Goal: Task Accomplishment & Management: Use online tool/utility

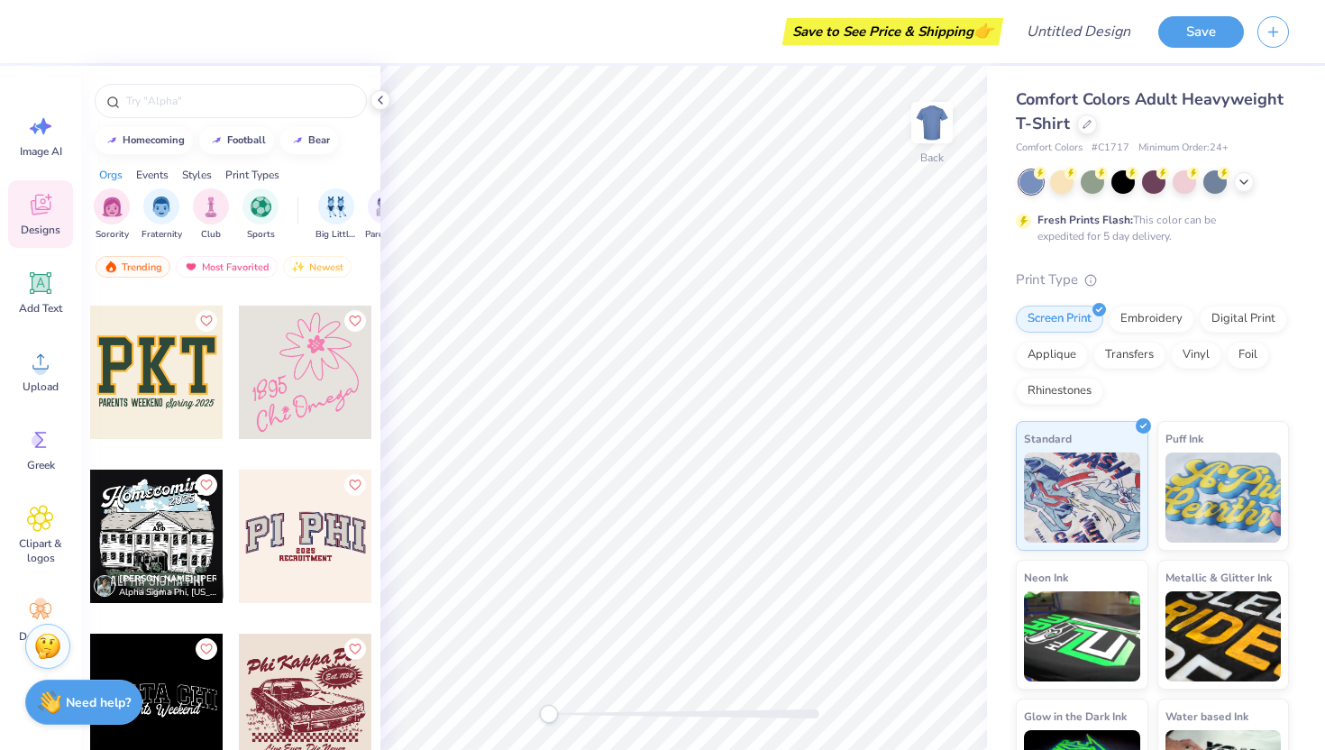
scroll to position [32168, 0]
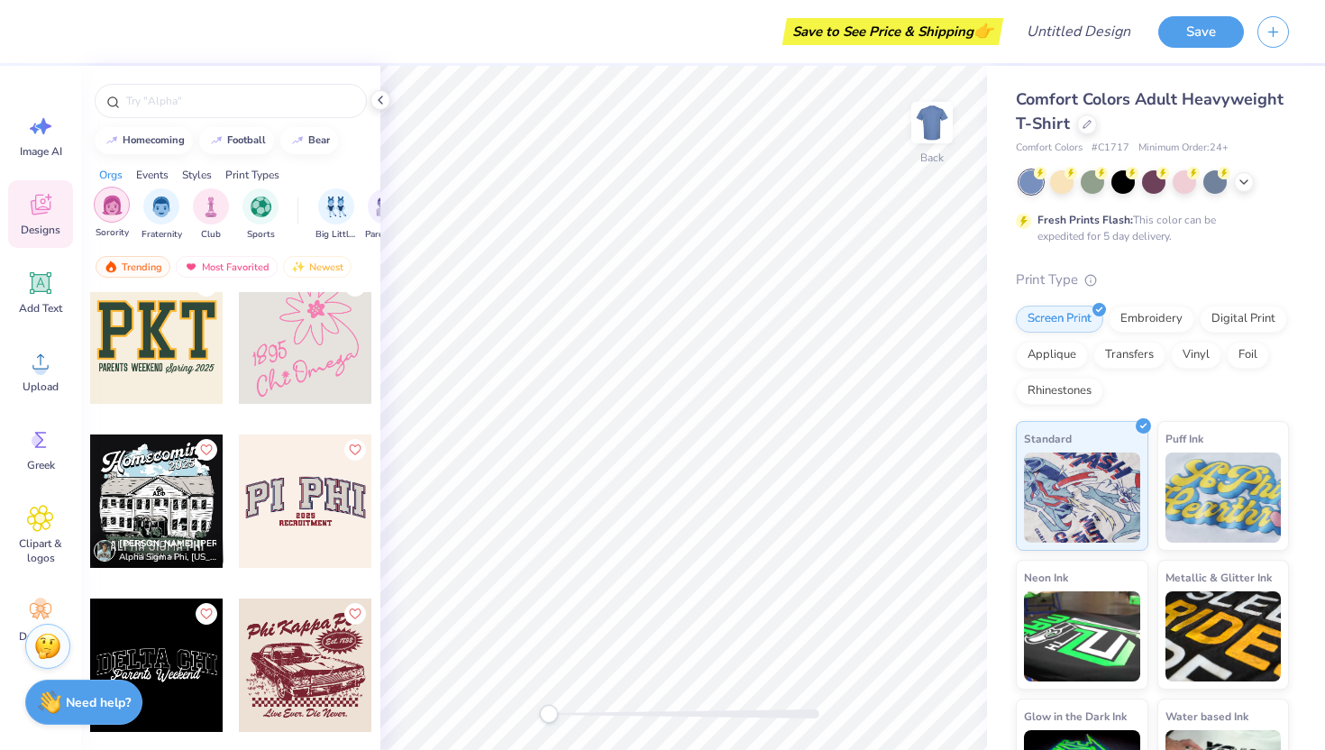
click at [118, 200] on img "filter for Sorority" at bounding box center [112, 205] width 21 height 21
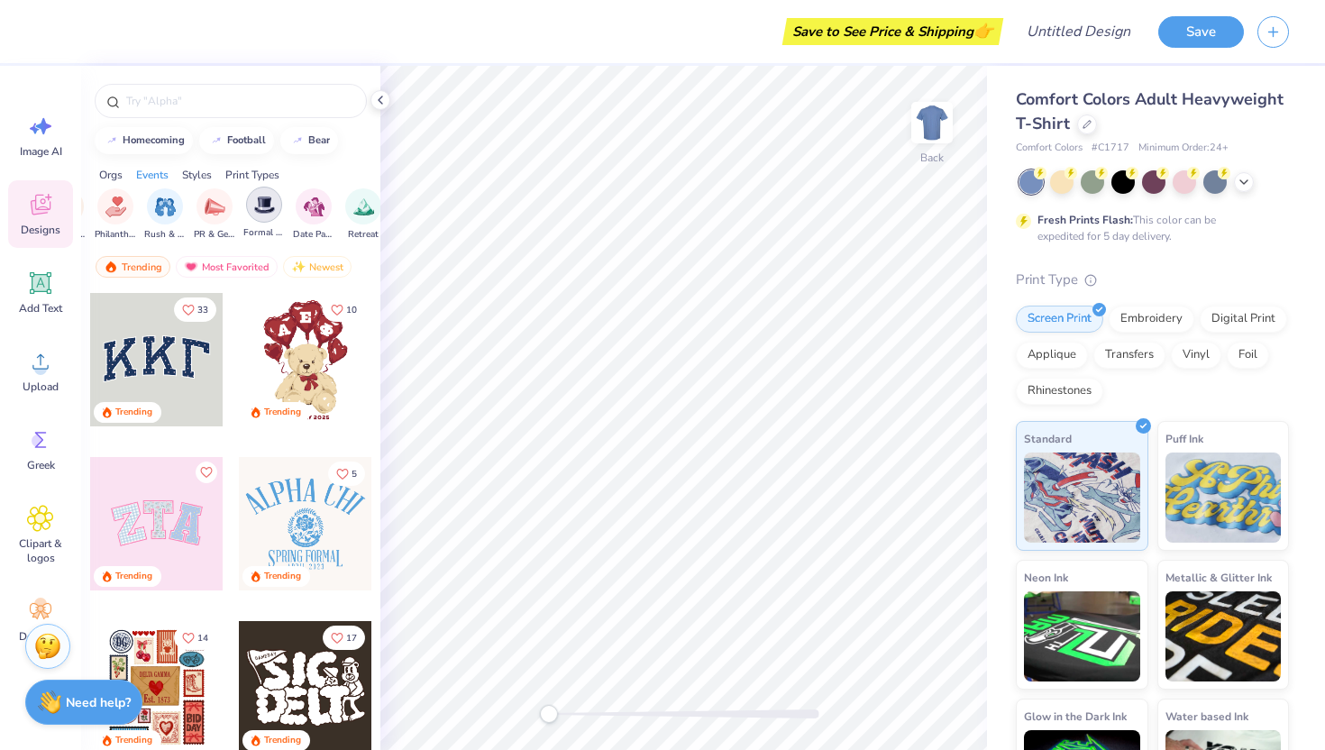
scroll to position [0, 393]
click at [250, 205] on img "filter for Formal & Semi" at bounding box center [241, 205] width 21 height 21
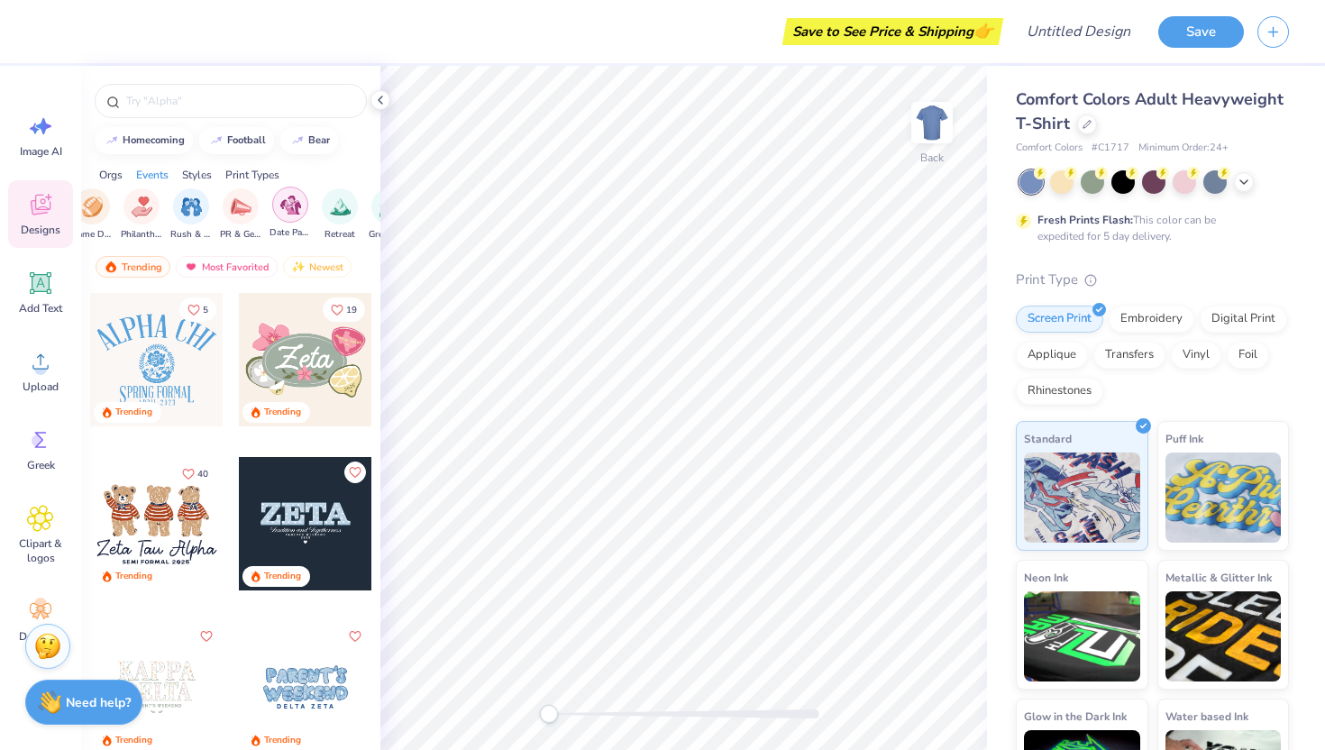
click at [296, 205] on img "filter for Date Parties & Socials" at bounding box center [290, 205] width 21 height 21
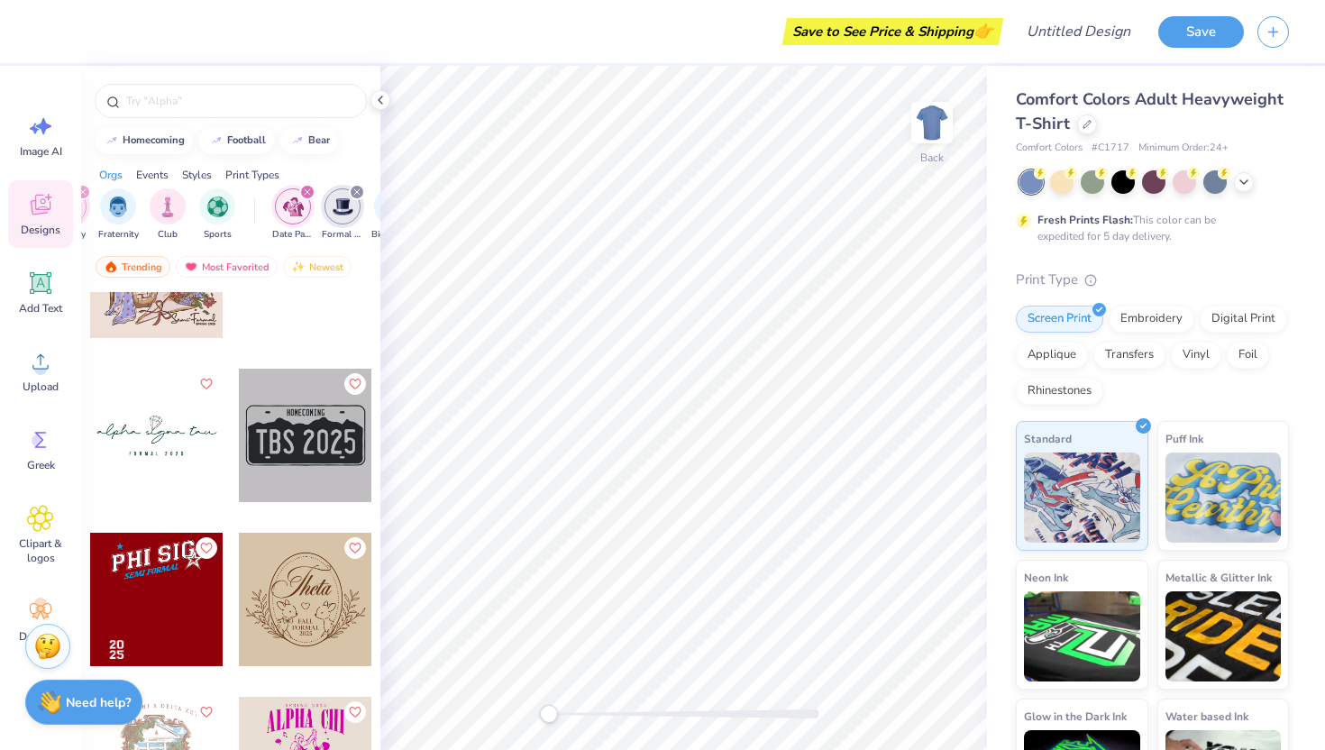
scroll to position [9975, 0]
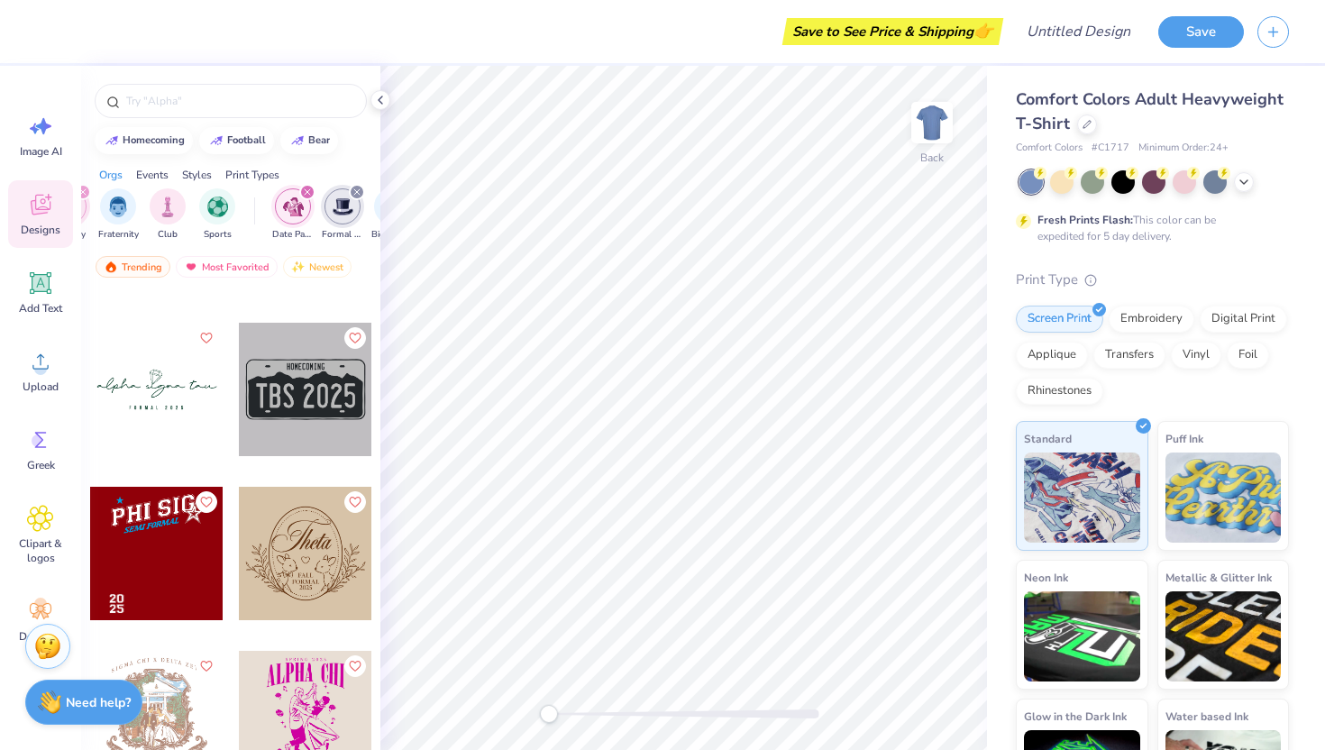
click at [302, 187] on div "filter for Date Parties & Socials" at bounding box center [307, 192] width 16 height 16
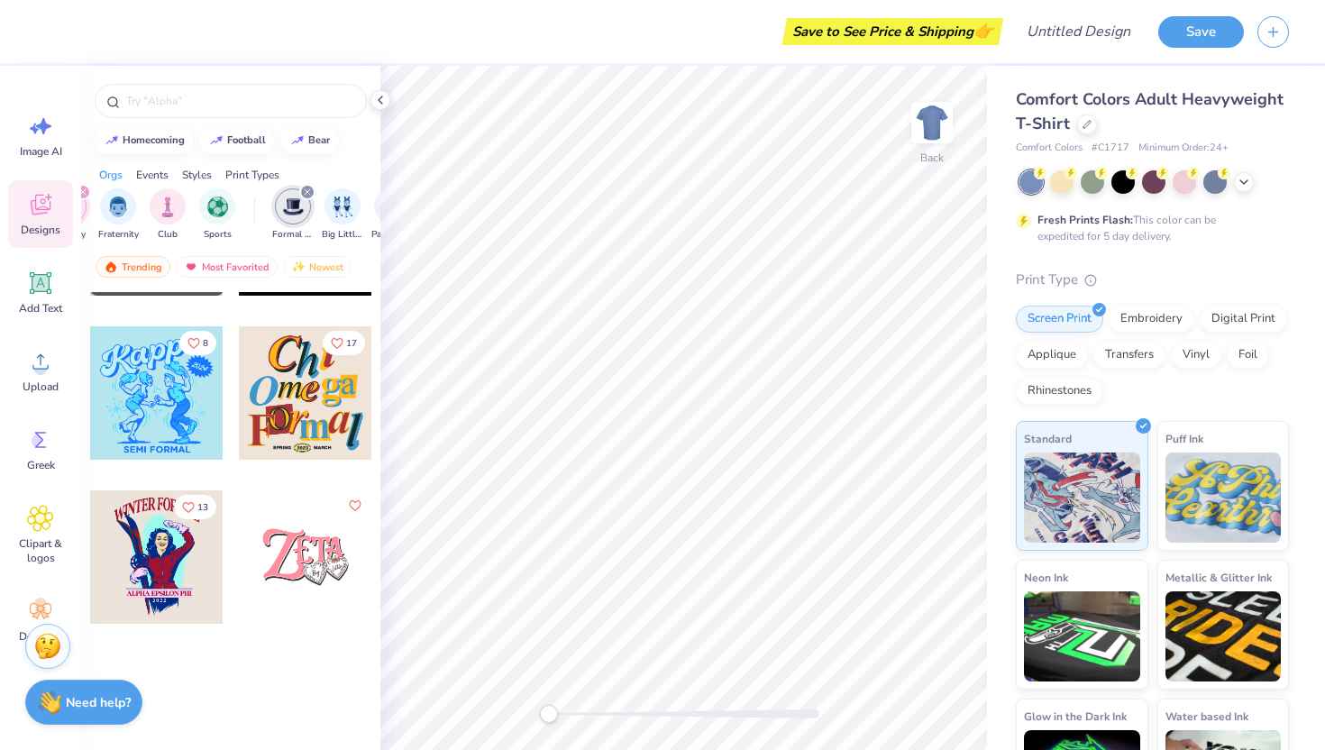
scroll to position [2099, 0]
click at [306, 185] on div "filter for Formal & Semi" at bounding box center [307, 192] width 16 height 16
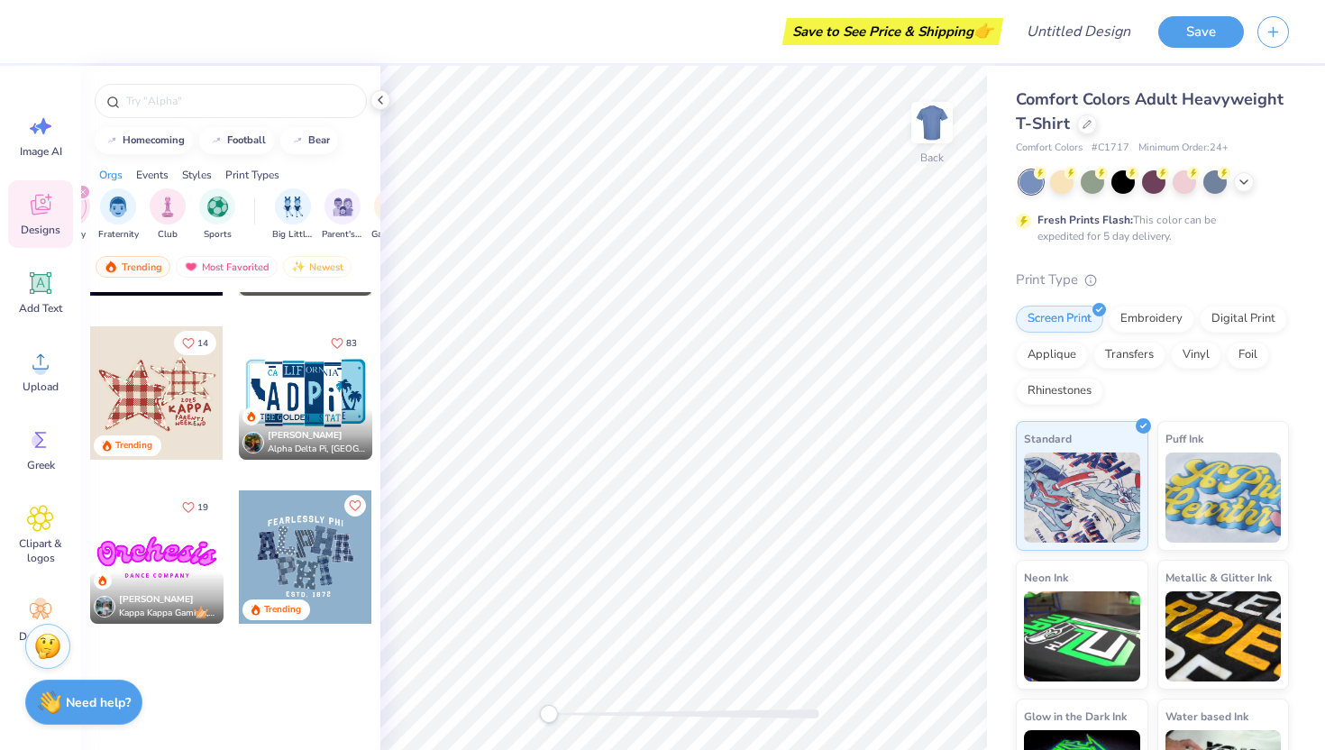
click at [126, 251] on div "Trending Most Favorited Newest" at bounding box center [230, 271] width 299 height 41
click at [124, 268] on div "Trending" at bounding box center [133, 267] width 75 height 22
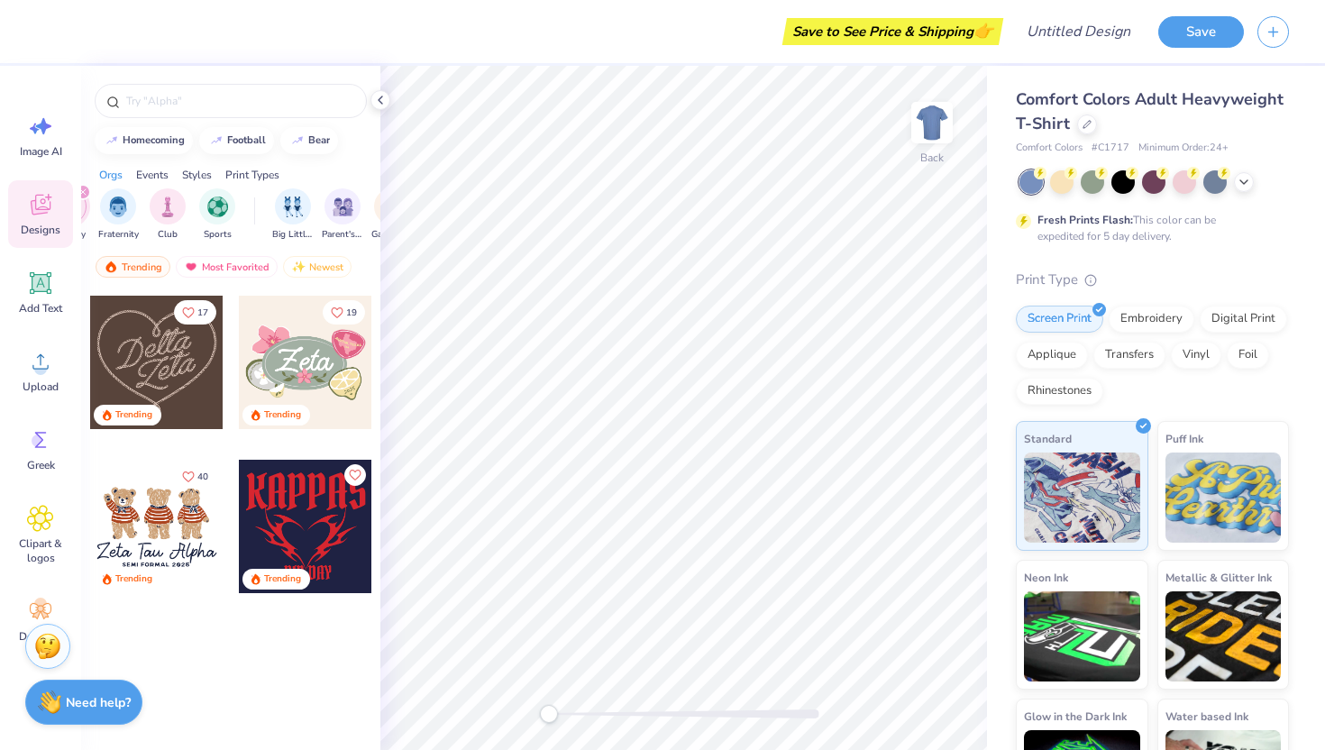
scroll to position [0, 0]
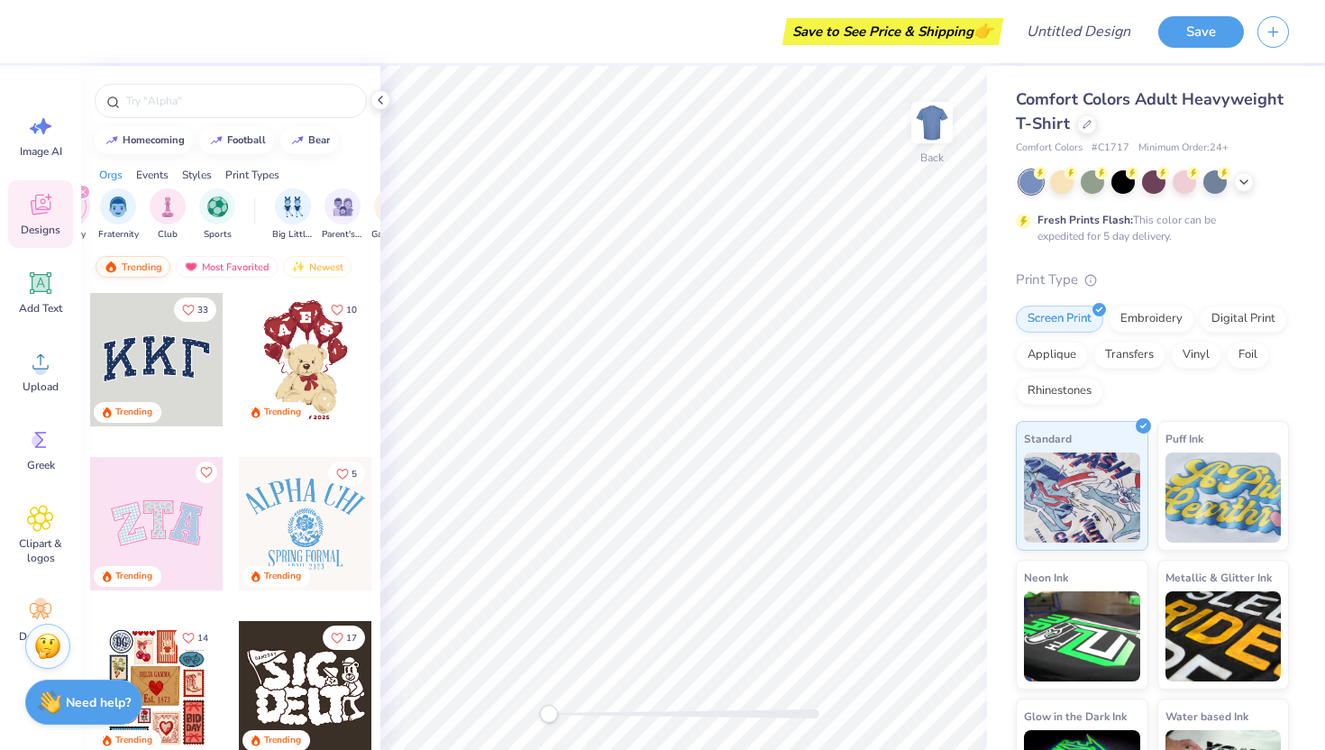
click at [129, 264] on div "Trending" at bounding box center [133, 267] width 75 height 22
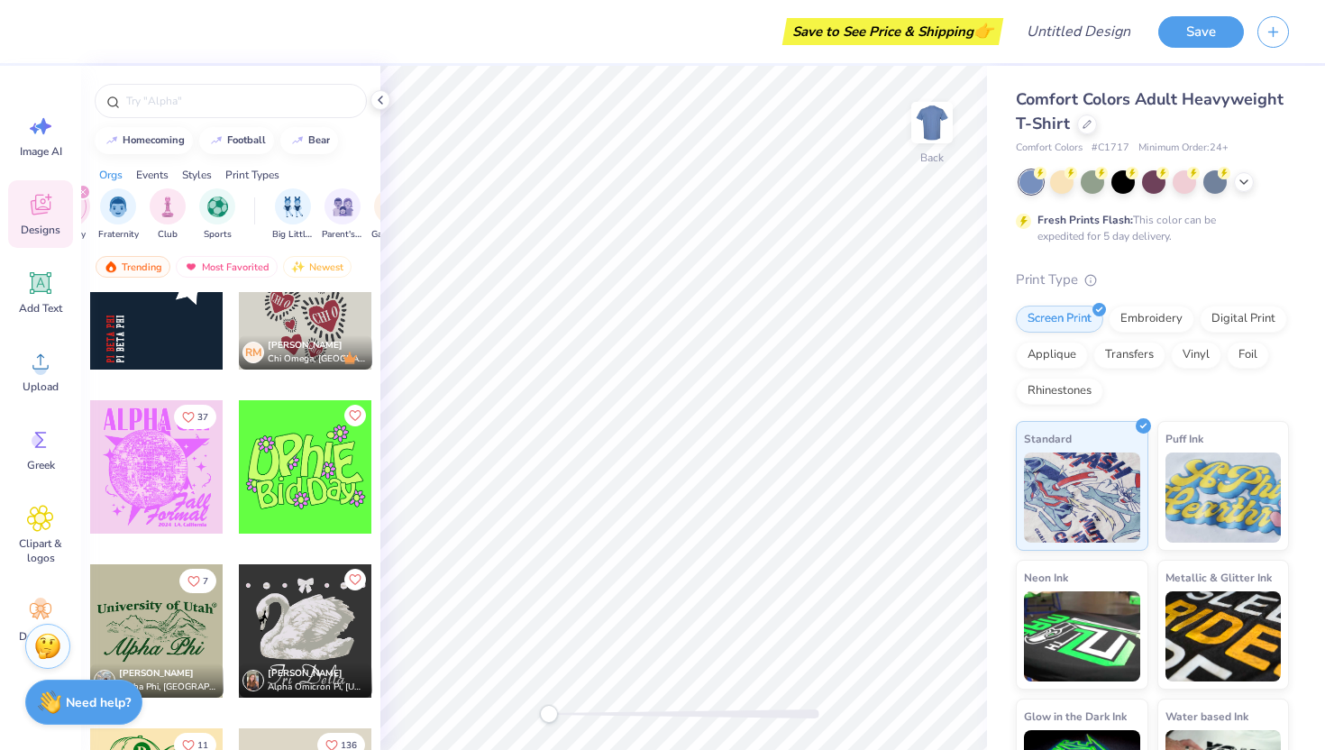
scroll to position [9080, 0]
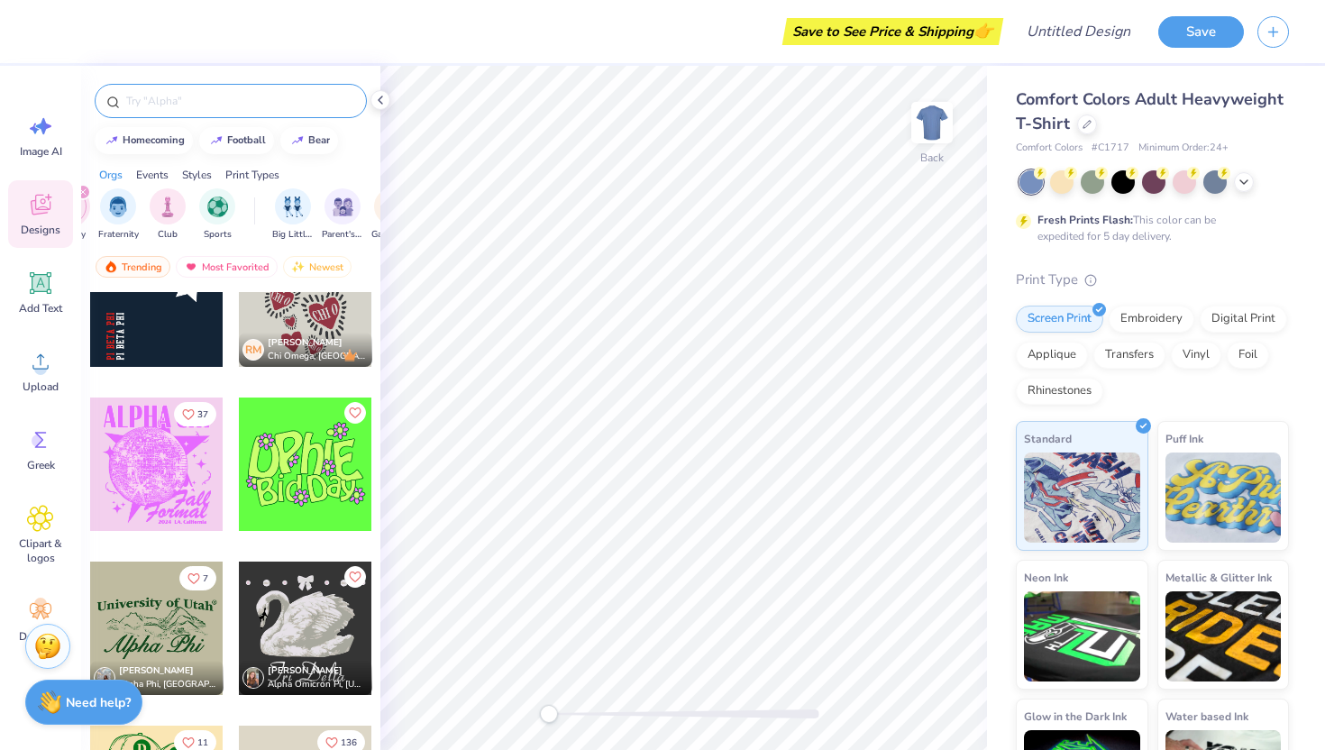
click at [141, 91] on div at bounding box center [231, 101] width 272 height 34
click at [134, 135] on div "homecoming" at bounding box center [154, 138] width 62 height 10
type input "homecoming"
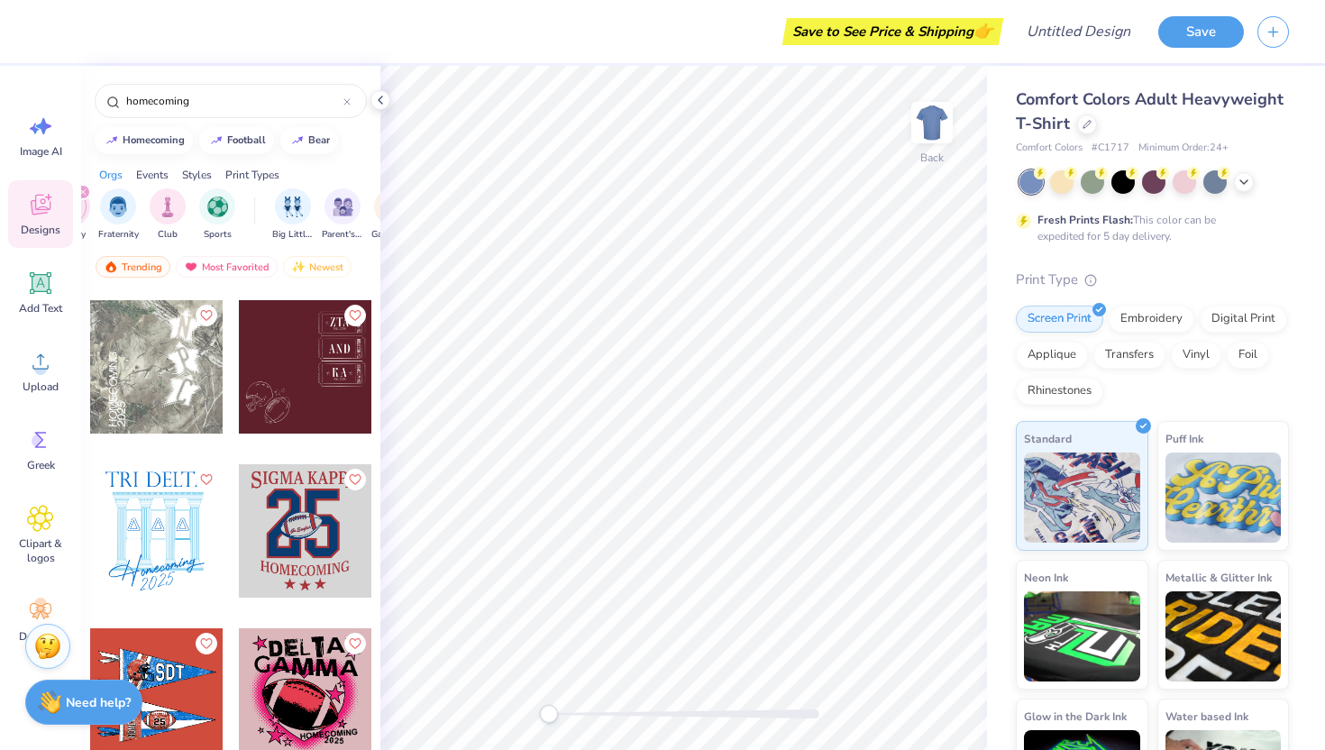
scroll to position [2408, 0]
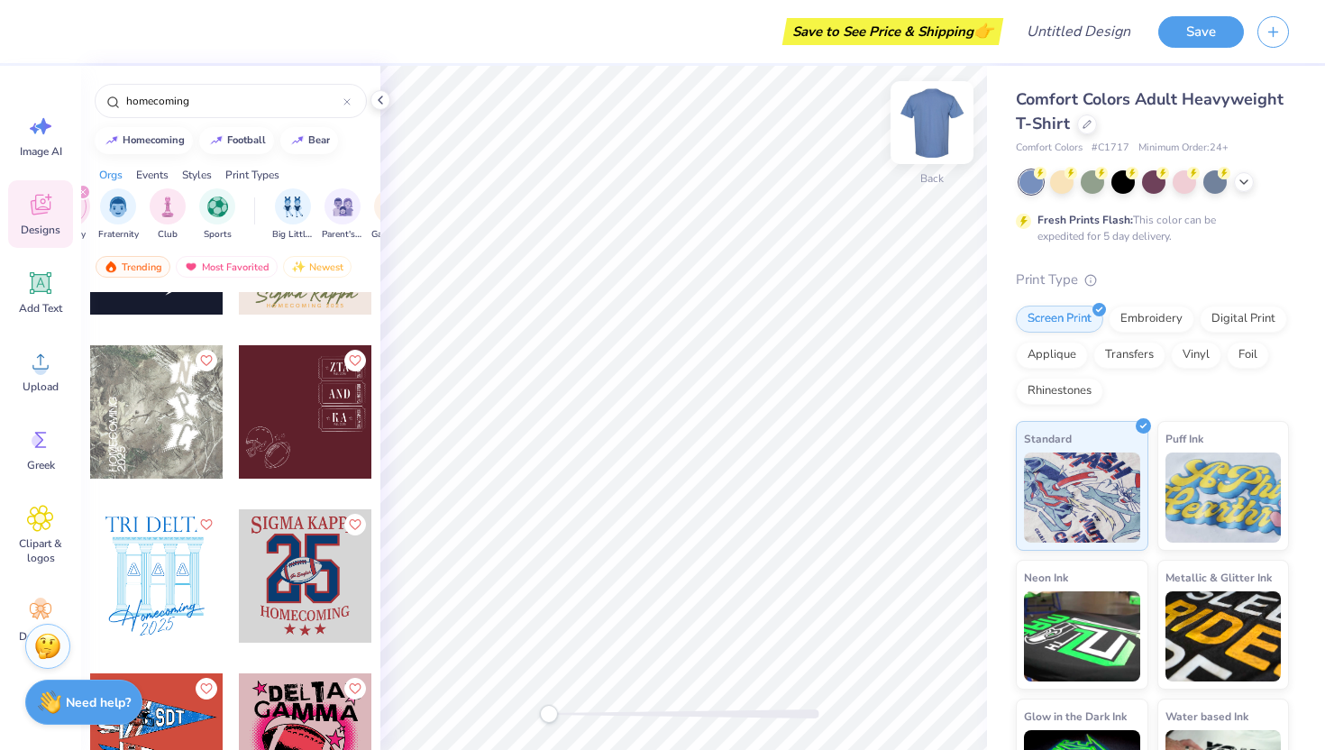
click at [927, 150] on img at bounding box center [932, 123] width 72 height 72
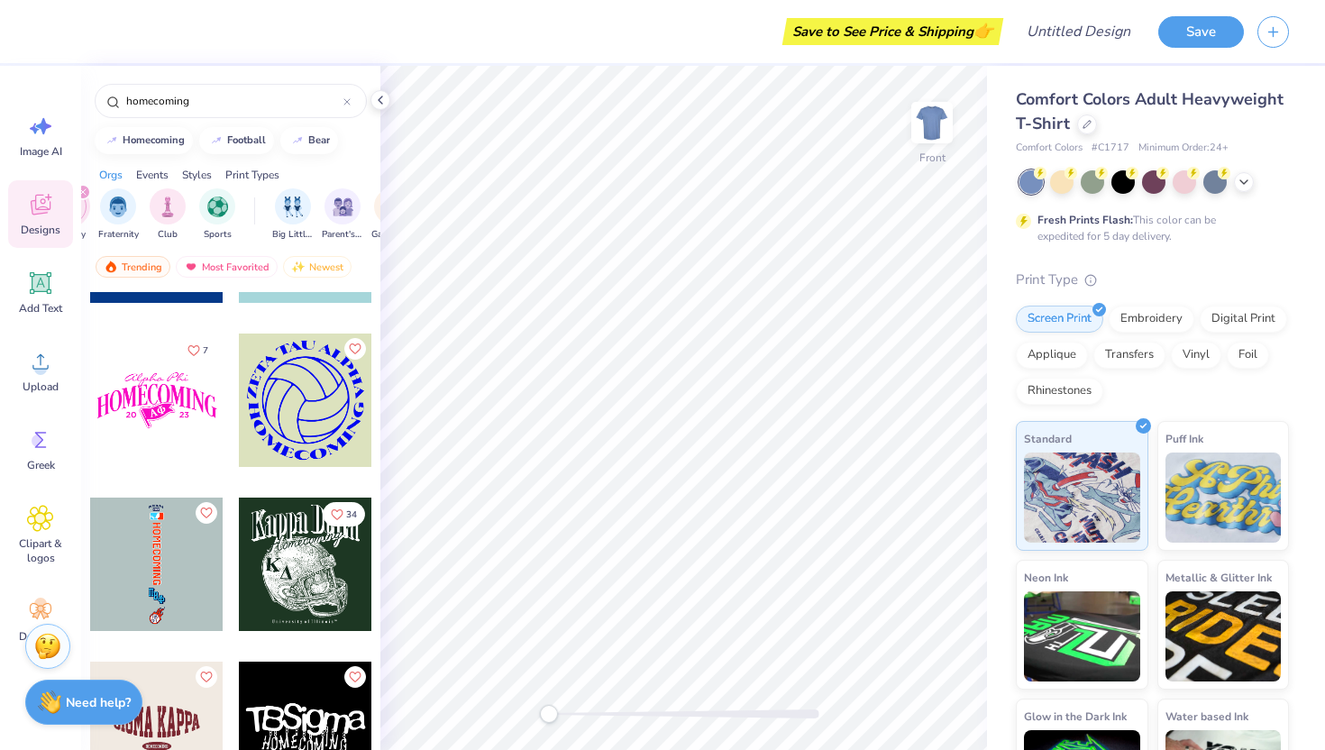
scroll to position [5218, 0]
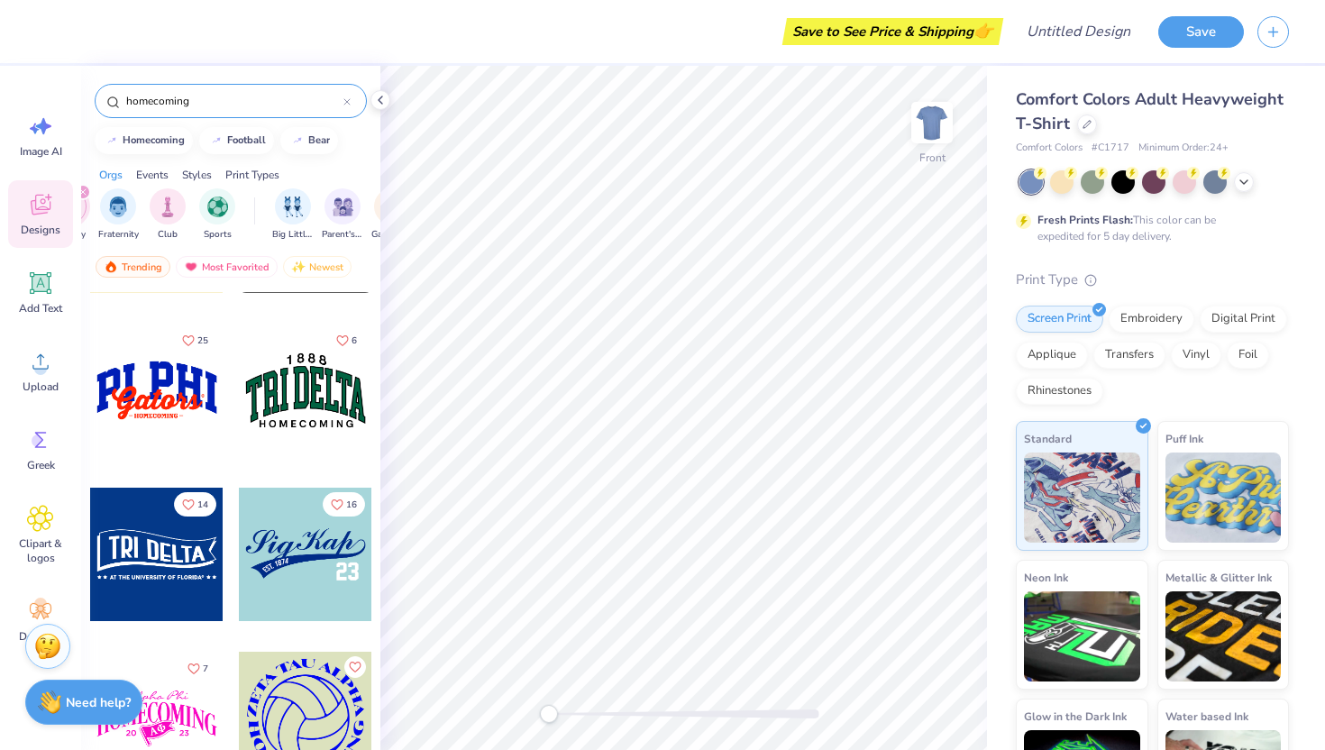
click at [349, 102] on icon at bounding box center [346, 101] width 7 height 7
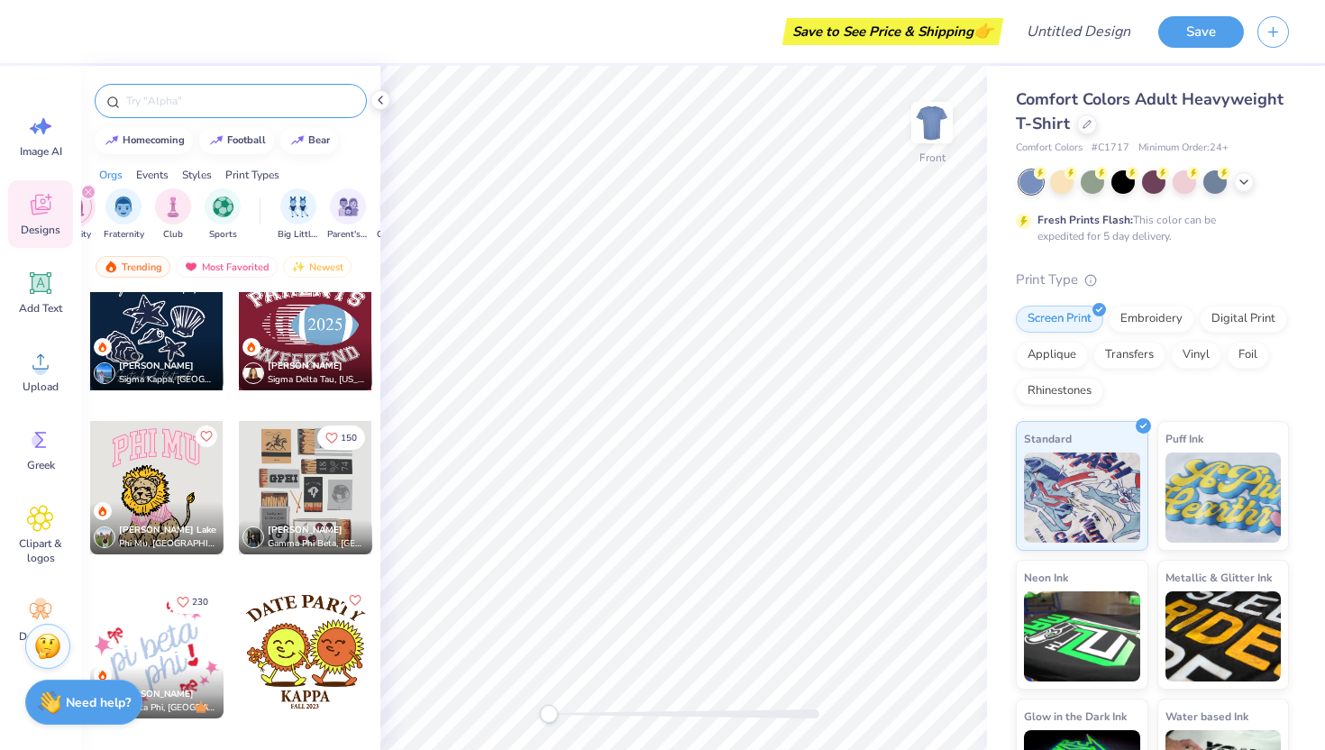
scroll to position [6762, 0]
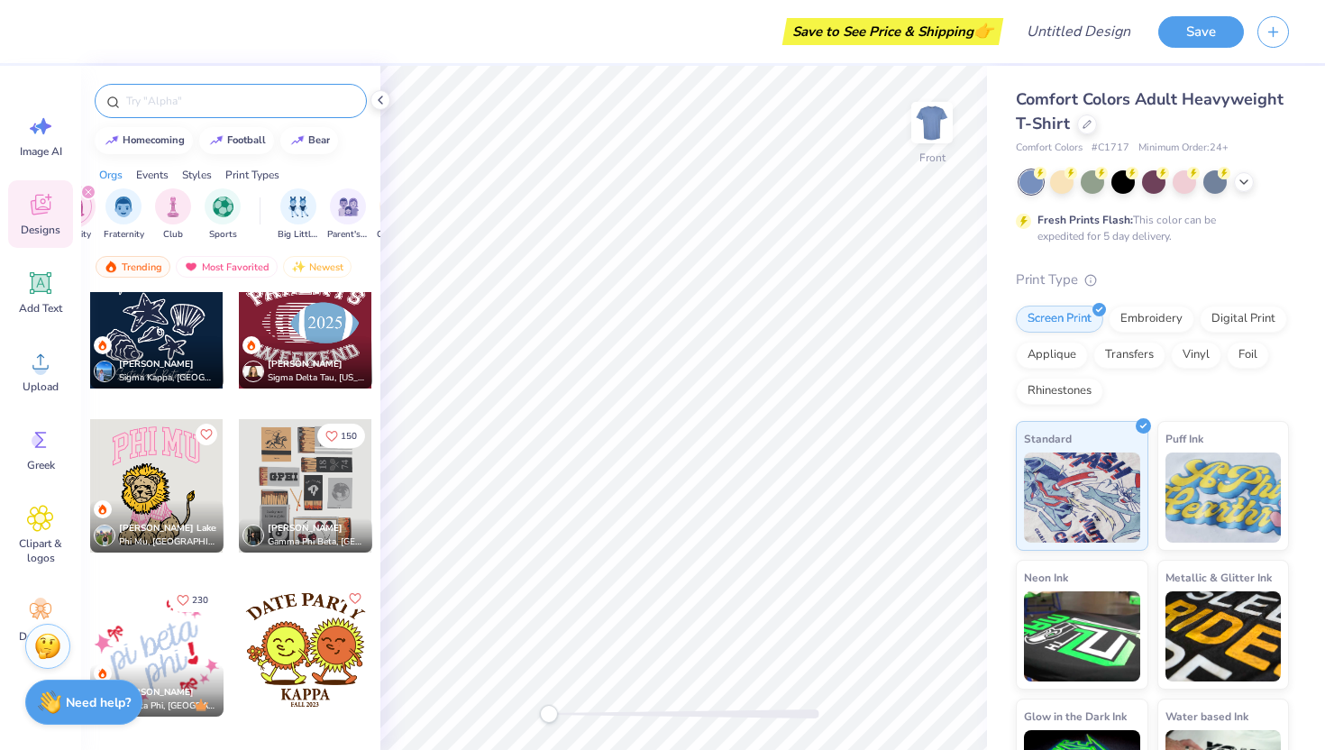
click at [160, 95] on input "text" at bounding box center [239, 101] width 231 height 18
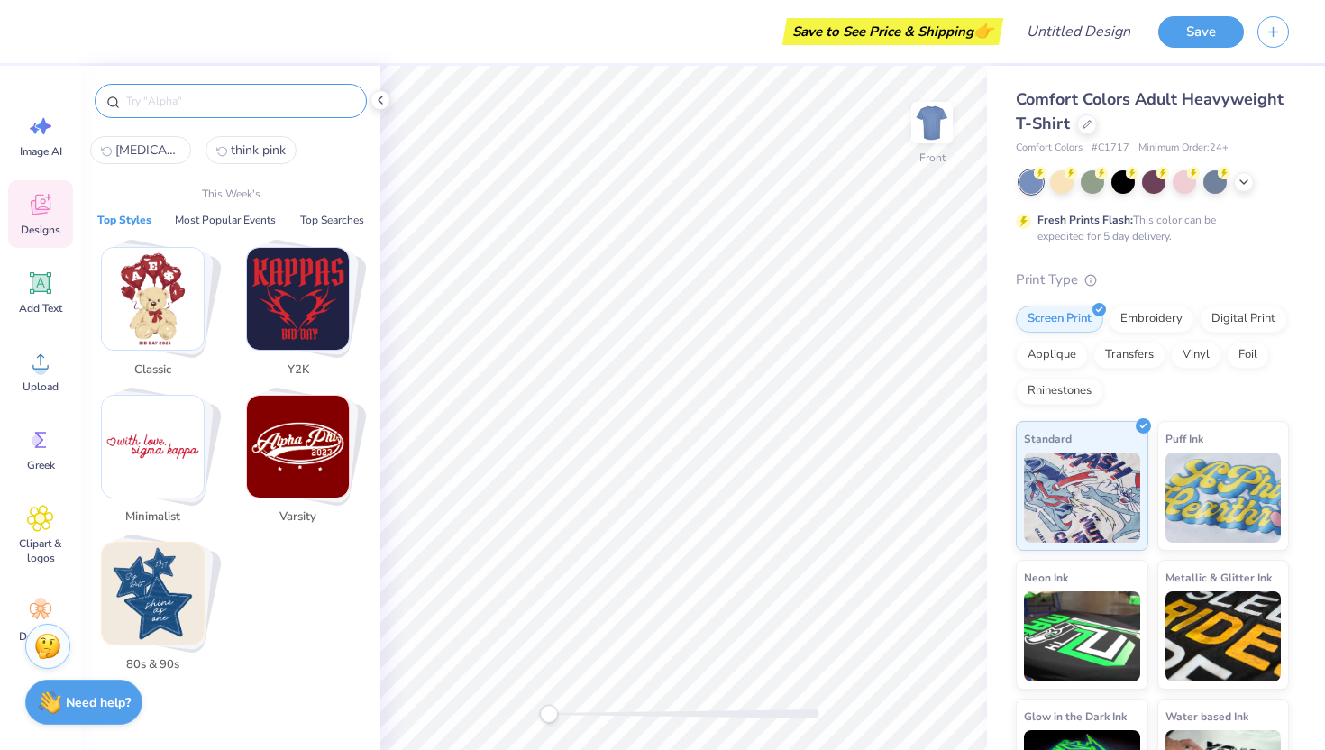
click at [137, 271] on img "Stack Card Button Classic" at bounding box center [153, 299] width 102 height 102
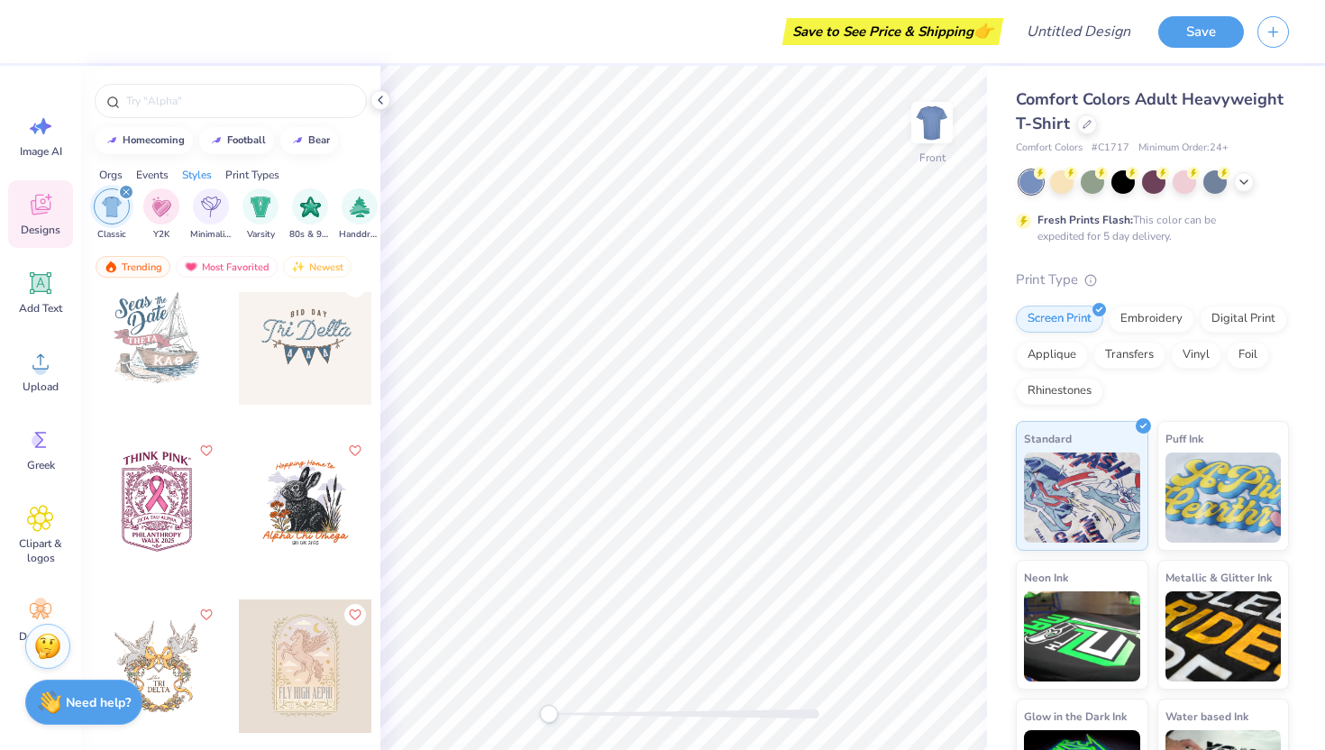
scroll to position [12981, 0]
click at [126, 189] on icon "filter for Classic" at bounding box center [126, 191] width 7 height 7
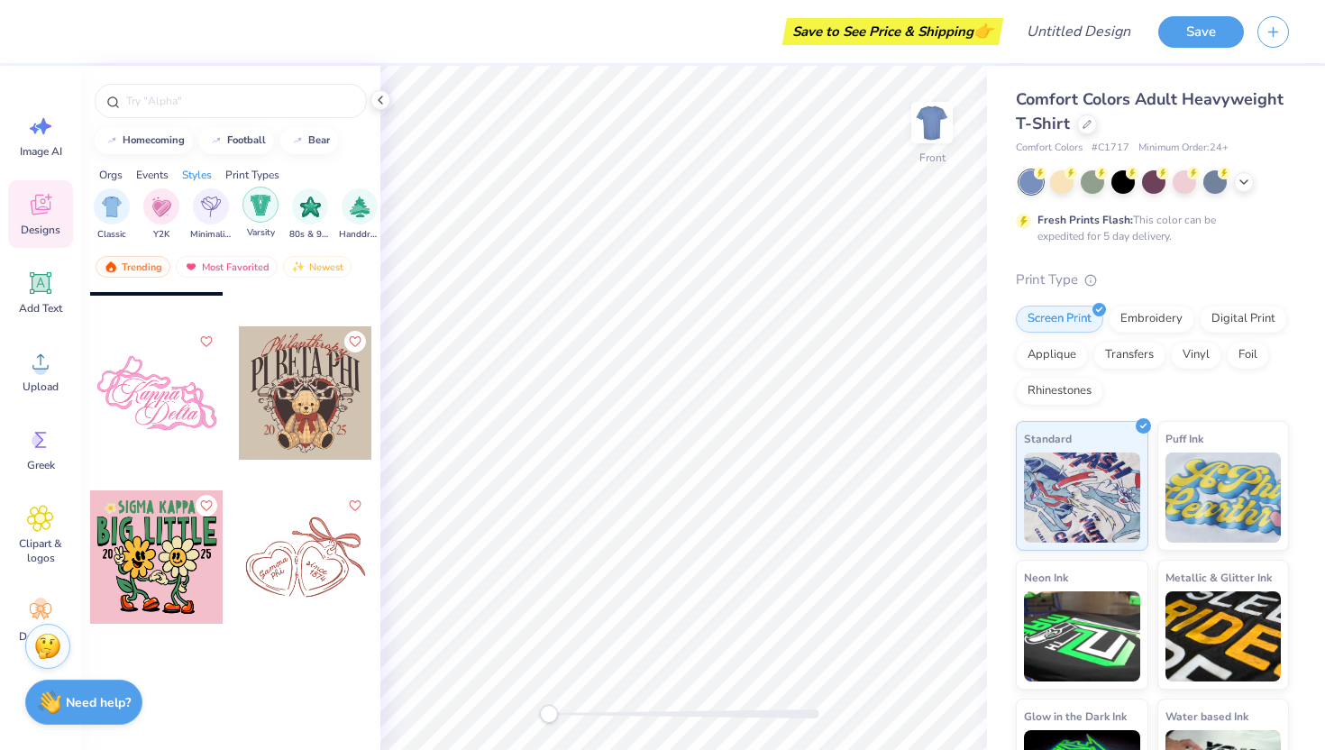
click at [260, 210] on img "filter for Varsity" at bounding box center [261, 205] width 21 height 21
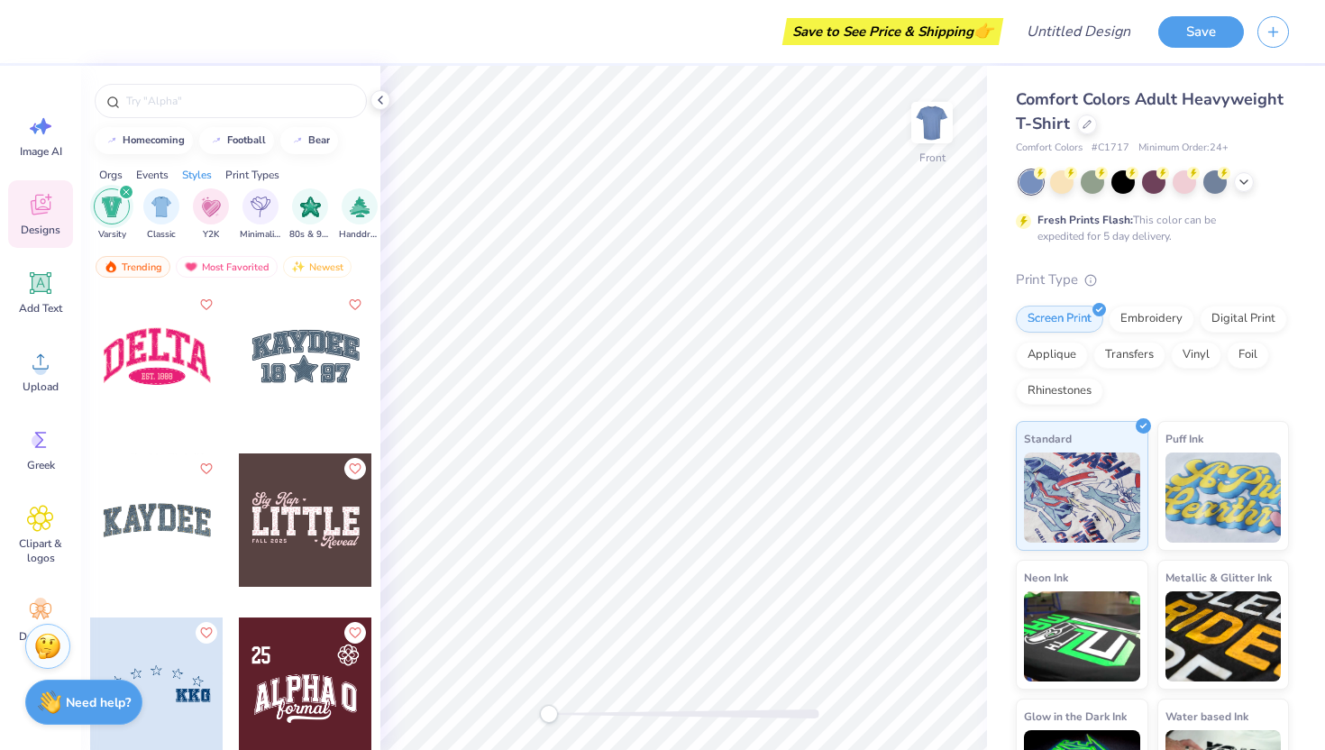
scroll to position [8533, 0]
click at [126, 191] on icon "filter for Varsity" at bounding box center [125, 191] width 5 height 5
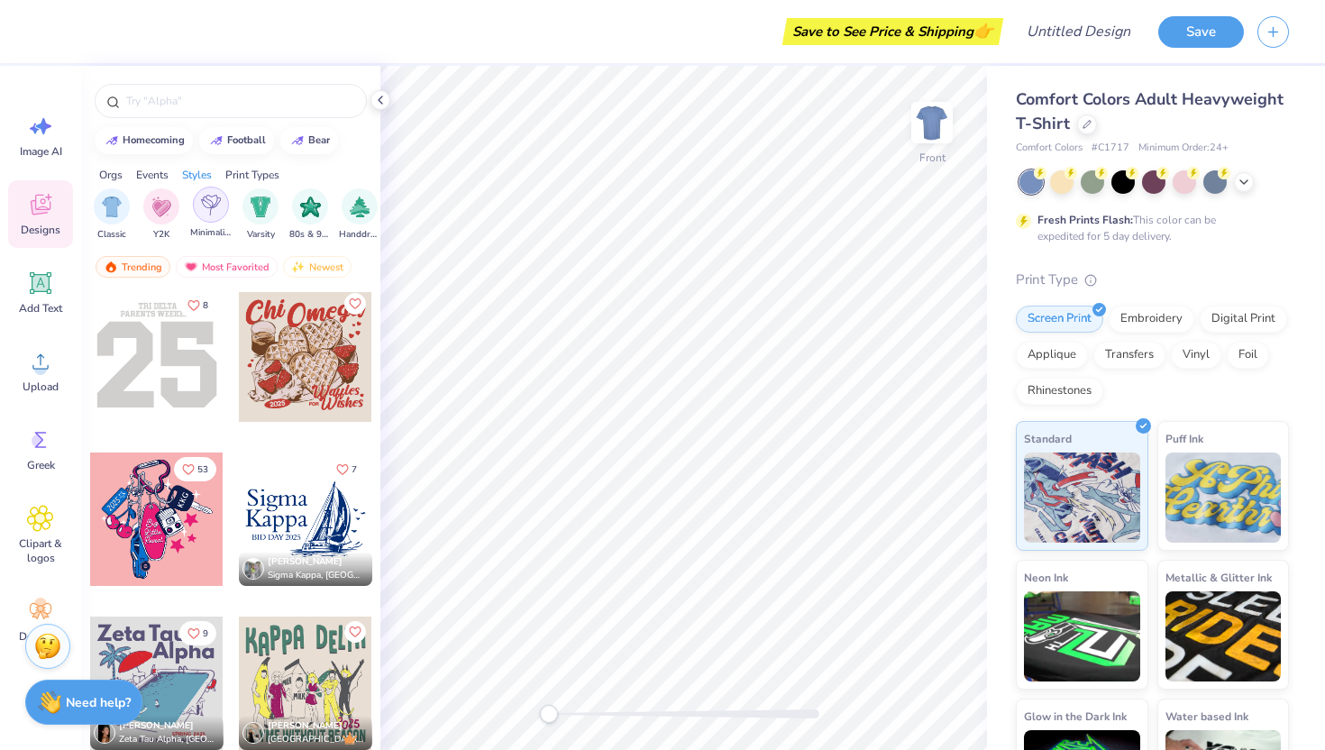
click at [205, 212] on img "filter for Minimalist" at bounding box center [211, 205] width 20 height 21
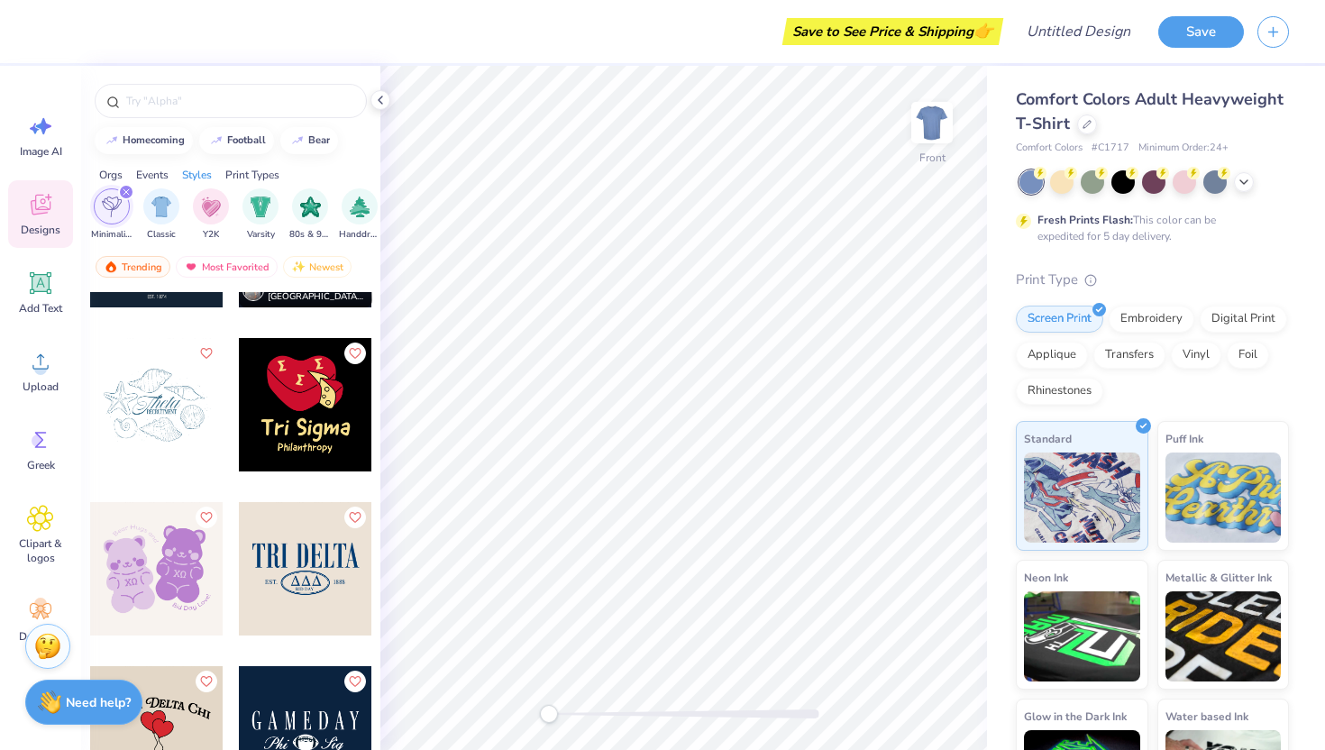
scroll to position [9627, 0]
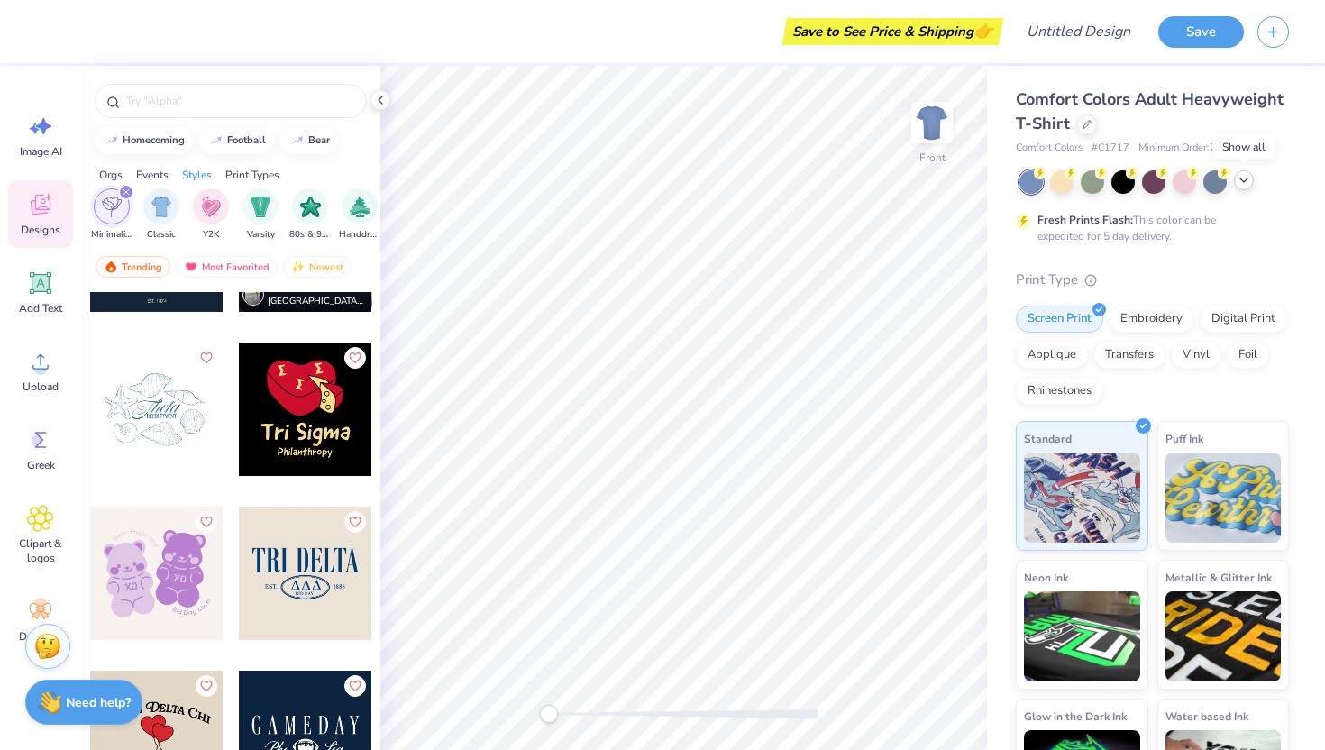
click at [1249, 183] on icon at bounding box center [1243, 180] width 14 height 14
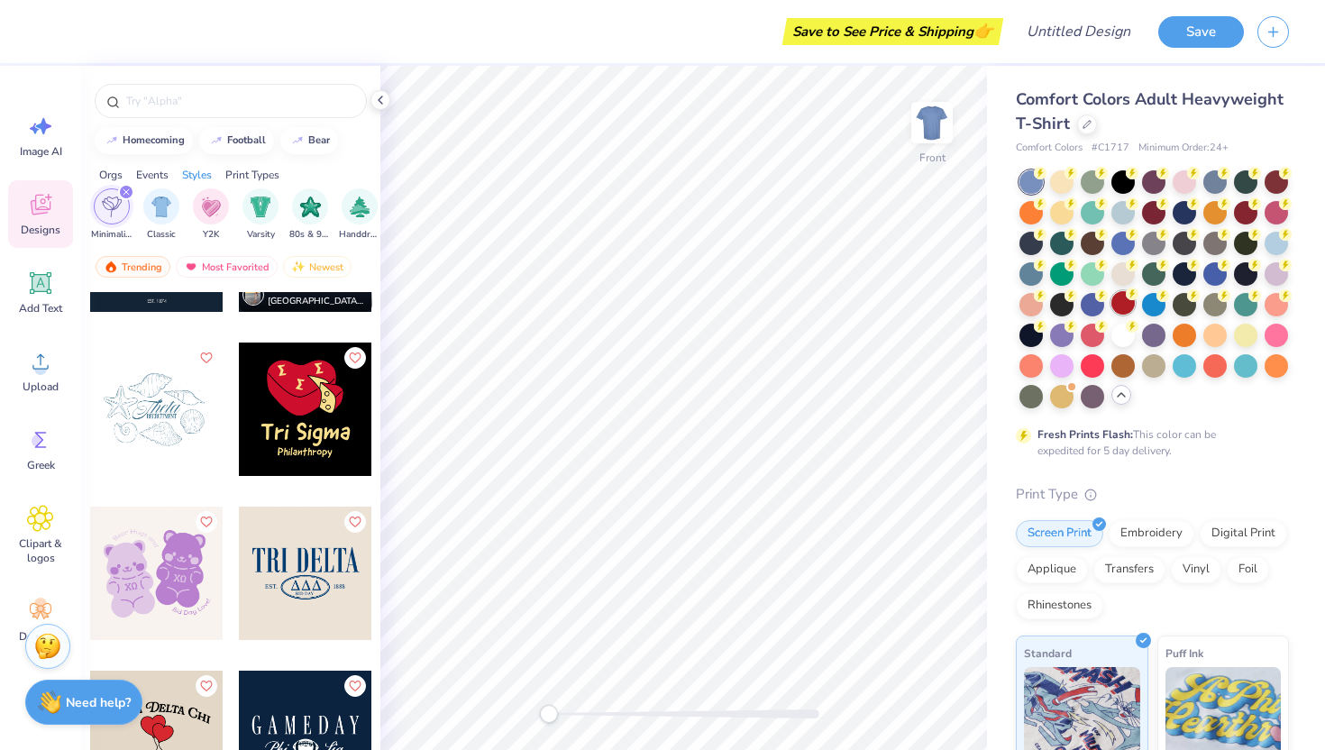
click at [1120, 299] on div at bounding box center [1122, 302] width 23 height 23
click at [1247, 207] on div at bounding box center [1245, 210] width 23 height 23
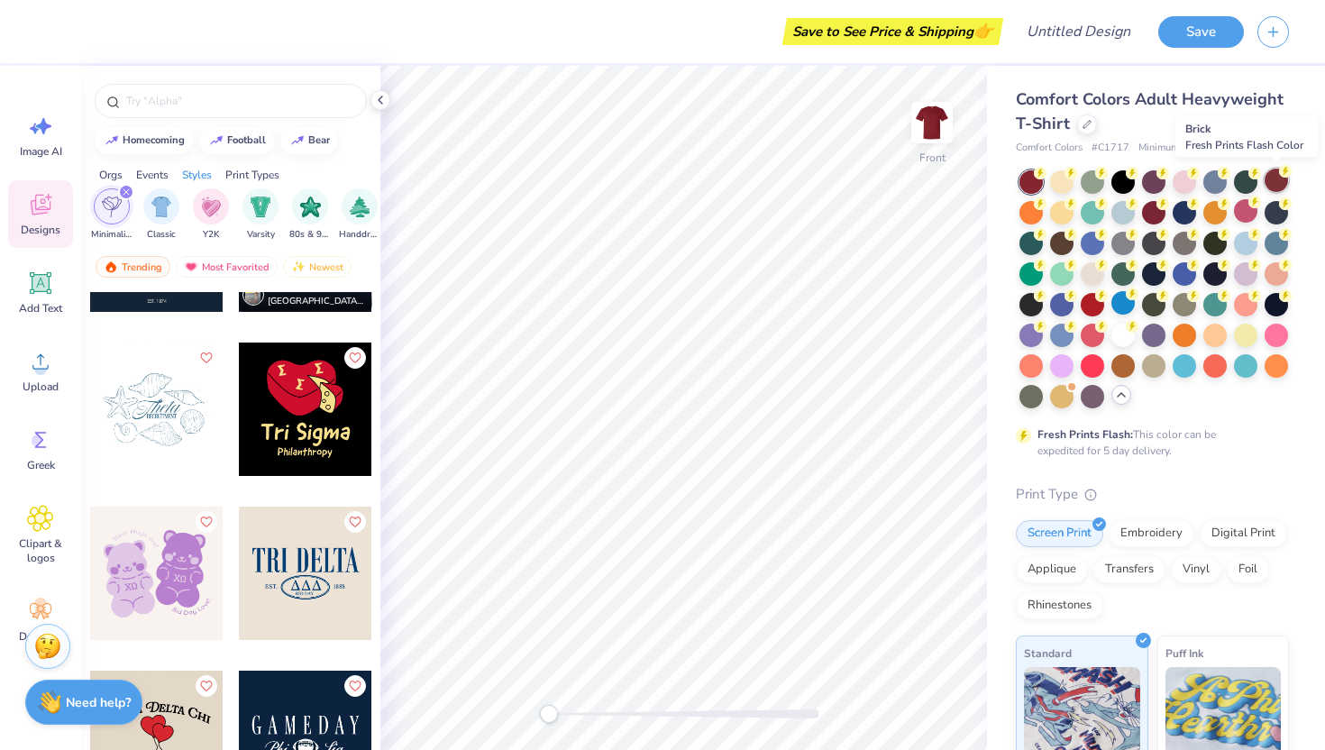
click at [1276, 180] on div at bounding box center [1275, 180] width 23 height 23
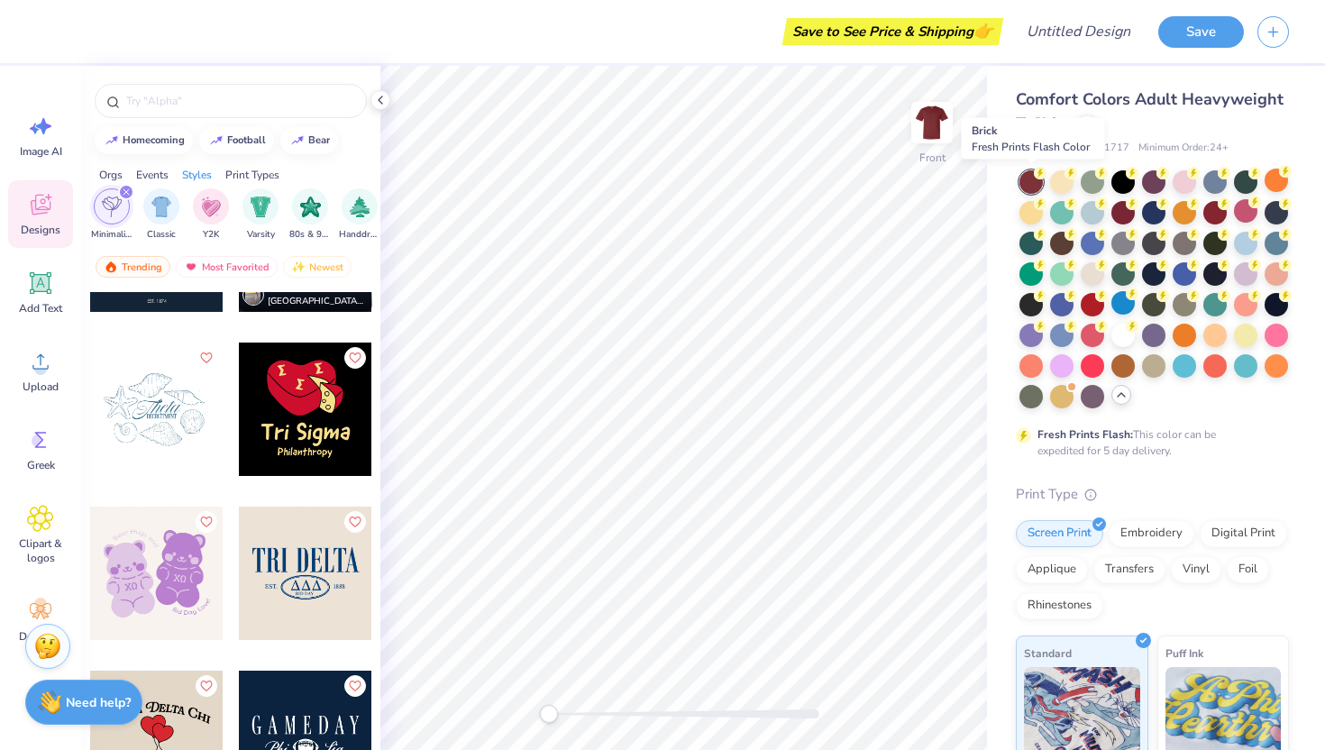
click at [1023, 181] on div at bounding box center [1030, 181] width 23 height 23
click at [1120, 213] on div at bounding box center [1122, 210] width 23 height 23
click at [1093, 302] on div at bounding box center [1091, 302] width 23 height 23
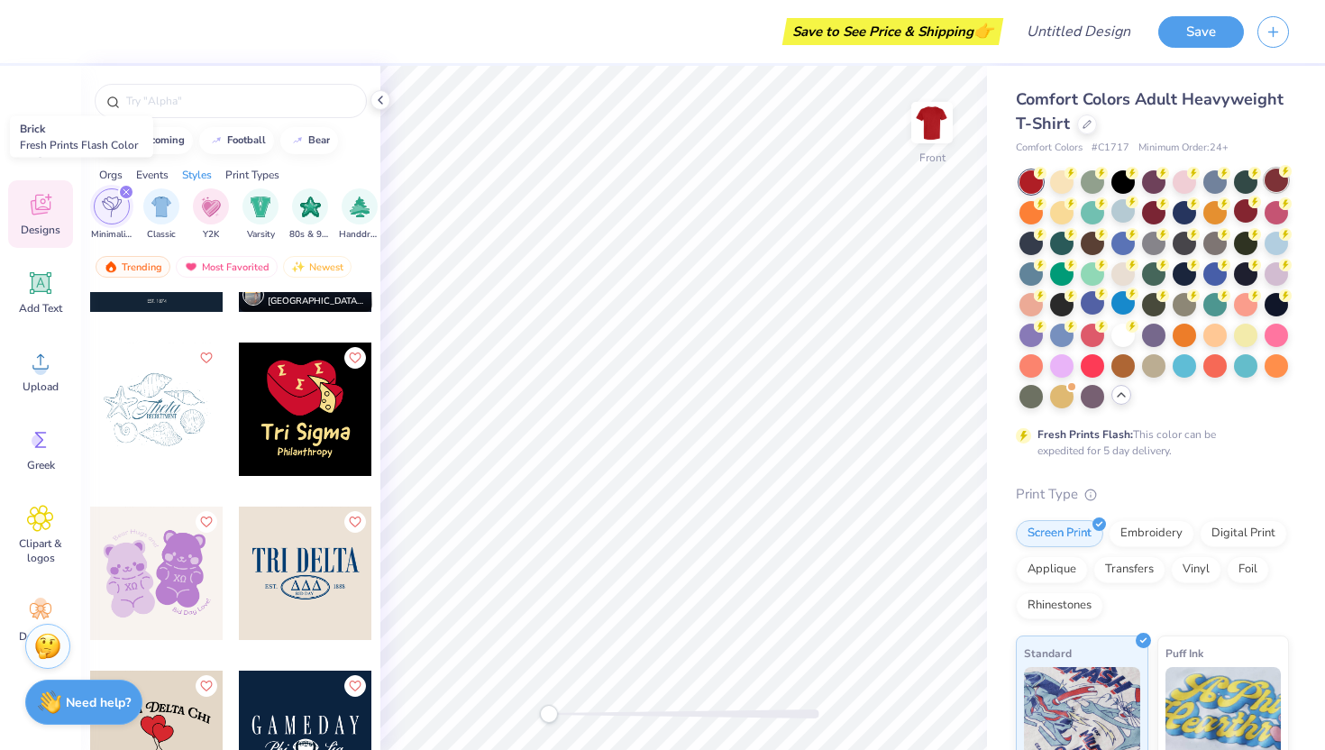
click at [1276, 183] on div at bounding box center [1275, 180] width 23 height 23
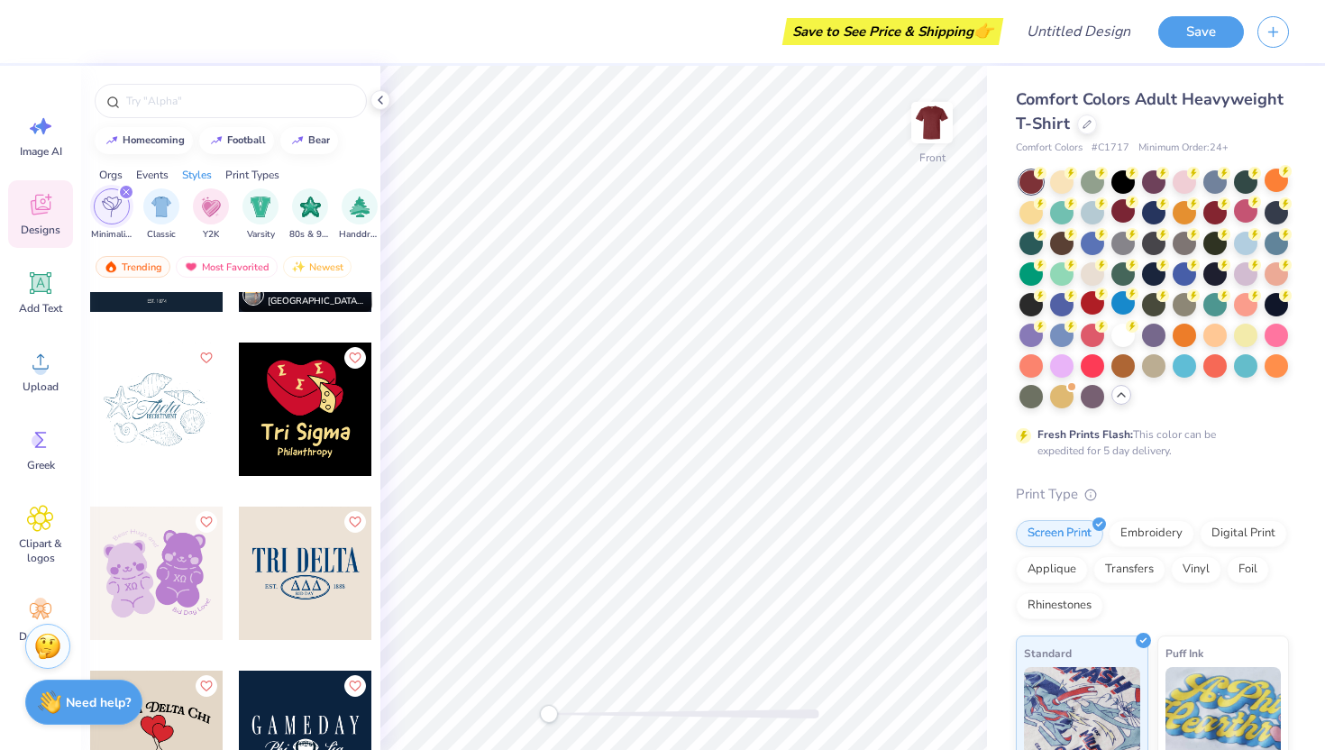
click at [1230, 207] on div at bounding box center [1153, 289] width 269 height 238
click at [1208, 210] on div at bounding box center [1214, 210] width 23 height 23
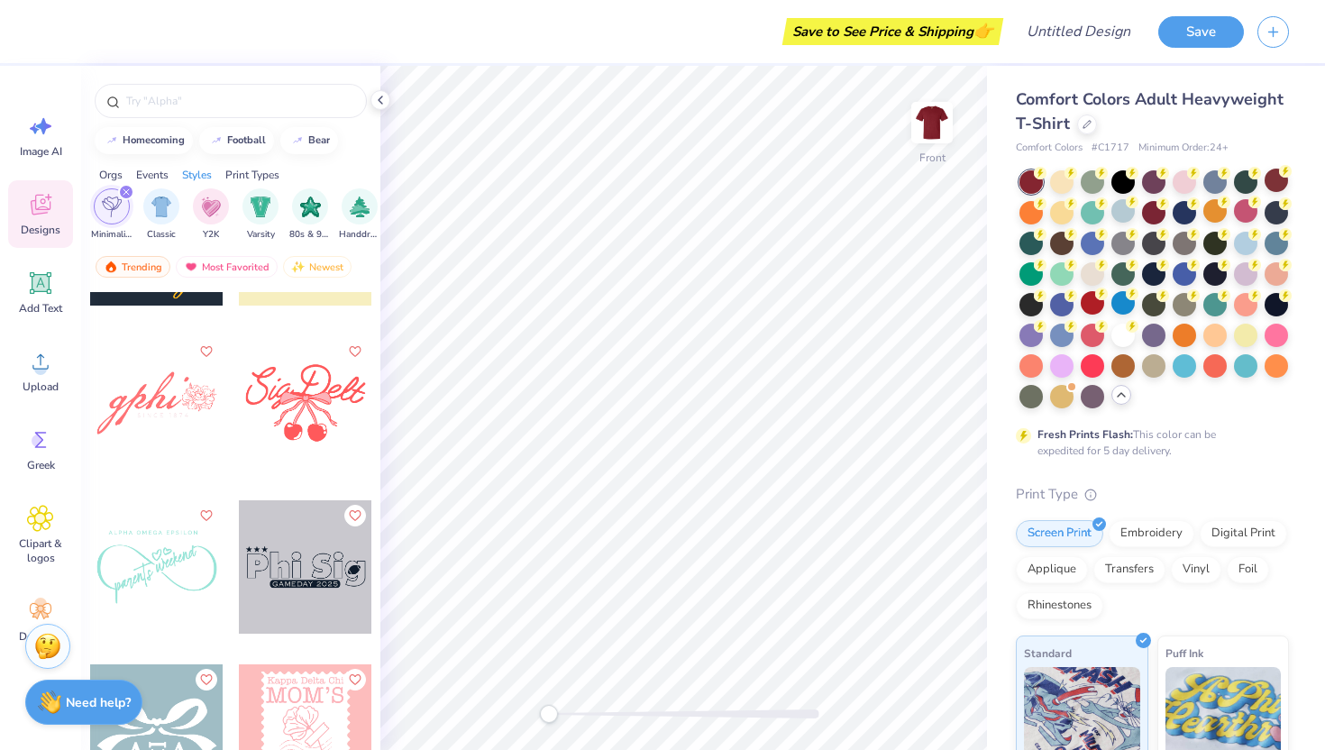
scroll to position [12142, 0]
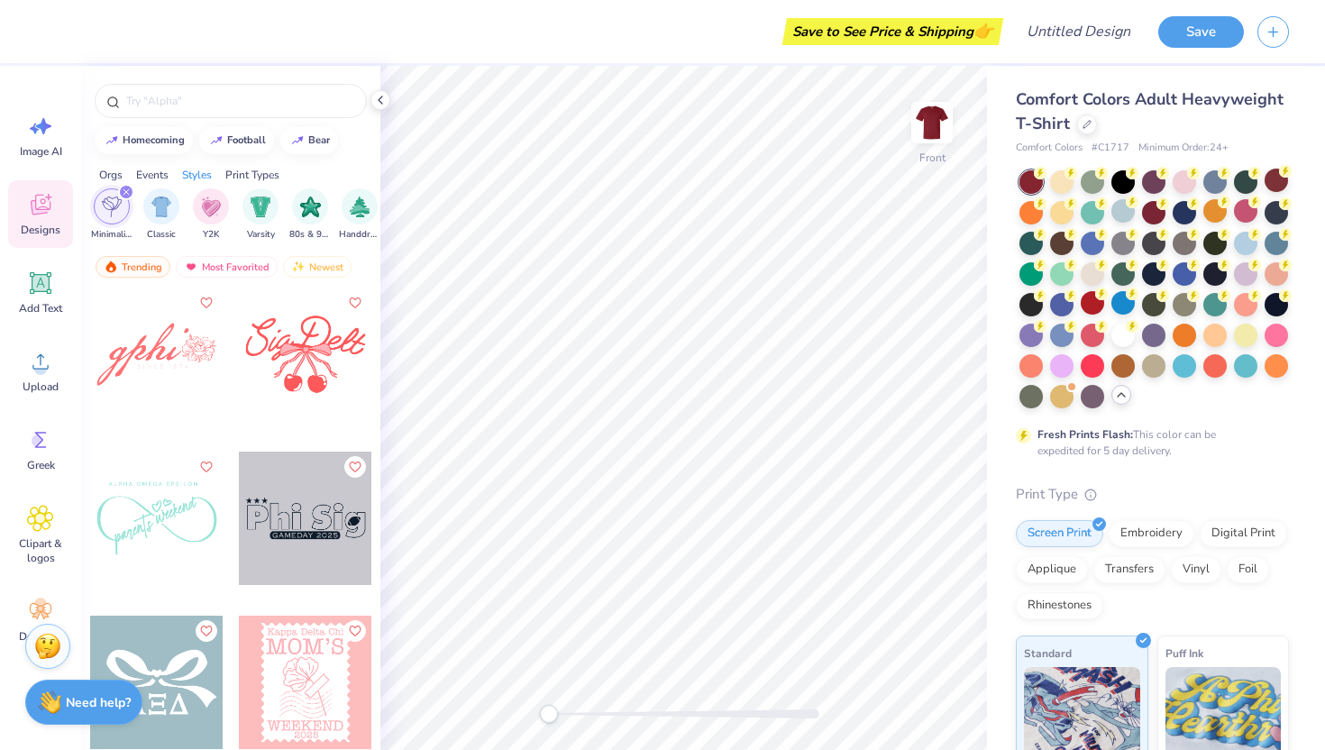
click at [123, 191] on icon "filter for Minimalist" at bounding box center [126, 191] width 7 height 7
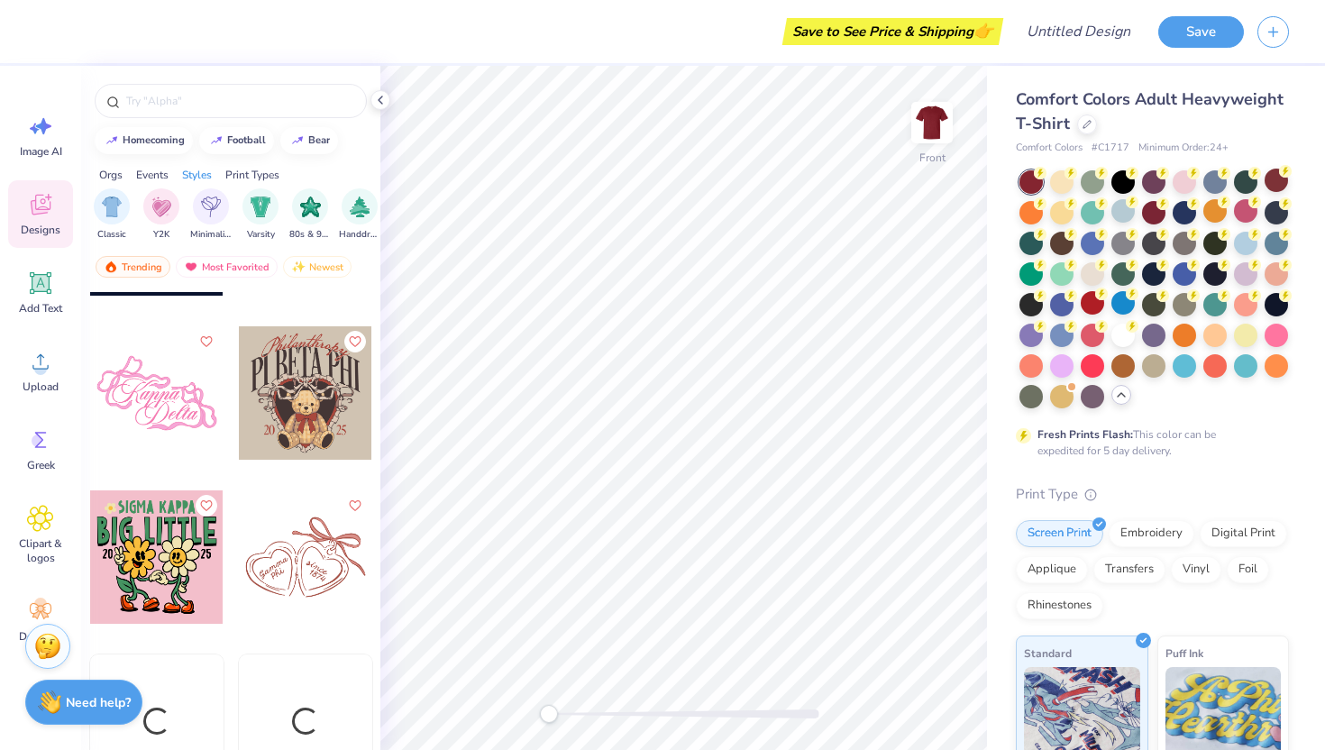
scroll to position [11939, 0]
click at [293, 211] on div "filter for 80s & 90s" at bounding box center [310, 205] width 36 height 36
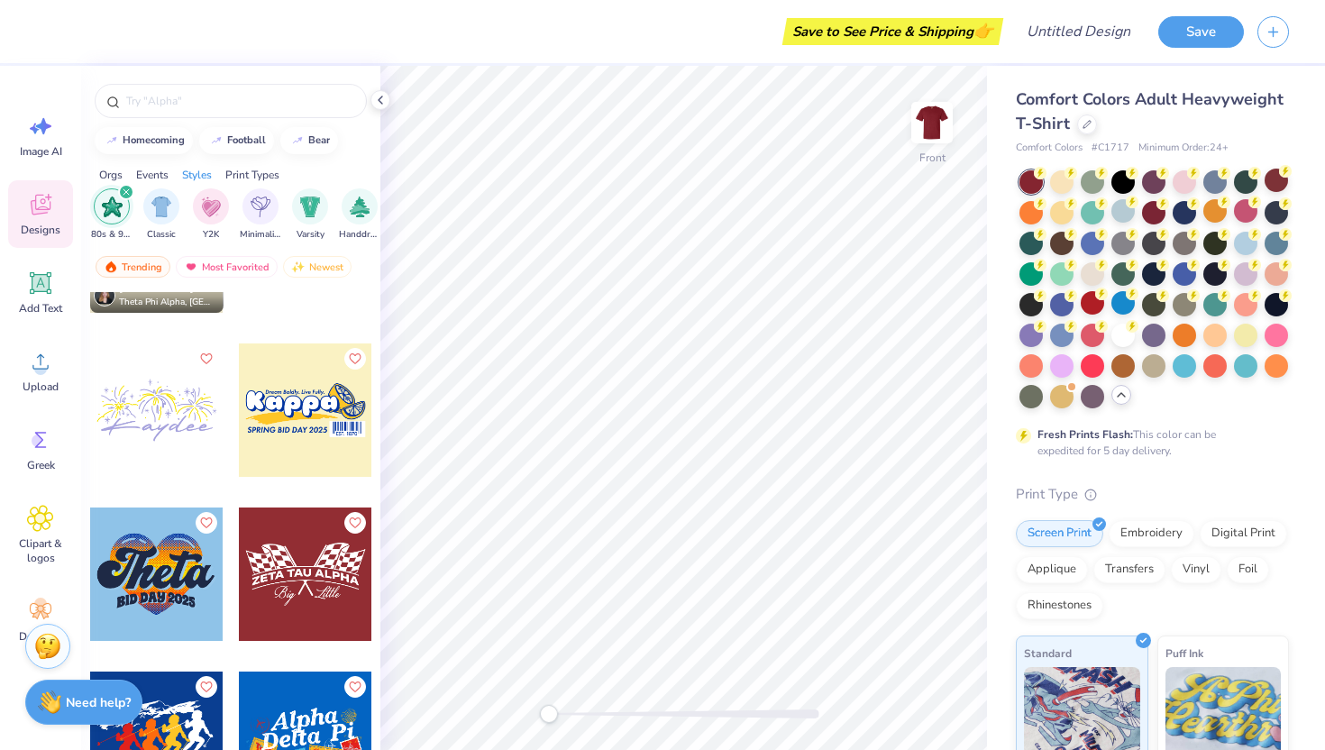
scroll to position [11598, 0]
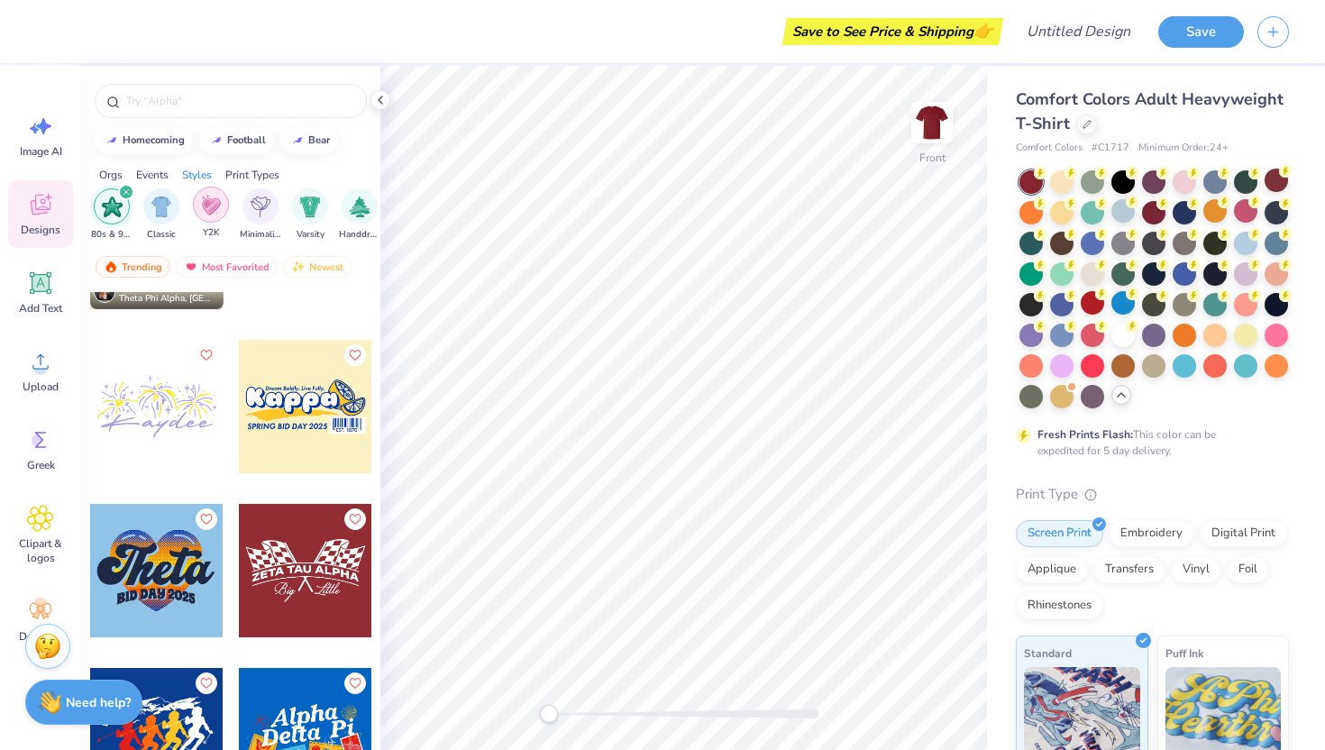
click at [204, 205] on img "filter for Y2K" at bounding box center [211, 205] width 20 height 21
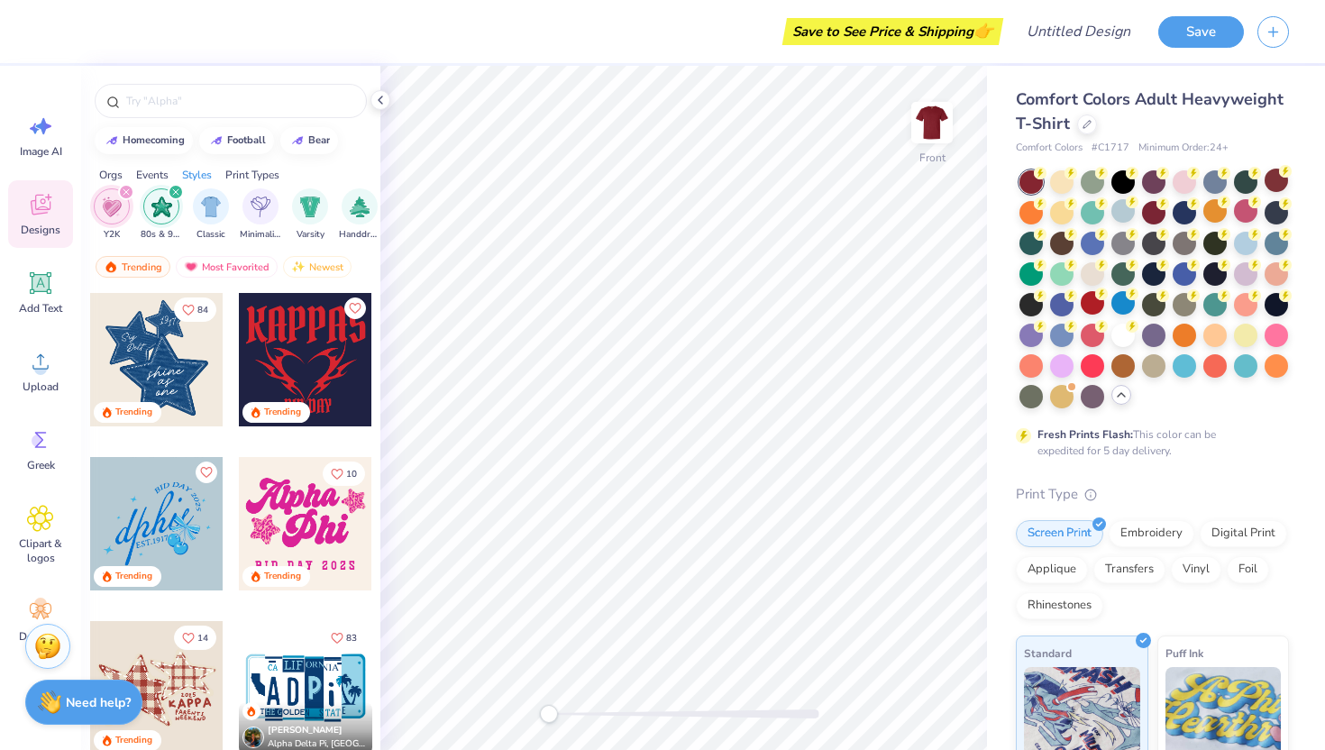
click at [120, 190] on div "filter for Y2K" at bounding box center [126, 192] width 16 height 16
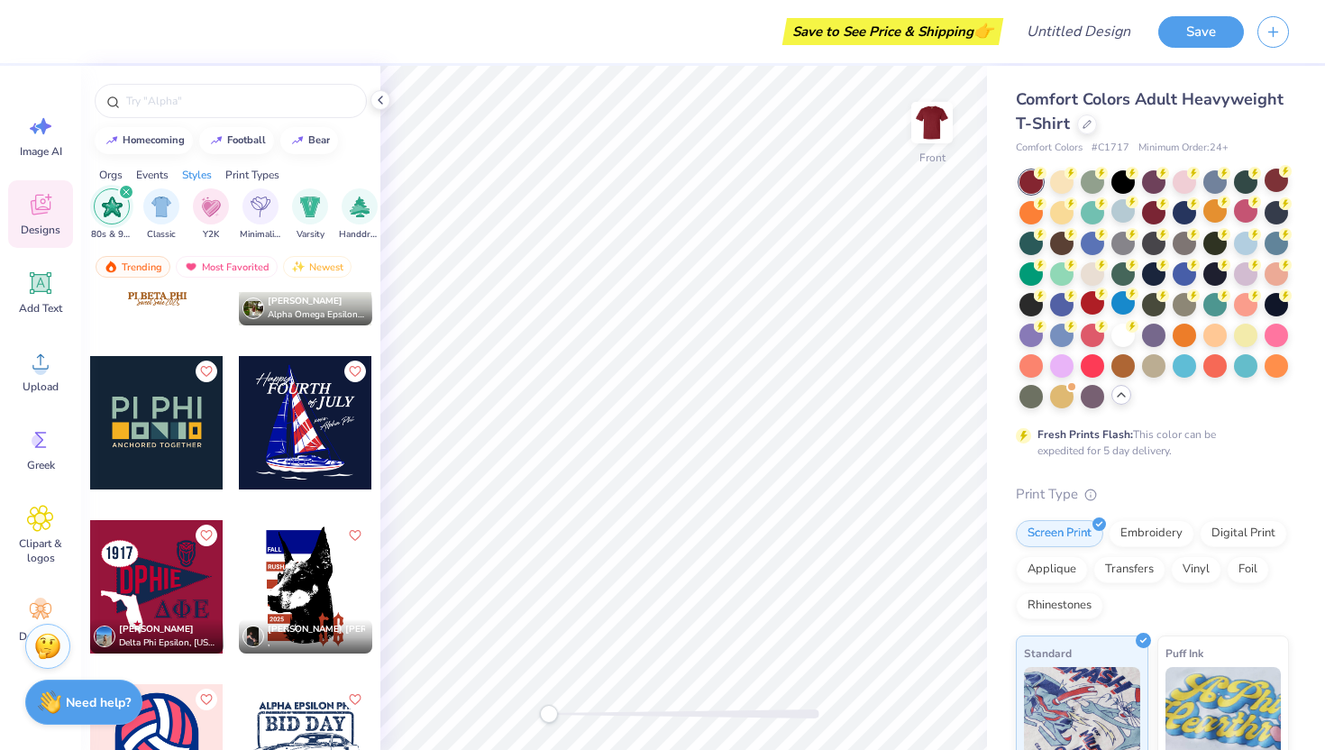
scroll to position [4860, 0]
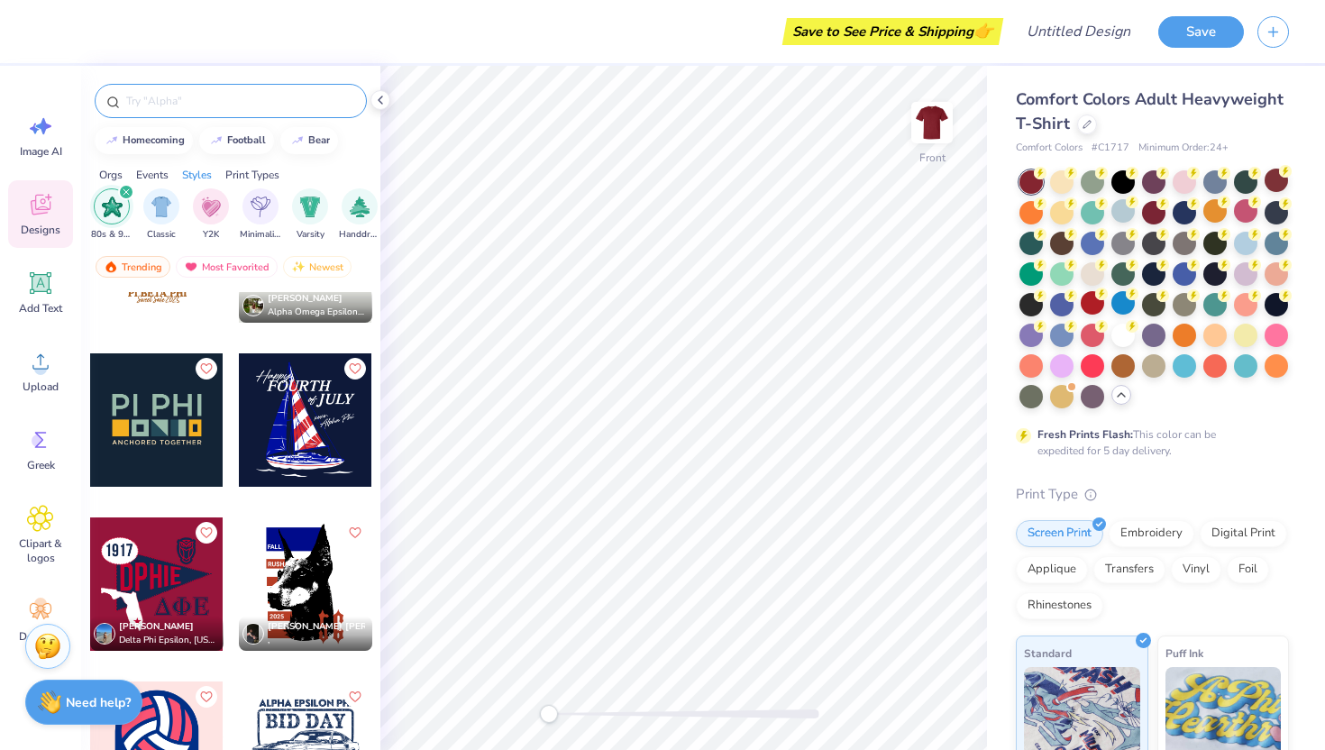
click at [145, 95] on input "text" at bounding box center [239, 101] width 231 height 18
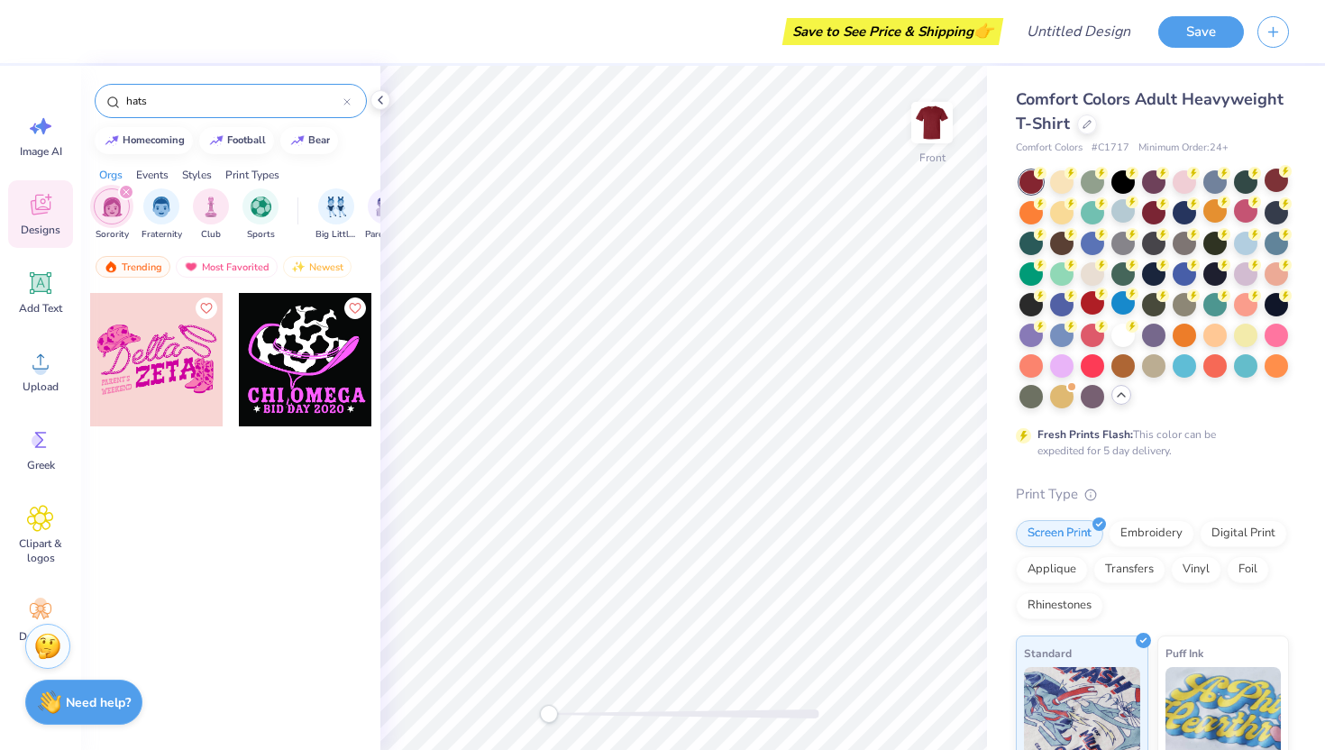
click at [124, 191] on icon "filter for Sorority" at bounding box center [125, 191] width 5 height 5
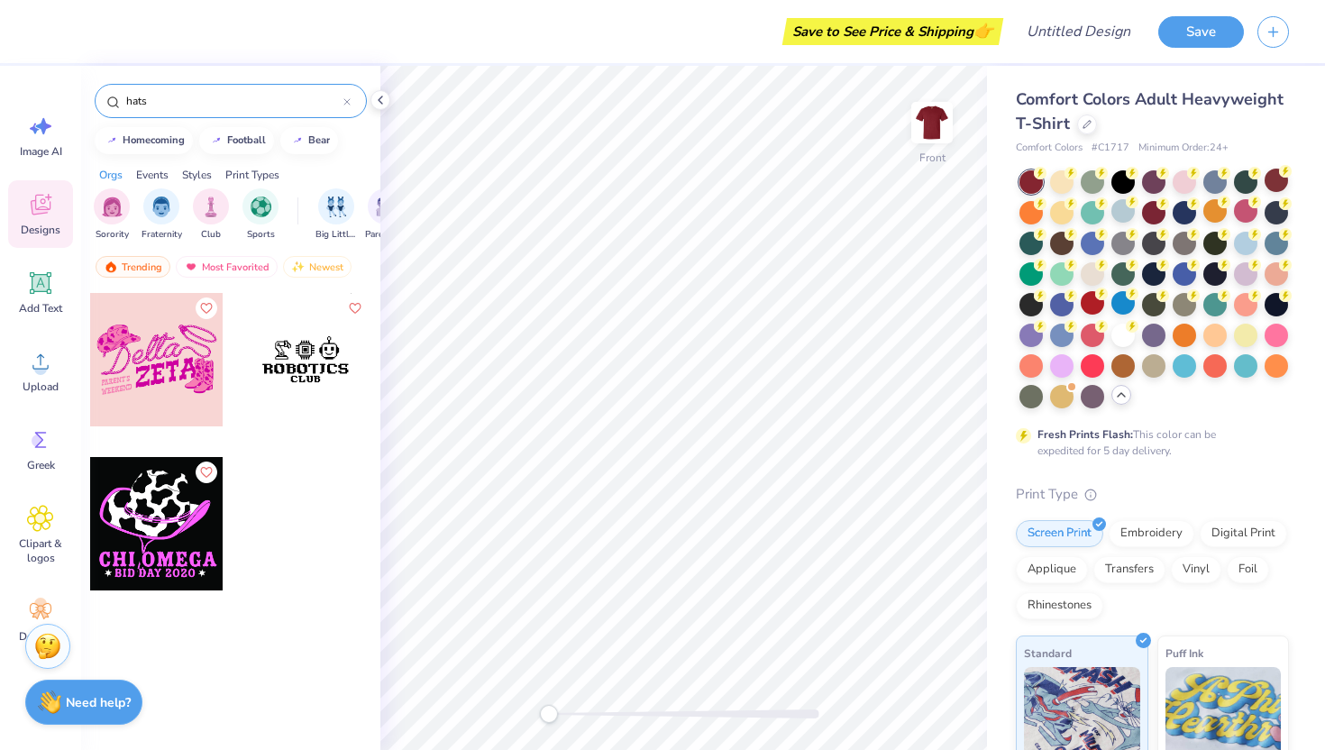
click at [161, 106] on input "hats" at bounding box center [233, 101] width 219 height 18
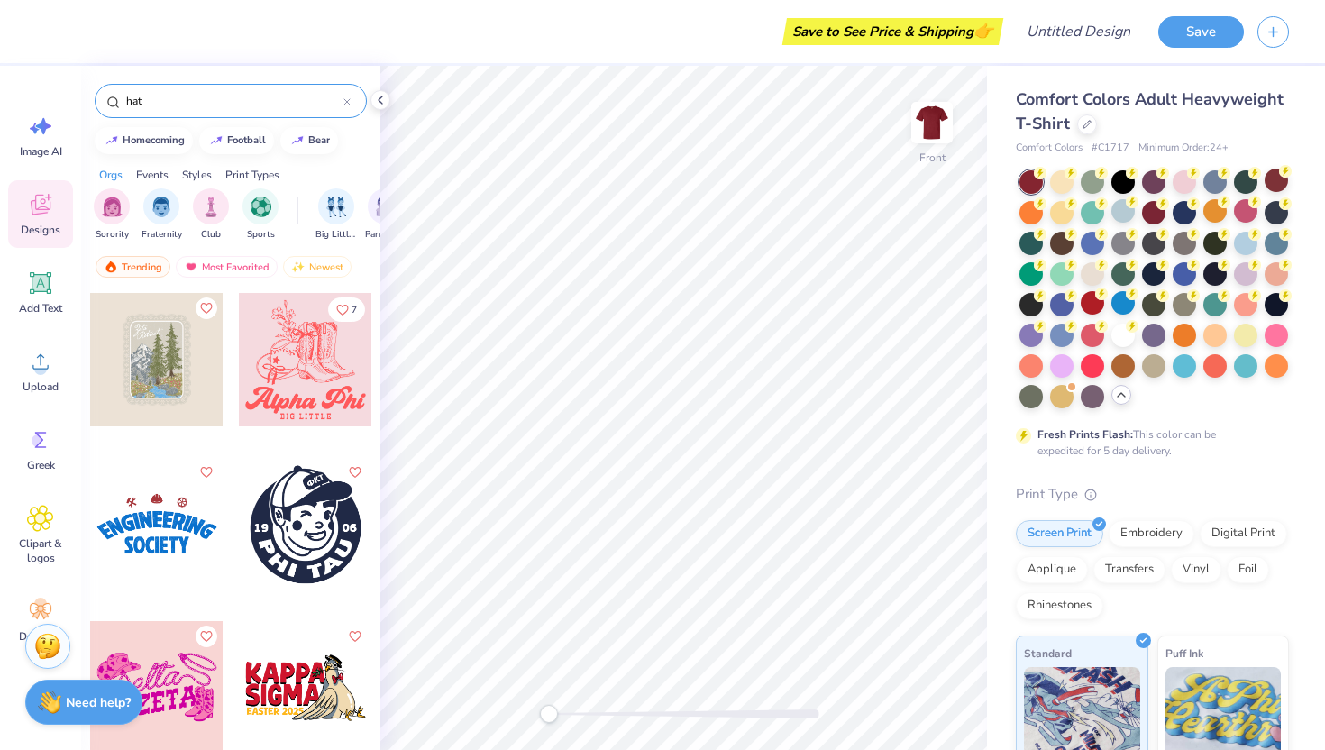
type input "hats"
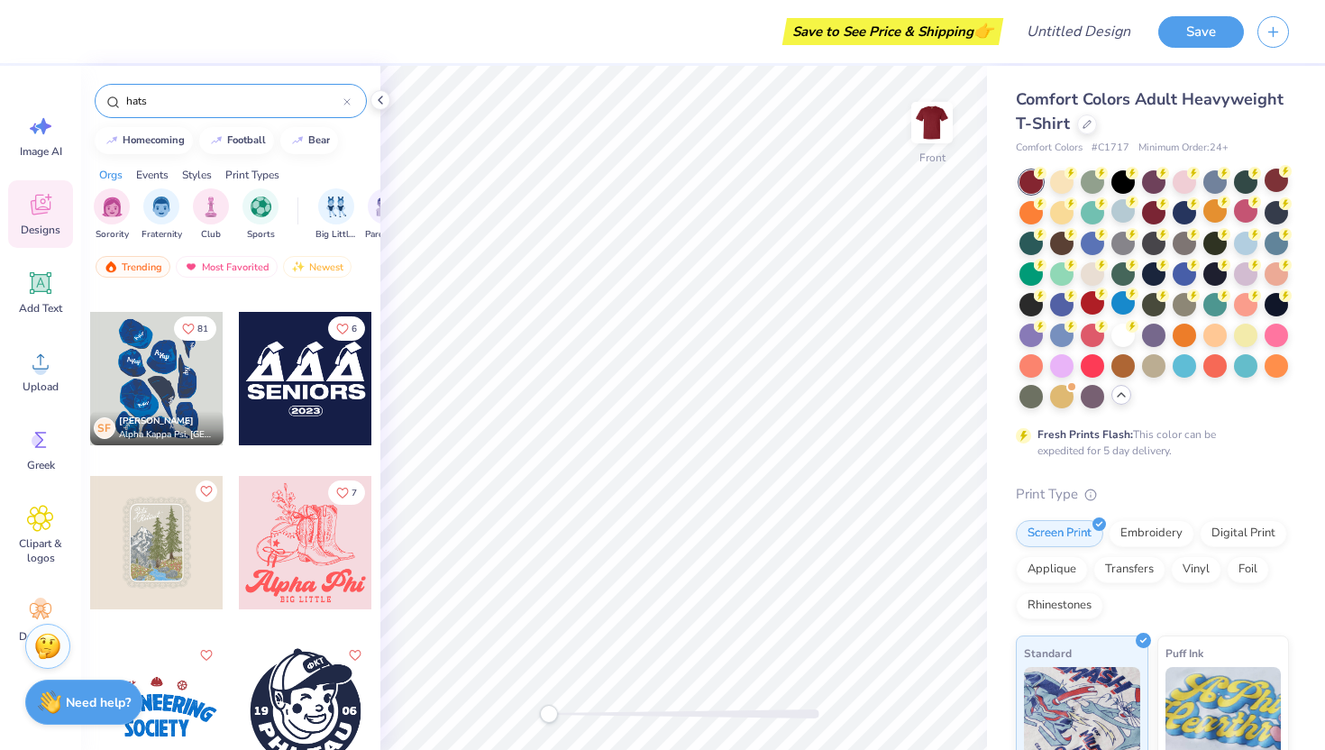
scroll to position [267, 0]
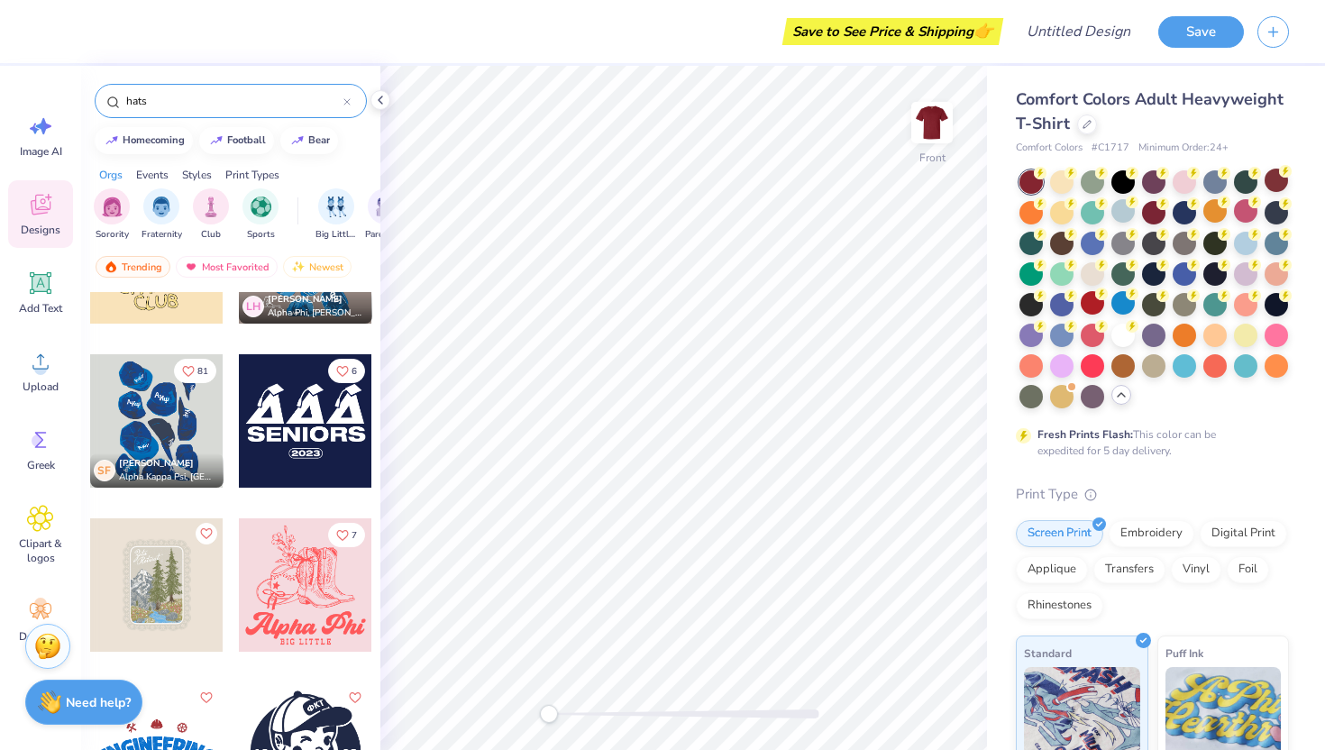
click at [150, 432] on div at bounding box center [156, 420] width 133 height 133
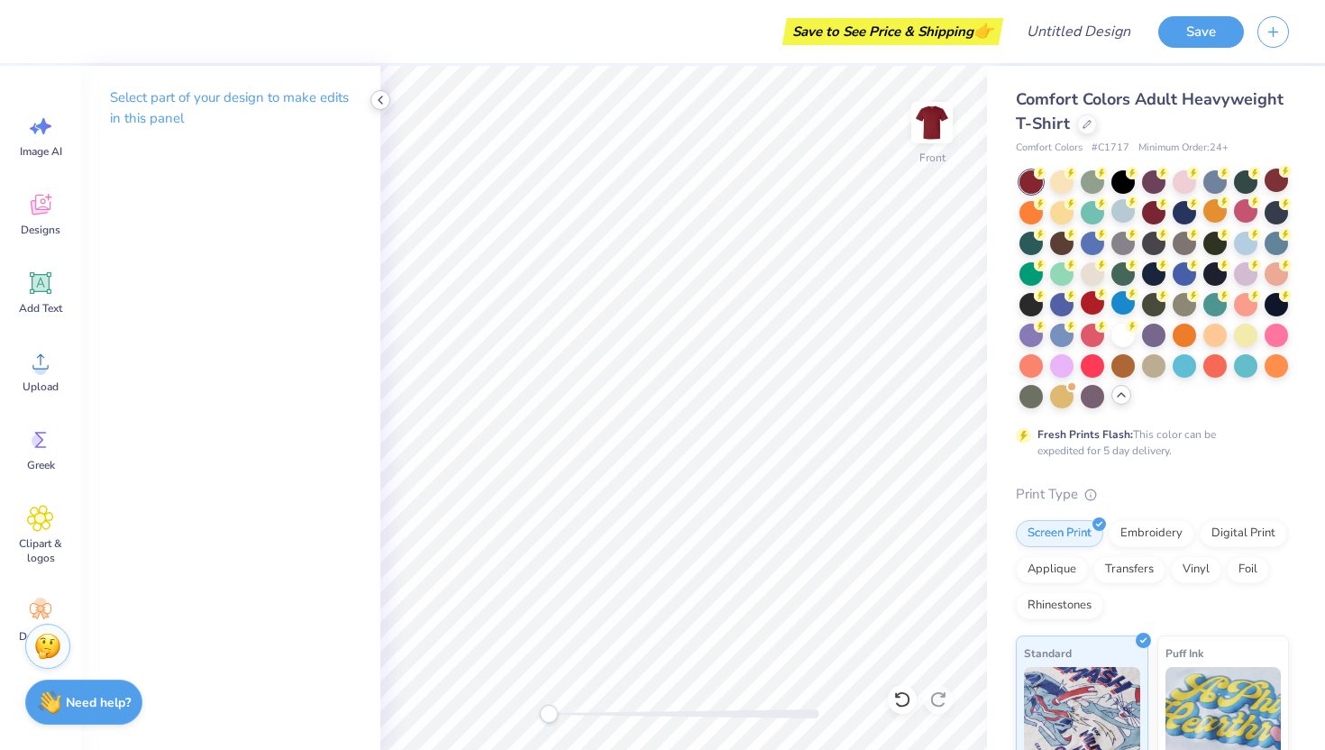
click at [387, 104] on icon at bounding box center [380, 100] width 14 height 14
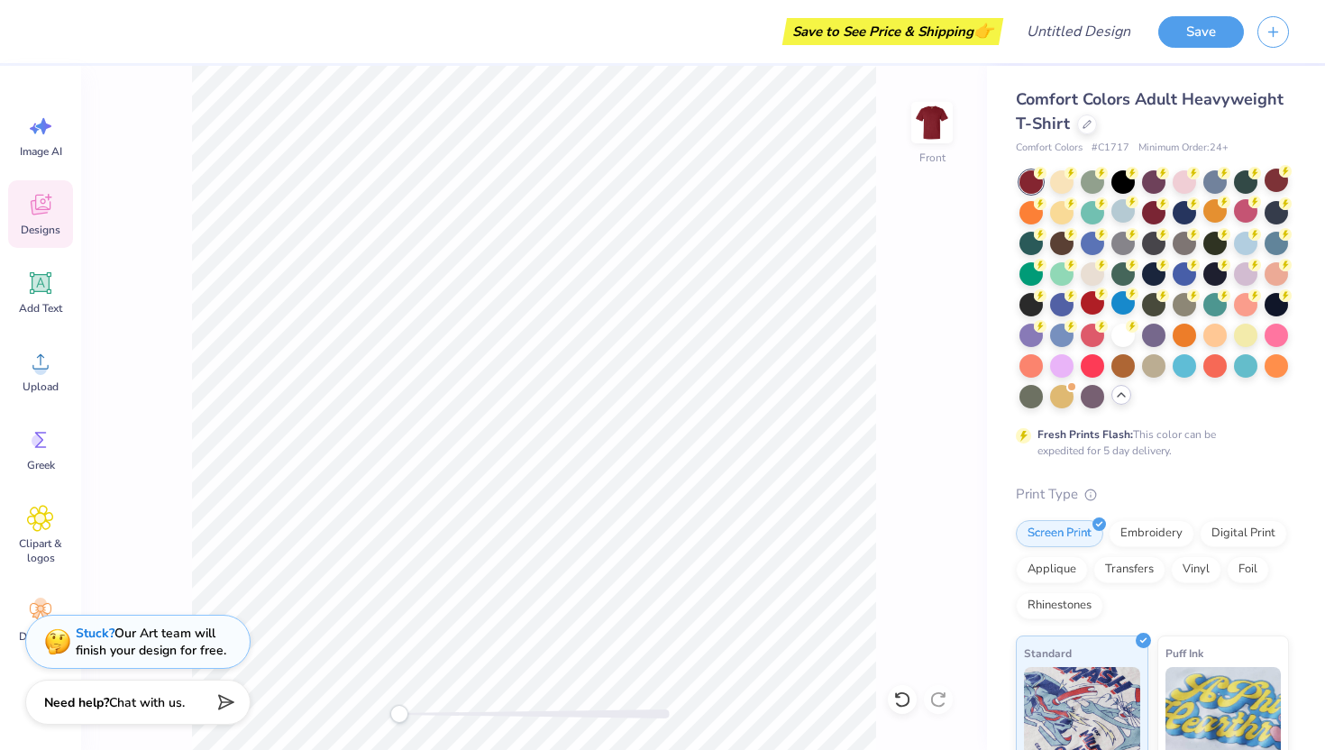
click at [29, 208] on icon at bounding box center [40, 204] width 27 height 27
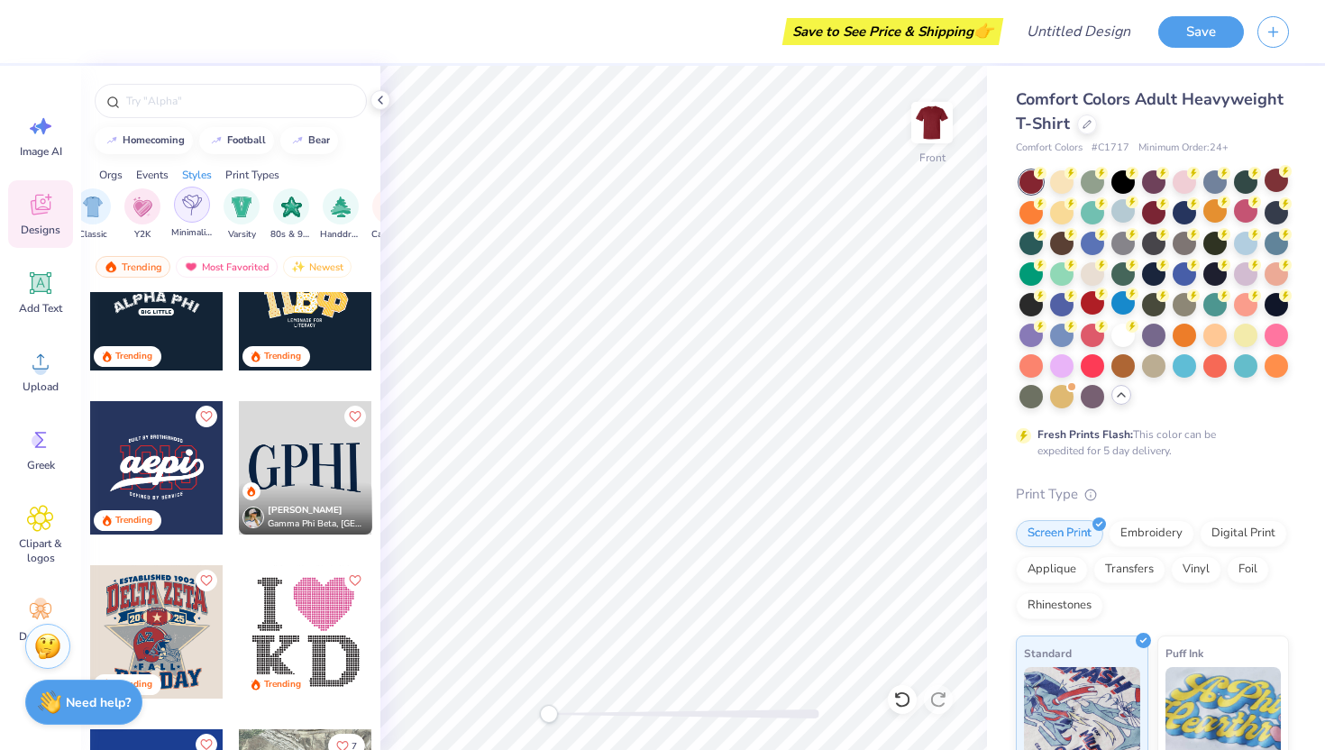
scroll to position [0, 953]
click at [348, 201] on img "filter for Handdrawn" at bounding box center [352, 205] width 20 height 21
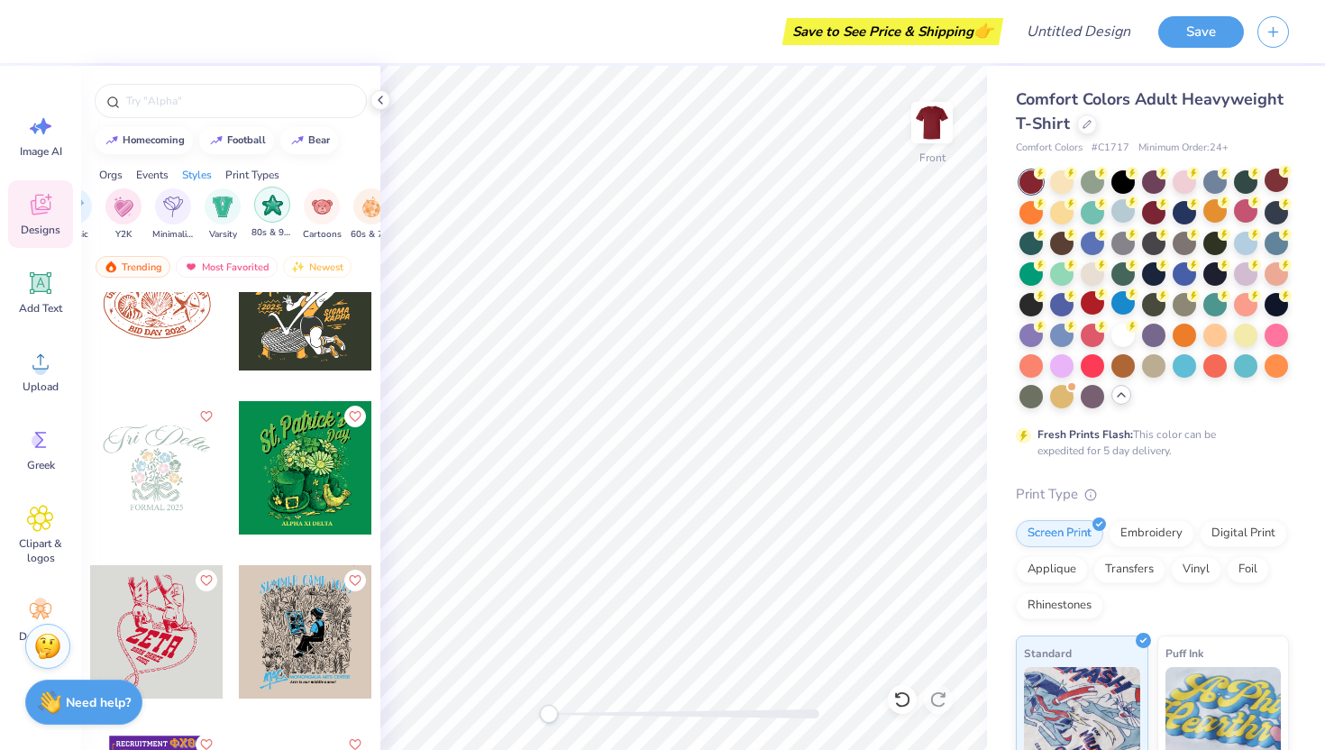
scroll to position [0, 1069]
click at [280, 199] on img "filter for Cartoons" at bounding box center [285, 205] width 21 height 21
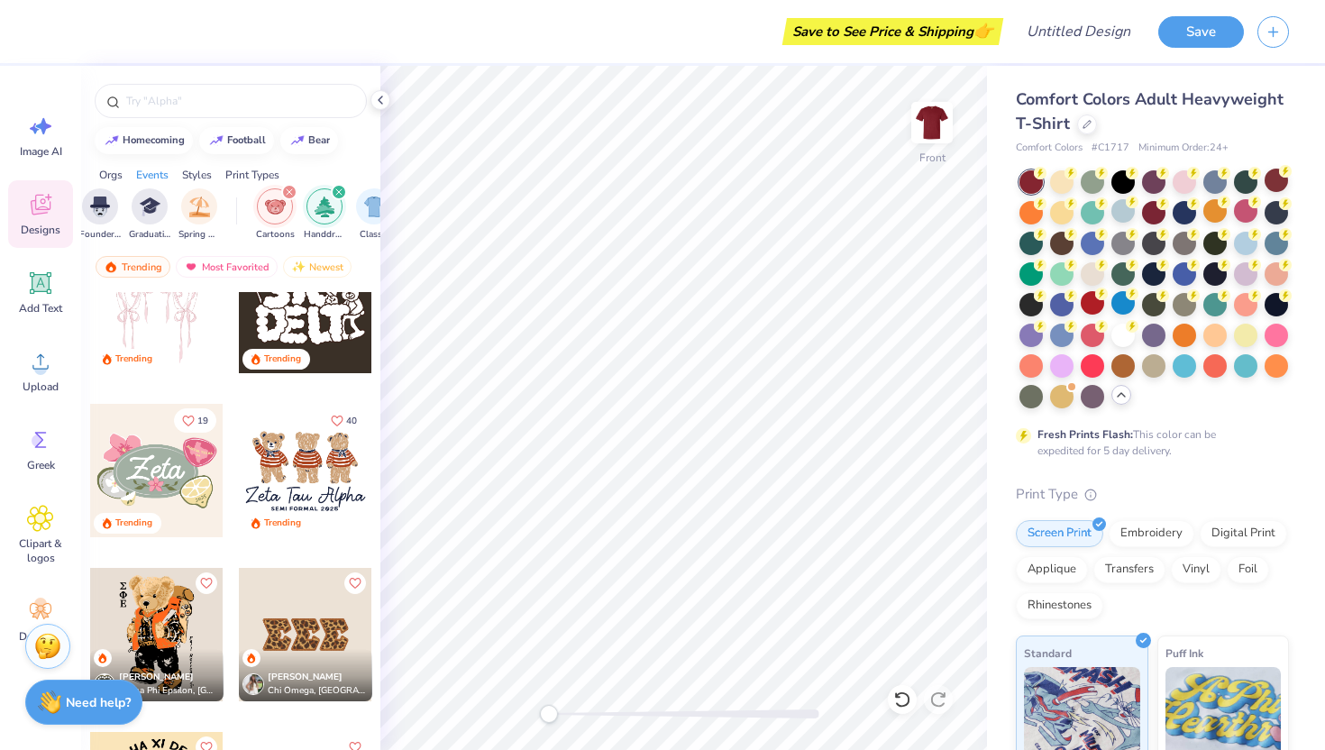
scroll to position [0, 807]
click at [261, 189] on icon "filter for Cartoons" at bounding box center [263, 191] width 5 height 5
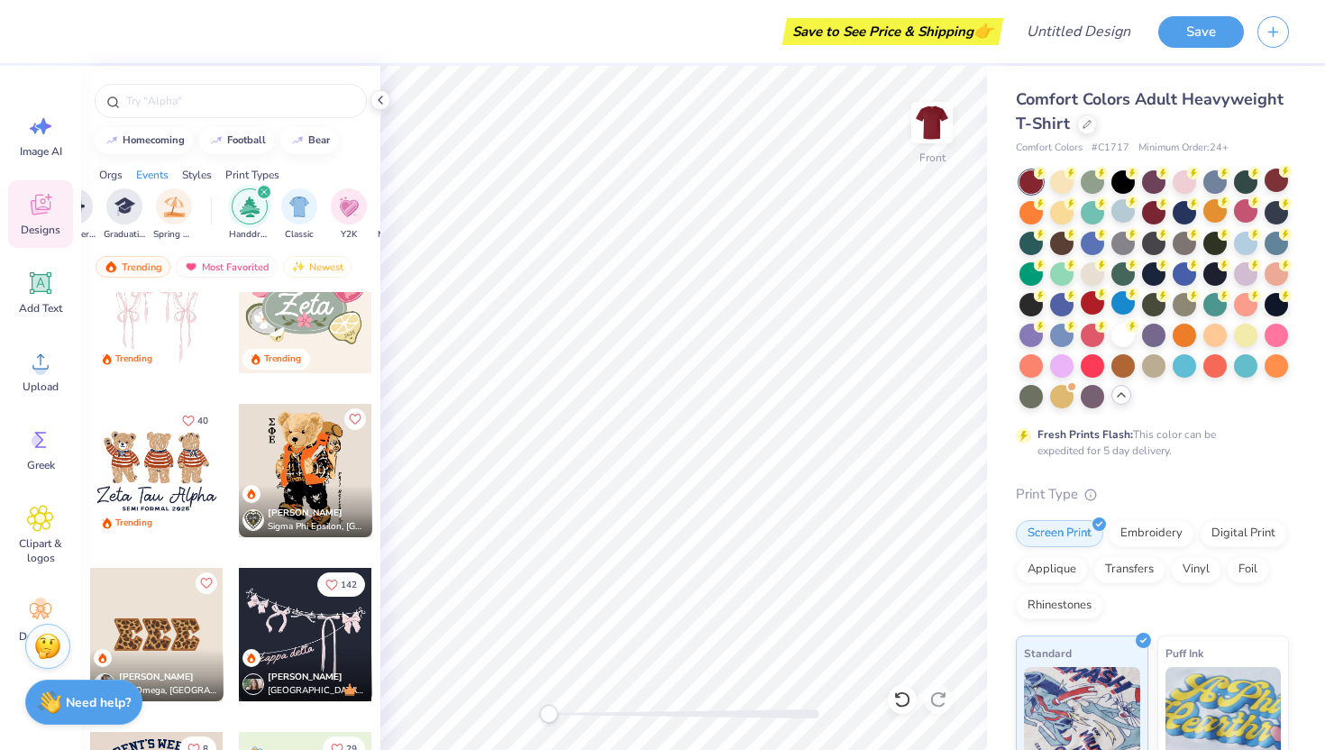
click at [264, 189] on icon "filter for Handdrawn" at bounding box center [263, 191] width 7 height 7
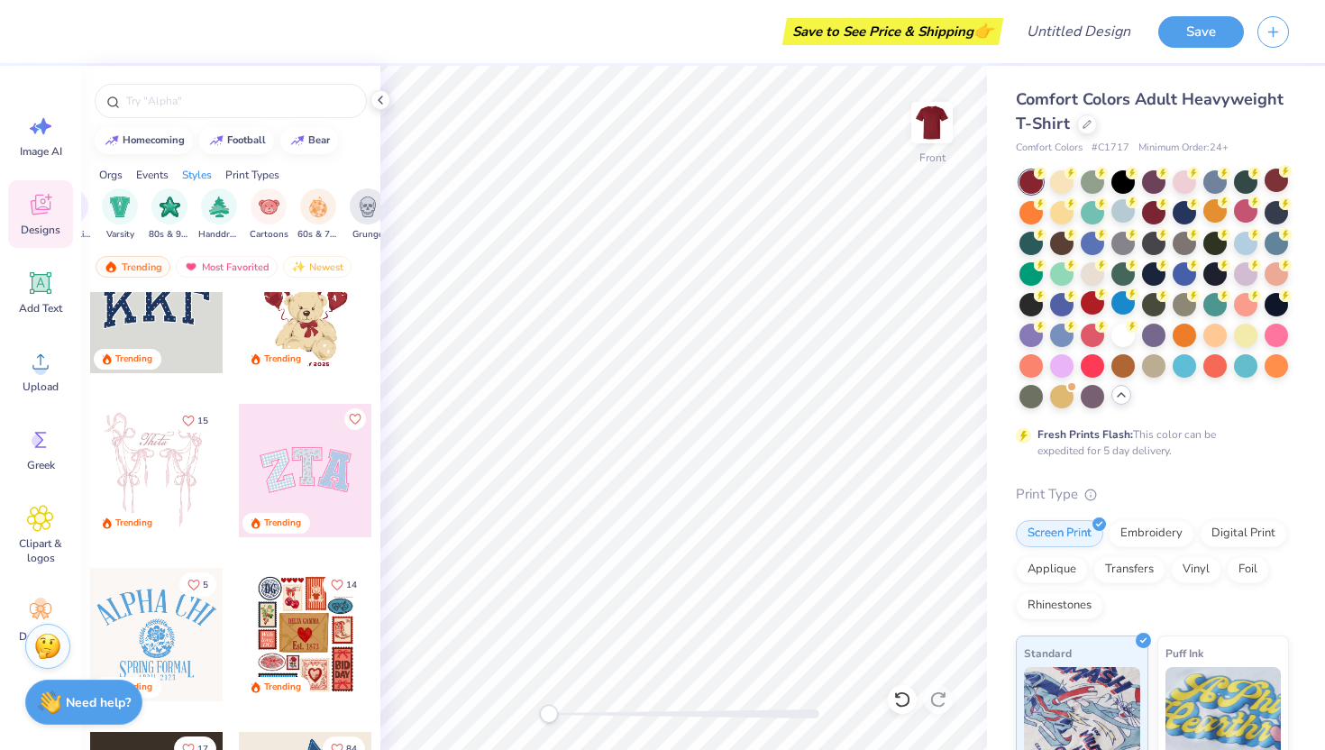
scroll to position [0, 1095]
click at [258, 206] on img "filter for Cartoons" at bounding box center [259, 205] width 21 height 21
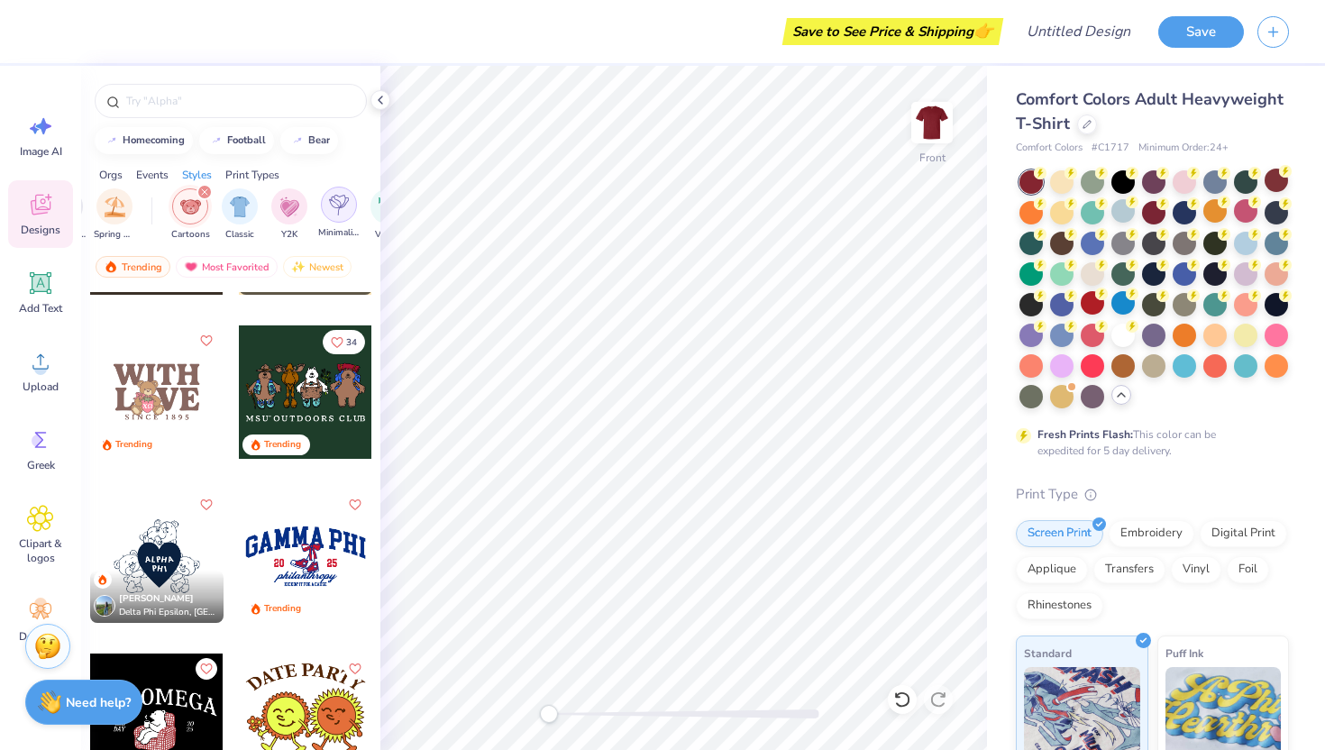
scroll to position [0, 864]
click at [209, 192] on div "filter for Cartoons" at bounding box center [206, 192] width 16 height 16
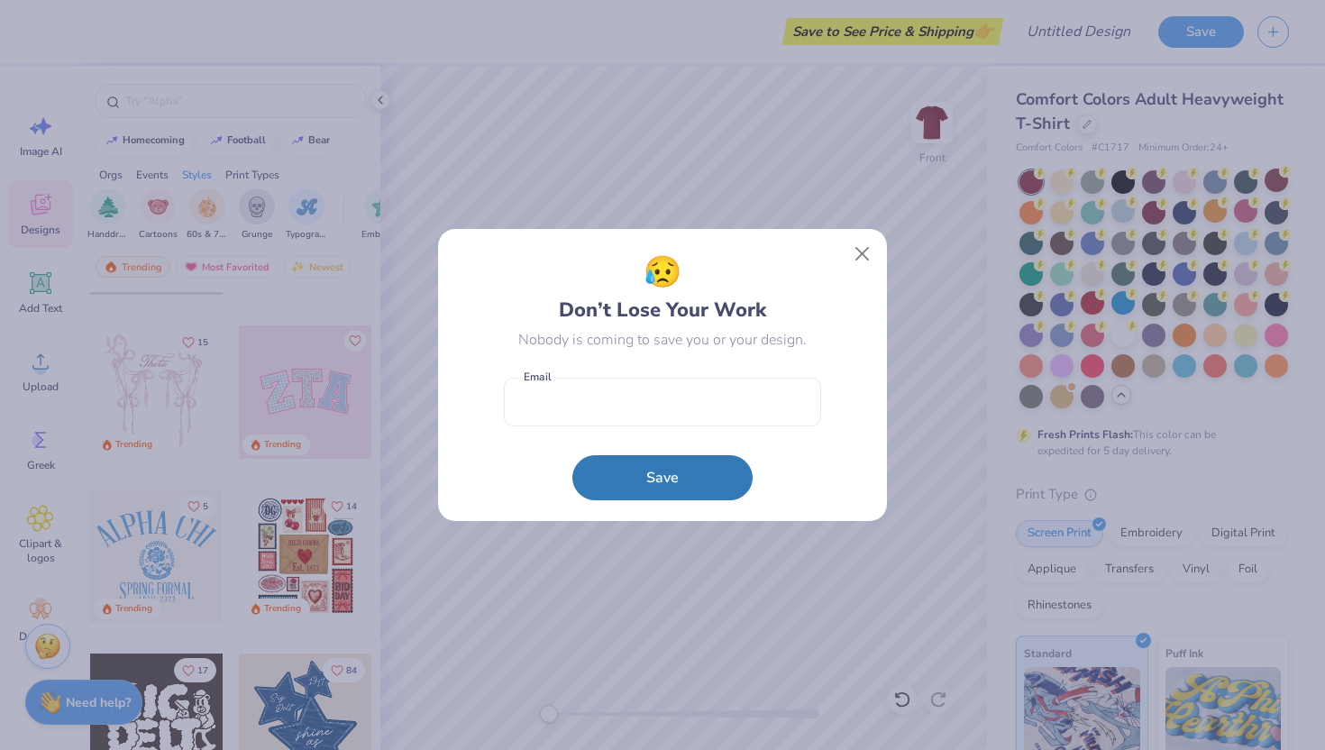
scroll to position [0, 1212]
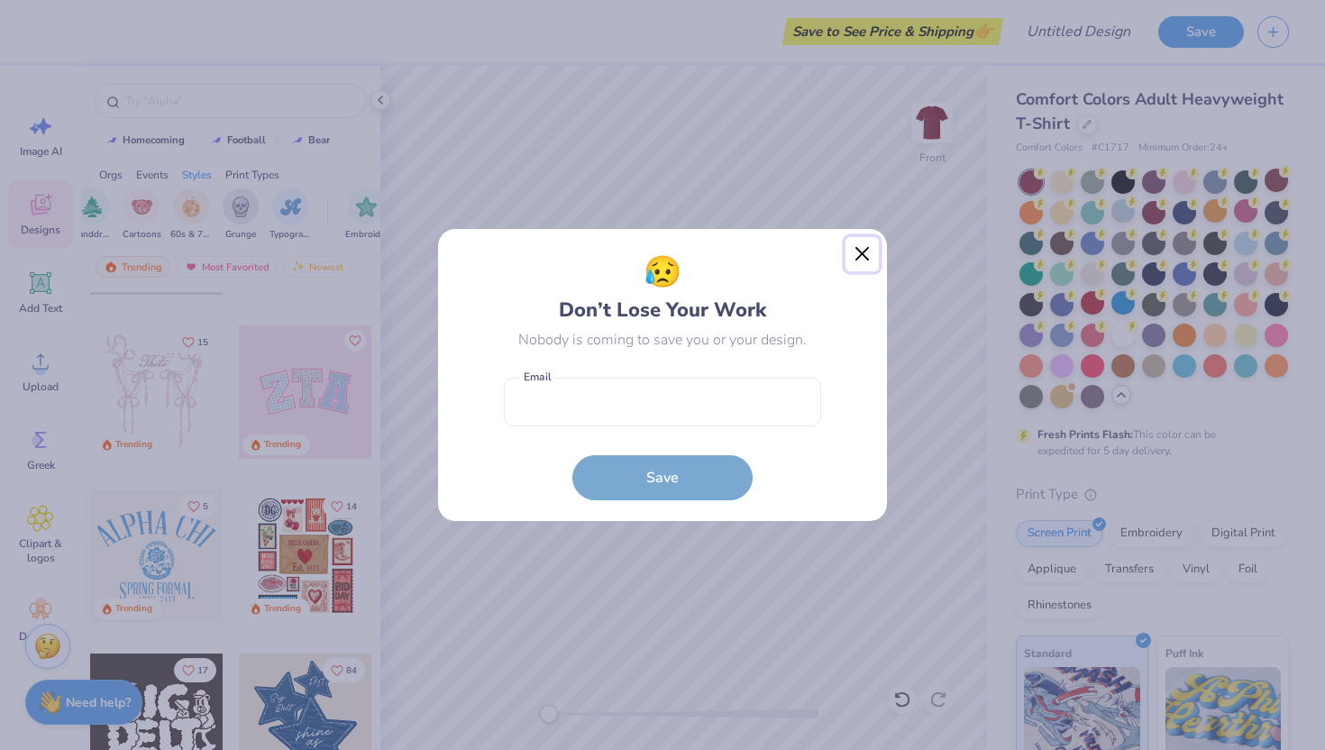
click at [862, 249] on button "Close" at bounding box center [862, 254] width 34 height 34
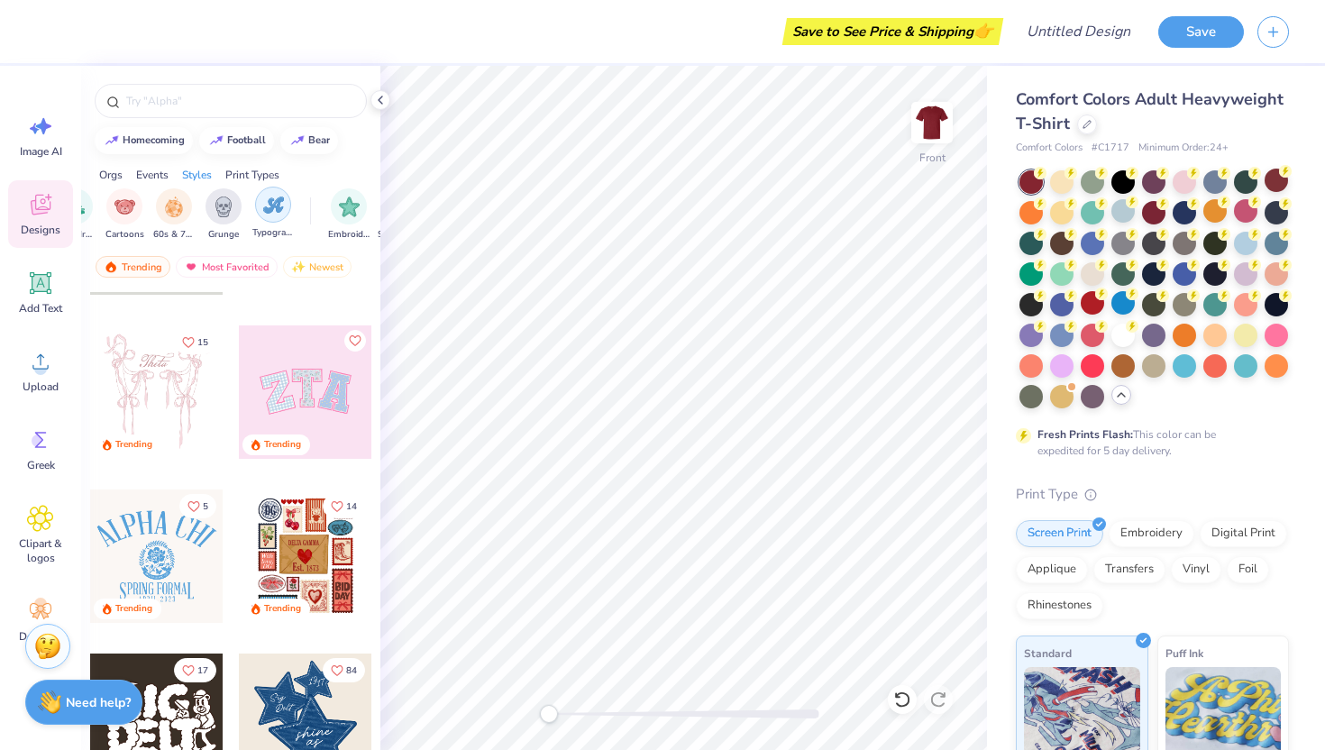
scroll to position [0, 1233]
click at [215, 205] on img "filter for Grunge" at bounding box center [220, 205] width 20 height 21
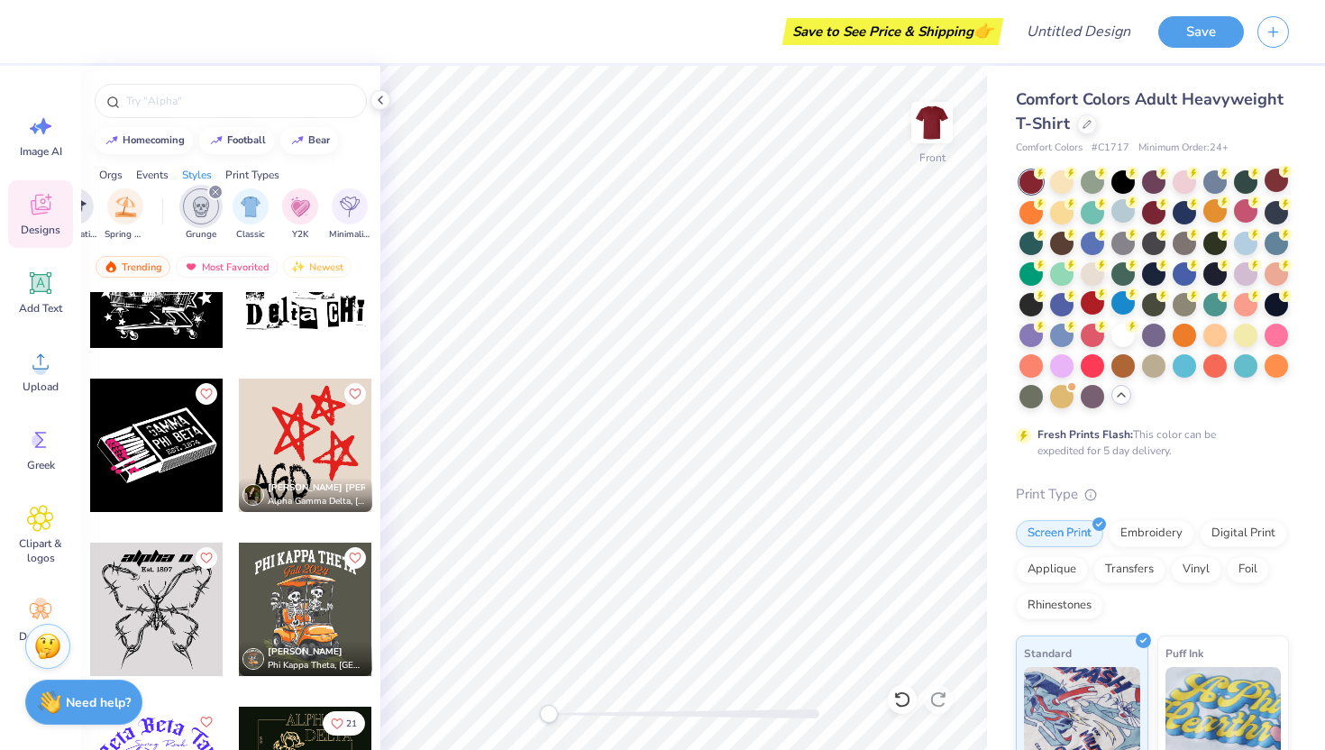
scroll to position [0, 868]
click at [201, 189] on icon "filter for Grunge" at bounding box center [202, 191] width 7 height 7
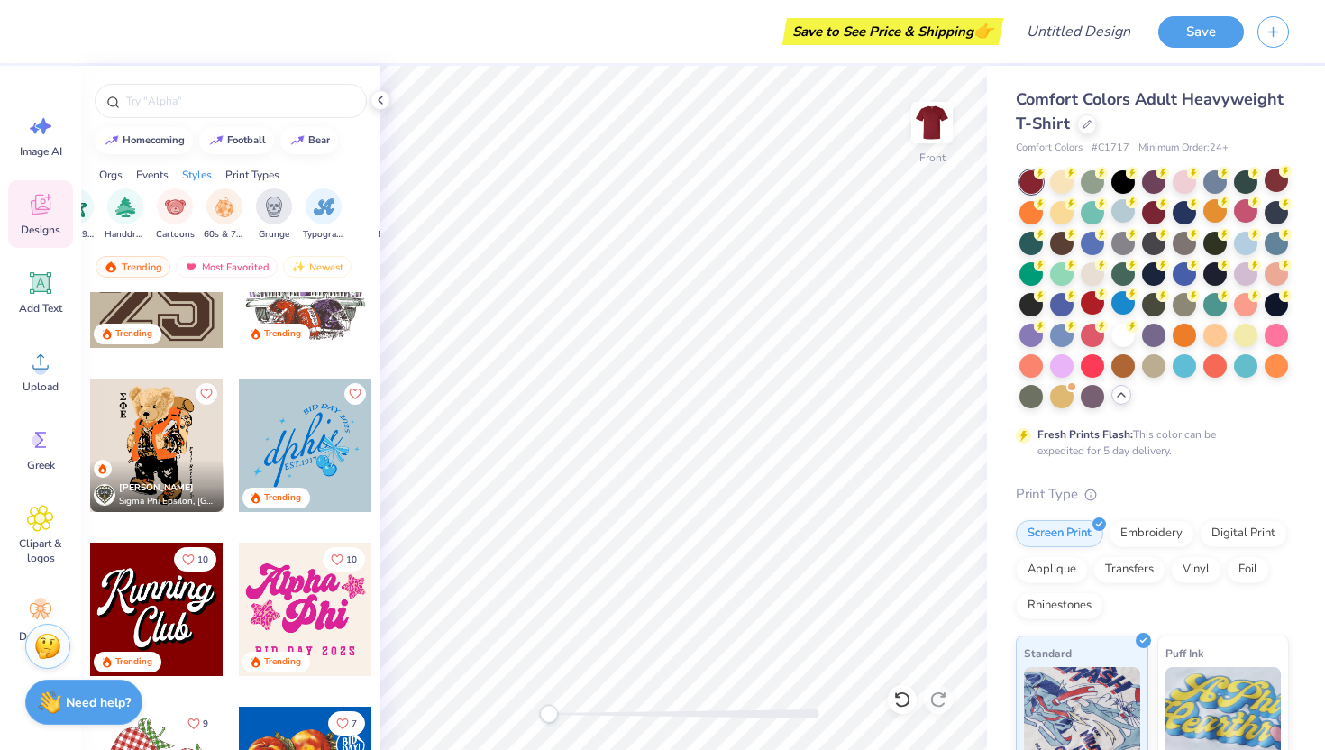
scroll to position [0, 1181]
click at [315, 205] on img "filter for Typography" at bounding box center [321, 205] width 21 height 21
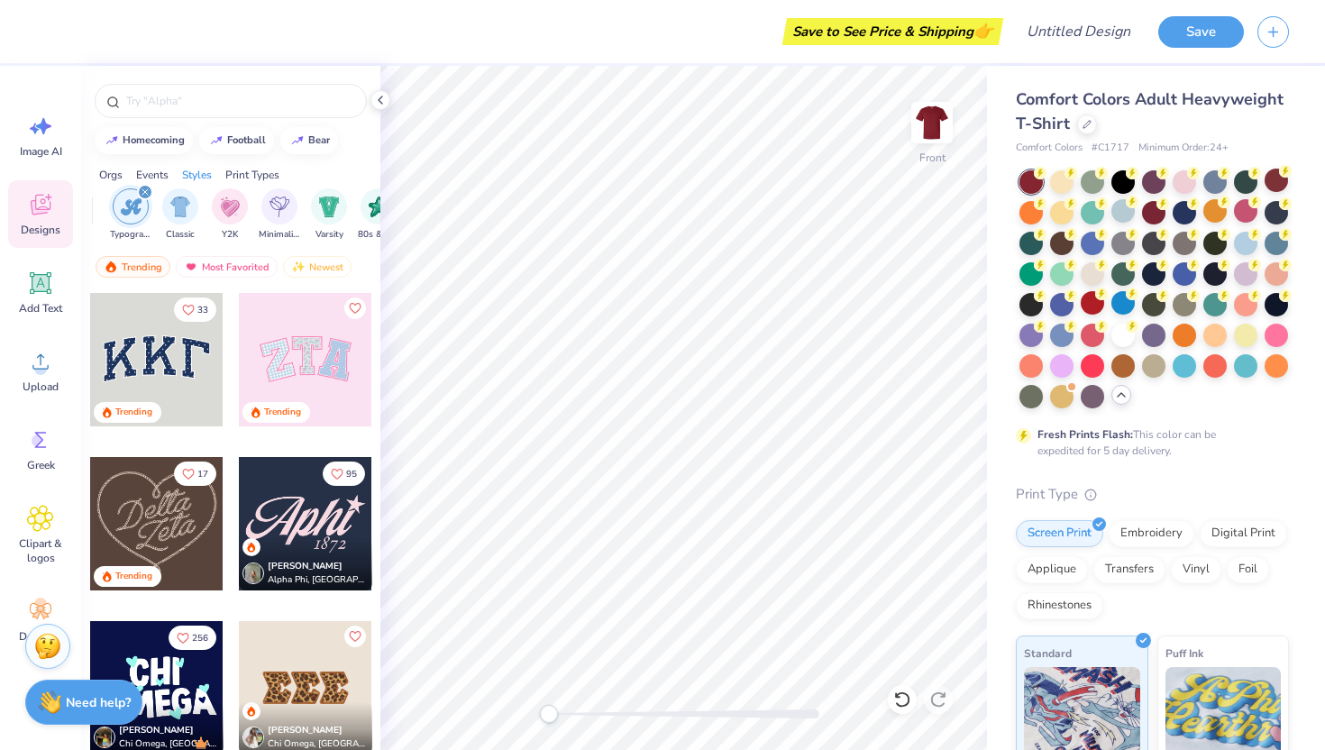
scroll to position [0, 926]
click at [138, 189] on div "filter for Typography" at bounding box center [144, 192] width 16 height 16
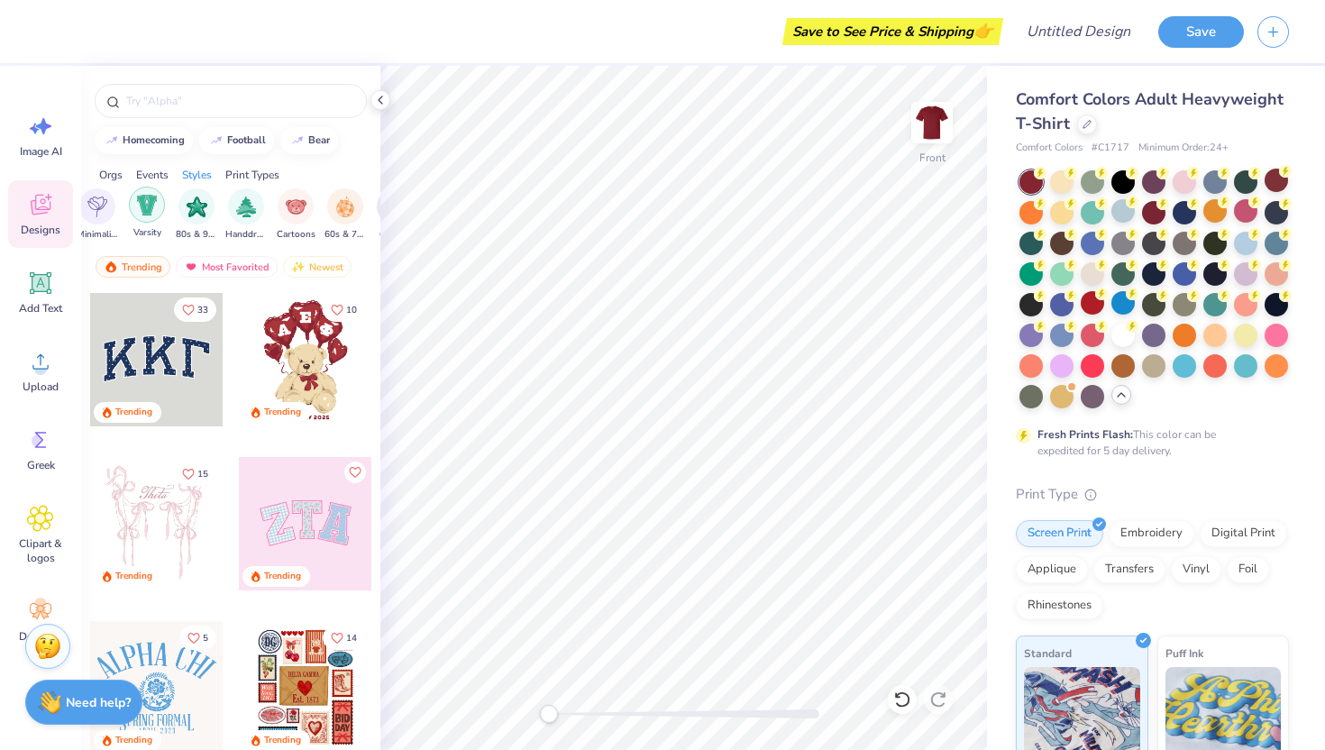
scroll to position [0, 1097]
click at [305, 208] on img "filter for 60s & 70s" at bounding box center [306, 205] width 20 height 21
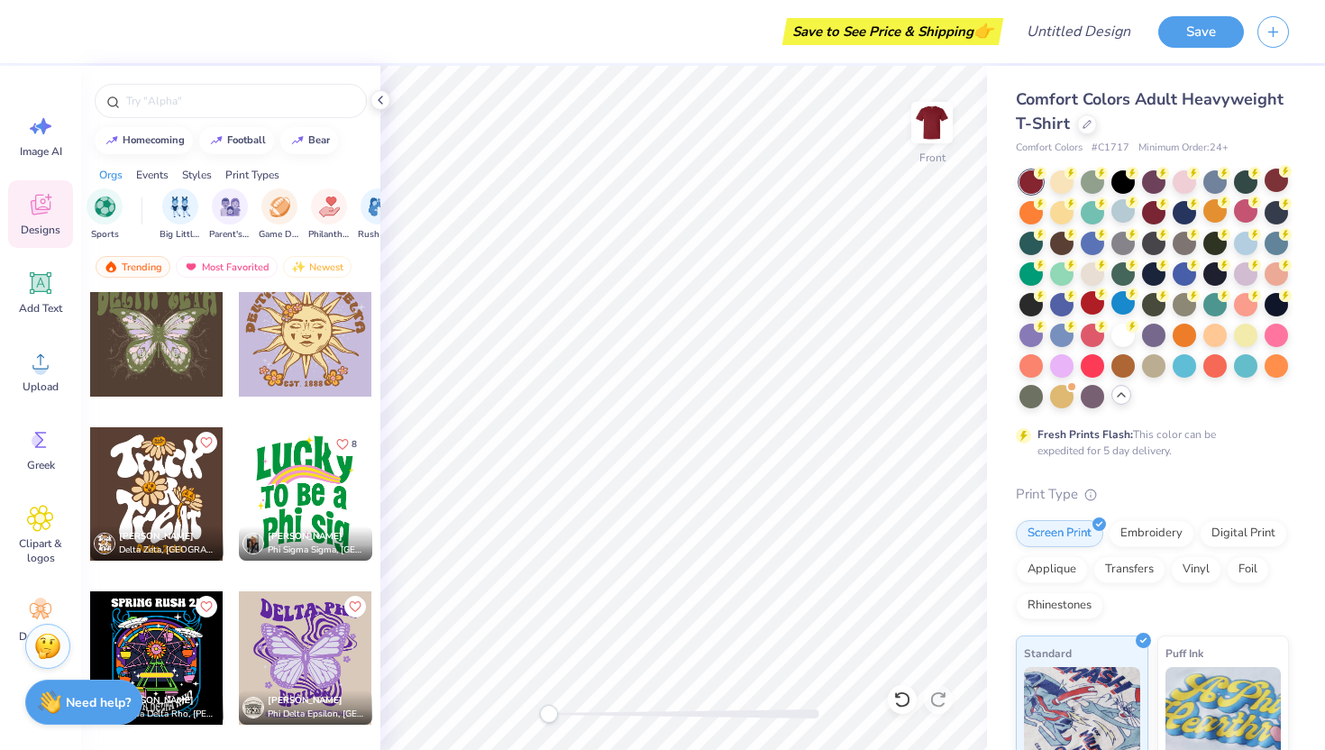
scroll to position [0, 0]
click at [229, 260] on div "Most Favorited" at bounding box center [227, 267] width 102 height 22
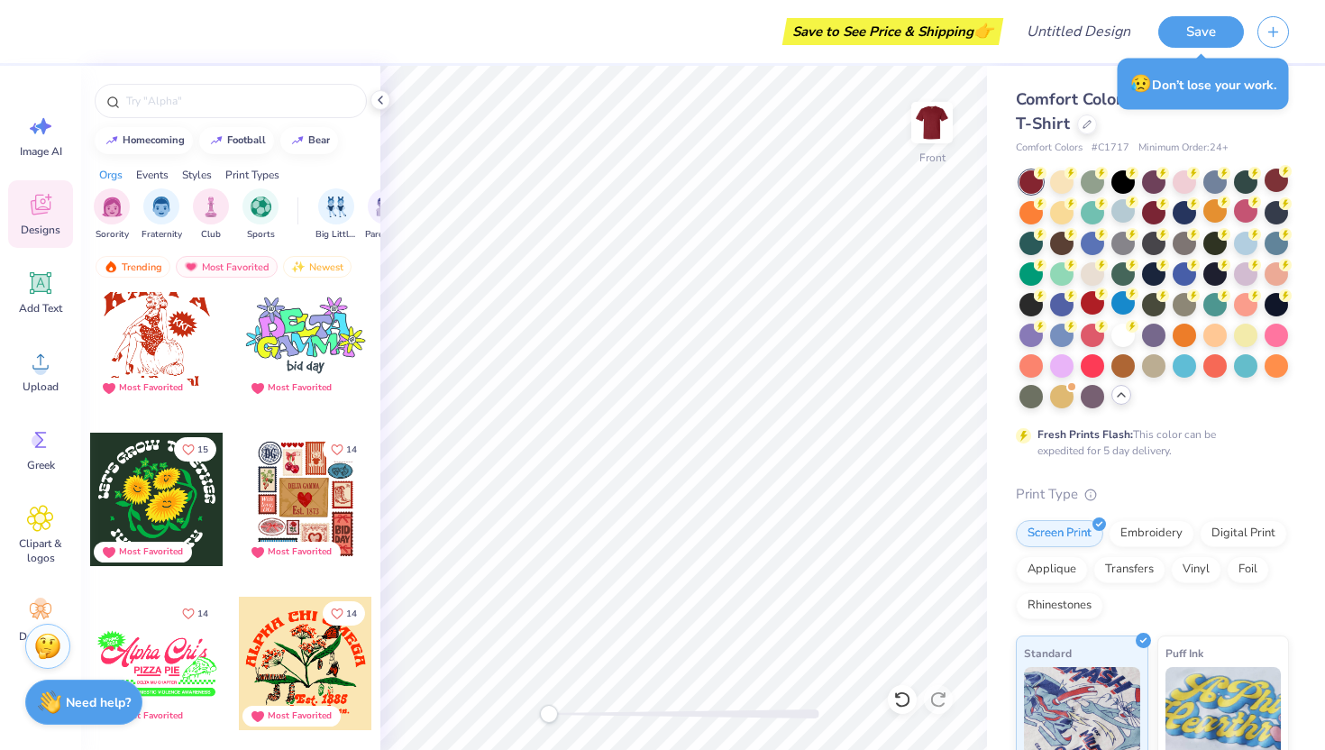
scroll to position [3961, 0]
click at [140, 100] on input "text" at bounding box center [239, 101] width 231 height 18
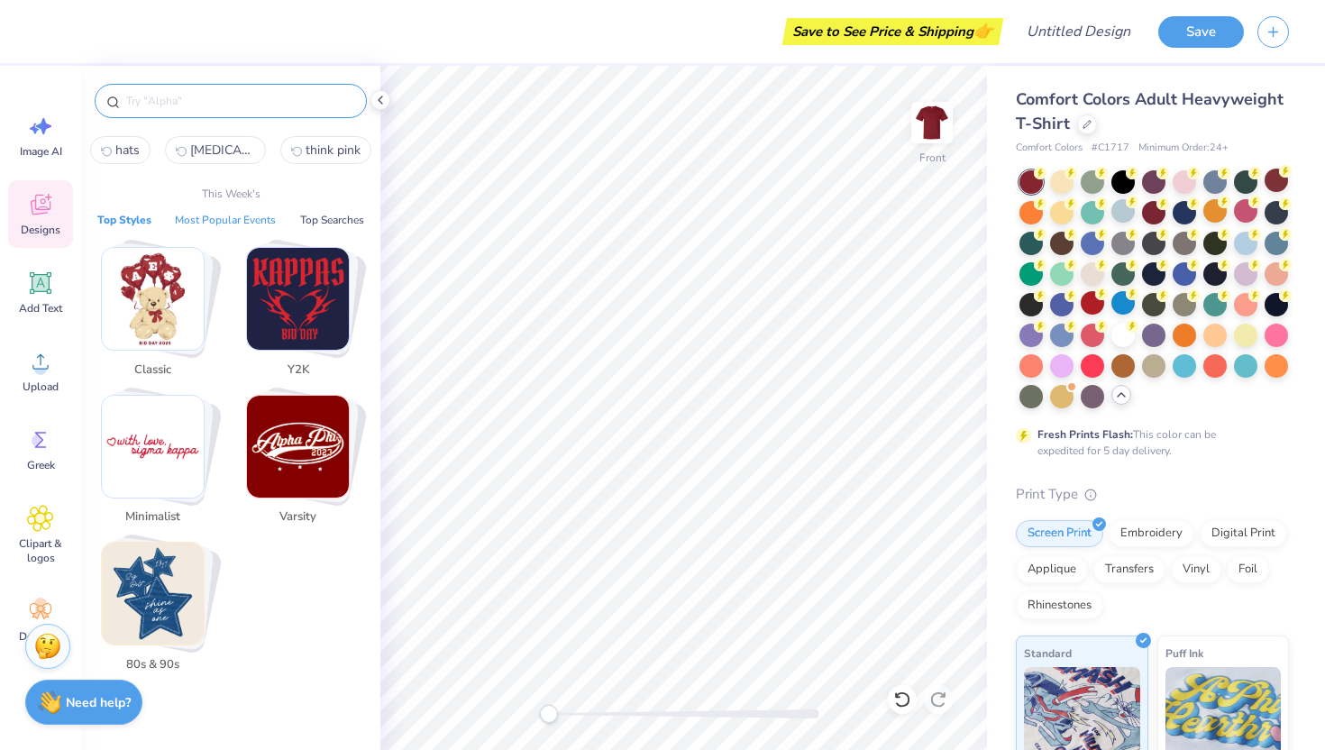
click at [218, 214] on button "Most Popular Events" at bounding box center [225, 220] width 112 height 18
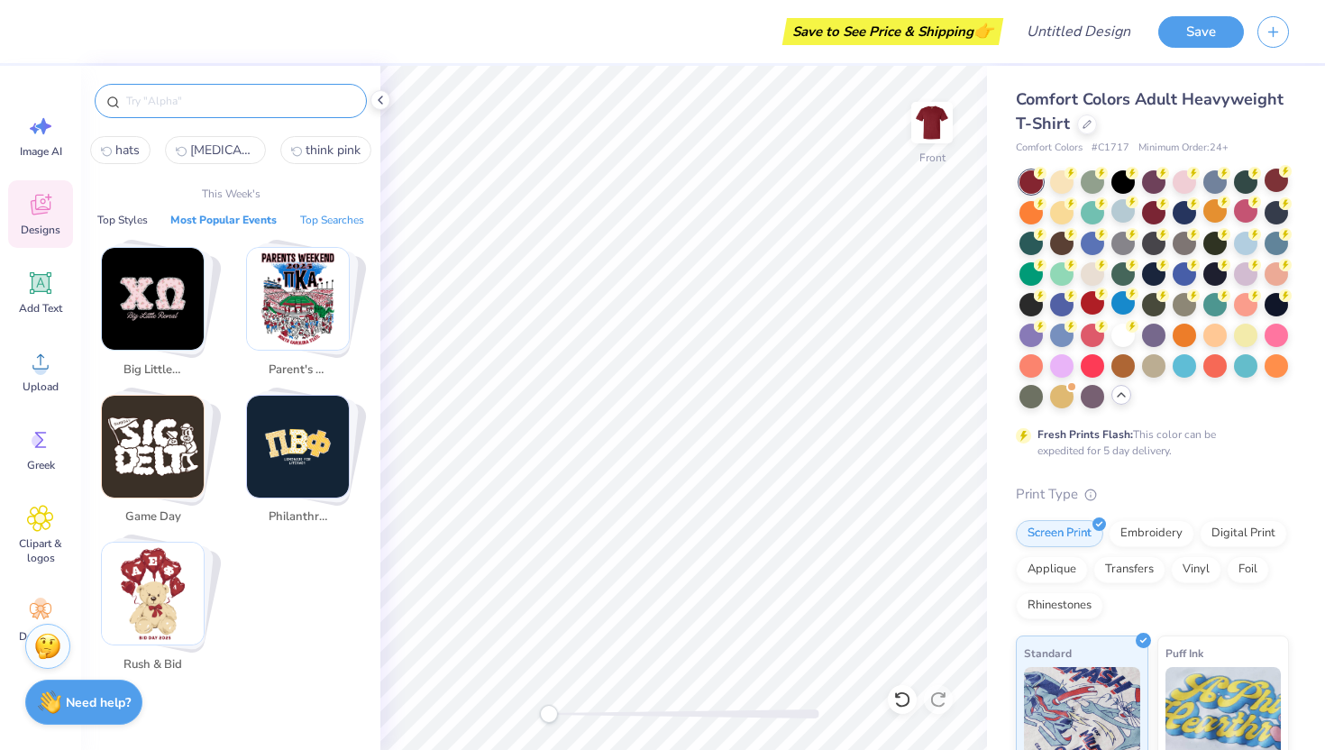
click at [324, 216] on button "Top Searches" at bounding box center [332, 220] width 75 height 18
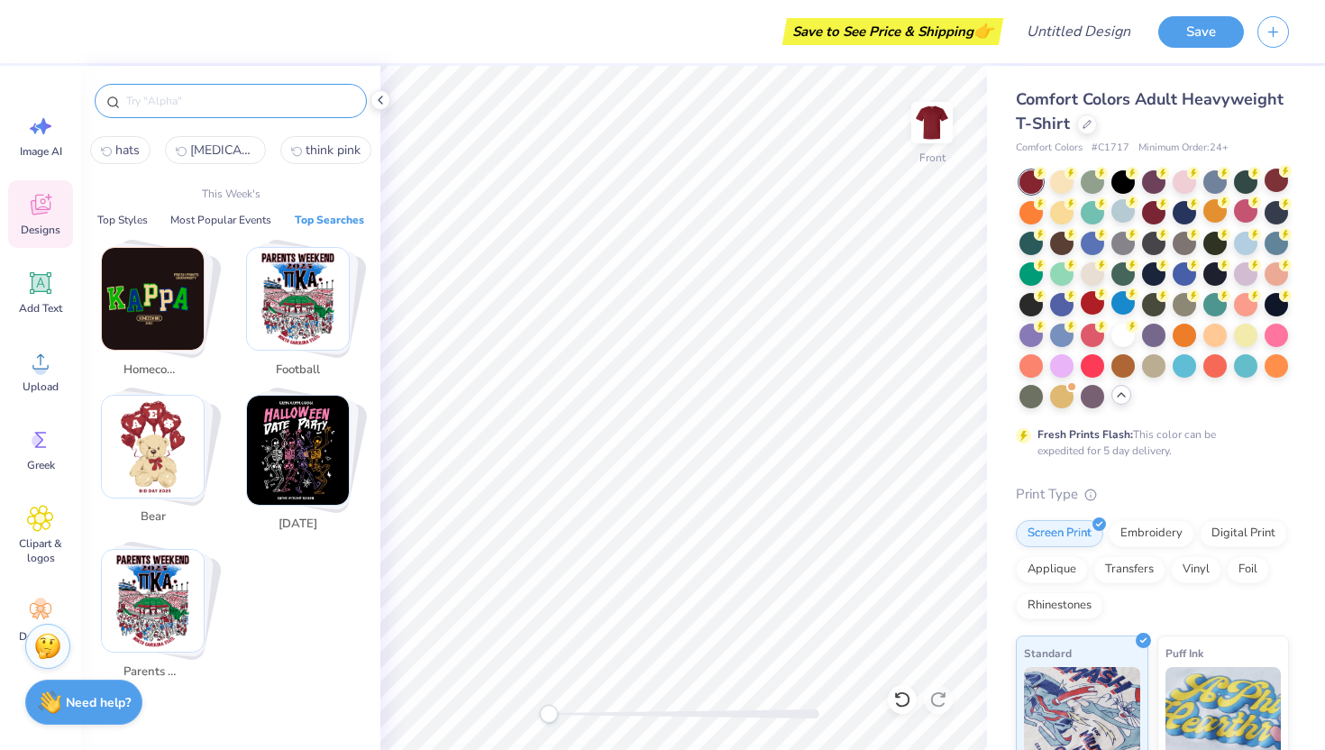
click at [150, 307] on img "Stack Card Button homecoming" at bounding box center [153, 299] width 102 height 102
type input "homecoming"
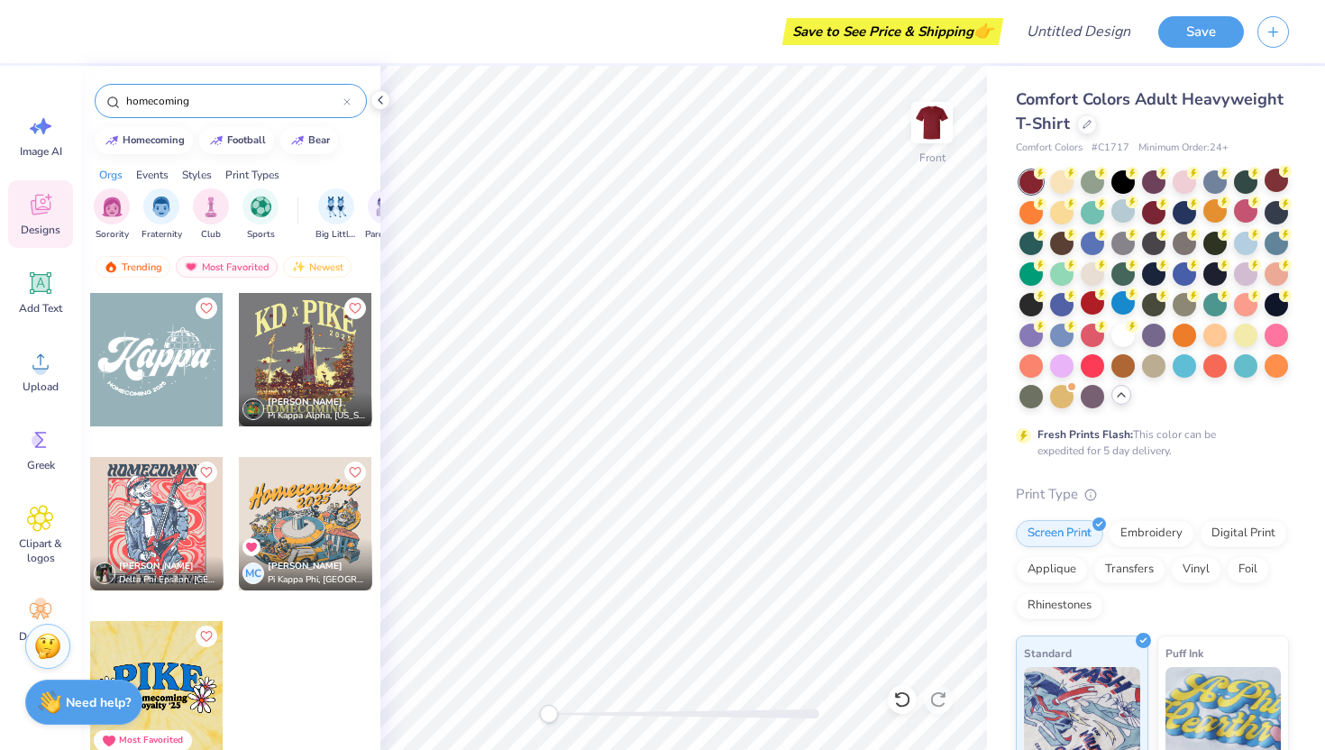
click at [346, 100] on icon at bounding box center [346, 101] width 7 height 7
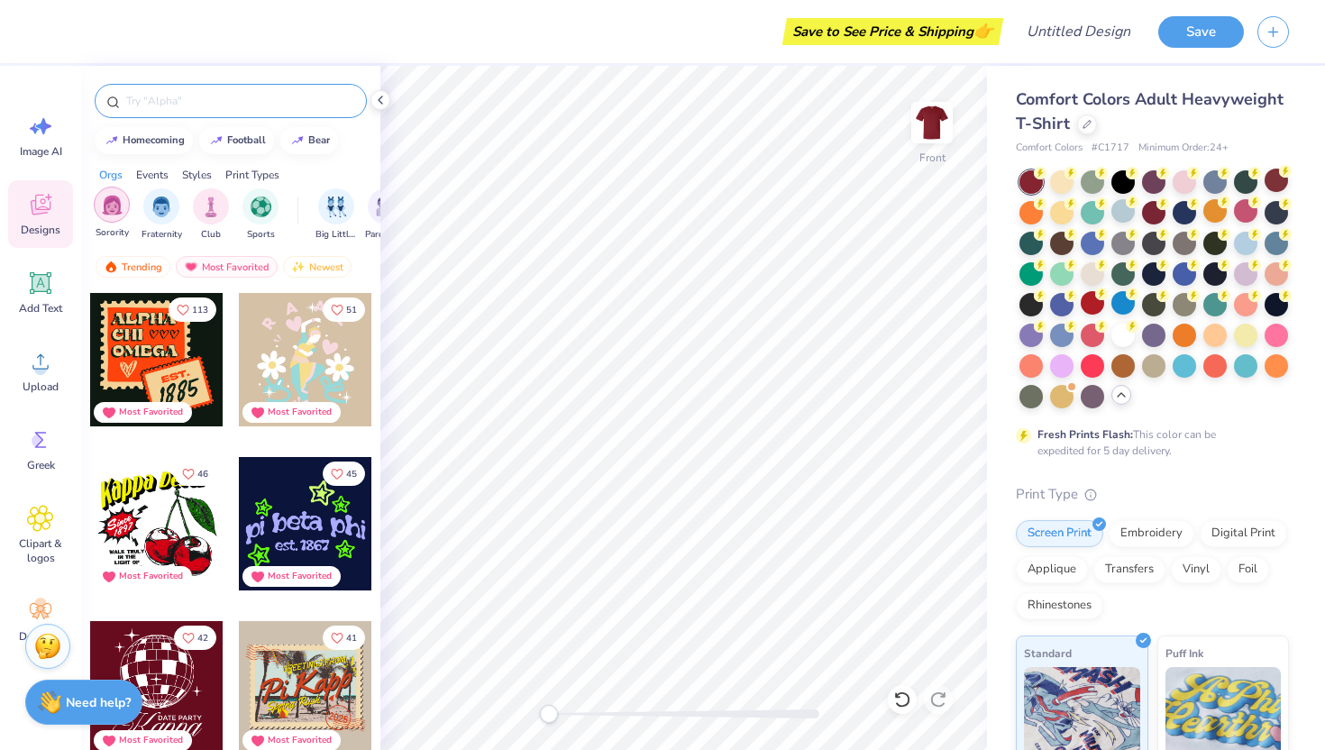
click at [108, 194] on div "filter for Sorority" at bounding box center [112, 205] width 36 height 36
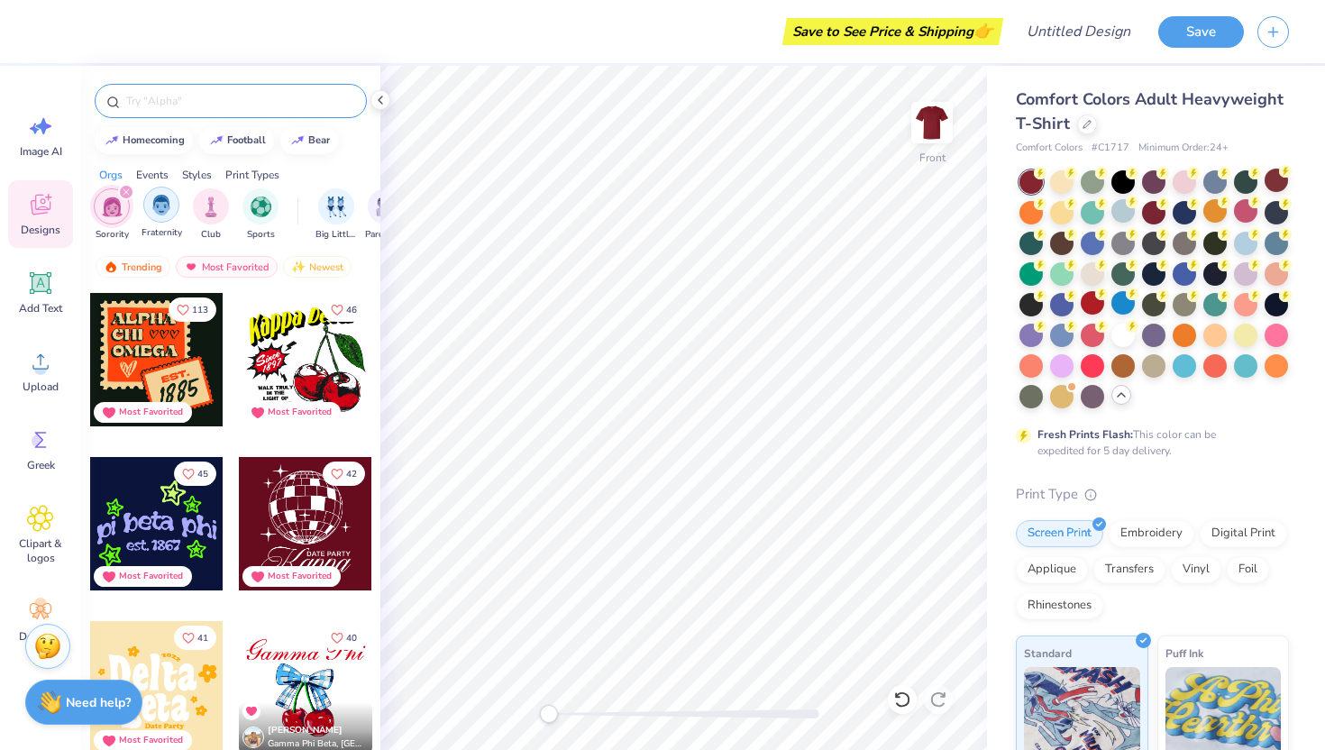
click at [146, 198] on div "filter for Fraternity" at bounding box center [161, 205] width 36 height 36
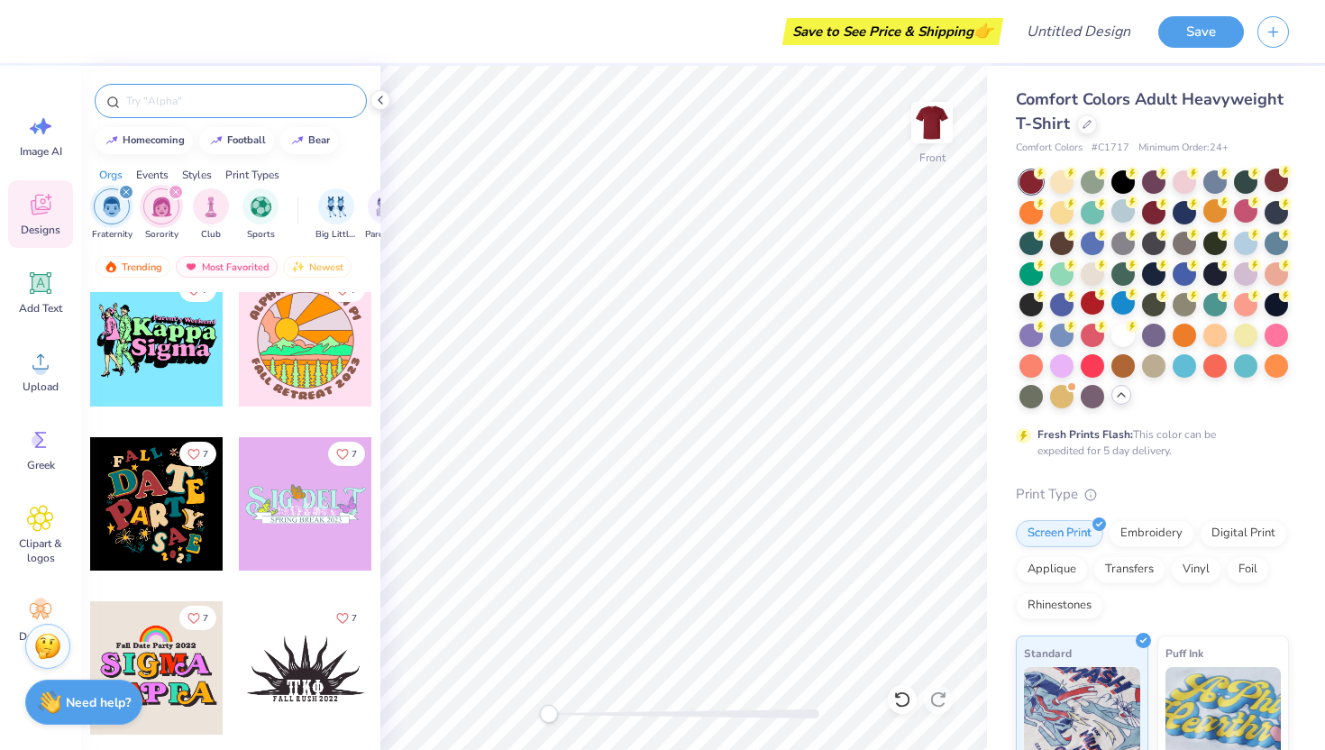
scroll to position [9867, 0]
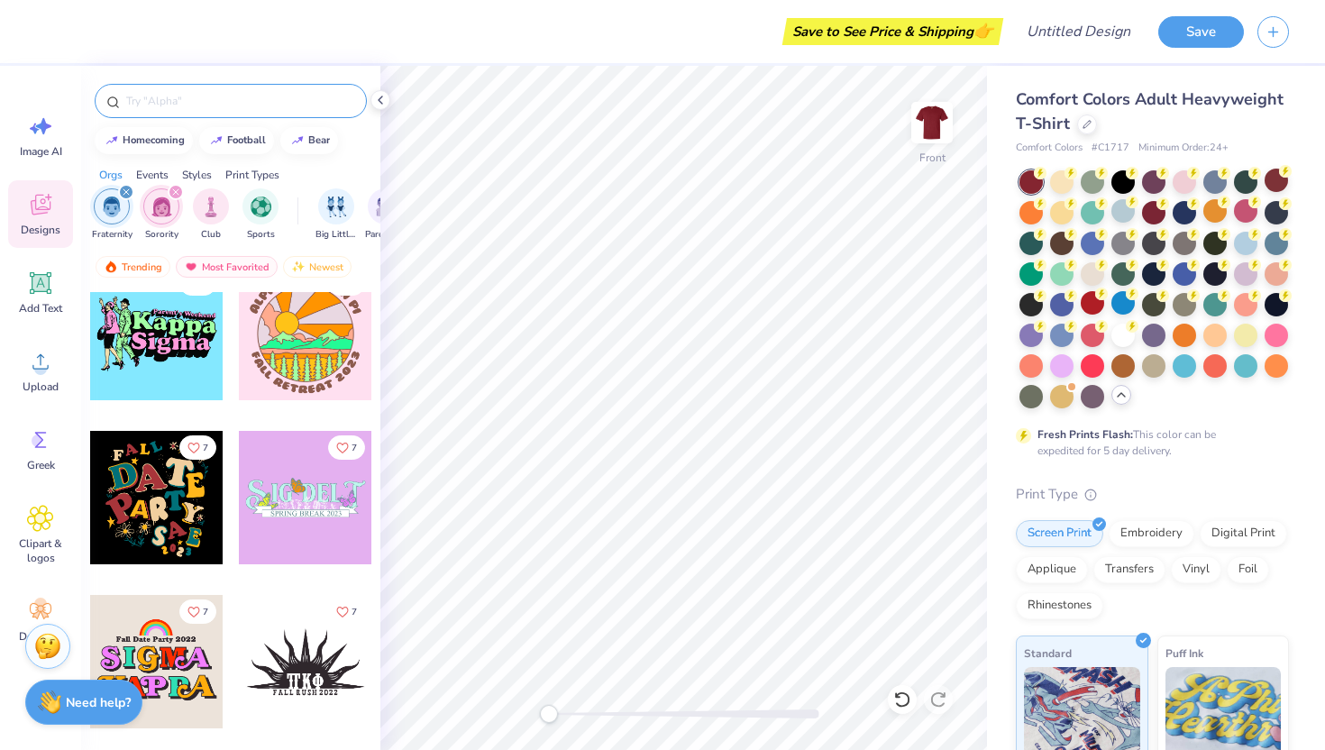
click at [173, 102] on input "text" at bounding box center [239, 101] width 231 height 18
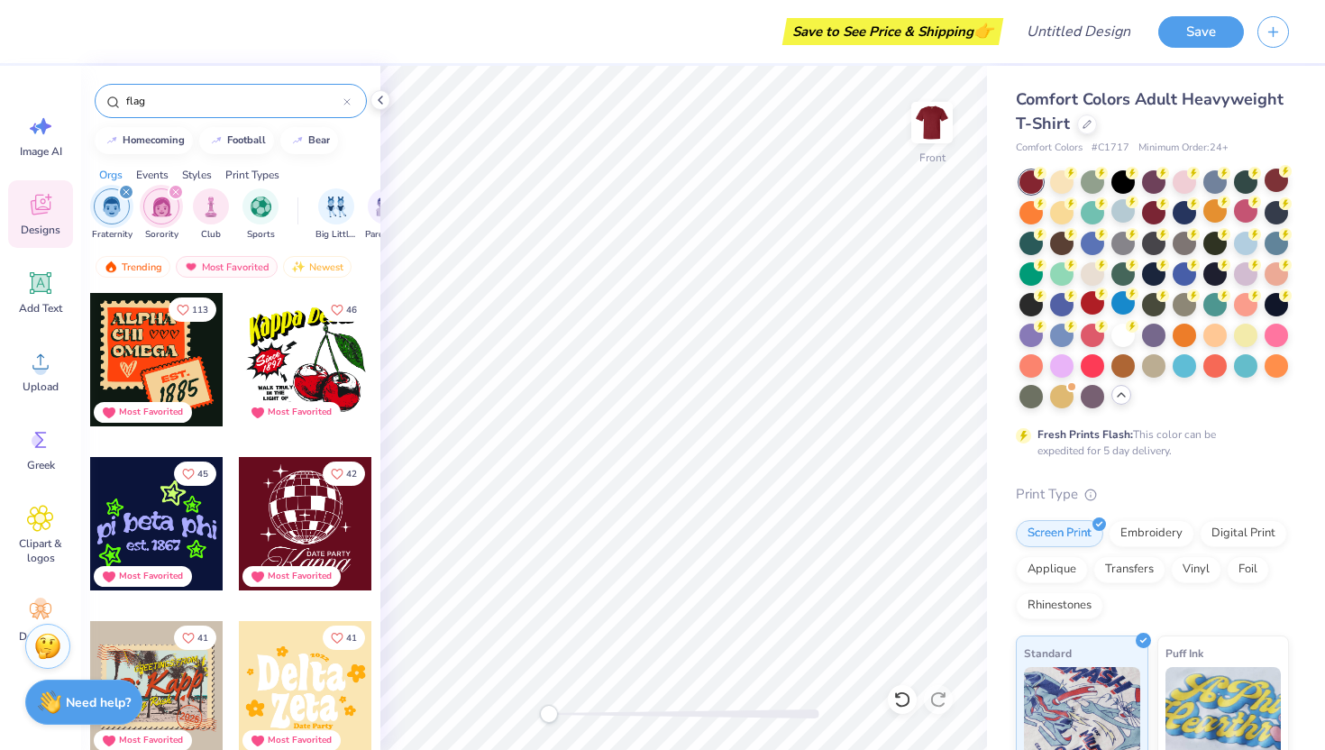
type input "flag"
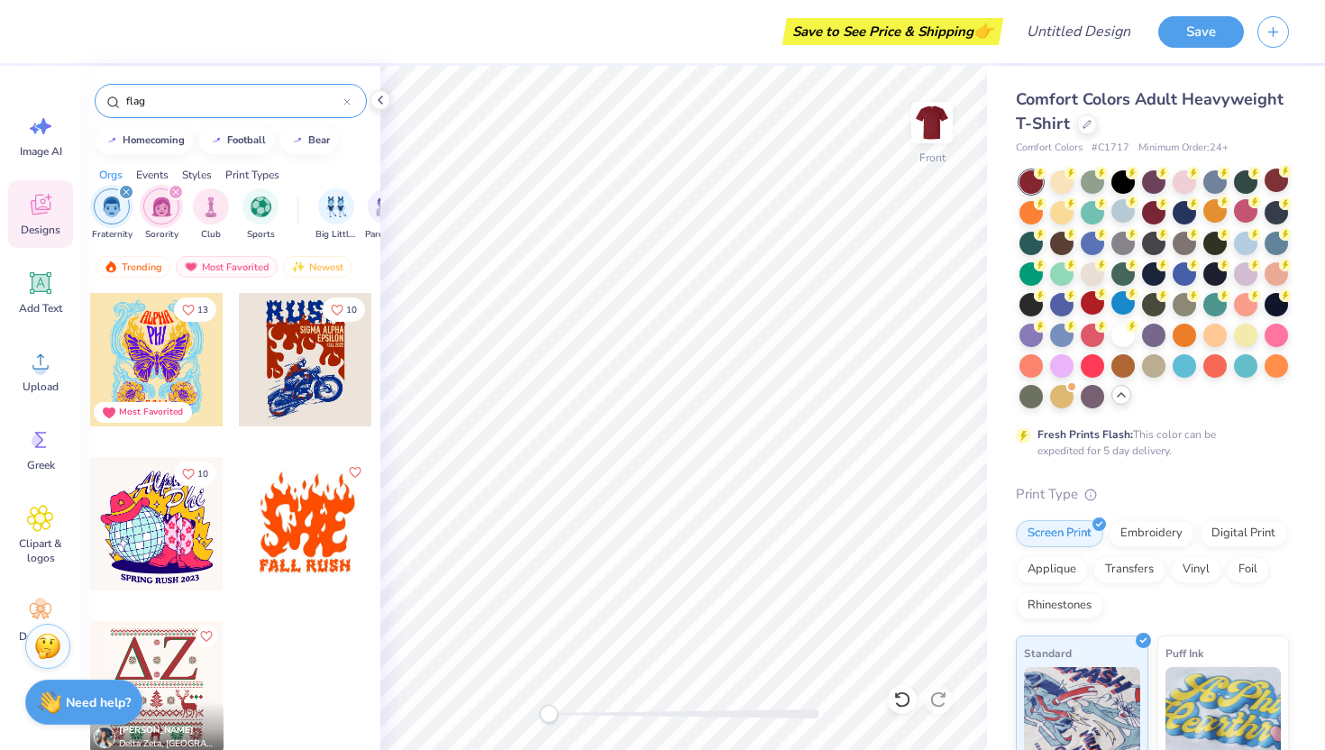
click at [347, 98] on icon at bounding box center [346, 101] width 7 height 7
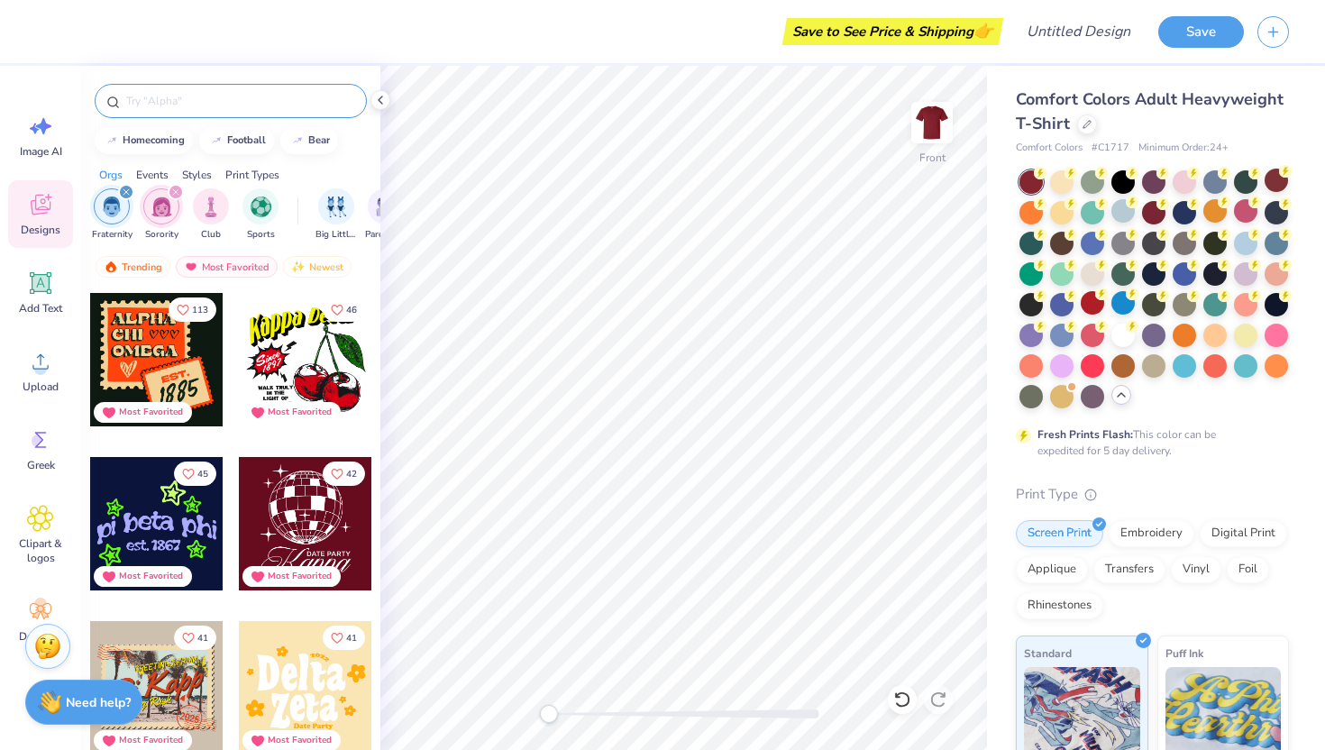
click at [174, 193] on icon "filter for Sorority" at bounding box center [175, 191] width 5 height 5
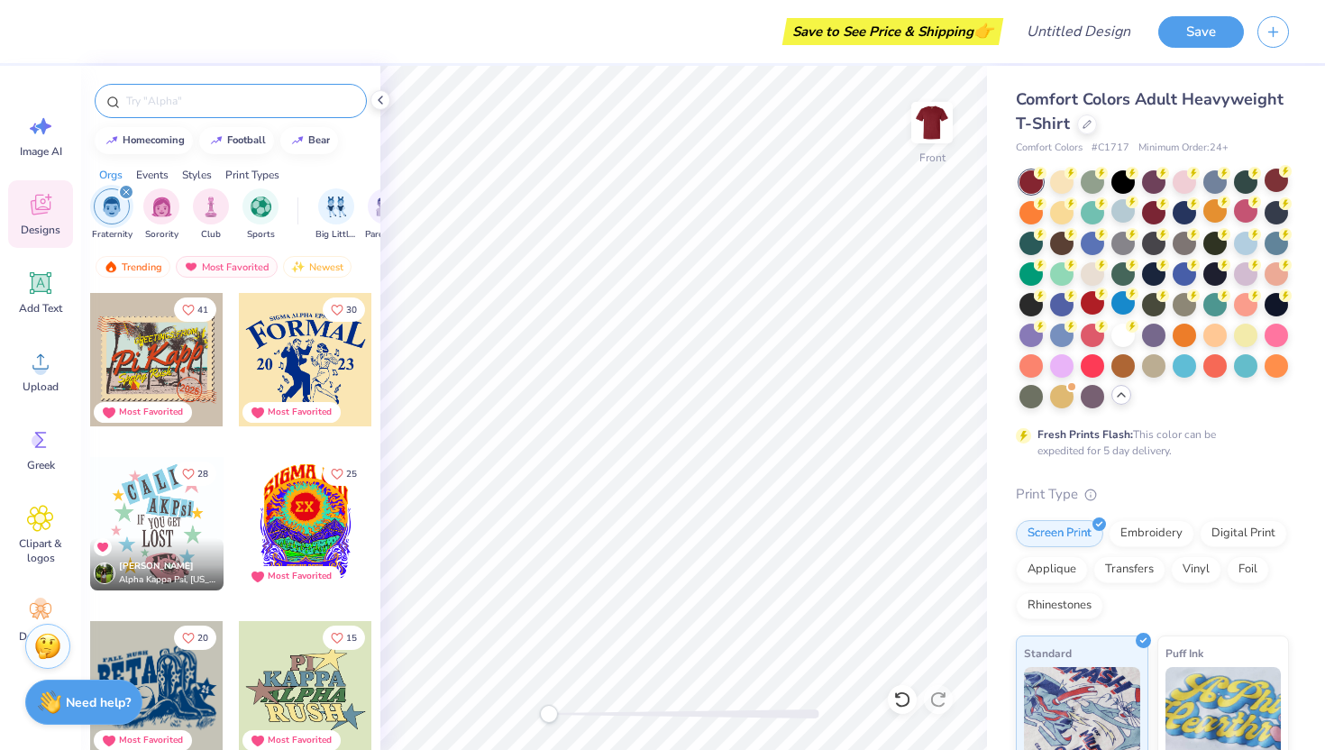
click at [123, 189] on icon "filter for Fraternity" at bounding box center [126, 191] width 7 height 7
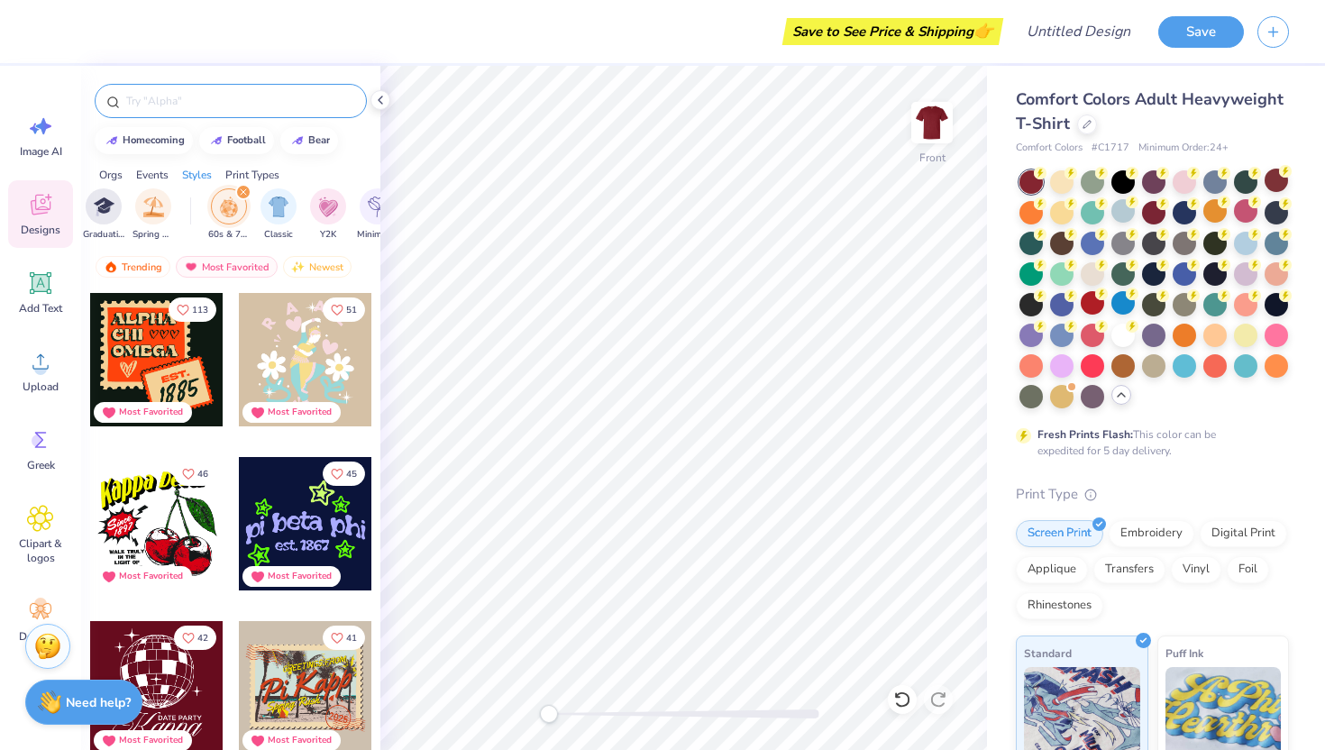
scroll to position [0, 801]
click at [259, 205] on img "filter for 60s & 70s" at bounding box center [255, 206] width 20 height 21
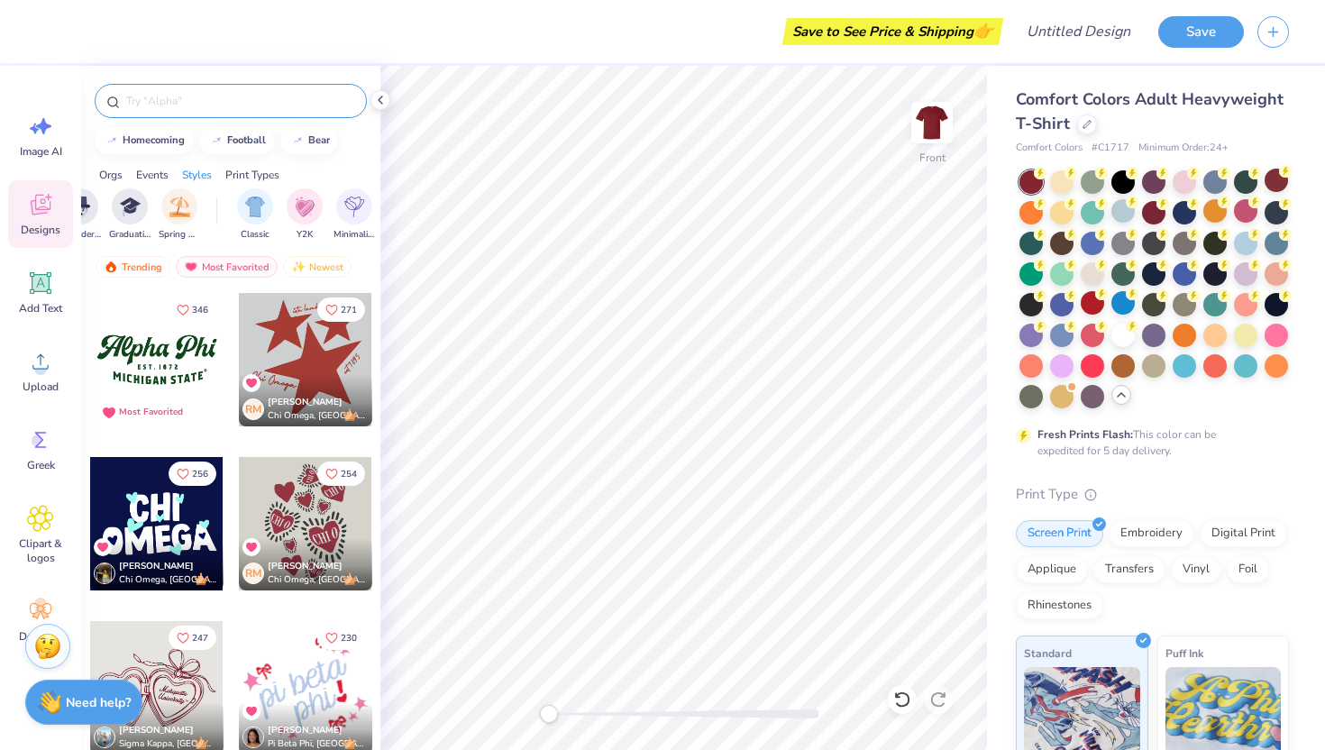
click at [139, 98] on input "text" at bounding box center [239, 101] width 231 height 18
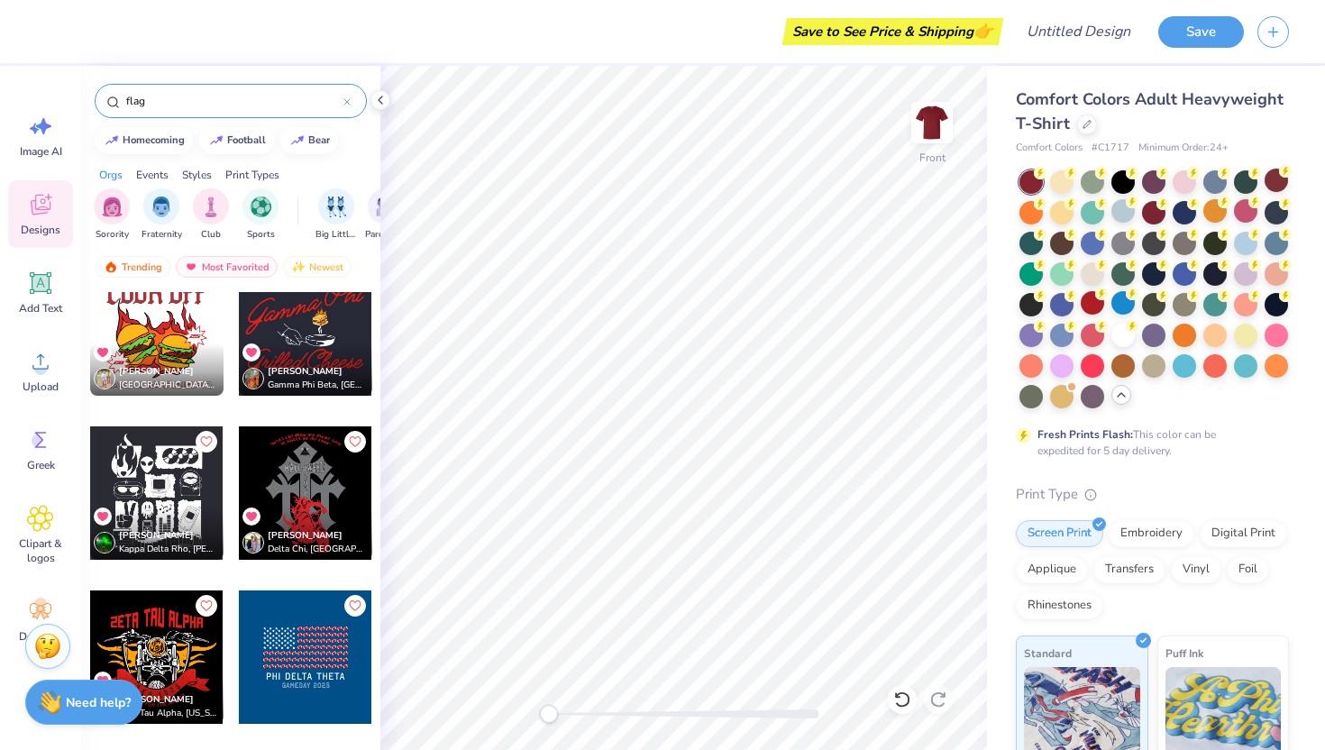
scroll to position [13310, 0]
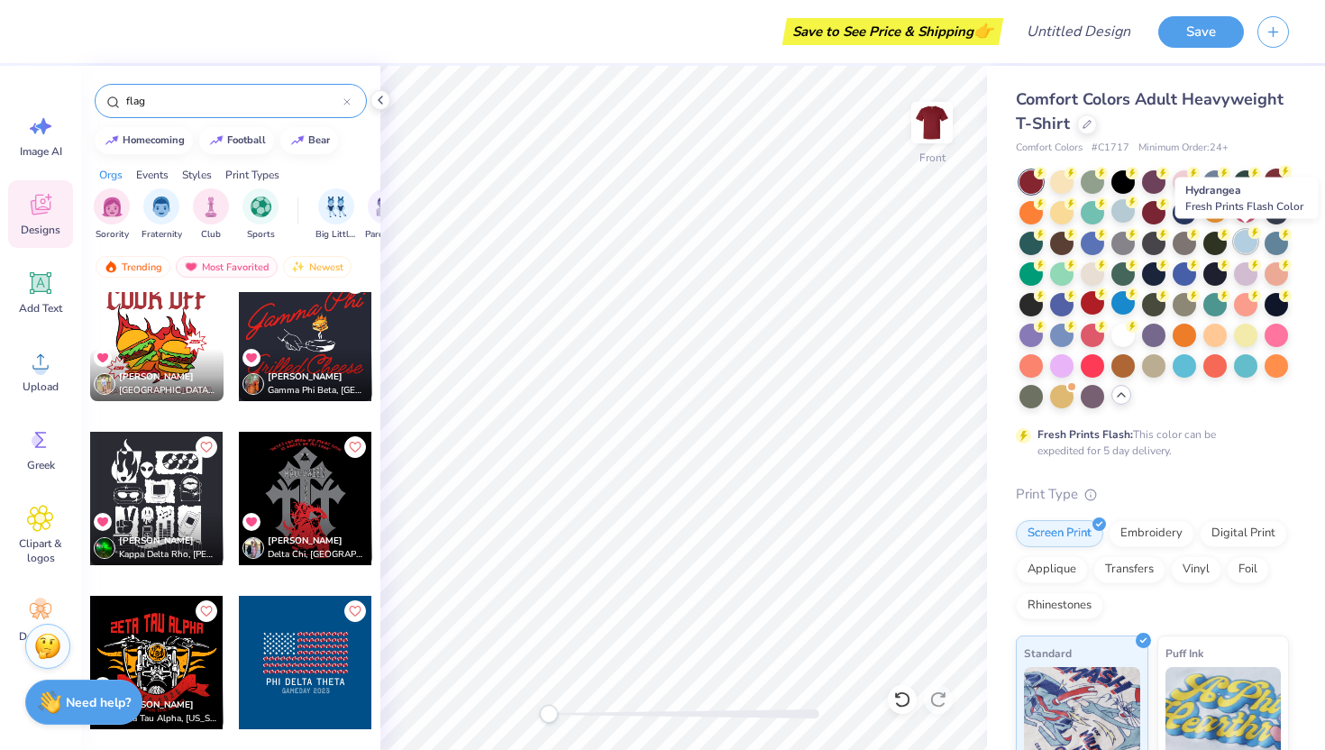
type input "flag"
click at [1242, 242] on div at bounding box center [1245, 241] width 23 height 23
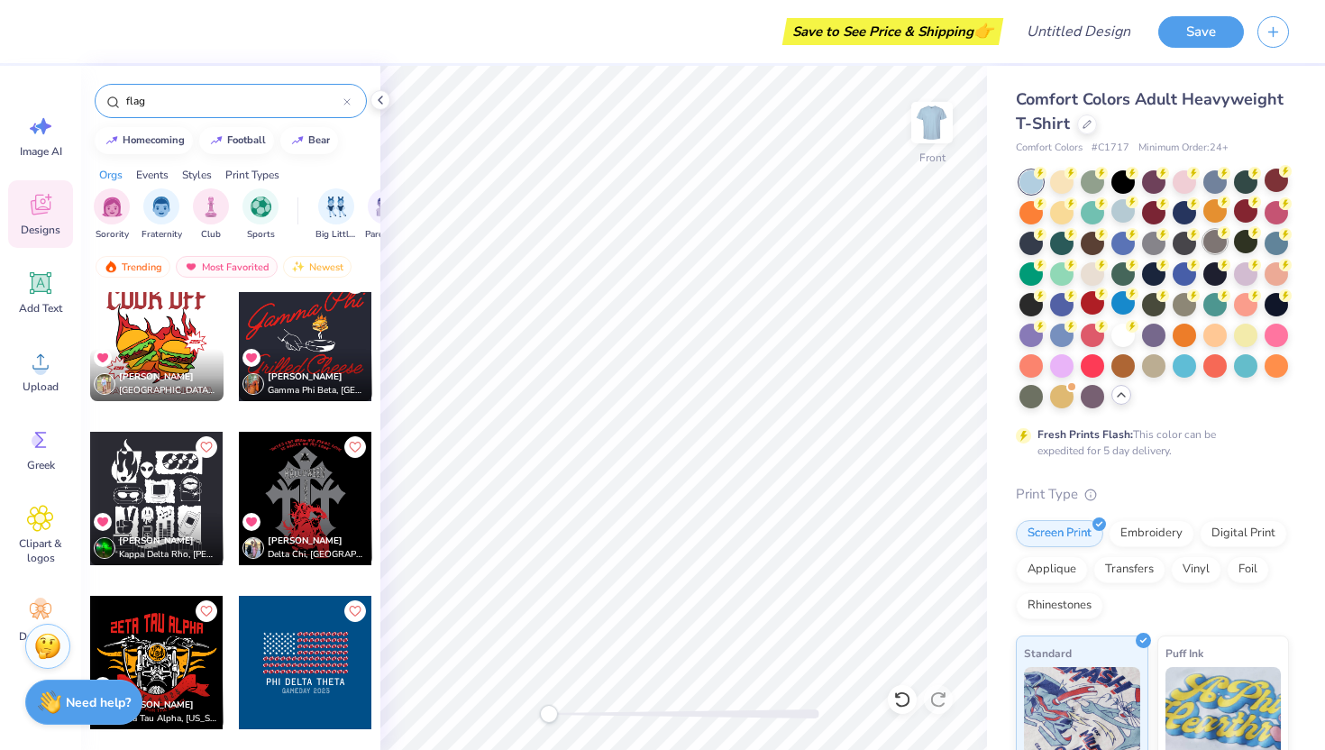
click at [1217, 247] on div at bounding box center [1214, 241] width 23 height 23
click at [1180, 242] on div at bounding box center [1183, 241] width 23 height 23
click at [1066, 184] on div at bounding box center [1061, 180] width 23 height 23
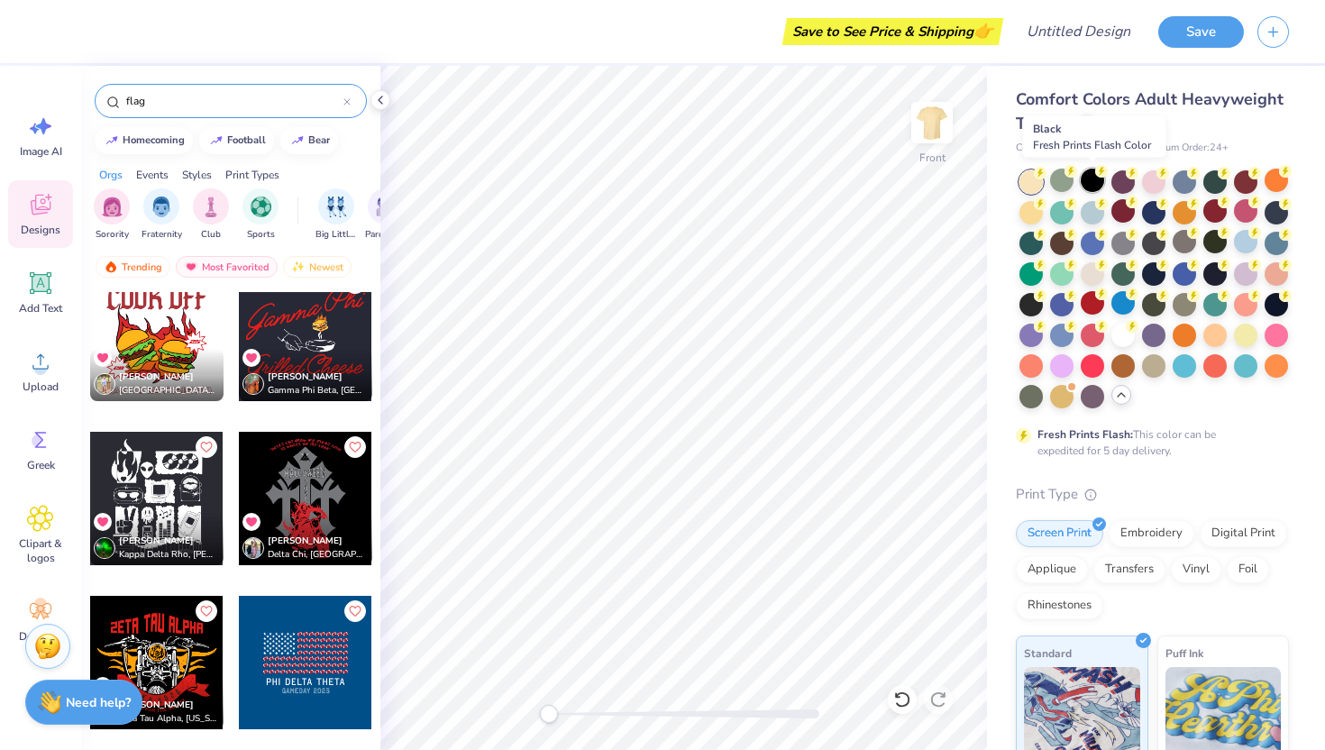
click at [1093, 183] on div at bounding box center [1091, 180] width 23 height 23
click at [1121, 185] on div at bounding box center [1122, 180] width 23 height 23
click at [1152, 183] on div at bounding box center [1153, 180] width 23 height 23
click at [1181, 182] on div at bounding box center [1183, 180] width 23 height 23
click at [1212, 179] on div at bounding box center [1214, 180] width 23 height 23
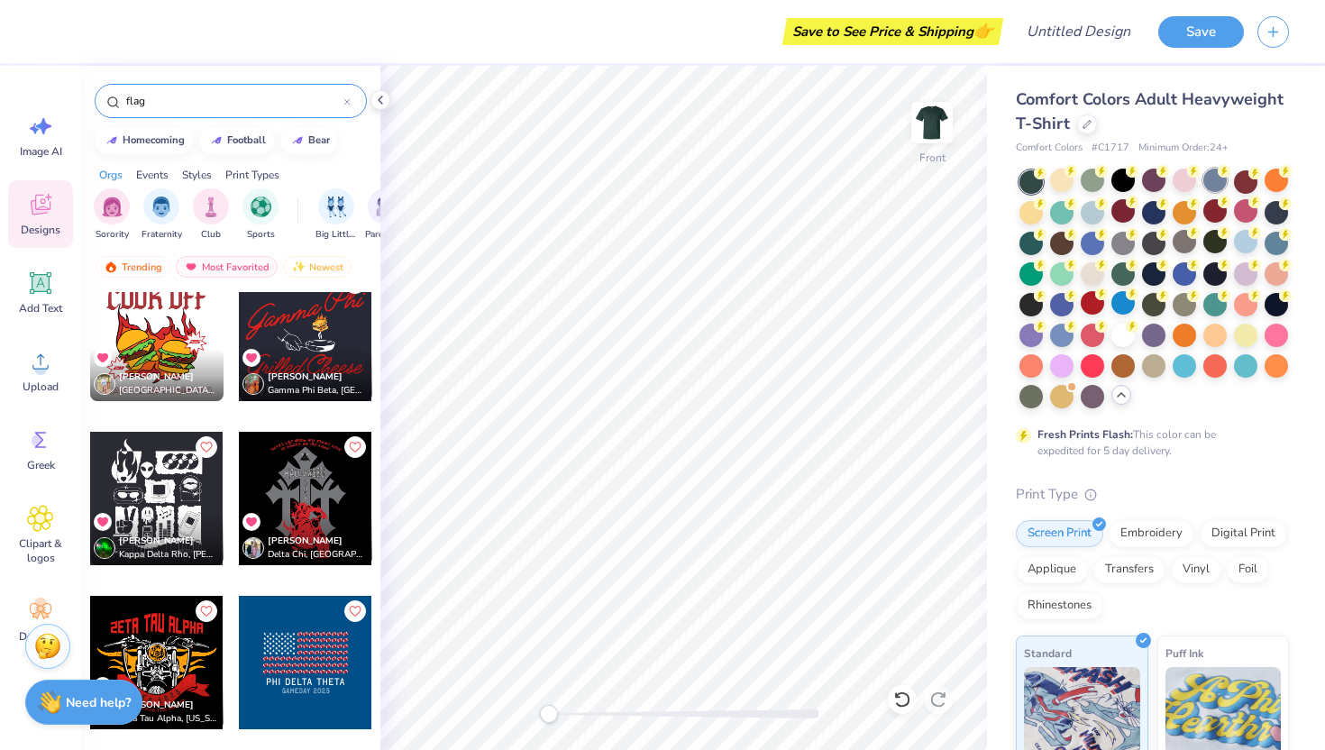
click at [1212, 181] on div at bounding box center [1214, 180] width 23 height 23
click at [1239, 180] on div at bounding box center [1245, 180] width 23 height 23
drag, startPoint x: 1284, startPoint y: 182, endPoint x: 1105, endPoint y: 217, distance: 182.7
click at [1283, 182] on div at bounding box center [1275, 181] width 23 height 23
click at [1025, 207] on div at bounding box center [1030, 210] width 23 height 23
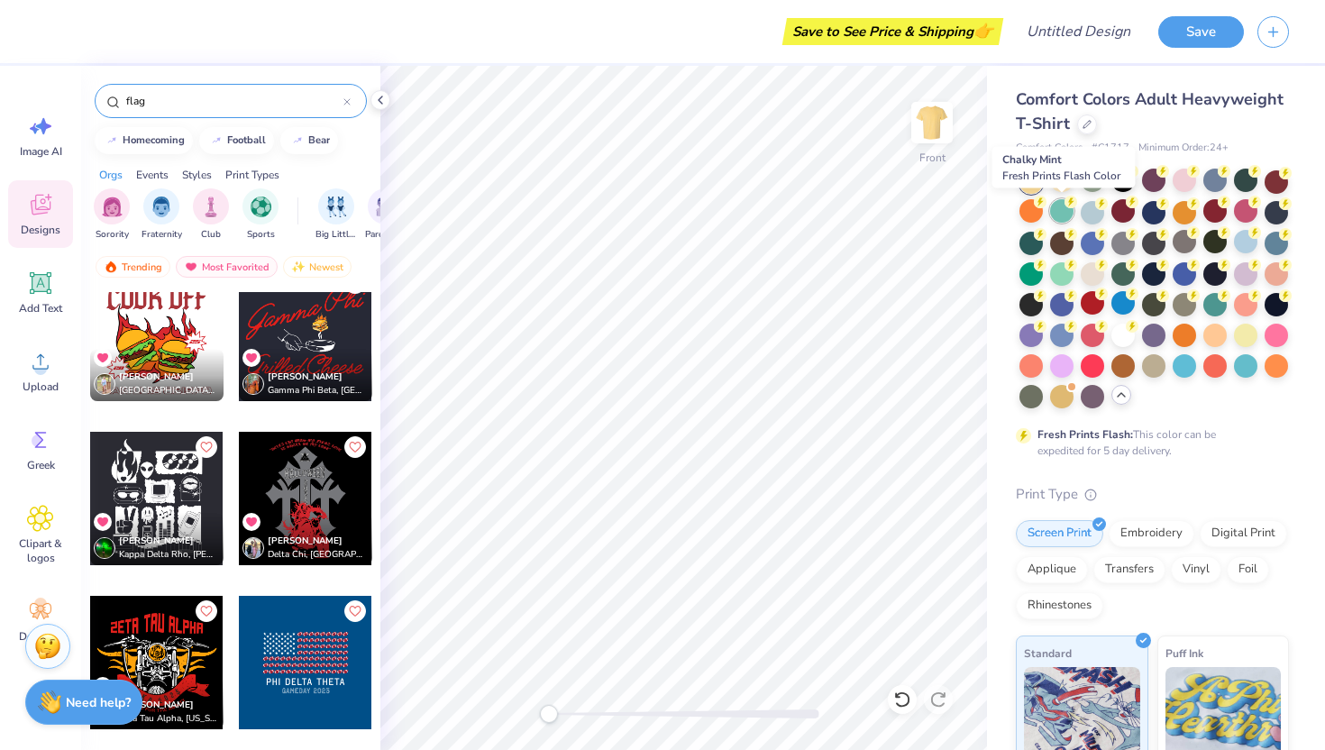
click at [1060, 209] on div at bounding box center [1061, 210] width 23 height 23
click at [1084, 123] on icon at bounding box center [1086, 122] width 9 height 9
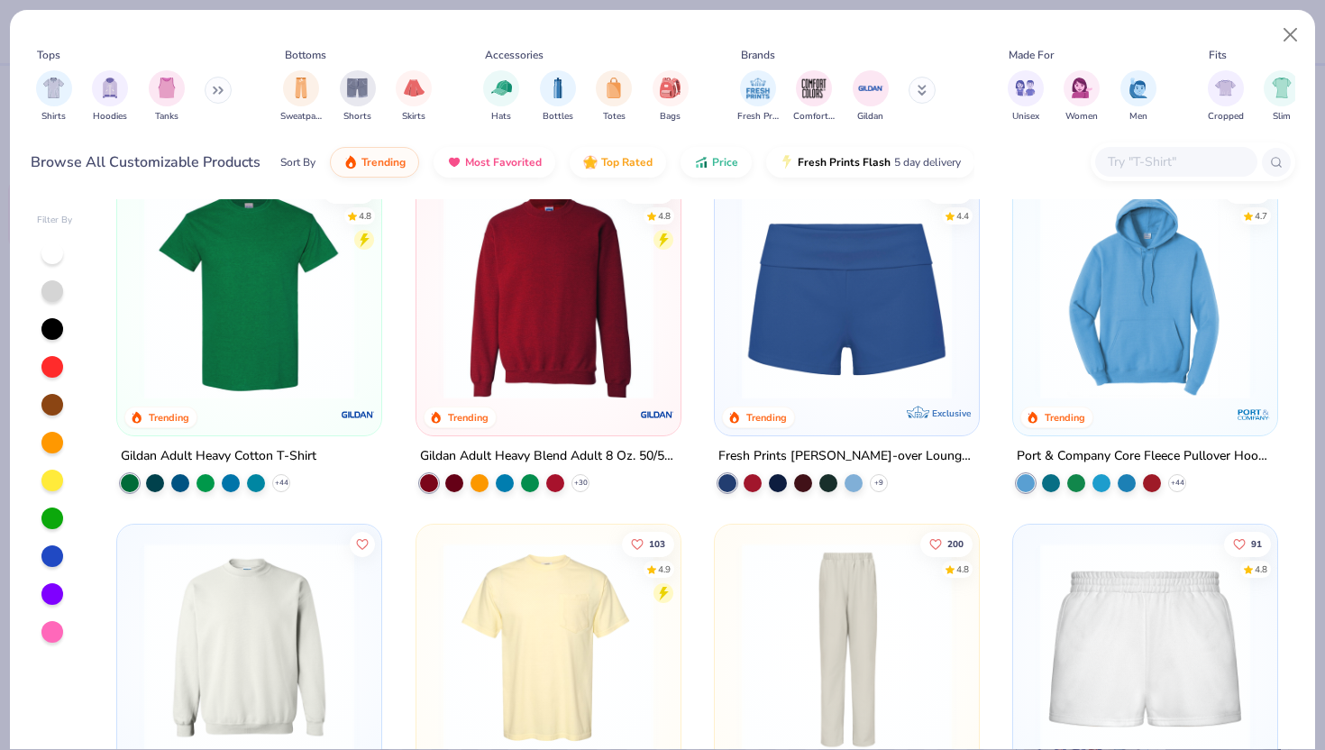
scroll to position [1099, 0]
click at [574, 591] on img at bounding box center [548, 647] width 228 height 210
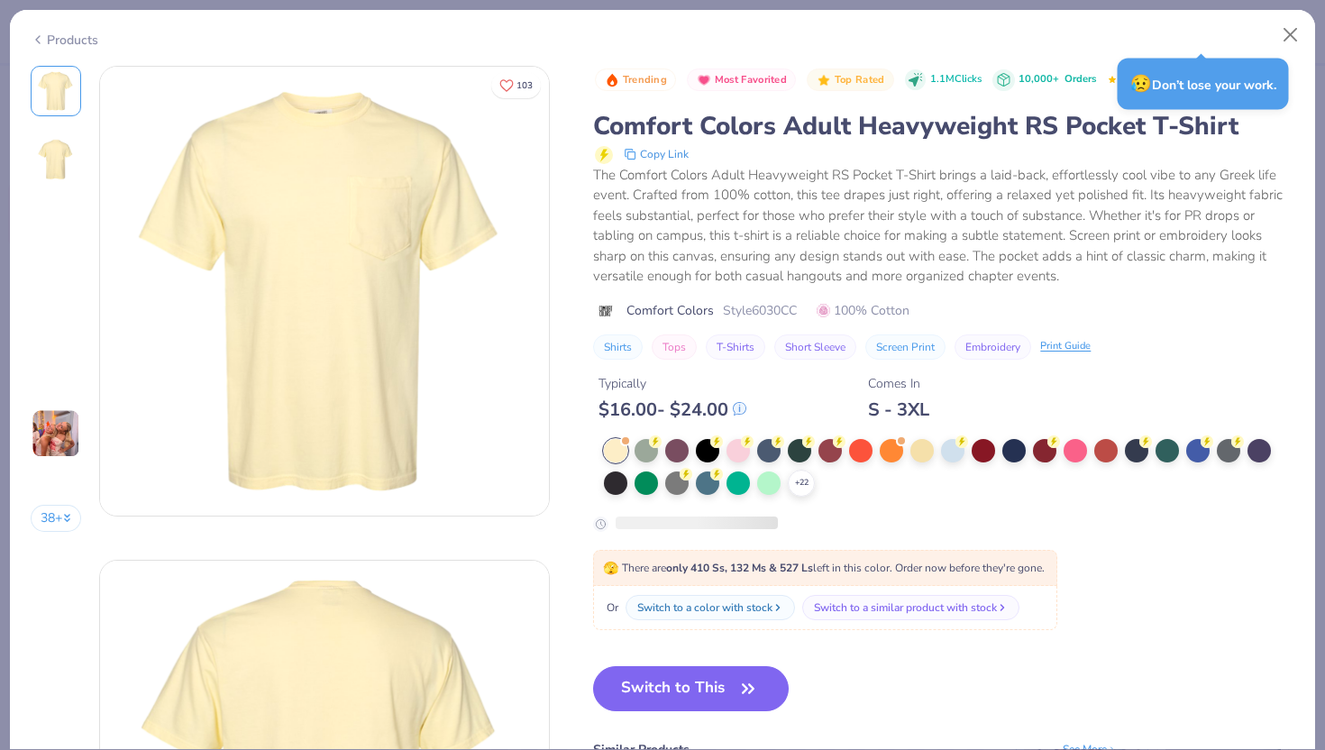
scroll to position [73, 0]
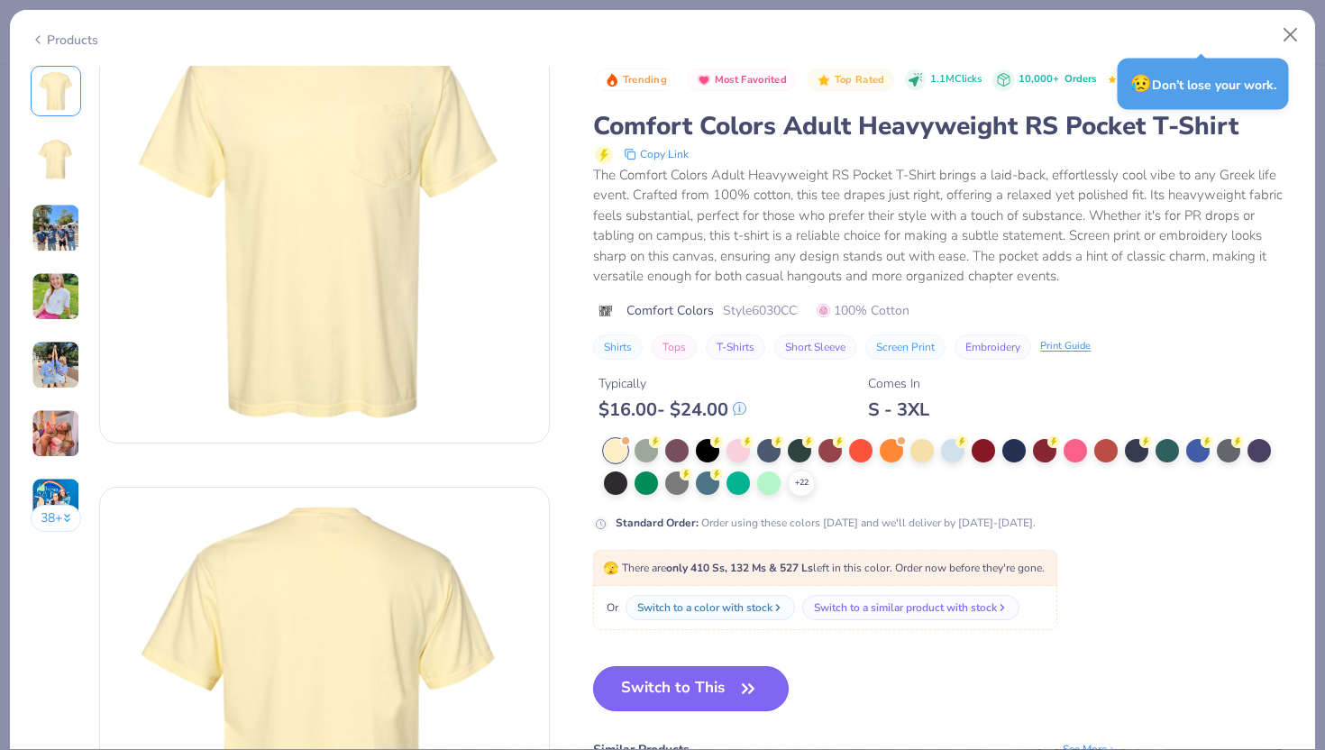
click at [678, 697] on button "Switch to This" at bounding box center [691, 688] width 196 height 45
click at [0, 0] on icon at bounding box center [0, 0] width 0 height 0
click at [647, 450] on div at bounding box center [645, 450] width 23 height 23
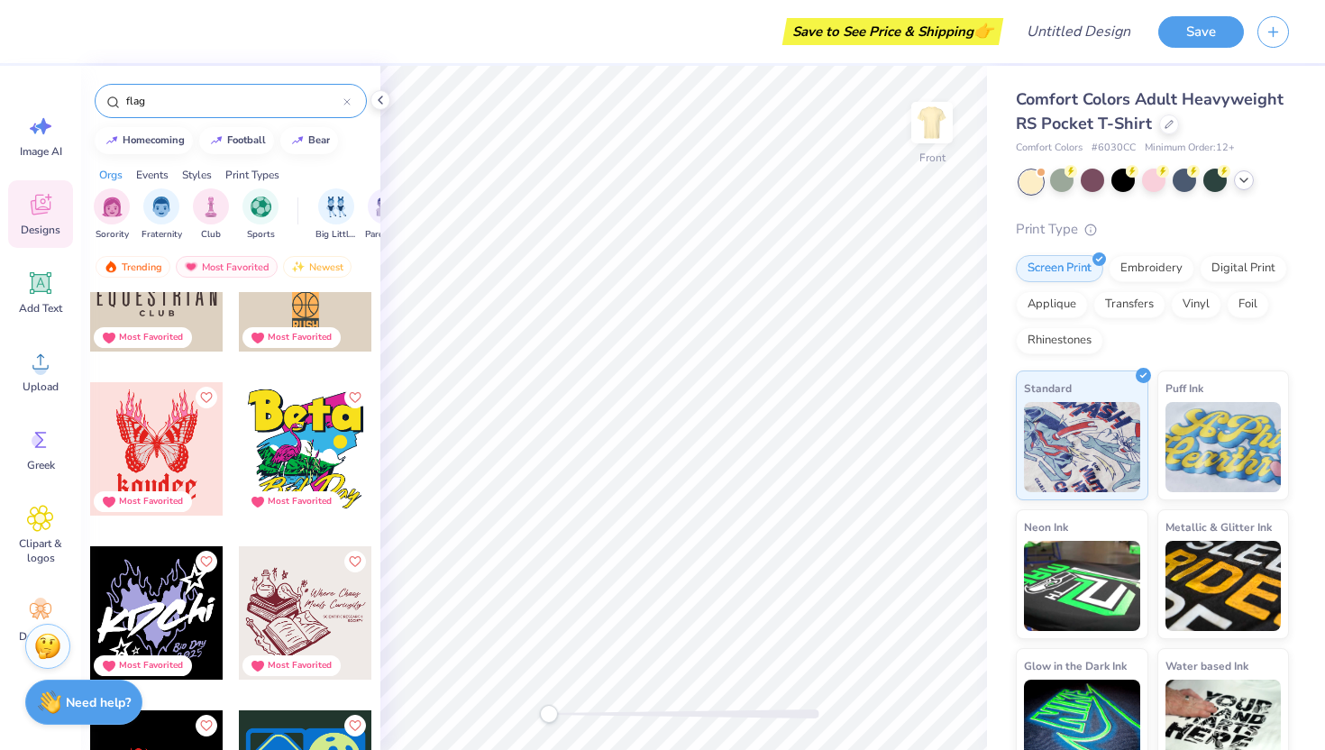
scroll to position [11325, 0]
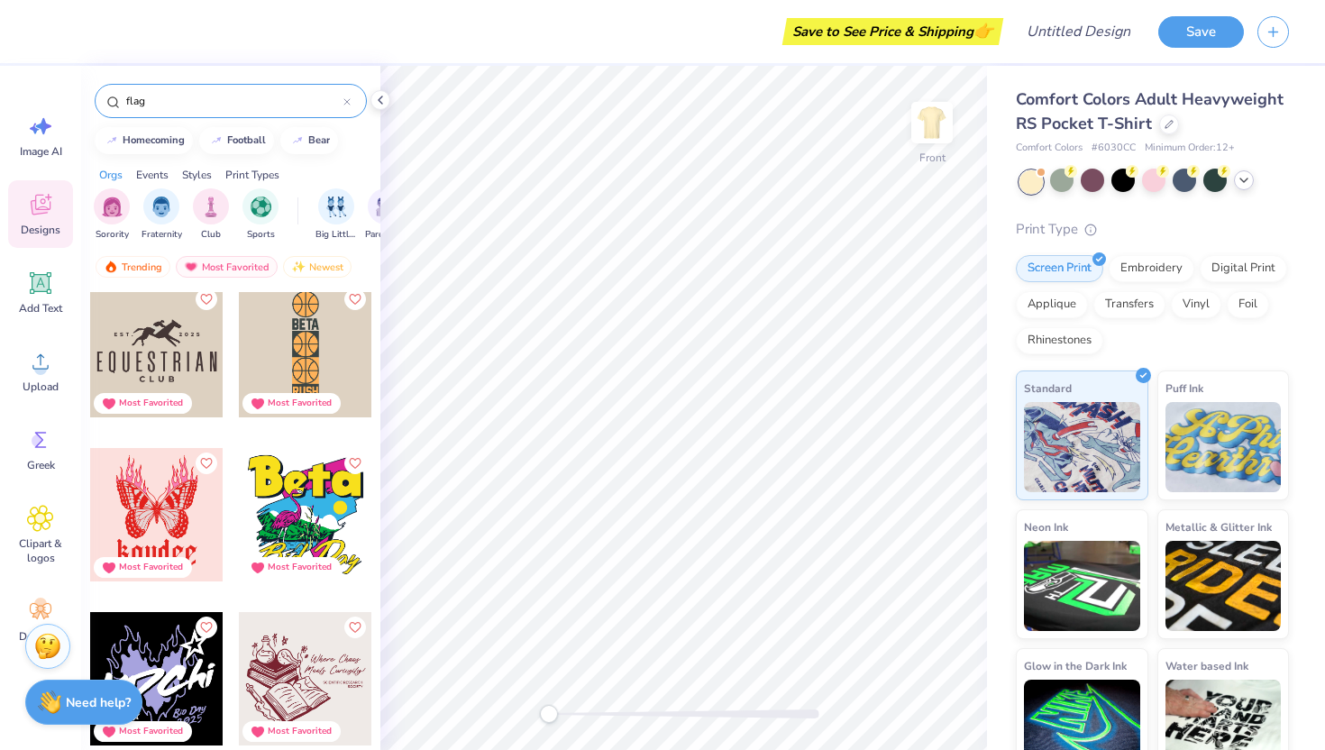
click at [348, 97] on div at bounding box center [346, 101] width 7 height 16
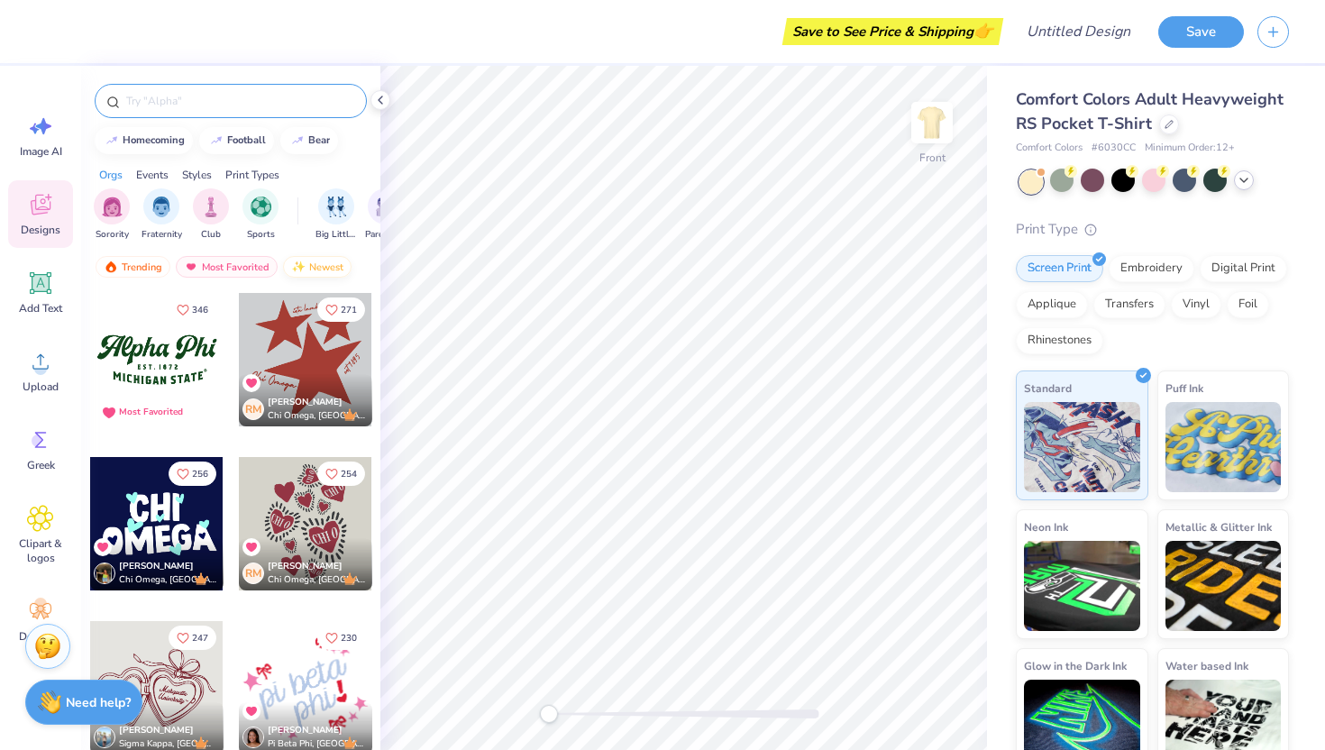
click at [298, 267] on img at bounding box center [298, 266] width 14 height 13
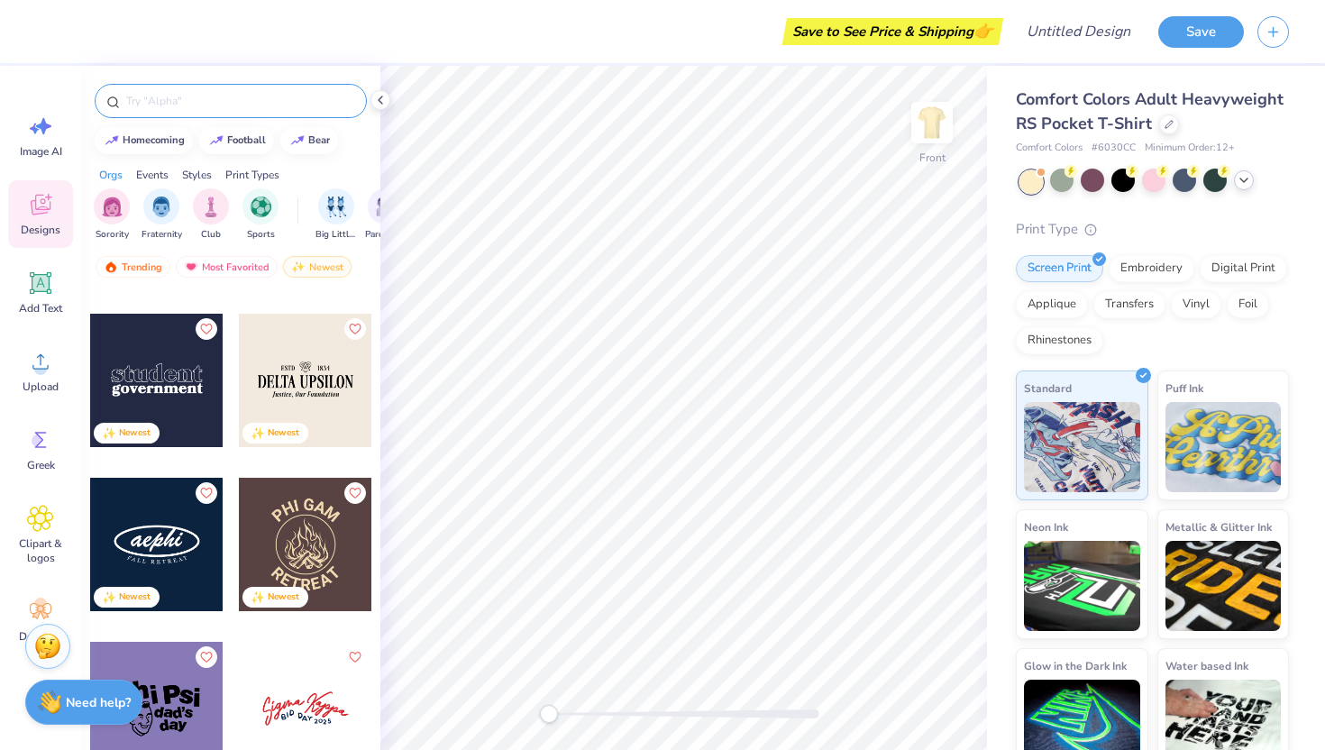
scroll to position [10478, 0]
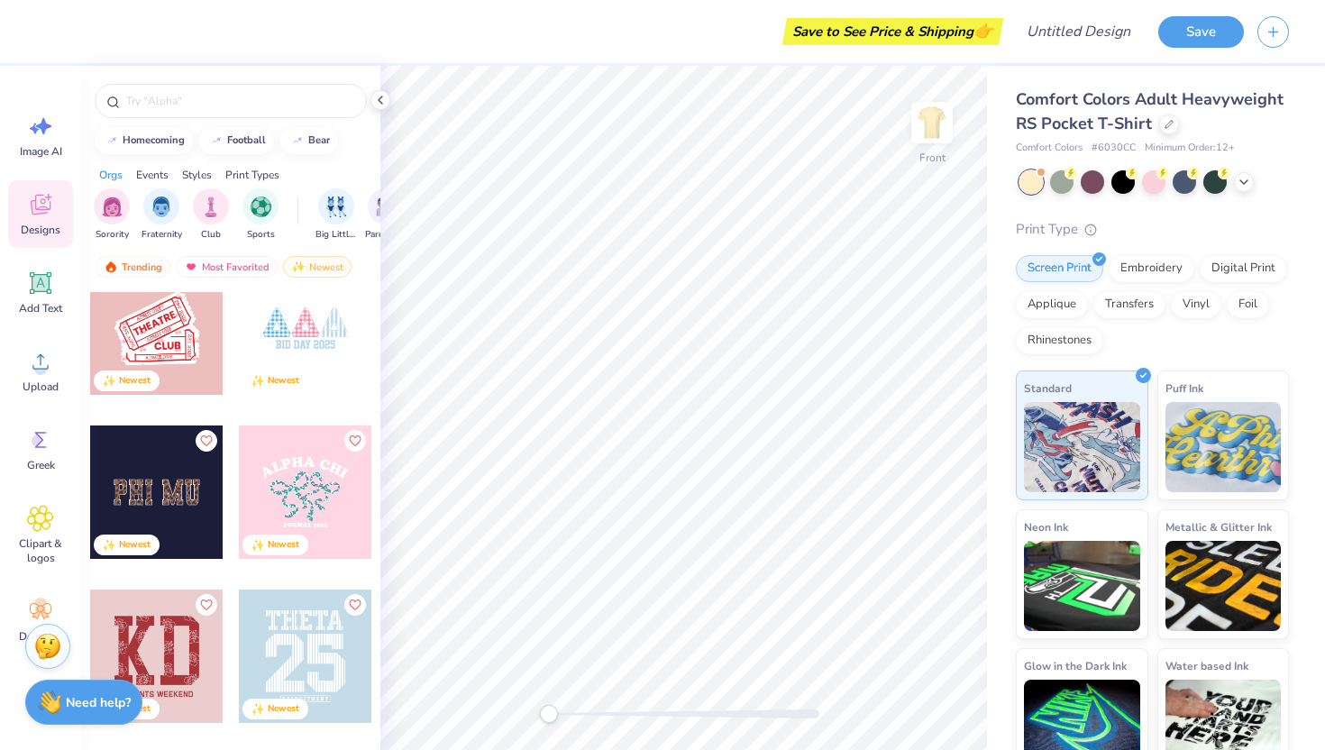
scroll to position [22009, 0]
click at [29, 530] on icon at bounding box center [40, 518] width 26 height 27
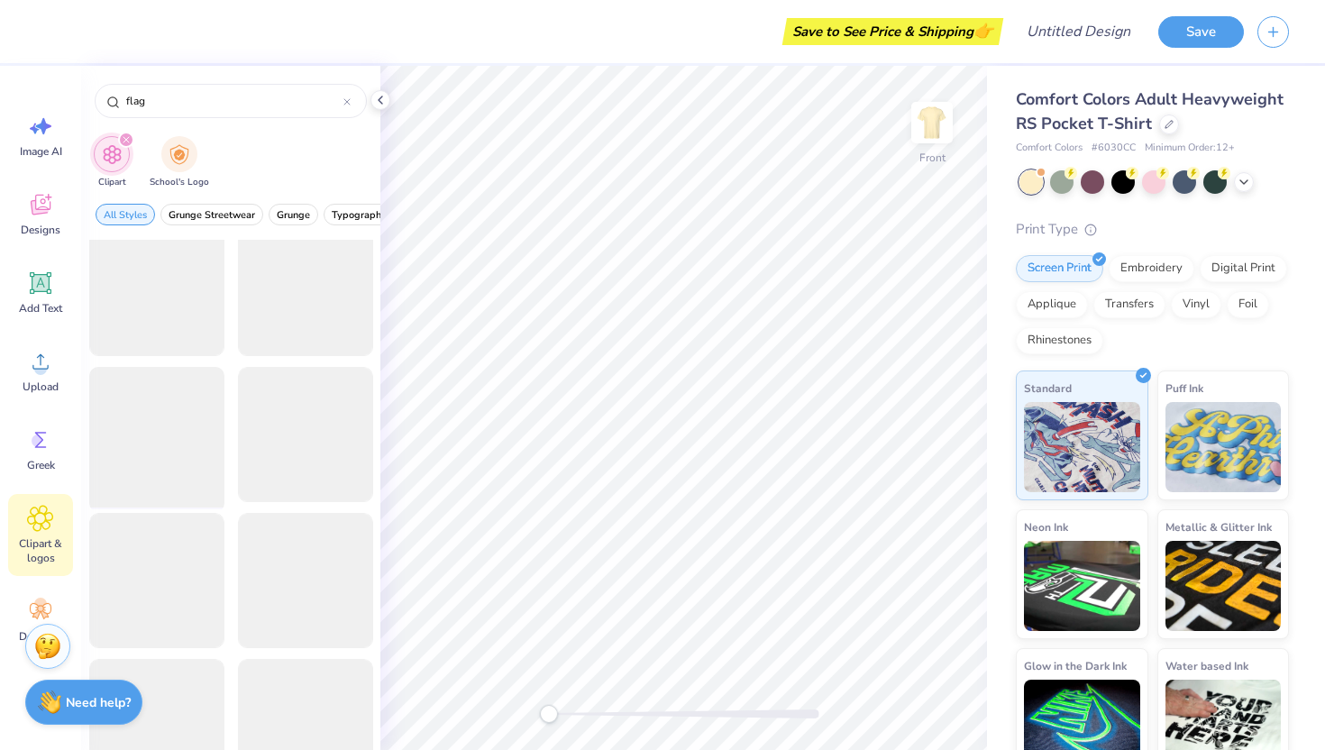
scroll to position [6462, 0]
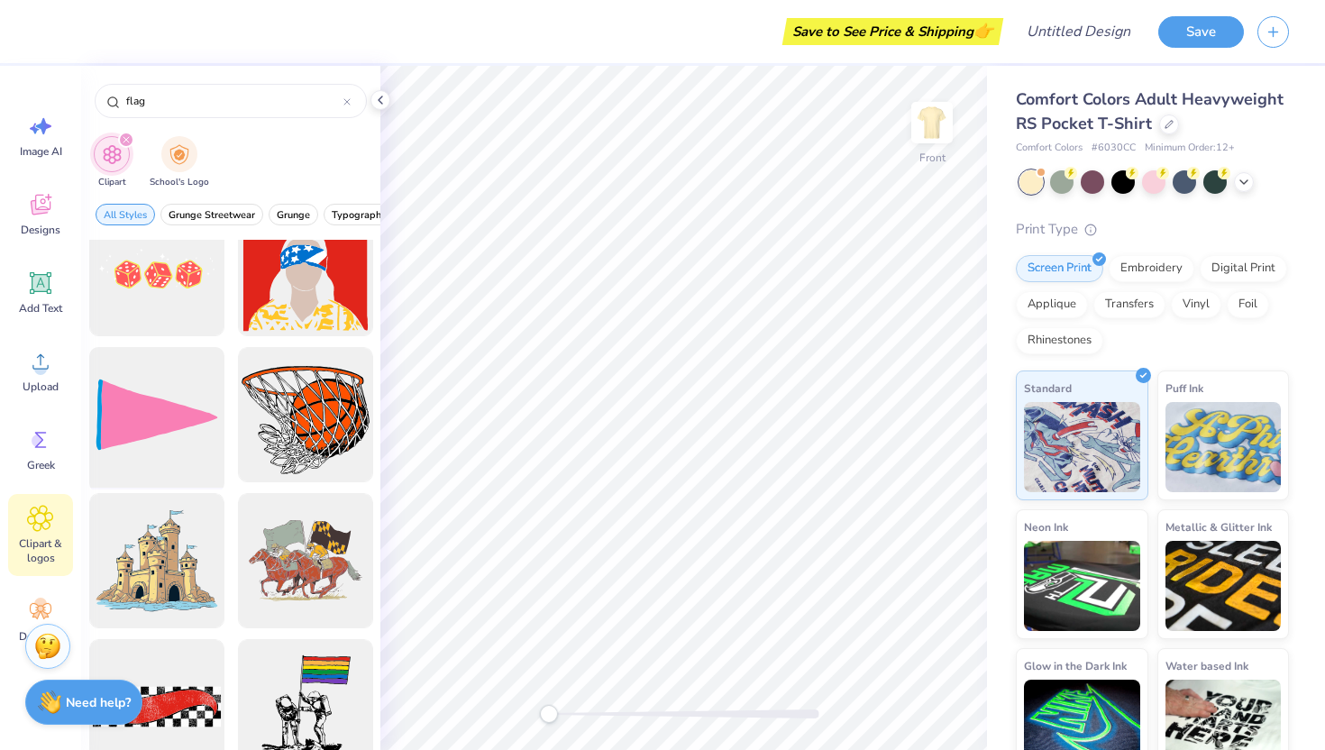
type input "flag"
click at [142, 395] on div at bounding box center [156, 415] width 149 height 149
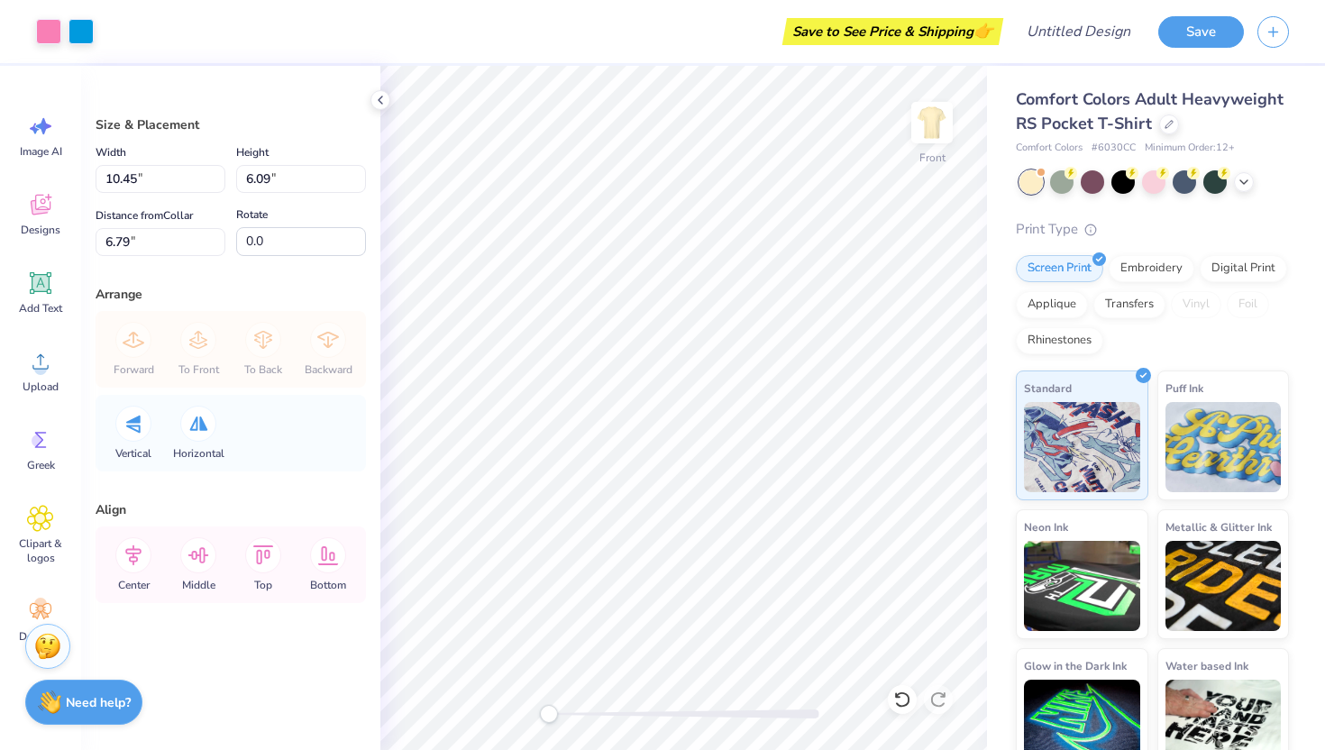
type input "10.45"
type input "6.09"
type input "6.79"
type input "-14.0"
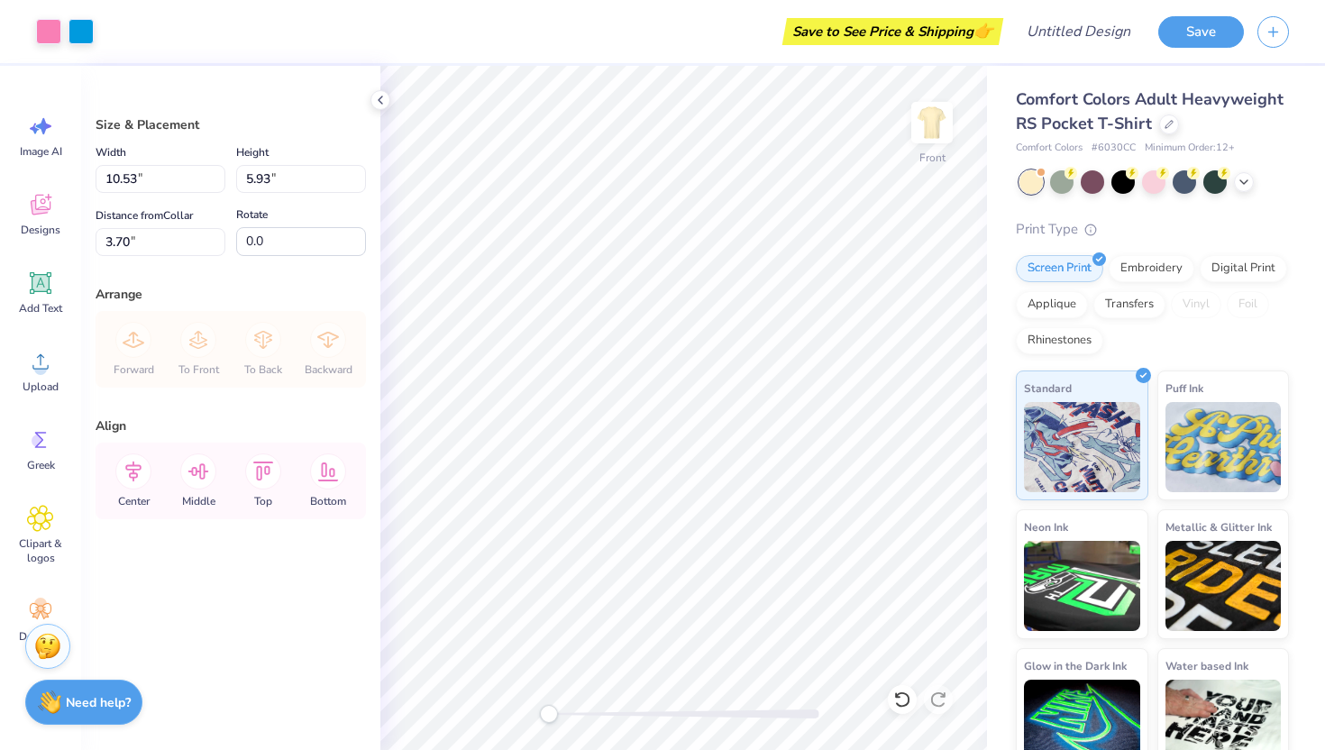
type input "5.40"
click at [48, 34] on div at bounding box center [48, 29] width 25 height 25
type input "13.40"
type input "10.25"
type input "7.12"
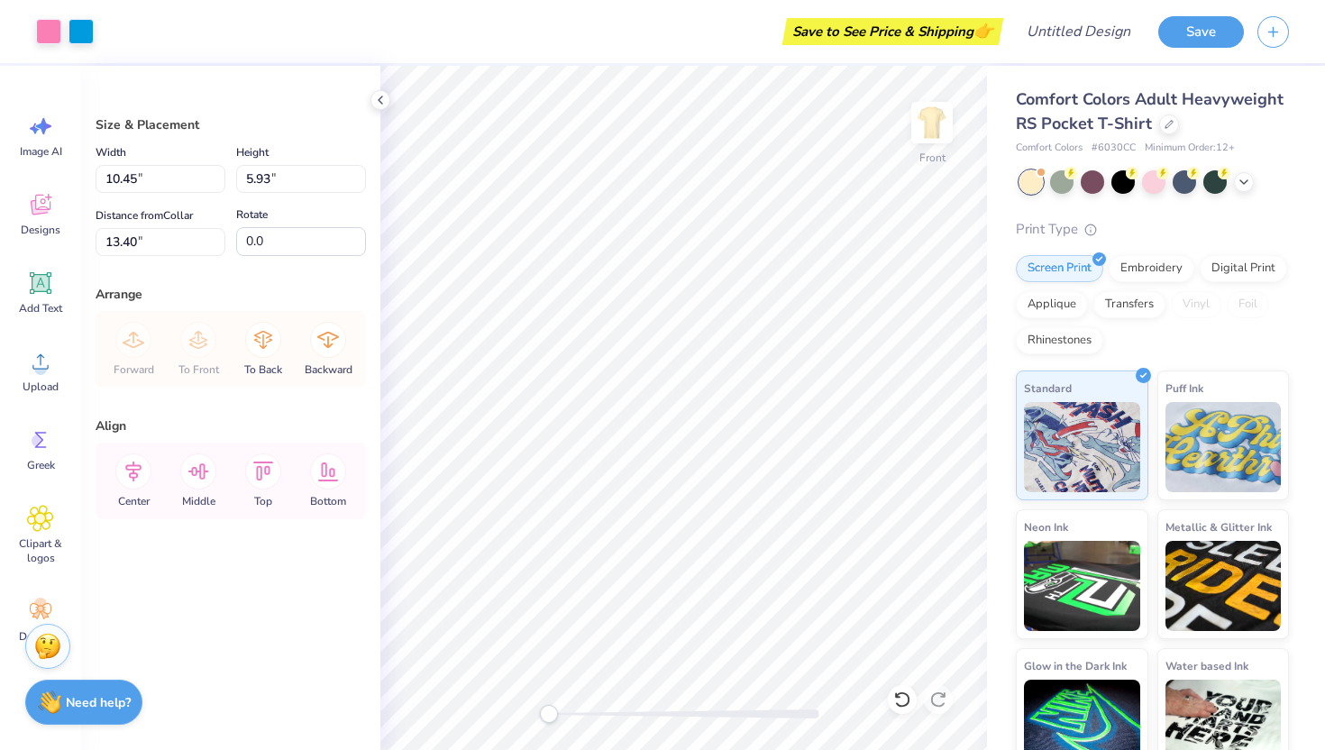
type input "13.13"
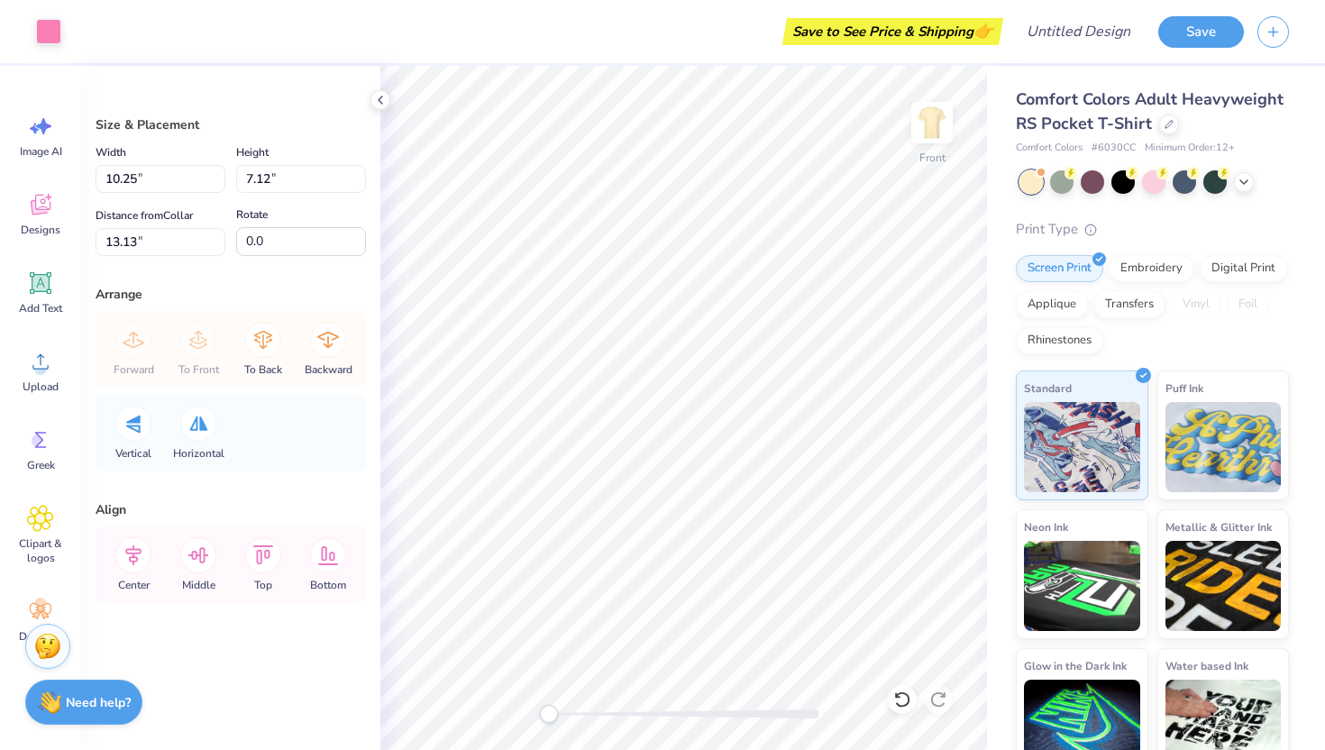
type input "-27.6"
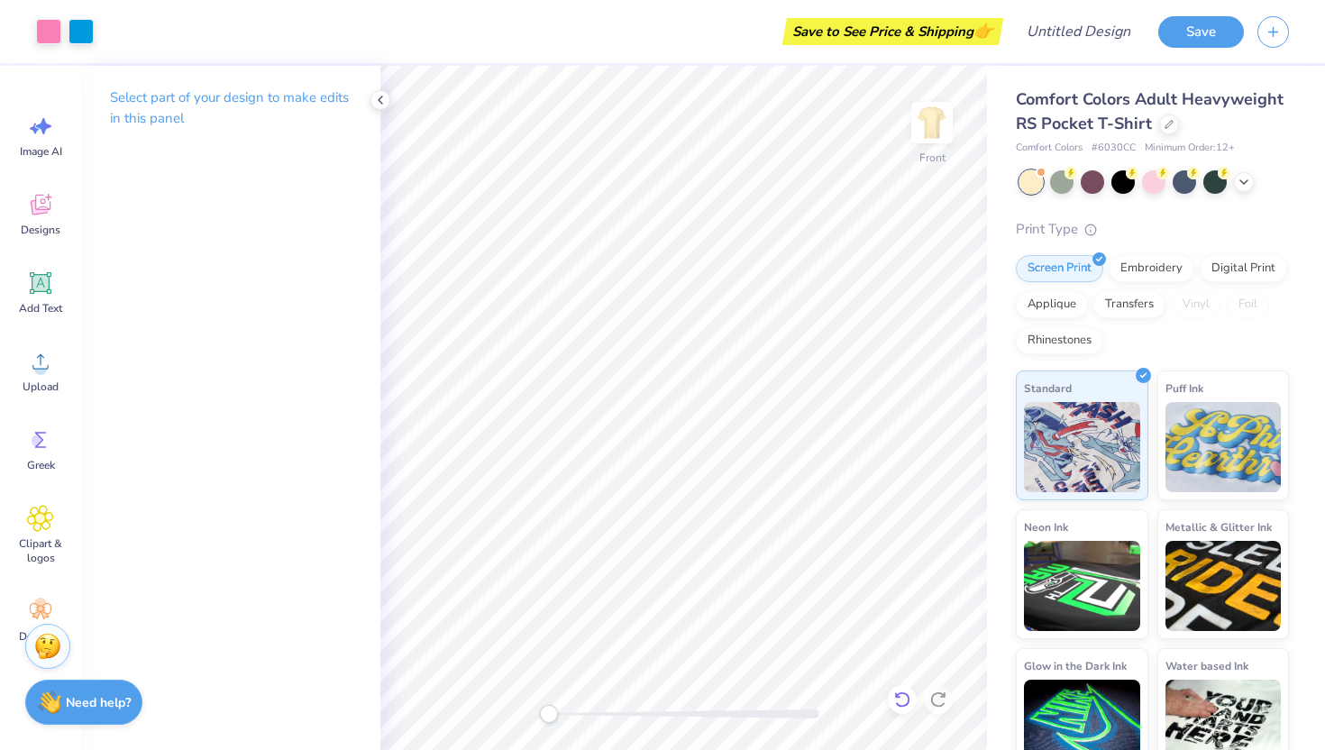
click at [905, 706] on icon at bounding box center [902, 699] width 18 height 18
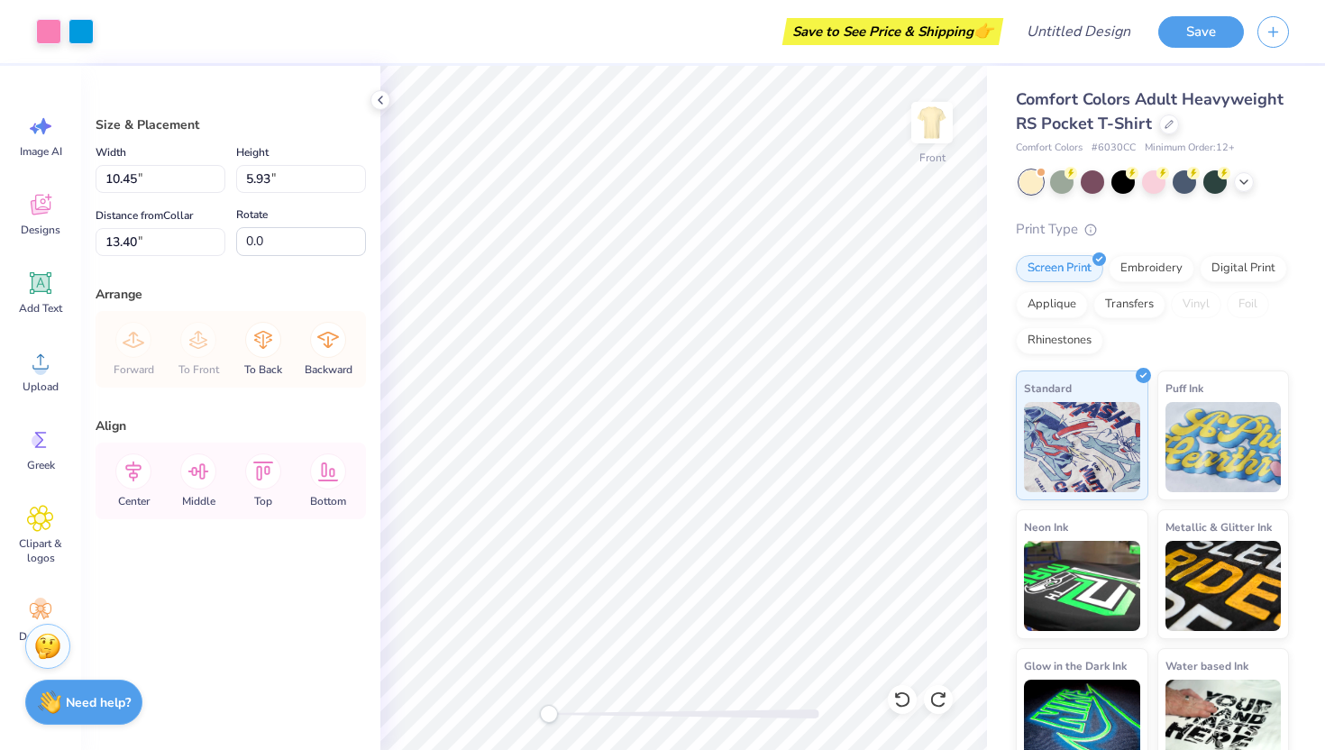
type input "10.52"
type input "7.61"
type input "11.28"
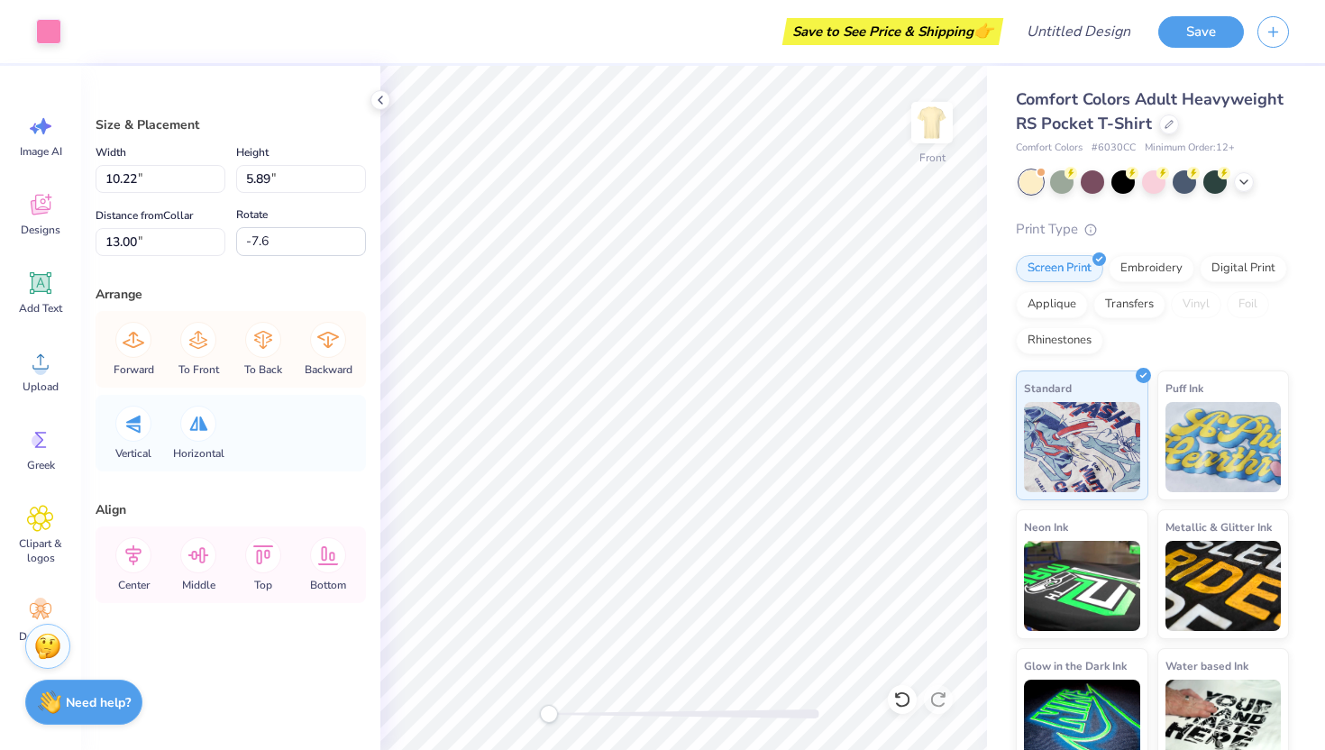
type input "171.6"
click at [697, 705] on div at bounding box center [684, 714] width 270 height 18
drag, startPoint x: 696, startPoint y: 720, endPoint x: 566, endPoint y: 717, distance: 129.8
click at [566, 717] on div "Accessibility label" at bounding box center [568, 714] width 18 height 18
type input "1.01"
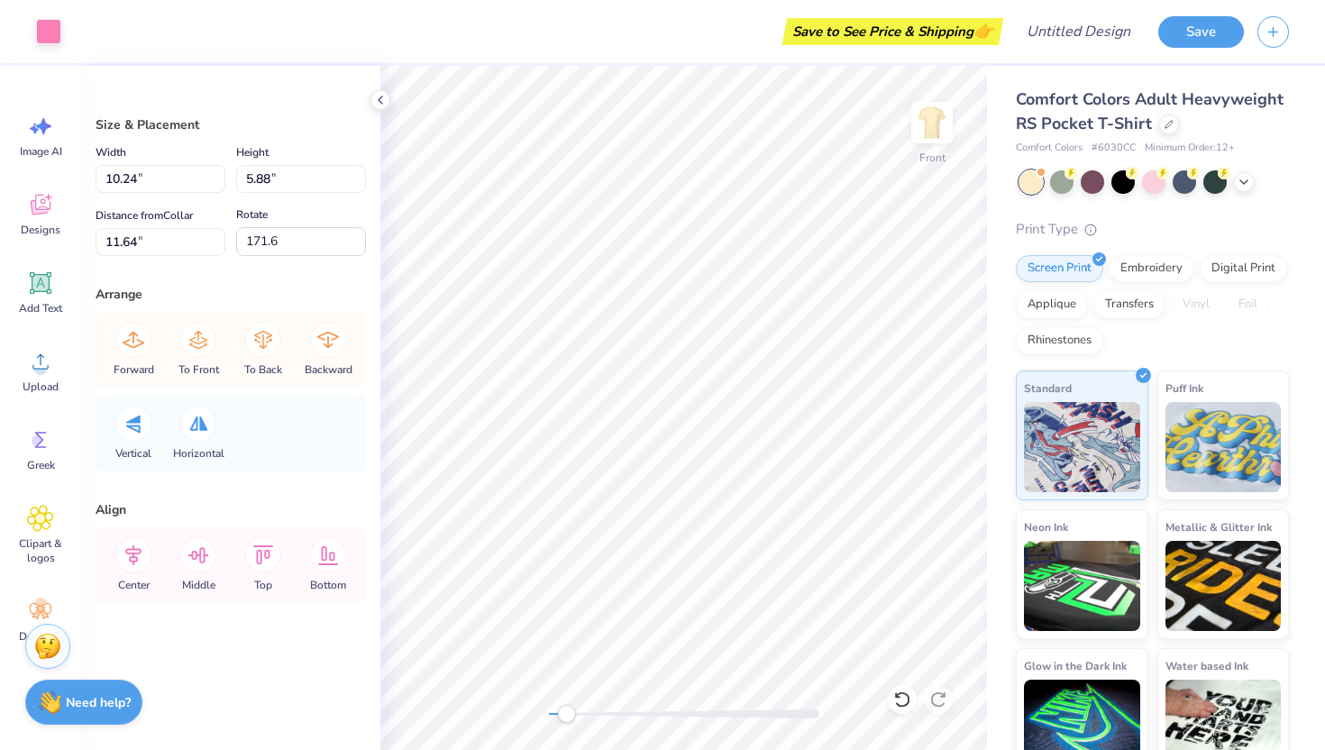
type input "6.05"
type input "11.28"
type input "-7.6"
type input "10.36"
type input "5.79"
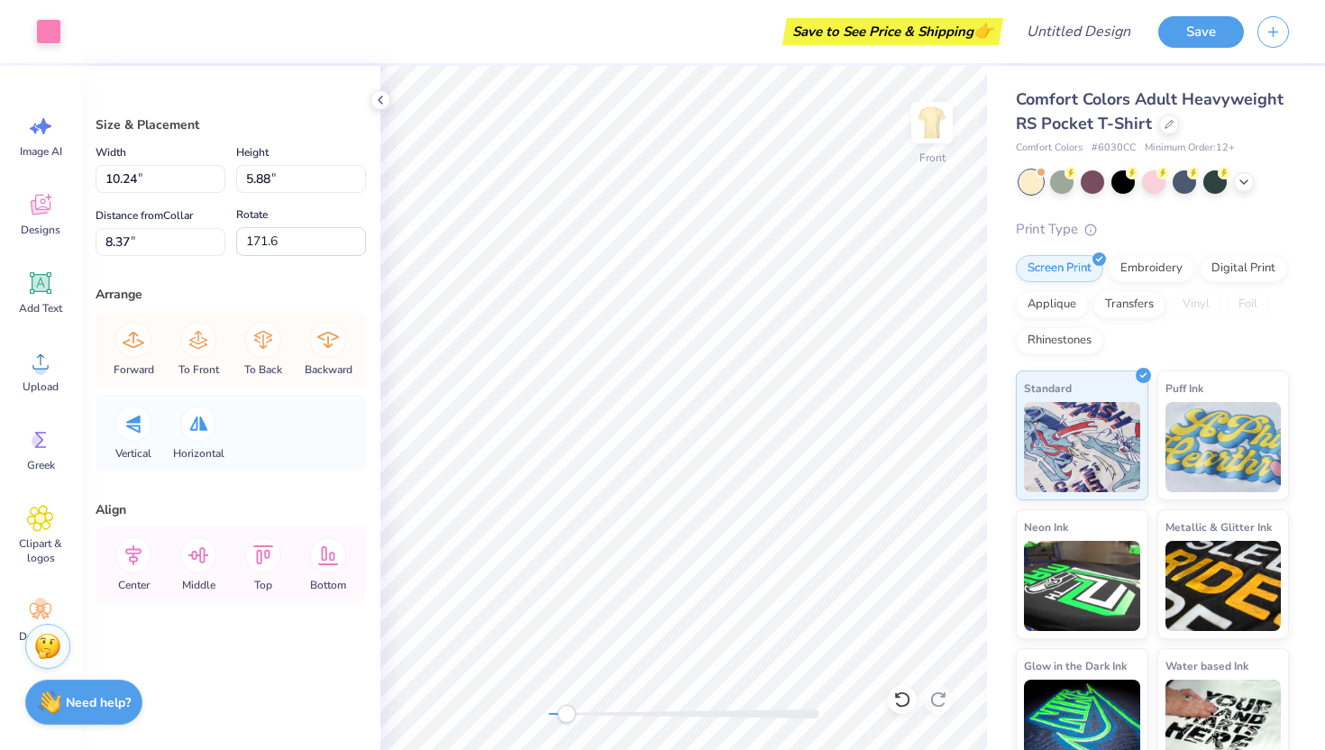
type input "5.40"
type input "-1.8"
type input "1.64"
type input "5.93"
type input "-2.3"
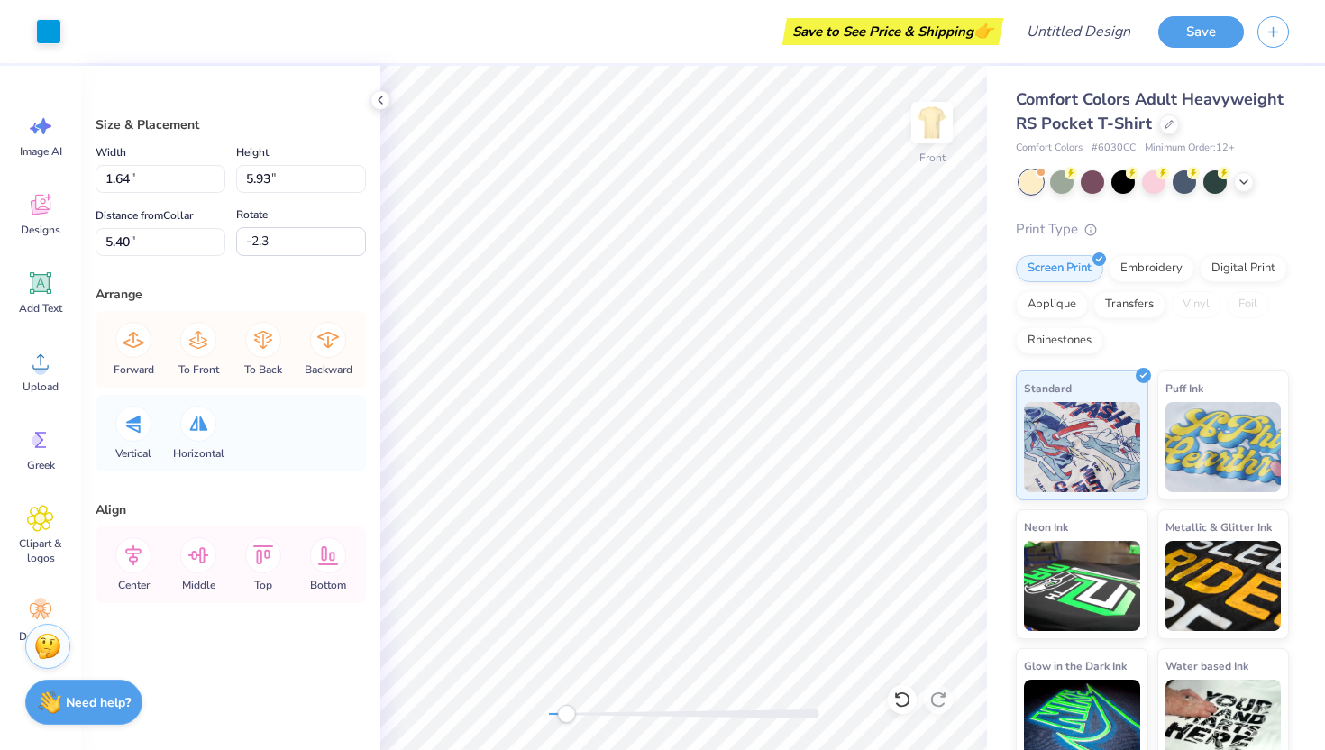
type input "10.24"
type input "5.88"
type input "8.37"
type input "171.6"
type input "1.01"
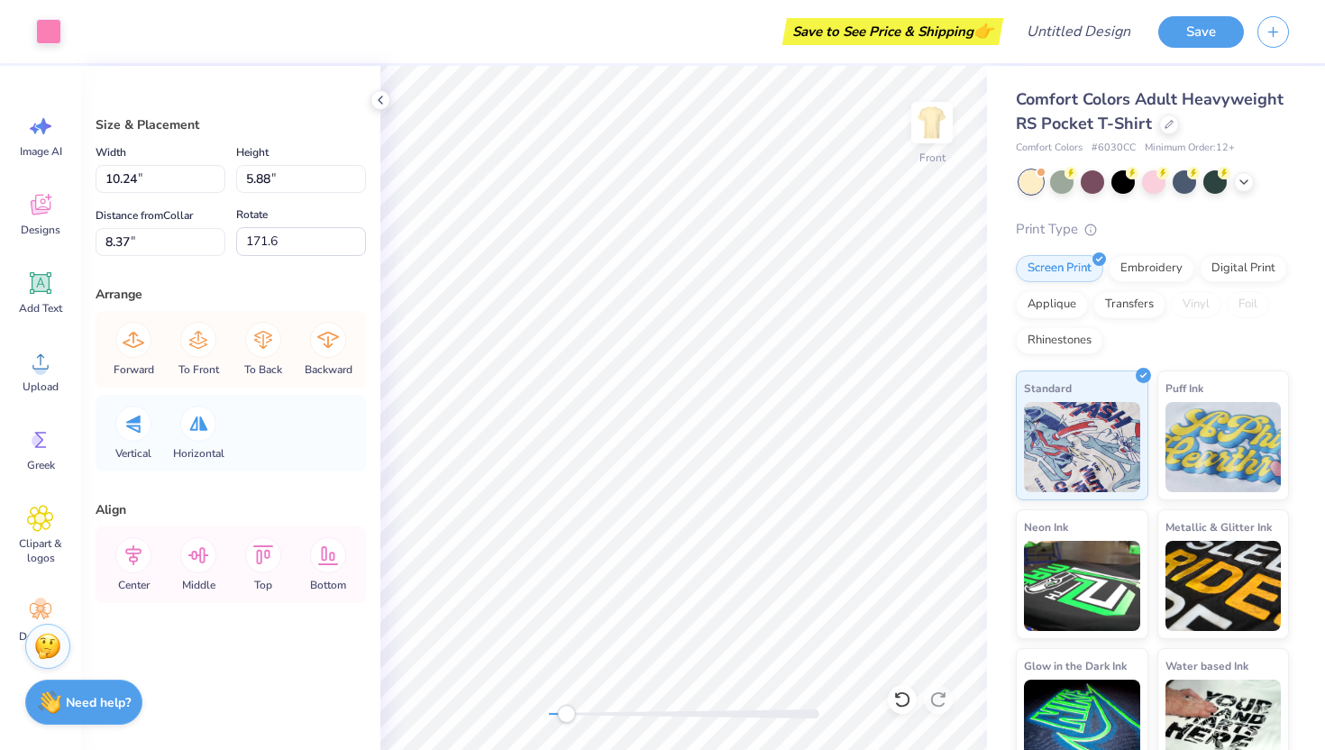
type input "6.05"
type input "8.20"
type input "-7.6"
type input "10.24"
type input "5.88"
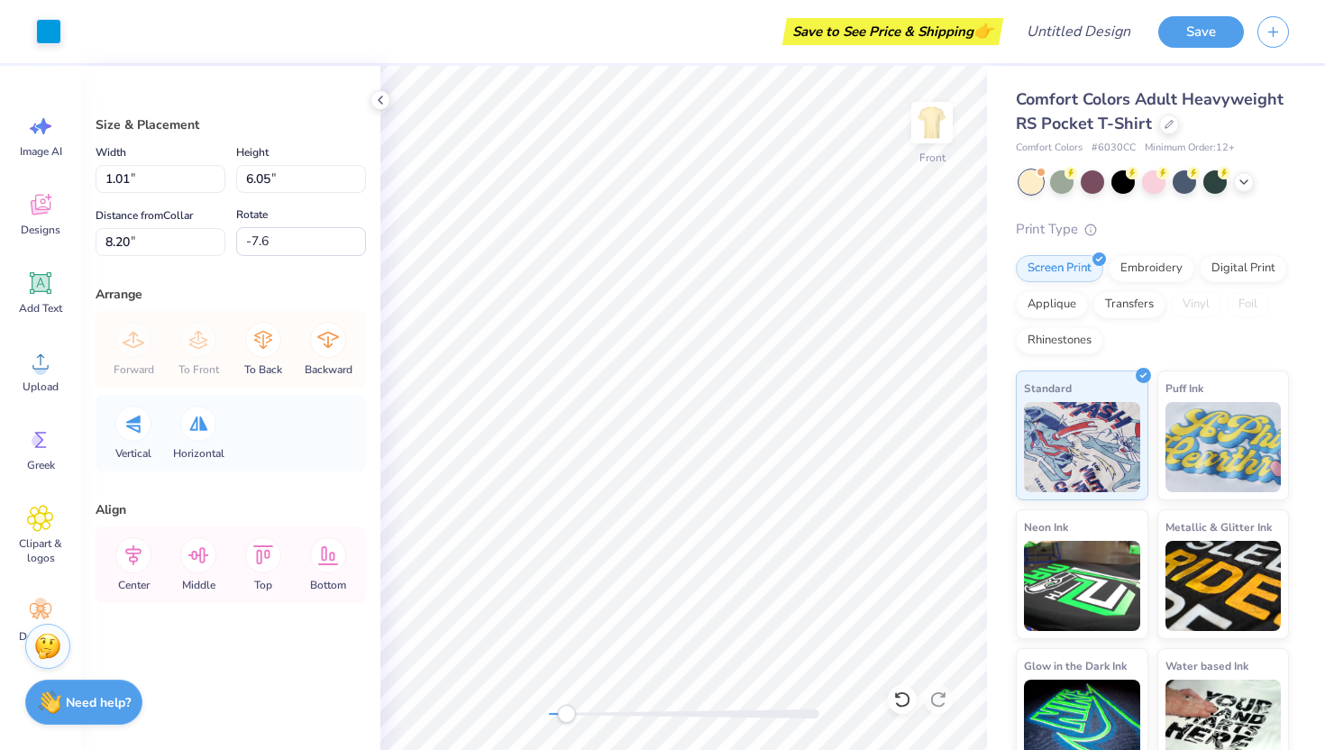
type input "171.6"
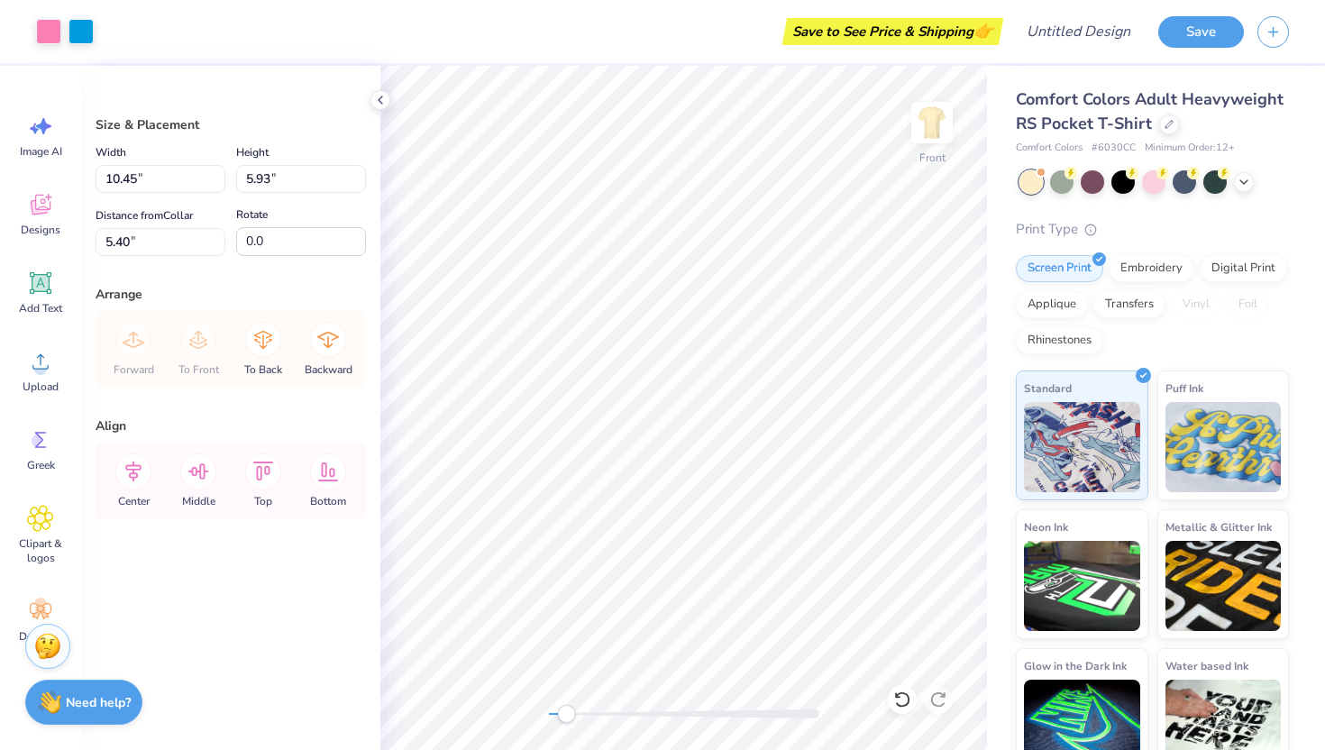
type input "14.39"
click at [494, 709] on div "Front" at bounding box center [683, 408] width 606 height 684
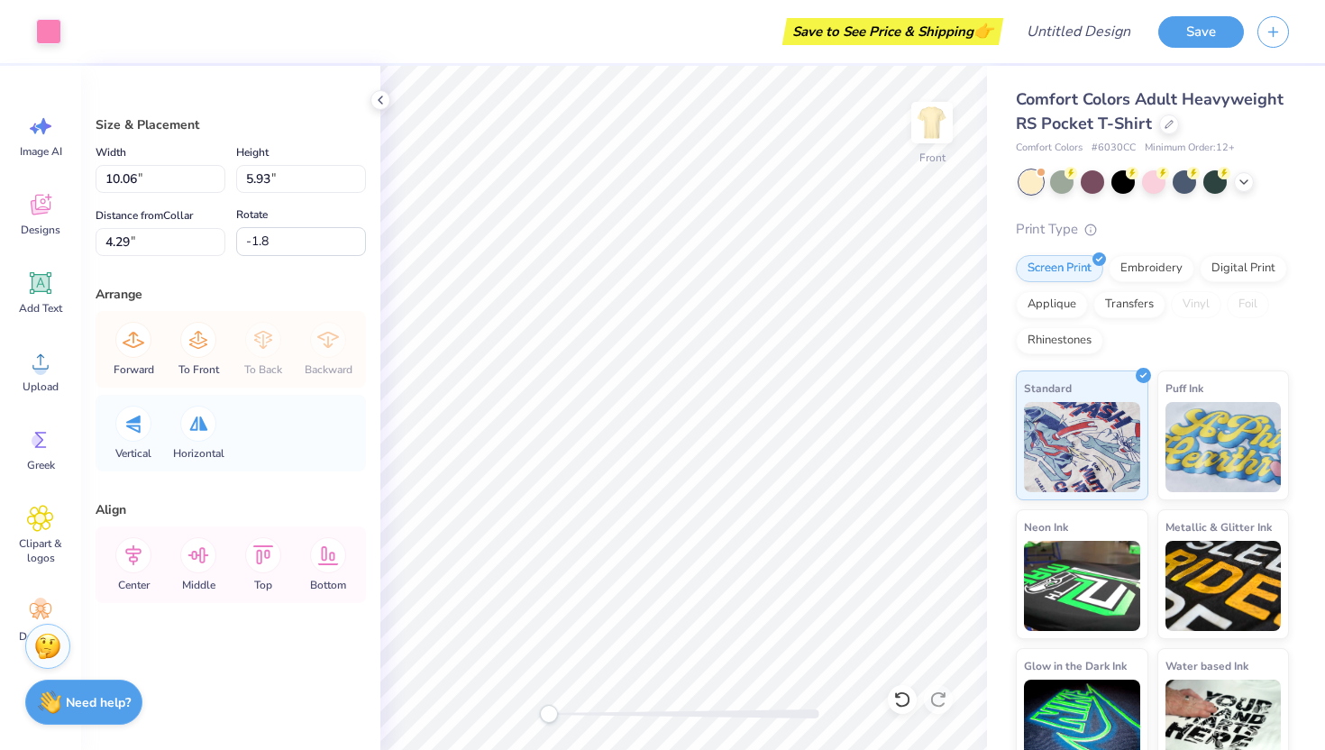
type input "1.2"
type input "10.36"
type input "5.79"
type input "14.39"
type input "-14.0"
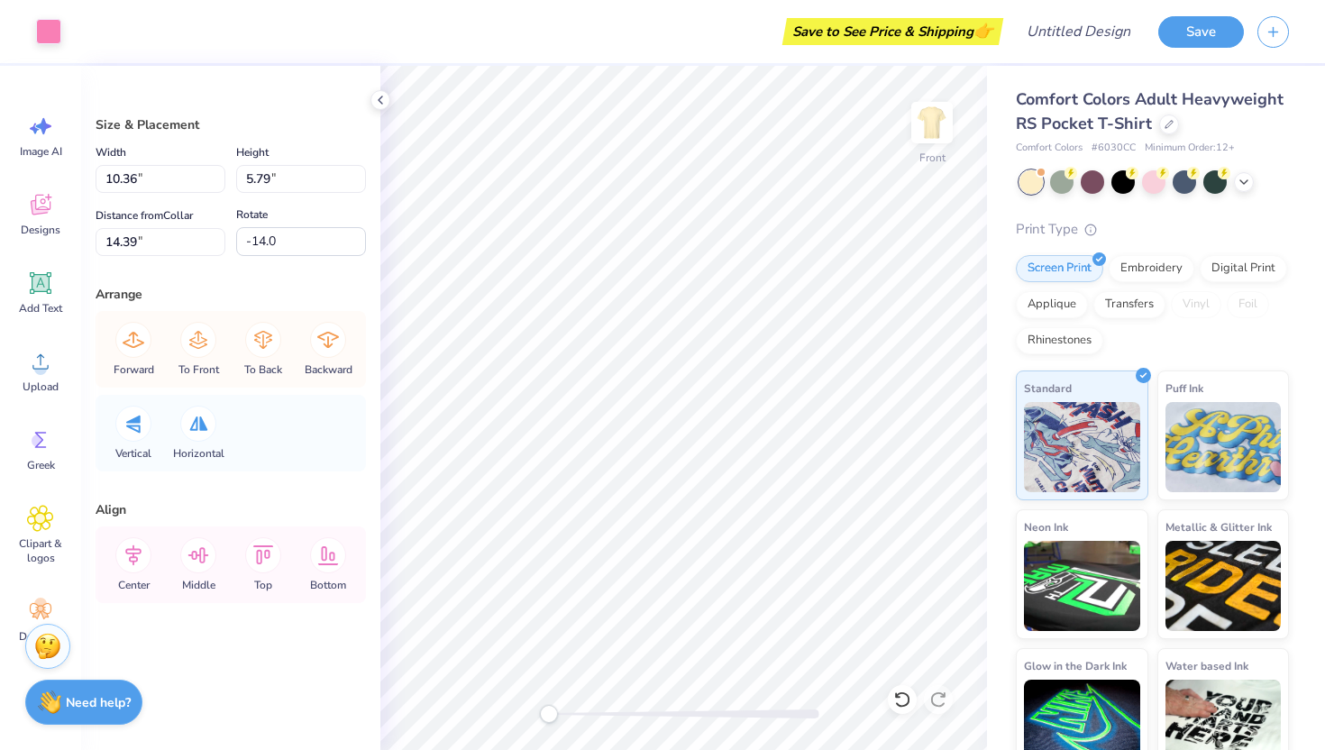
type input "0.49"
type input "6.09"
type input "4.29"
type input "-2.3"
type input "1.64"
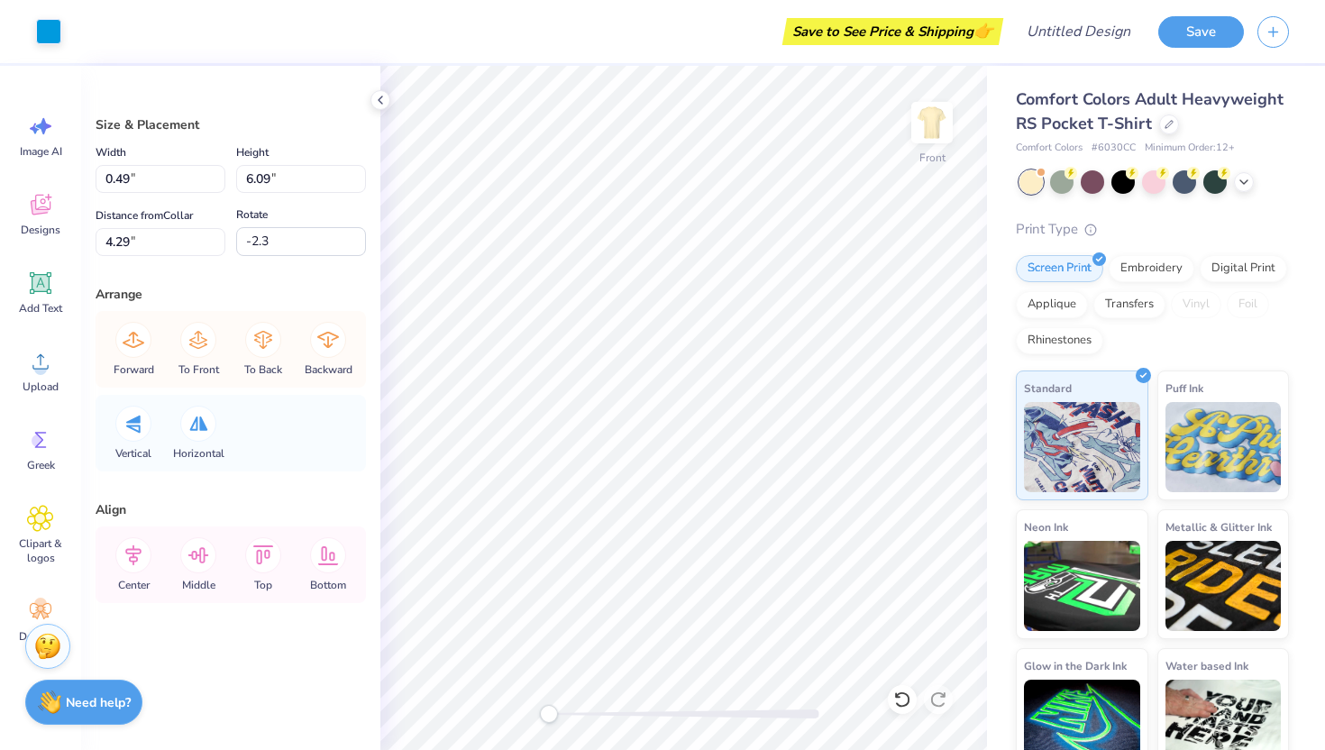
type input "5.93"
type input "14.39"
type input "-14.0"
click at [33, 280] on icon at bounding box center [40, 283] width 17 height 17
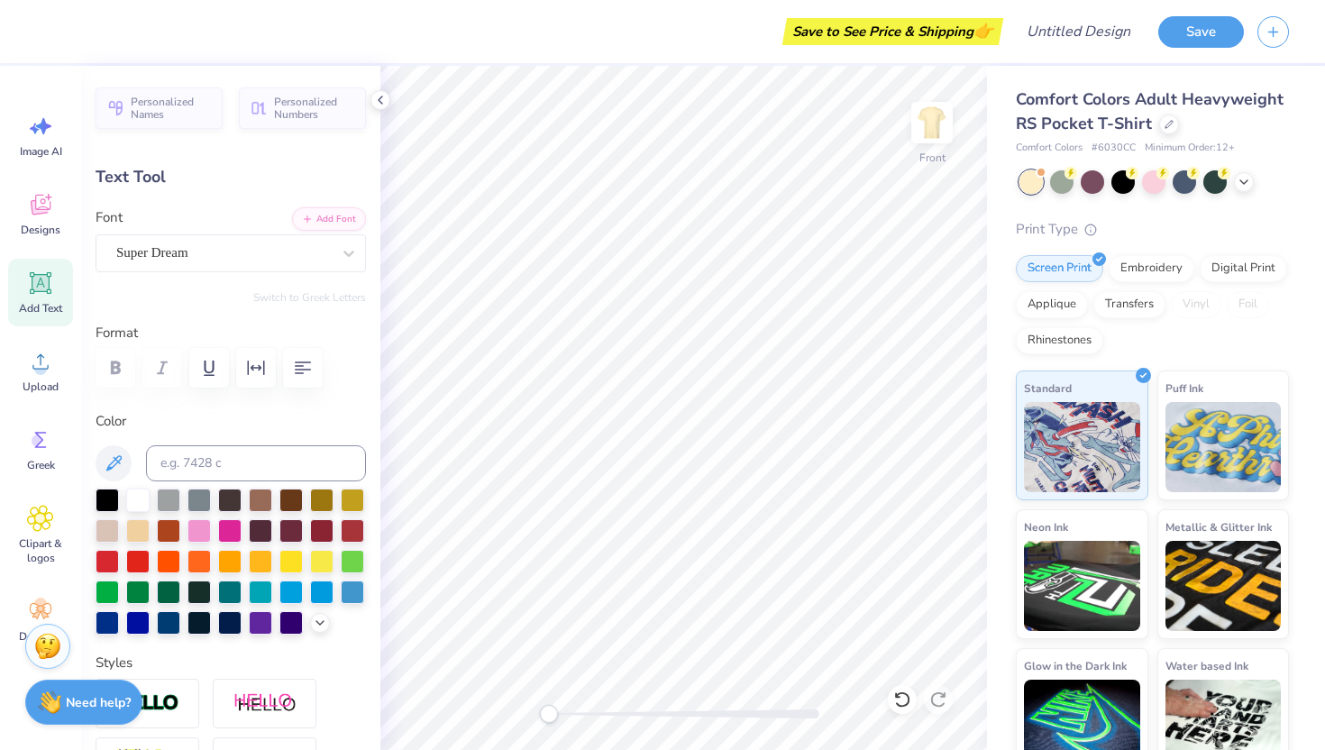
scroll to position [0, 0]
type textarea "T"
type textarea "ZETA"
click at [286, 260] on div "Super Dream" at bounding box center [223, 253] width 218 height 28
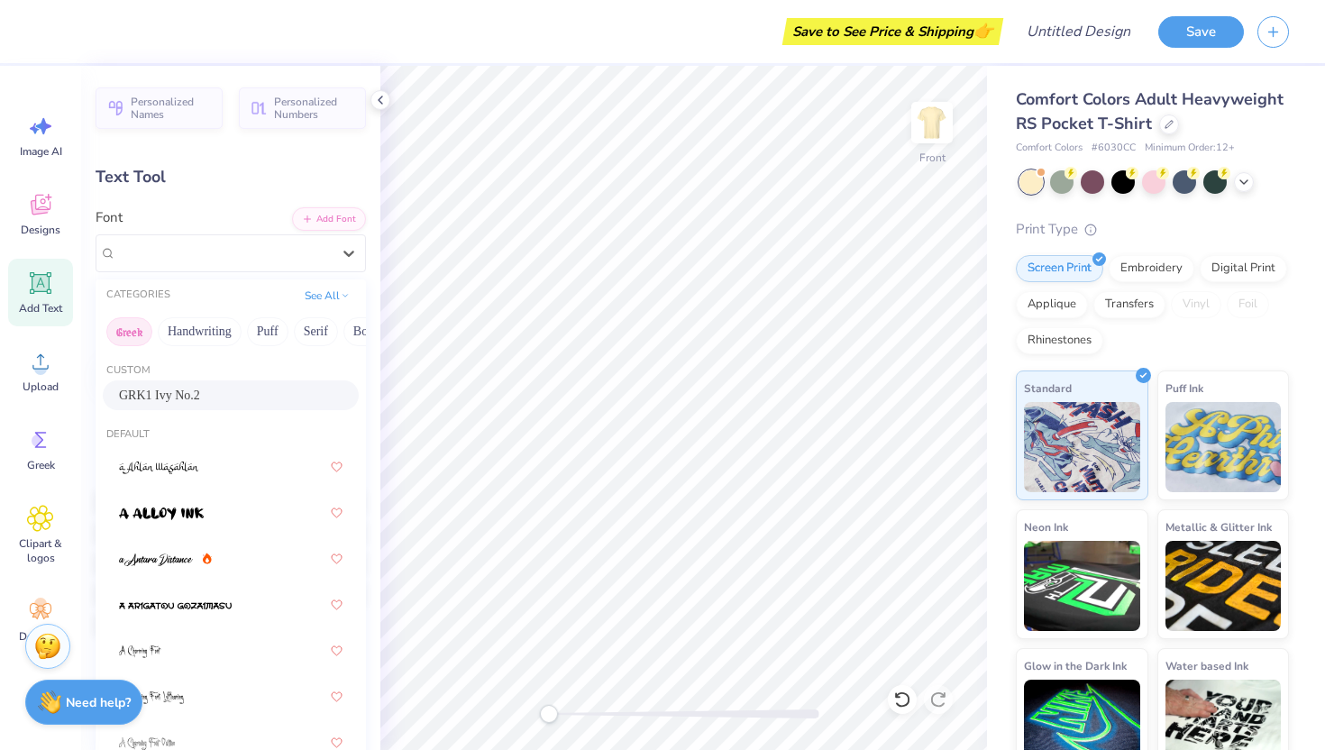
click at [132, 335] on button "Greek" at bounding box center [129, 331] width 46 height 29
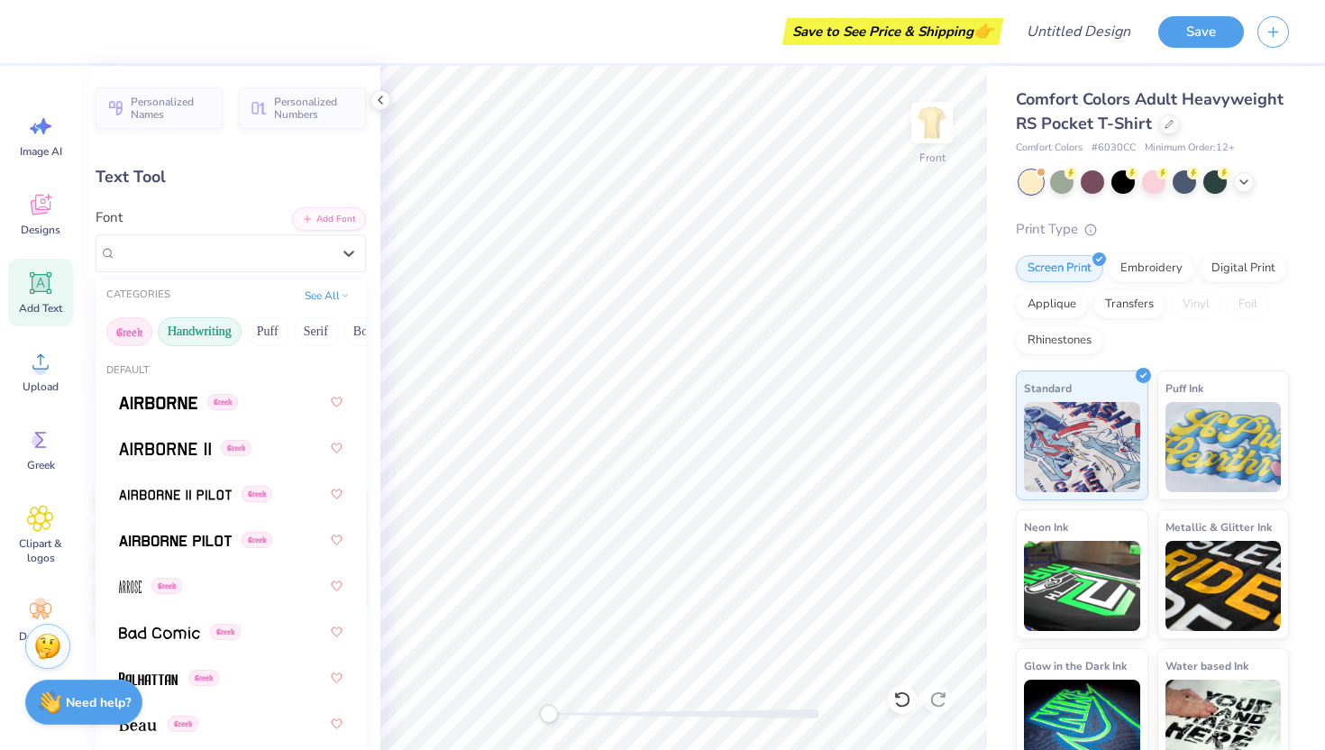
click at [176, 335] on button "Handwriting" at bounding box center [200, 331] width 84 height 29
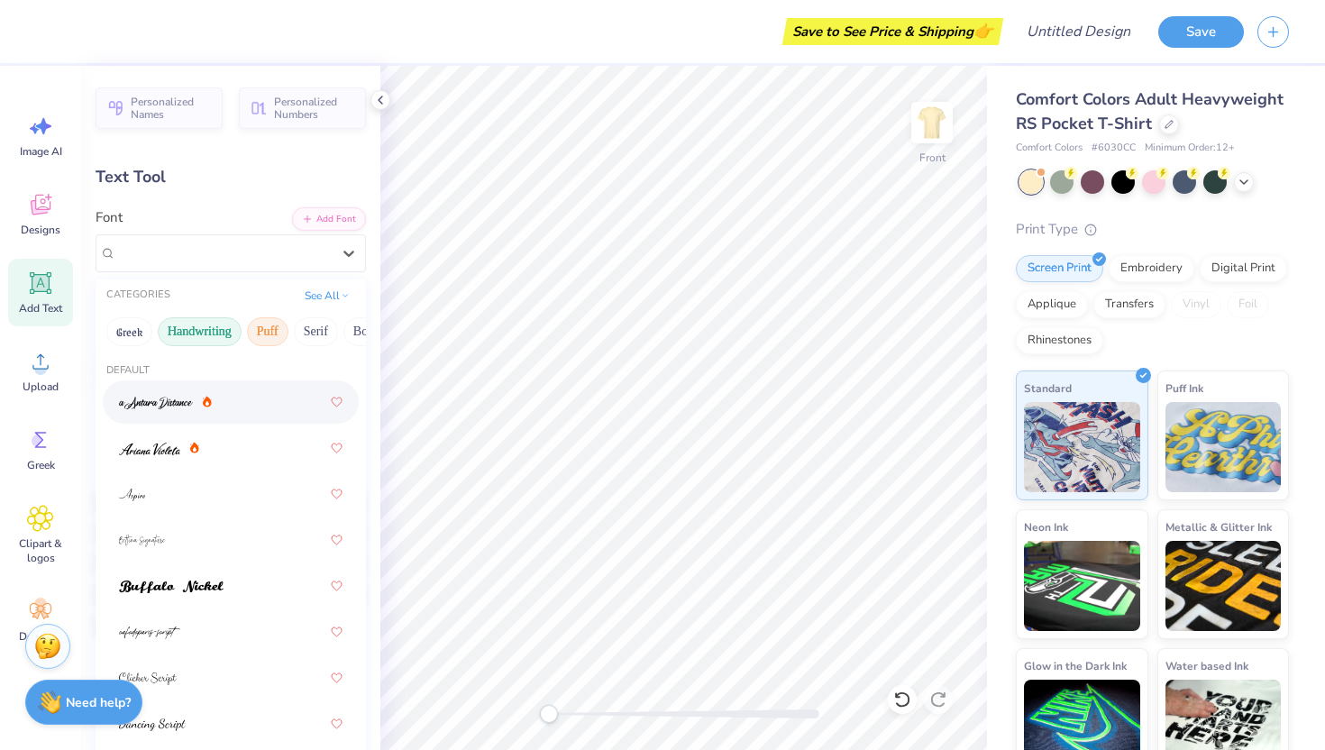
click at [269, 333] on button "Puff" at bounding box center [267, 331] width 41 height 29
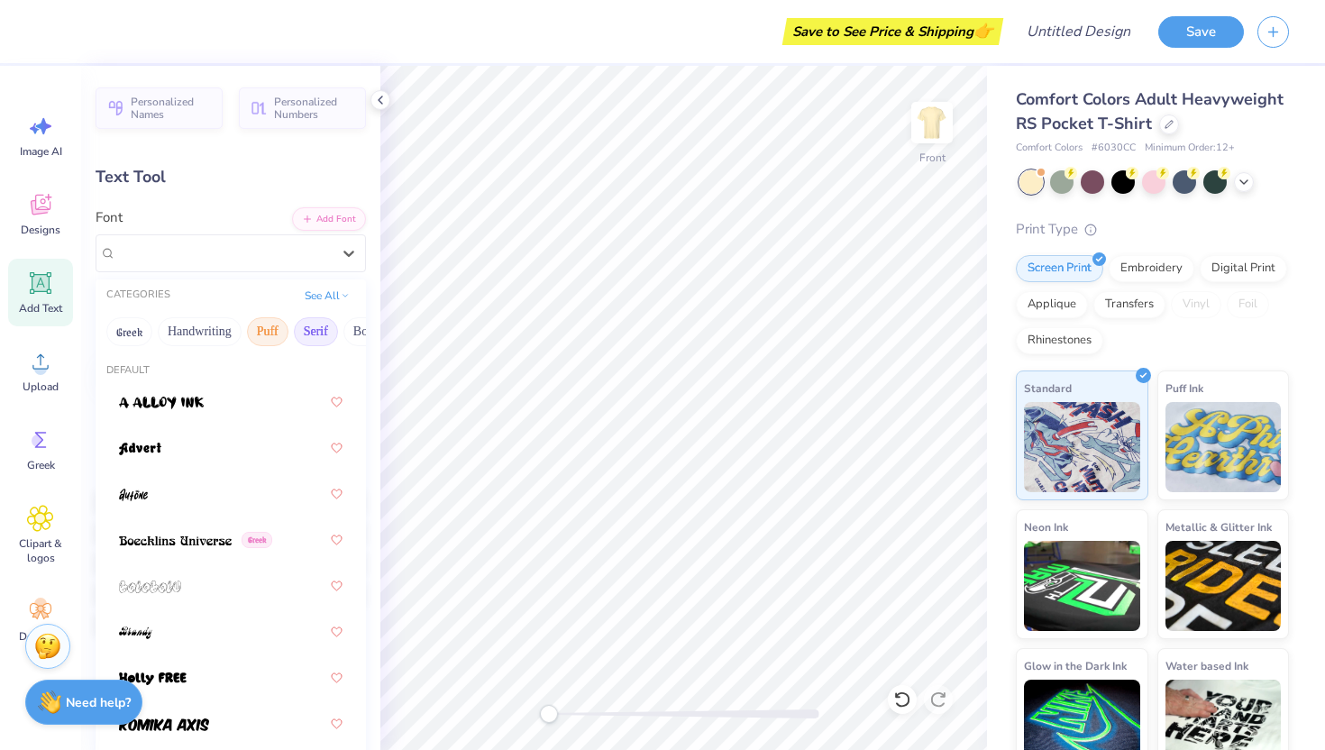
click at [317, 330] on button "Serif" at bounding box center [316, 331] width 44 height 29
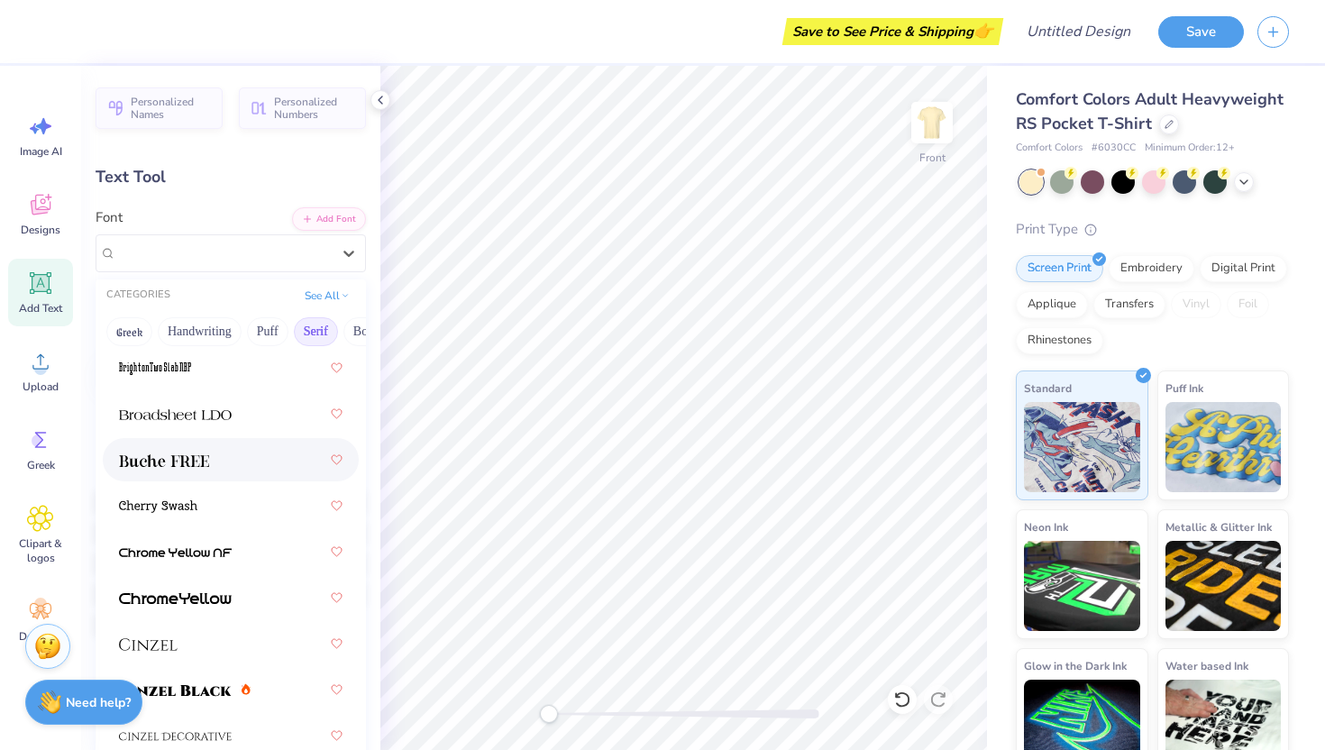
scroll to position [417, 0]
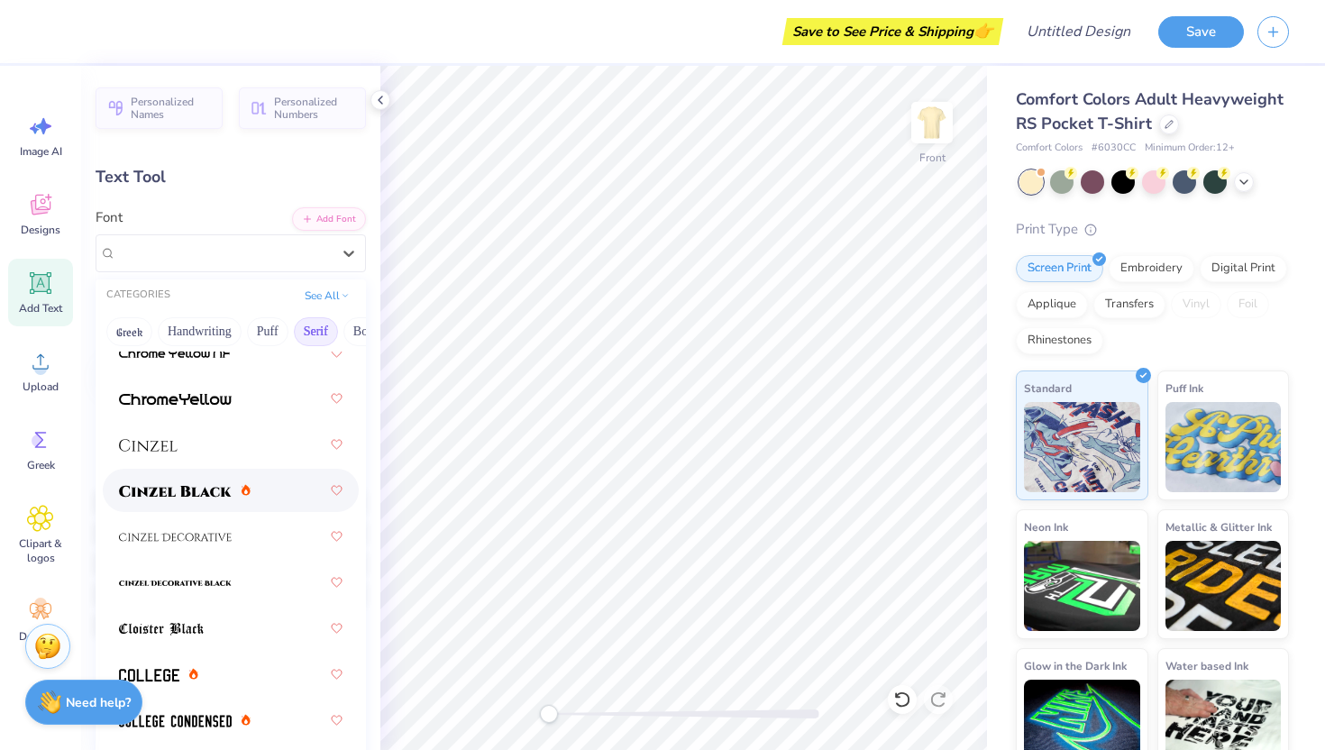
click at [162, 484] on span at bounding box center [175, 490] width 113 height 19
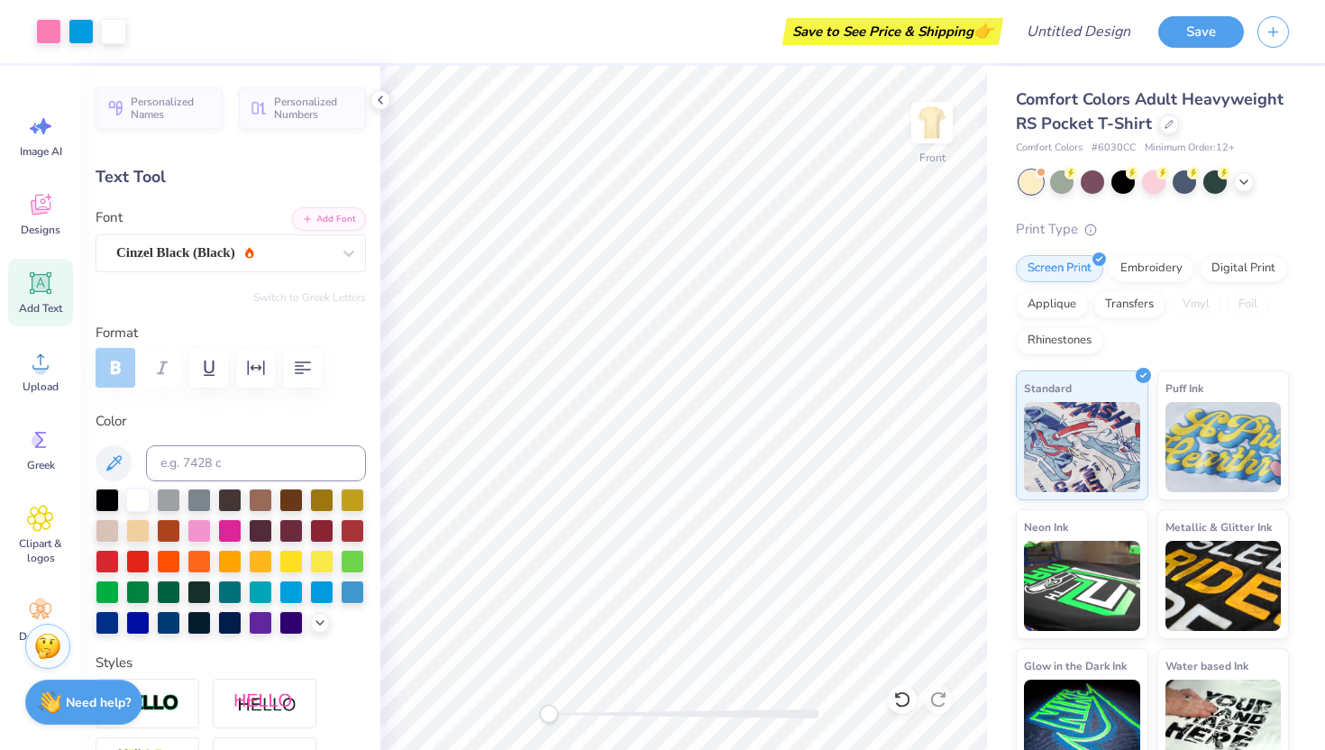
type input "6.62"
type input "1.80"
type input "13.35"
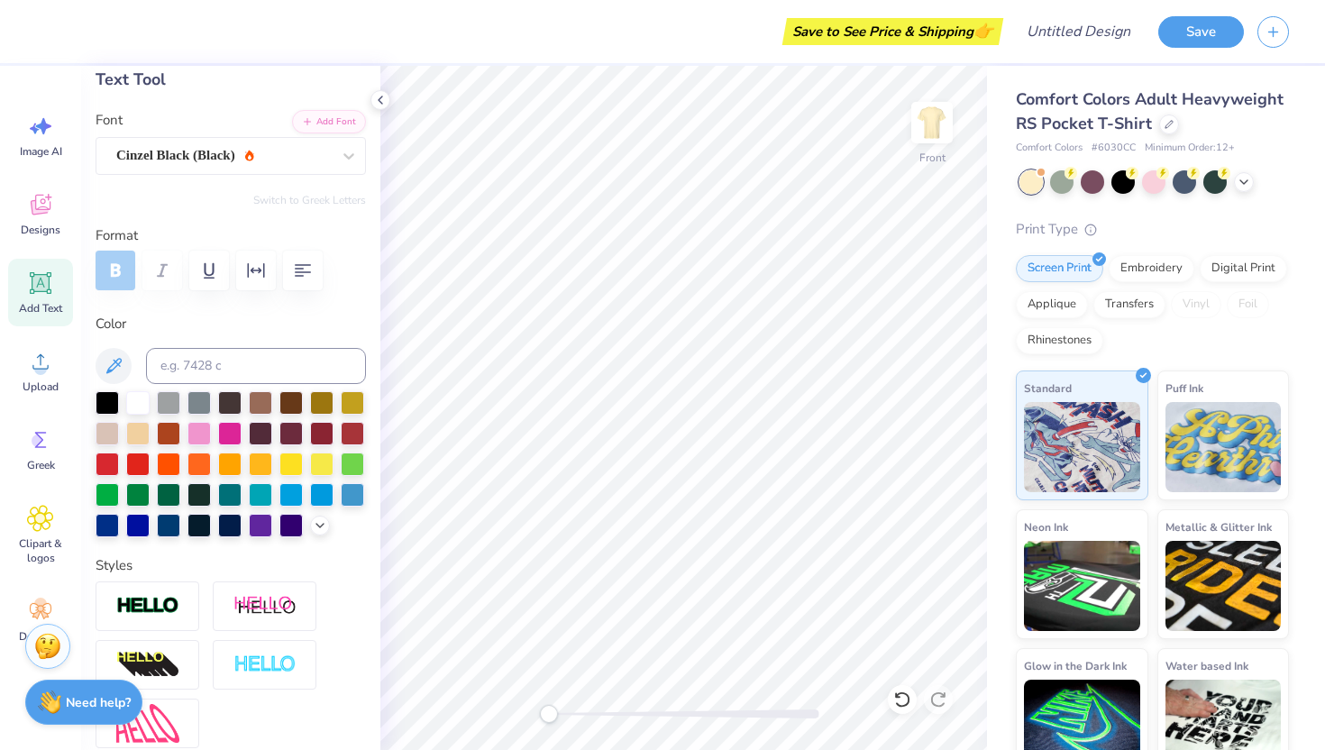
type input "8.97"
type input "2.44"
type input "6.40"
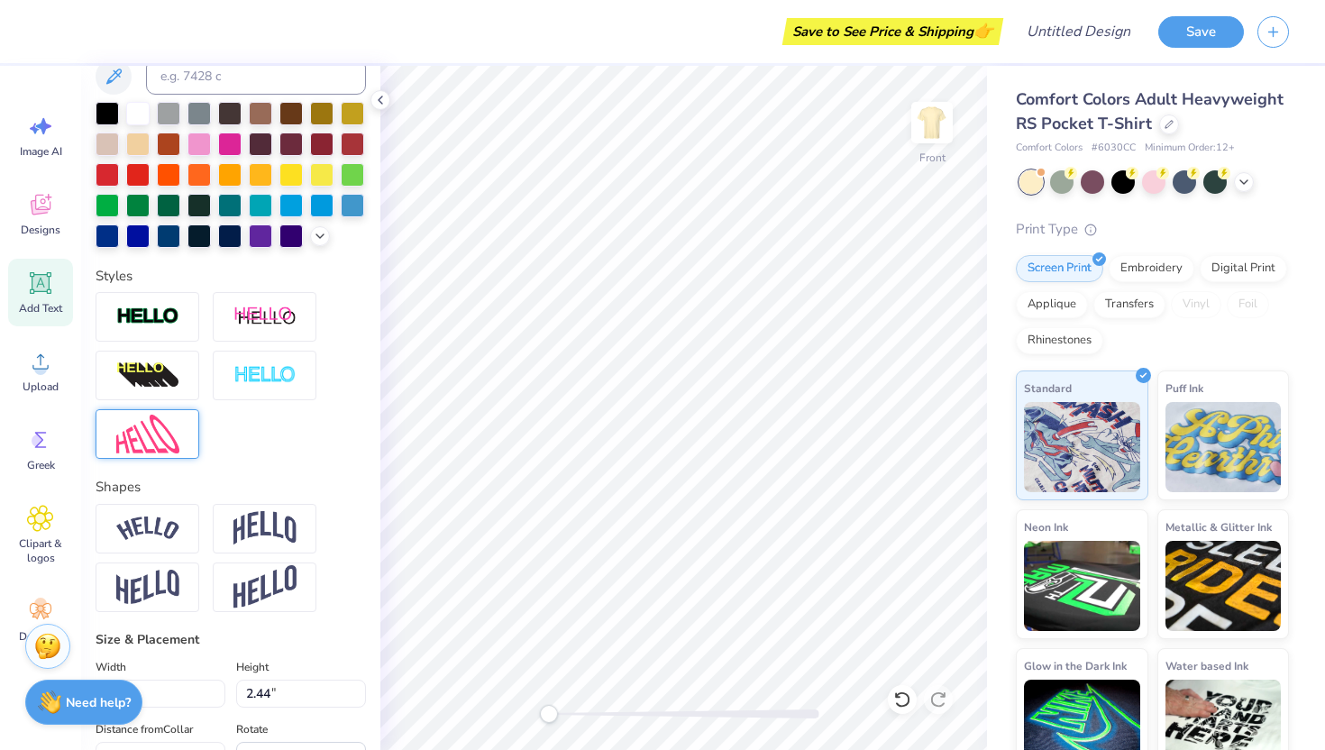
scroll to position [384, 0]
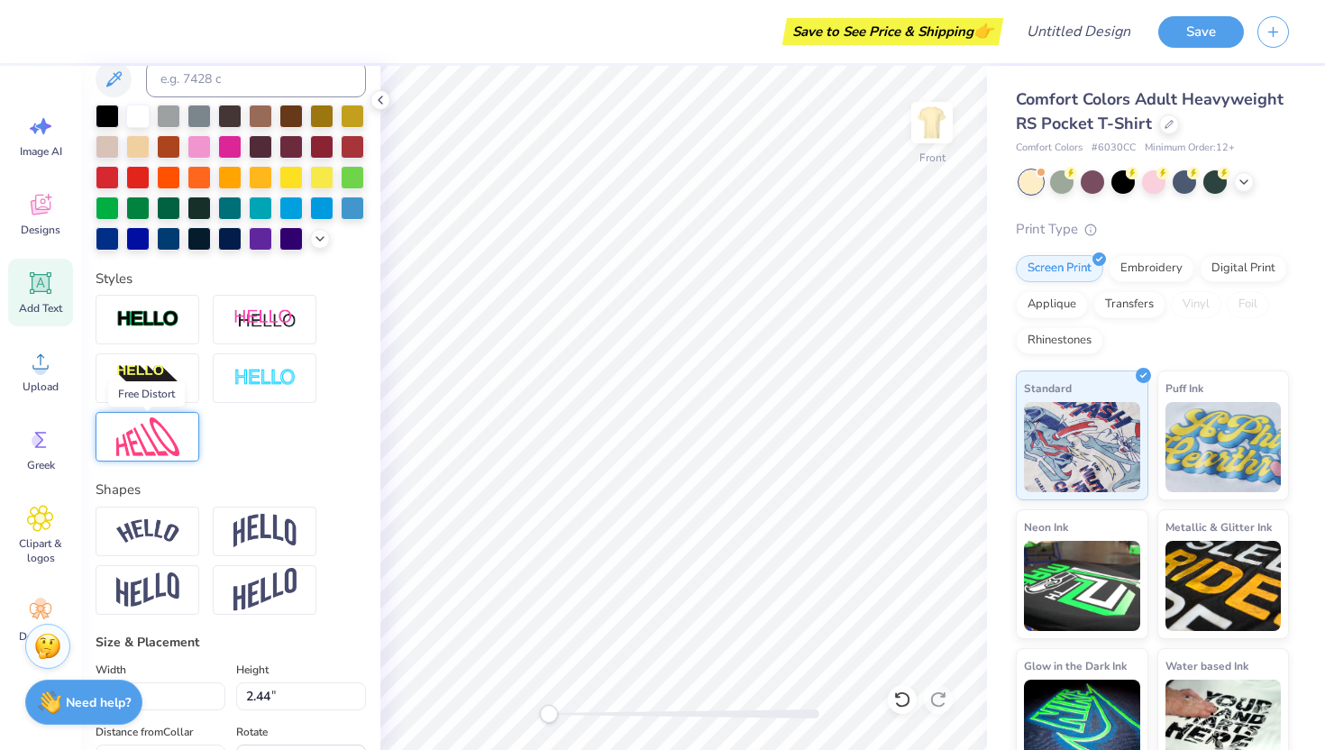
click at [132, 443] on img at bounding box center [147, 436] width 63 height 39
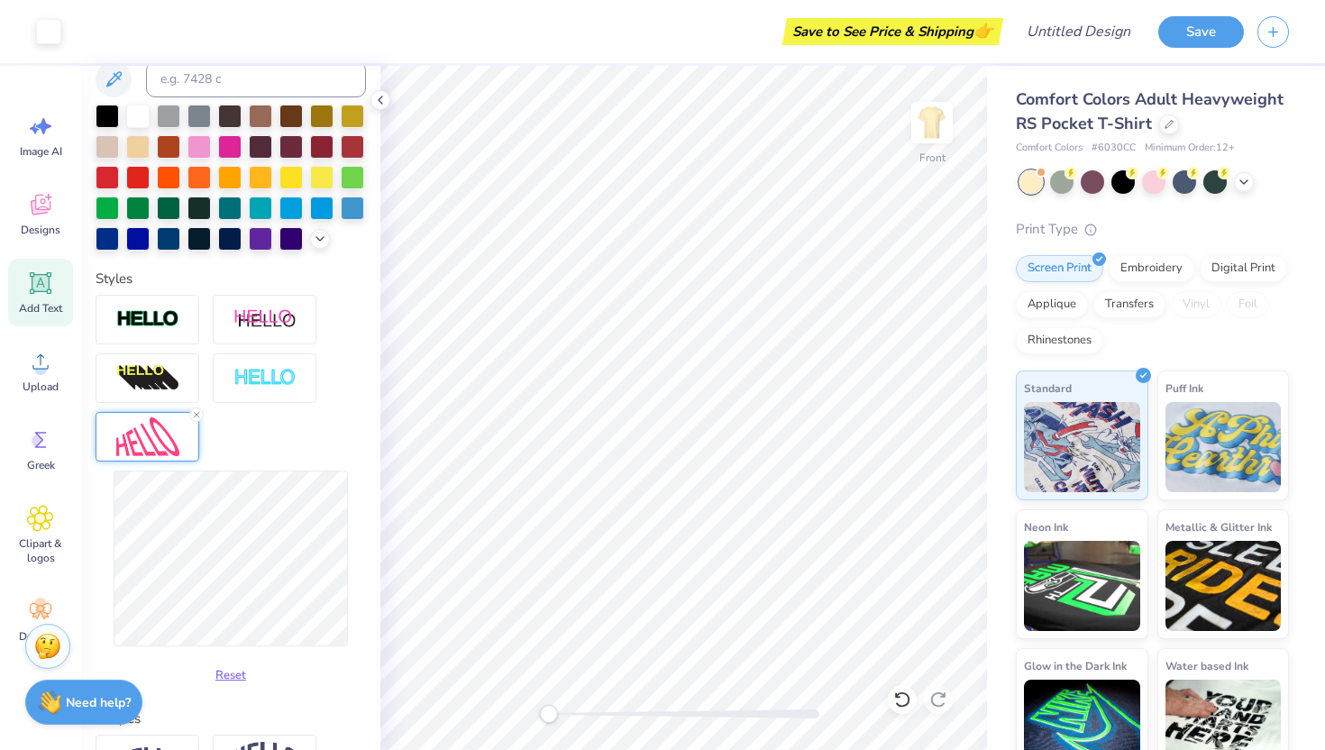
type input "9.64"
type input "4.68"
type input "5.28"
type input "0.0"
type input "10.00"
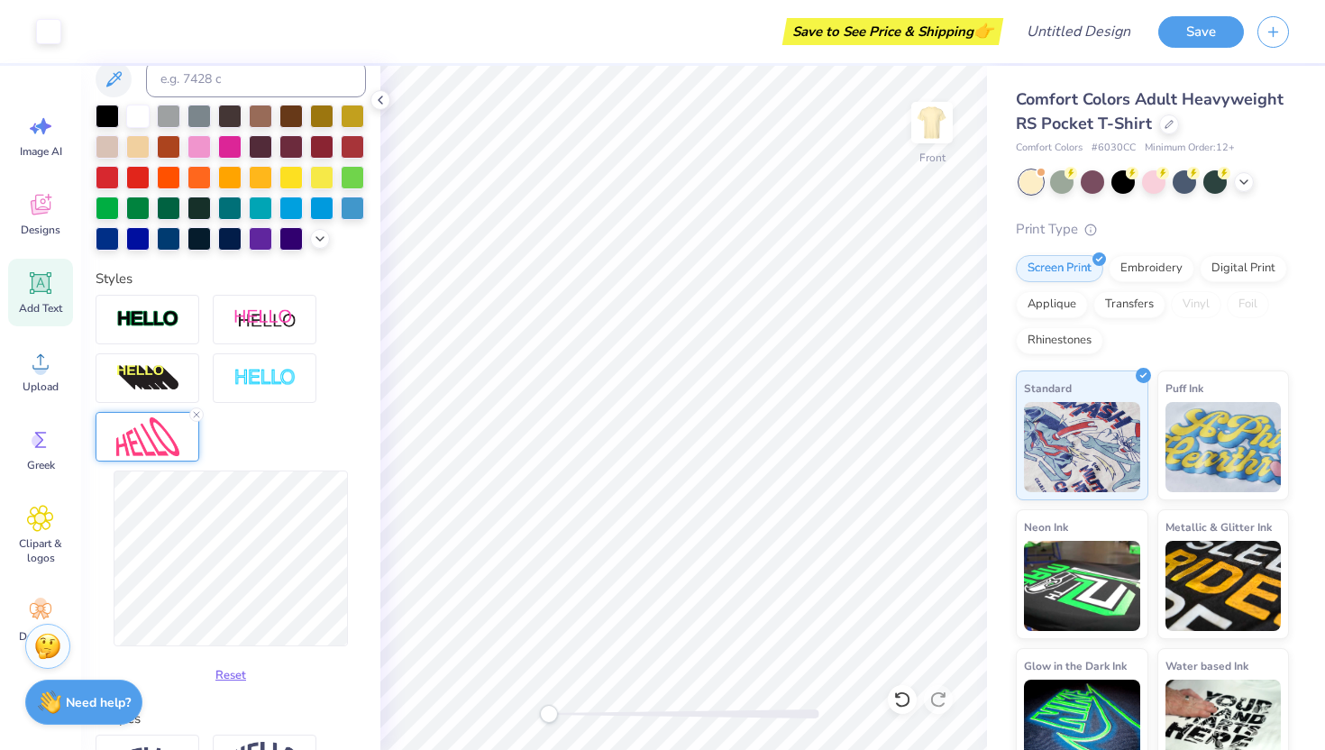
type input "4.64"
type input "5.15"
type input "-8.8"
type input "8.82"
type input "4.09"
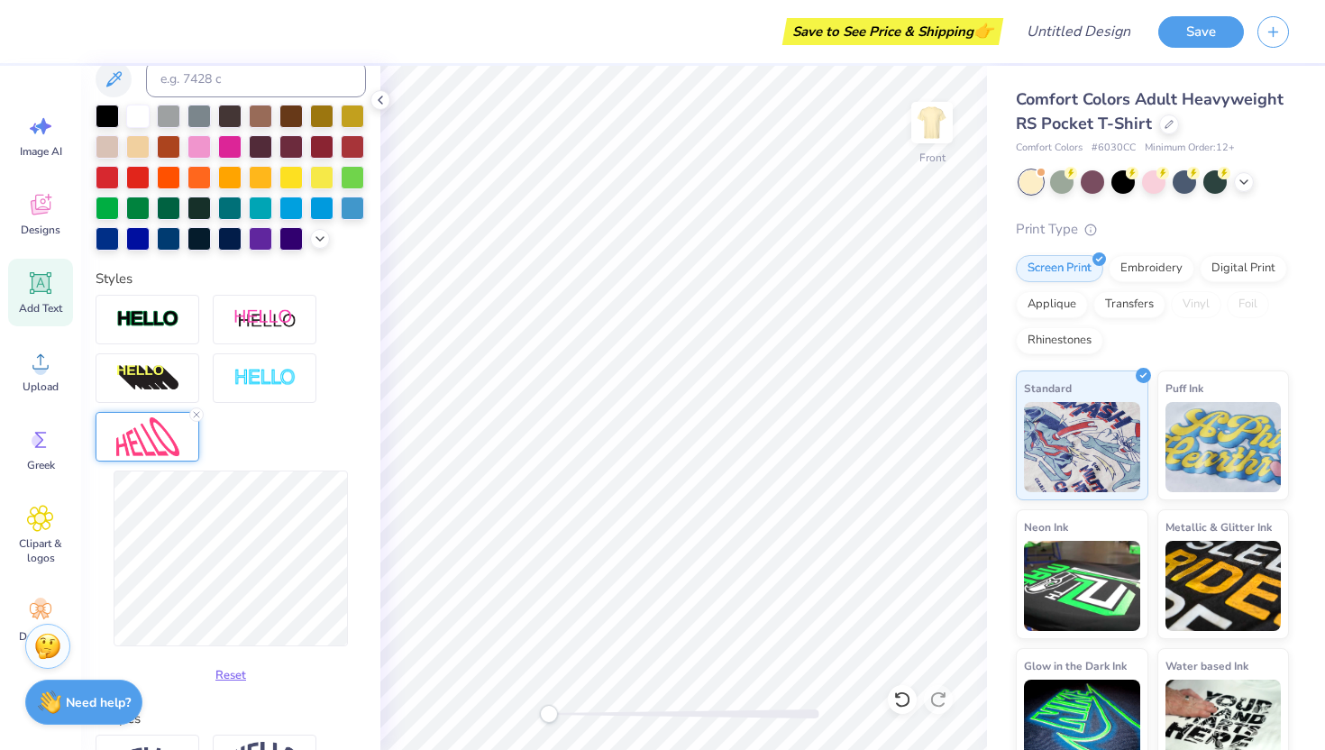
type input "5.87"
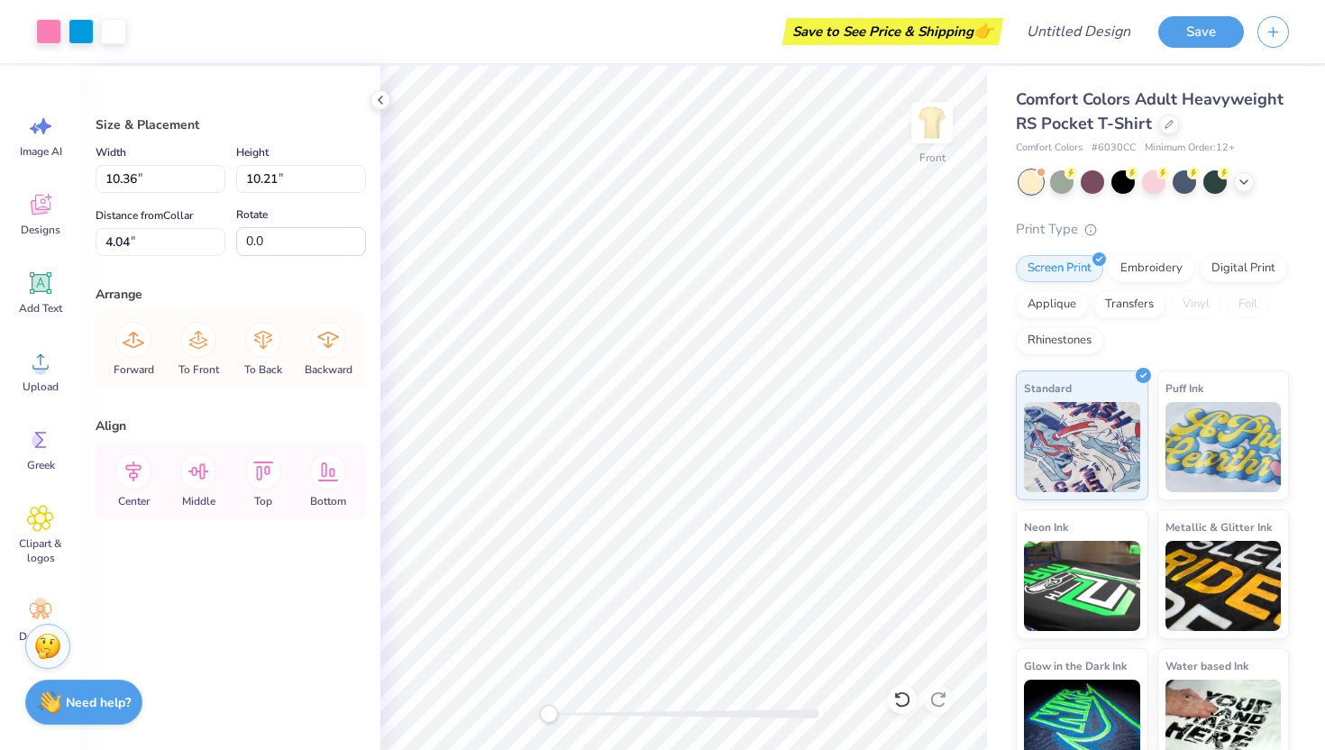
type input "12.04"
type input "8.86"
type input "4.73"
type input "10.60"
type input "10.04"
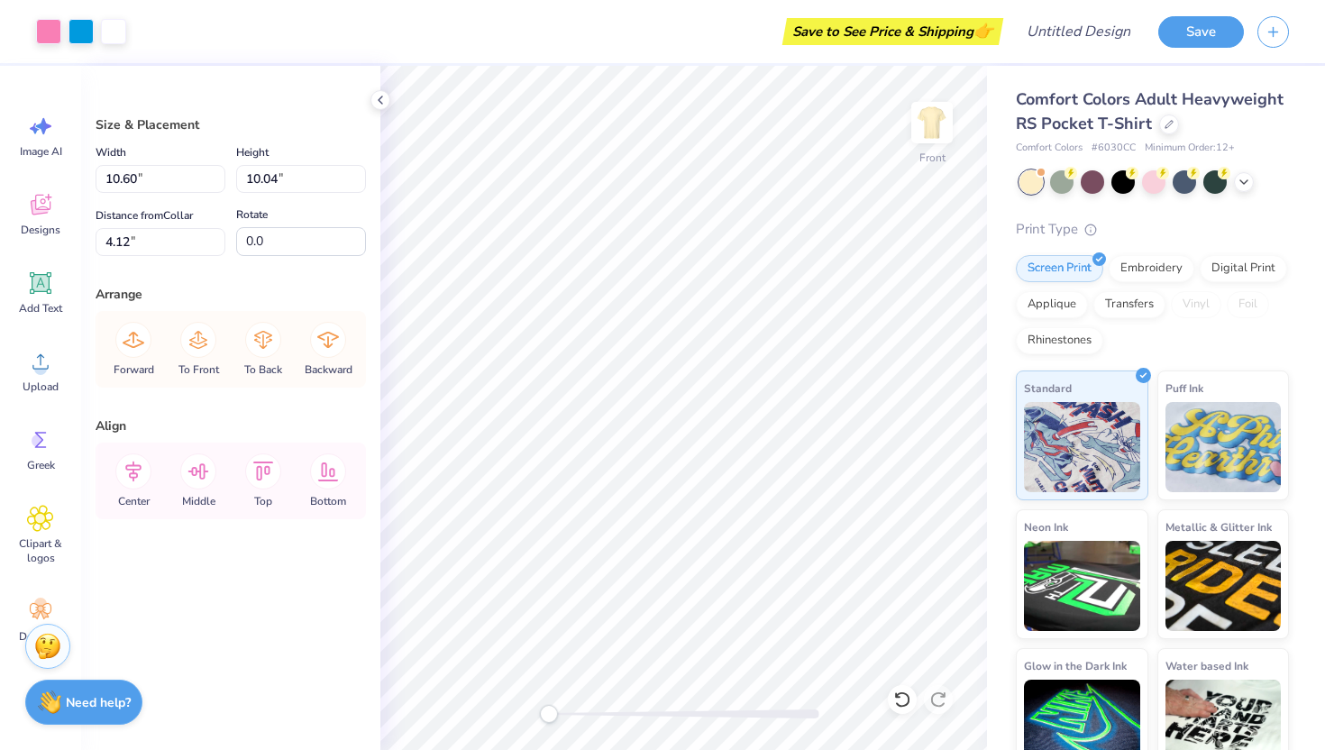
type input "4.21"
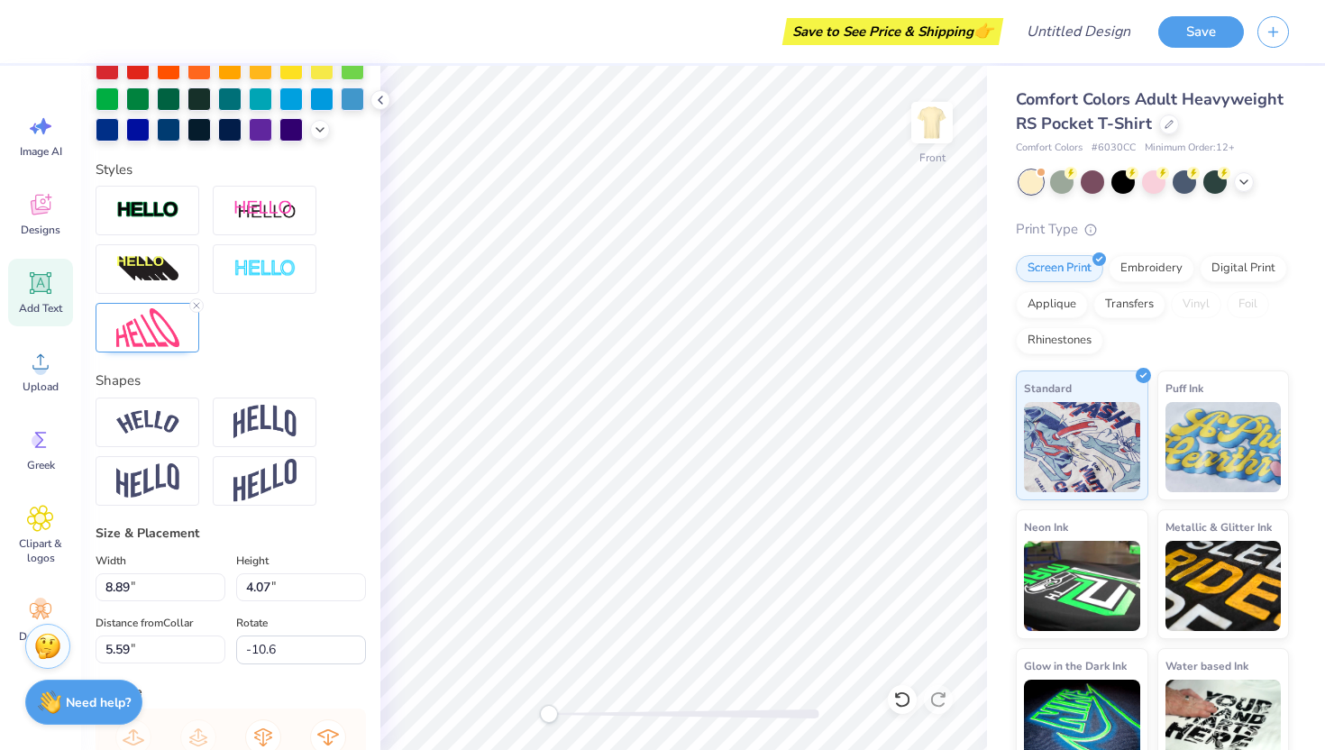
scroll to position [501, 0]
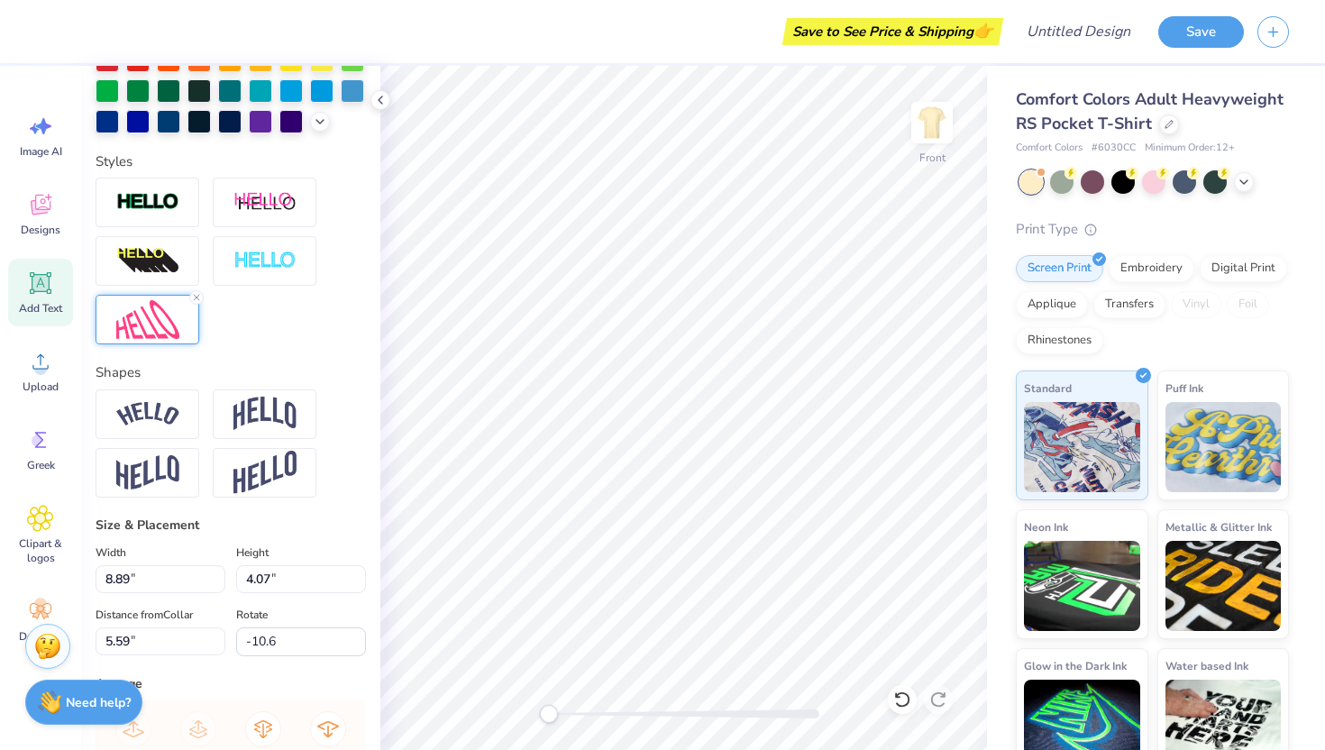
click at [151, 331] on img at bounding box center [147, 319] width 63 height 39
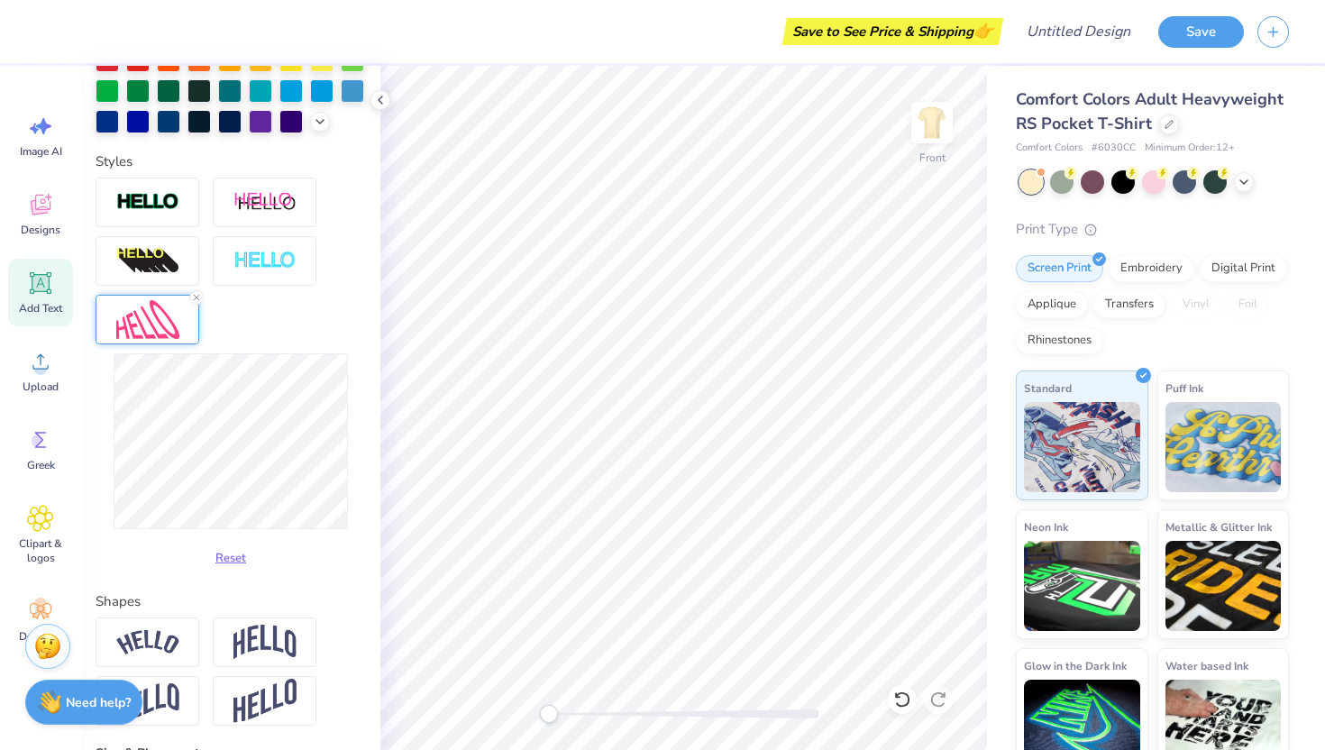
type input "0.0"
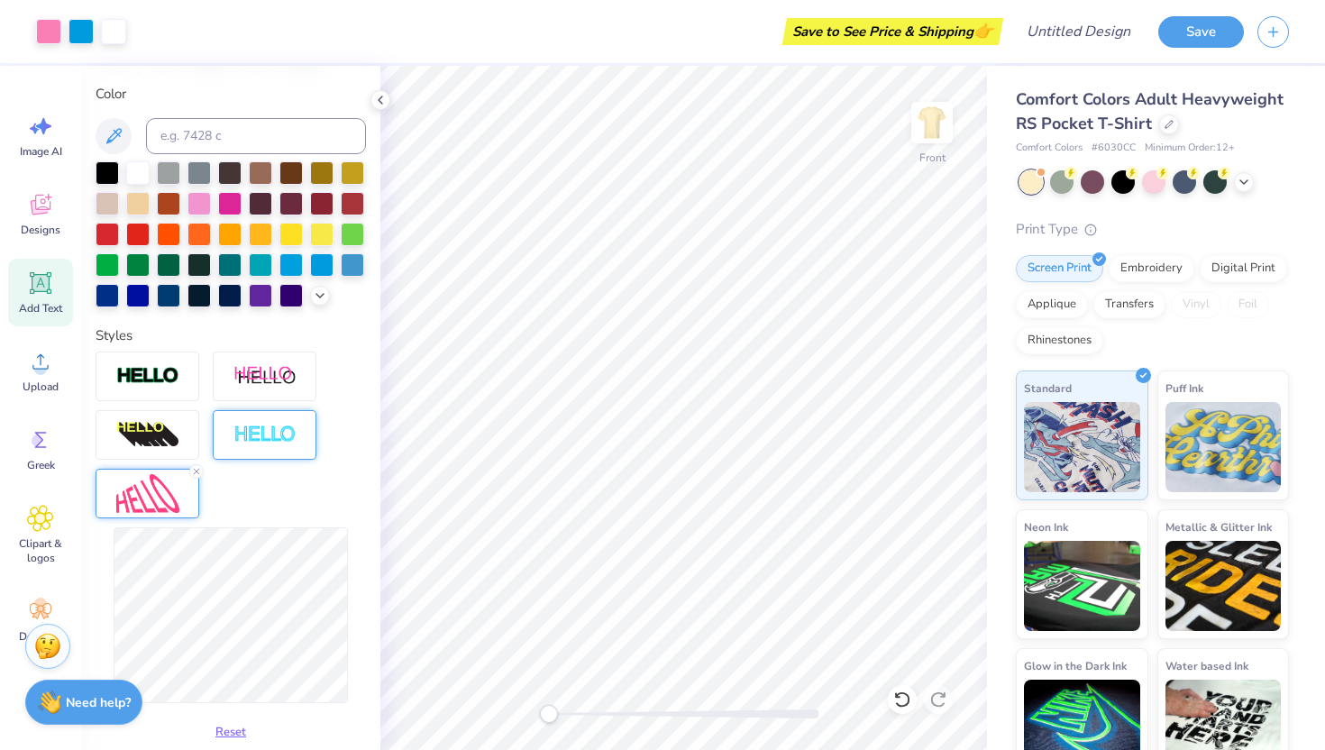
scroll to position [0, 0]
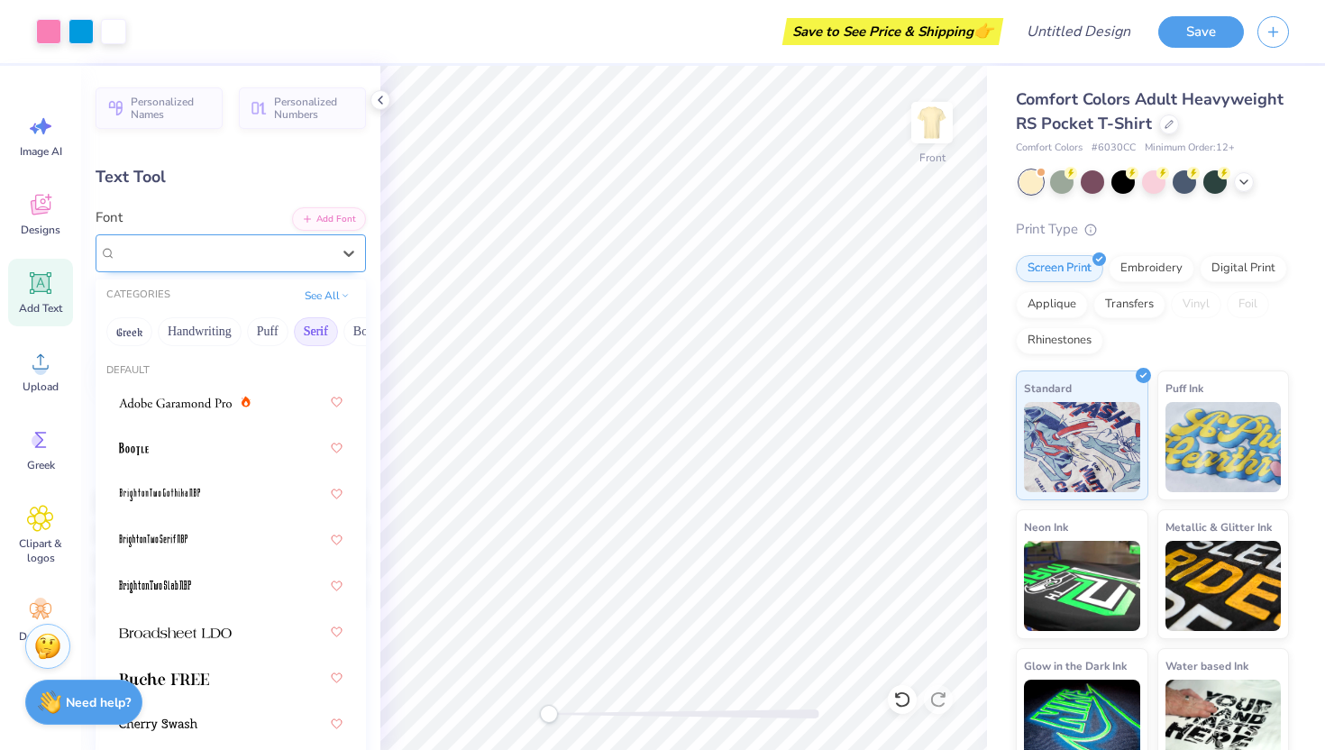
click at [211, 250] on div "Cinzel Black (Black)" at bounding box center [223, 253] width 218 height 28
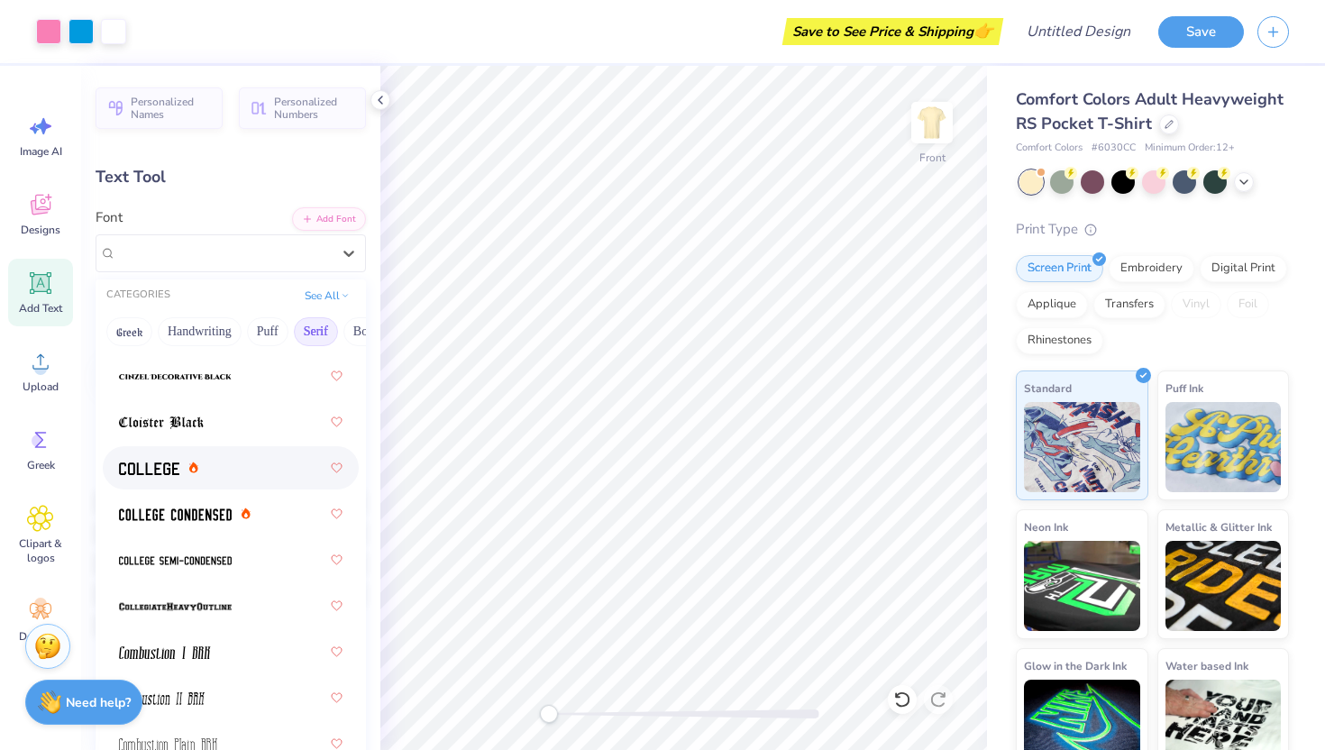
scroll to position [676, 0]
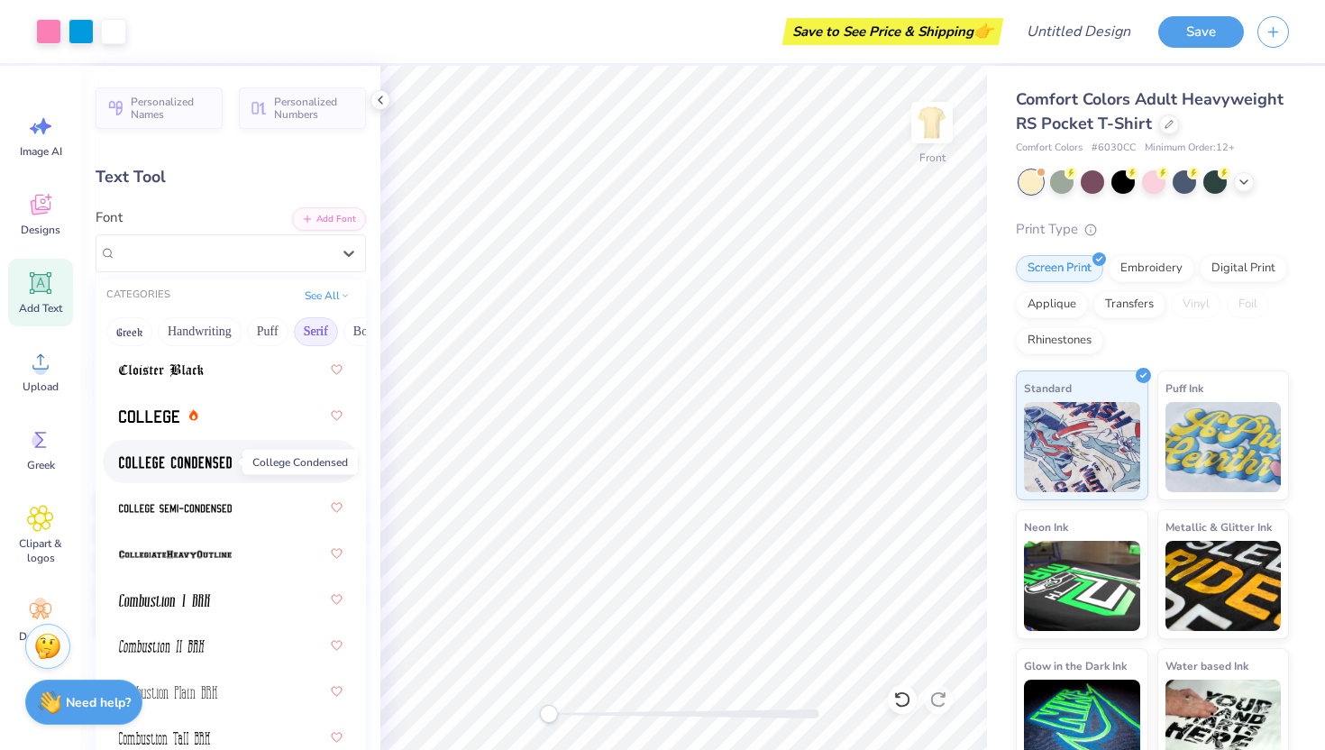
click at [167, 464] on img at bounding box center [175, 462] width 113 height 13
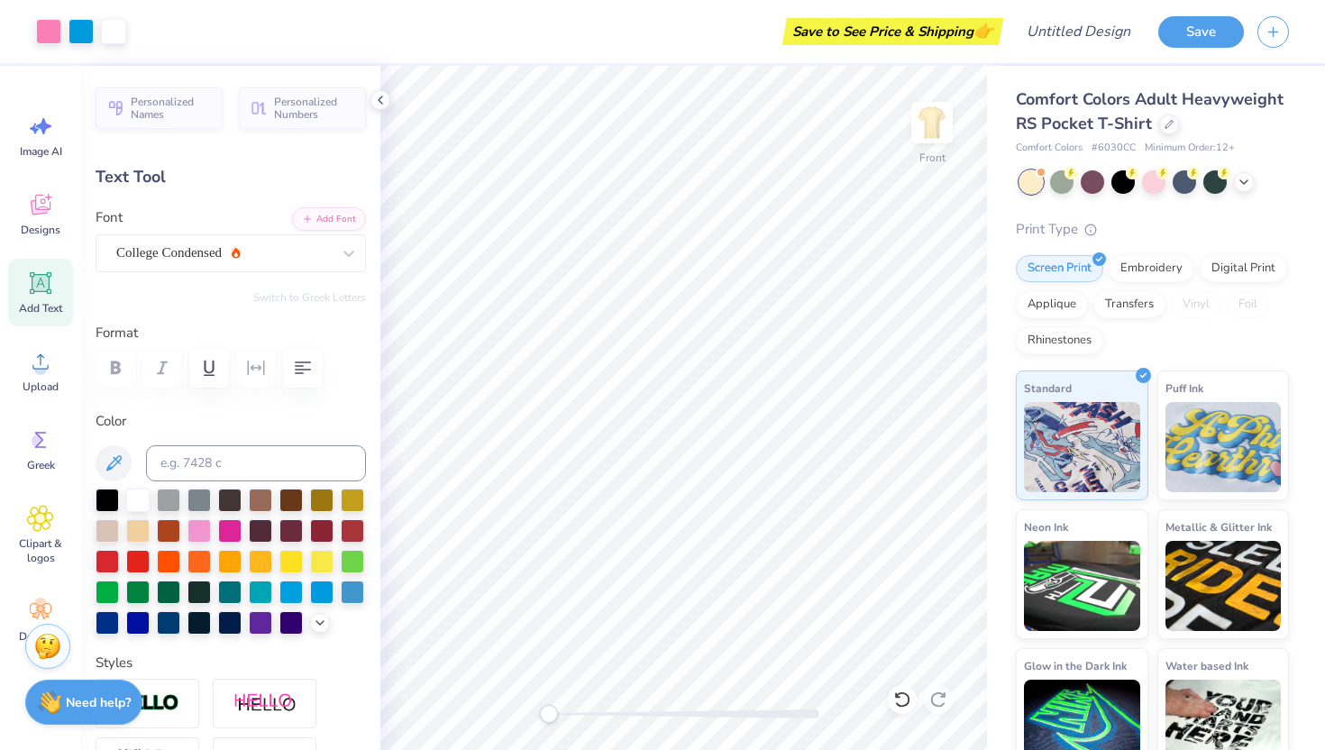
type input "8.93"
type input "4.70"
type input "4.90"
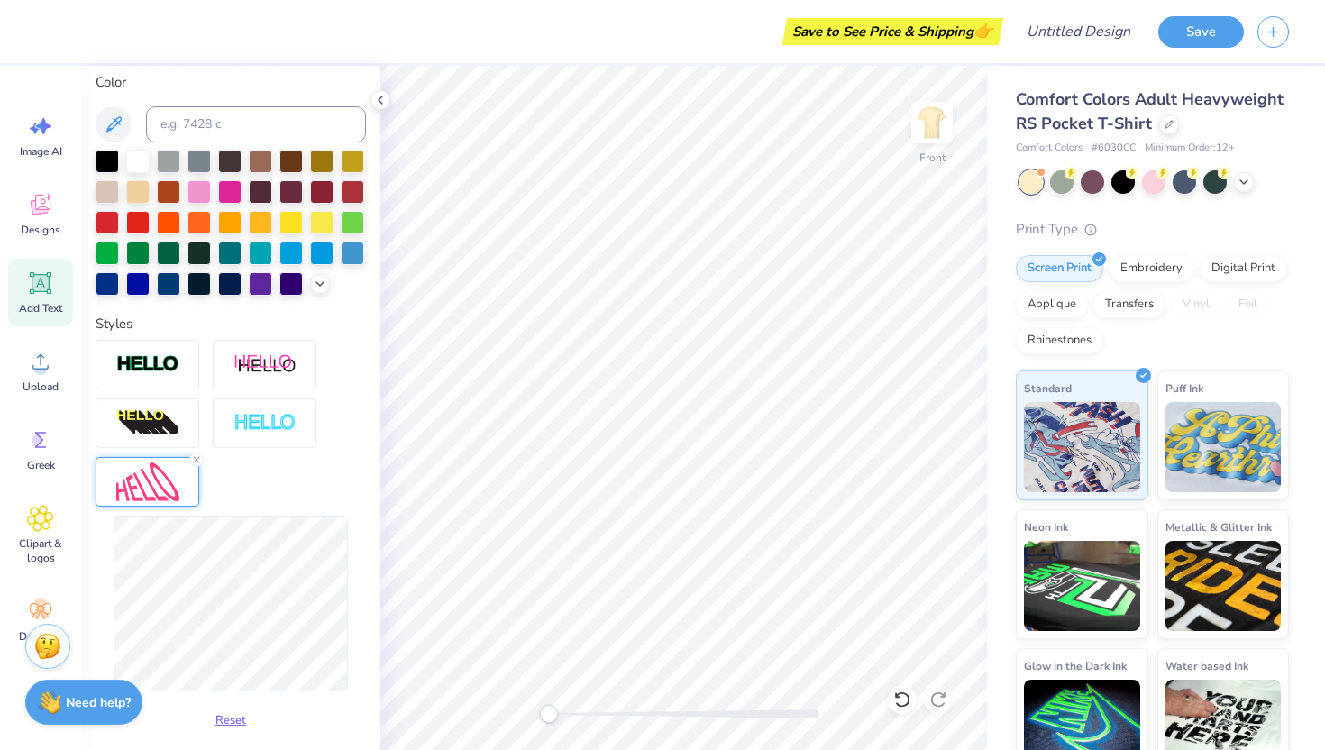
scroll to position [679, 0]
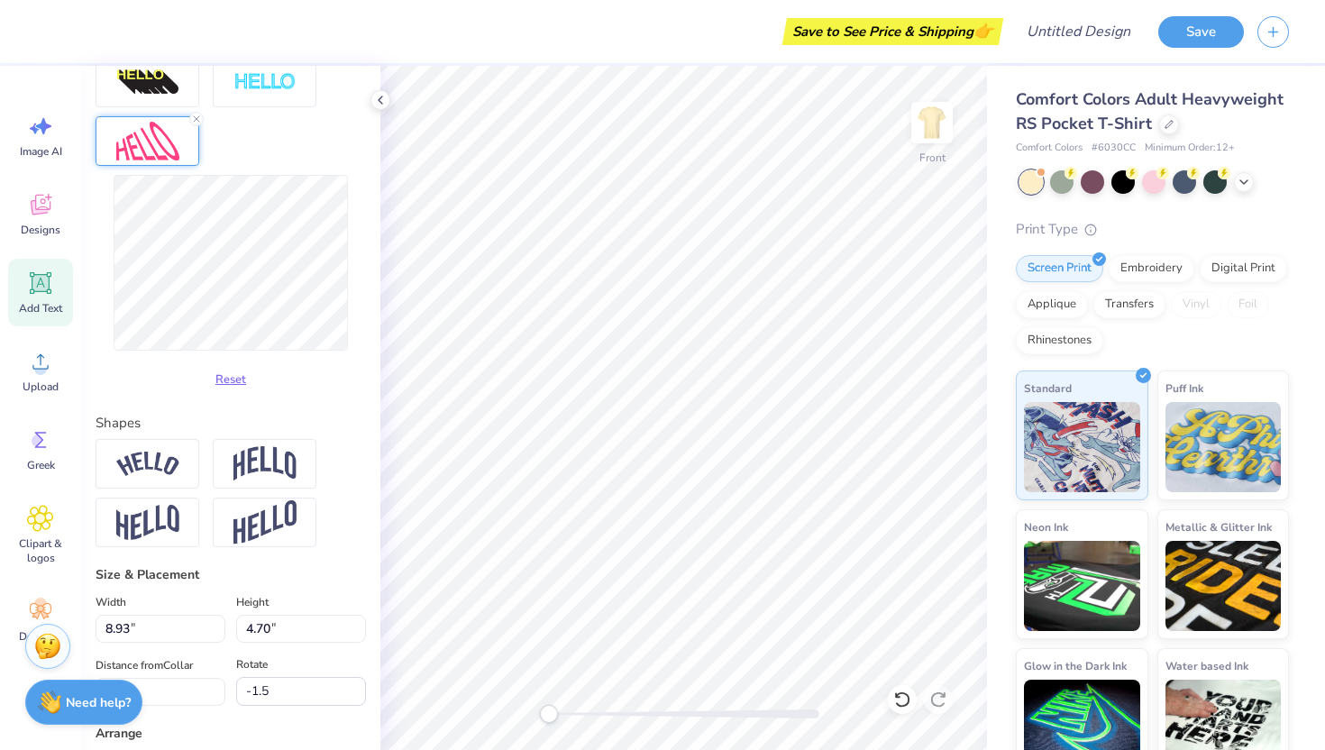
type input "0.0"
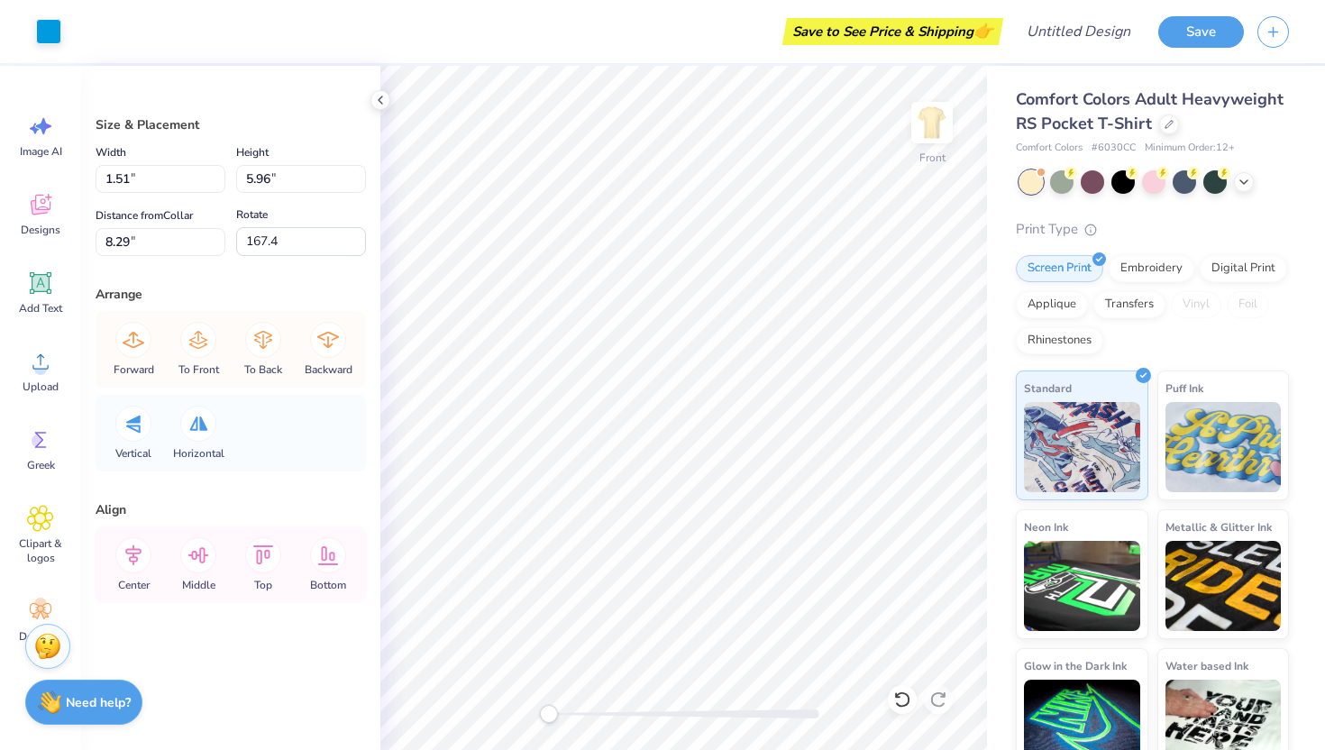
type input "171.5"
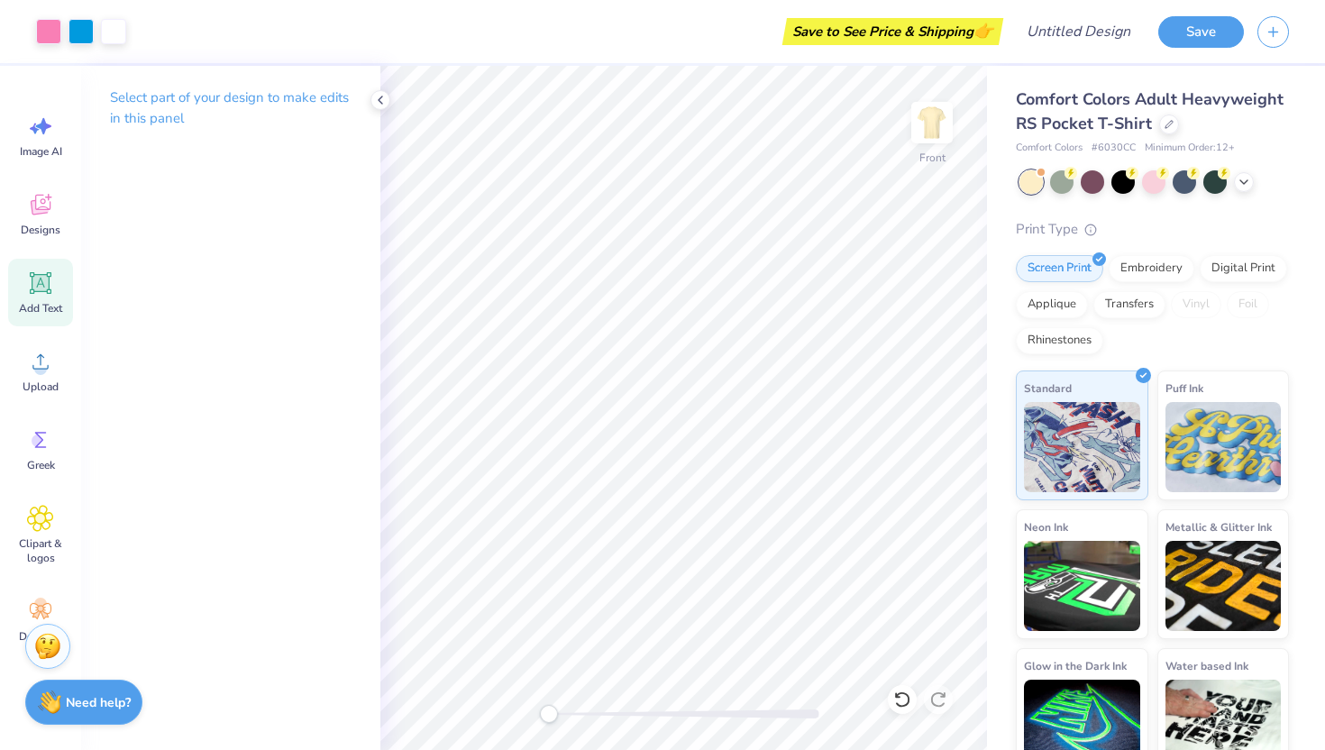
click at [41, 284] on icon at bounding box center [40, 282] width 27 height 27
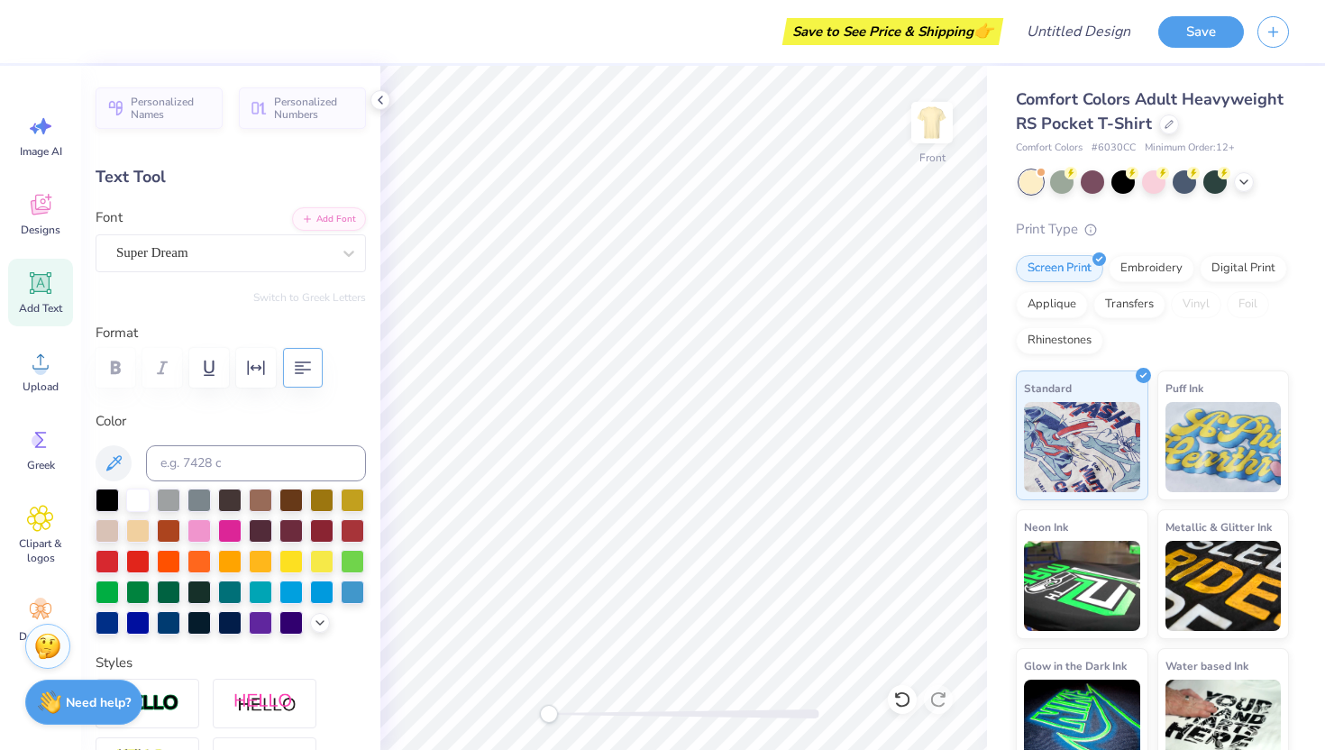
scroll to position [0, 0]
type textarea "T"
type textarea "HOMCOMING"
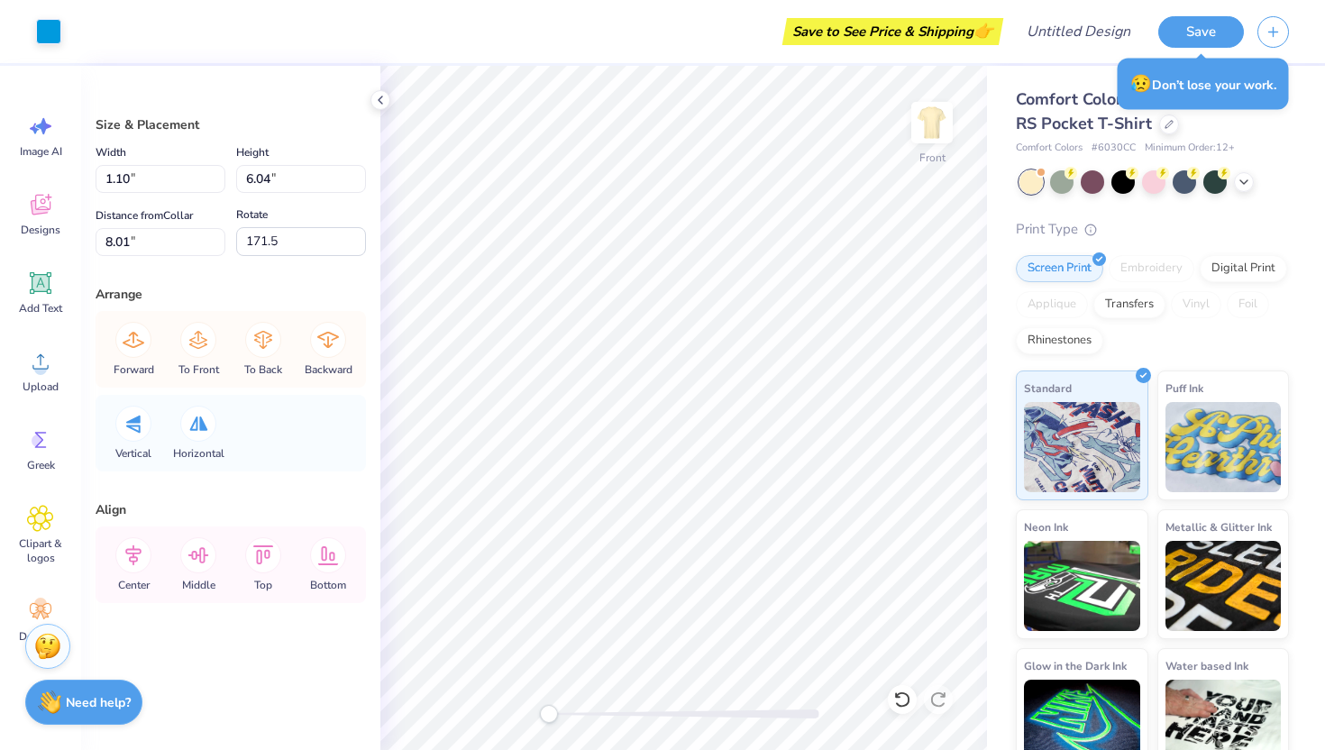
type input "170.1"
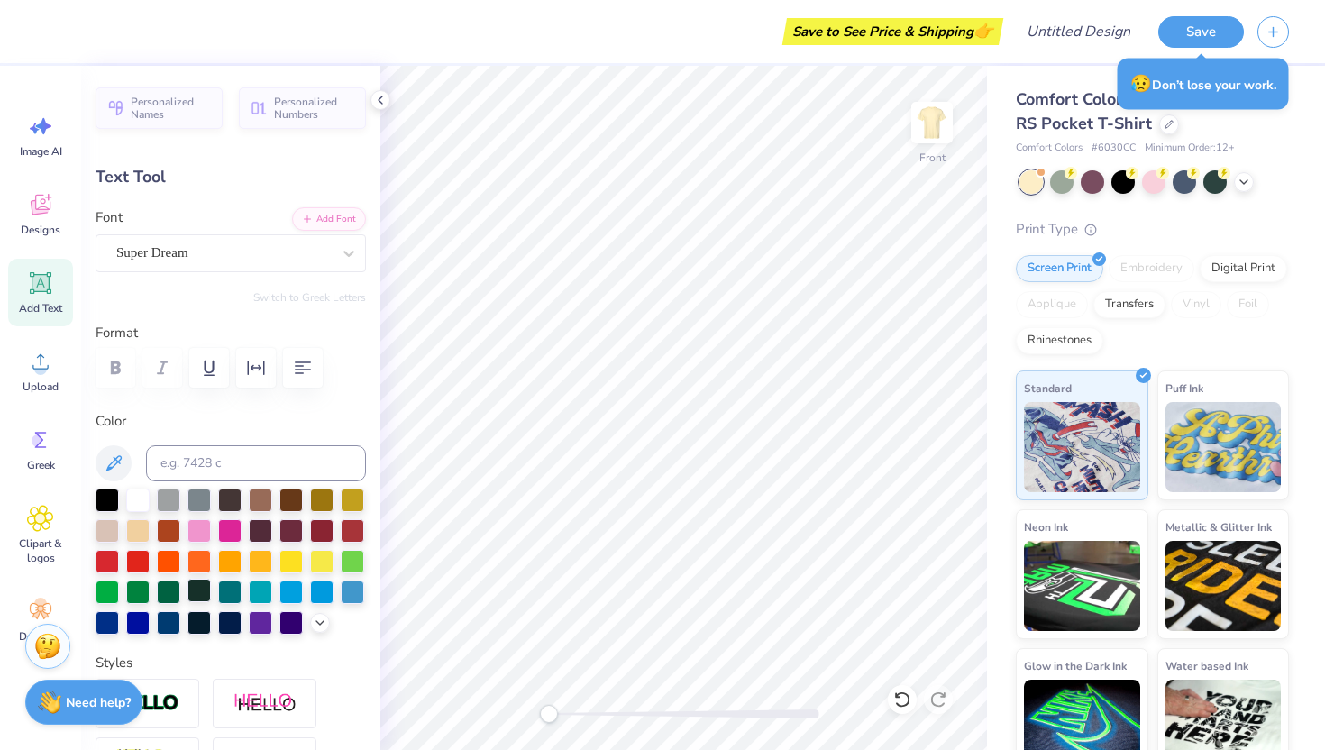
click at [190, 601] on div at bounding box center [198, 590] width 23 height 23
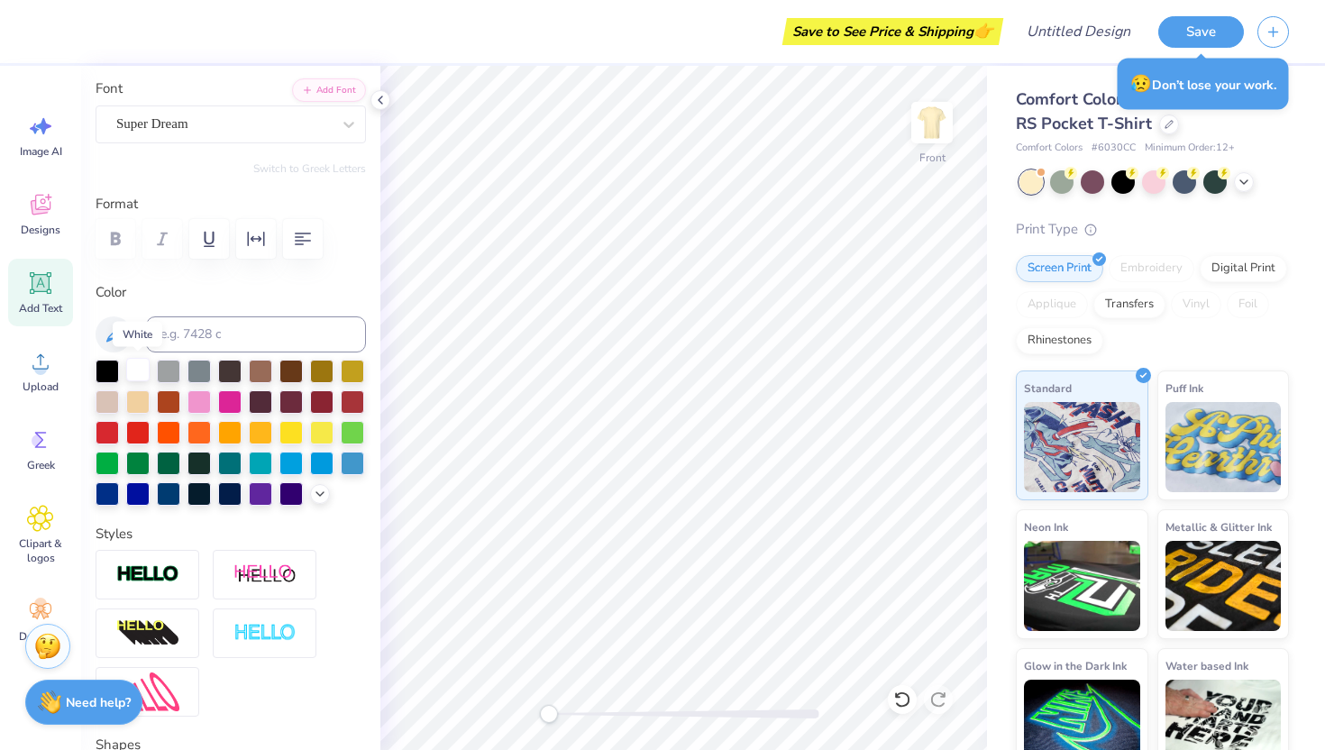
click at [141, 371] on div at bounding box center [137, 369] width 23 height 23
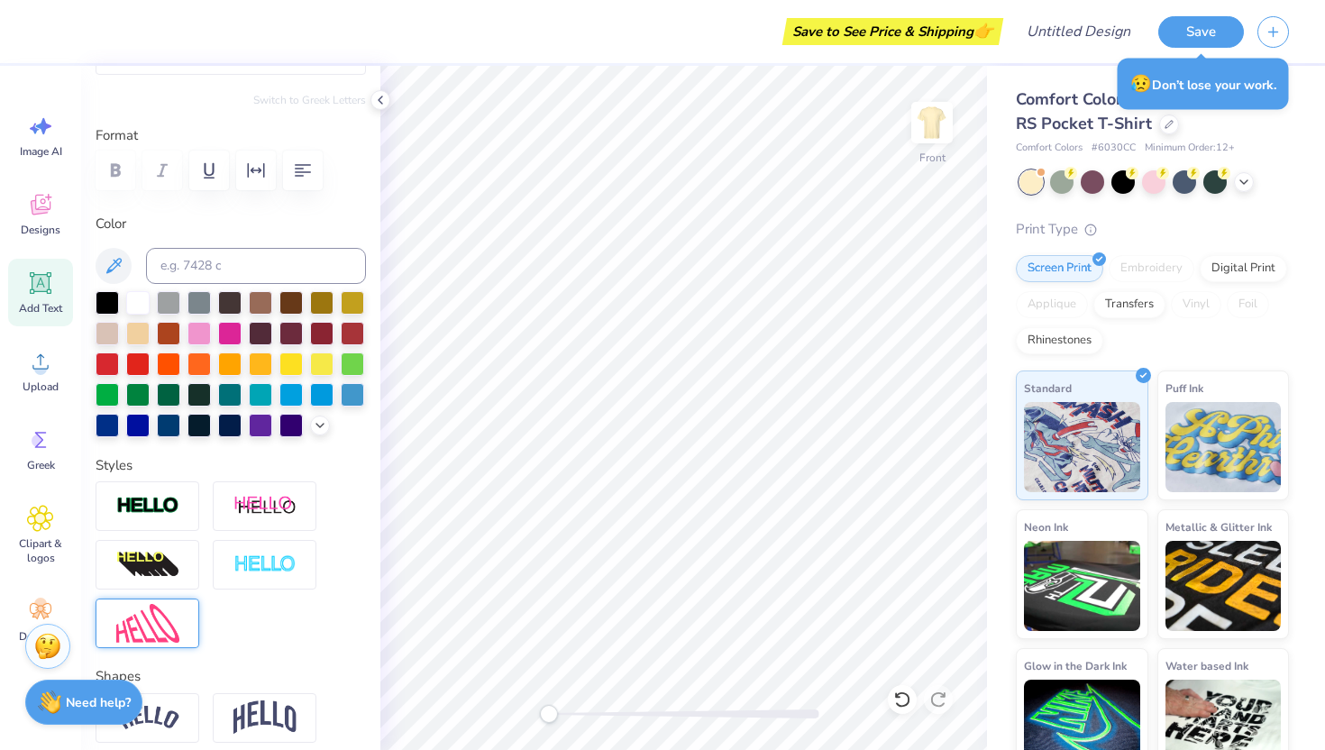
scroll to position [202, 0]
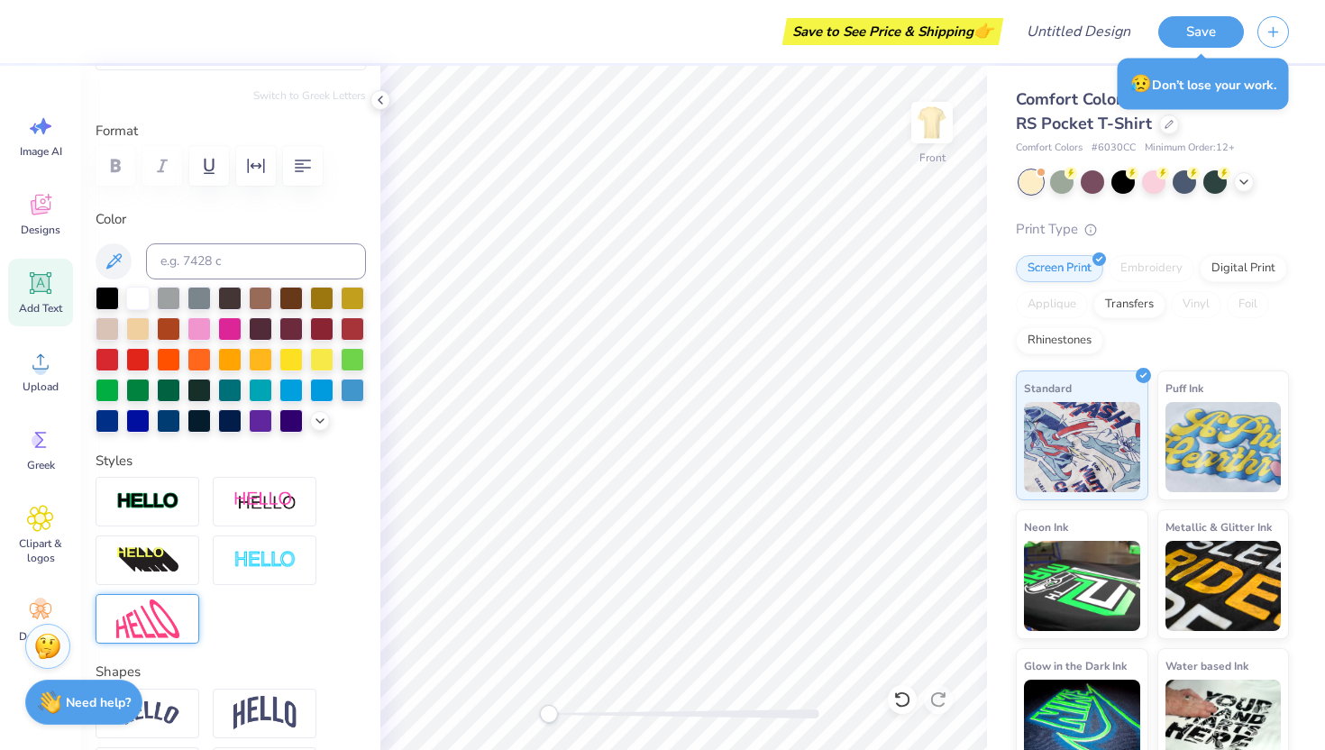
click at [160, 615] on img at bounding box center [147, 618] width 63 height 39
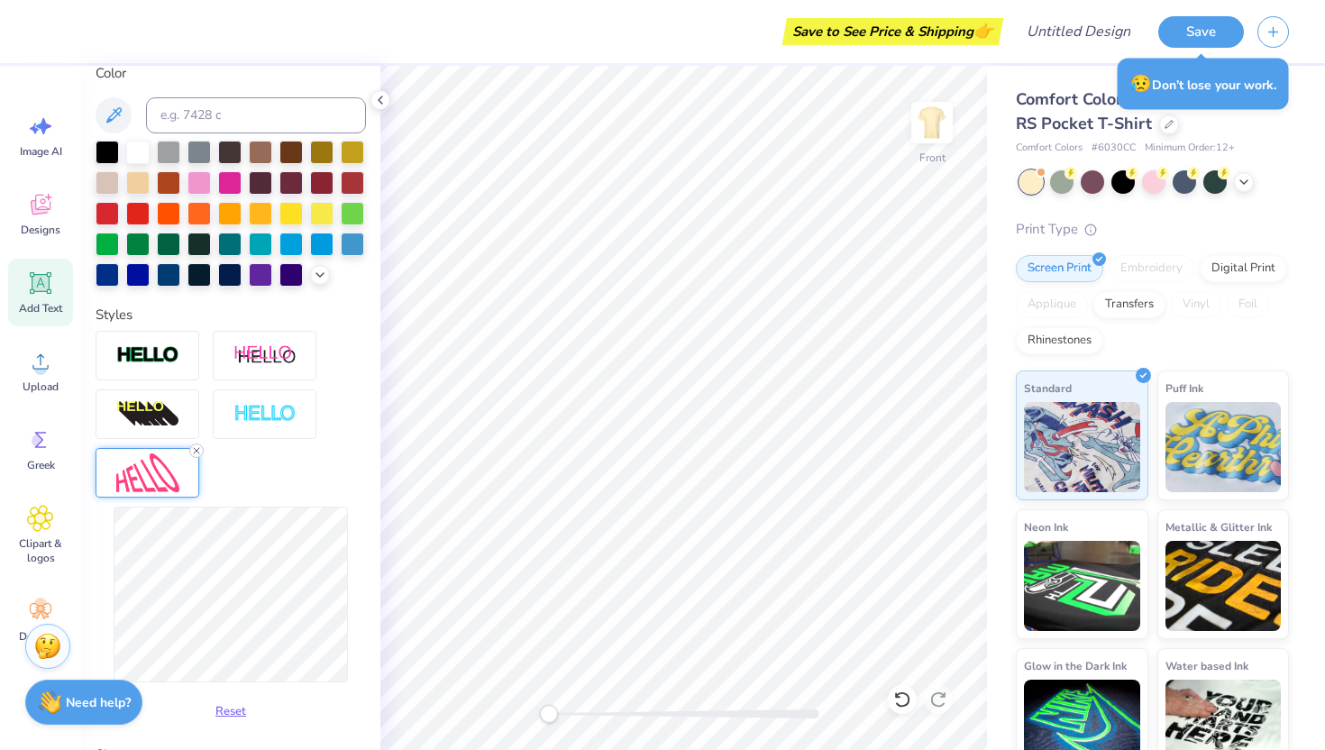
scroll to position [374, 0]
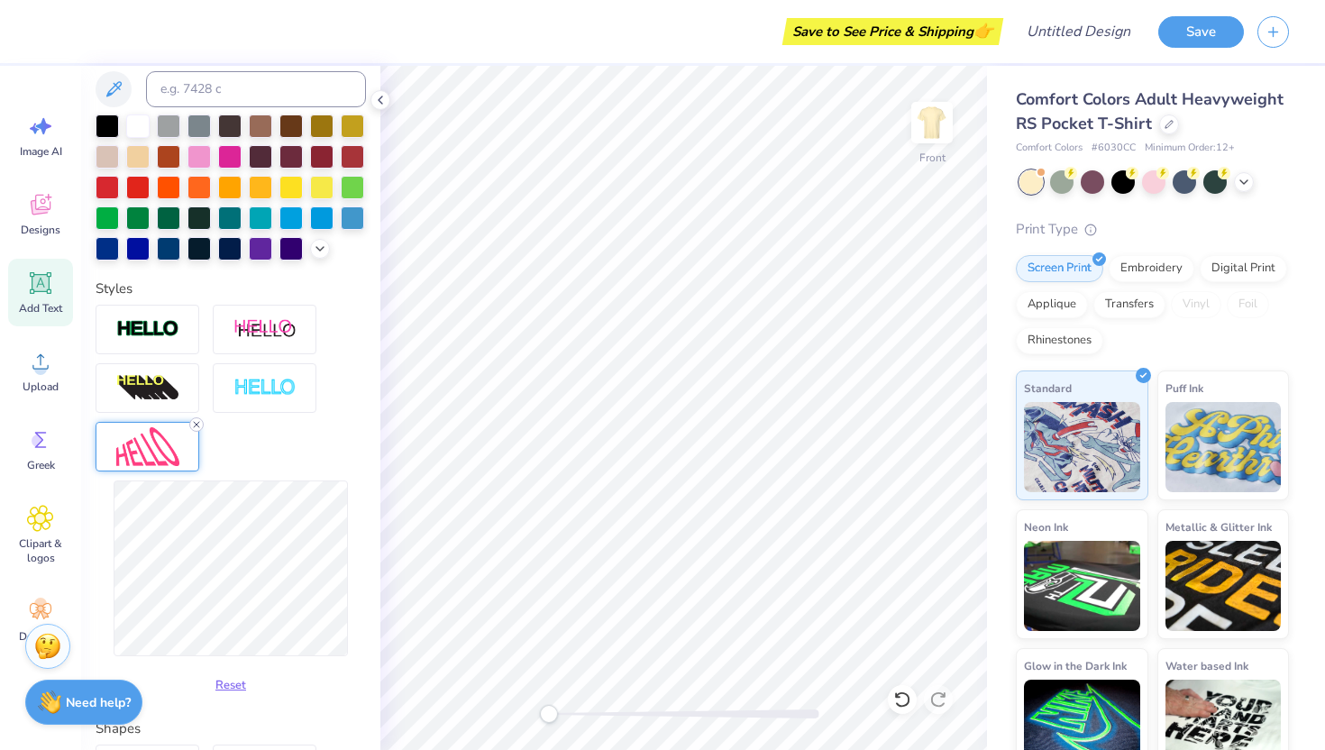
type input "8.06"
type input "2.75"
type input "11.93"
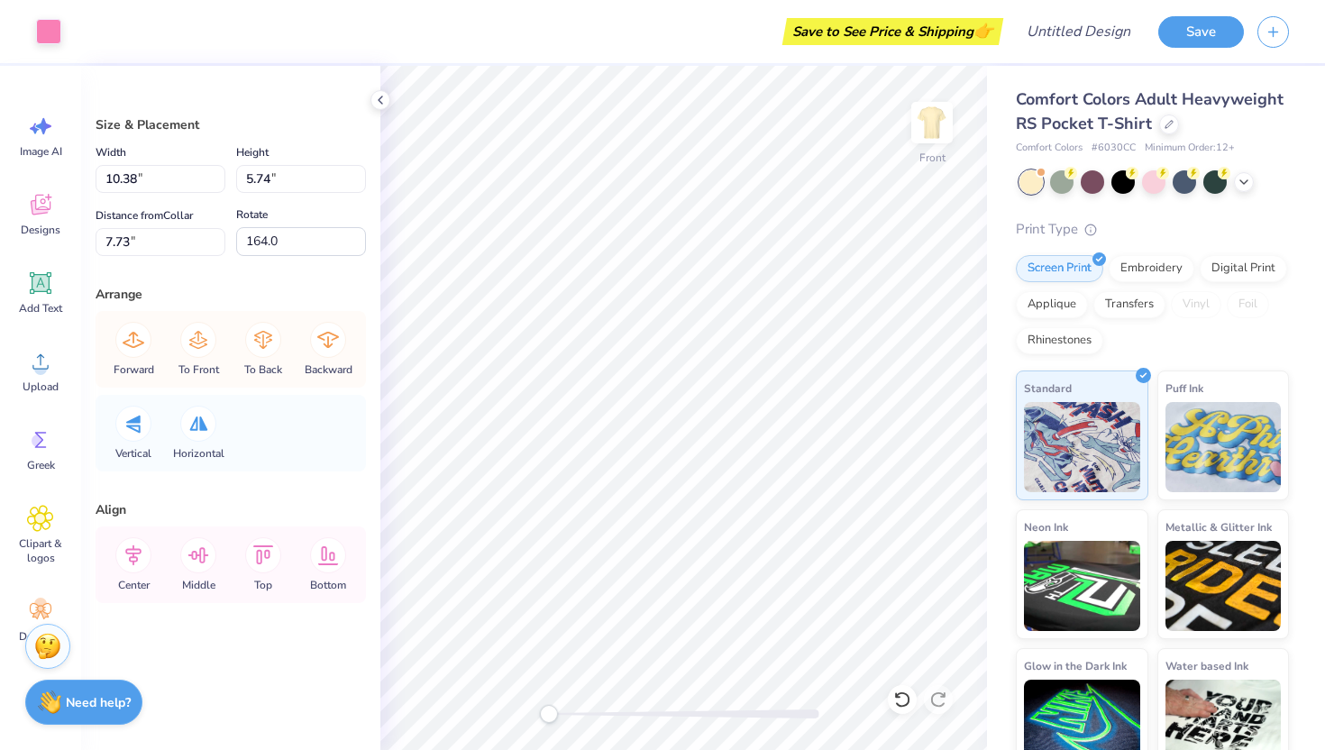
type input "1.24"
type input "6.01"
type input "8.00"
type input "170.1"
type input "1.24"
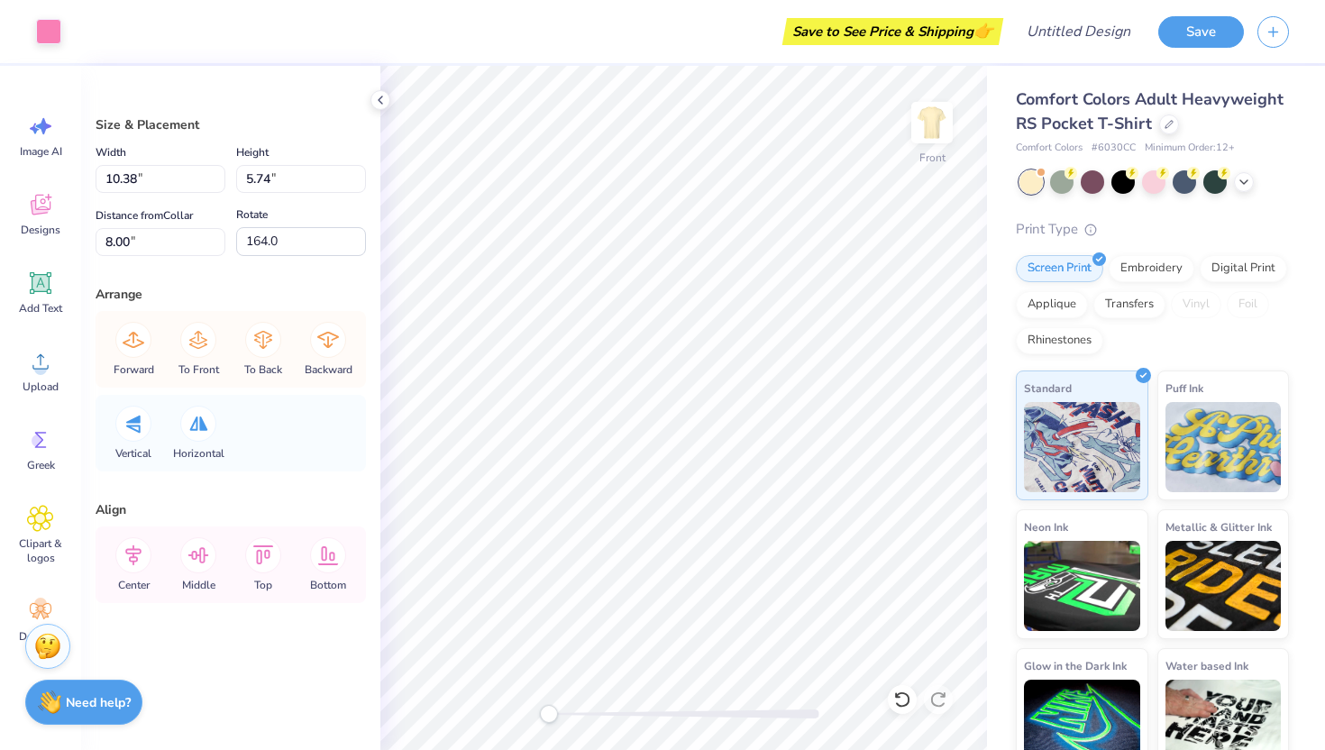
type input "6.01"
type input "7.86"
type input "170.1"
type input "1.24"
type input "6.01"
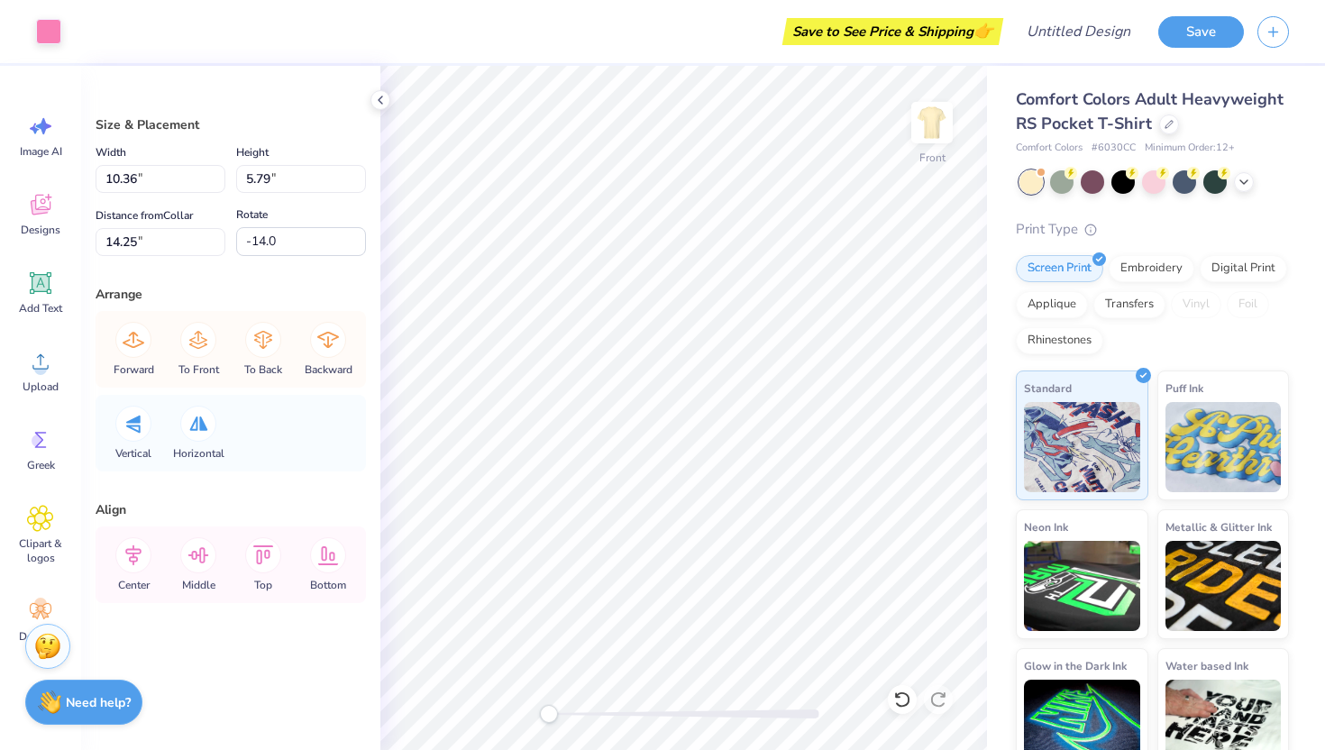
type input "8.00"
type input "163.1"
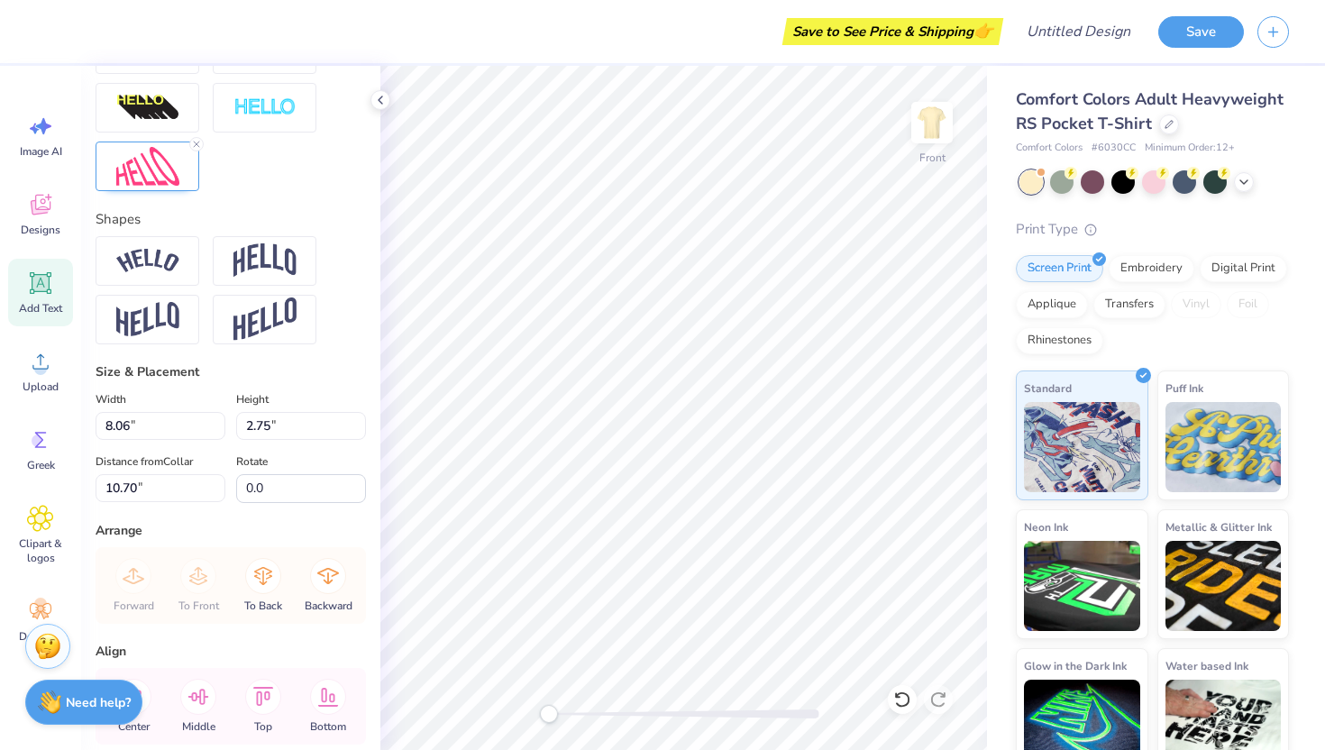
scroll to position [643, 0]
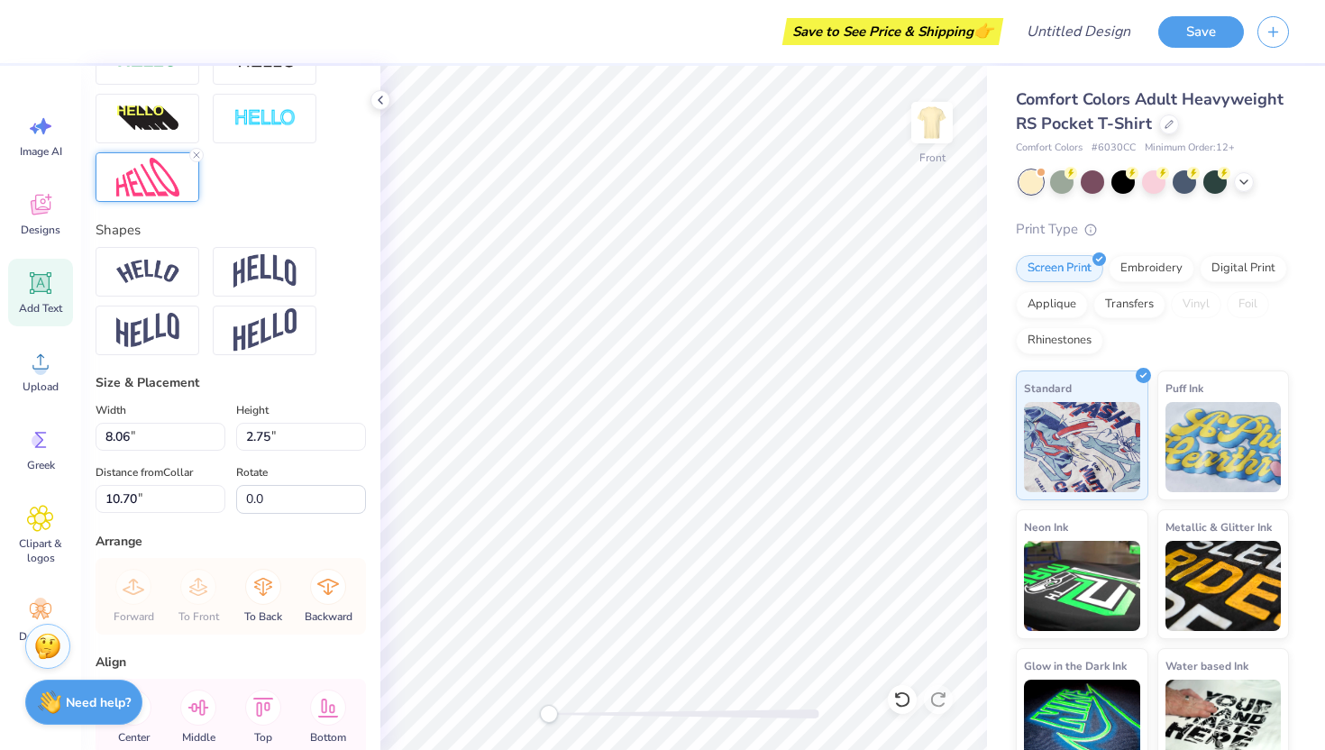
click at [140, 165] on img at bounding box center [147, 177] width 63 height 39
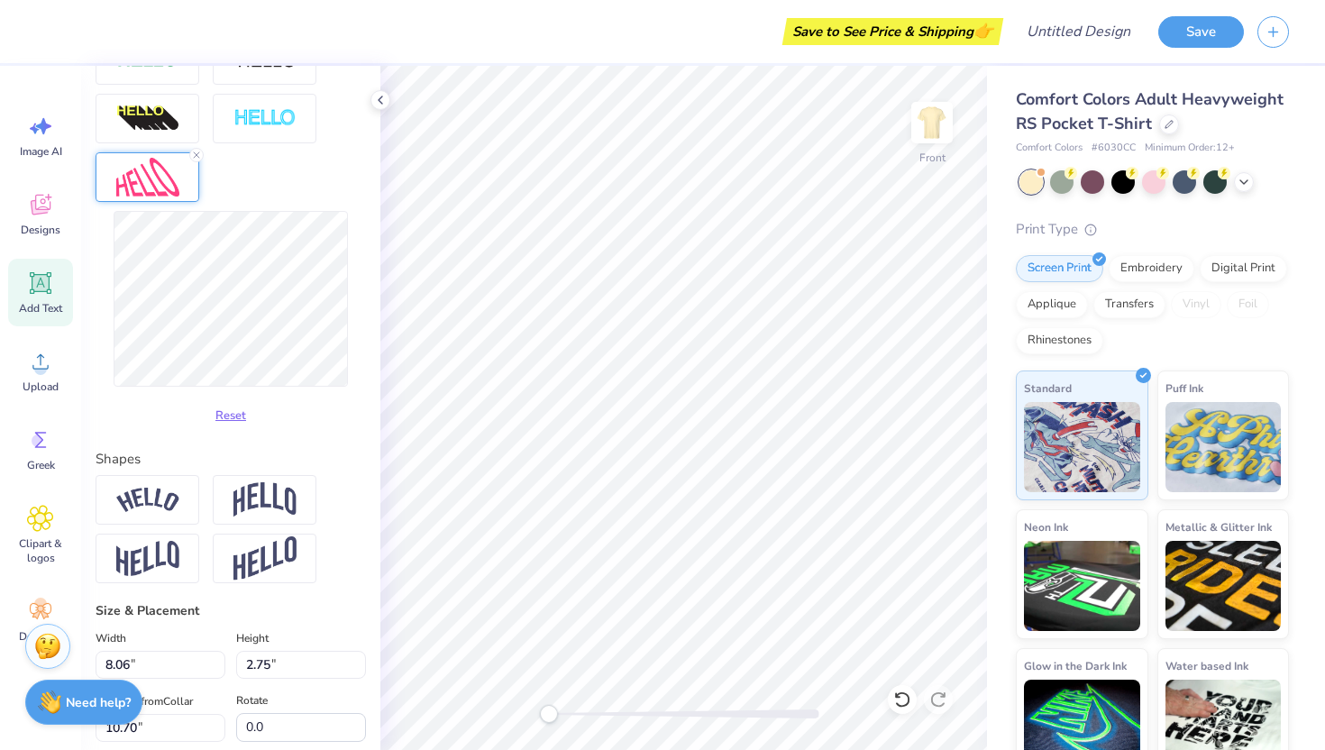
type input "-7.5"
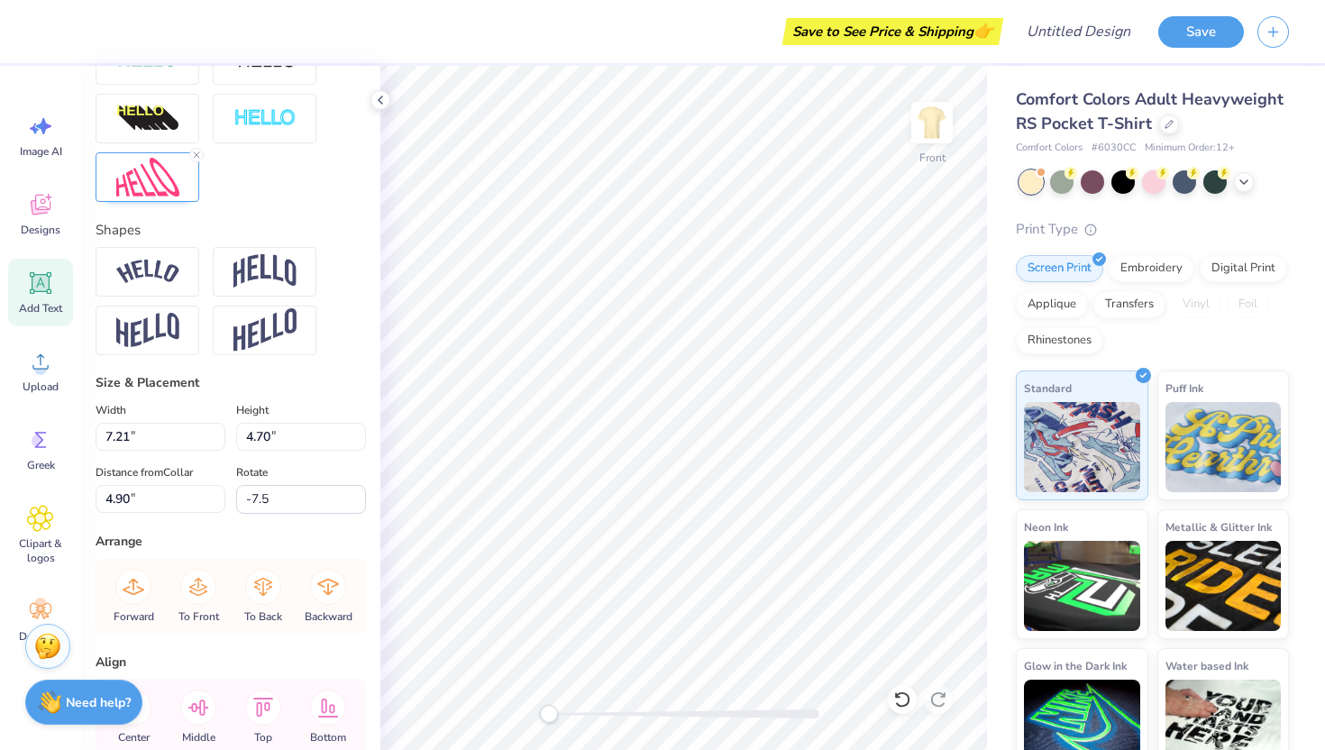
type input "7.21"
type input "4.70"
type input "4.90"
type input "-8.8"
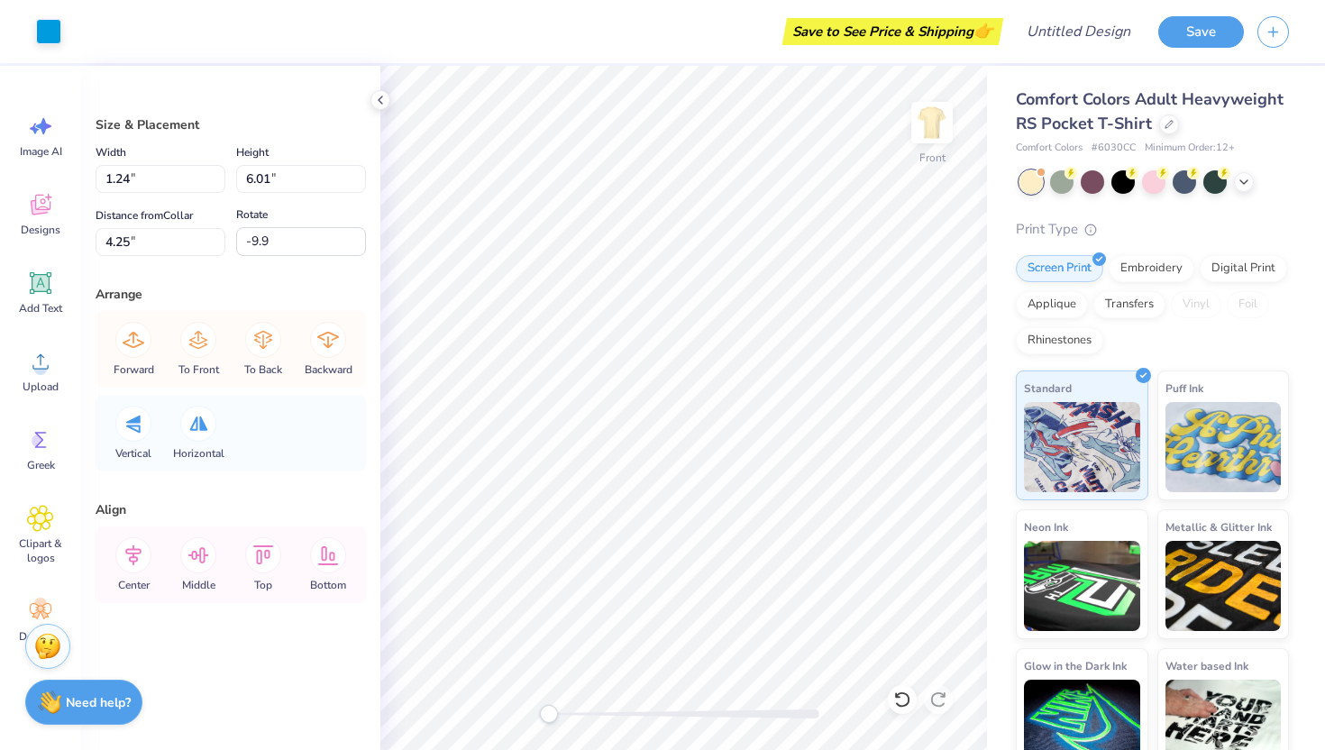
type input "-7.3"
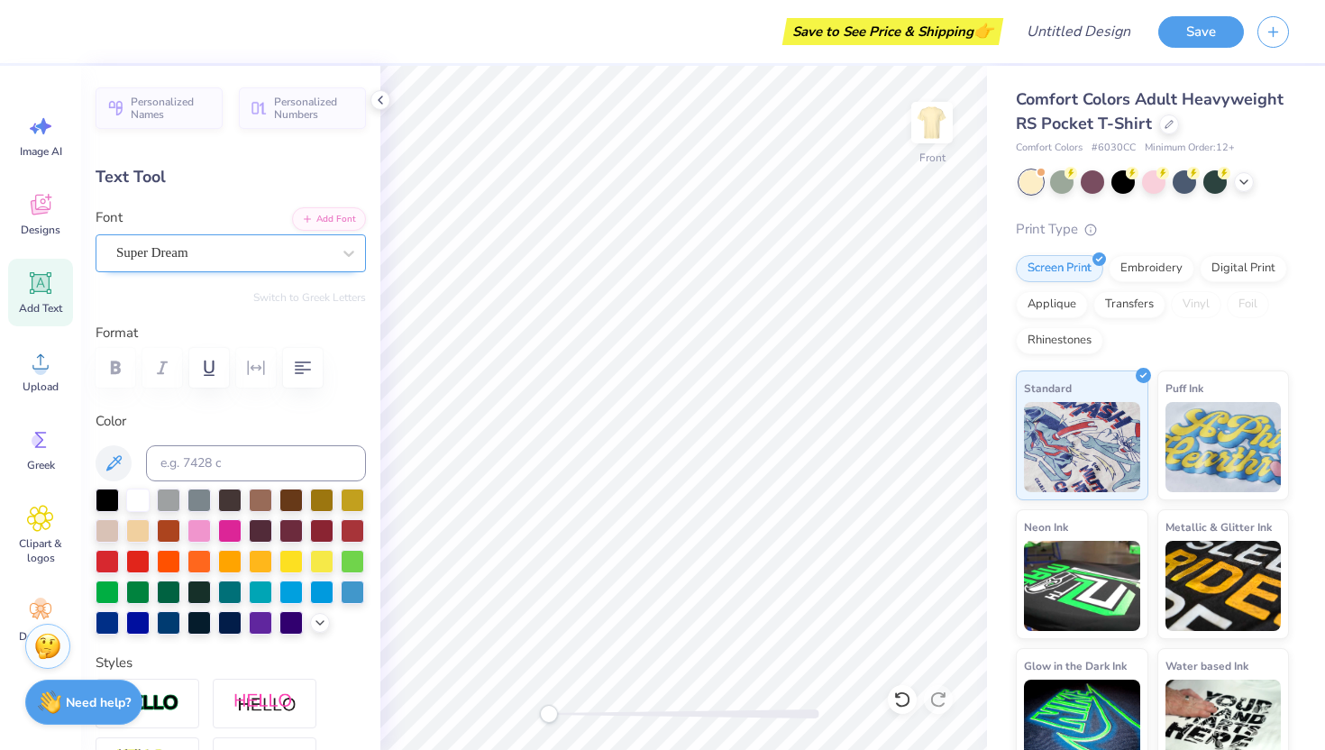
click at [171, 239] on div "Super Dream" at bounding box center [223, 253] width 218 height 28
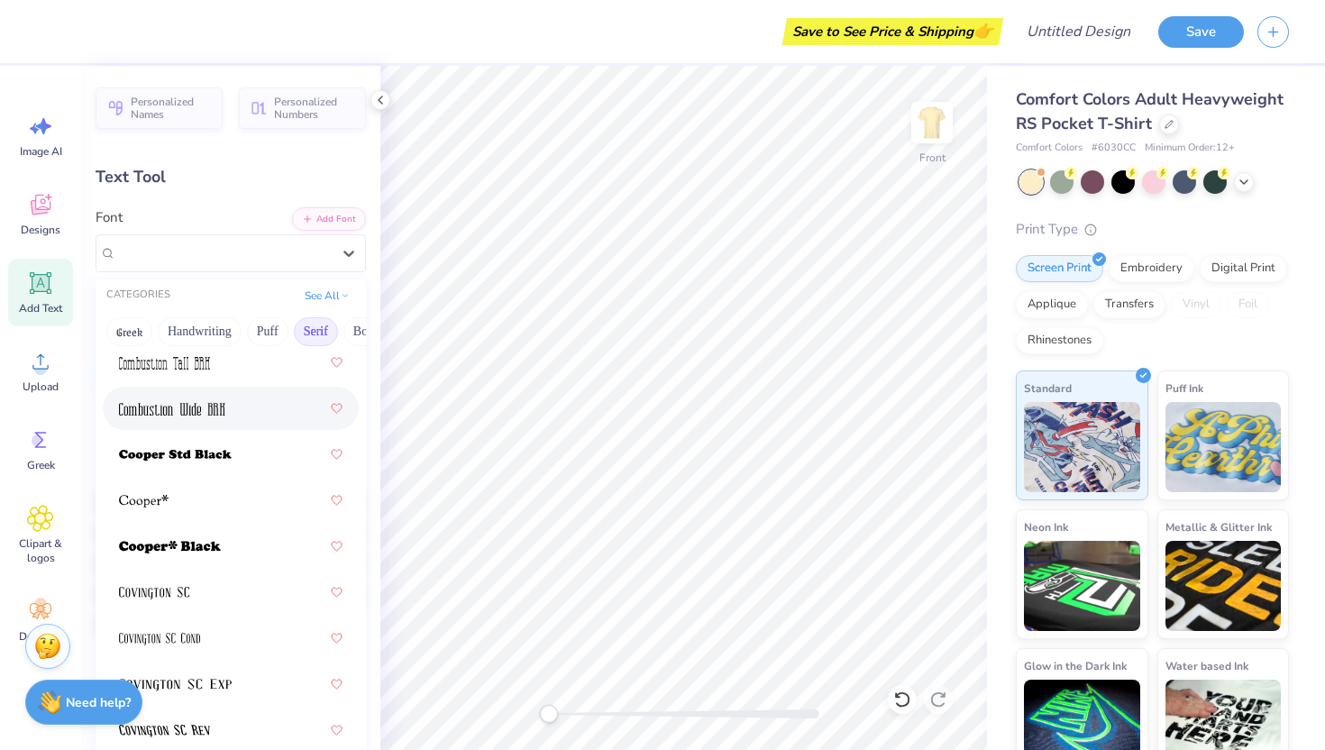
scroll to position [1052, 0]
click at [308, 332] on button "Serif" at bounding box center [316, 331] width 44 height 29
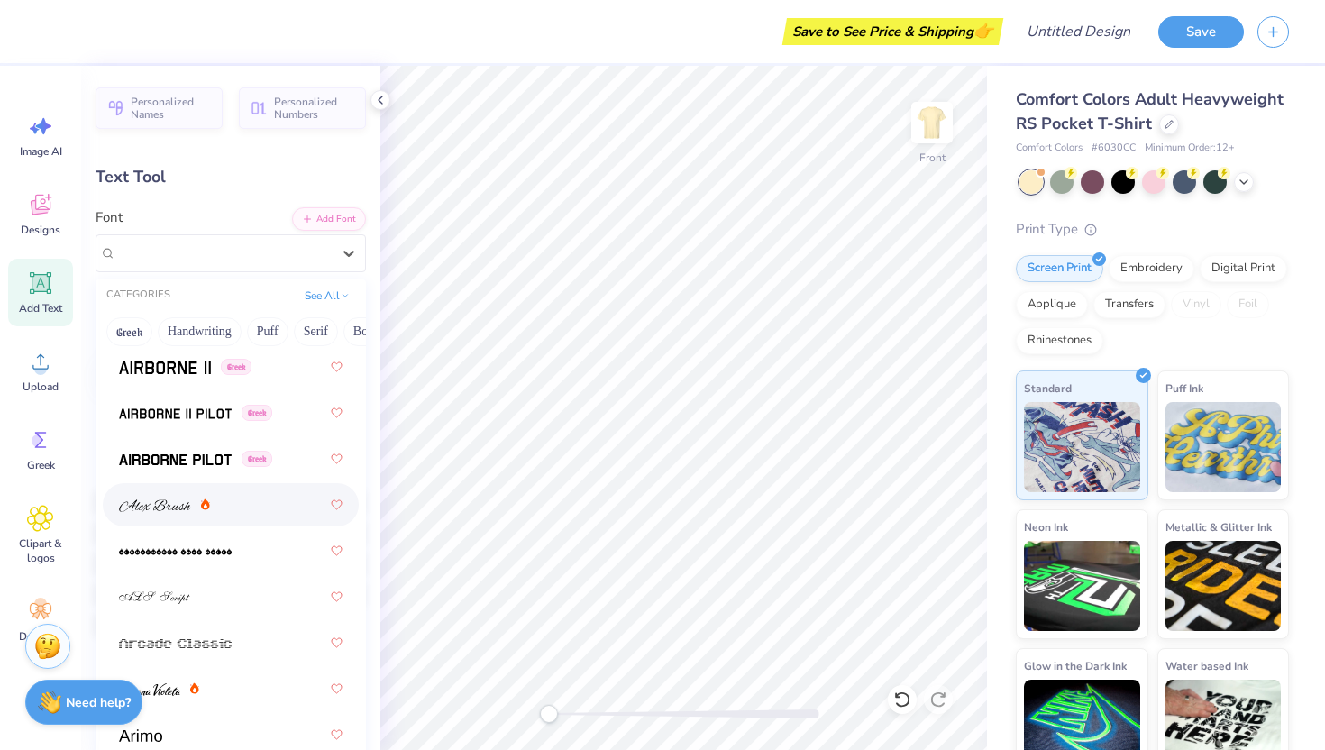
scroll to position [561, 0]
click at [150, 456] on img at bounding box center [175, 458] width 113 height 13
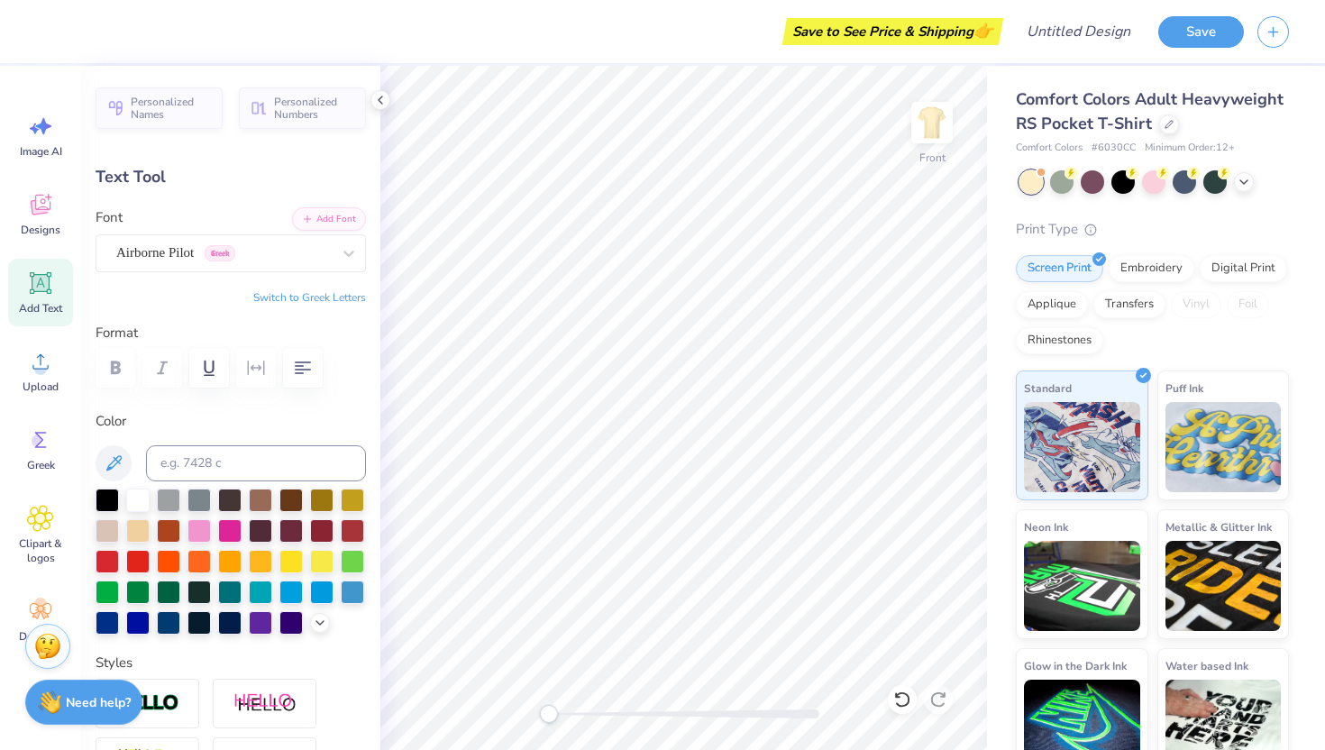
click at [48, 300] on div "Add Text" at bounding box center [40, 293] width 65 height 68
type input "6.03"
type input "1.75"
type input "13.38"
type input "0.0"
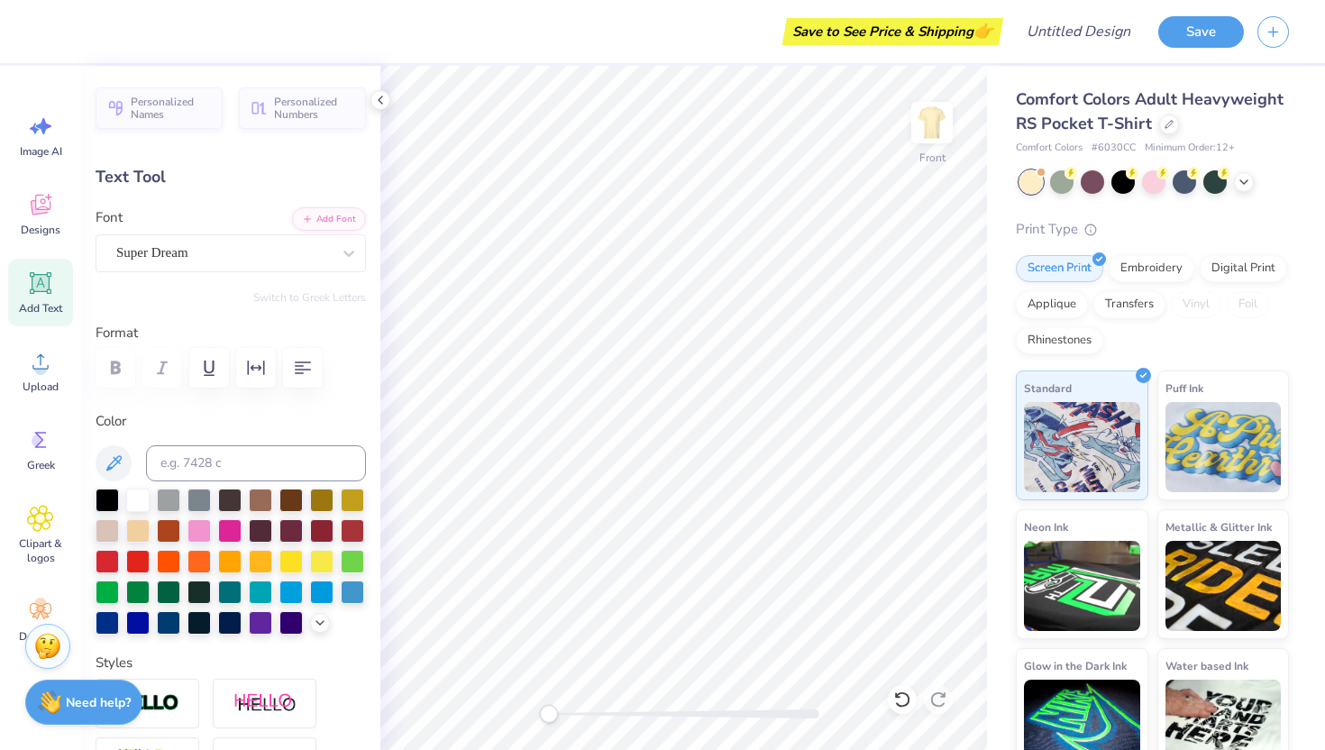
scroll to position [0, 0]
type textarea "T"
type textarea "2025"
click at [278, 242] on div at bounding box center [223, 253] width 214 height 24
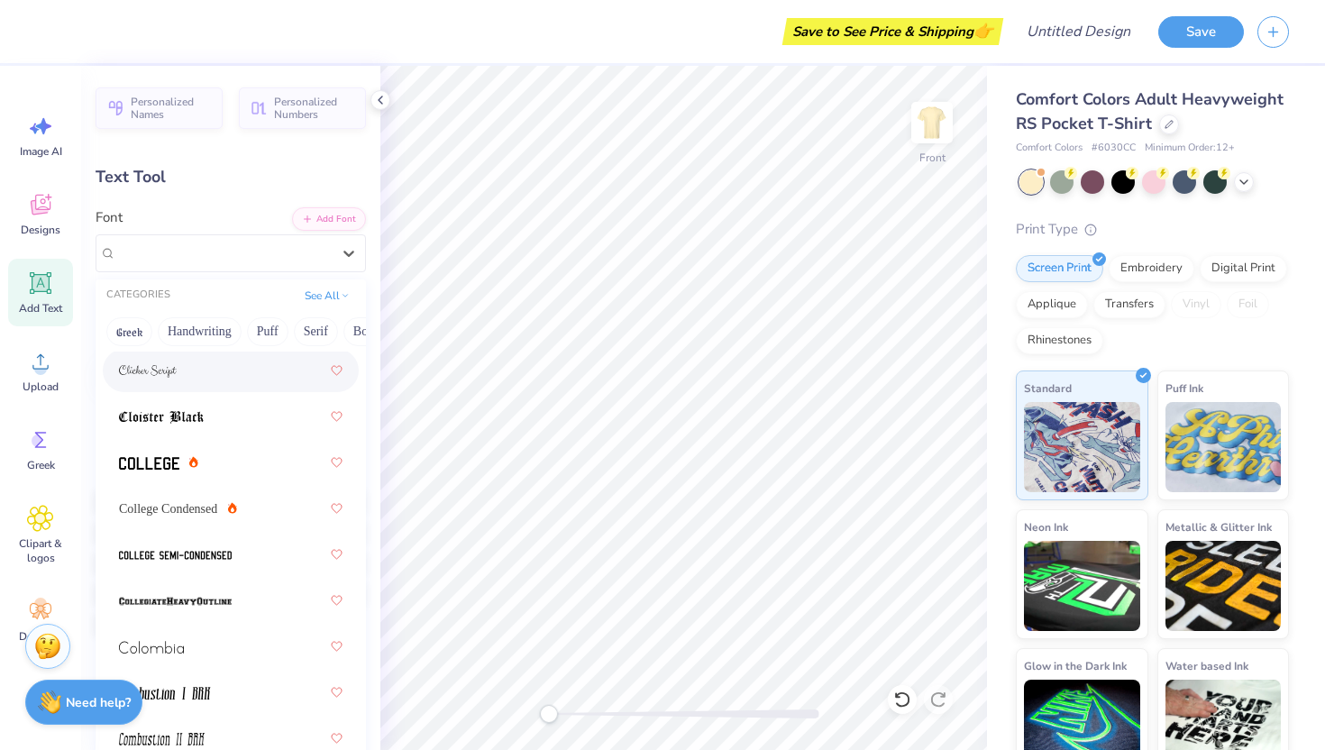
scroll to position [3349, 0]
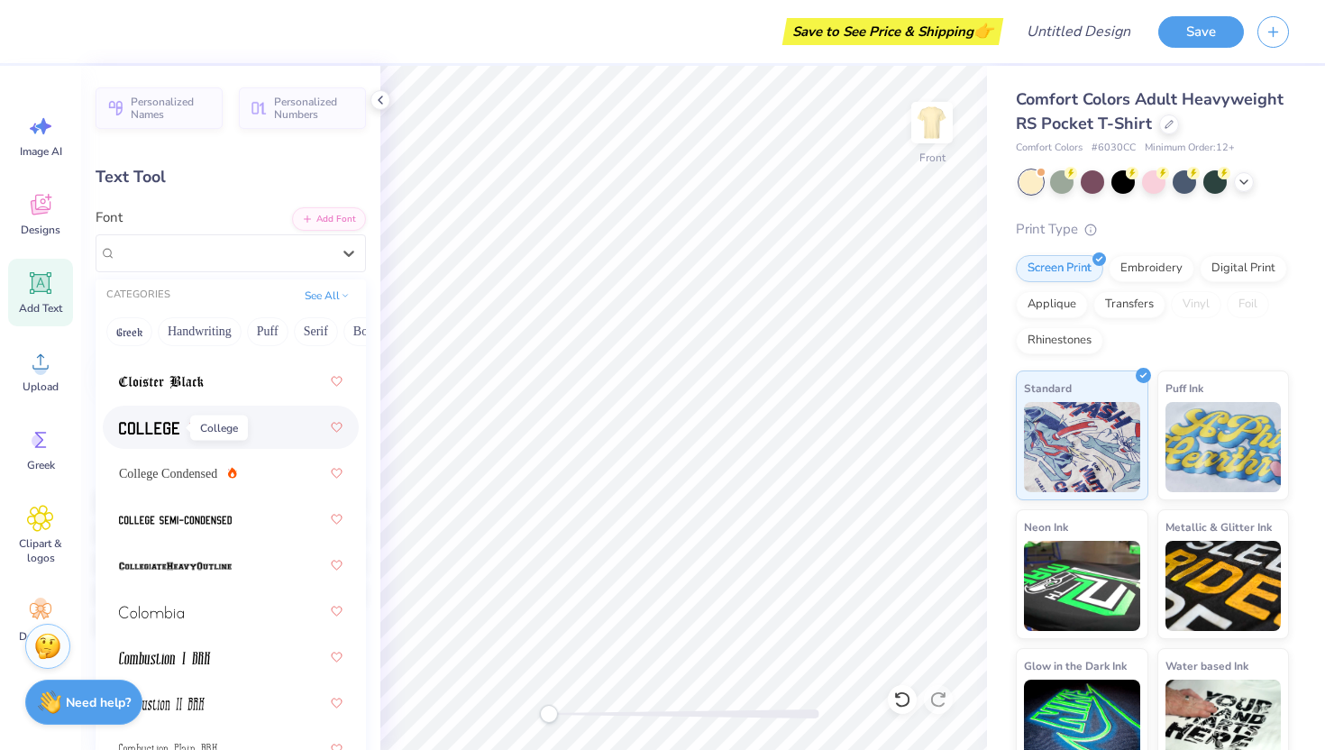
click at [137, 433] on img at bounding box center [149, 428] width 60 height 13
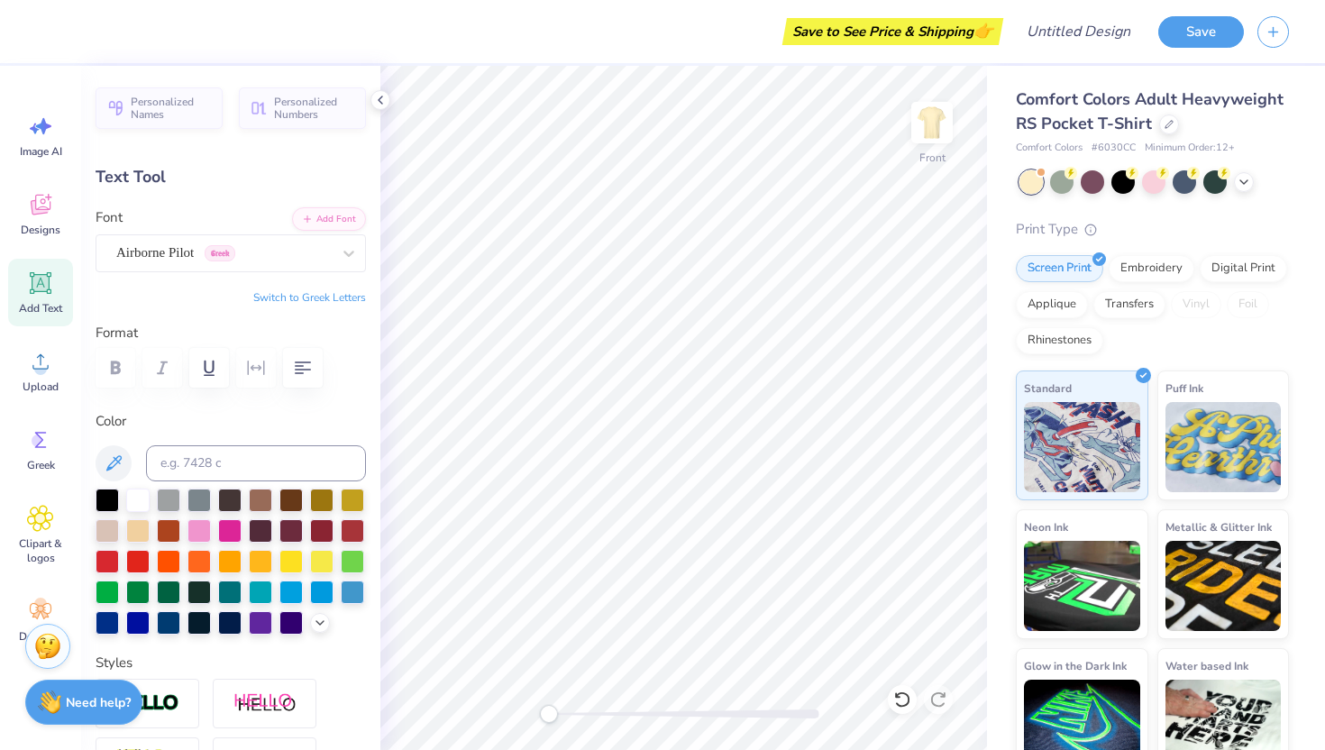
type input "7.72"
type input "4.69"
type input "8.94"
type input "0.0"
type input "4.62"
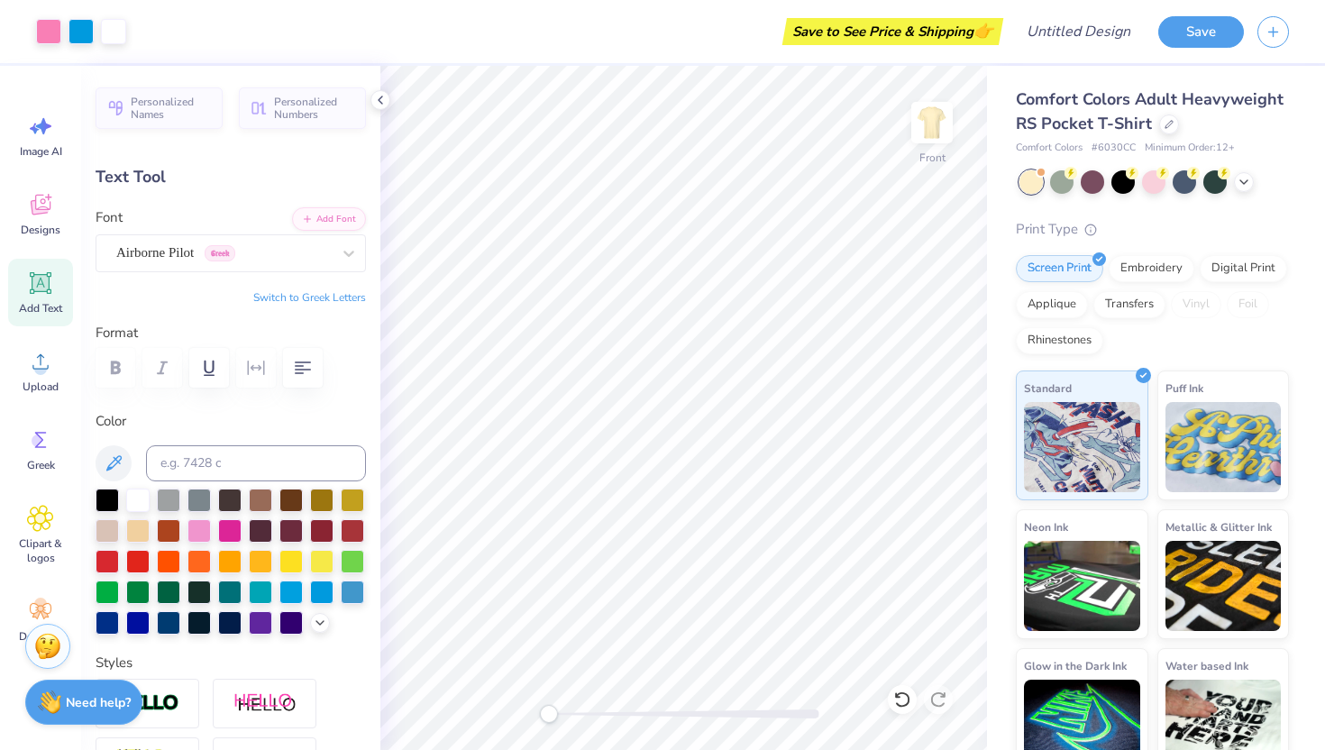
type input "1.70"
type input "13.40"
type input "3.14"
type input "1.16"
type input "12.47"
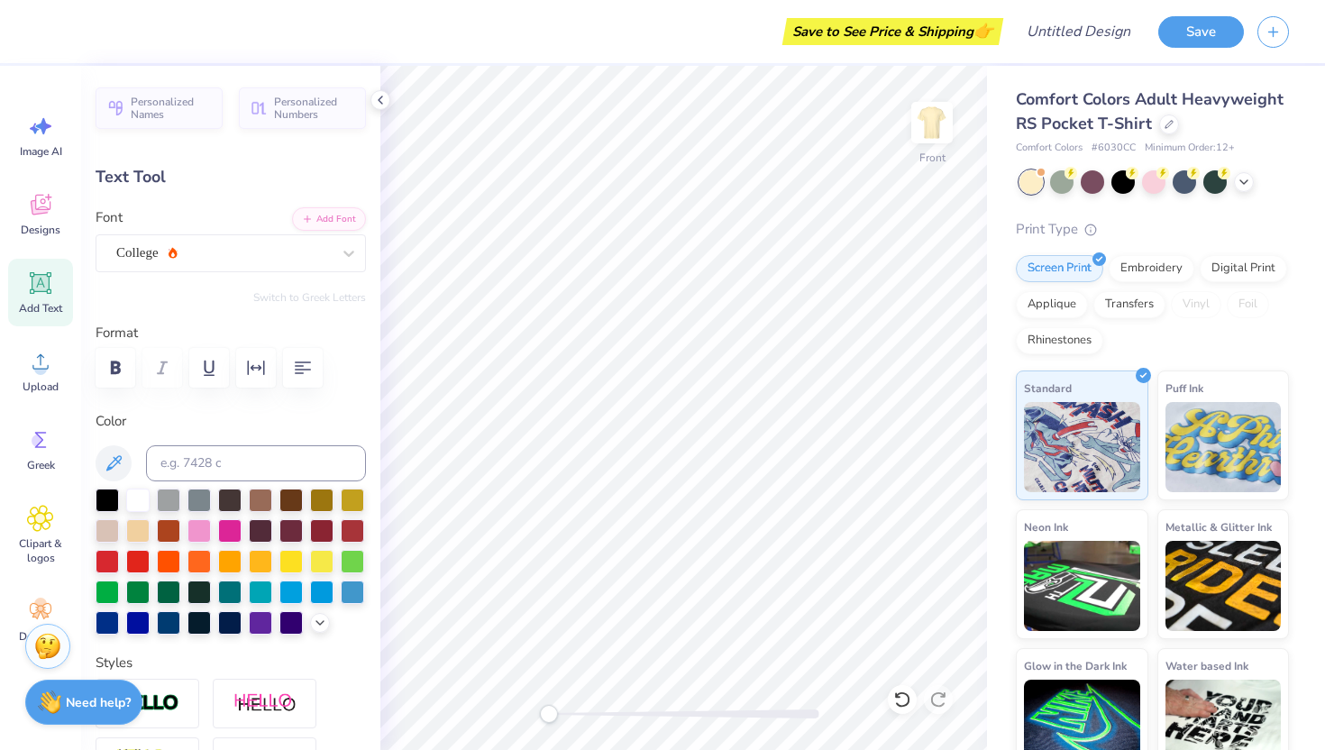
type input "7.72"
type input "4.69"
type input "8.94"
type input "-7.5"
click at [285, 250] on div "Airborne Pilot Greek" at bounding box center [223, 253] width 218 height 28
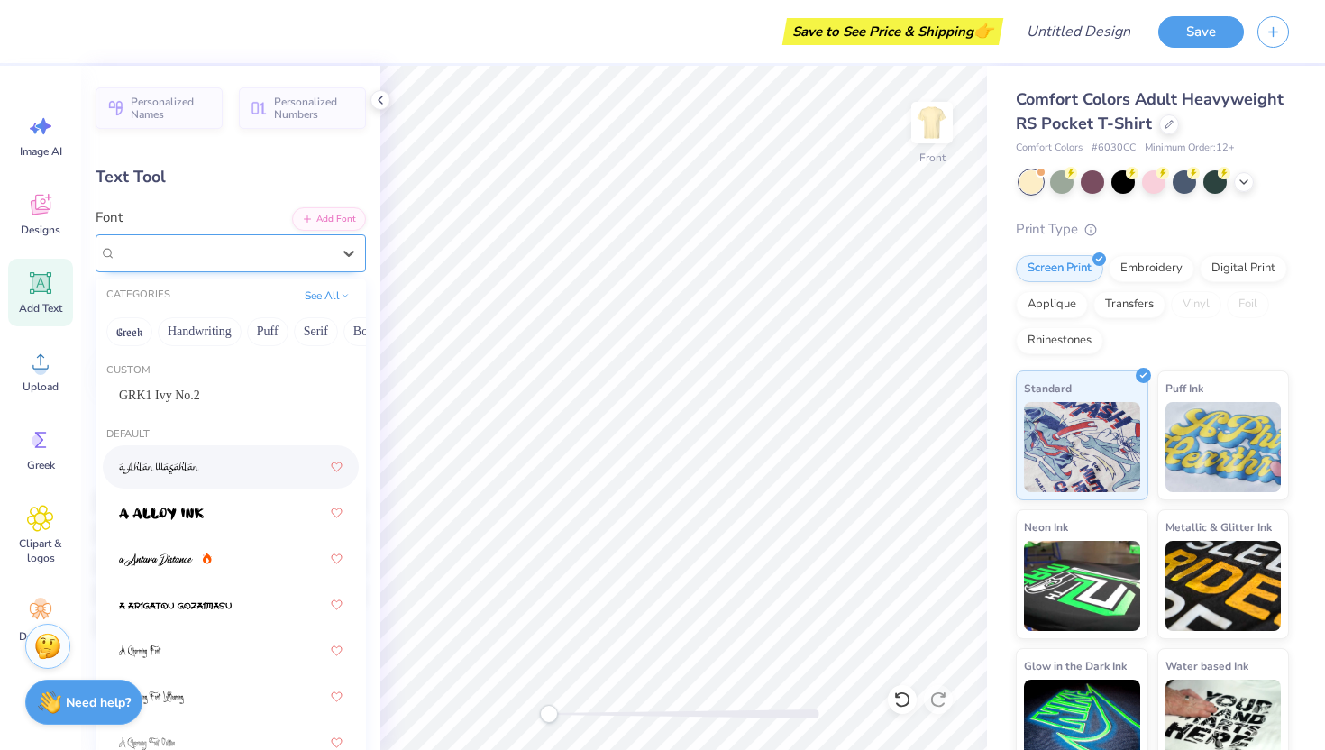
click at [137, 262] on div "Airborne Pilot Greek" at bounding box center [223, 253] width 218 height 28
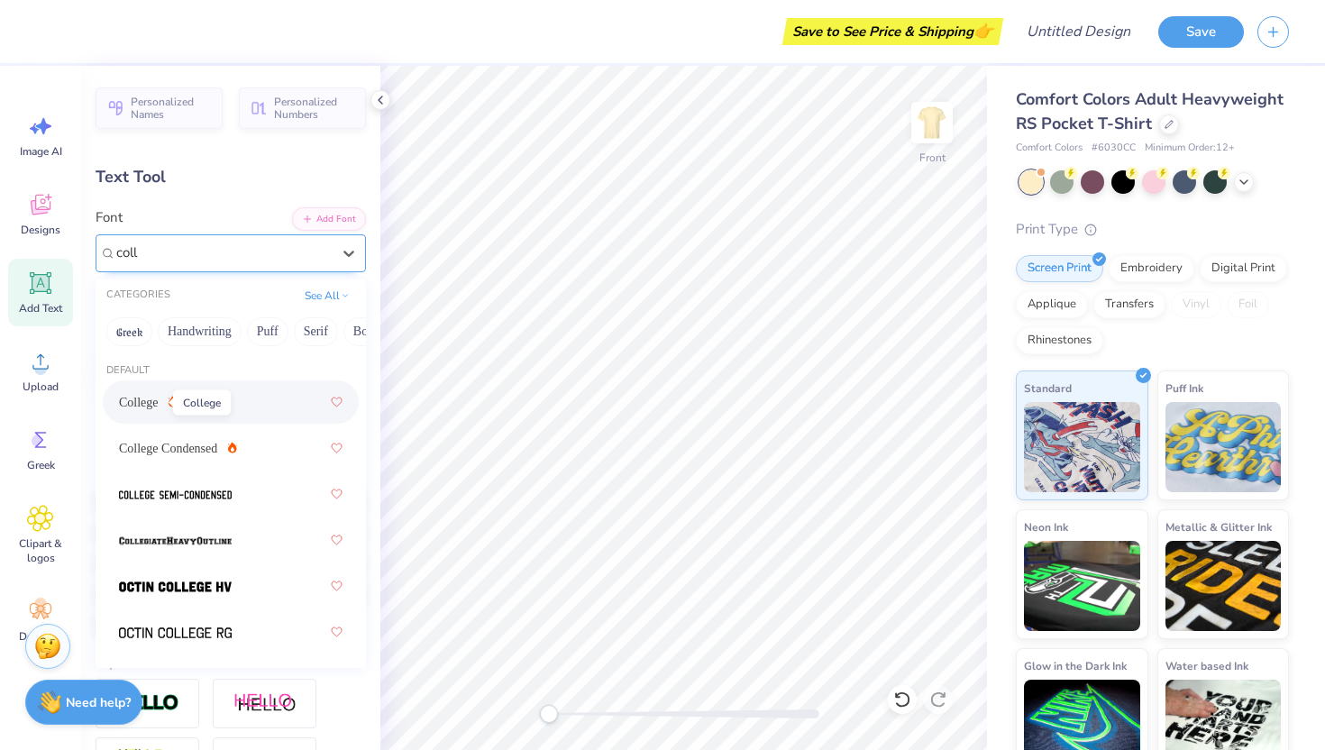
click at [141, 403] on span "College" at bounding box center [139, 402] width 40 height 19
type input "coll"
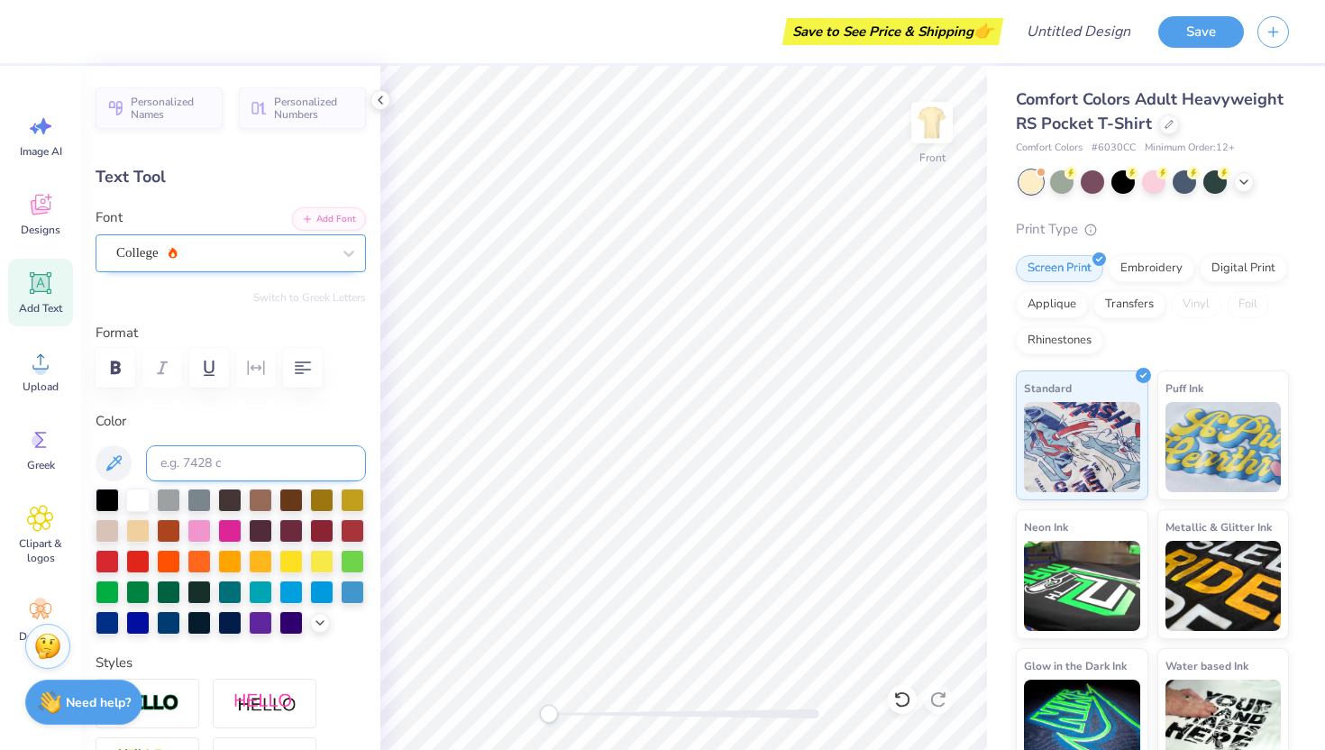
type input "7.46"
type input "4.67"
type input "5.59"
type input "-8.8"
click at [182, 254] on div "College Condensed" at bounding box center [223, 253] width 218 height 28
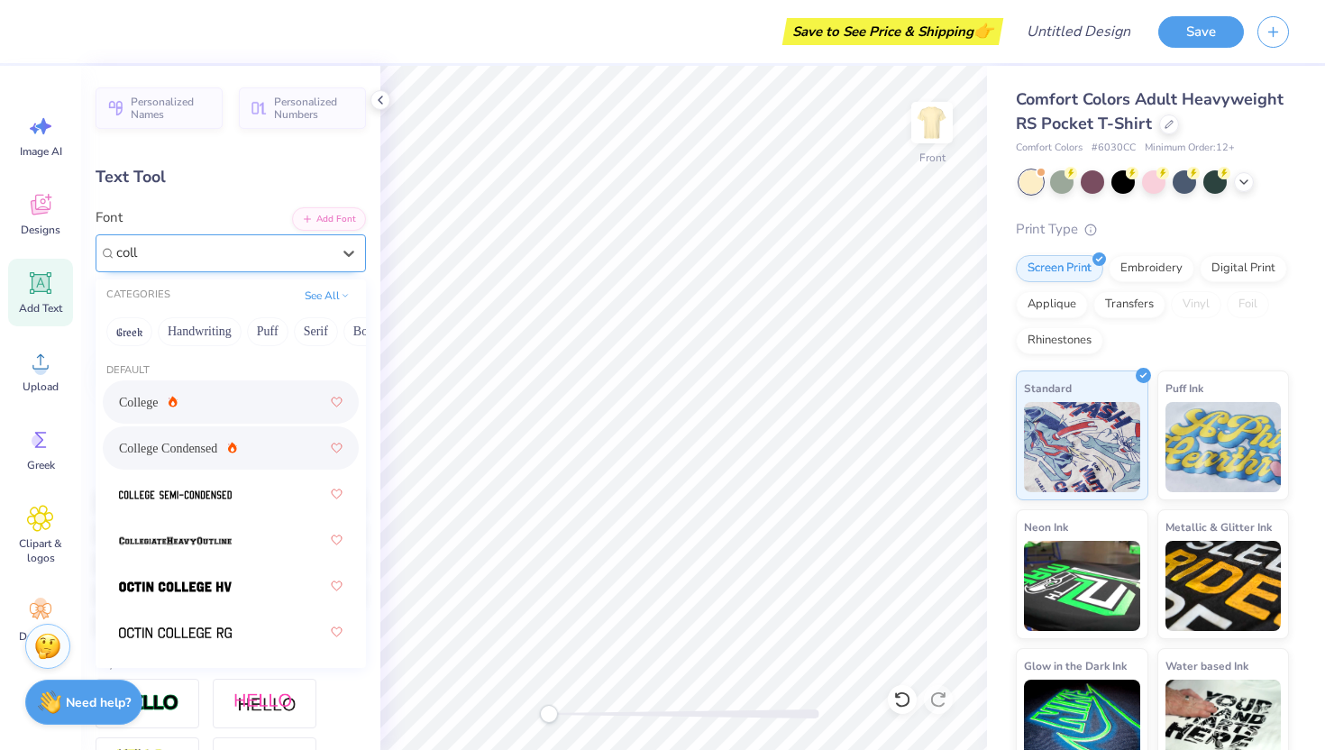
click at [140, 406] on span "College" at bounding box center [139, 402] width 40 height 19
type input "coll"
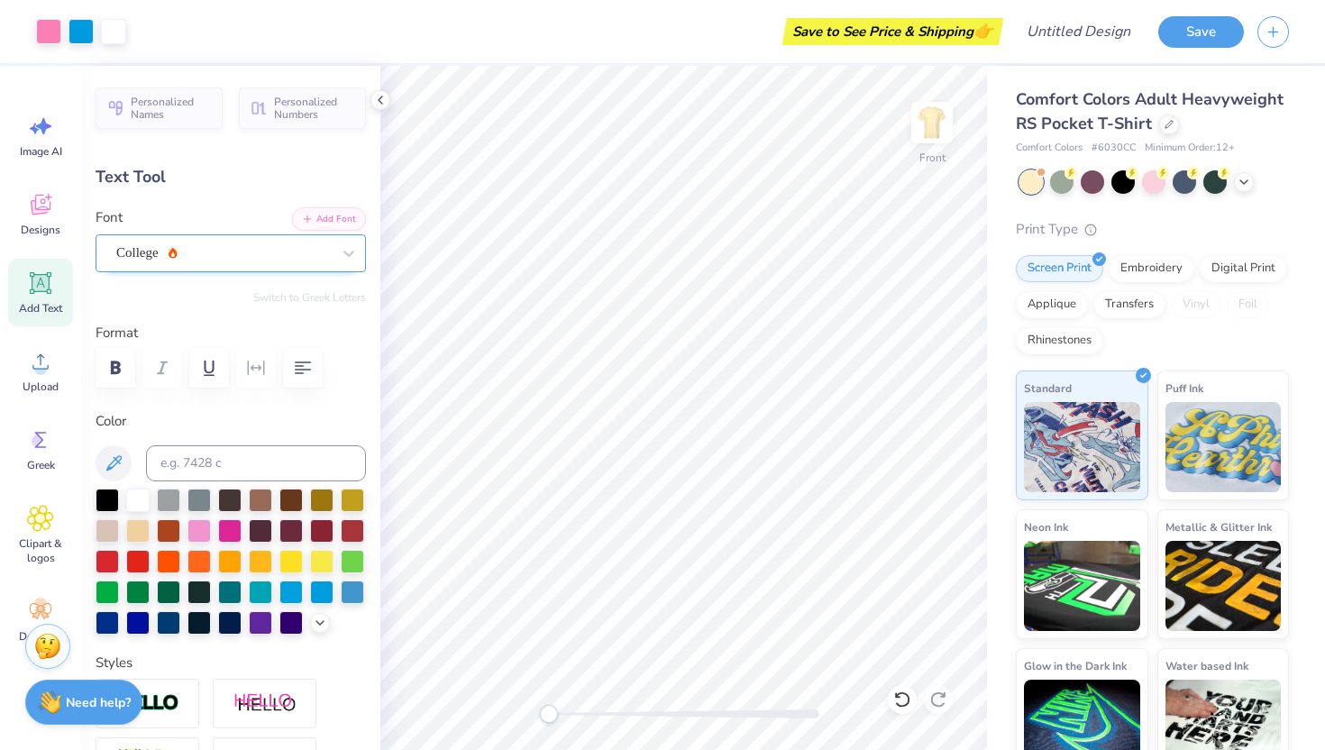
type input "0.0"
type input "5.74"
type input "0.0"
type input "7.75"
type input "4.70"
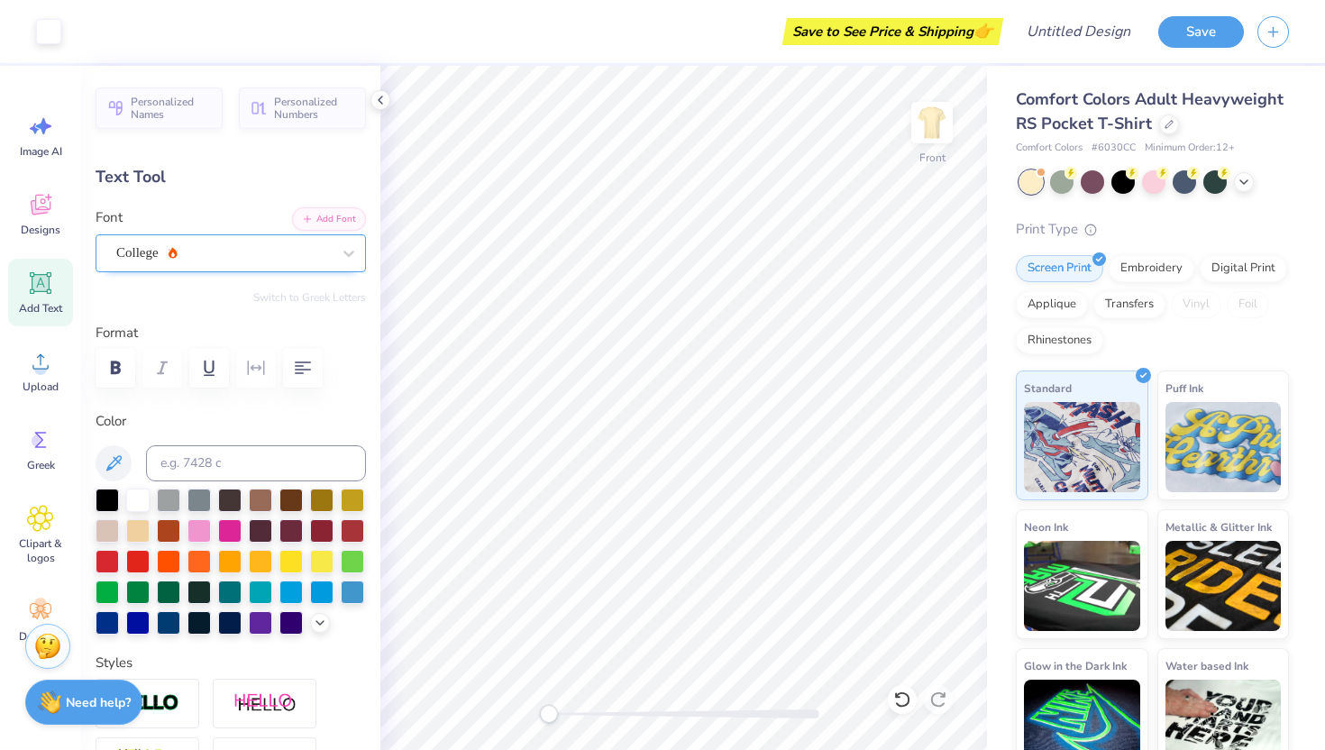
type input "8.94"
type input "-7.5"
type input "7.19"
type input "4.36"
type input "9.28"
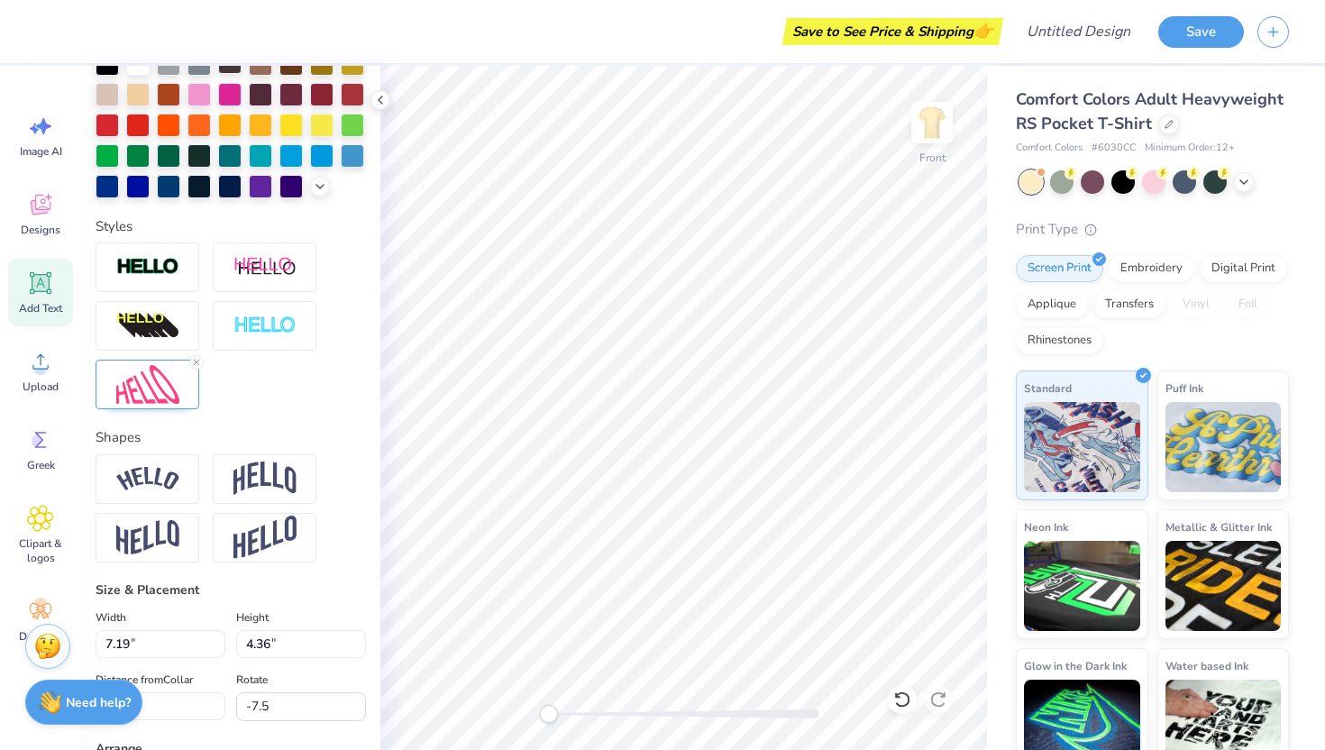
scroll to position [442, 0]
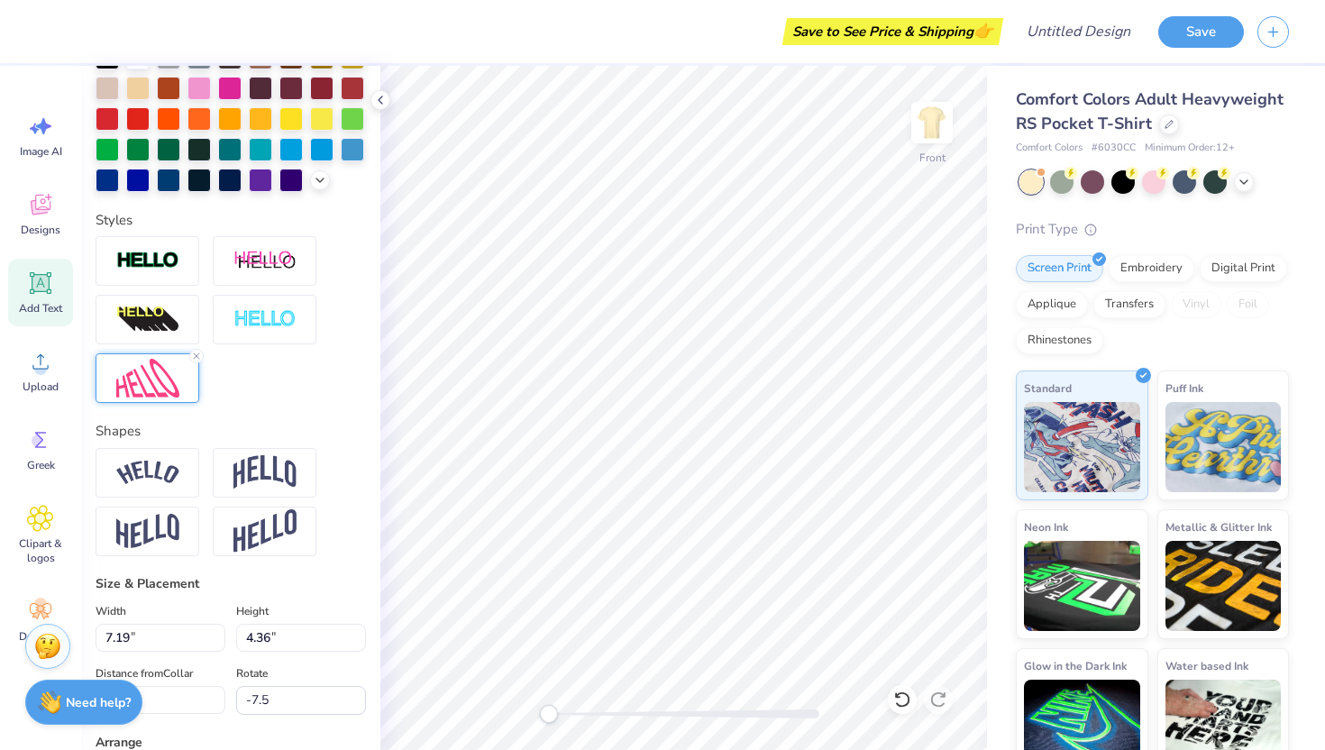
click at [168, 388] on img at bounding box center [147, 378] width 63 height 39
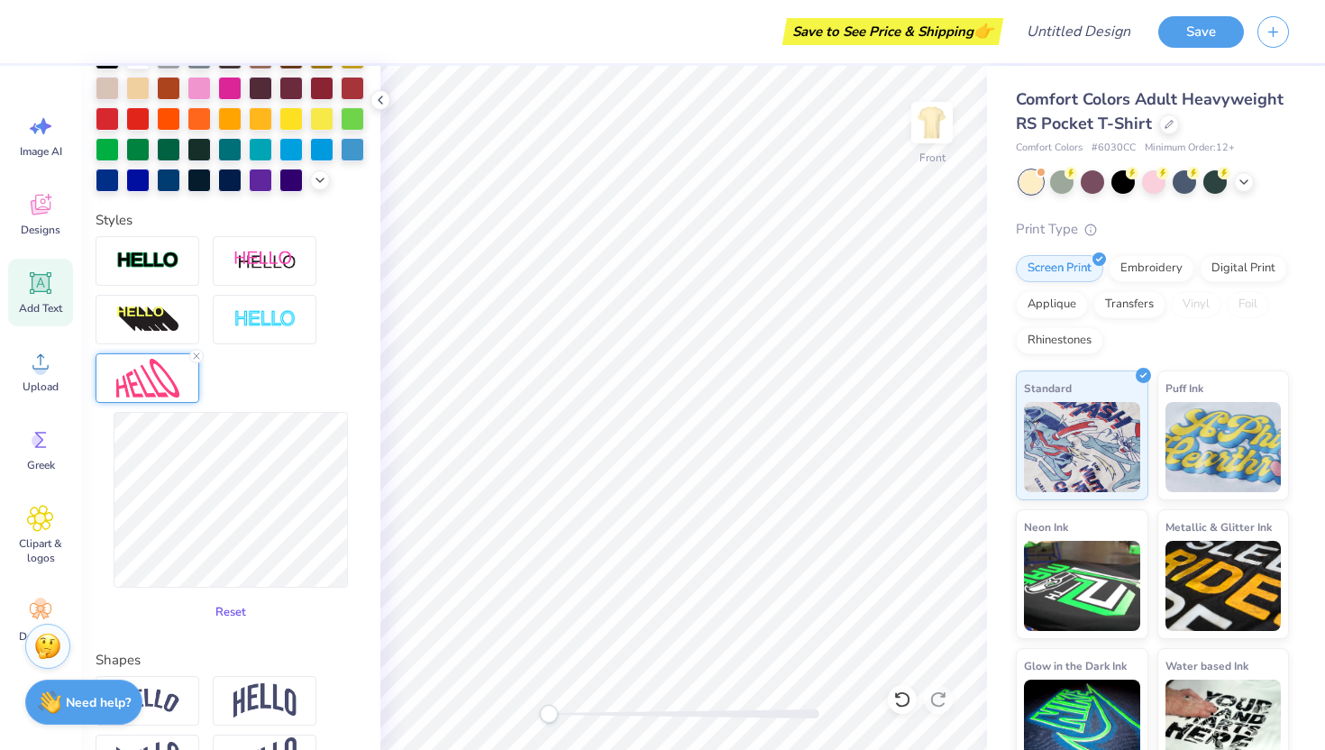
click at [225, 624] on button "Reset" at bounding box center [230, 612] width 47 height 30
type input "-26.3"
click at [232, 620] on button "Reset" at bounding box center [230, 612] width 47 height 30
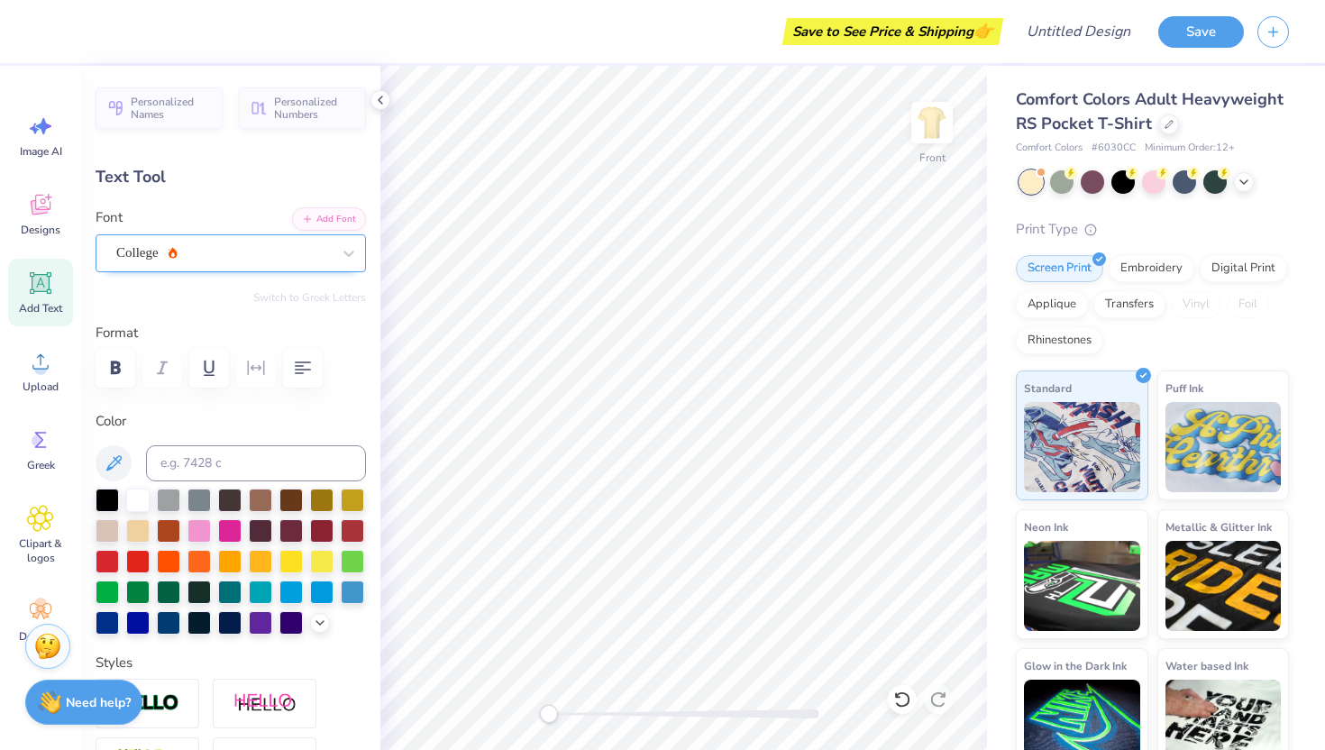
click at [200, 252] on div "College" at bounding box center [223, 253] width 218 height 28
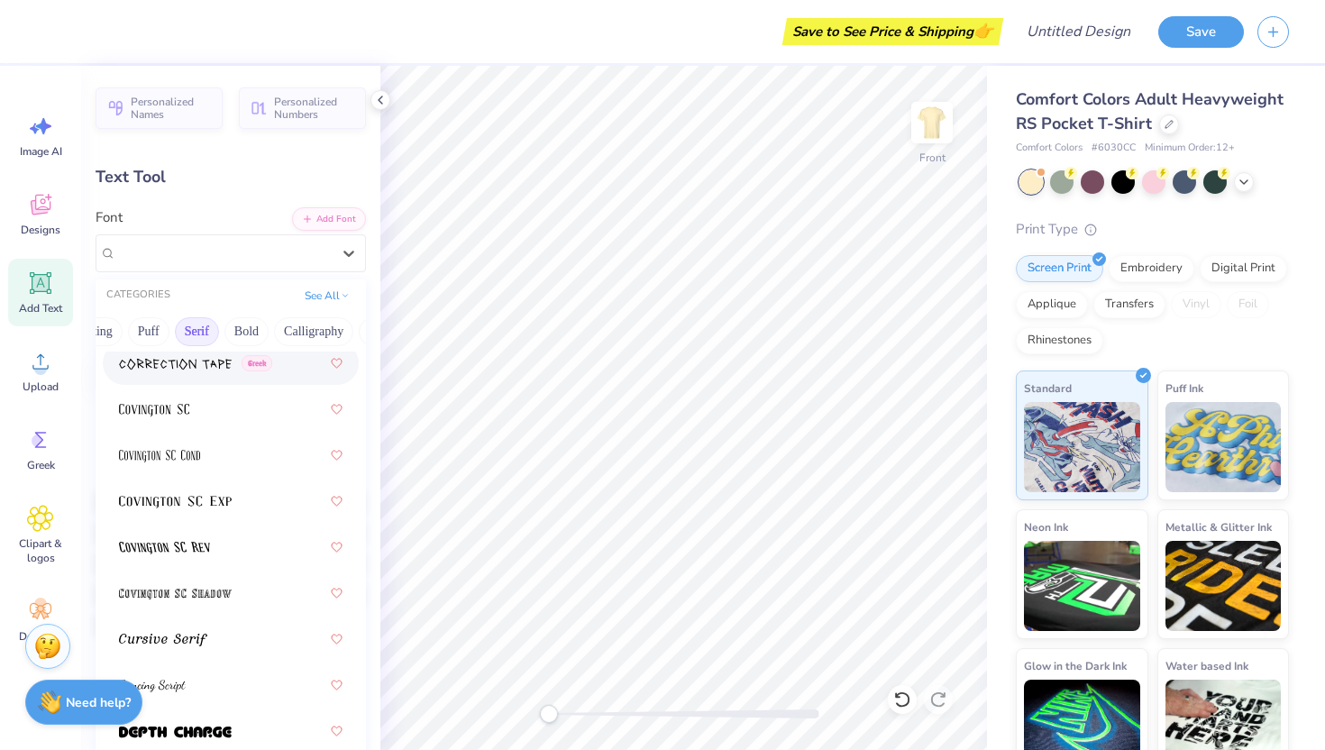
scroll to position [0, 128]
click at [309, 331] on button "Calligraphy" at bounding box center [304, 331] width 79 height 29
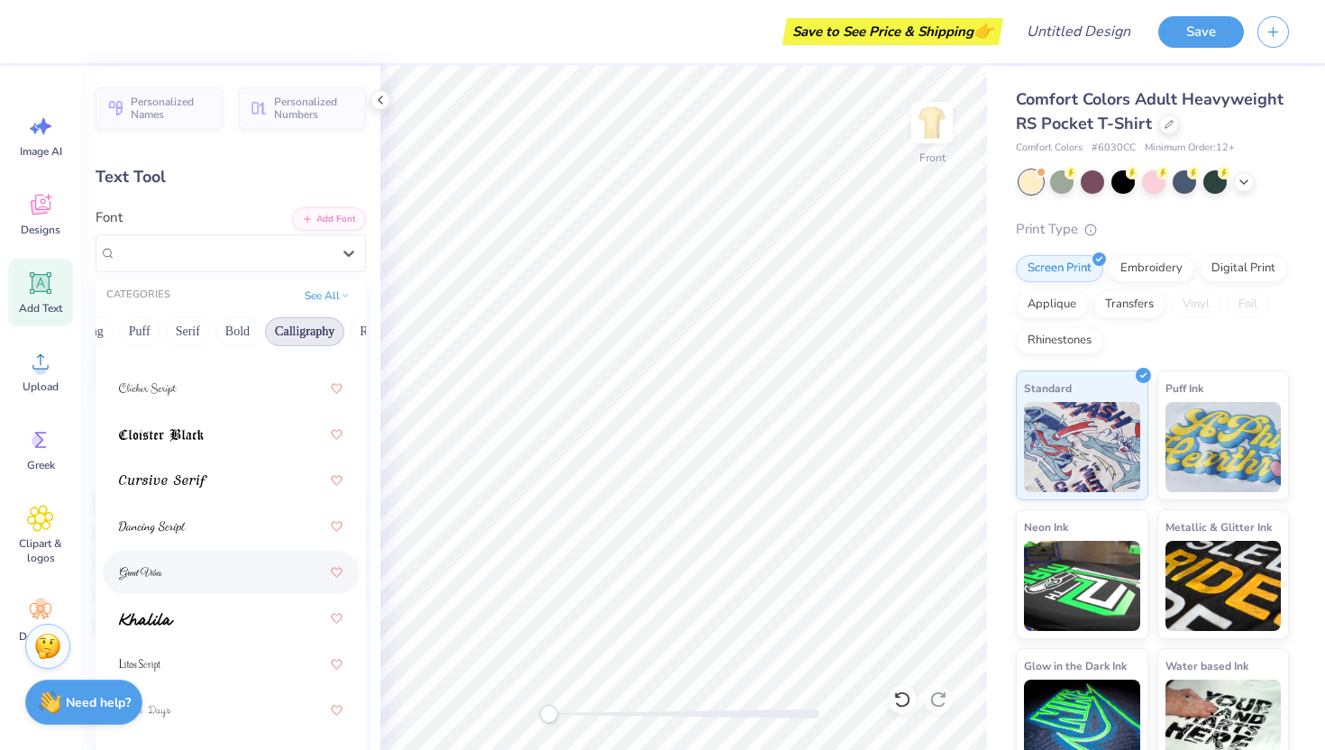
scroll to position [479, 0]
click at [136, 565] on img at bounding box center [140, 567] width 43 height 13
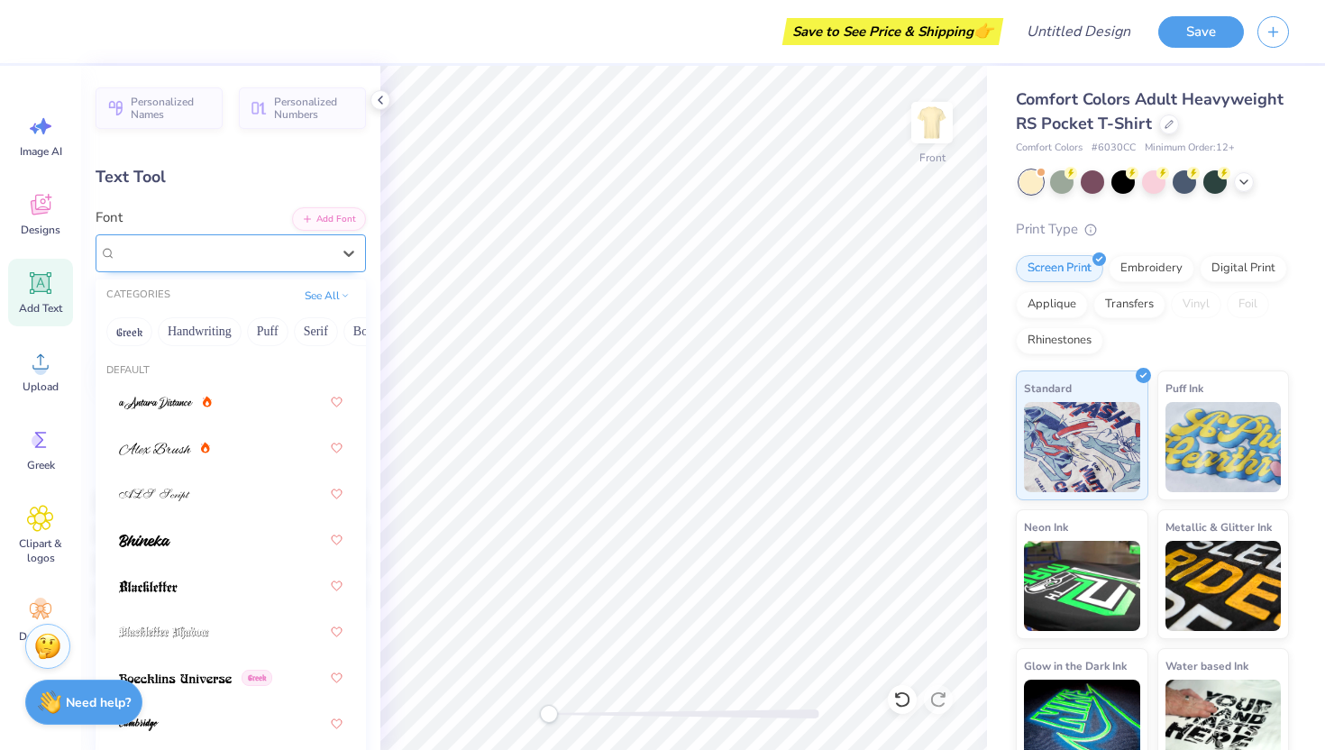
click at [156, 251] on div "Great Vibes" at bounding box center [223, 253] width 218 height 28
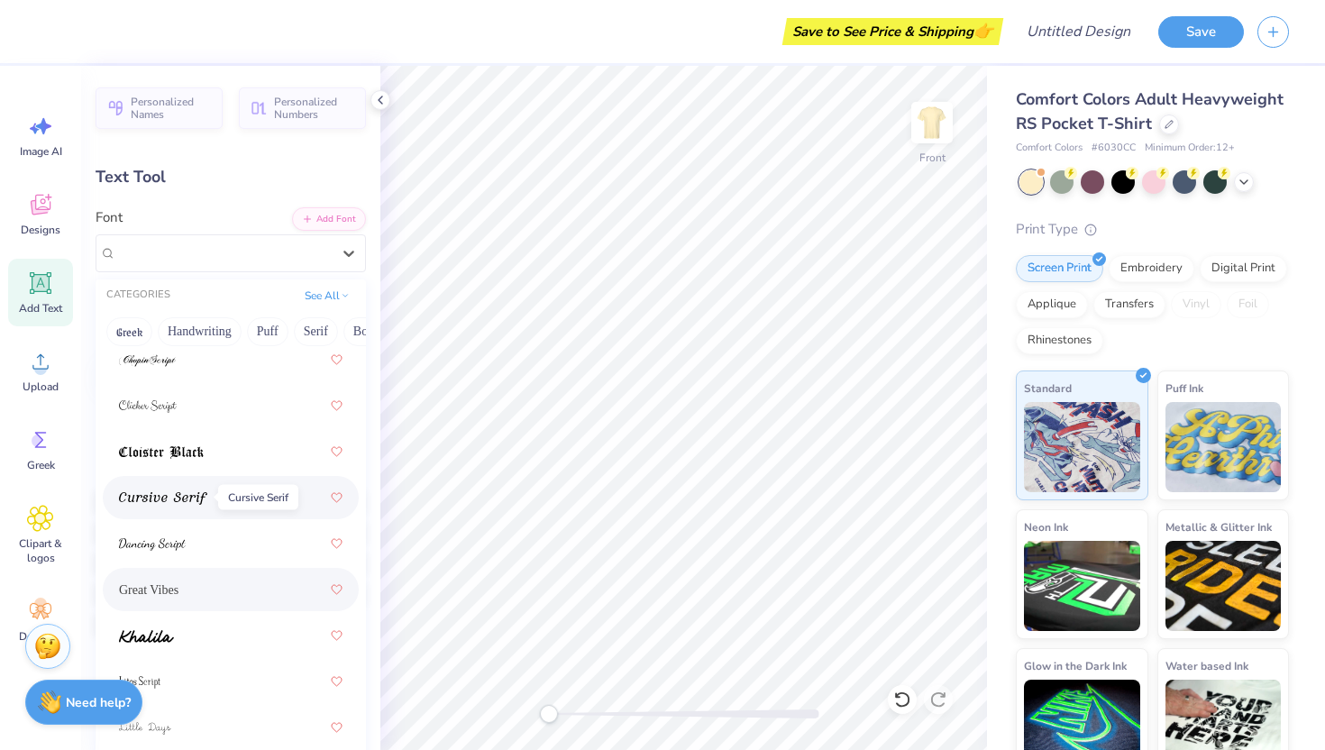
scroll to position [458, 0]
click at [147, 484] on div at bounding box center [230, 495] width 223 height 32
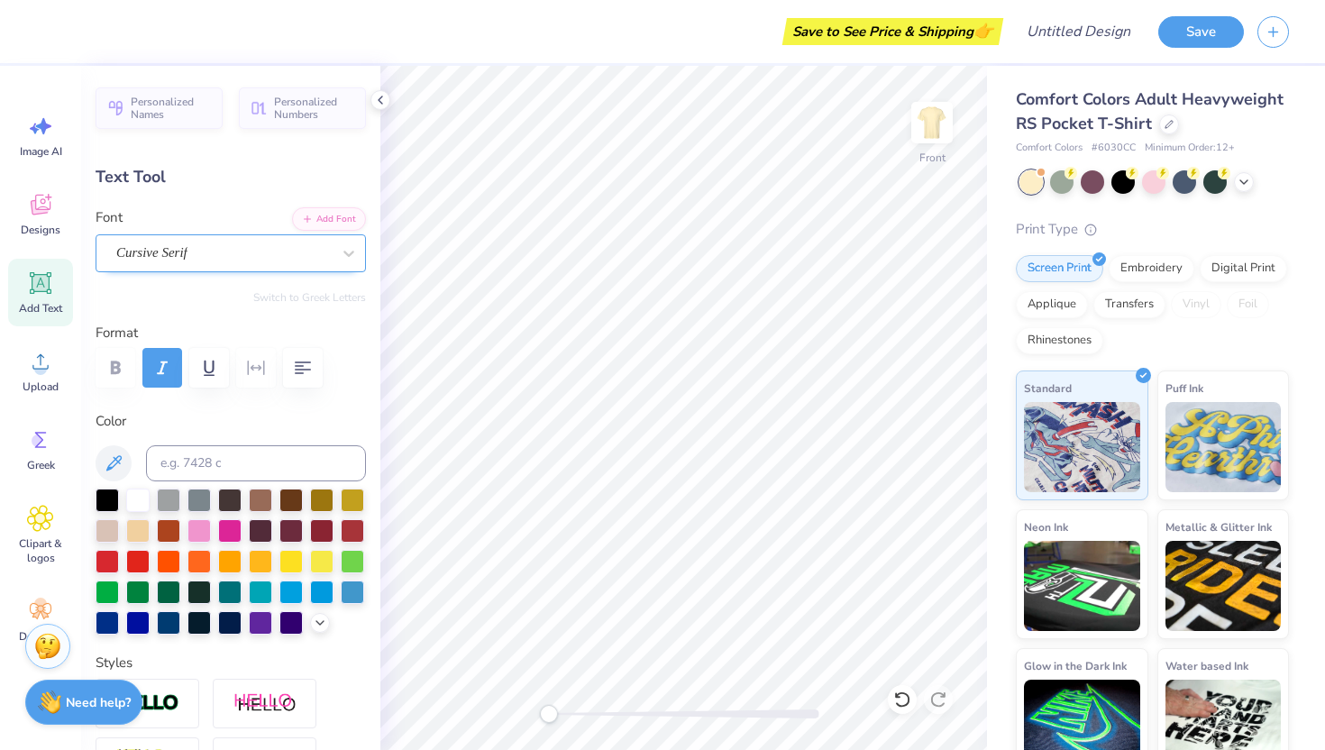
click at [191, 257] on div "Cursive Serif" at bounding box center [223, 253] width 218 height 28
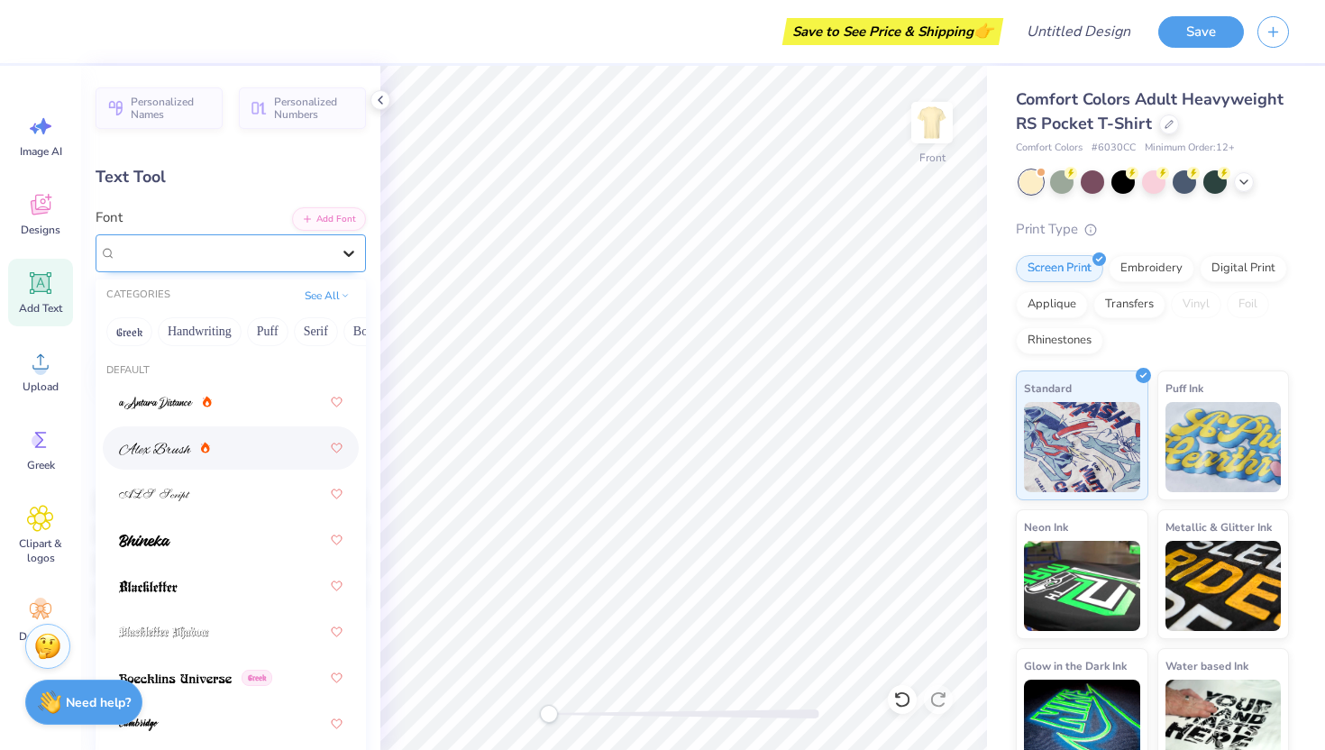
click at [341, 251] on icon at bounding box center [349, 253] width 18 height 18
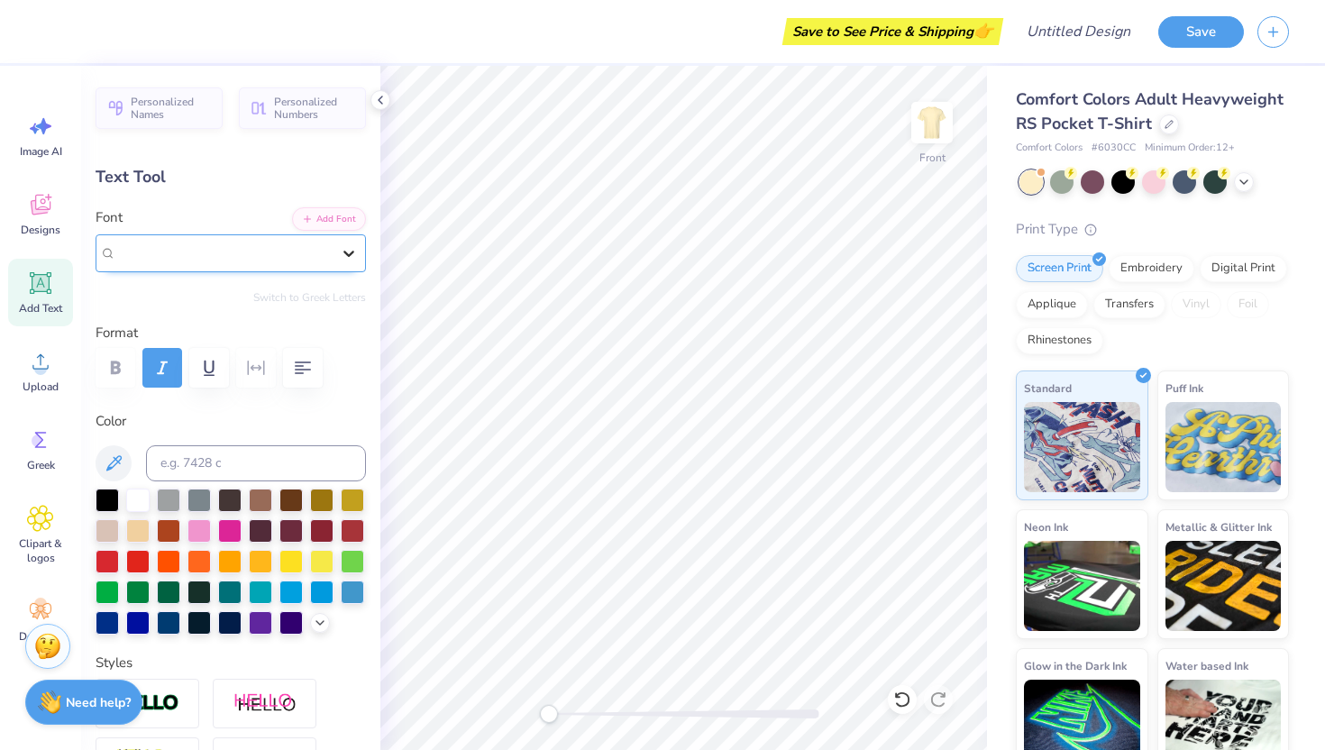
click at [341, 251] on icon at bounding box center [349, 253] width 18 height 18
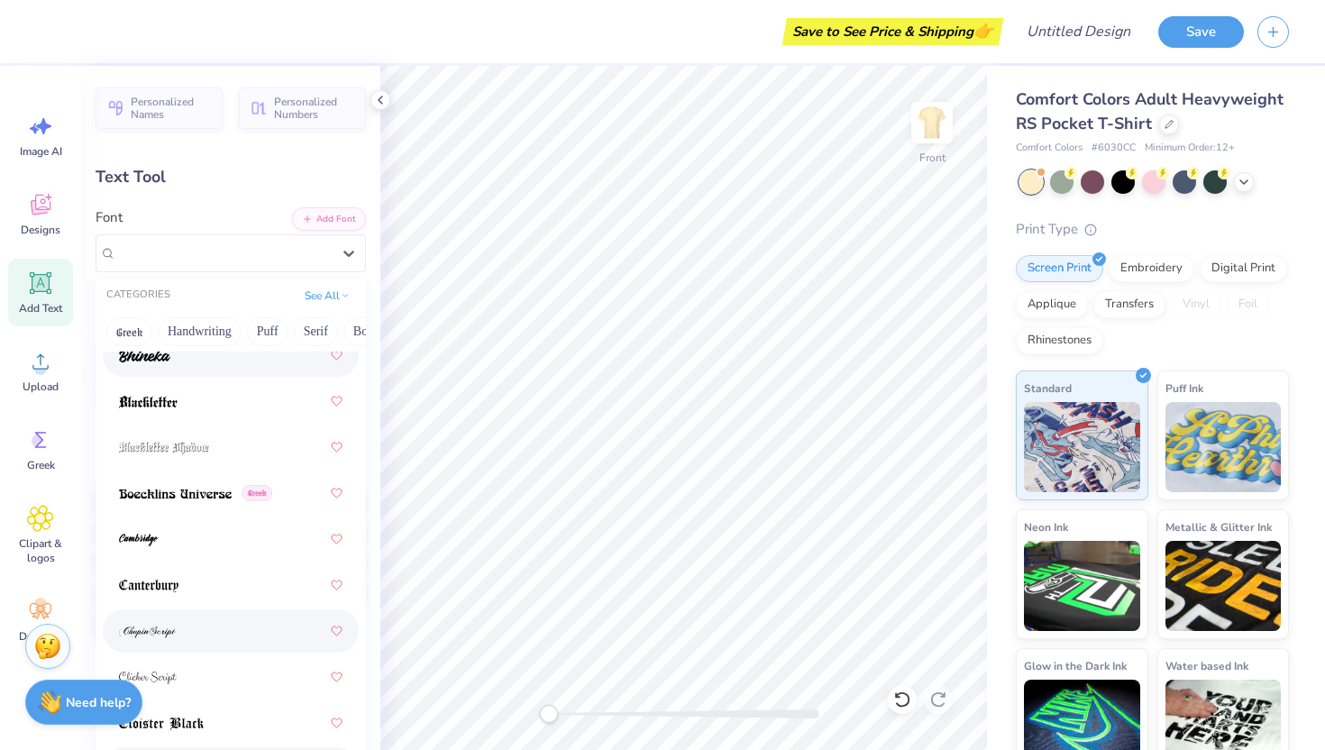
scroll to position [184, 0]
click at [318, 329] on button "Serif" at bounding box center [316, 331] width 44 height 29
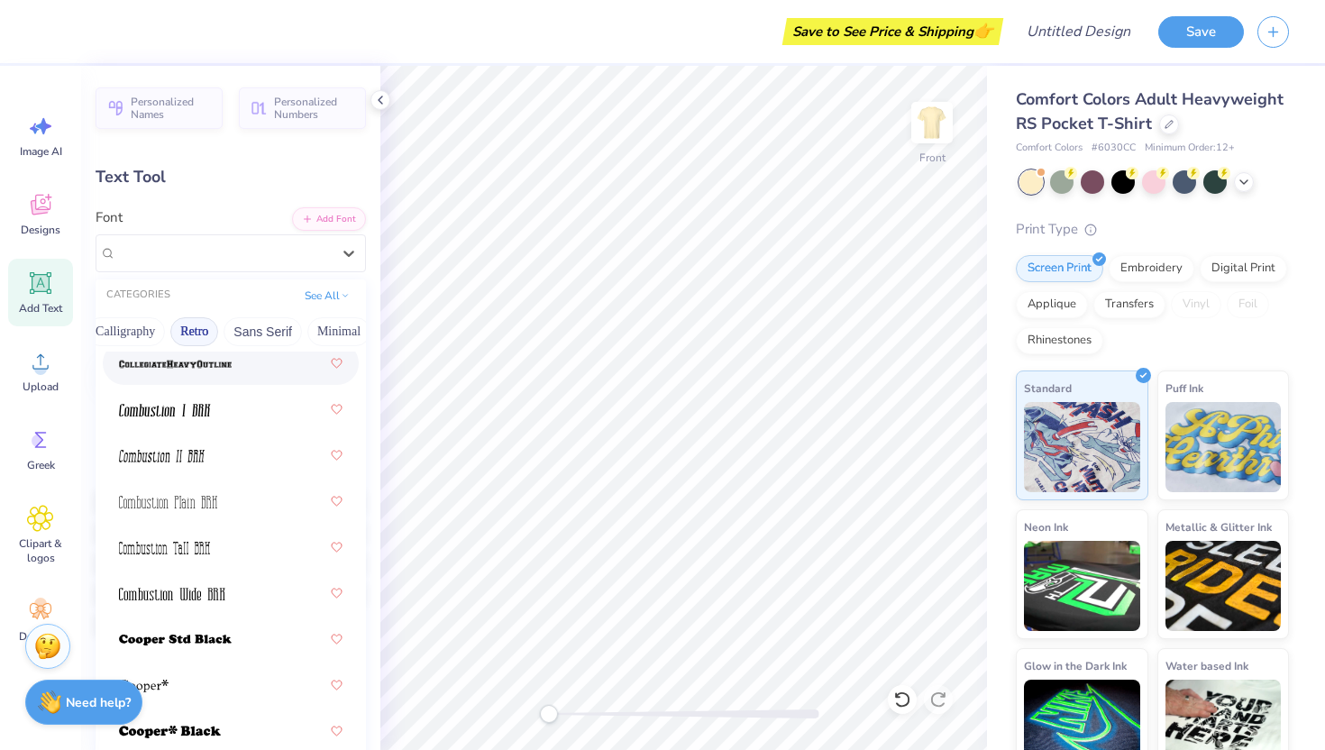
scroll to position [0, 317]
click at [196, 327] on button "Retro" at bounding box center [184, 331] width 48 height 29
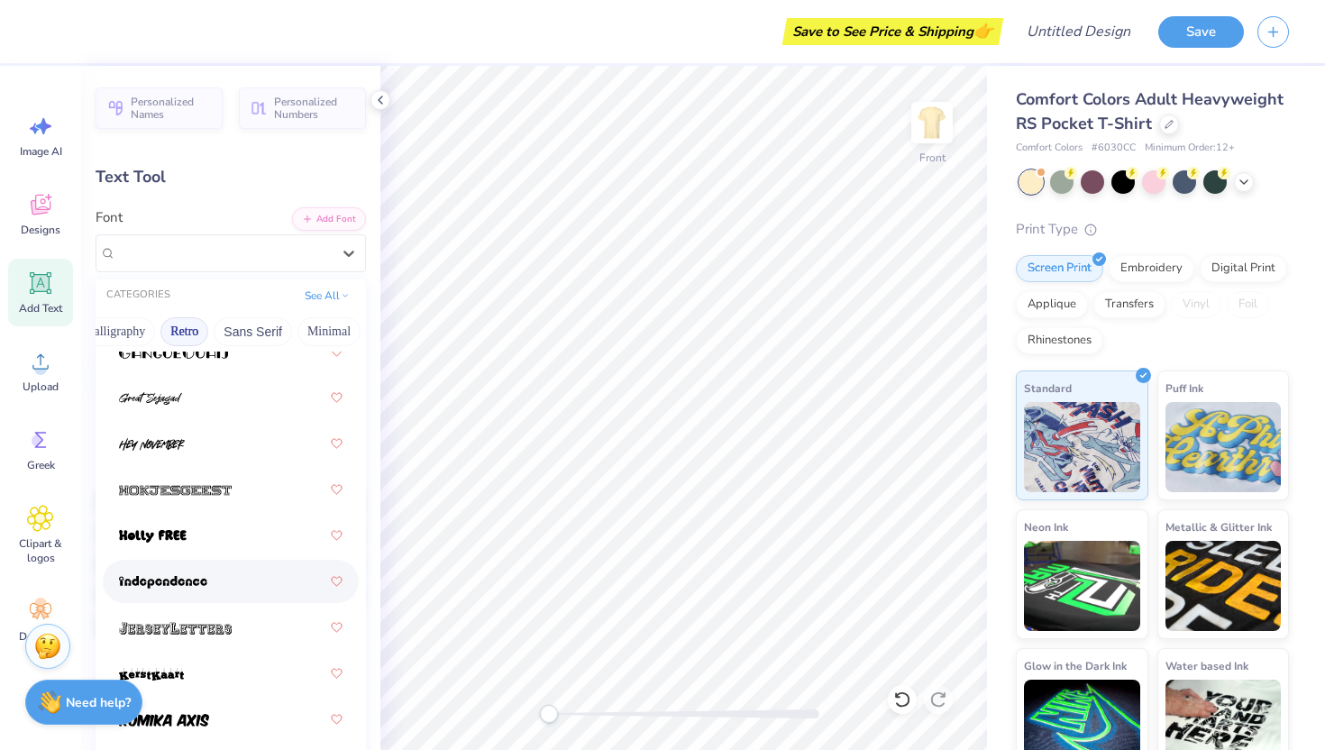
scroll to position [1724, 0]
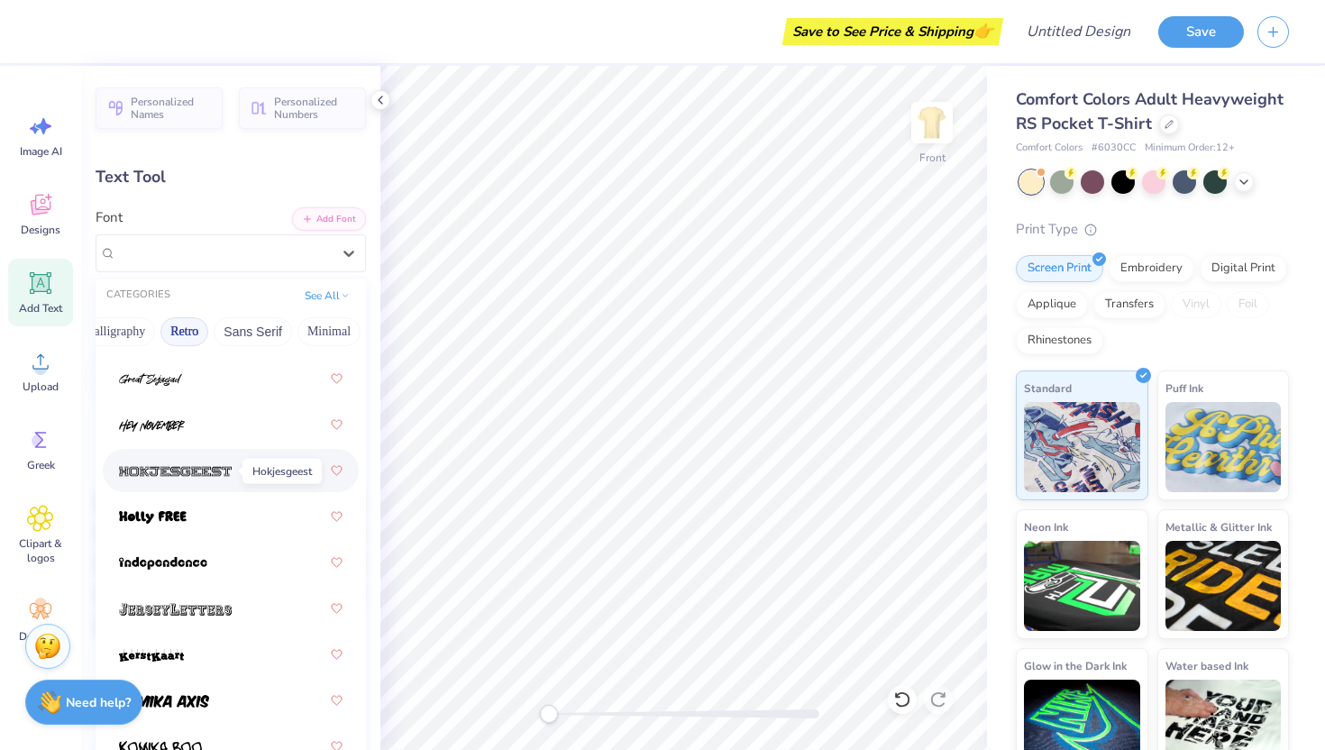
click at [156, 463] on span at bounding box center [175, 470] width 113 height 19
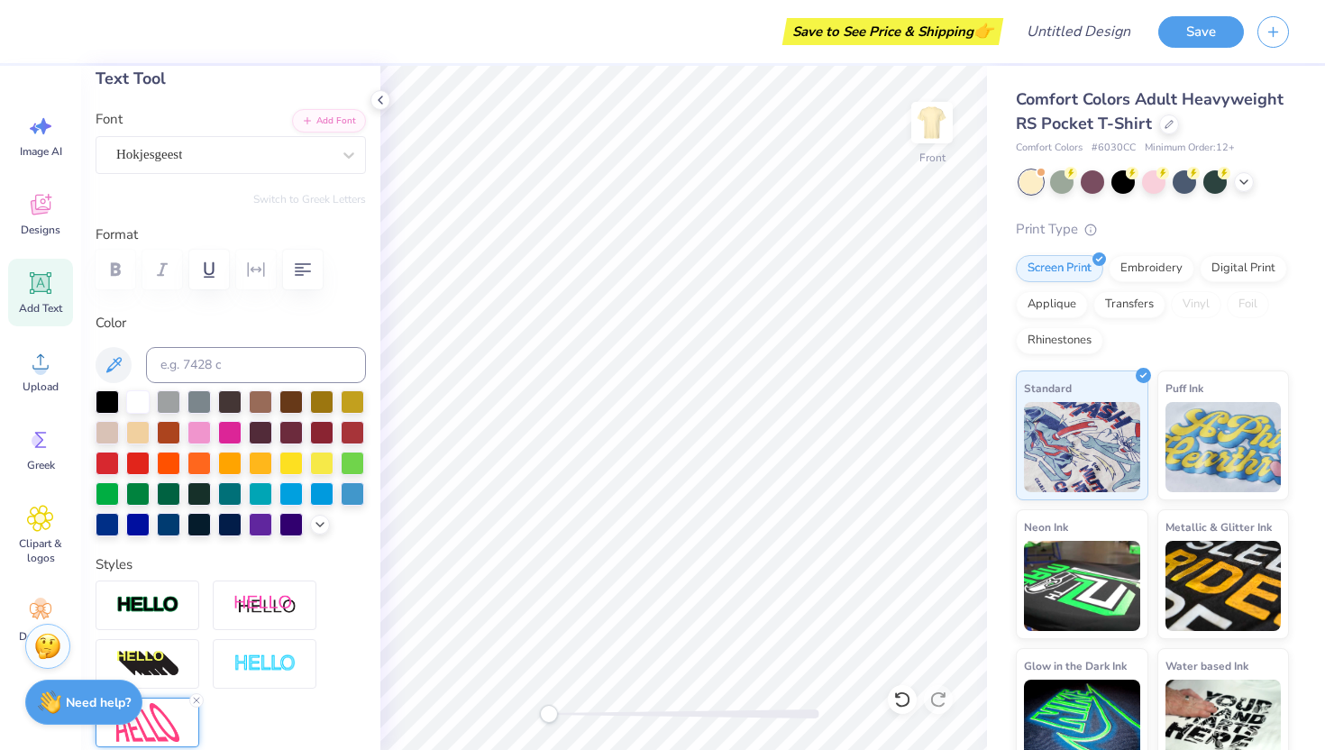
scroll to position [0, 0]
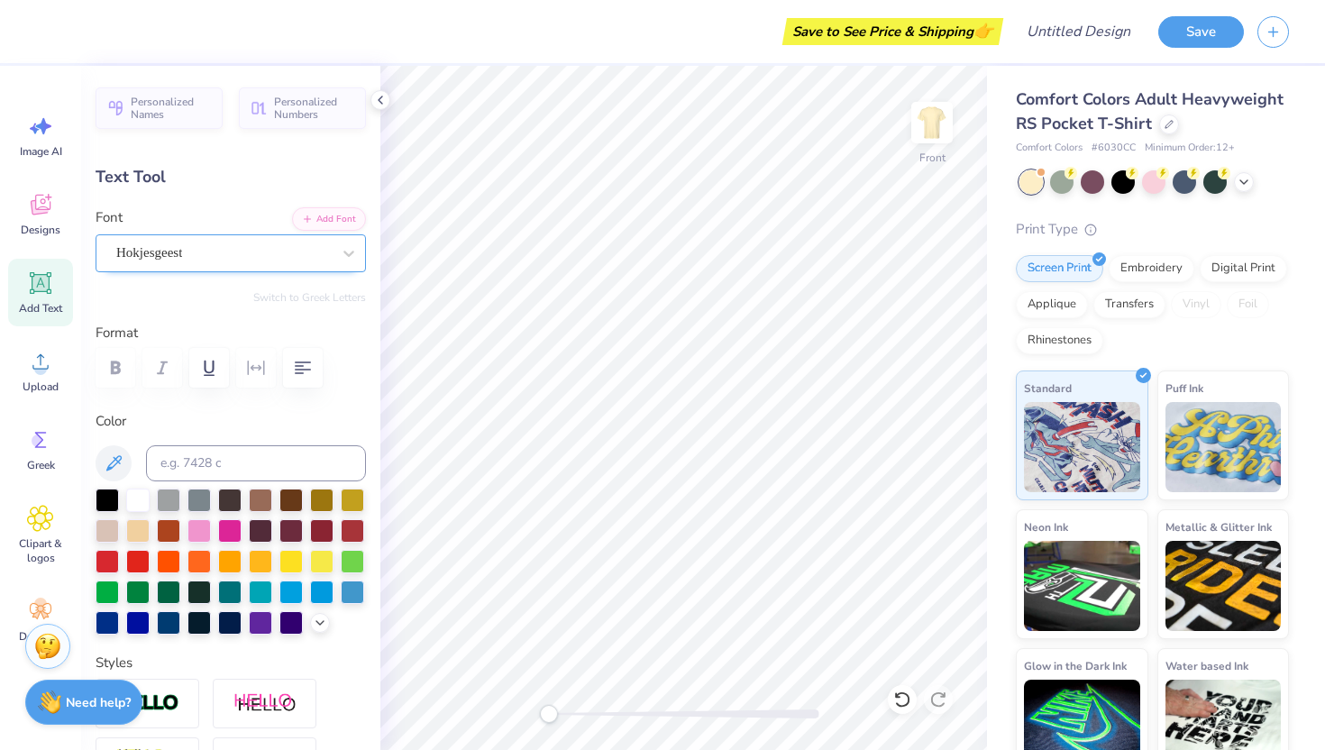
click at [182, 249] on div "Hokjesgeest" at bounding box center [223, 253] width 218 height 28
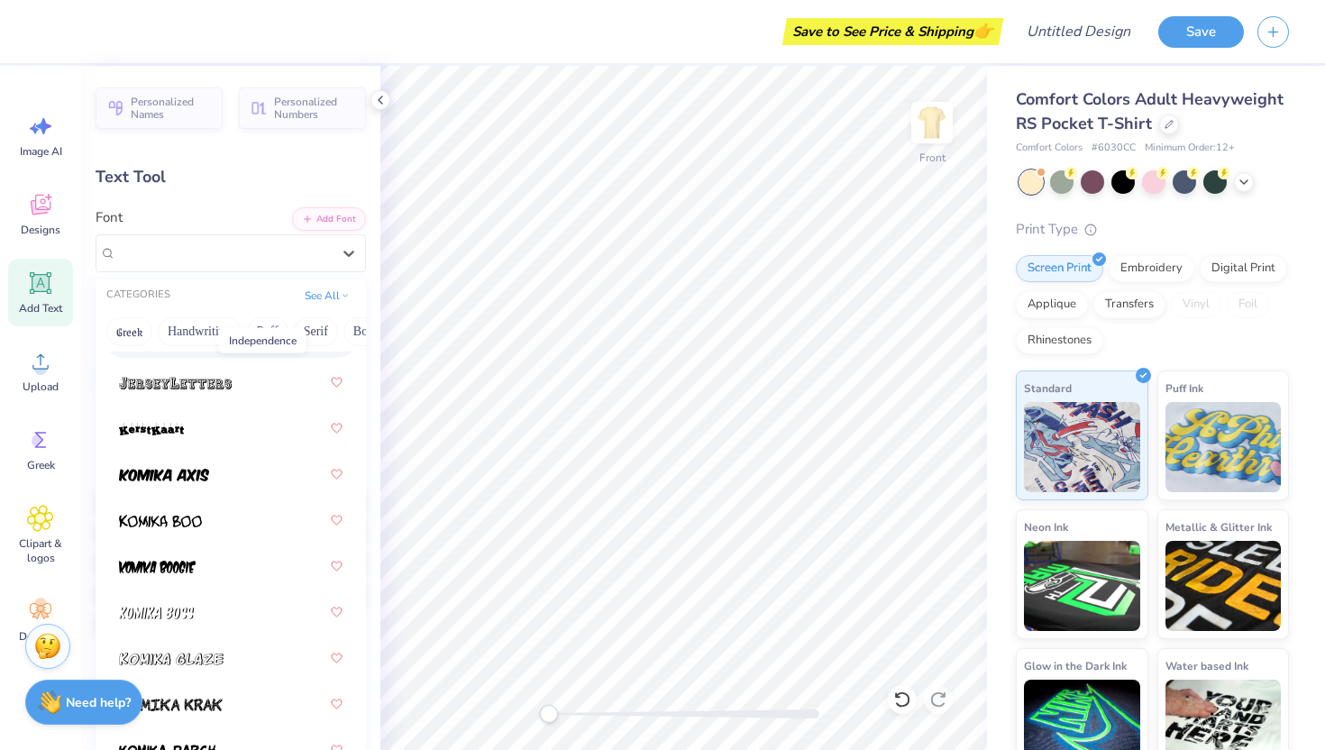
scroll to position [1949, 0]
click at [152, 377] on span at bounding box center [175, 383] width 113 height 19
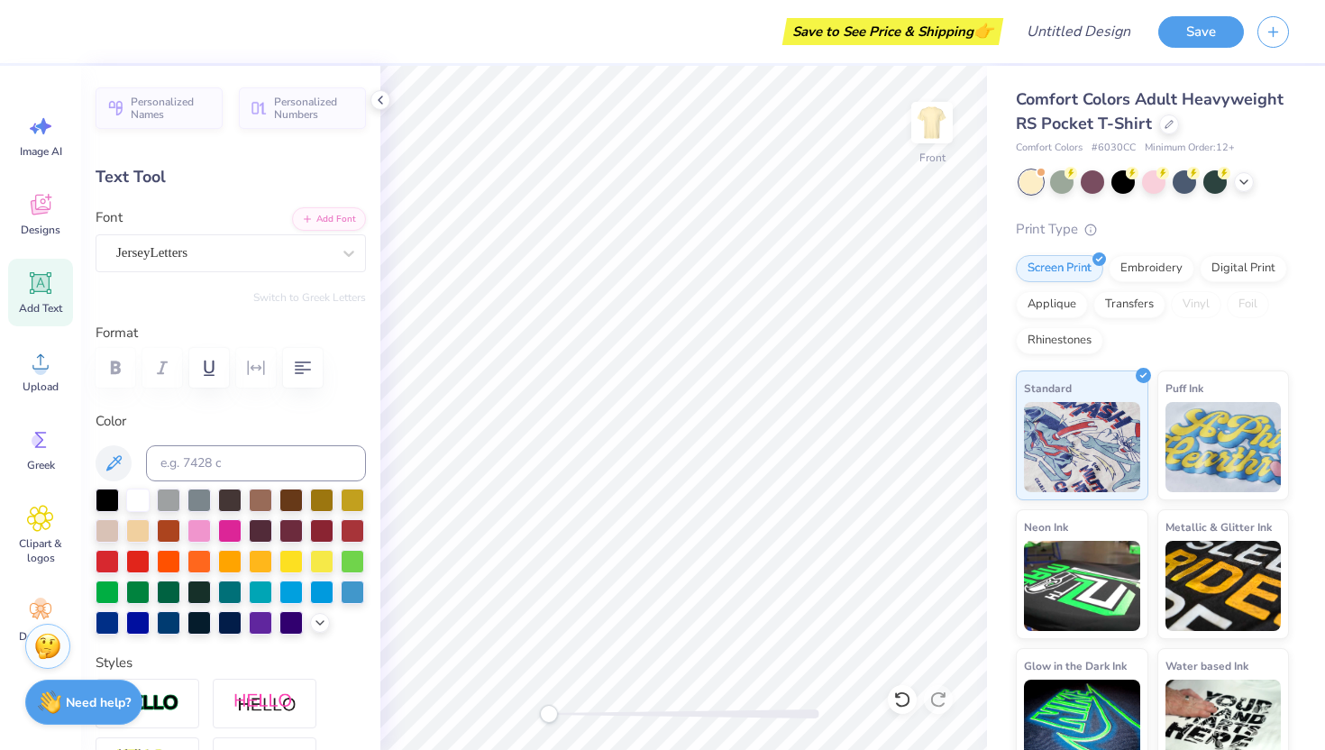
type input "7.30"
type input "4.23"
type input "9.65"
type input "3.14"
type input "1.16"
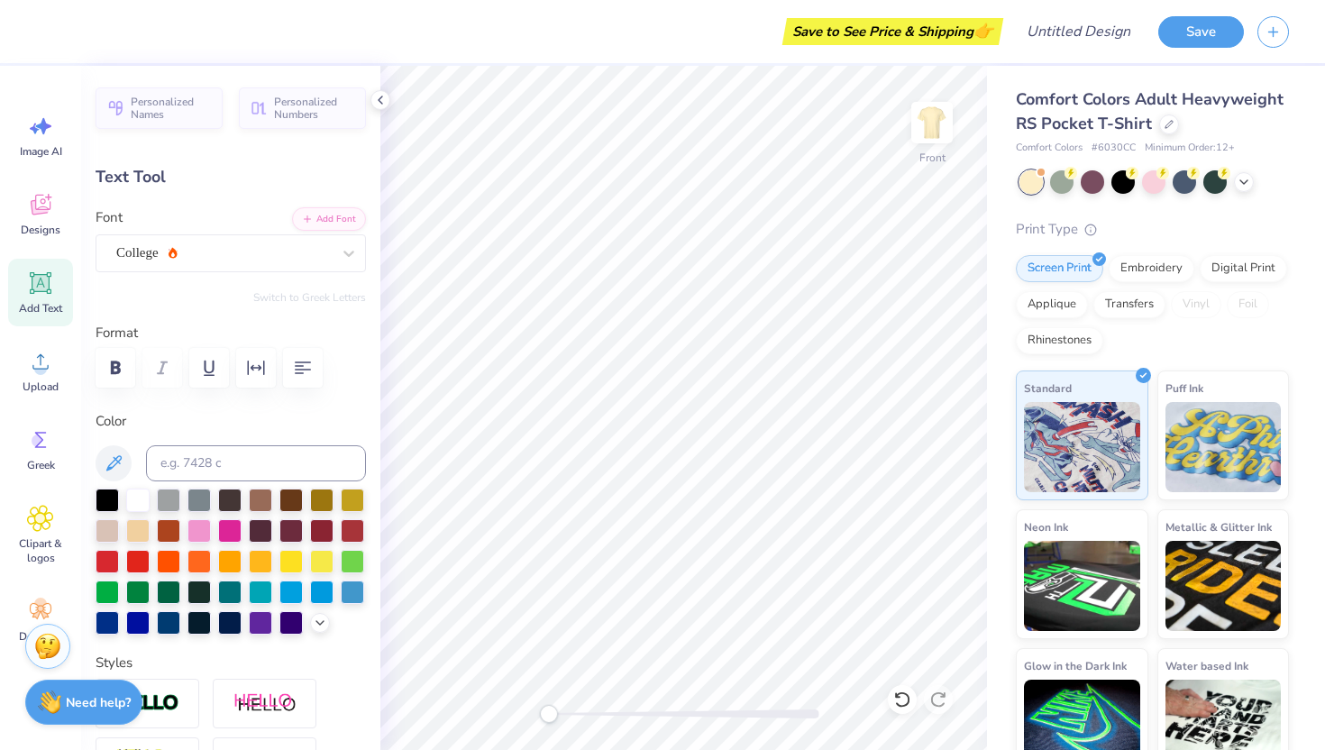
type input "12.21"
type input "0.0"
type input "4.20"
type input "1.55"
type input "11.83"
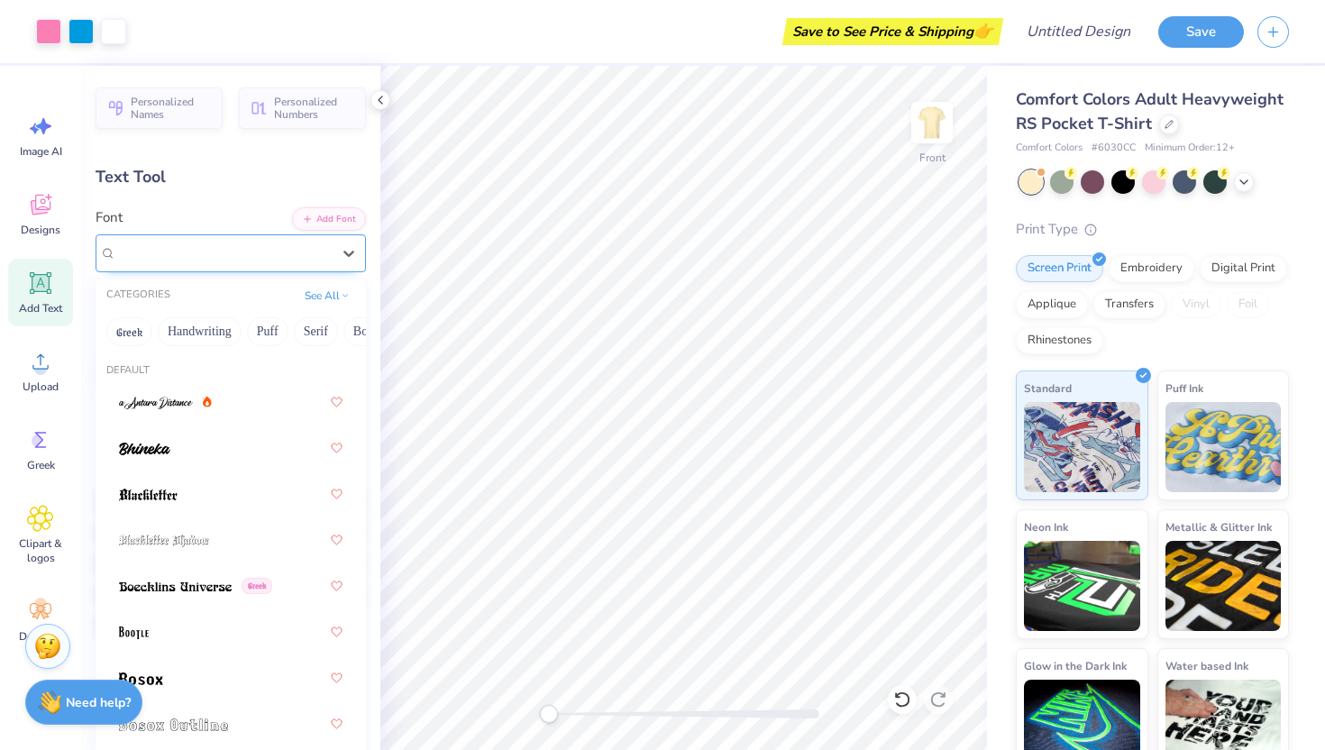
click at [186, 247] on div "College" at bounding box center [223, 253] width 218 height 28
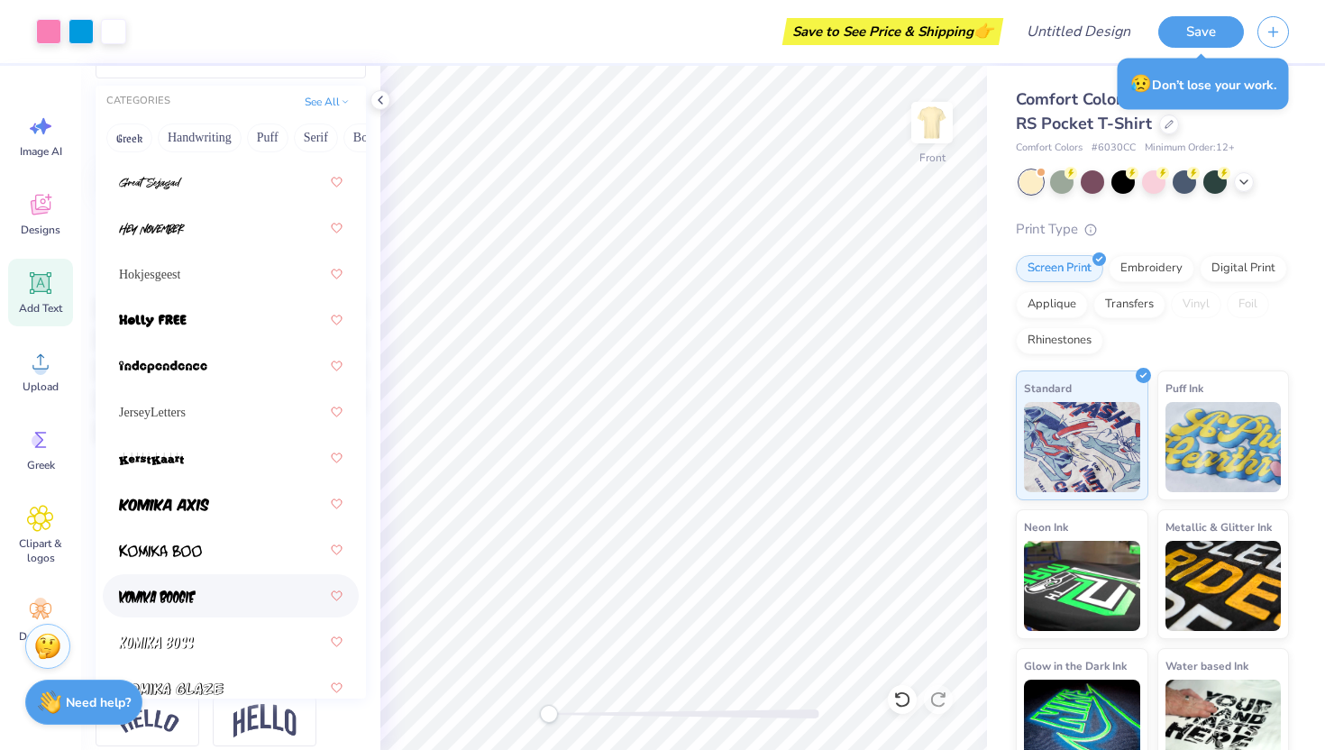
scroll to position [1728, 0]
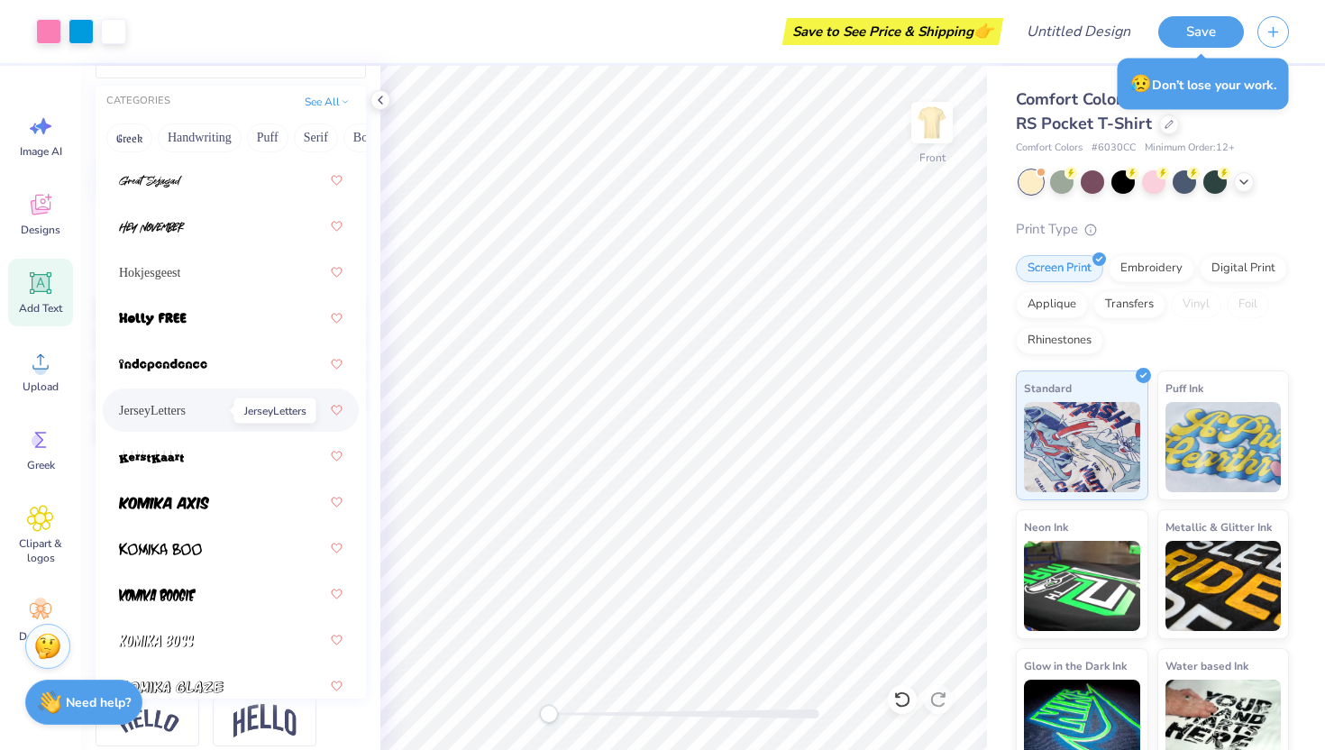
click at [169, 411] on span "JerseyLetters" at bounding box center [152, 410] width 67 height 19
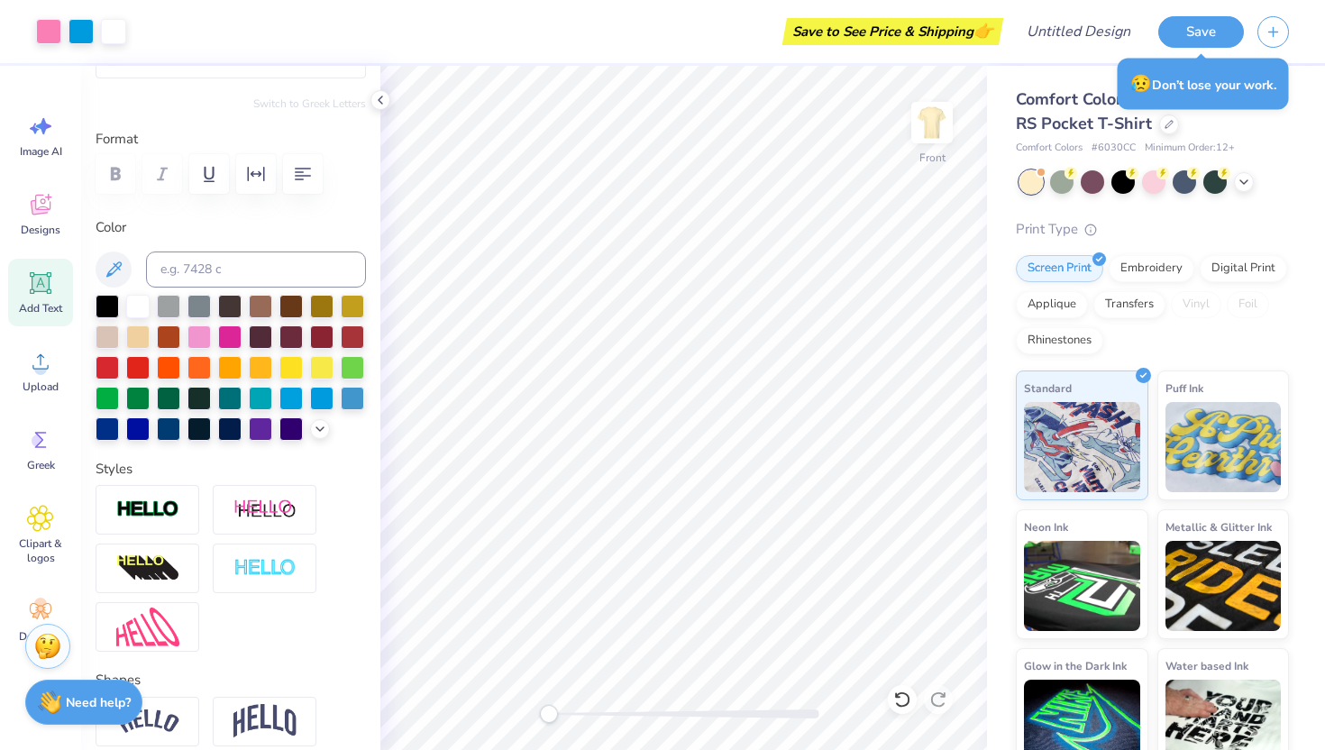
type input "5.38"
type input "2.00"
type input "11.60"
type input "4.28"
type input "1.59"
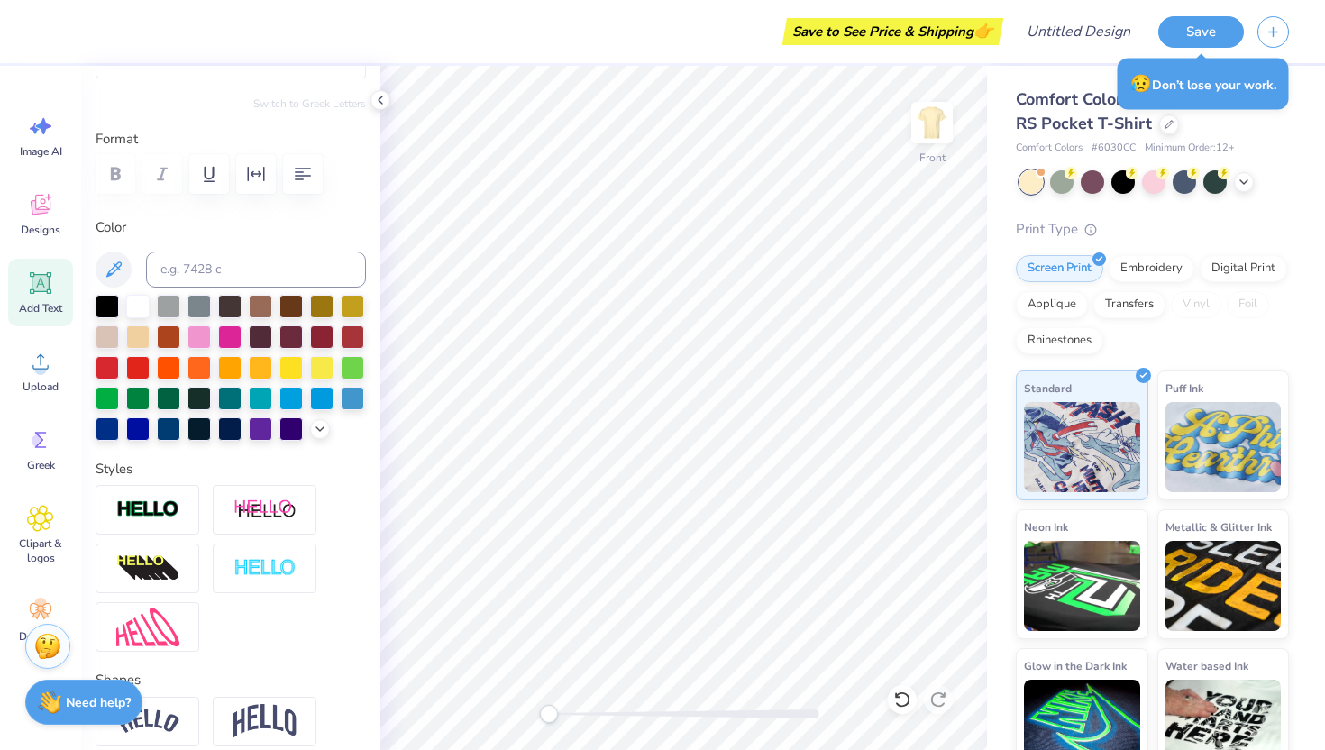
type input "12.01"
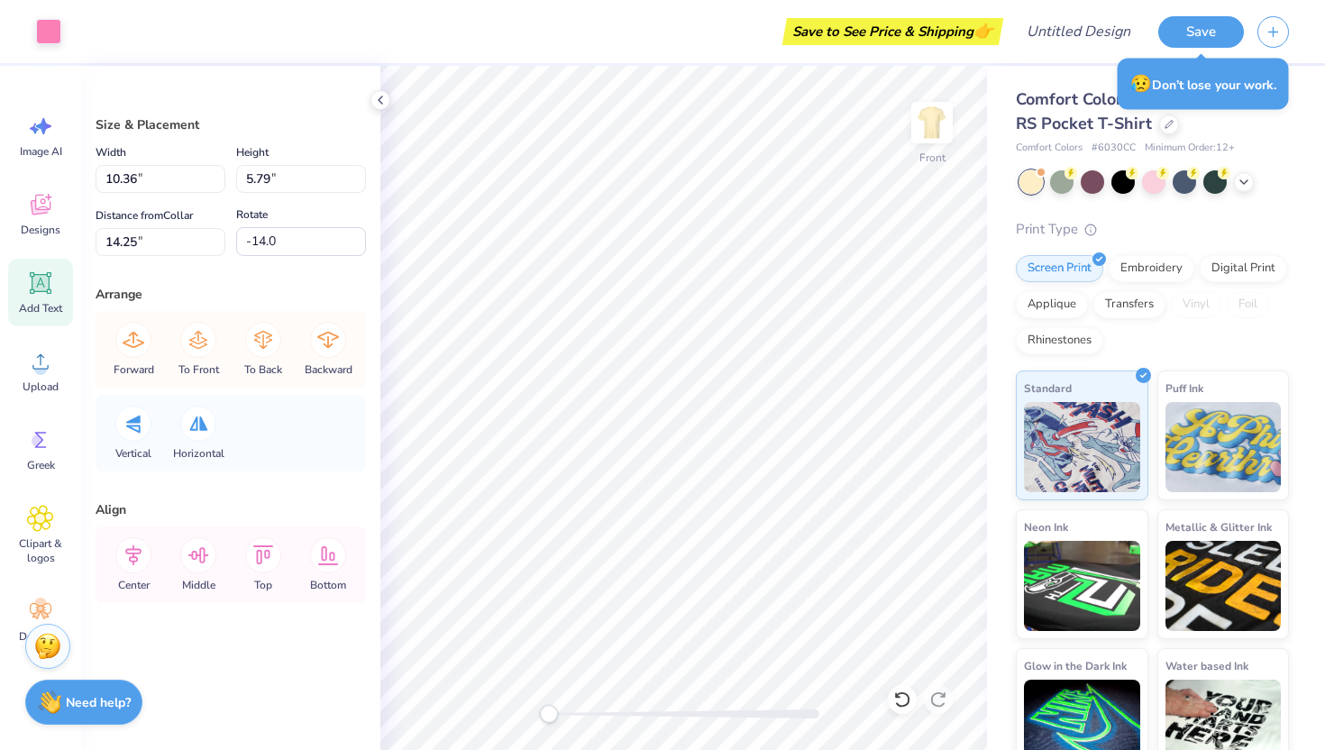
click at [23, 276] on div "Add Text" at bounding box center [40, 293] width 65 height 68
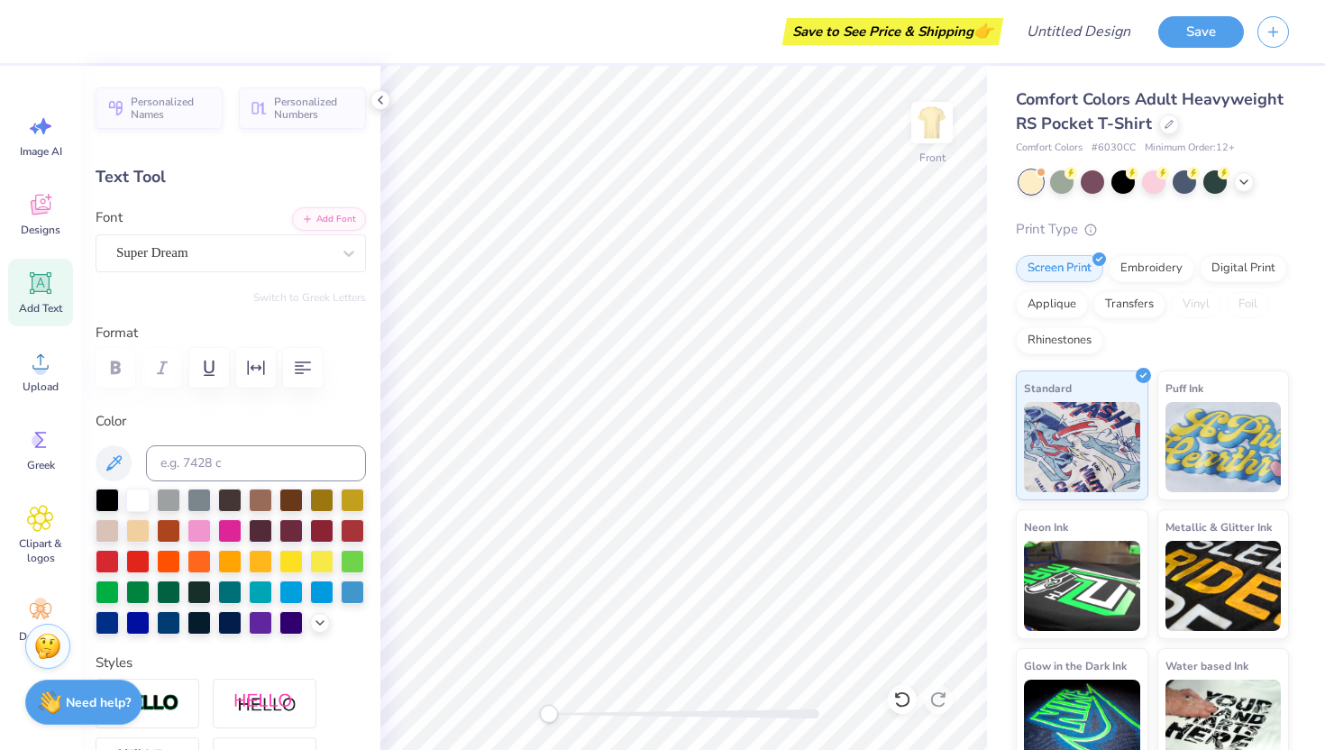
scroll to position [0, 0]
type textarea "T"
type textarea "PHI PSI"
type input "8.23"
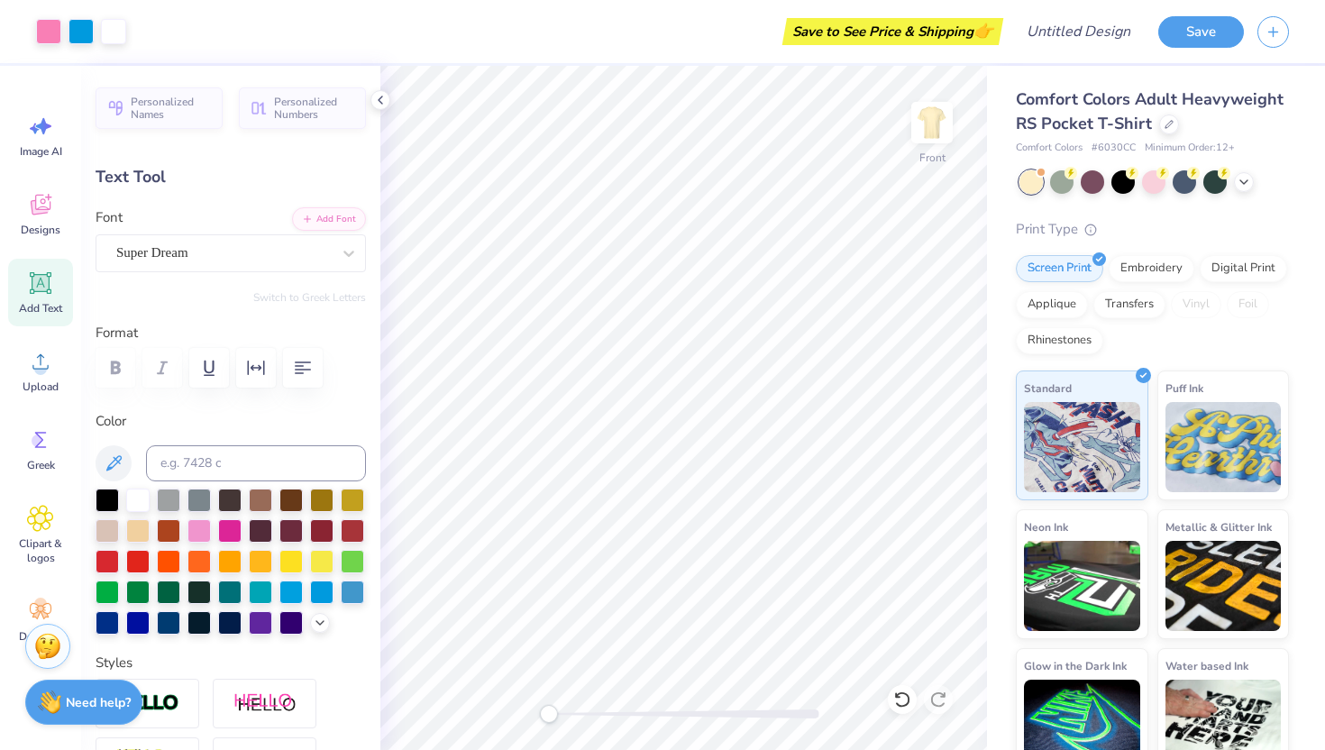
type input "1.81"
type input "13.57"
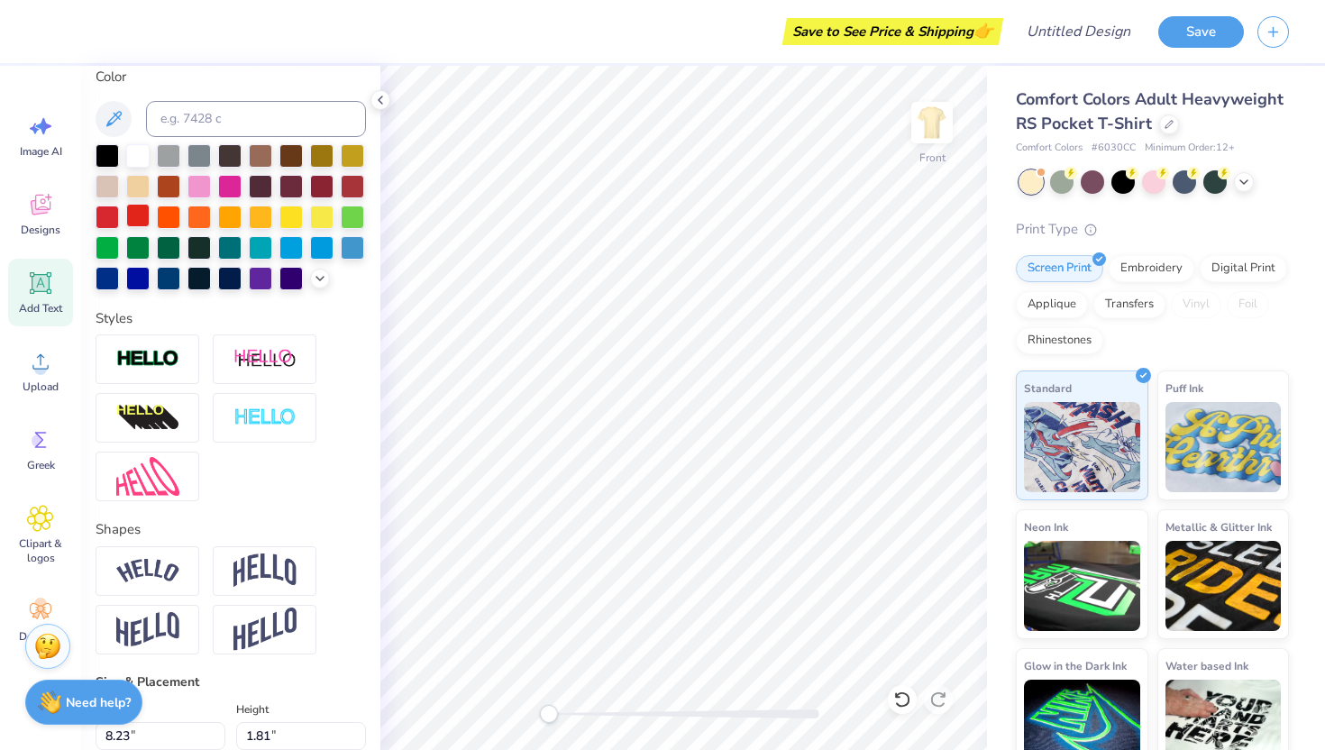
scroll to position [362, 0]
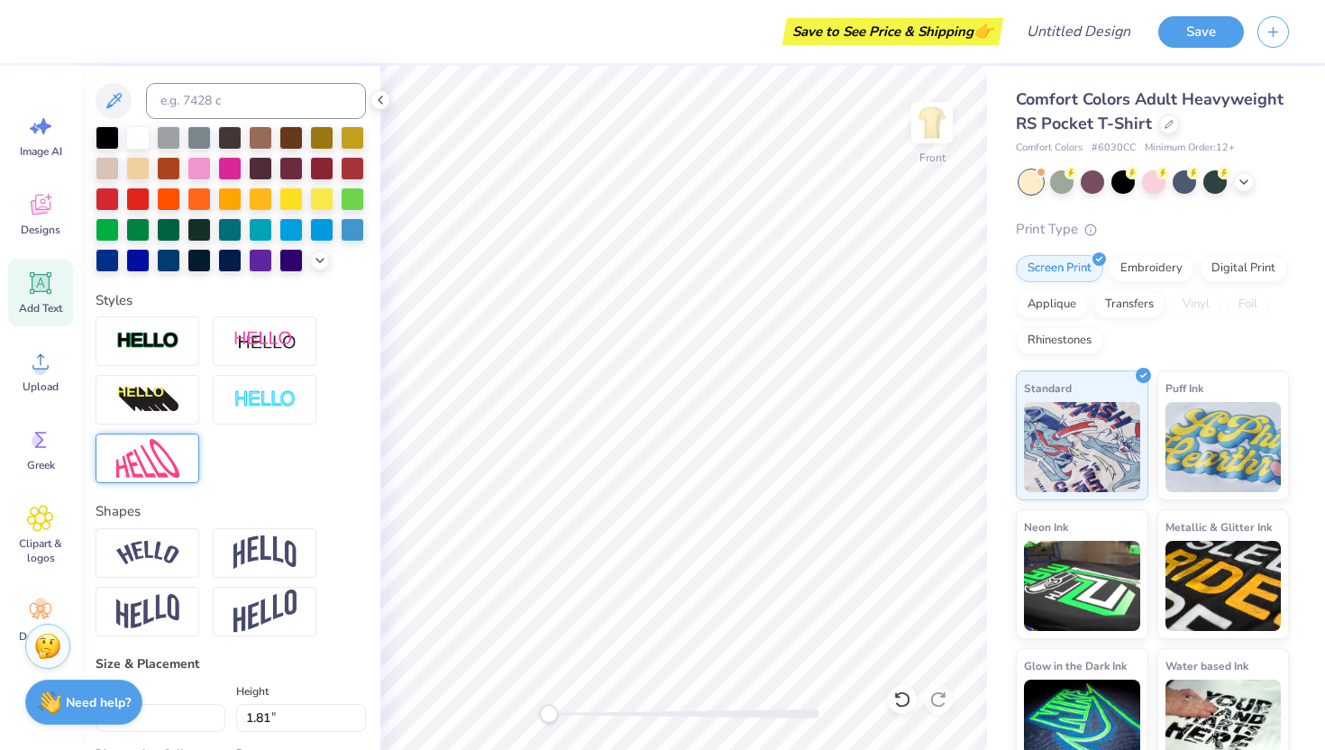
click at [152, 479] on div at bounding box center [148, 458] width 104 height 50
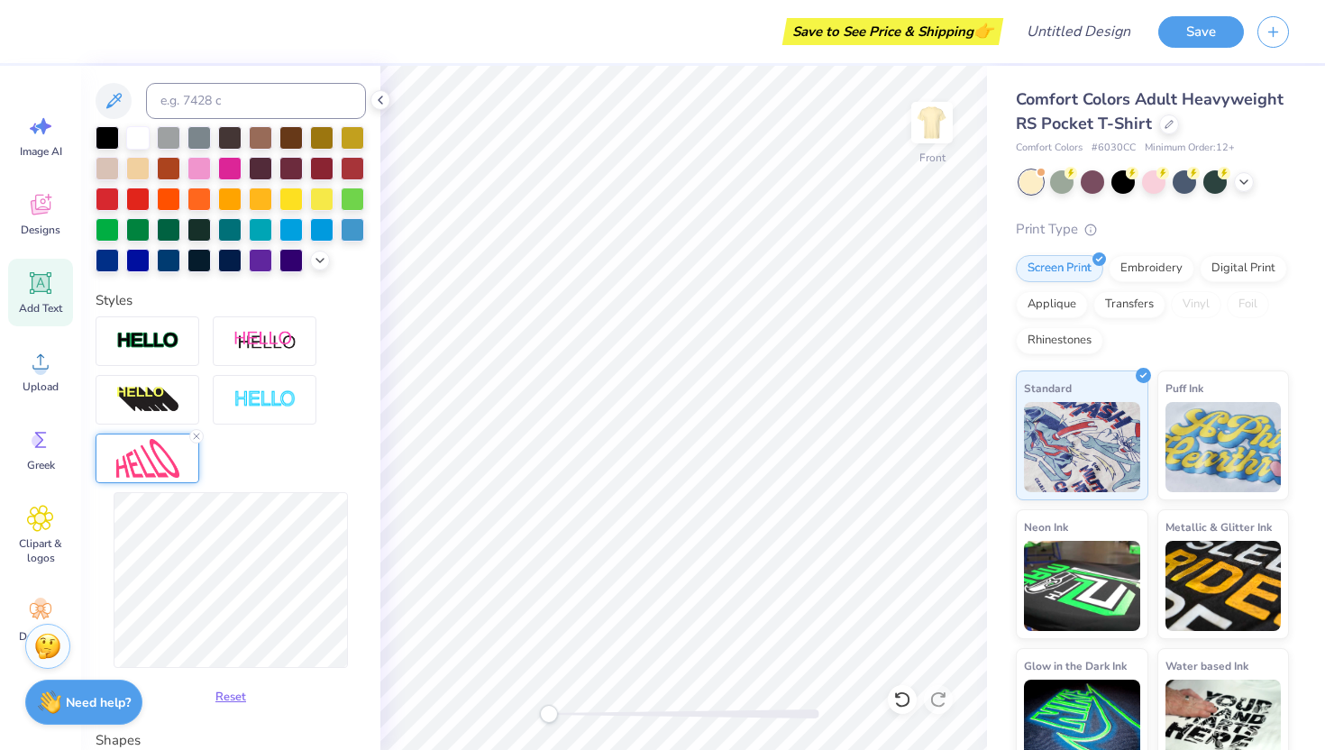
type input "-15.1"
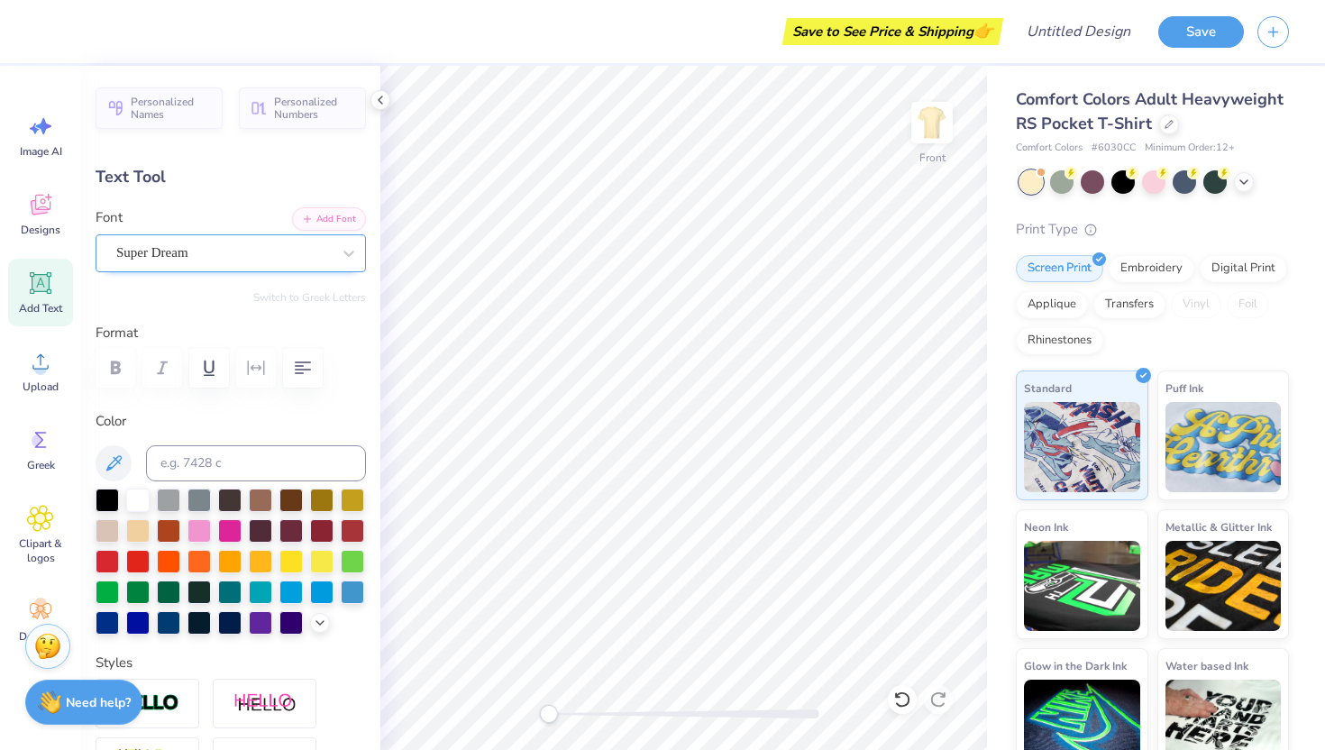
click at [138, 242] on div "Super Dream" at bounding box center [223, 253] width 218 height 28
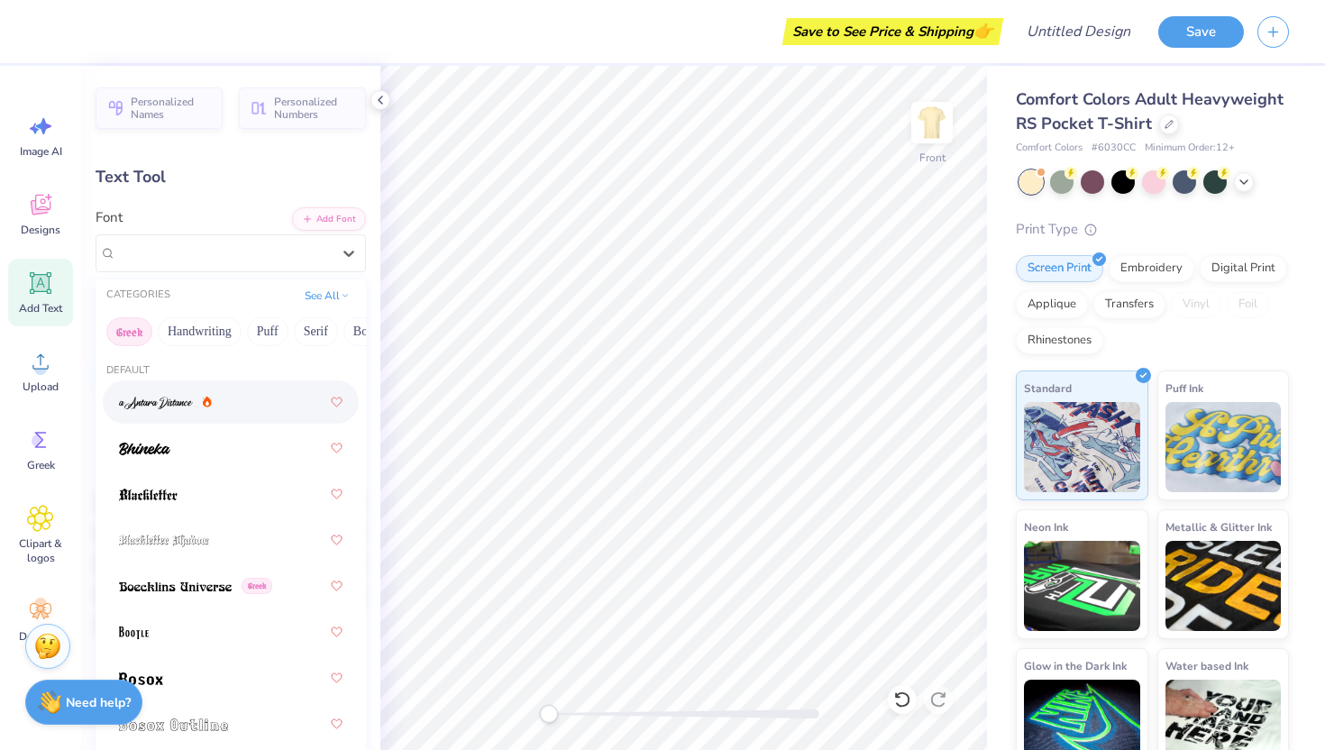
click at [123, 334] on button "Greek" at bounding box center [129, 331] width 46 height 29
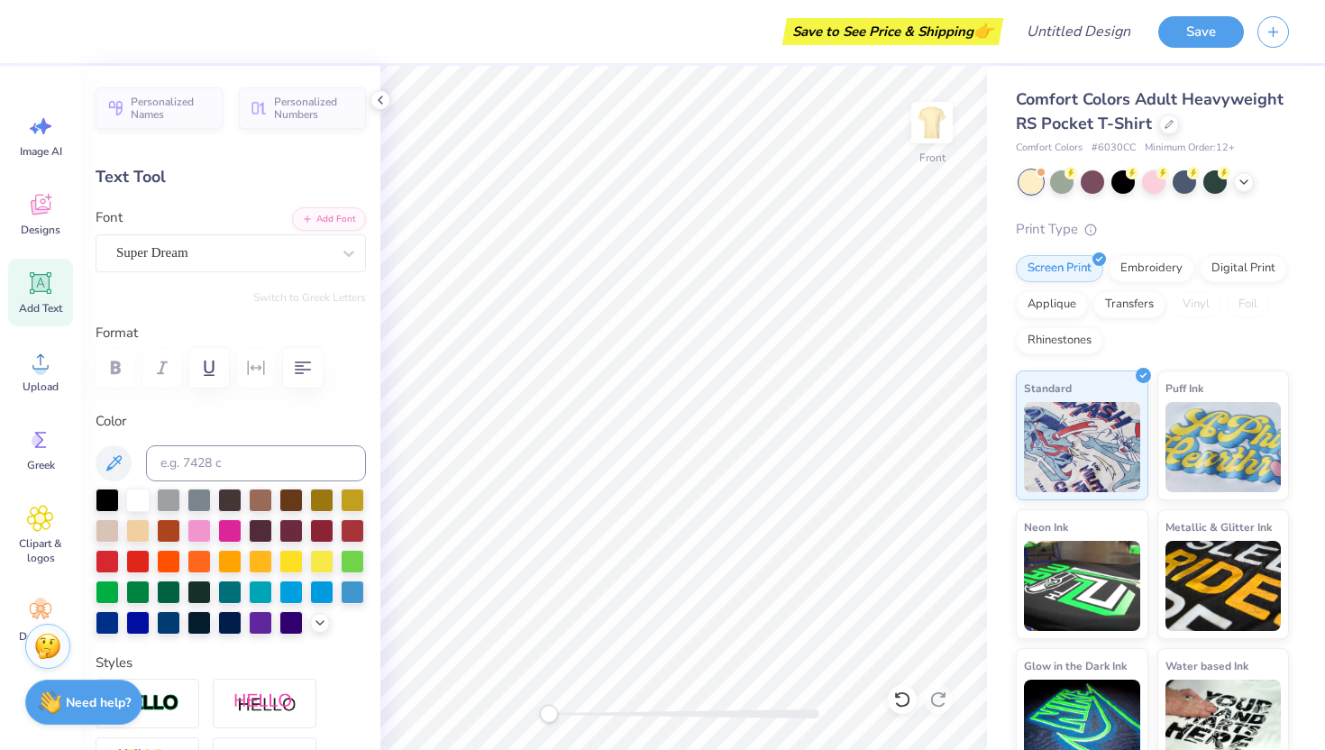
type textarea "P"
click at [146, 253] on div "Super Dream" at bounding box center [223, 253] width 218 height 28
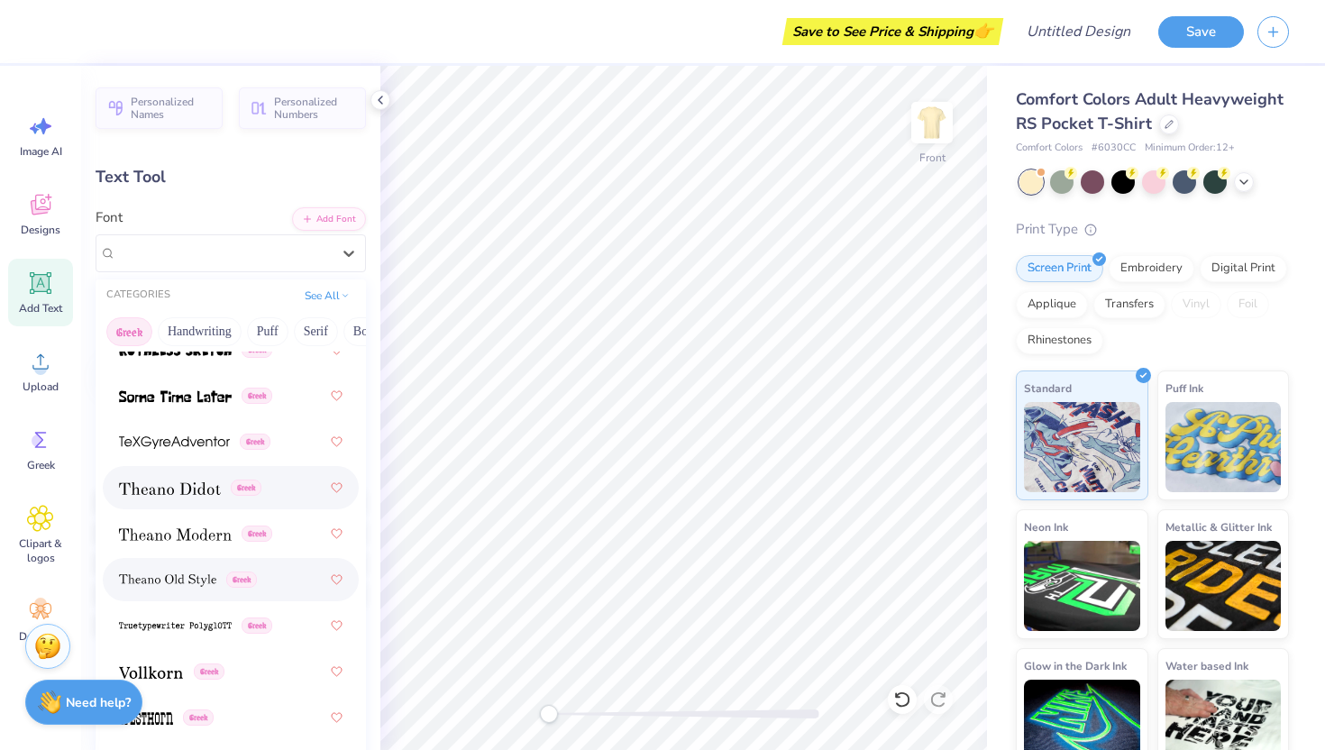
type input "P"
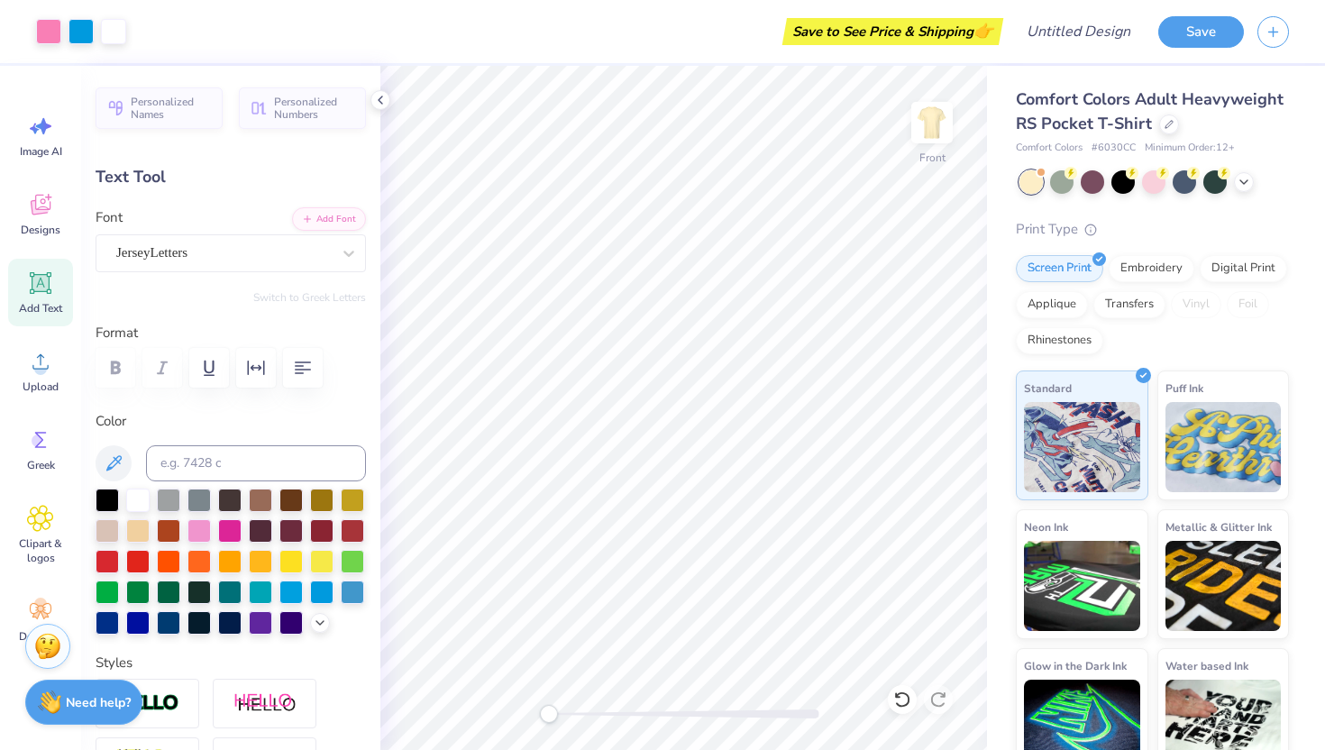
type input "7.30"
type input "4.23"
type input "9.15"
type input "0.0"
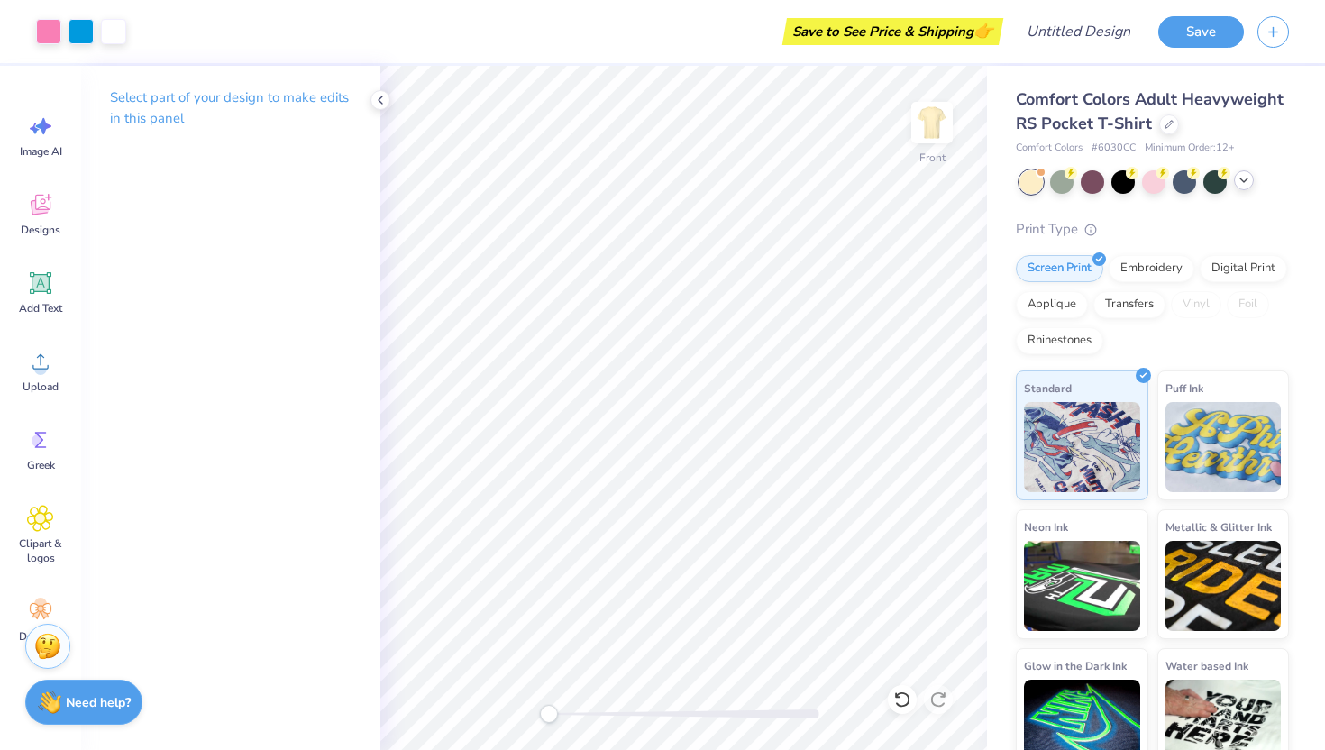
click at [1242, 187] on div at bounding box center [1244, 180] width 20 height 20
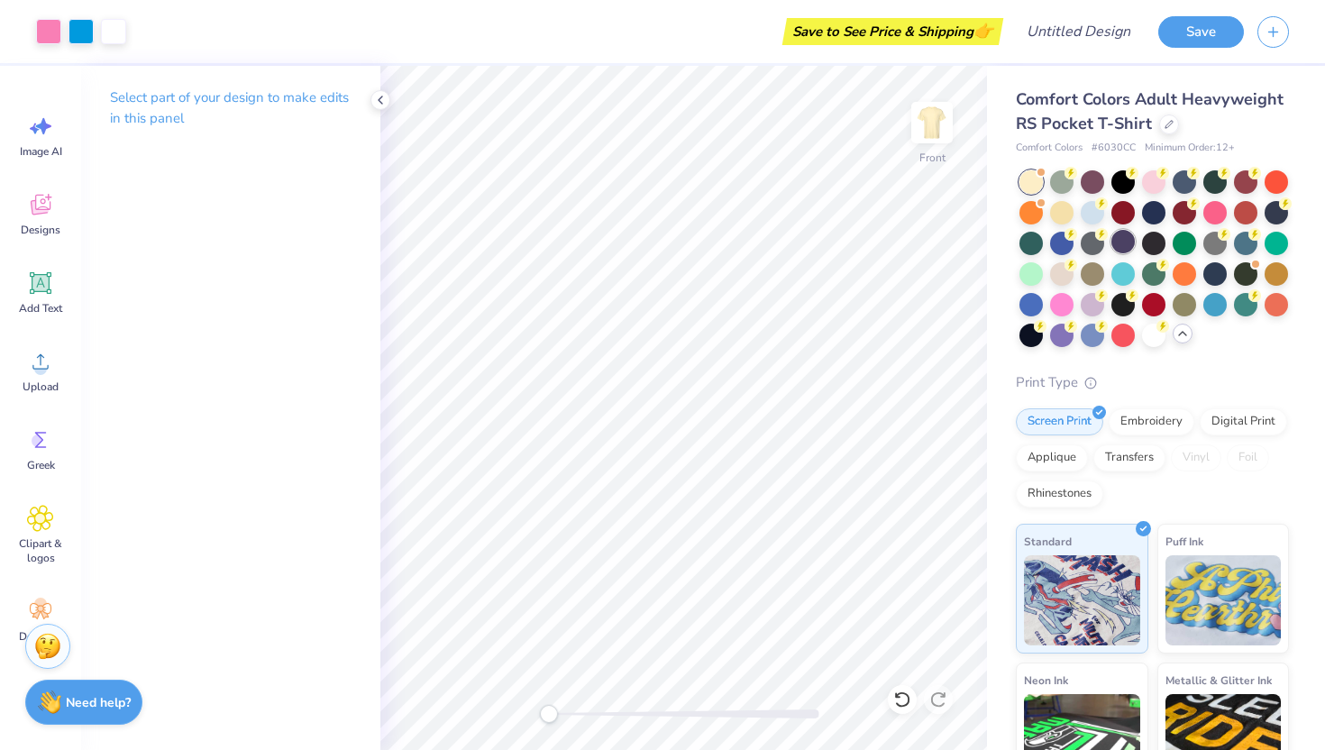
click at [1119, 242] on div at bounding box center [1122, 241] width 23 height 23
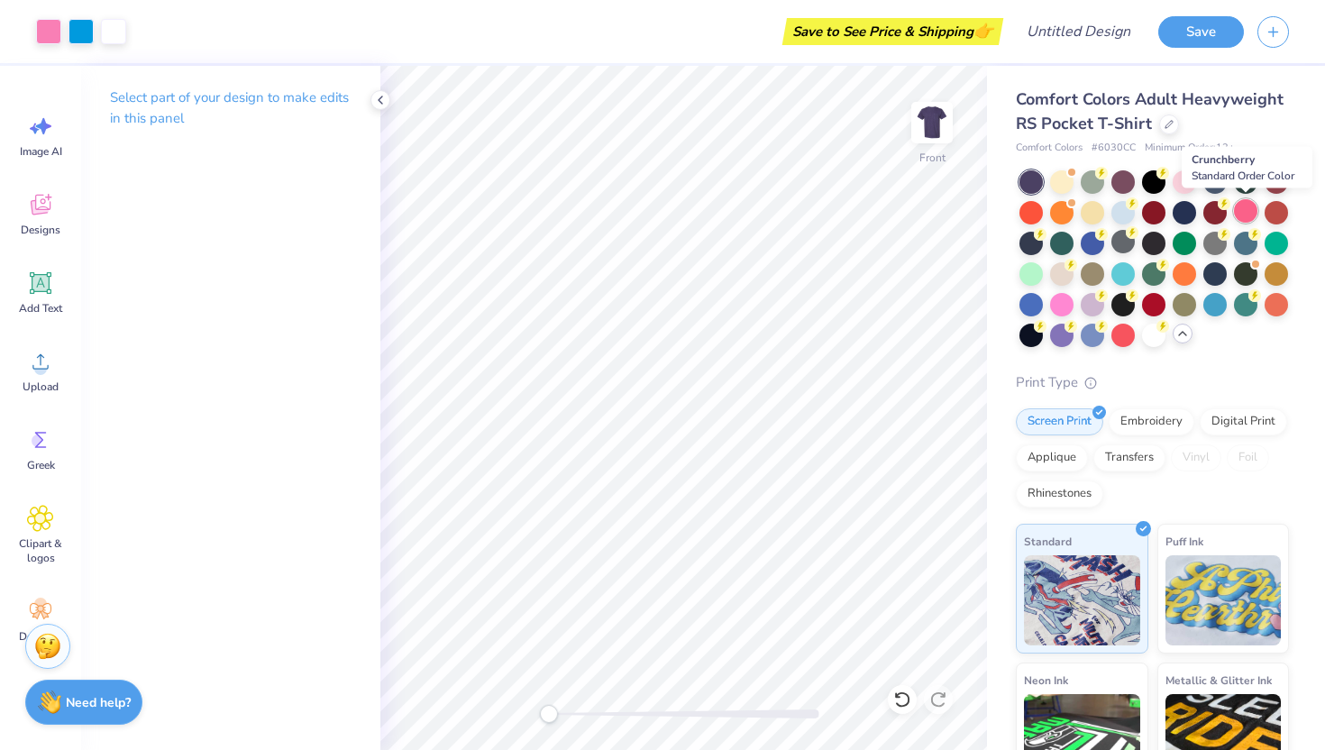
click at [1239, 212] on div at bounding box center [1245, 210] width 23 height 23
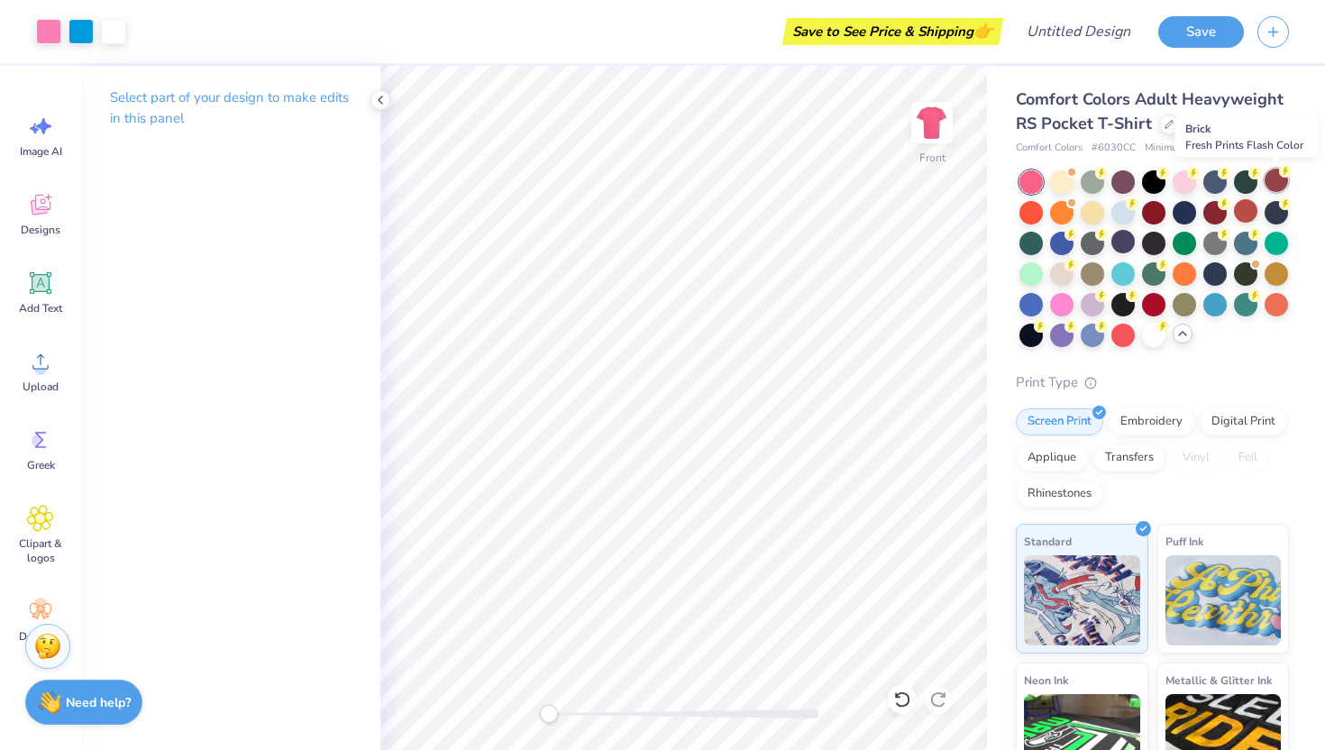
click at [1269, 187] on div at bounding box center [1275, 180] width 23 height 23
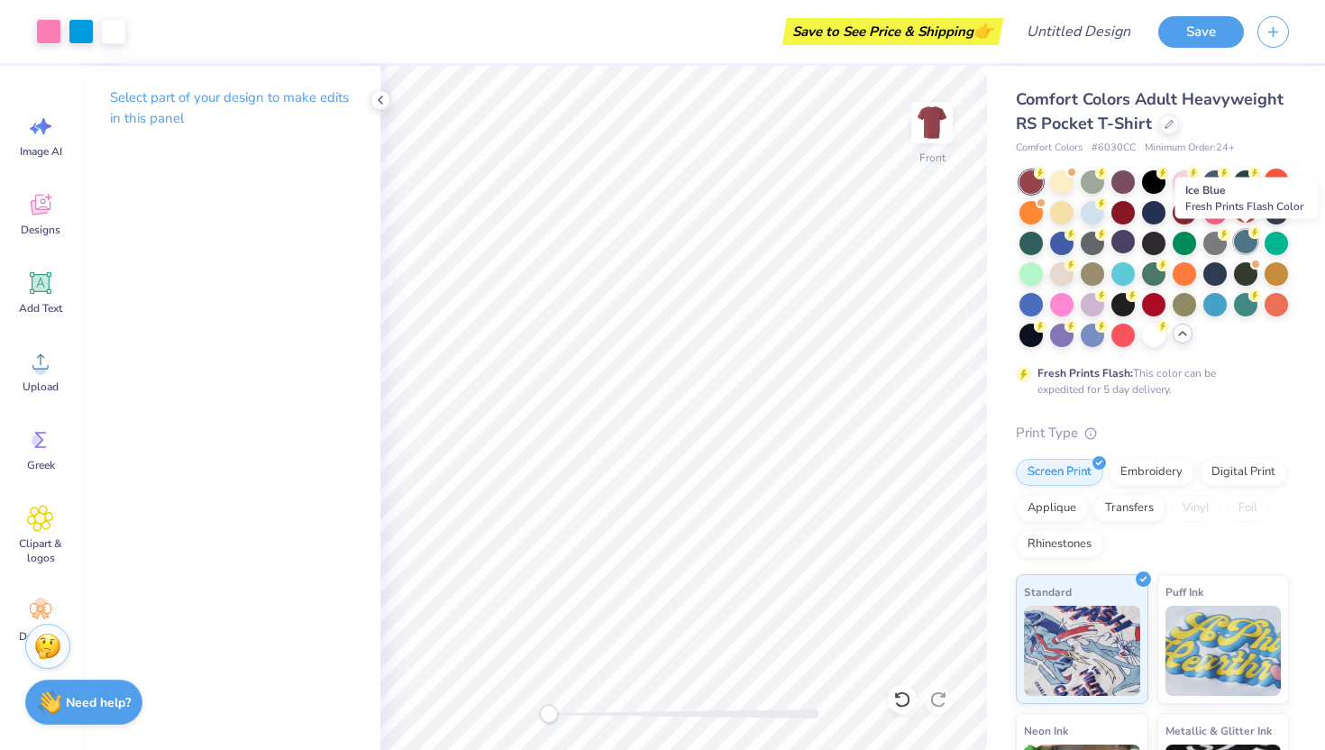
click at [1242, 240] on div at bounding box center [1245, 241] width 23 height 23
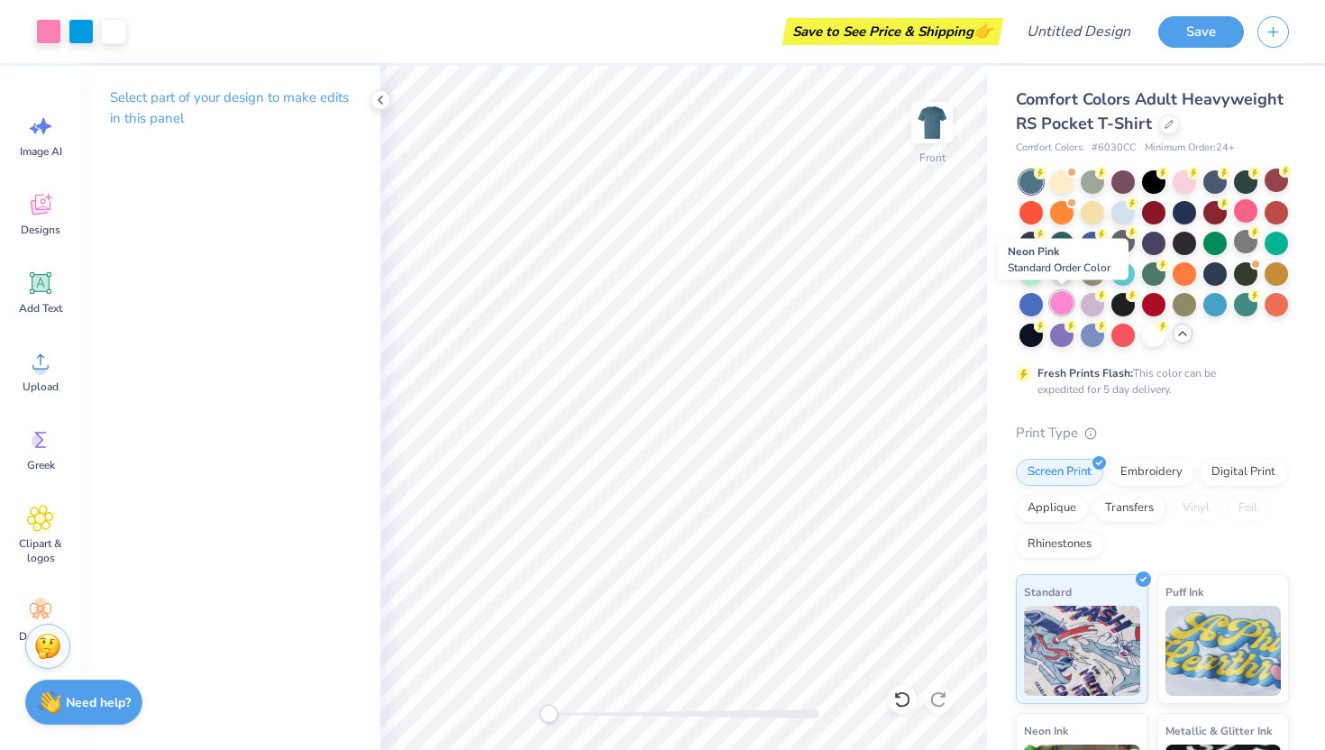
click at [1058, 311] on div at bounding box center [1061, 302] width 23 height 23
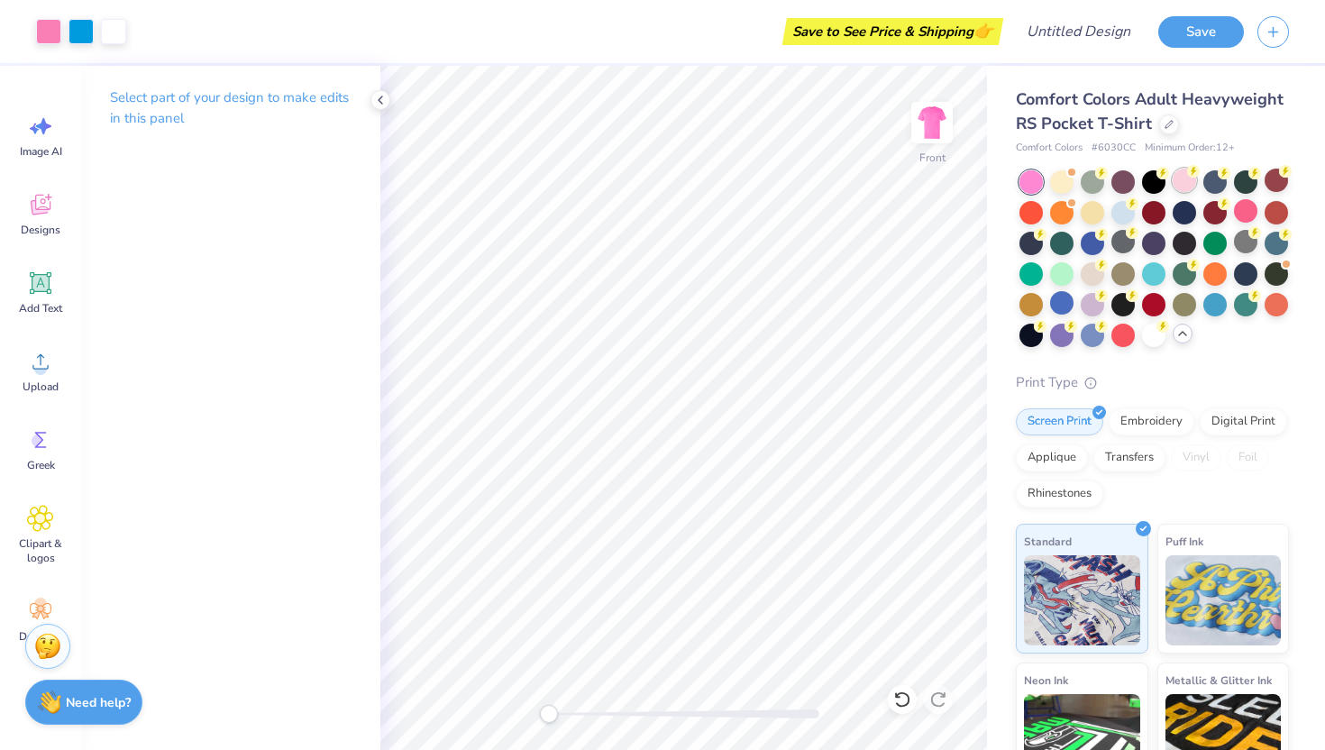
click at [1182, 185] on div at bounding box center [1183, 180] width 23 height 23
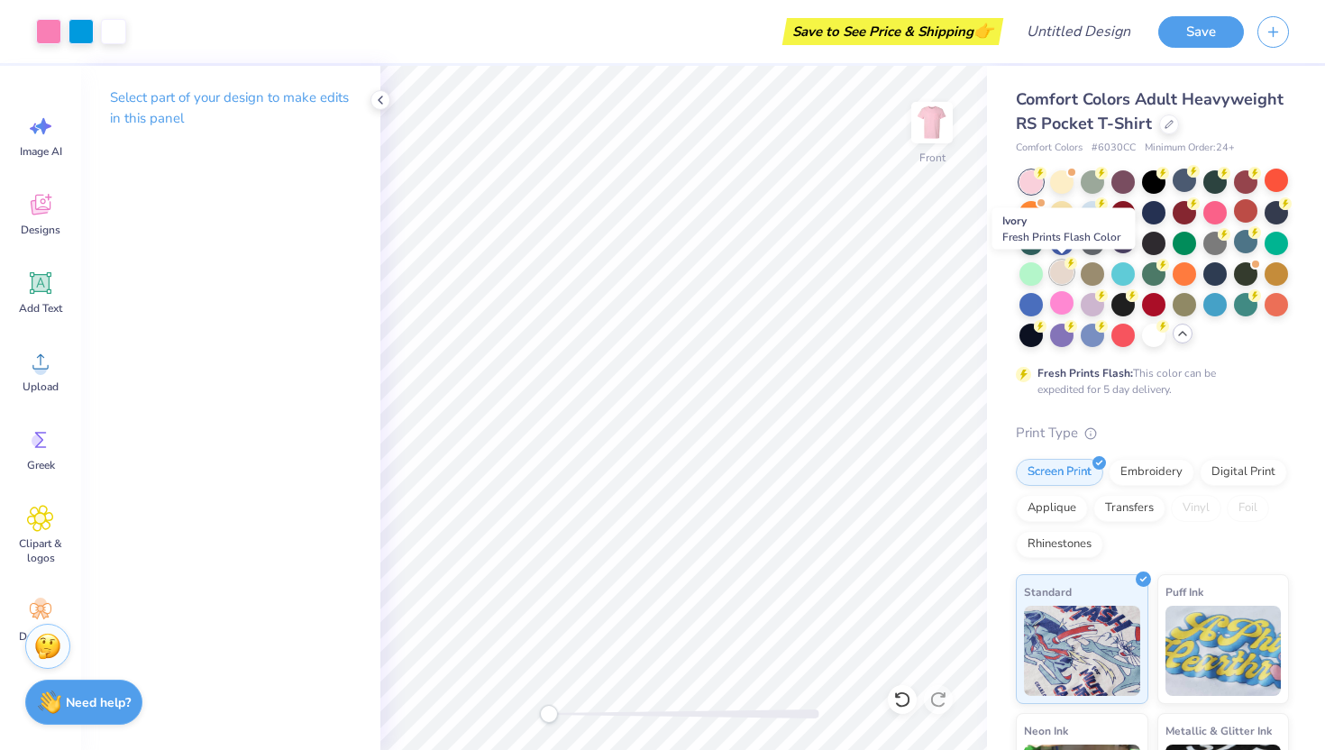
click at [1062, 274] on div at bounding box center [1061, 271] width 23 height 23
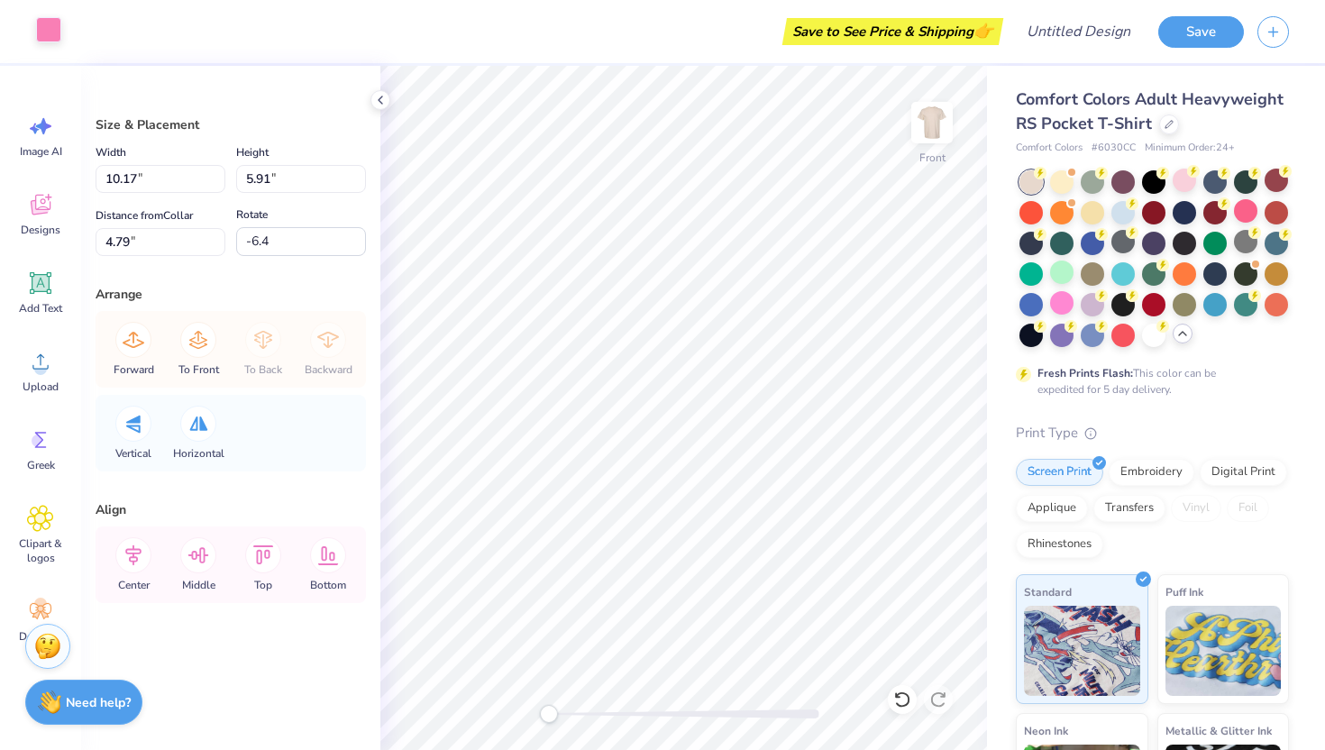
click at [50, 40] on div at bounding box center [48, 29] width 25 height 25
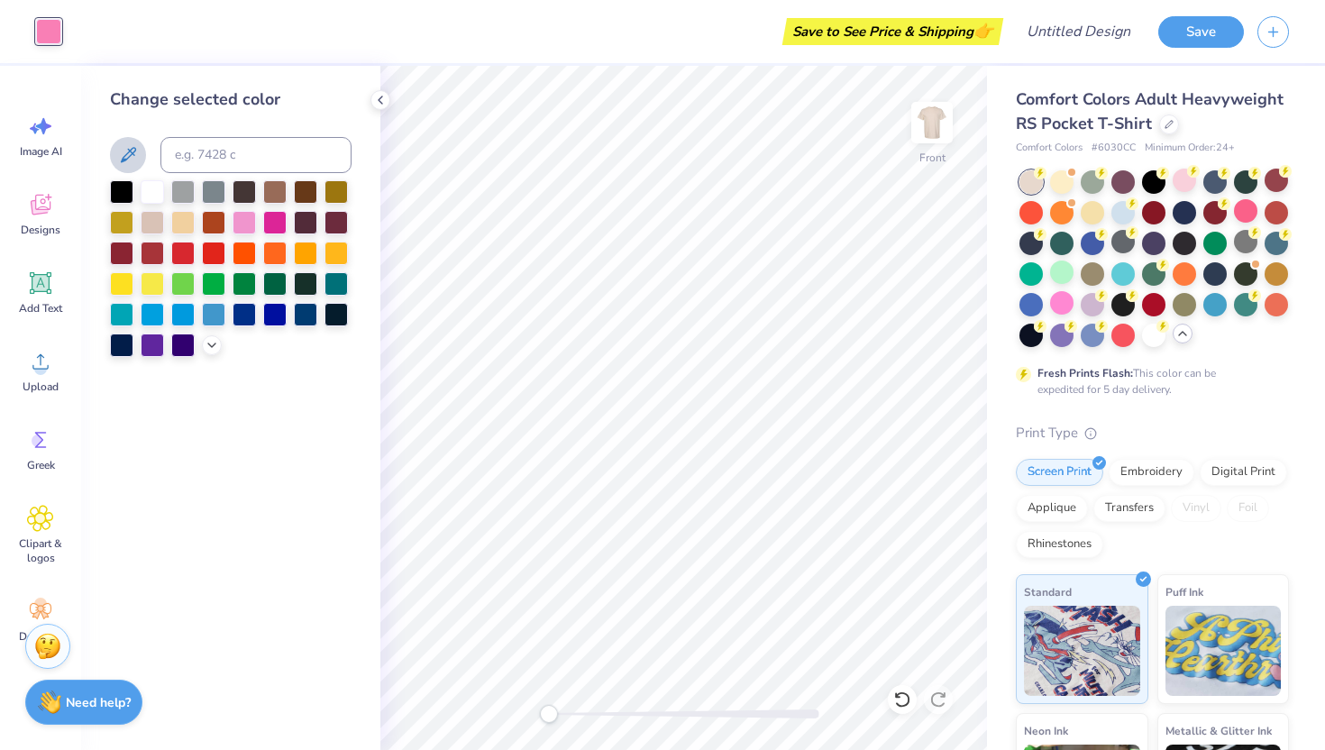
click at [135, 156] on icon at bounding box center [128, 155] width 22 height 22
click at [123, 147] on icon at bounding box center [128, 155] width 22 height 22
click at [205, 342] on icon at bounding box center [212, 343] width 14 height 14
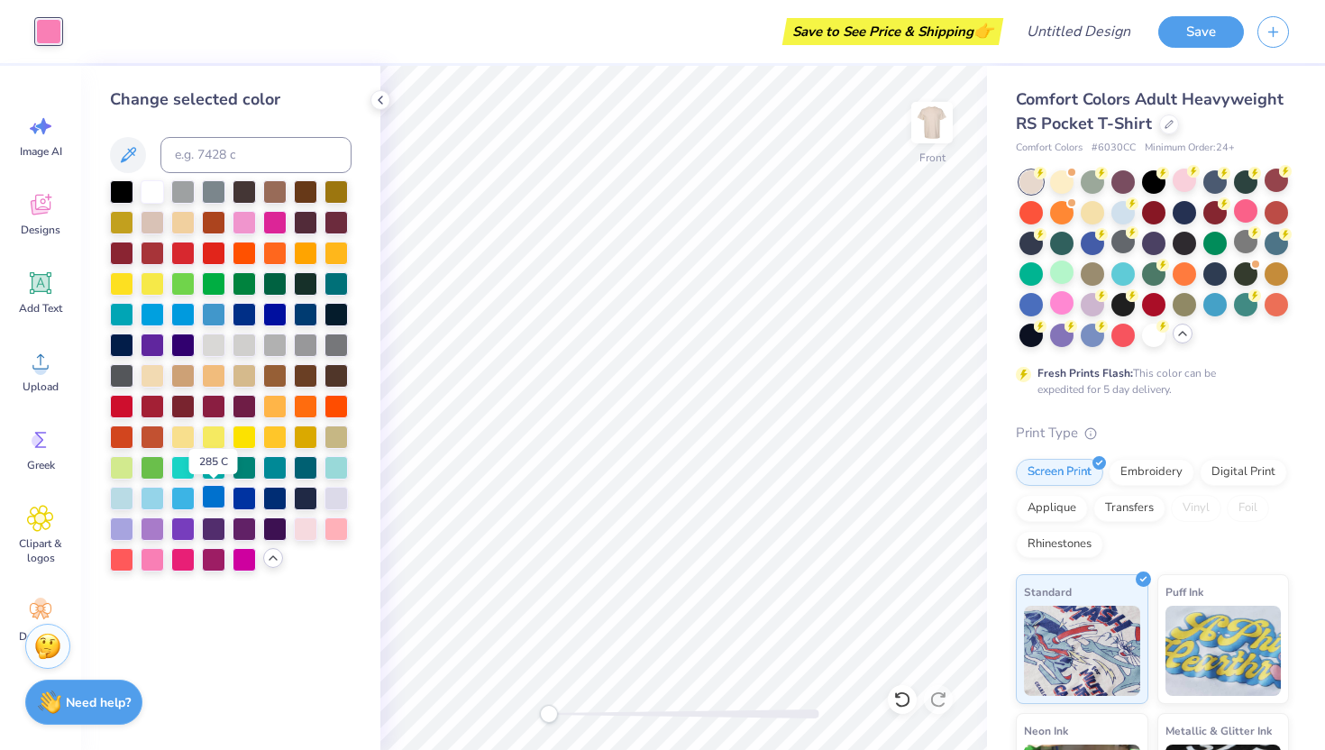
click at [214, 499] on div at bounding box center [213, 496] width 23 height 23
click at [211, 319] on div at bounding box center [213, 312] width 23 height 23
click at [239, 317] on div at bounding box center [243, 312] width 23 height 23
click at [157, 316] on div at bounding box center [152, 312] width 23 height 23
click at [302, 307] on div at bounding box center [305, 312] width 23 height 23
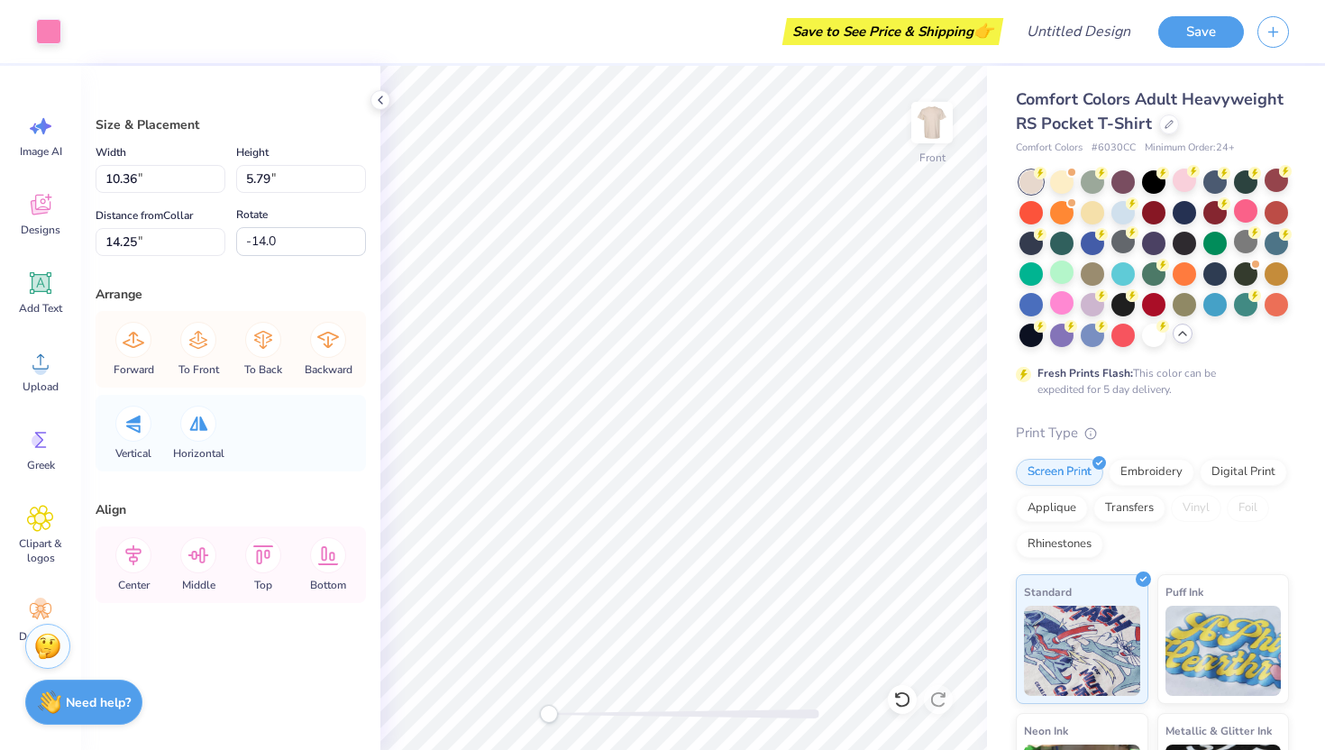
type input "10.38"
type input "5.74"
type input "8.14"
type input "164.0"
click at [42, 37] on div at bounding box center [48, 29] width 25 height 25
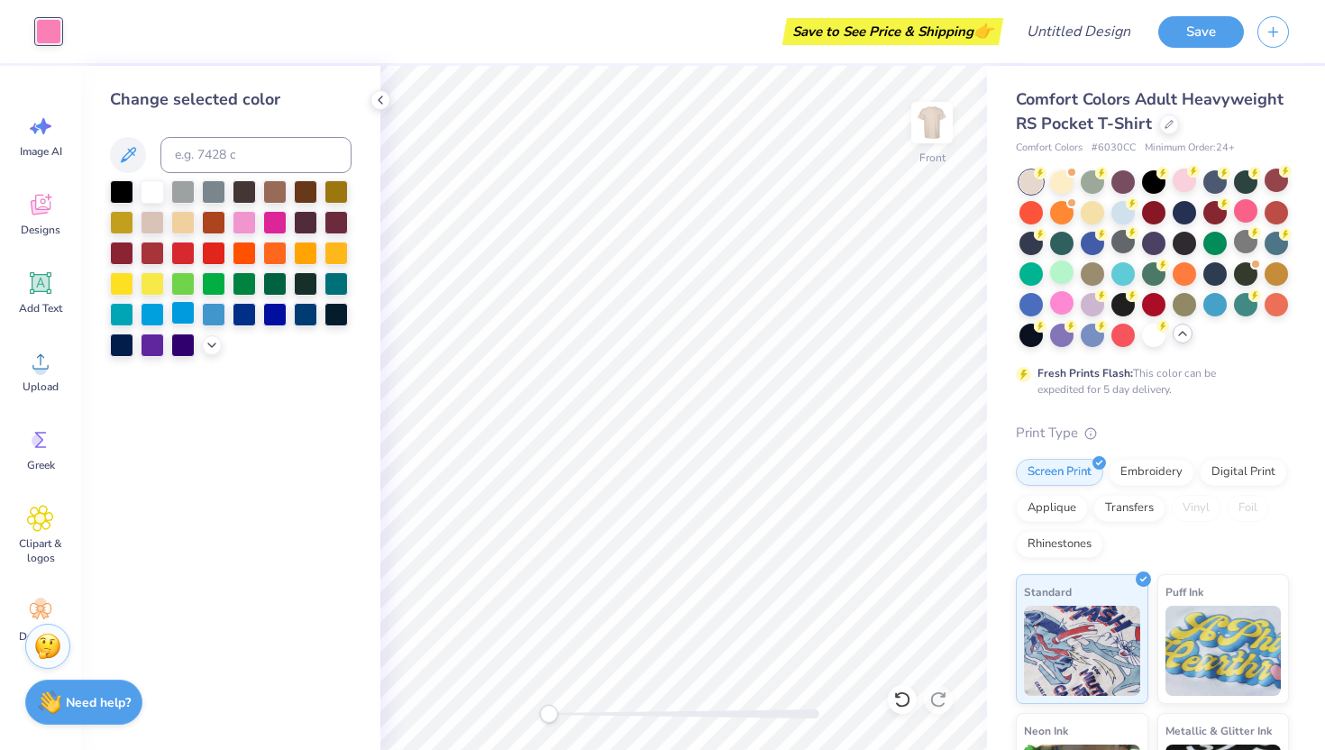
click at [183, 316] on div at bounding box center [182, 312] width 23 height 23
click at [154, 317] on div at bounding box center [152, 312] width 23 height 23
click at [208, 343] on icon at bounding box center [212, 343] width 14 height 14
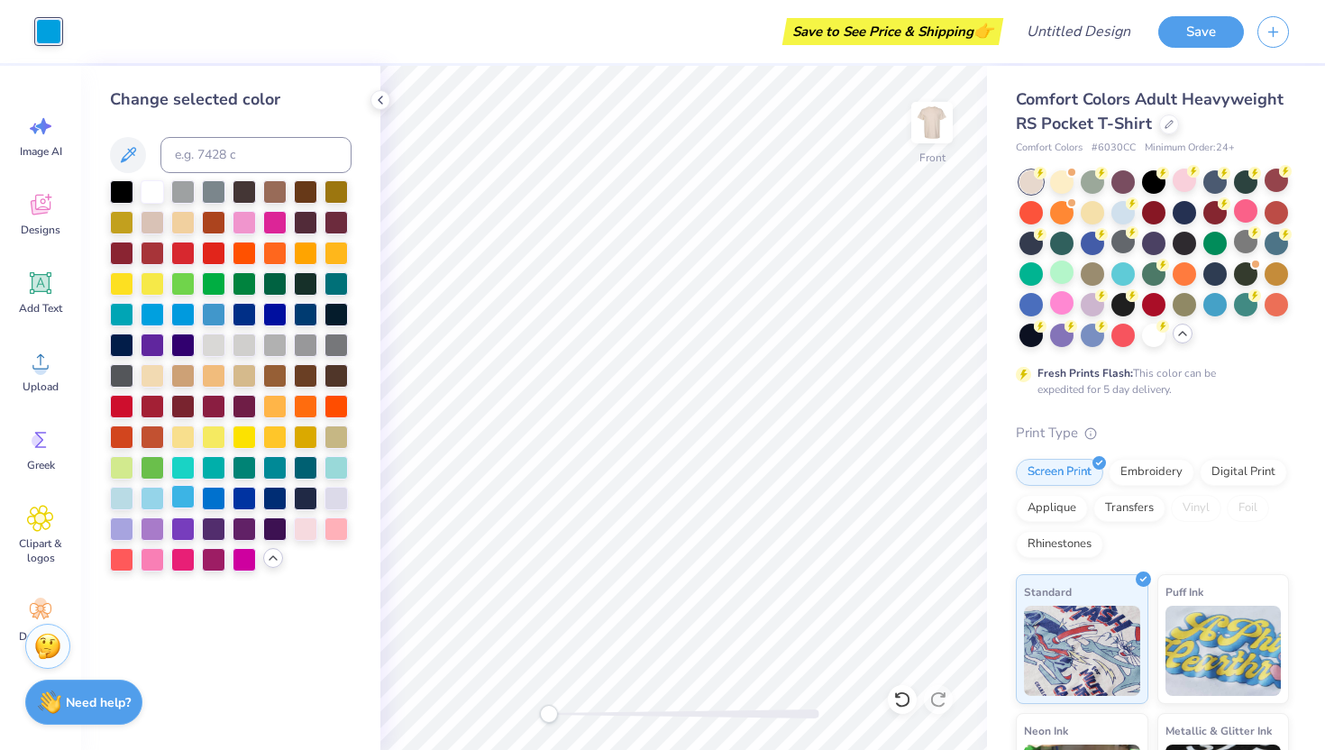
click at [179, 497] on div at bounding box center [182, 496] width 23 height 23
click at [159, 499] on div at bounding box center [152, 496] width 23 height 23
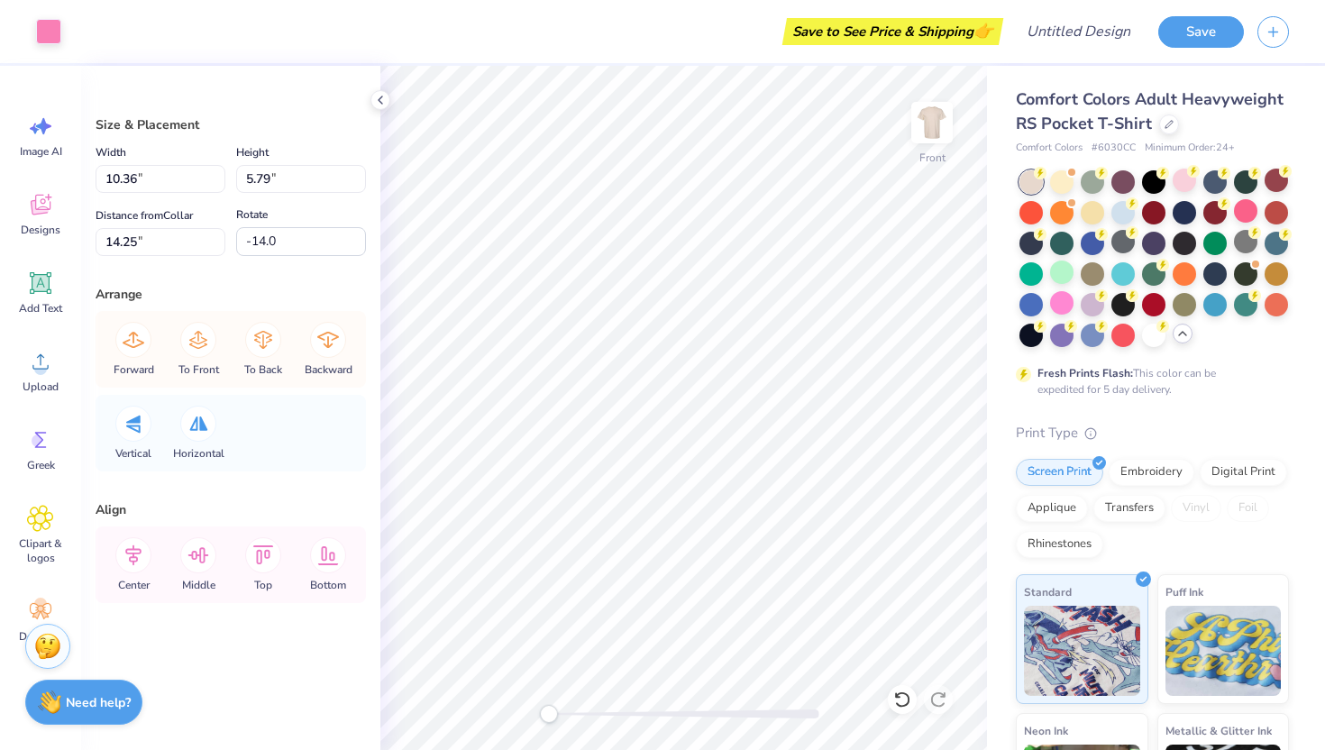
type input "-4.6"
type input "1.64"
type input "5.93"
type input "-14.0"
type input "1.64"
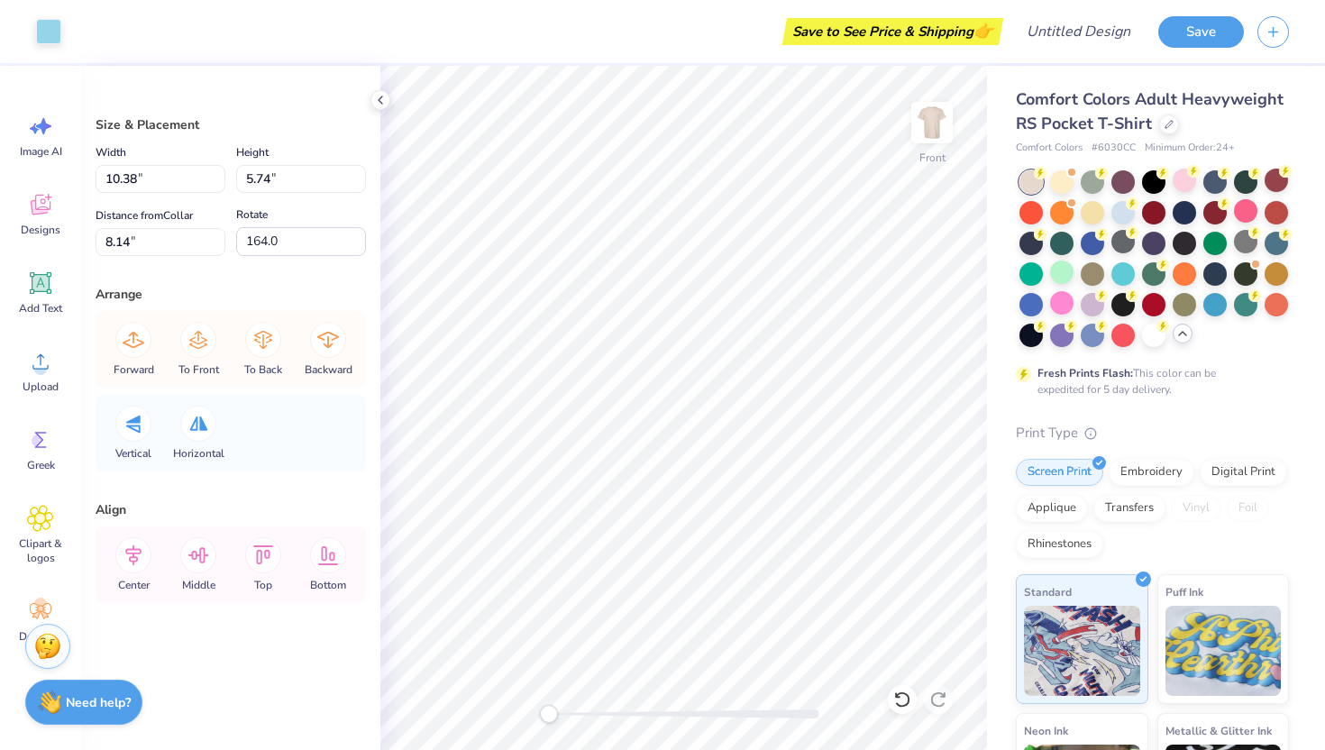
type input "5.93"
type input "14.25"
type input "-4.2"
click at [33, 441] on circle at bounding box center [38, 440] width 13 height 13
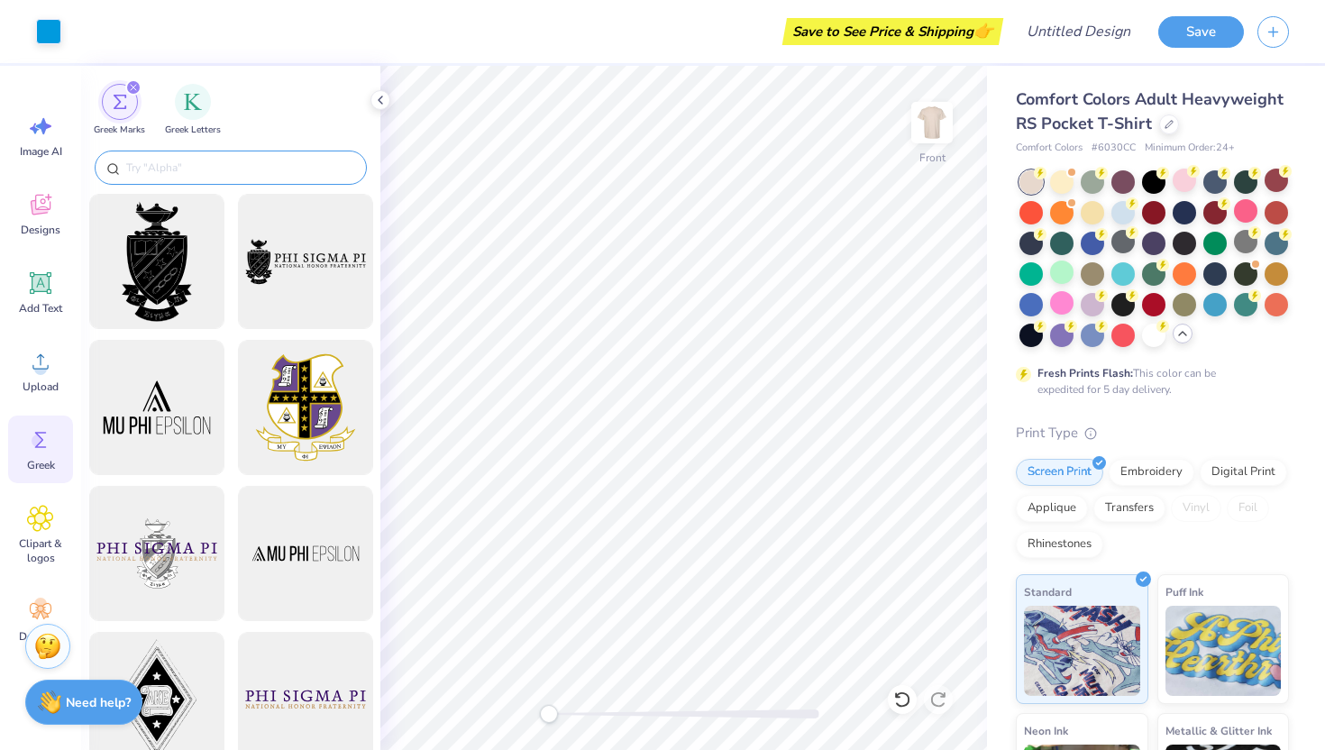
click at [151, 159] on input "text" at bounding box center [239, 168] width 231 height 18
click at [189, 109] on div "filter for Greek Letters" at bounding box center [193, 100] width 36 height 36
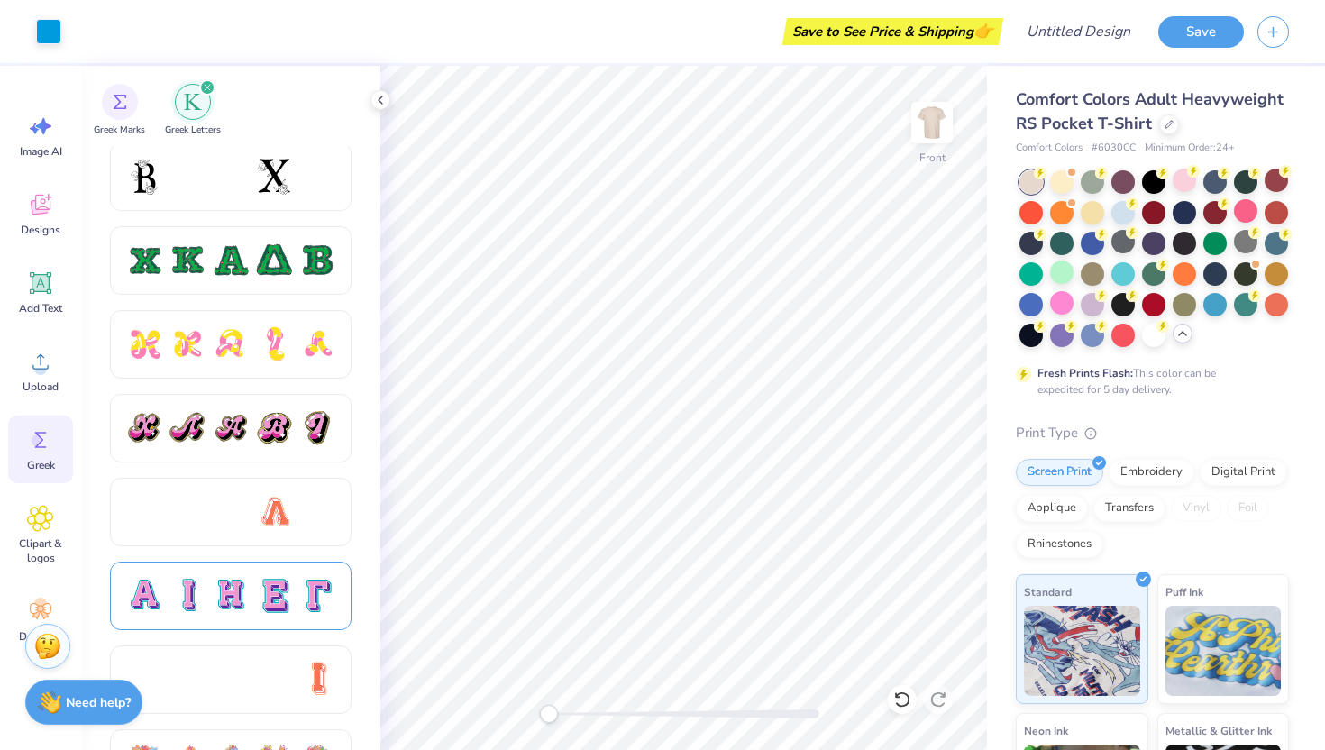
scroll to position [921, 0]
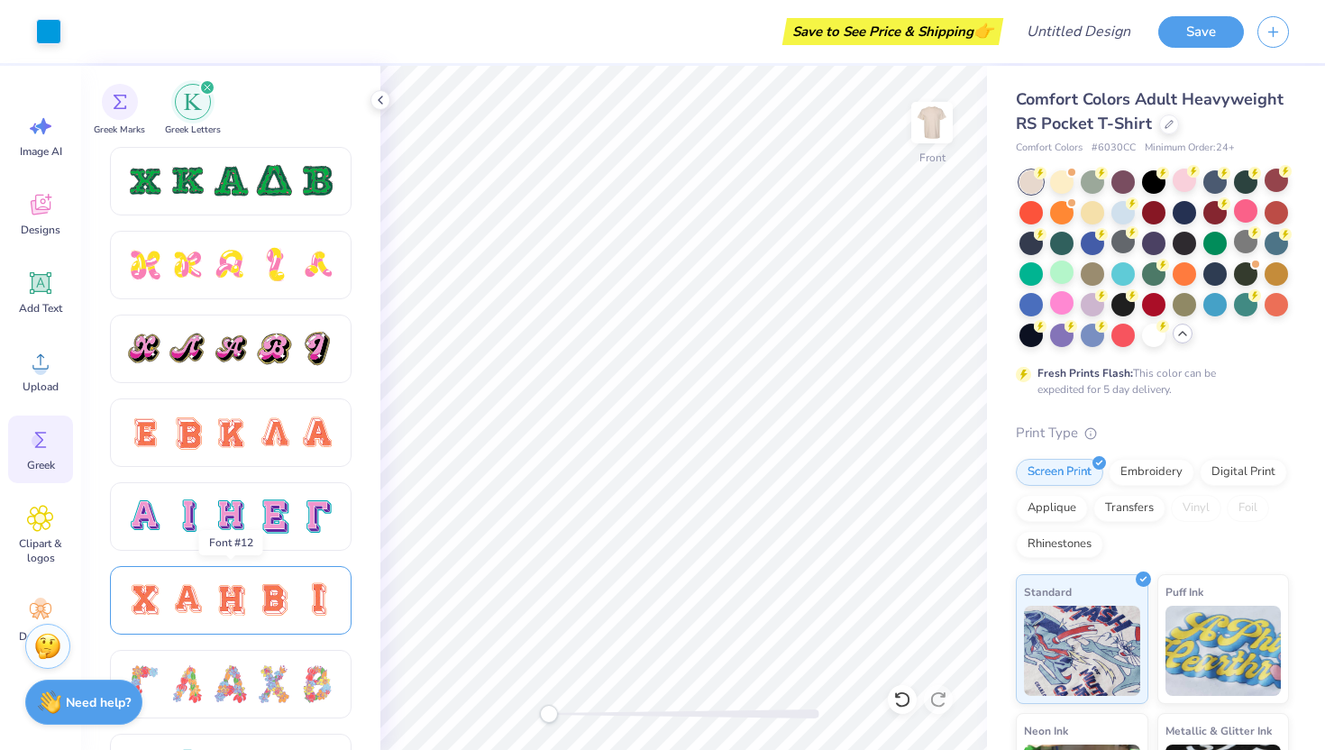
click at [157, 606] on div at bounding box center [144, 600] width 38 height 38
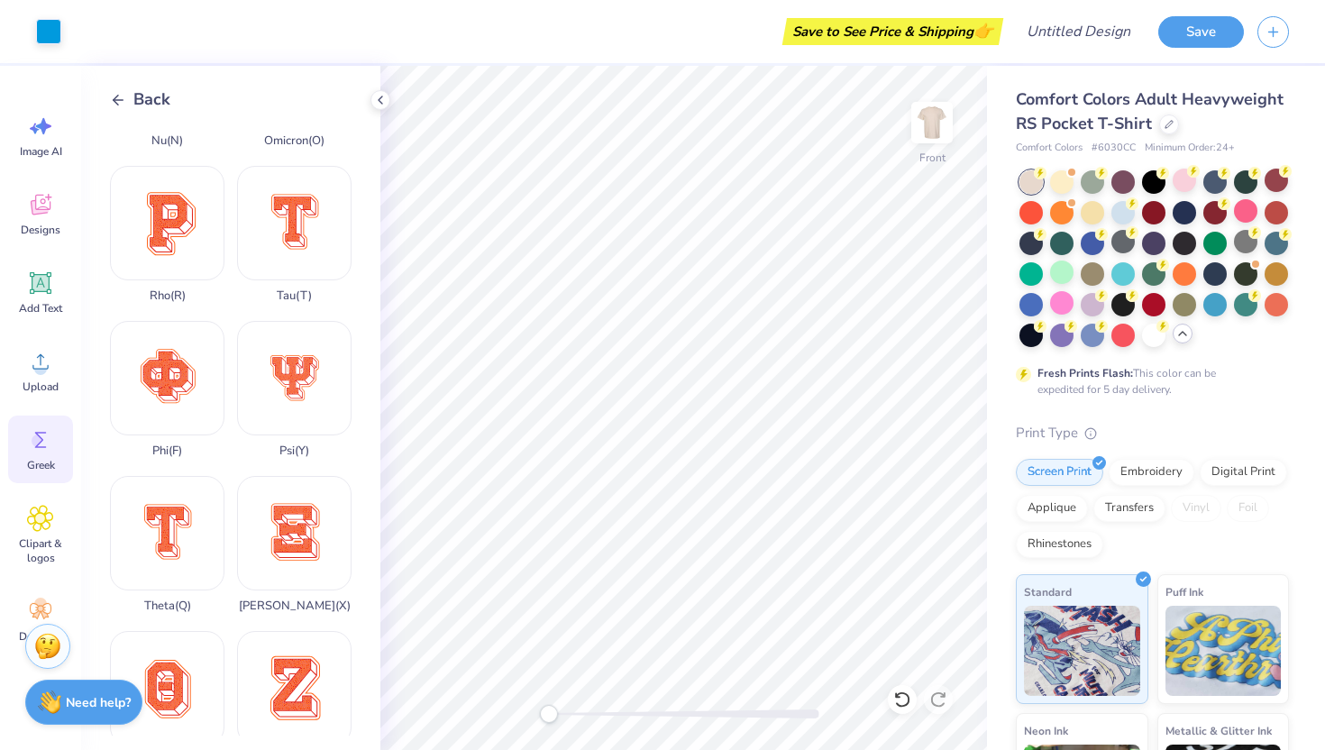
scroll to position [1205, 0]
click at [155, 387] on div "Phi ( F )" at bounding box center [167, 388] width 114 height 137
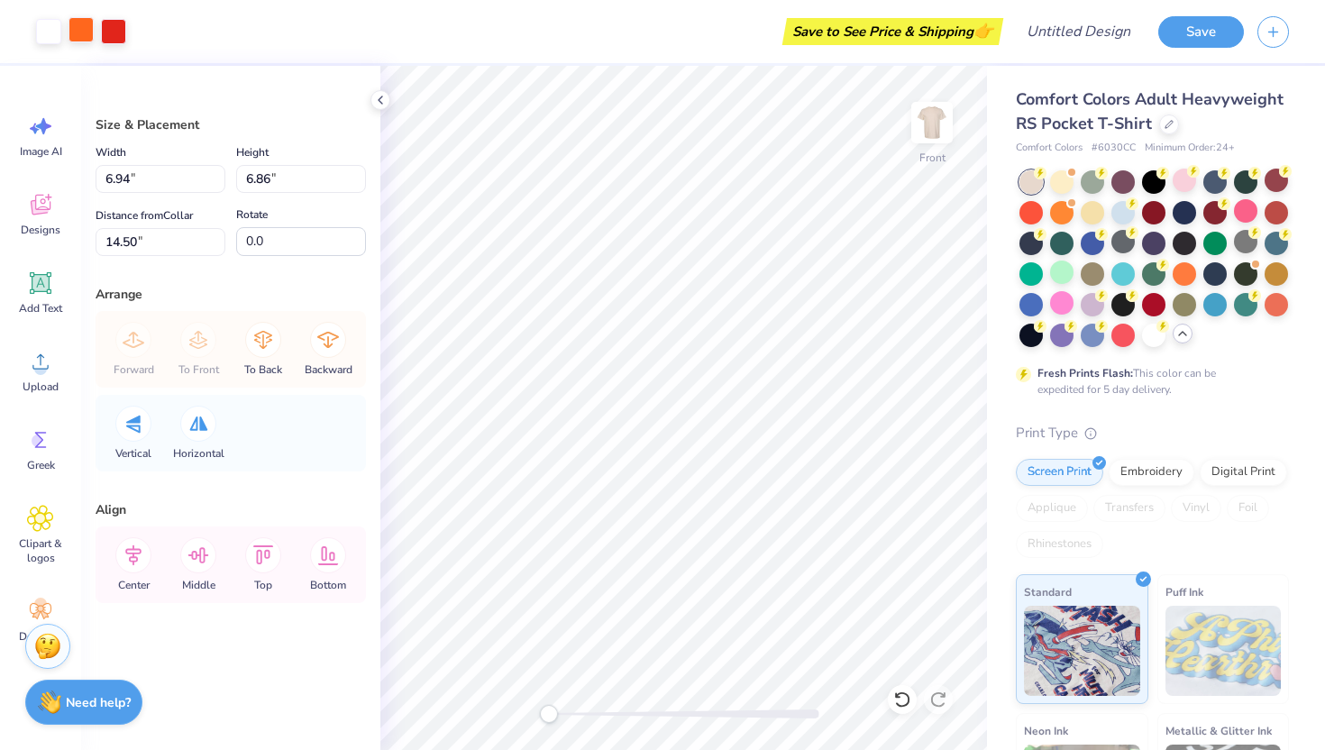
type input "6.94"
type input "6.86"
type input "14.50"
click at [84, 41] on div at bounding box center [80, 29] width 25 height 25
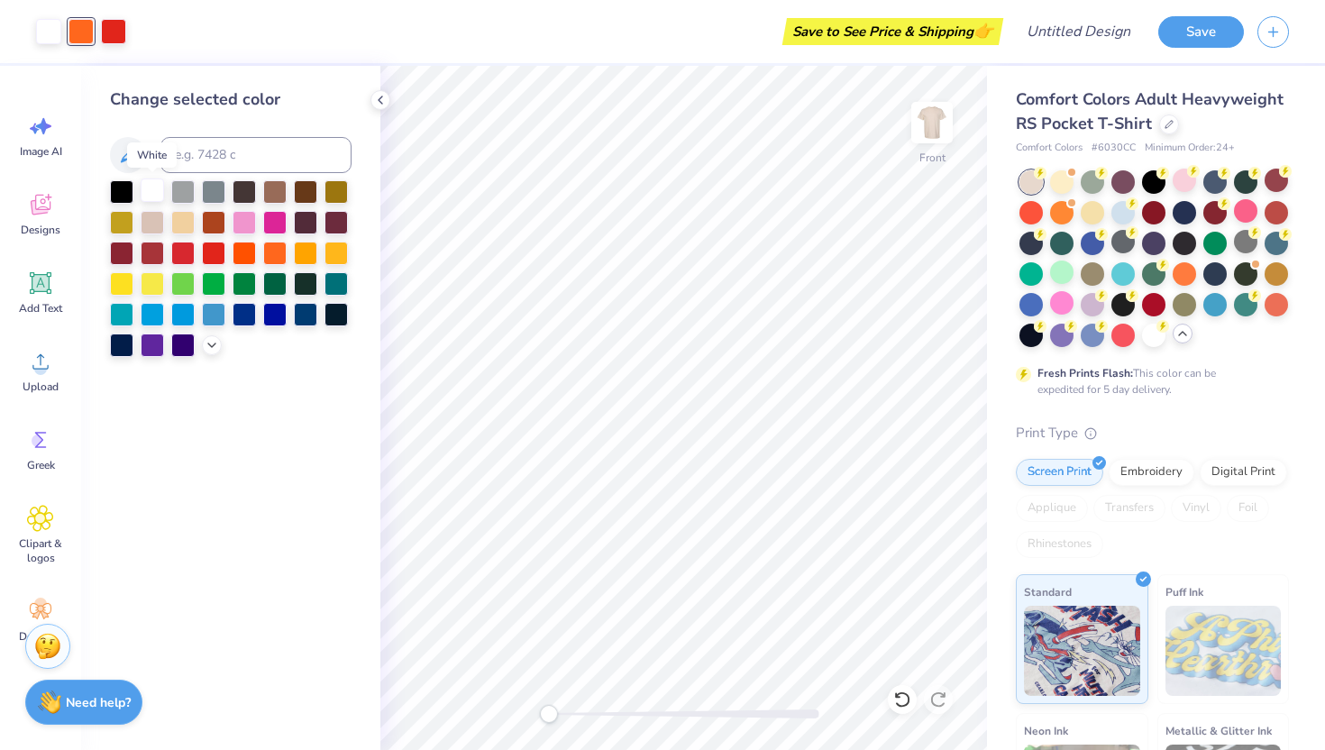
click at [151, 195] on div at bounding box center [152, 189] width 23 height 23
click at [74, 28] on div at bounding box center [80, 29] width 25 height 25
click at [45, 25] on div at bounding box center [48, 29] width 25 height 25
click at [74, 30] on div at bounding box center [80, 29] width 25 height 25
click at [146, 187] on div at bounding box center [152, 189] width 23 height 23
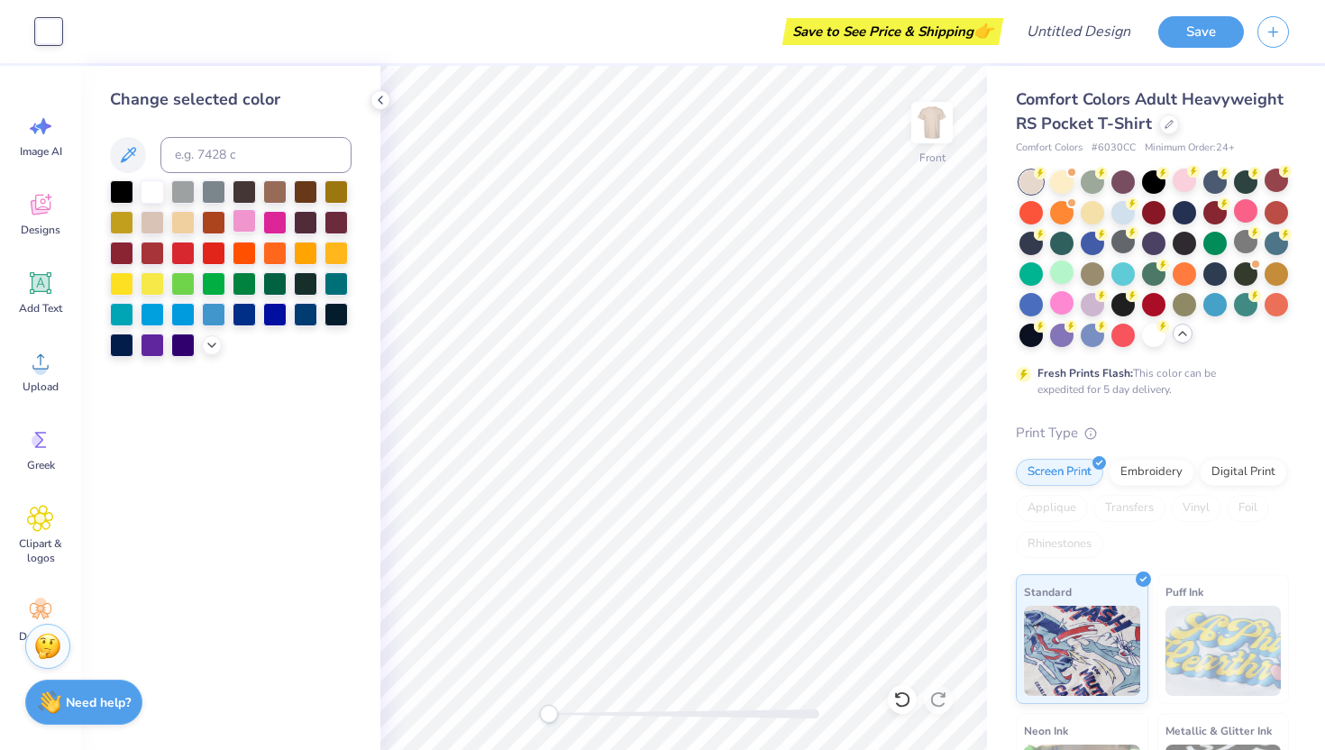
click at [238, 226] on div at bounding box center [243, 220] width 23 height 23
click at [899, 700] on icon at bounding box center [902, 699] width 18 height 18
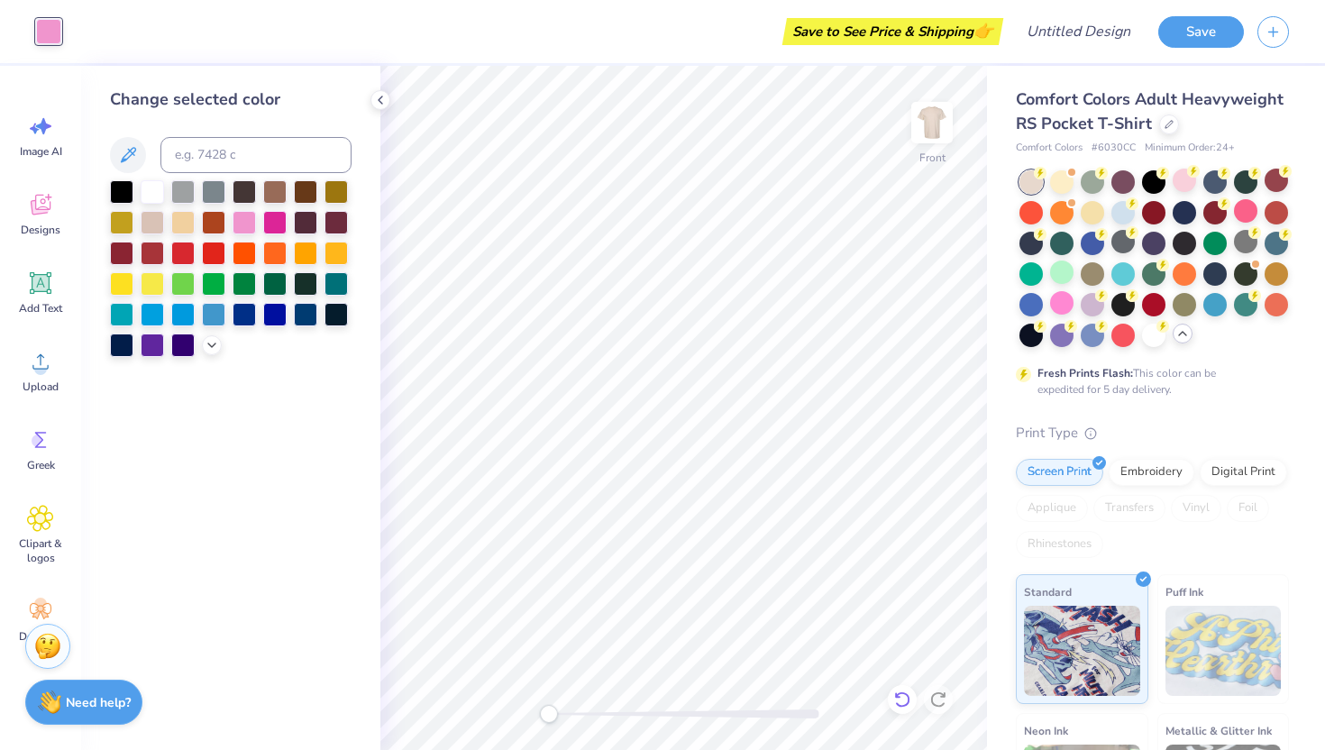
click at [899, 700] on icon at bounding box center [902, 699] width 18 height 18
click at [897, 695] on icon at bounding box center [901, 699] width 15 height 16
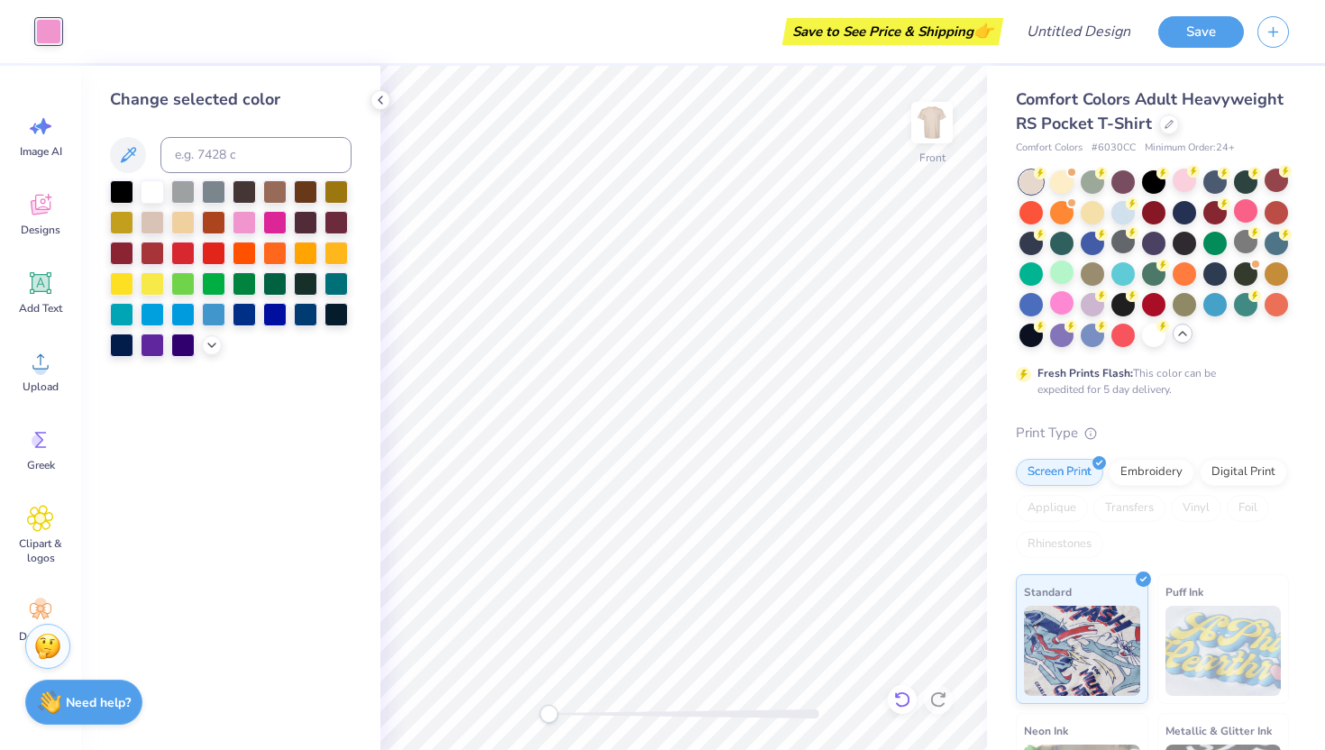
click at [897, 695] on icon at bounding box center [901, 699] width 15 height 16
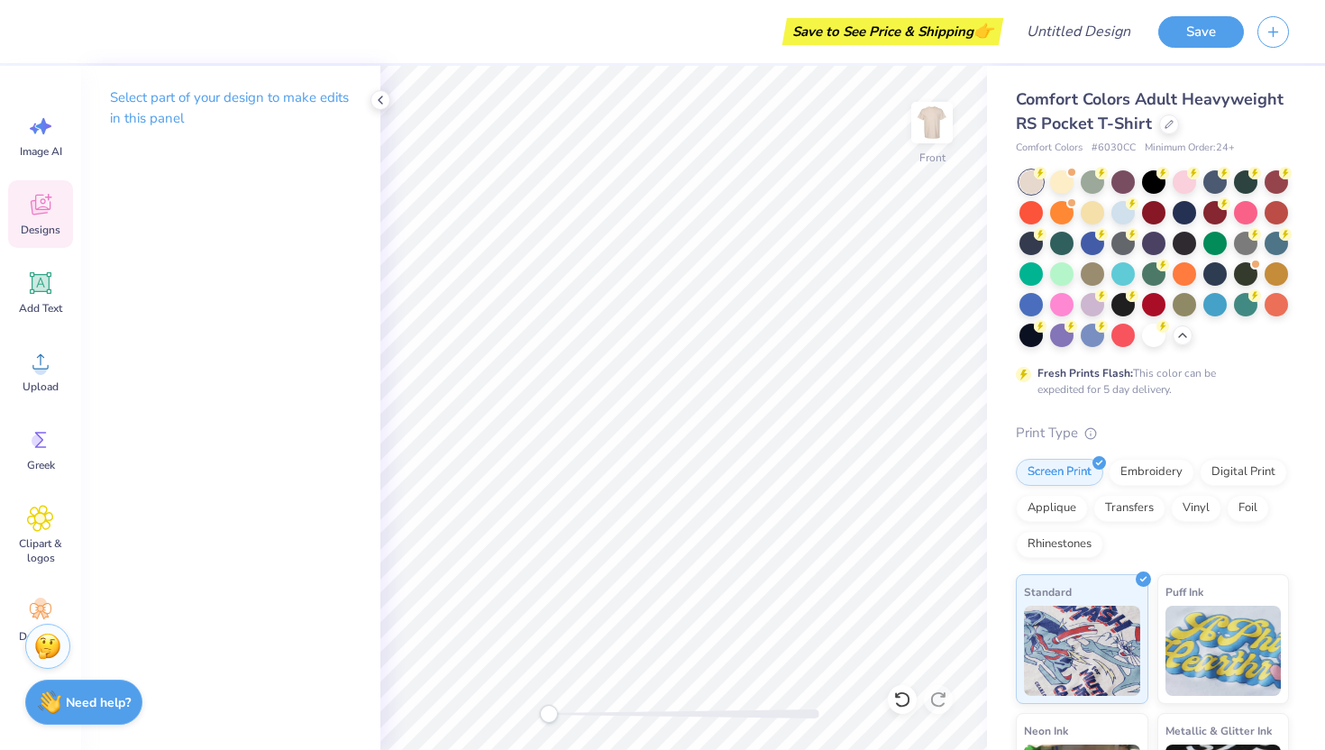
click at [42, 215] on icon at bounding box center [40, 204] width 27 height 27
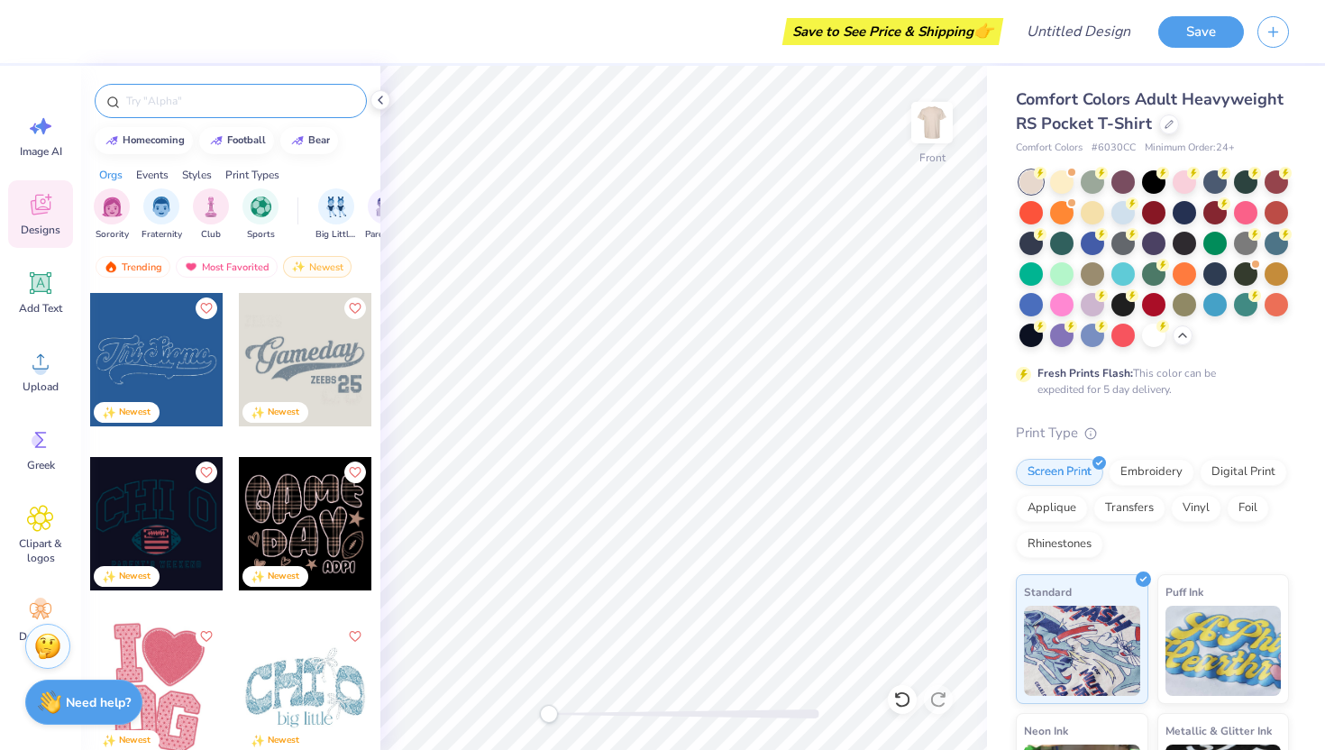
click at [150, 105] on input "text" at bounding box center [239, 101] width 231 height 18
type input "golf"
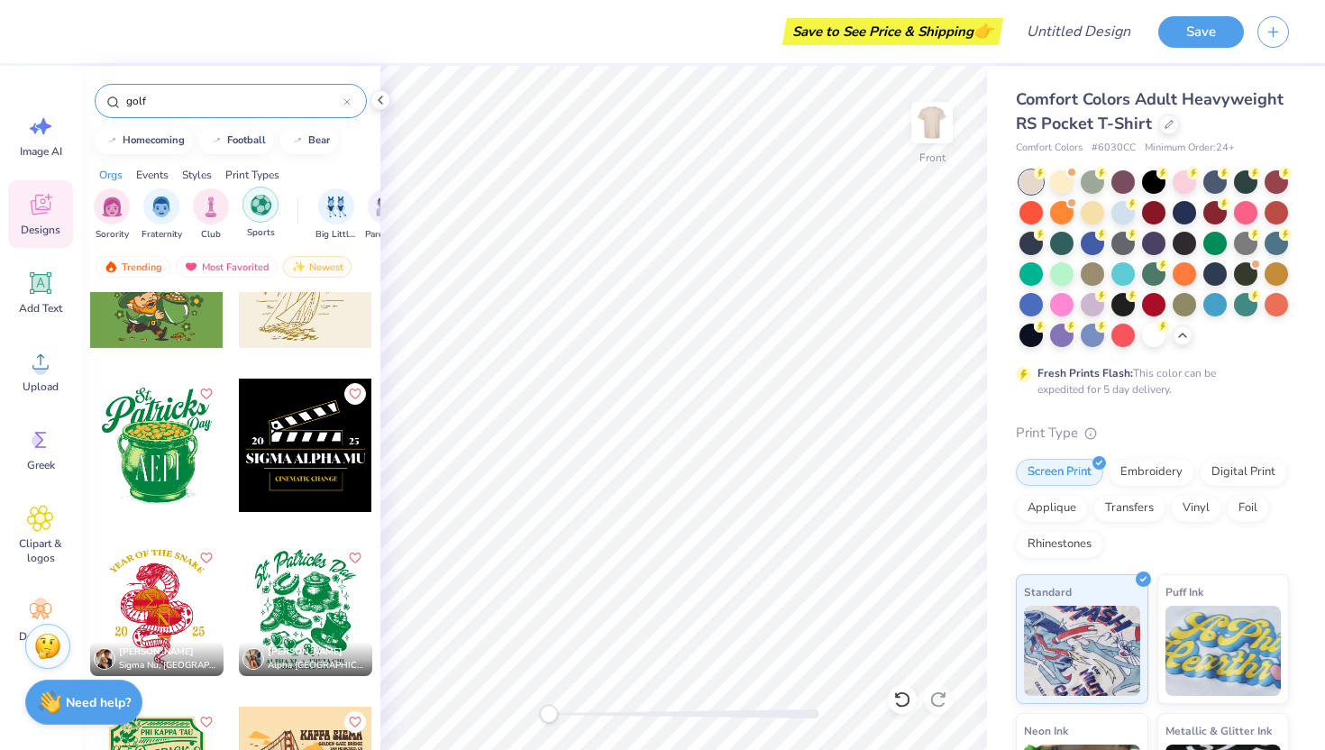
scroll to position [8775, 0]
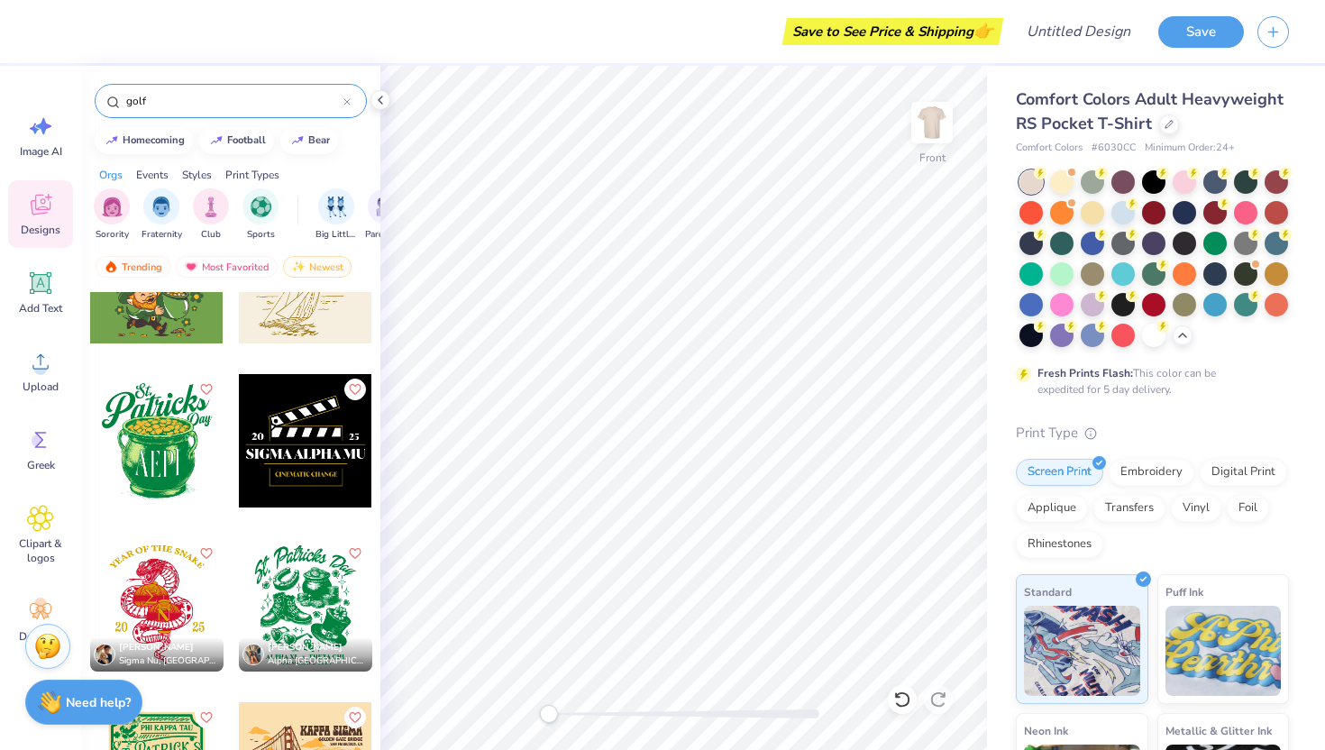
drag, startPoint x: 169, startPoint y: 99, endPoint x: 93, endPoint y: 97, distance: 76.6
click at [93, 97] on div "golf" at bounding box center [230, 96] width 299 height 61
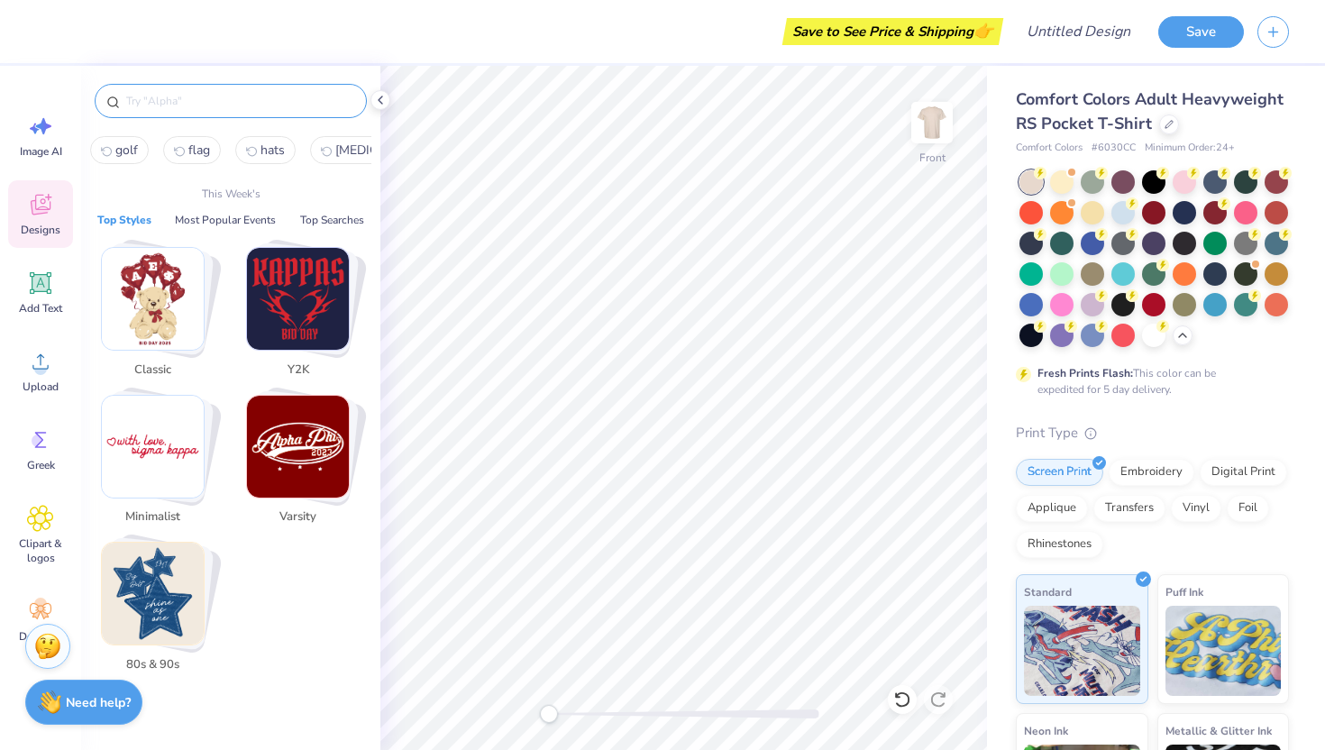
click at [134, 305] on img "Stack Card Button Classic" at bounding box center [153, 299] width 102 height 102
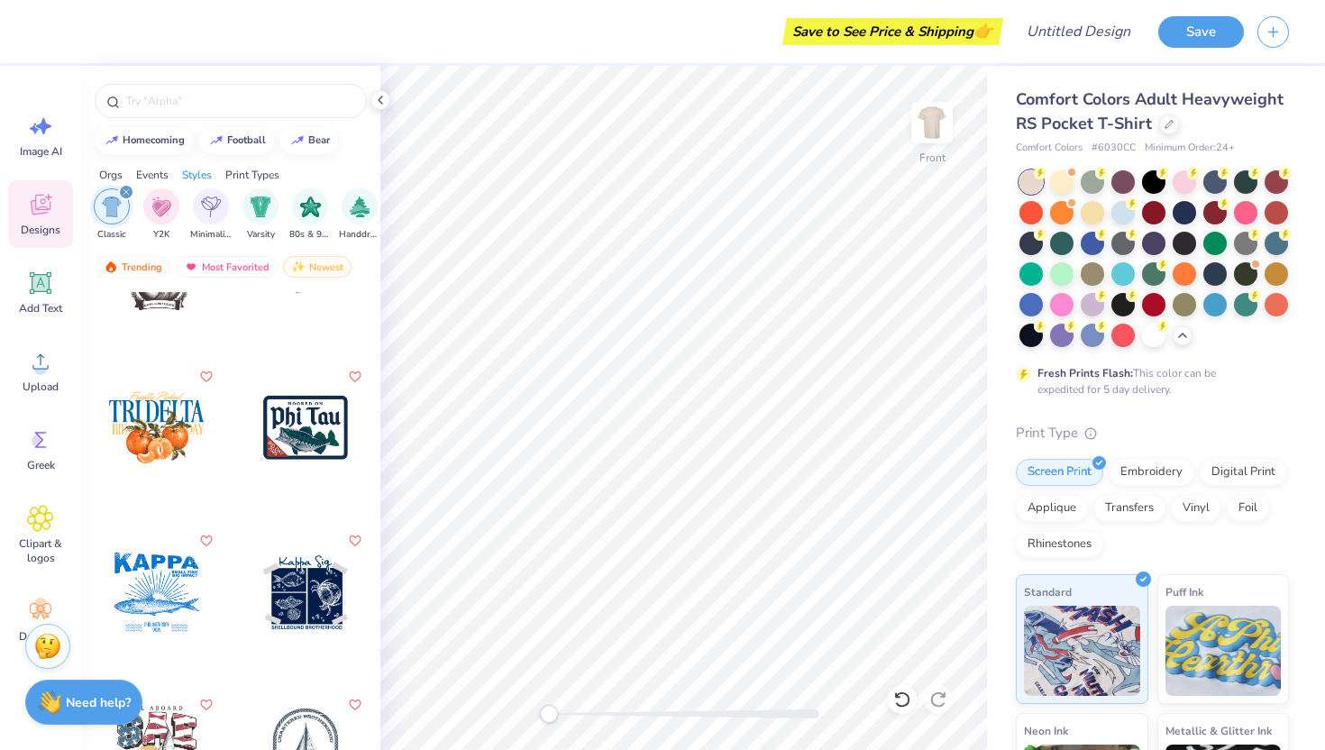
scroll to position [22098, 0]
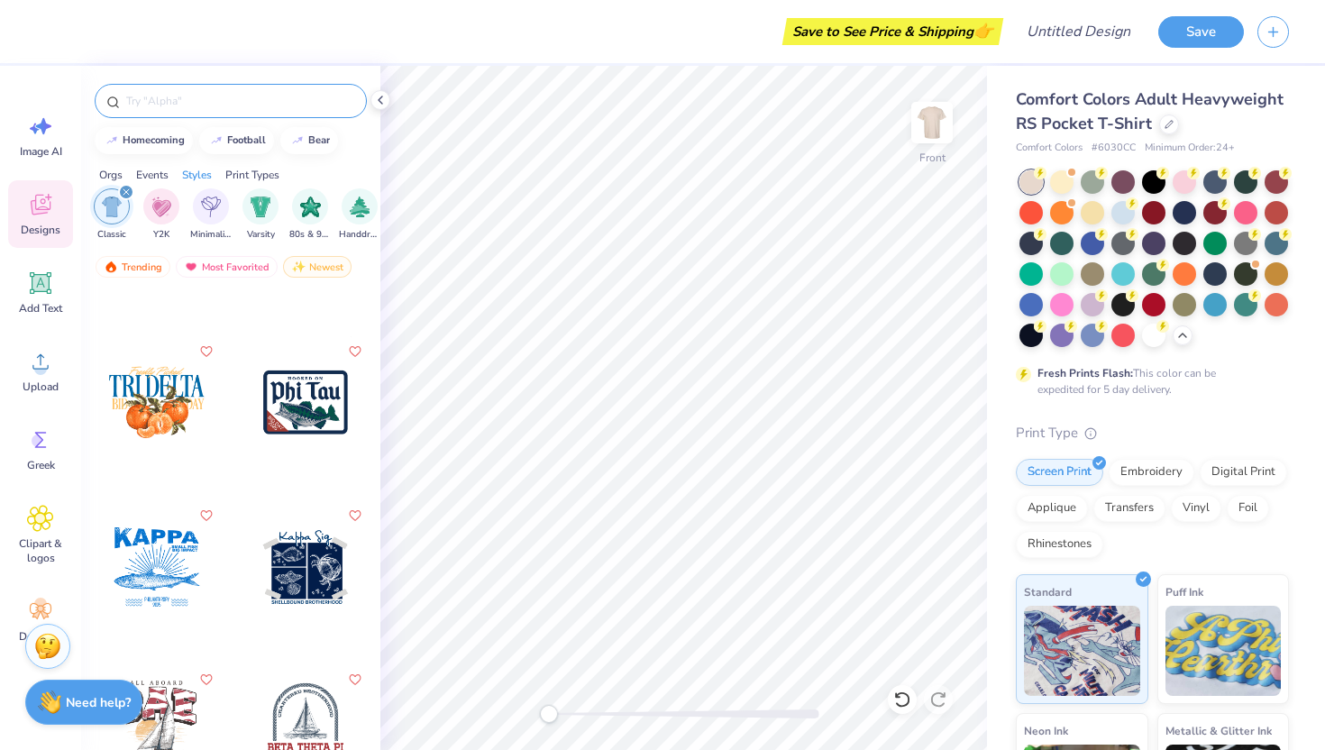
click at [159, 97] on input "text" at bounding box center [239, 101] width 231 height 18
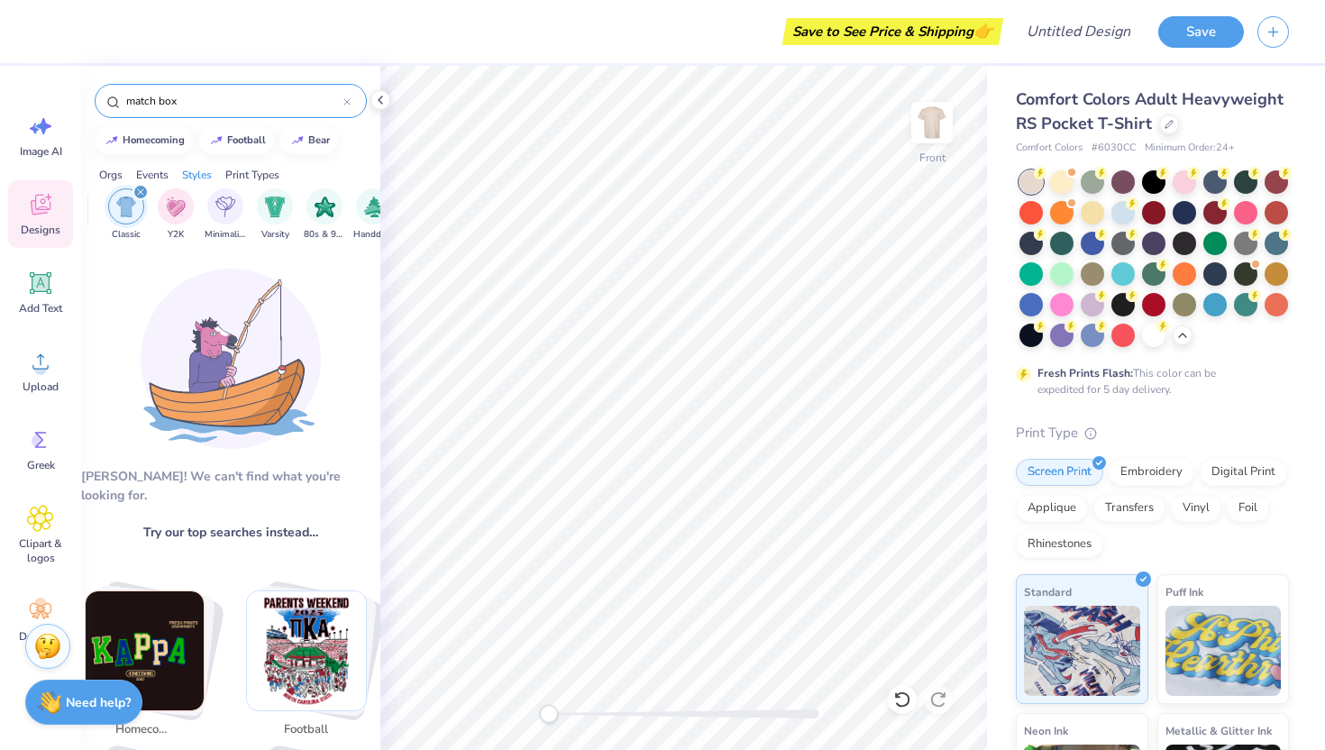
scroll to position [0, 967]
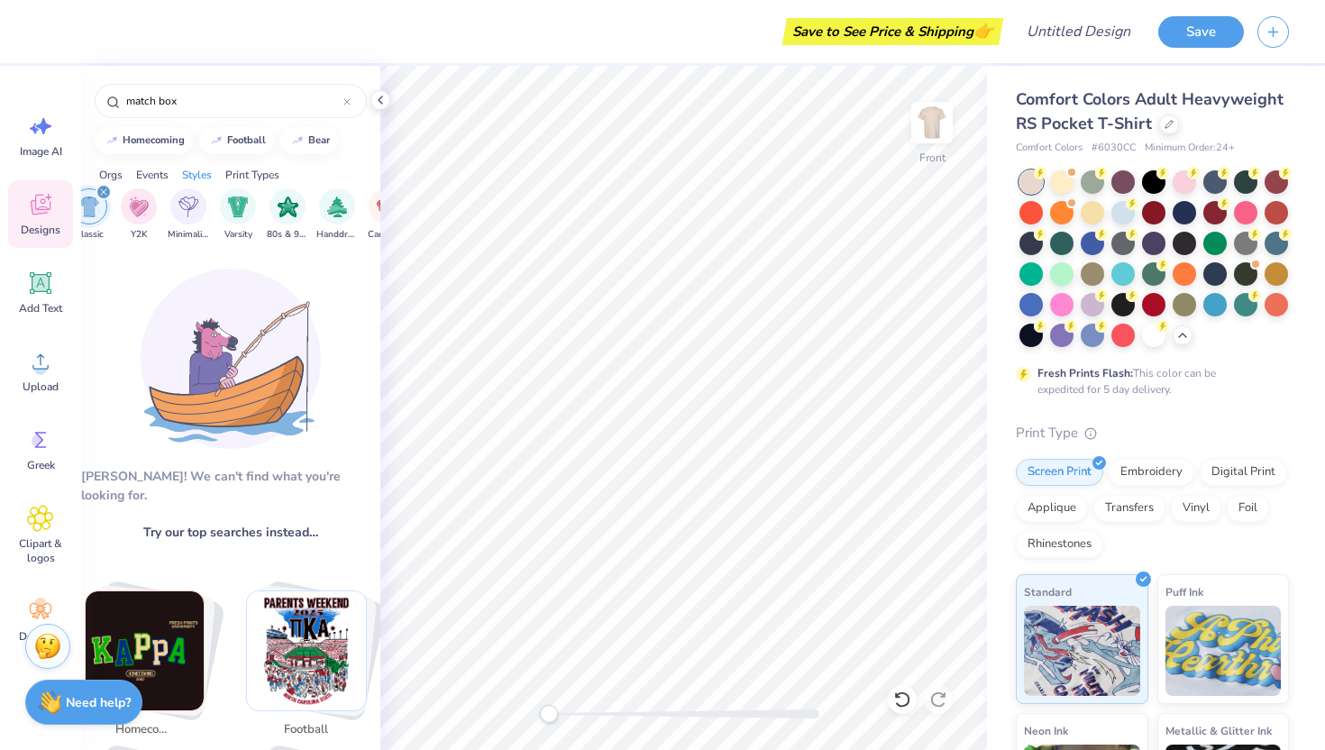
click at [91, 198] on img "filter for Classic" at bounding box center [89, 206] width 21 height 21
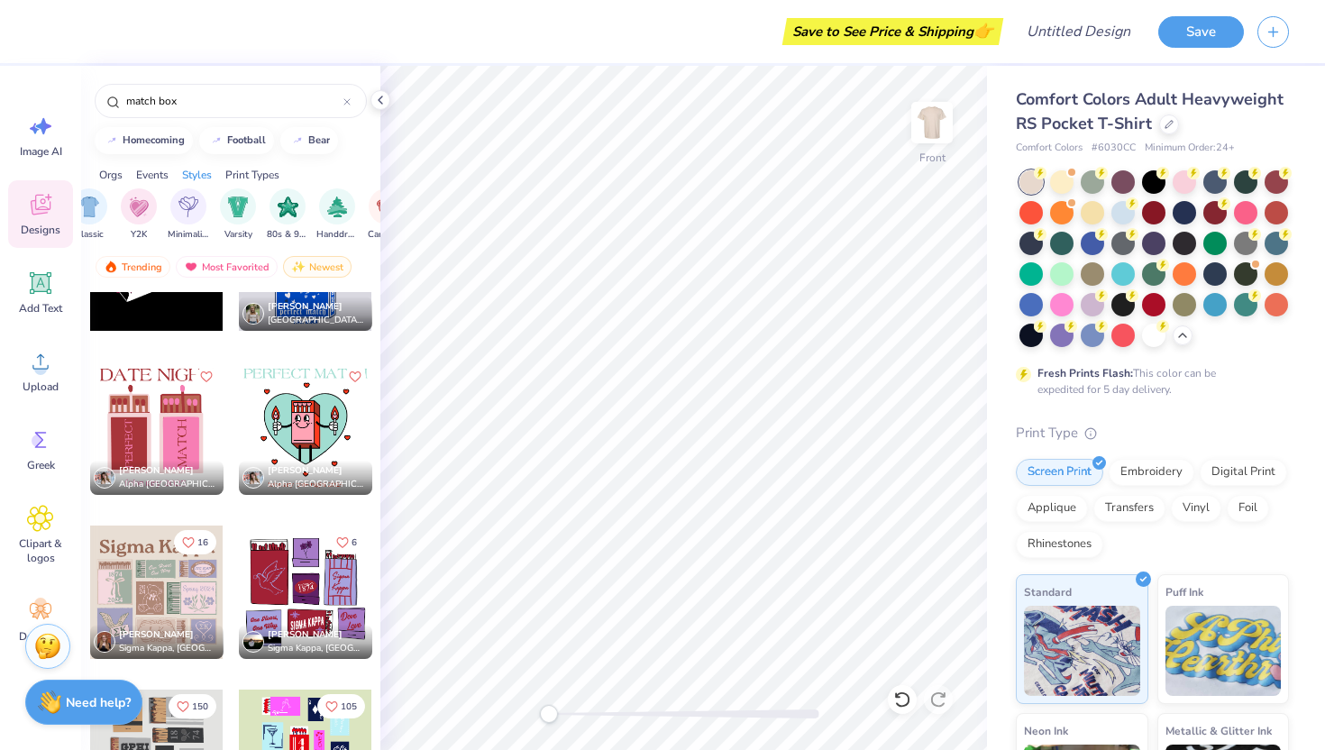
scroll to position [623, 0]
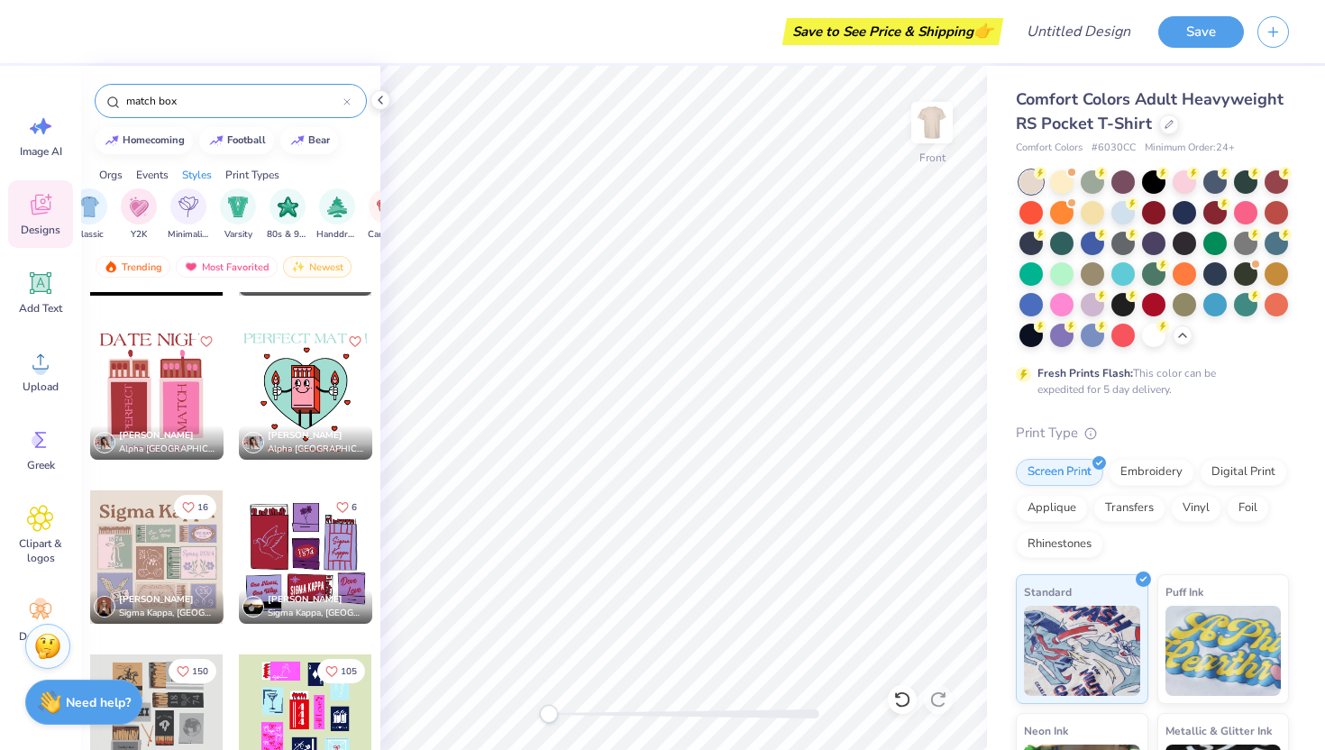
click at [177, 114] on div "match box" at bounding box center [231, 101] width 272 height 34
click at [178, 101] on input "match box" at bounding box center [233, 101] width 219 height 18
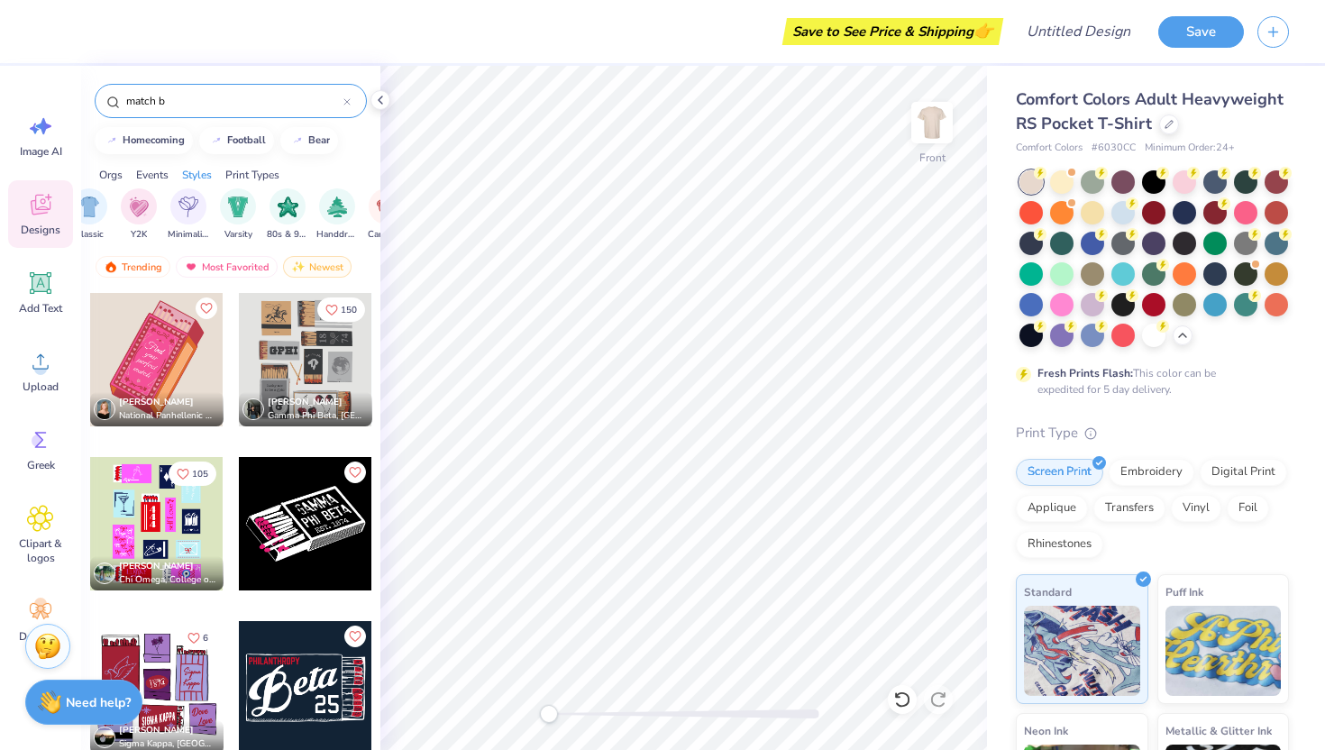
type input "match"
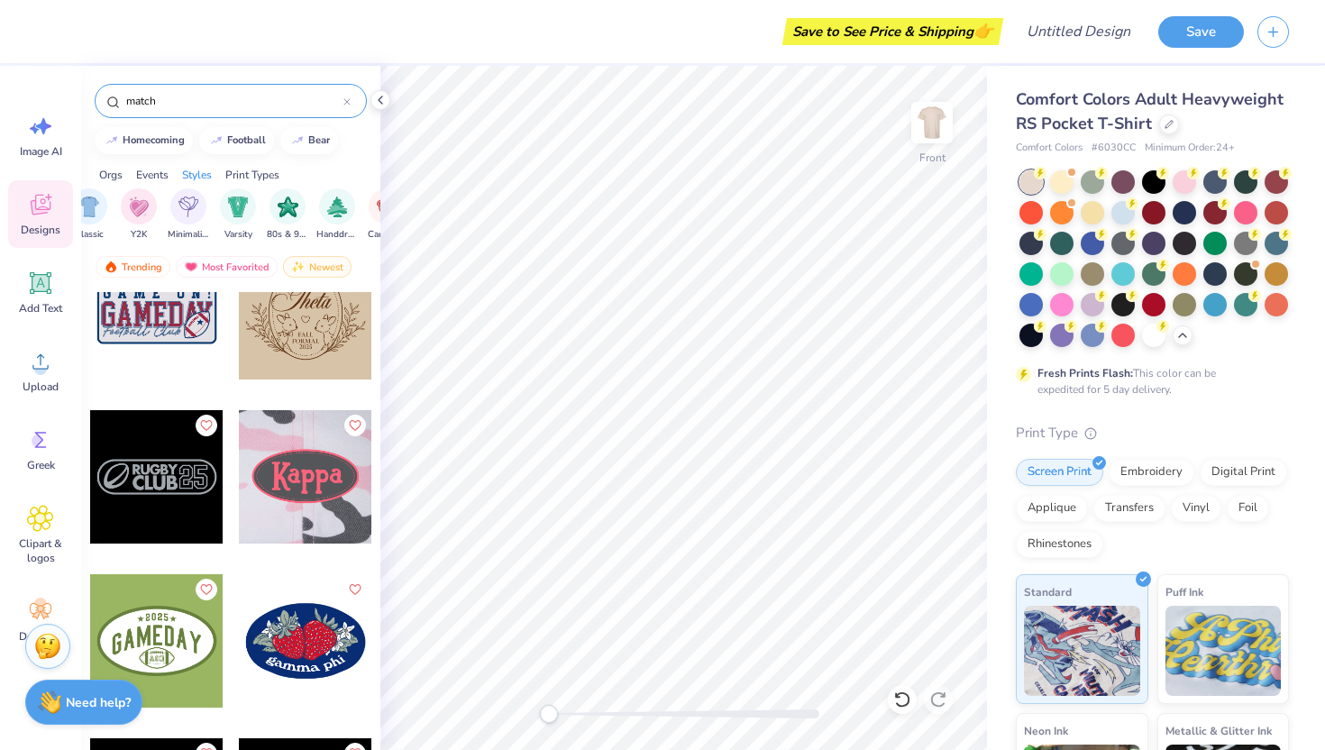
scroll to position [3755, 0]
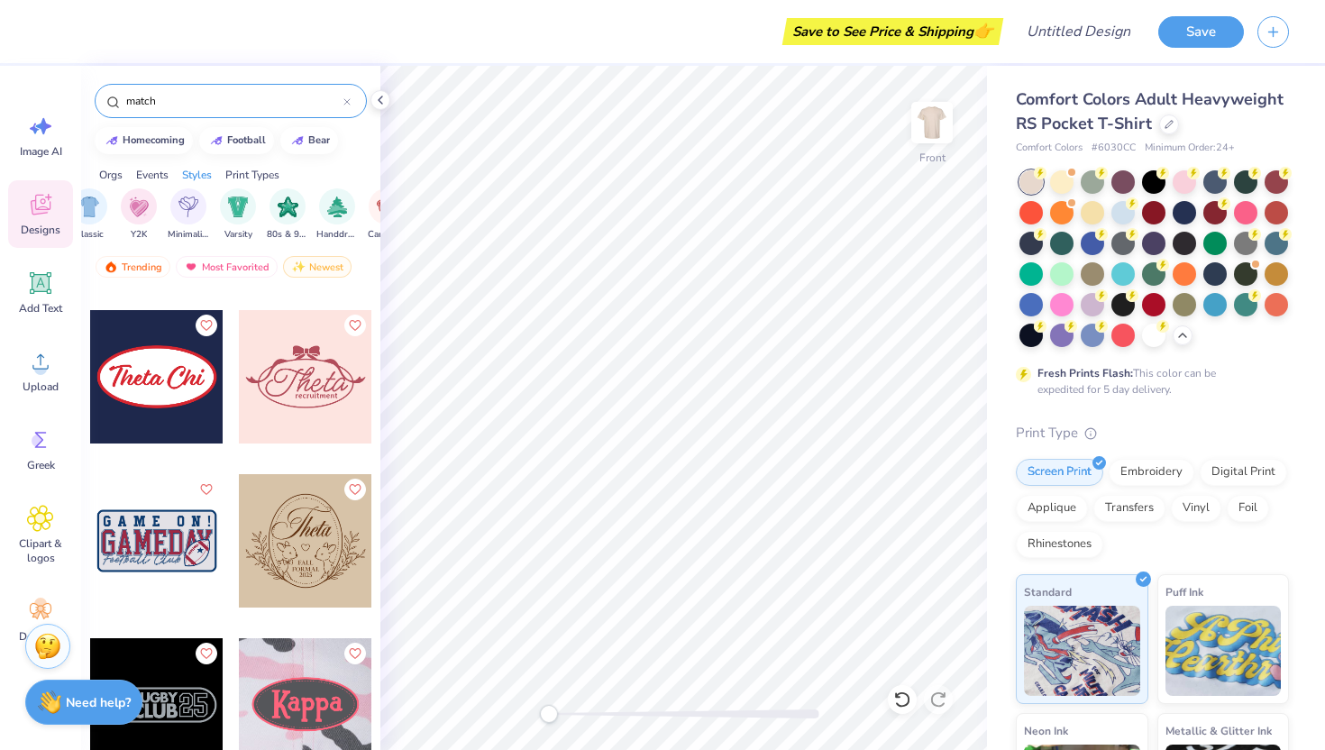
drag, startPoint x: 164, startPoint y: 100, endPoint x: 107, endPoint y: 96, distance: 57.0
click at [107, 96] on div "match" at bounding box center [231, 101] width 272 height 34
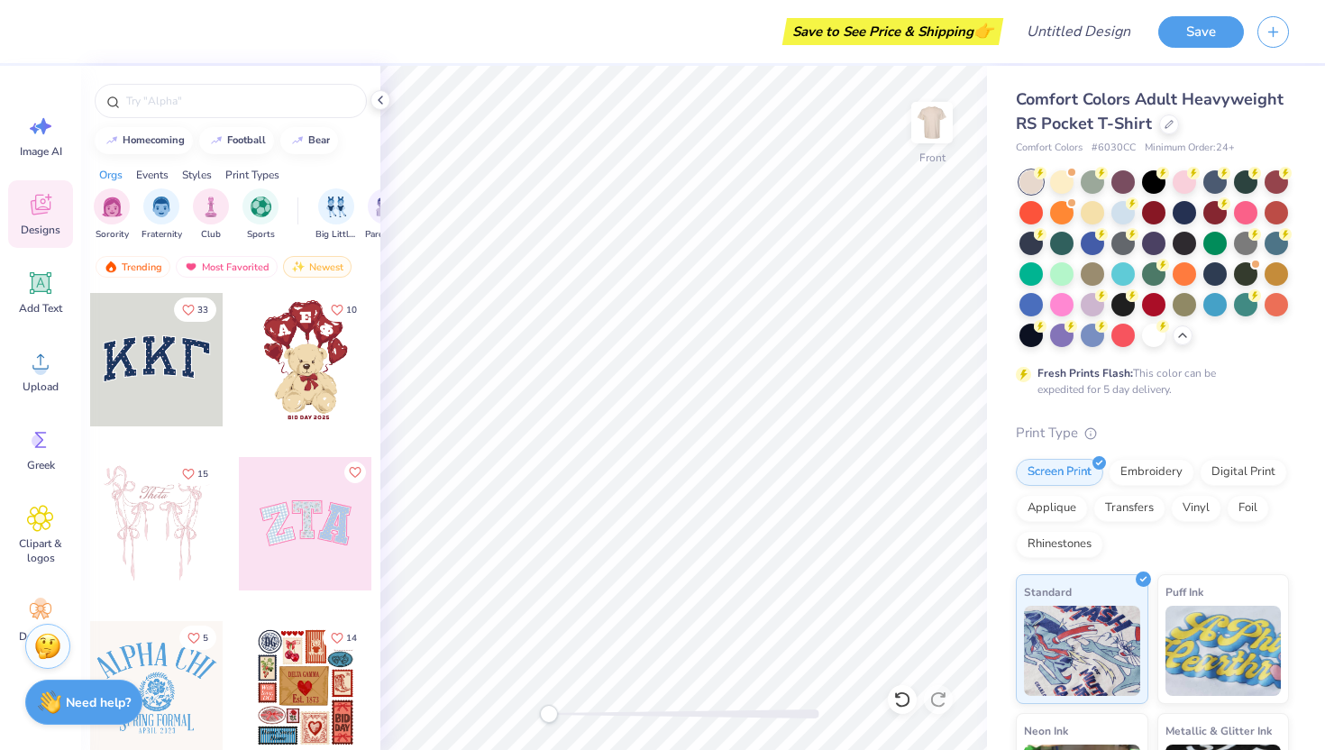
click at [46, 200] on icon at bounding box center [40, 204] width 27 height 27
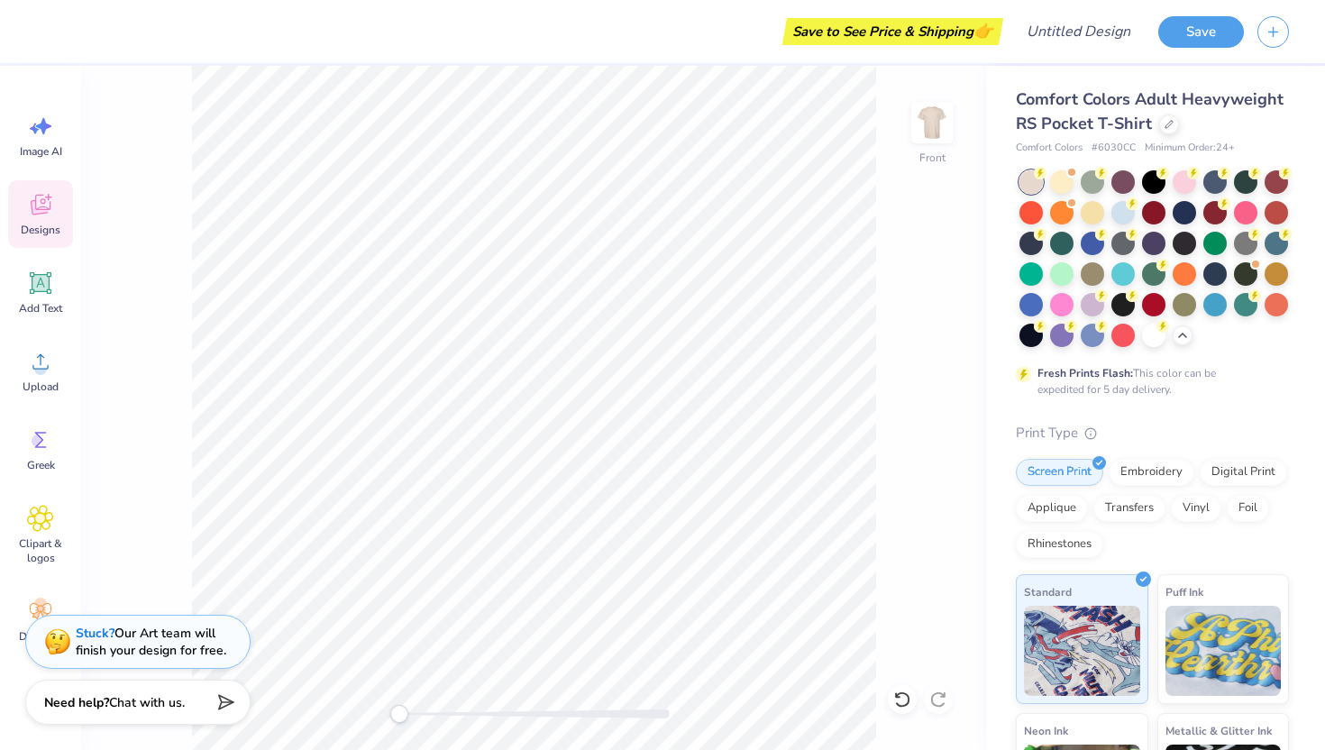
click at [28, 200] on icon at bounding box center [40, 204] width 27 height 27
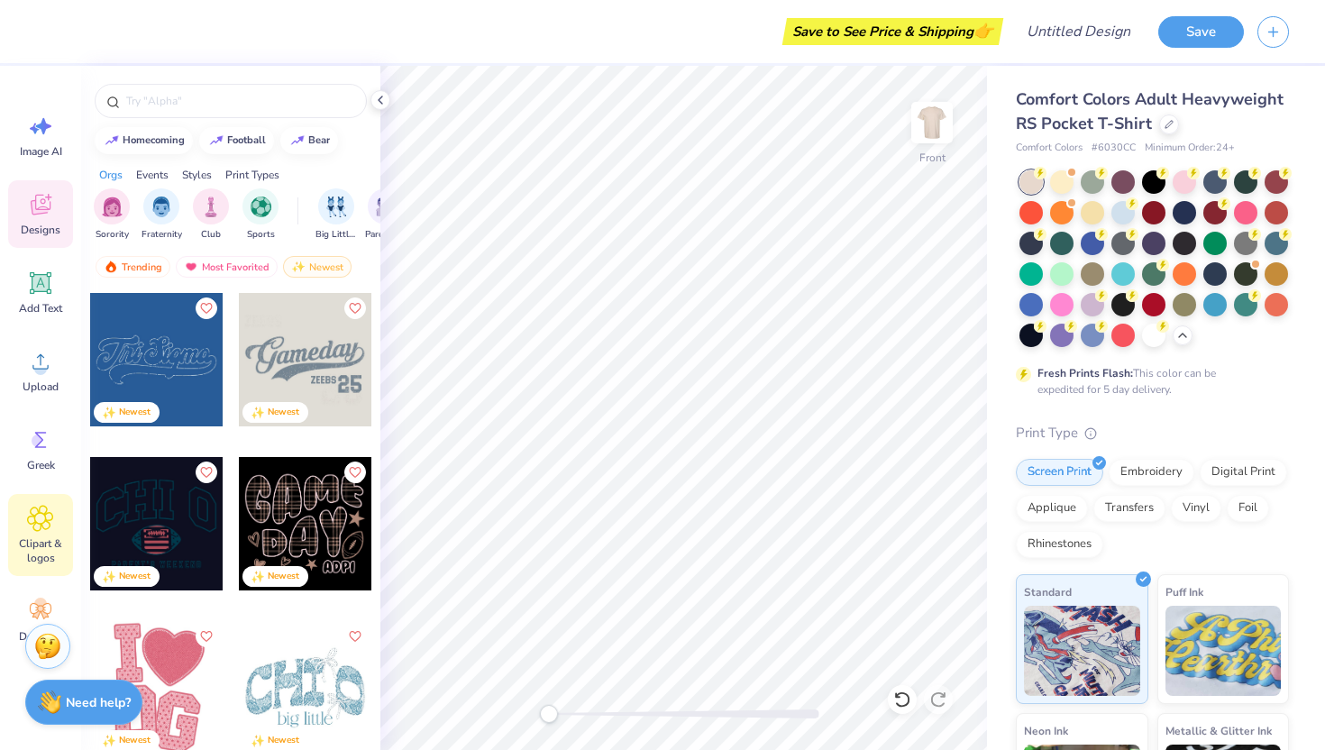
scroll to position [40, 0]
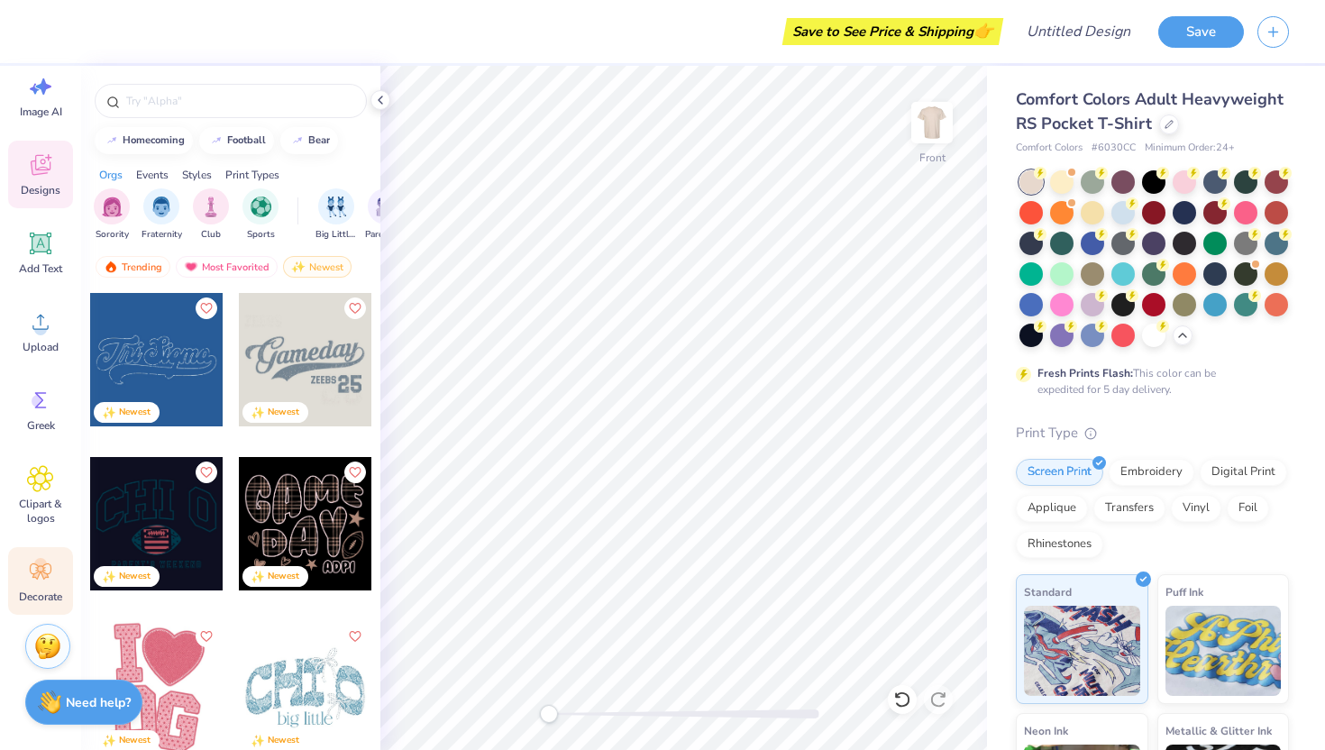
click at [37, 573] on icon at bounding box center [36, 575] width 8 height 8
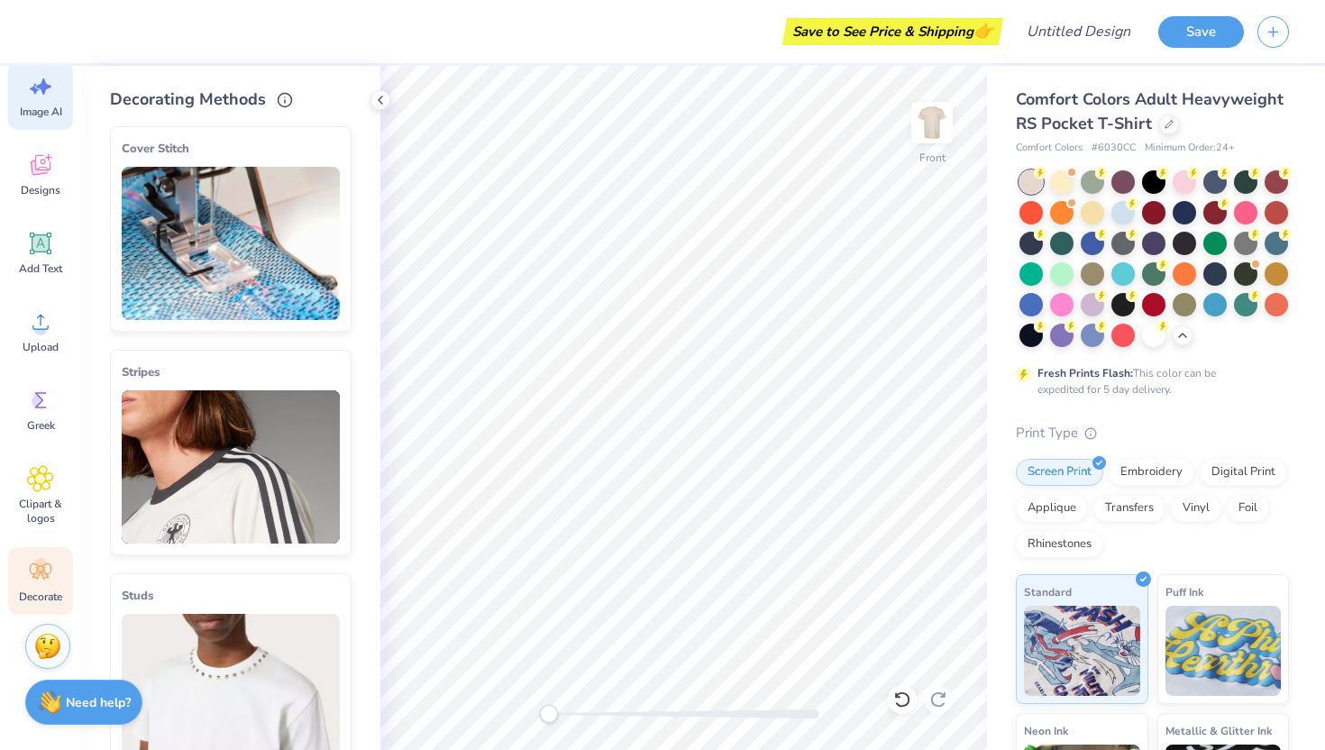
click at [34, 80] on icon at bounding box center [40, 86] width 27 height 27
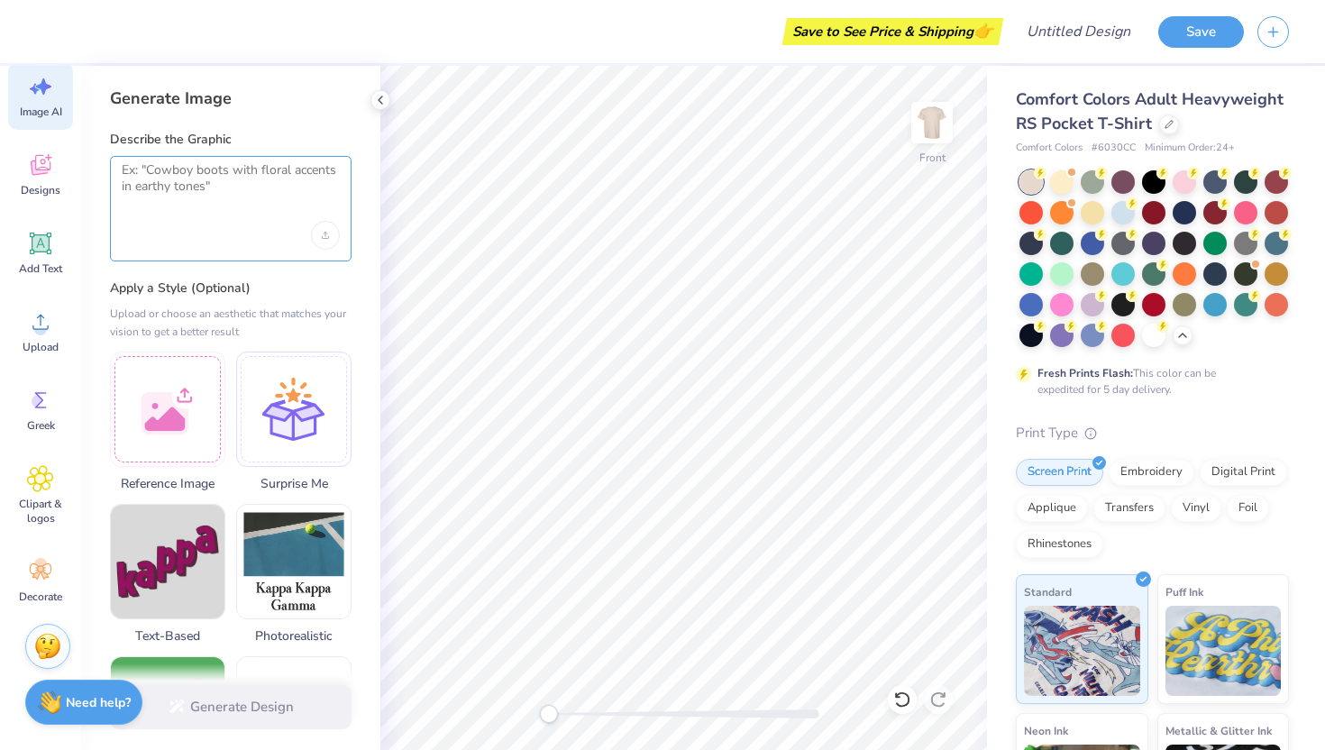
click at [153, 192] on textarea at bounding box center [231, 184] width 218 height 45
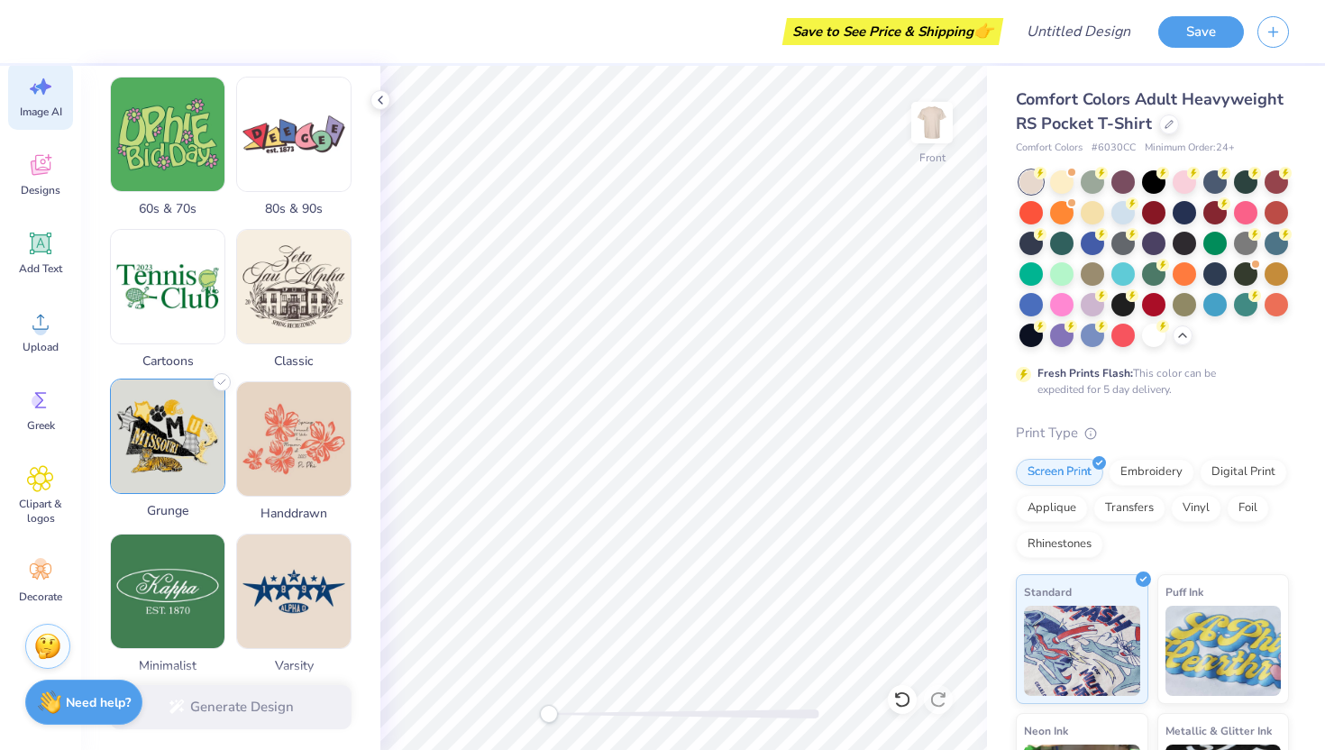
scroll to position [497, 0]
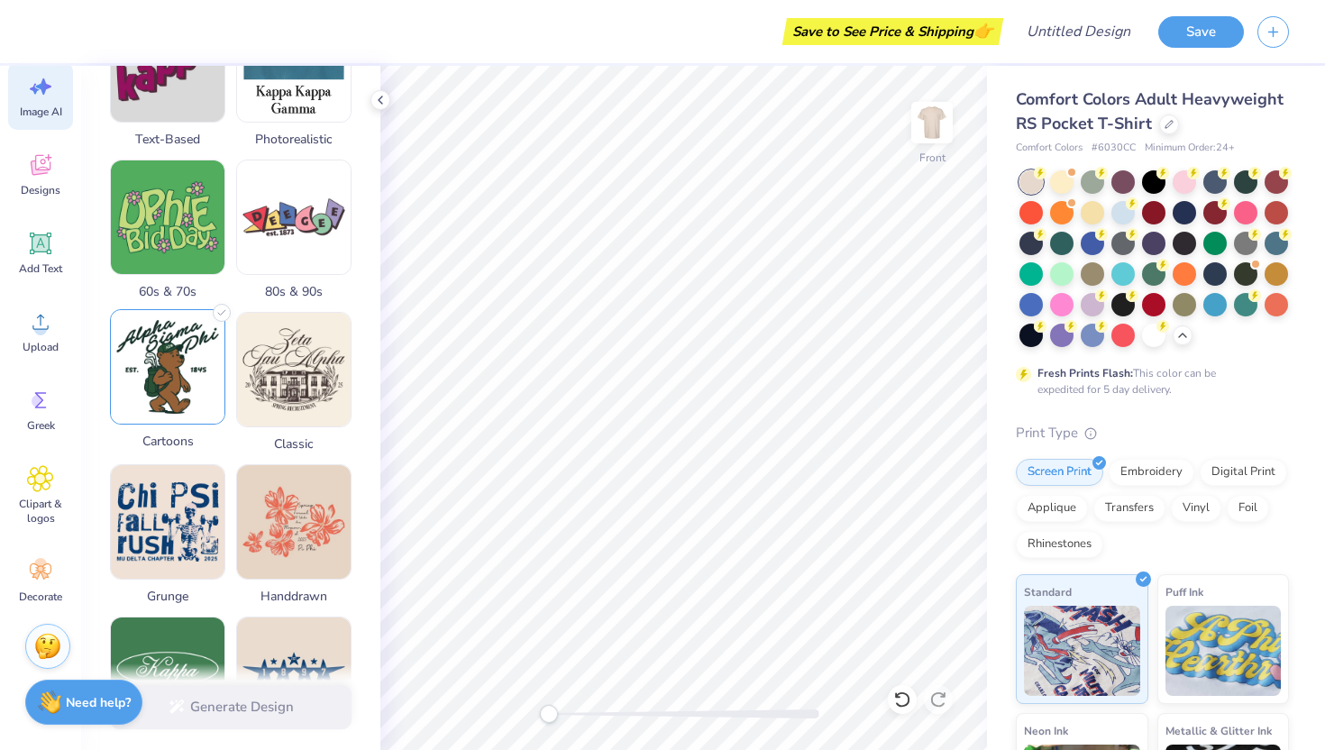
click at [214, 393] on img at bounding box center [168, 367] width 114 height 114
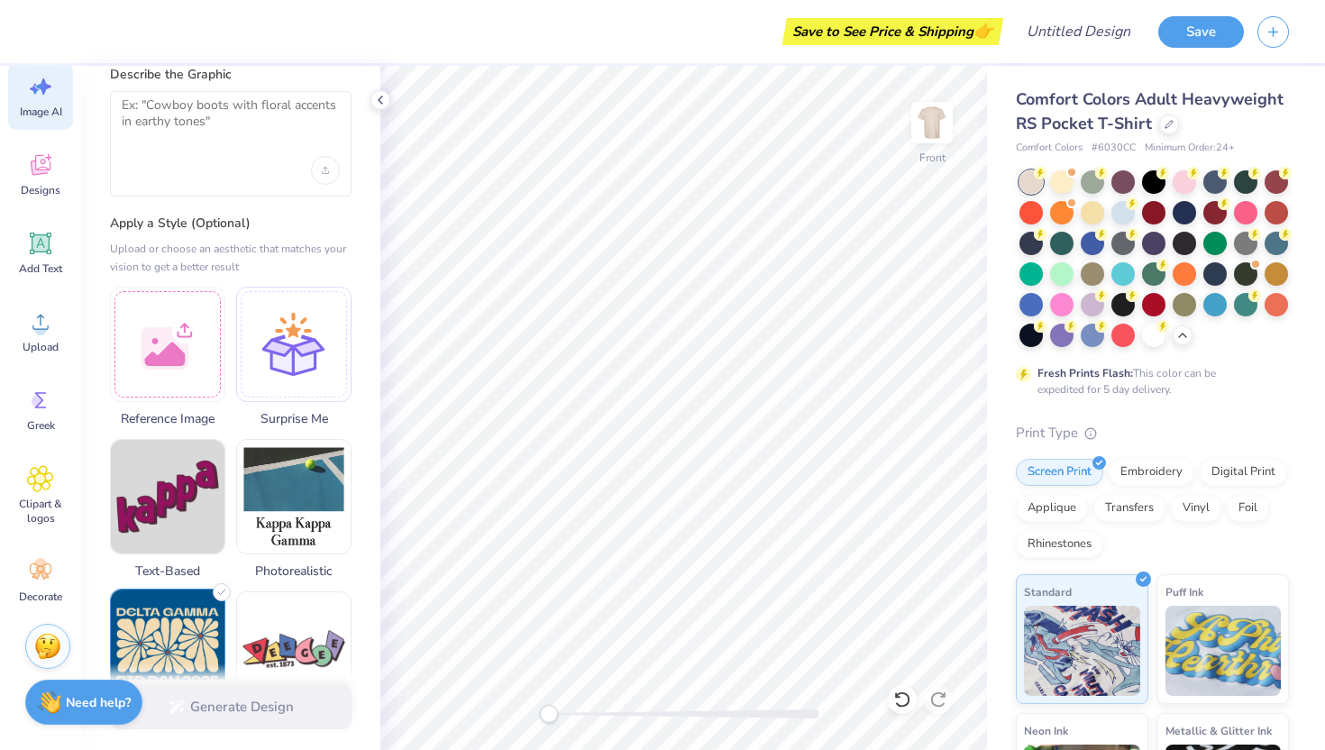
scroll to position [0, 0]
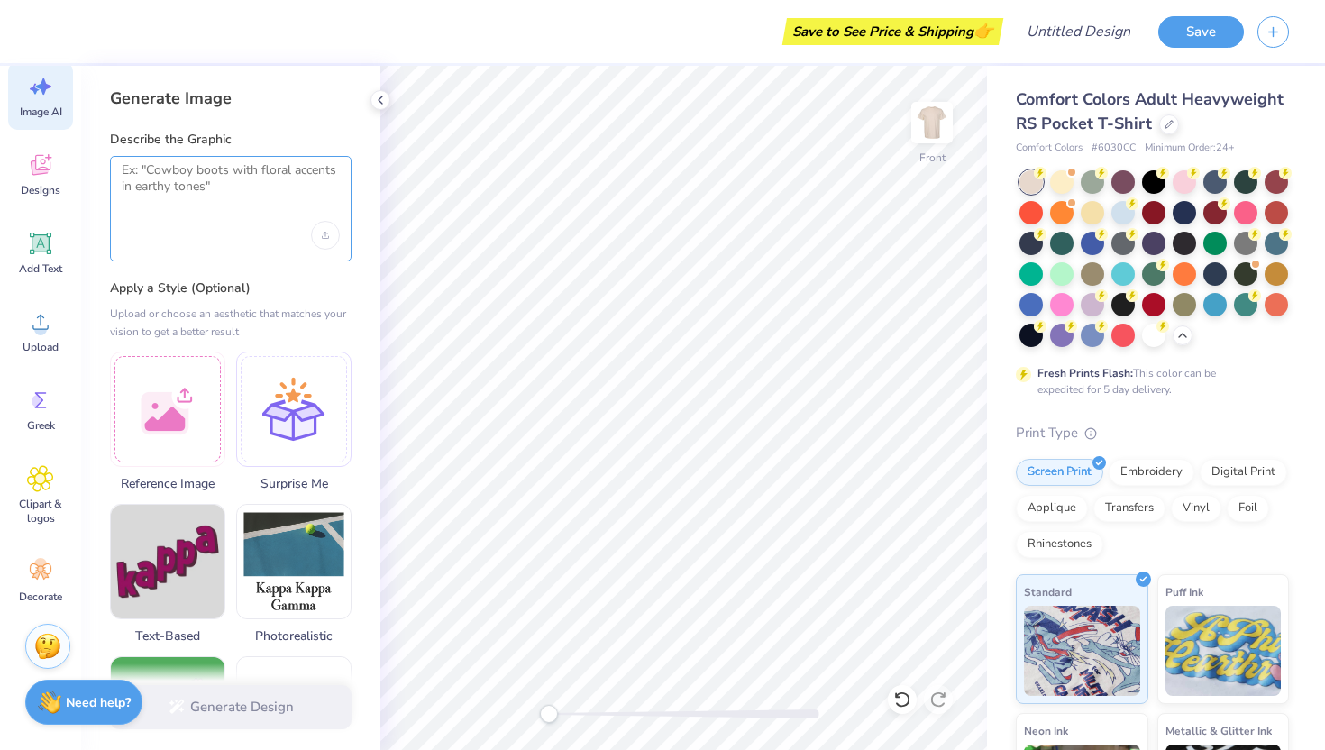
click at [141, 177] on textarea at bounding box center [231, 184] width 218 height 45
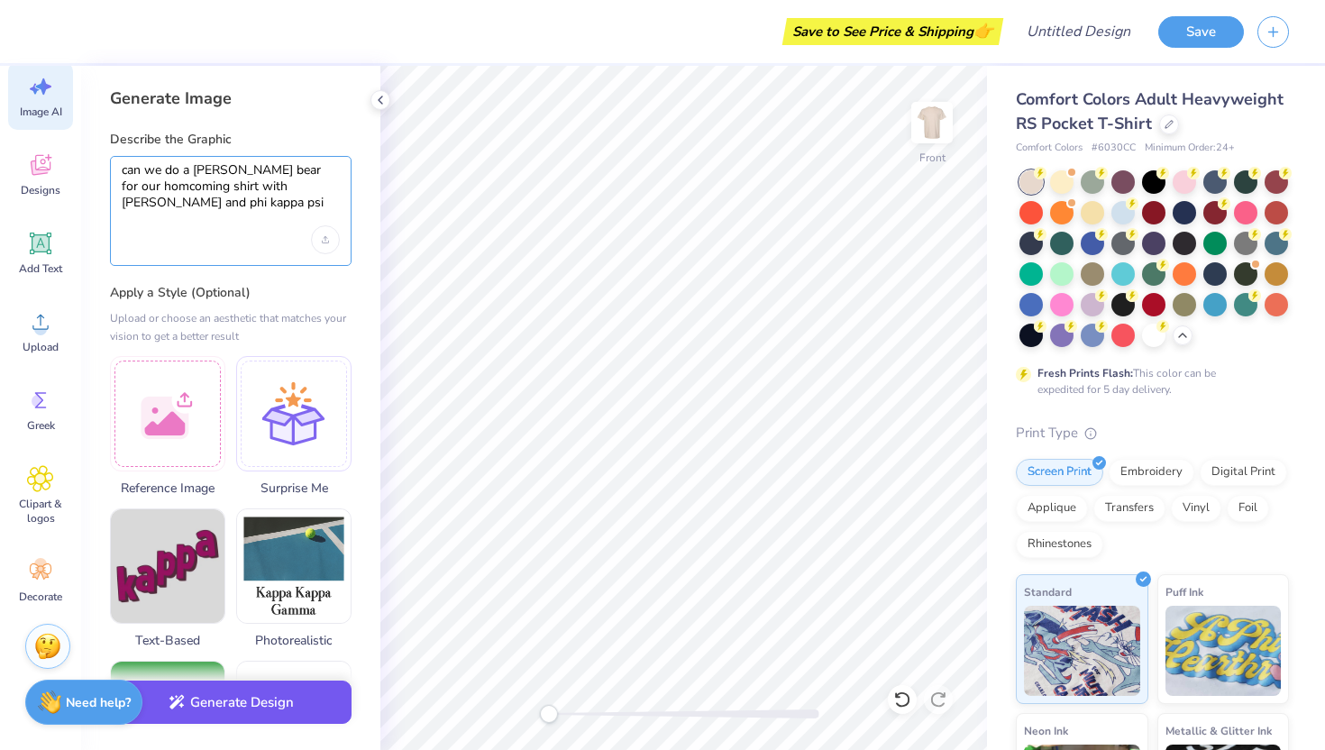
type textarea "can we do a golding bear for our homcoming shirt with ZTA and phi kappa psi"
click at [214, 714] on button "Generate Design" at bounding box center [231, 702] width 242 height 44
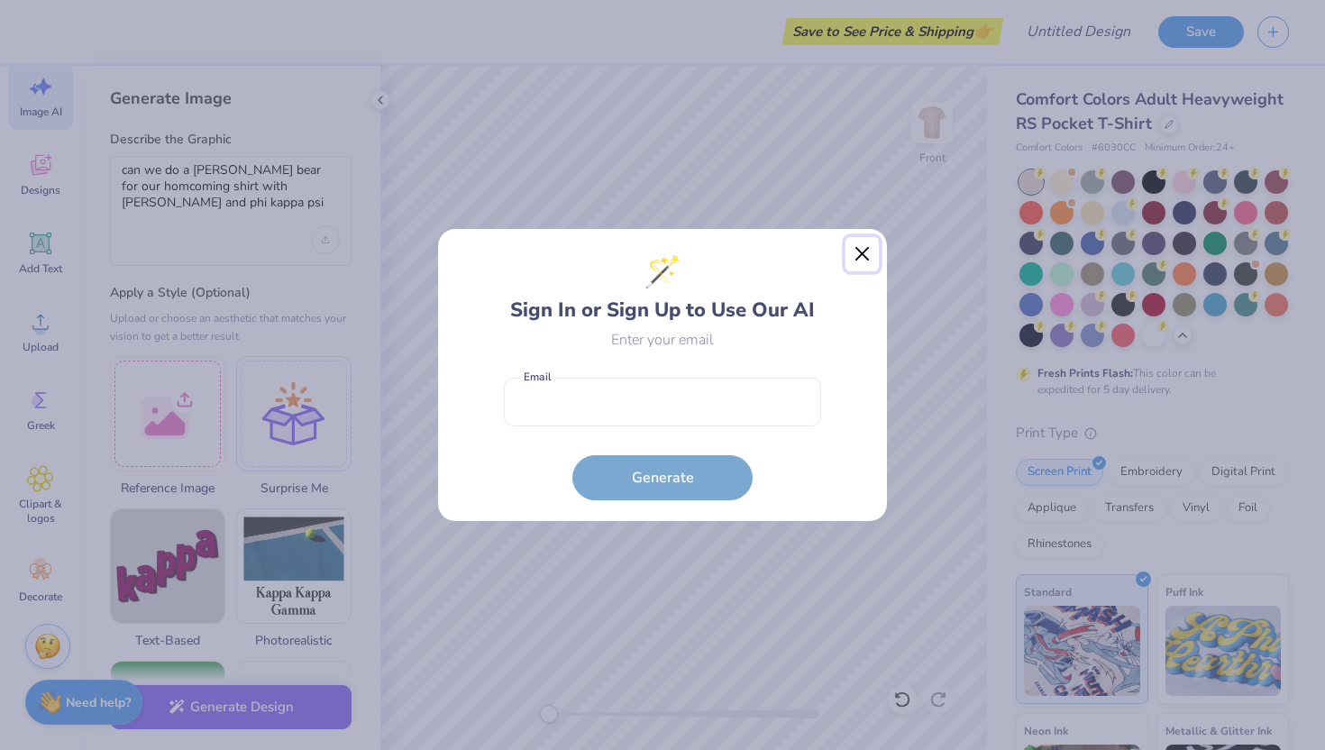
click at [857, 258] on button "Close" at bounding box center [862, 254] width 34 height 34
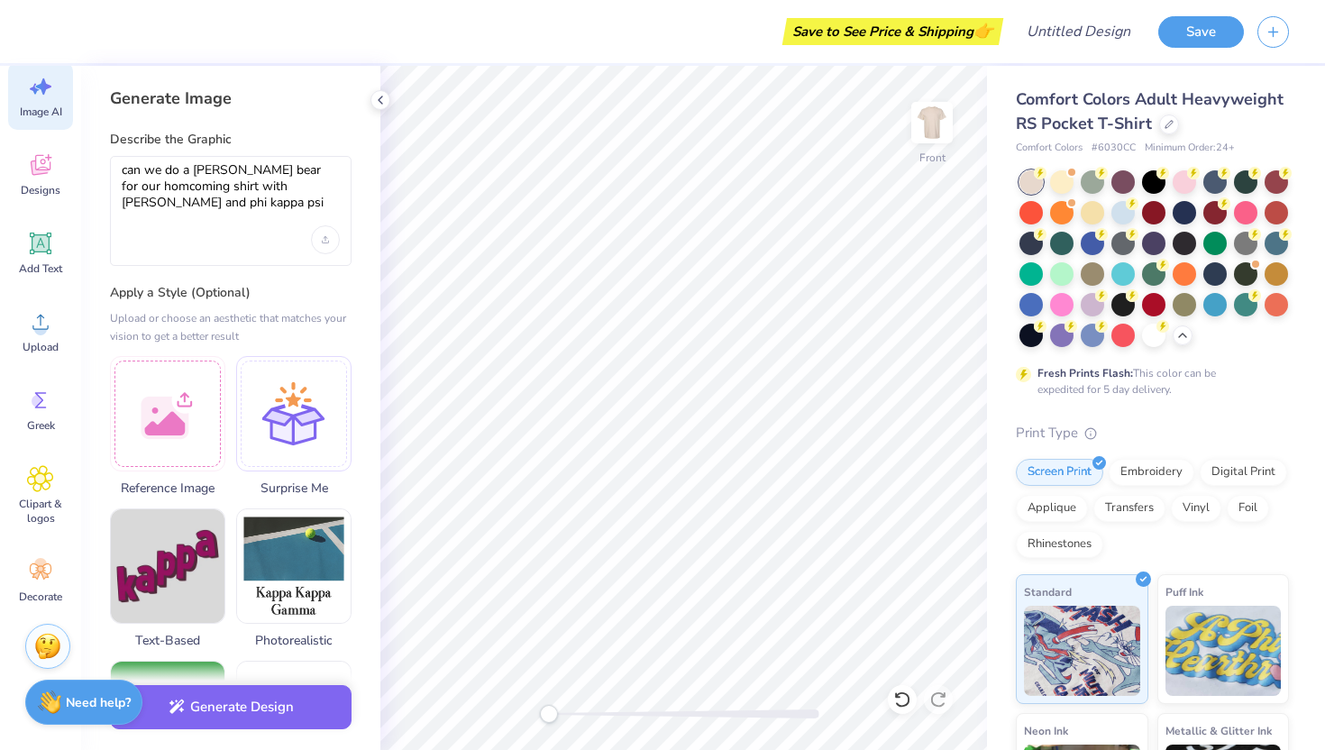
drag, startPoint x: 172, startPoint y: 215, endPoint x: 92, endPoint y: 150, distance: 103.7
click at [92, 150] on div "Generate Image Describe the Graphic can we do a golding bear for our homcoming …" at bounding box center [230, 408] width 299 height 684
click at [182, 212] on div "can we do a golding bear for our homcoming shirt with ZTA and phi kappa psi" at bounding box center [231, 211] width 242 height 110
drag, startPoint x: 181, startPoint y: 207, endPoint x: 100, endPoint y: 156, distance: 96.0
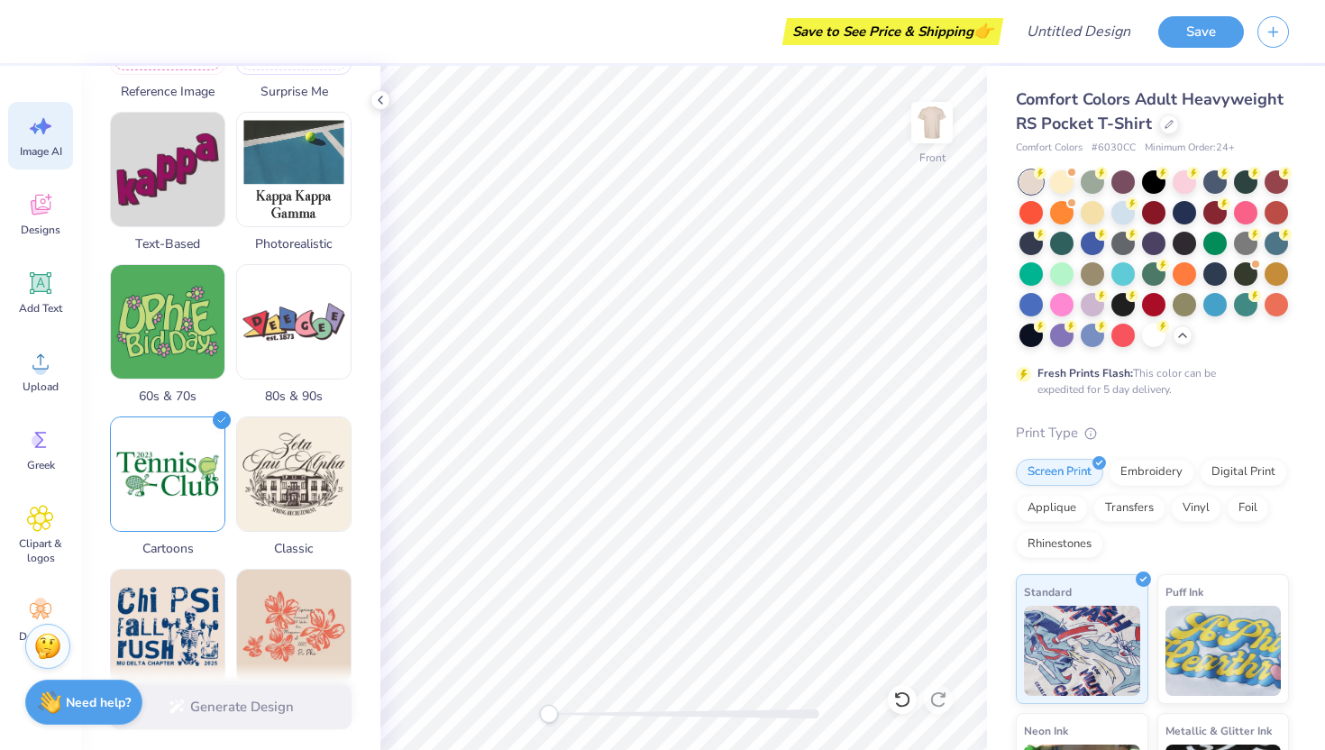
click at [41, 137] on icon at bounding box center [40, 126] width 27 height 27
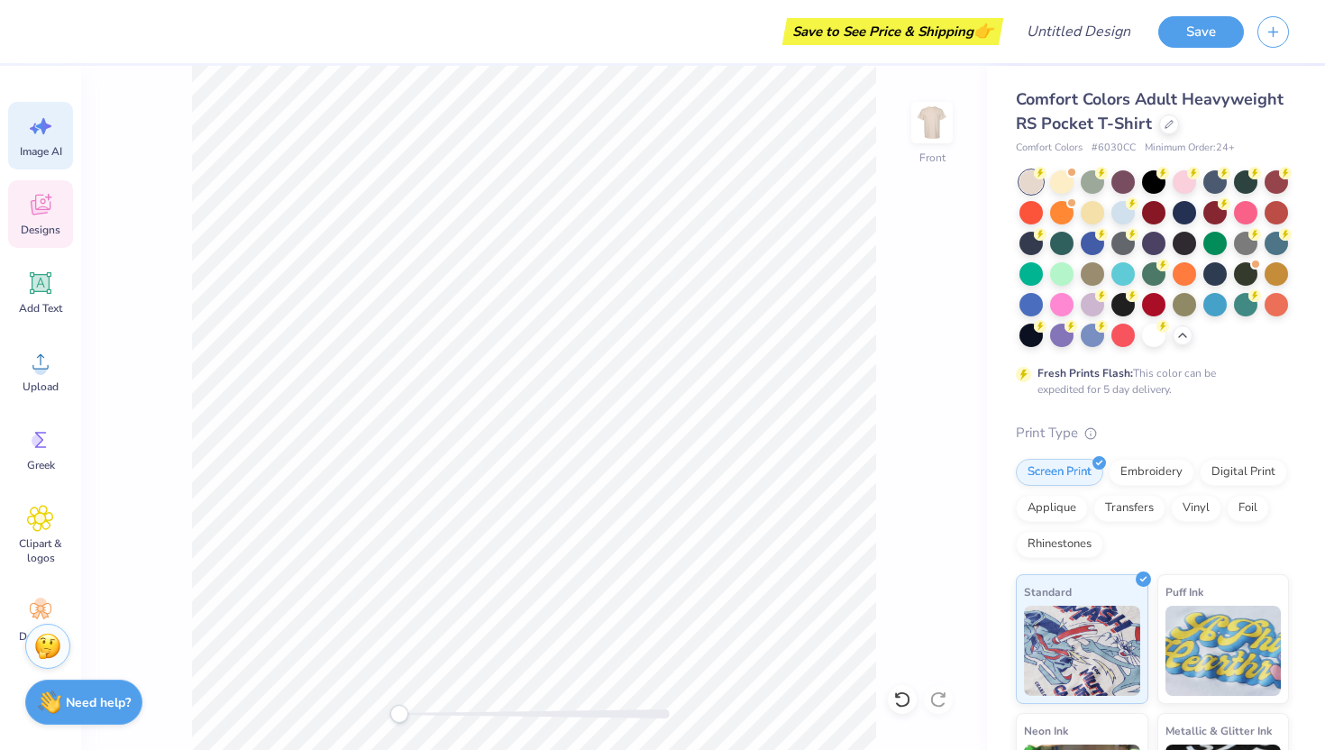
click at [37, 225] on span "Designs" at bounding box center [41, 230] width 40 height 14
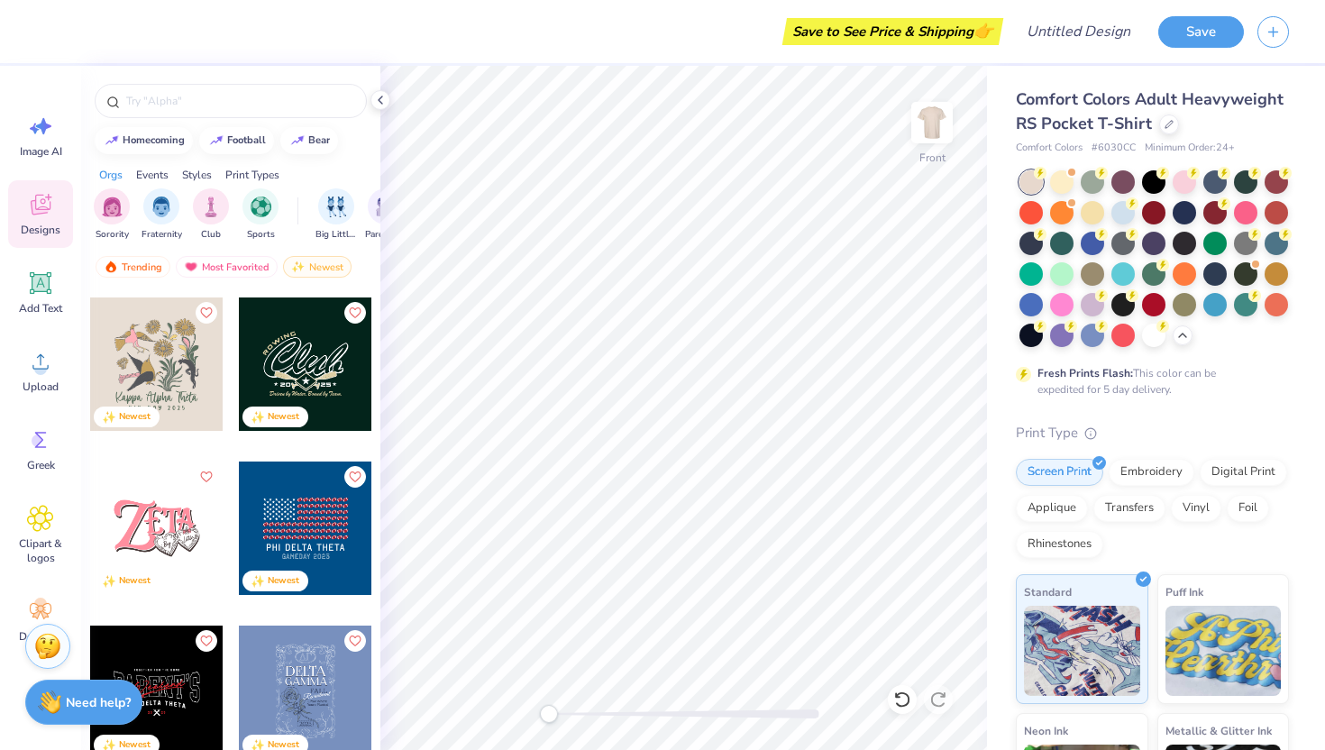
scroll to position [6719, 0]
click at [294, 533] on div at bounding box center [305, 528] width 133 height 133
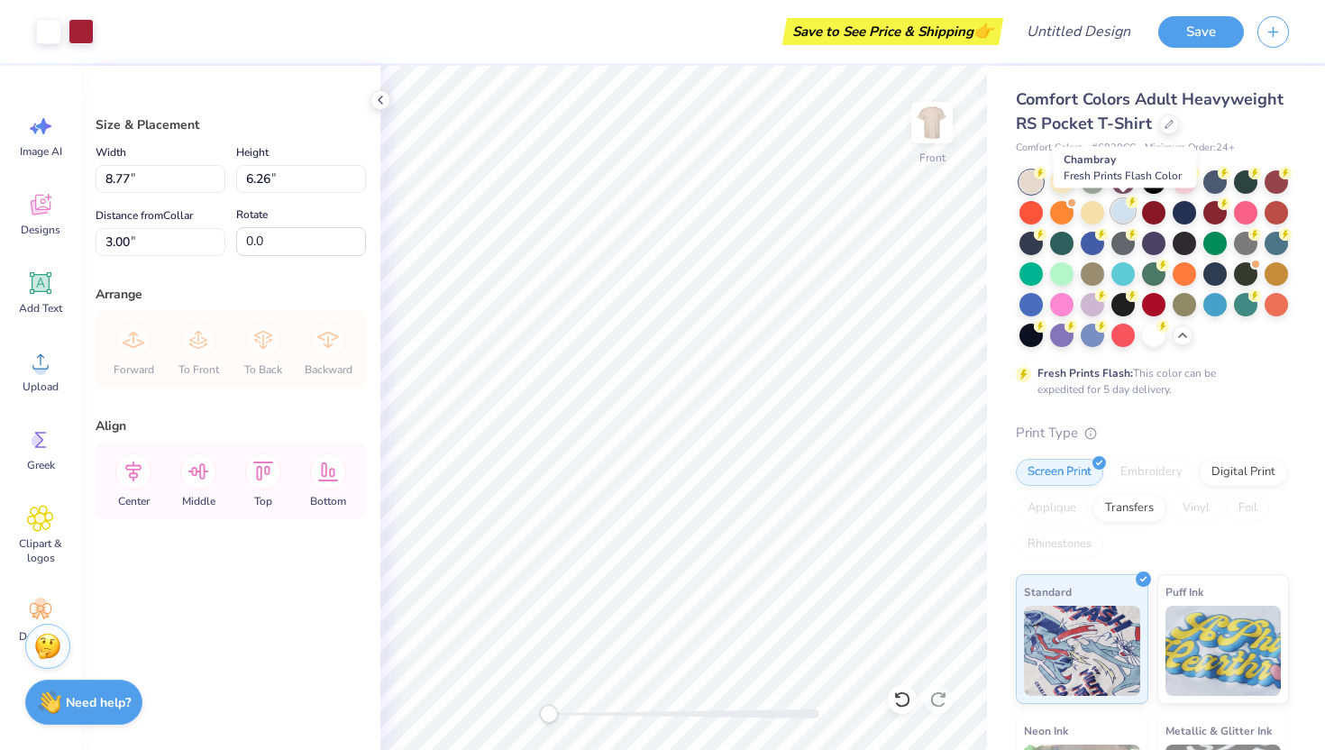
click at [1122, 211] on div at bounding box center [1122, 210] width 23 height 23
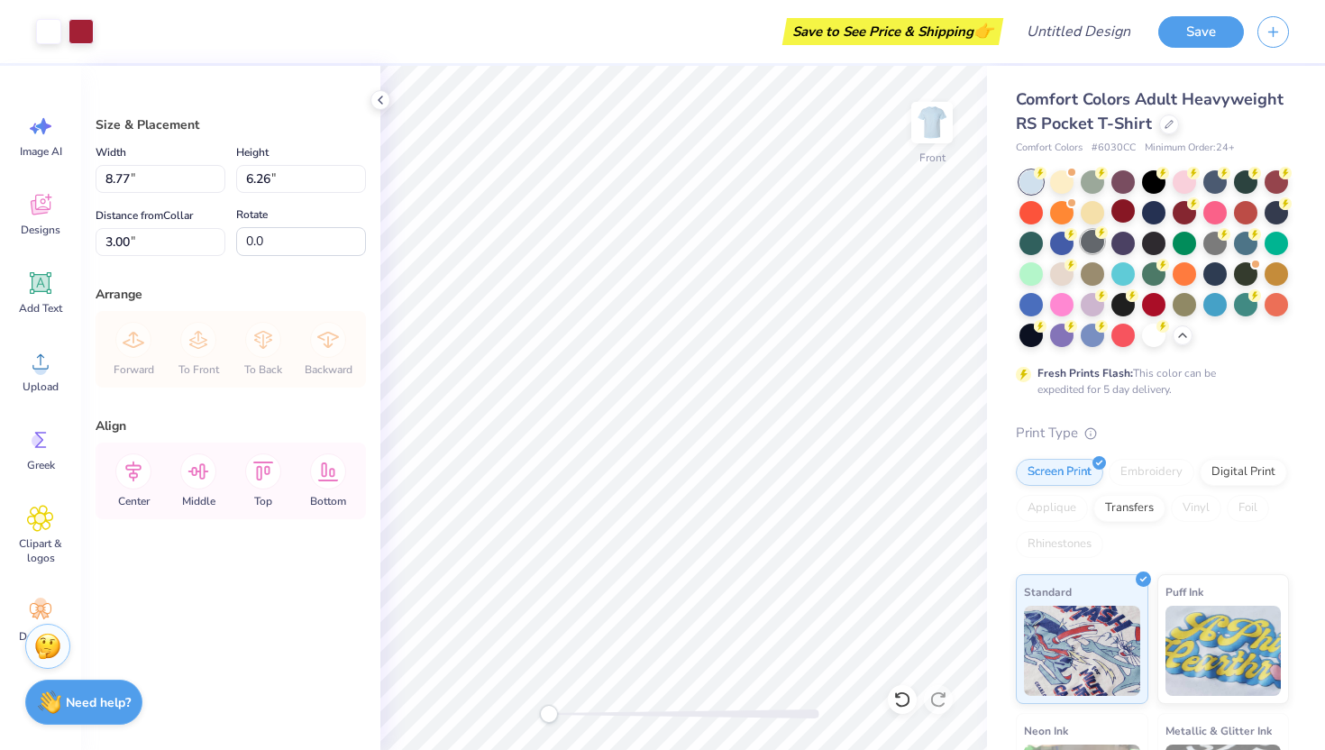
type input "4.42"
type input "12.43"
type input "8.88"
click at [1236, 251] on div at bounding box center [1245, 241] width 23 height 23
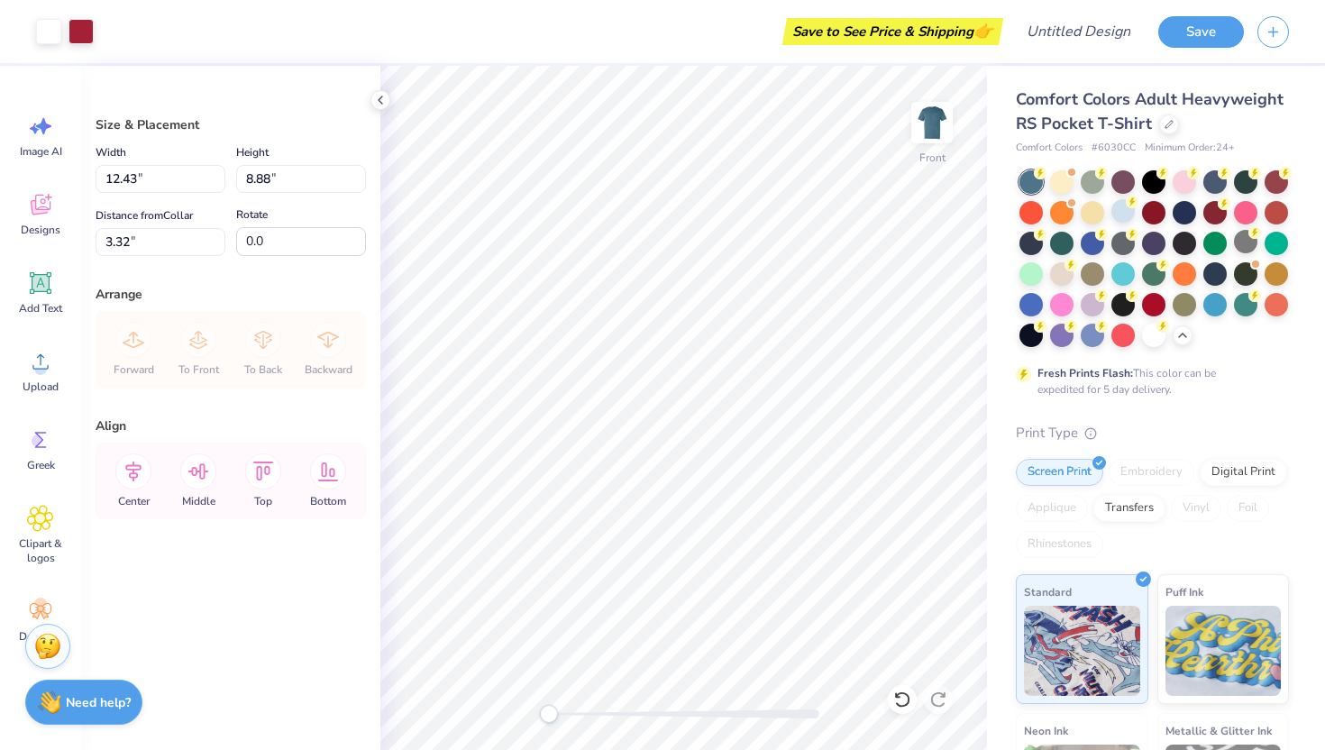
type input "3.74"
click at [1213, 185] on div at bounding box center [1214, 180] width 23 height 23
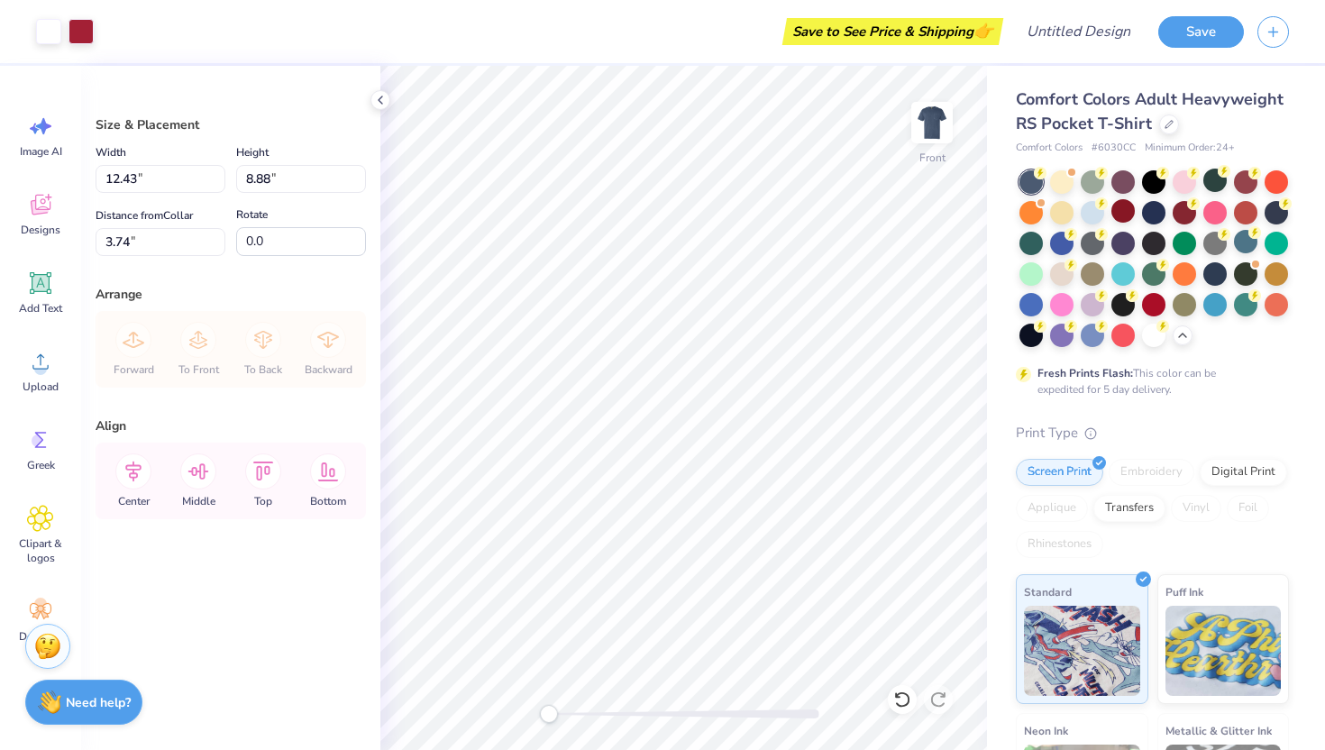
click at [1023, 186] on div at bounding box center [1030, 181] width 23 height 23
click at [377, 96] on icon at bounding box center [380, 100] width 14 height 14
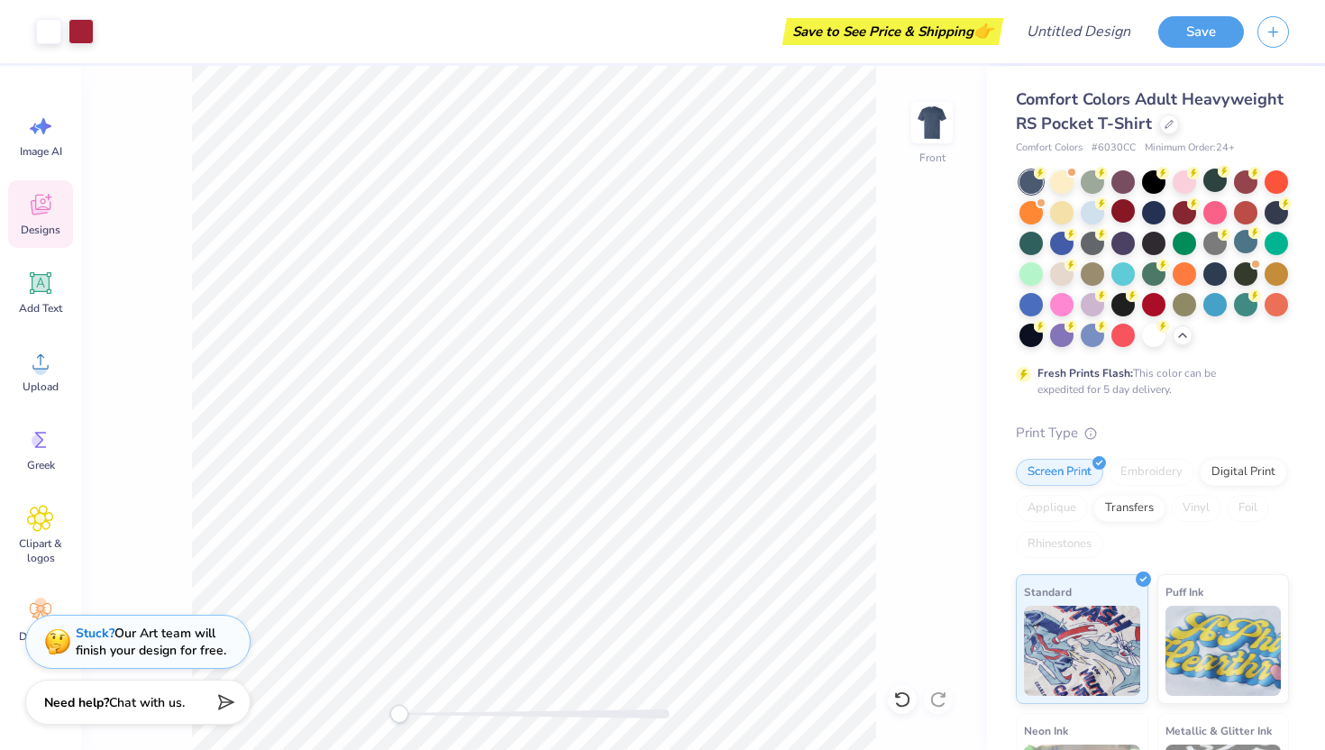
click at [38, 212] on icon at bounding box center [40, 207] width 17 height 14
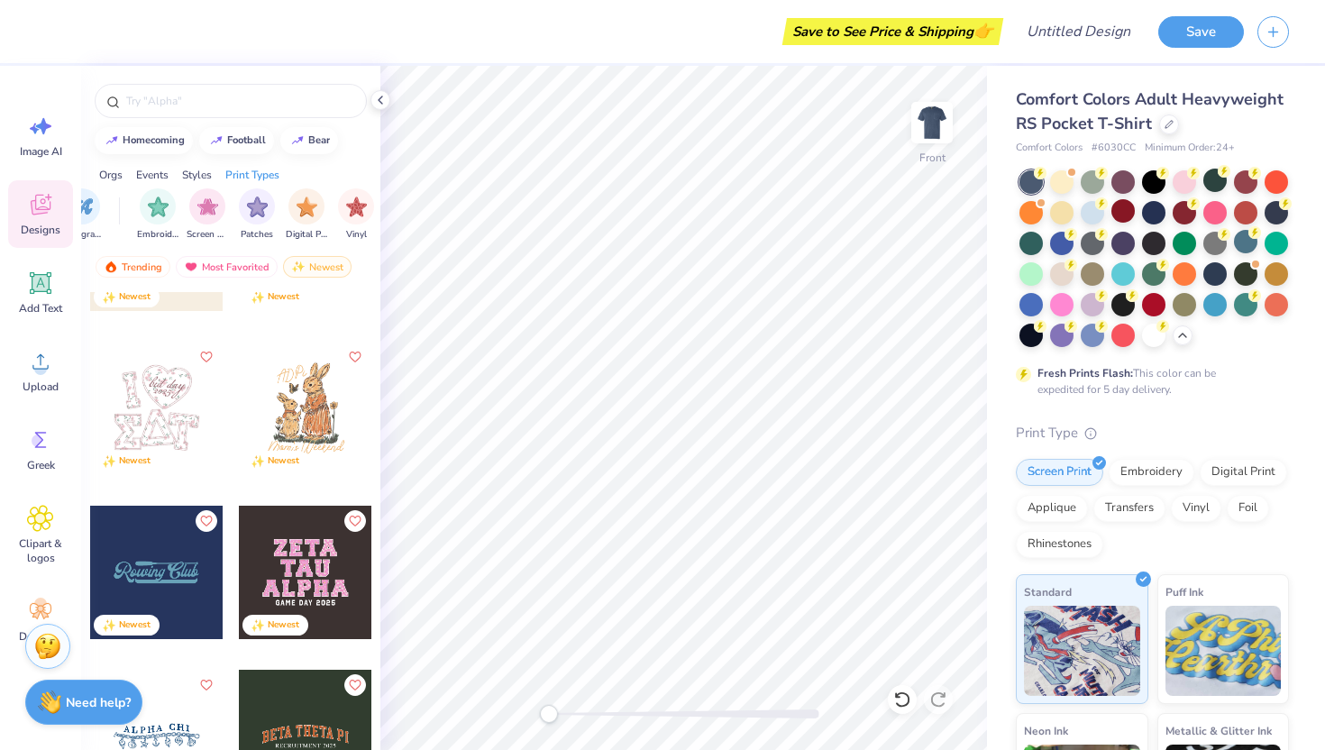
scroll to position [30979, 0]
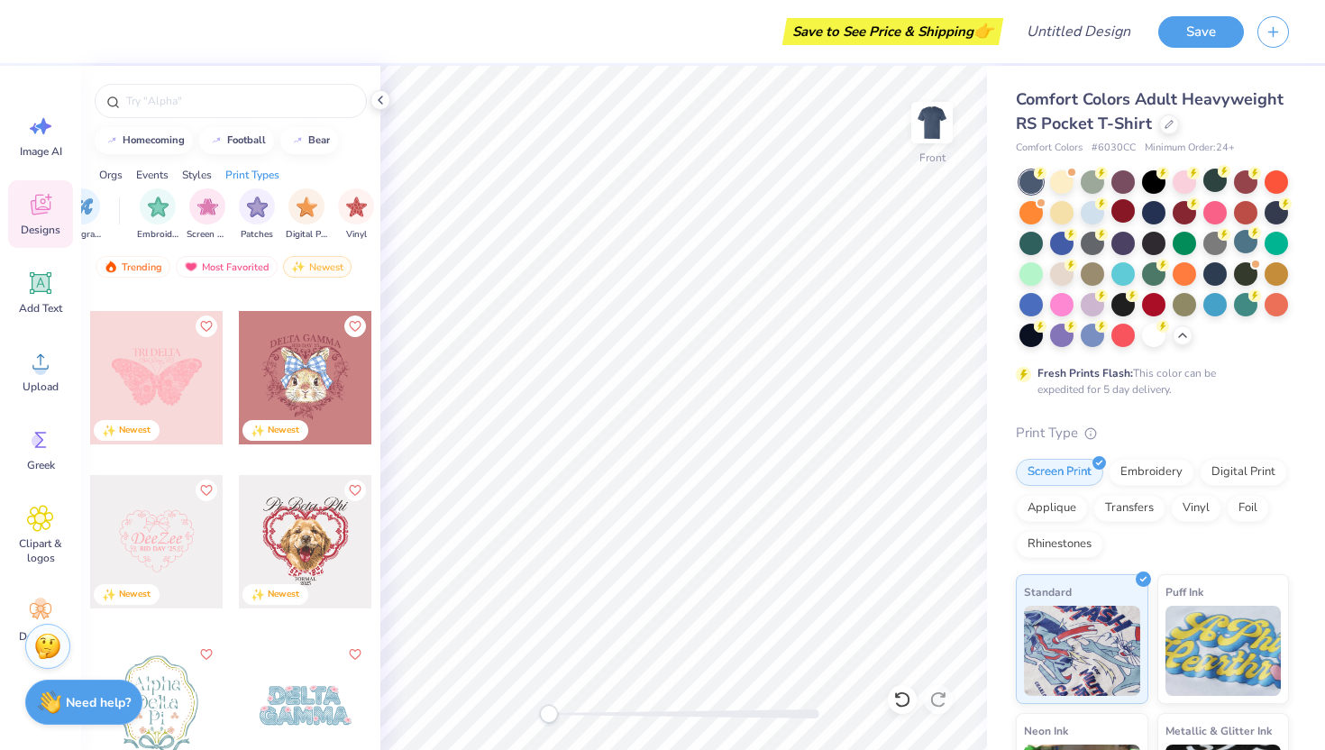
click at [38, 189] on div "Designs" at bounding box center [40, 214] width 65 height 68
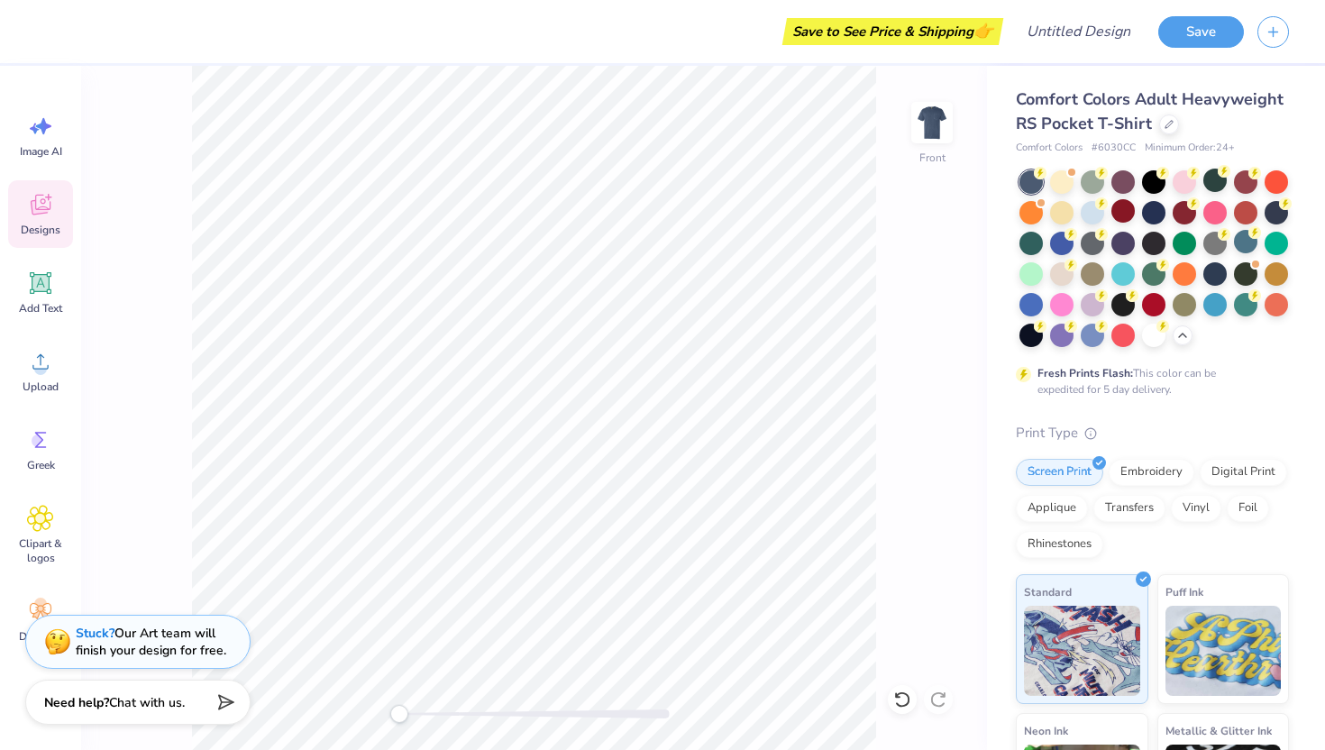
click at [35, 211] on icon at bounding box center [40, 207] width 17 height 14
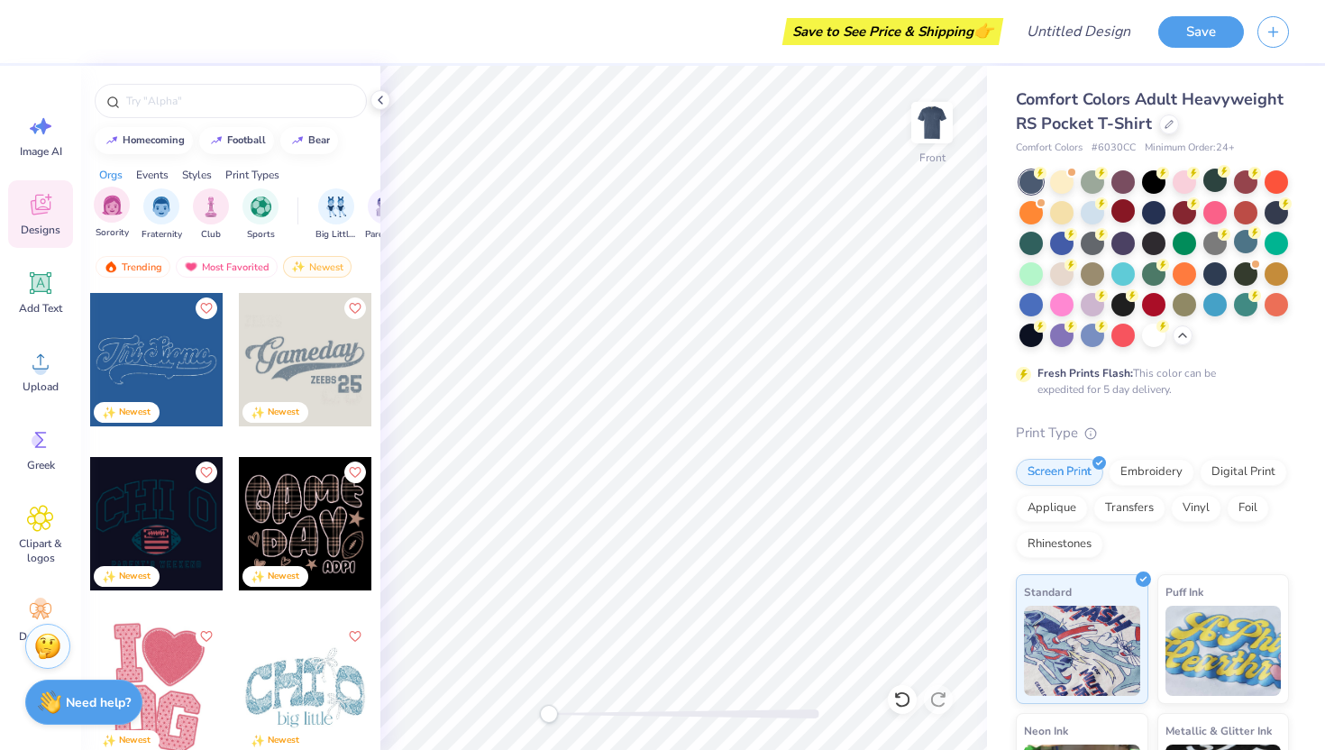
click at [116, 223] on div "Sorority" at bounding box center [112, 213] width 36 height 53
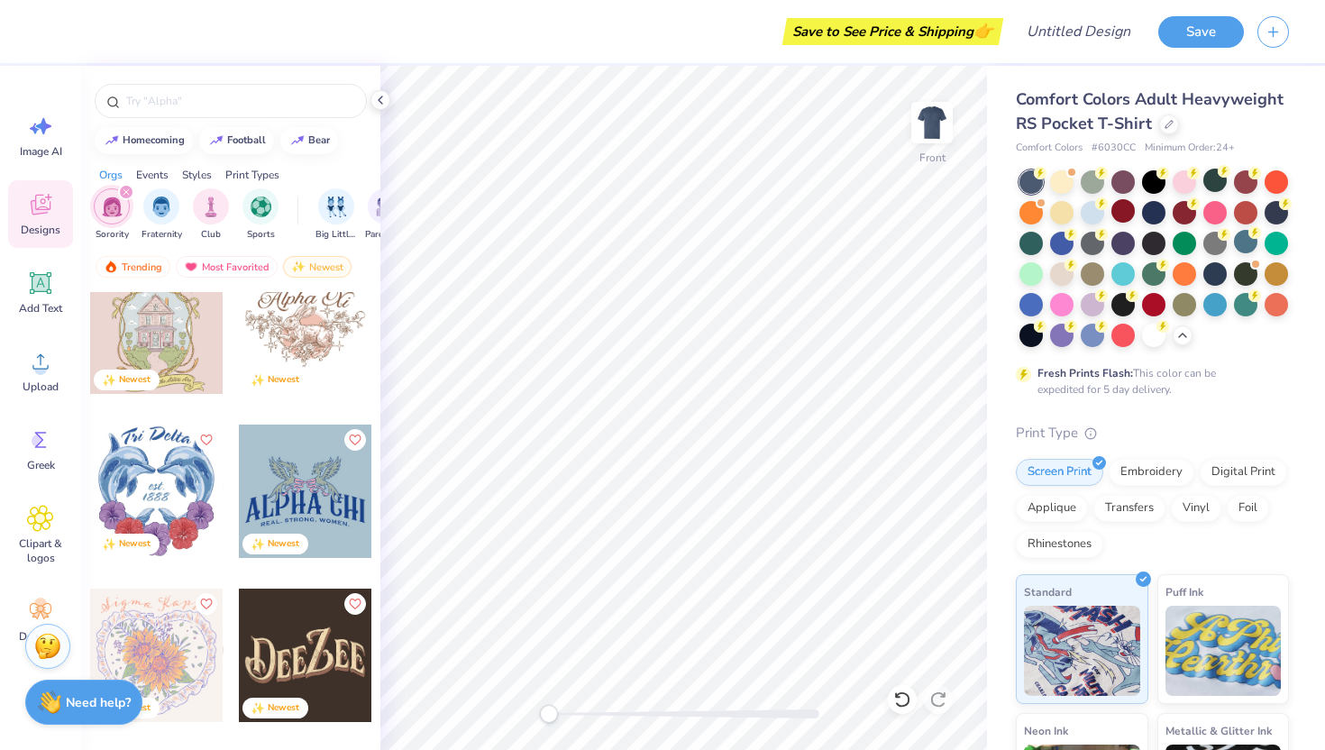
scroll to position [705, 0]
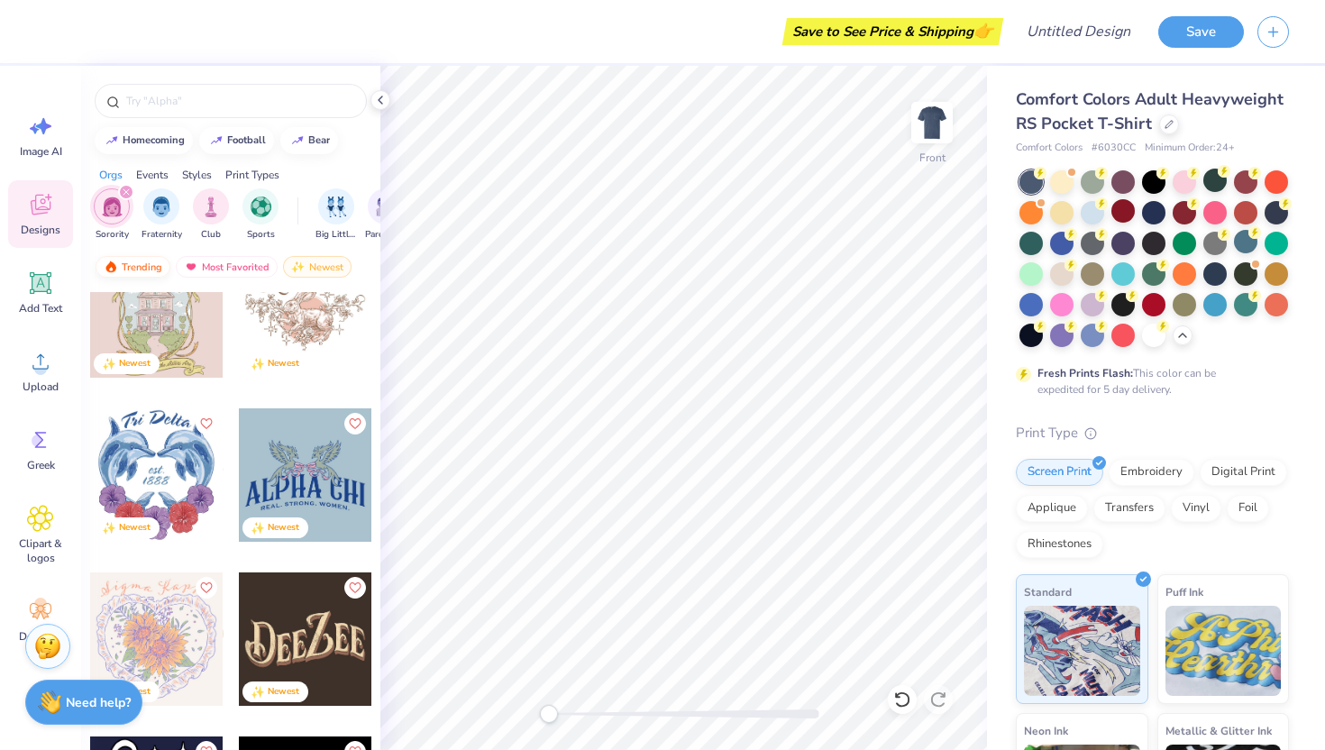
click at [144, 260] on div "Trending" at bounding box center [133, 267] width 75 height 22
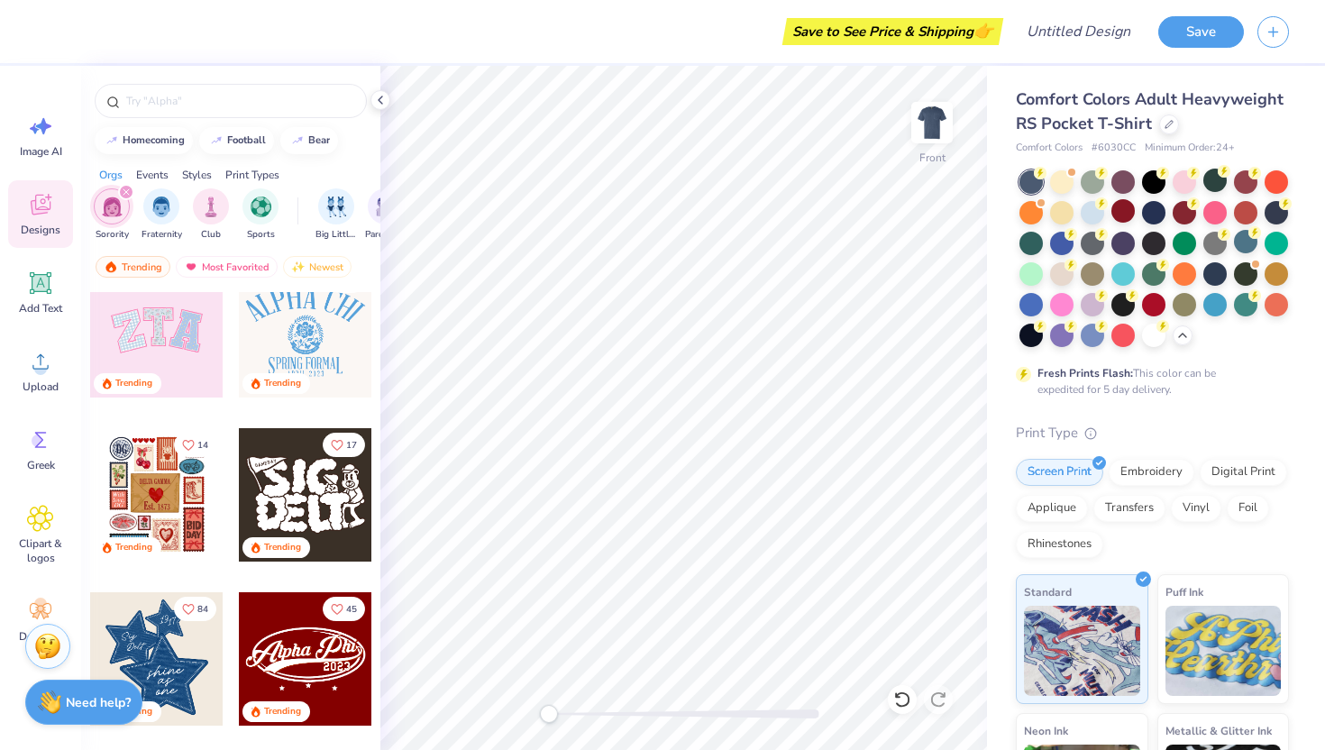
scroll to position [195, 0]
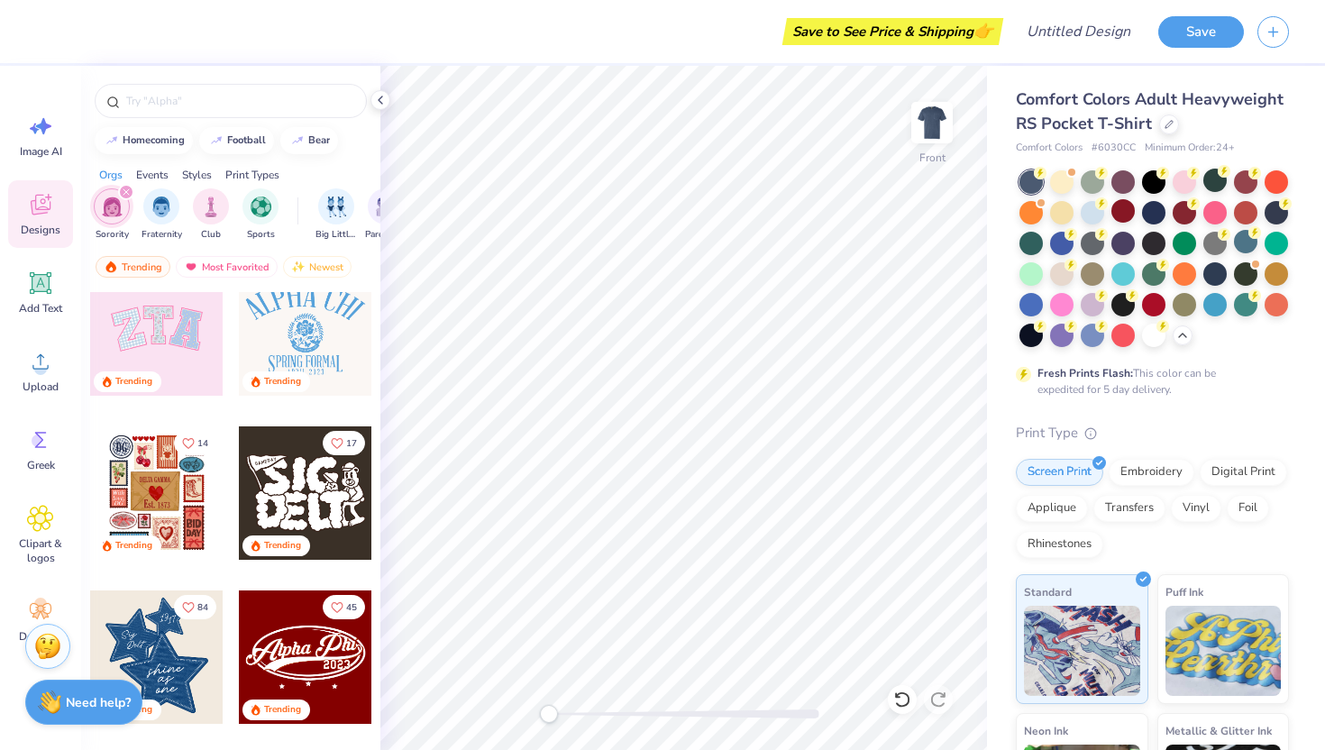
click at [132, 490] on div at bounding box center [156, 492] width 133 height 133
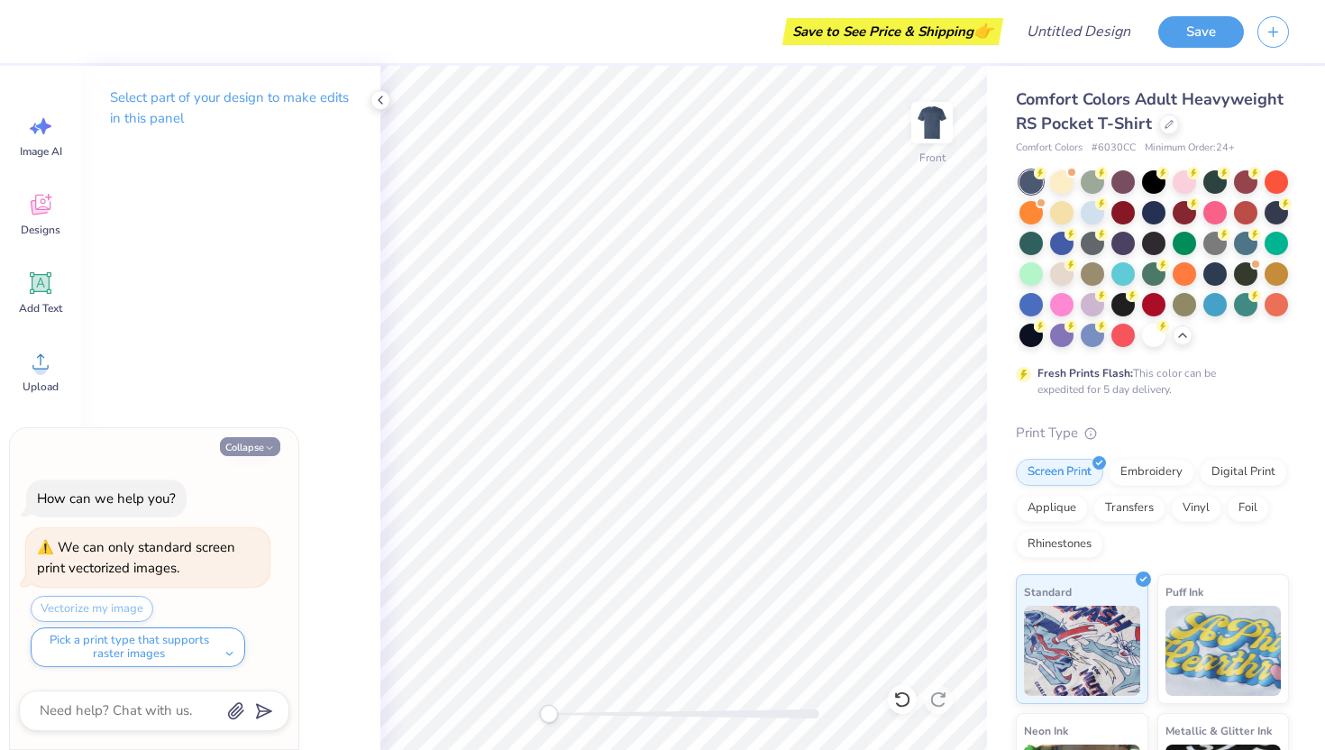
click at [253, 442] on button "Collapse" at bounding box center [250, 446] width 60 height 19
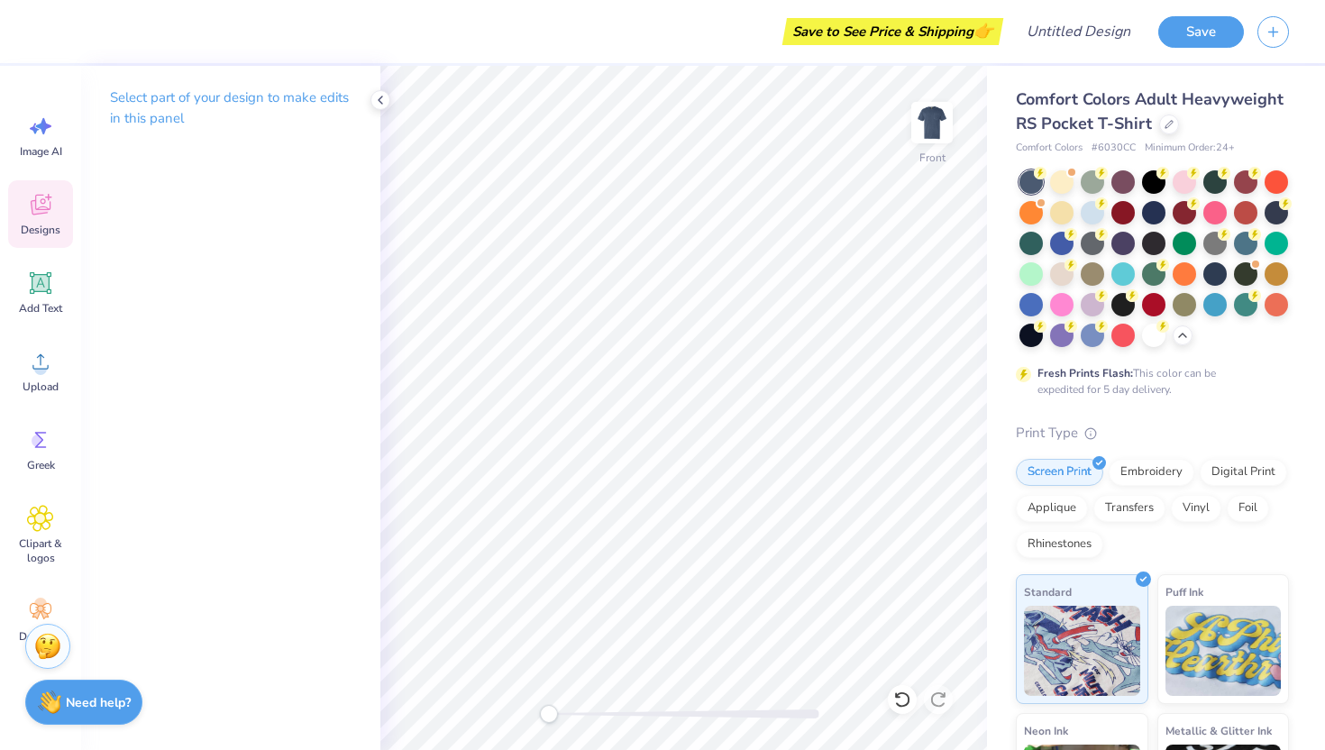
click at [41, 205] on icon at bounding box center [40, 204] width 27 height 27
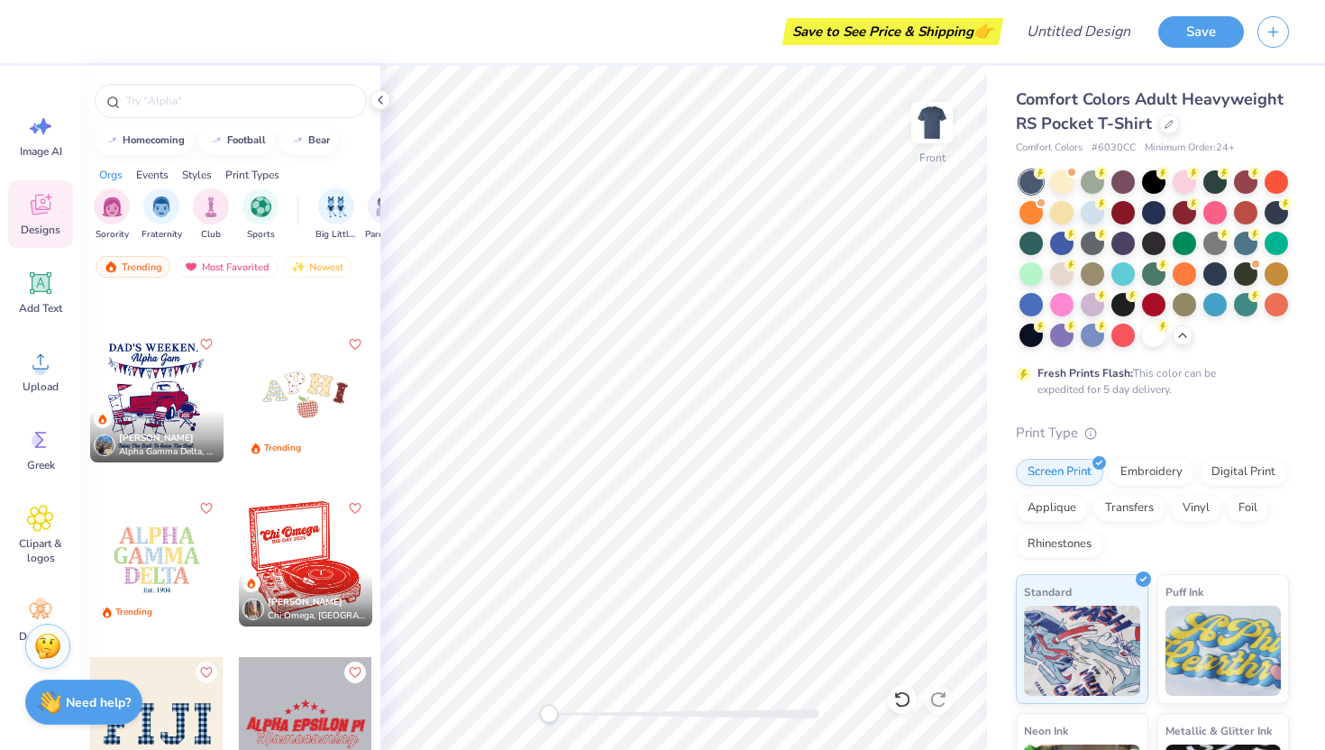
scroll to position [7306, 0]
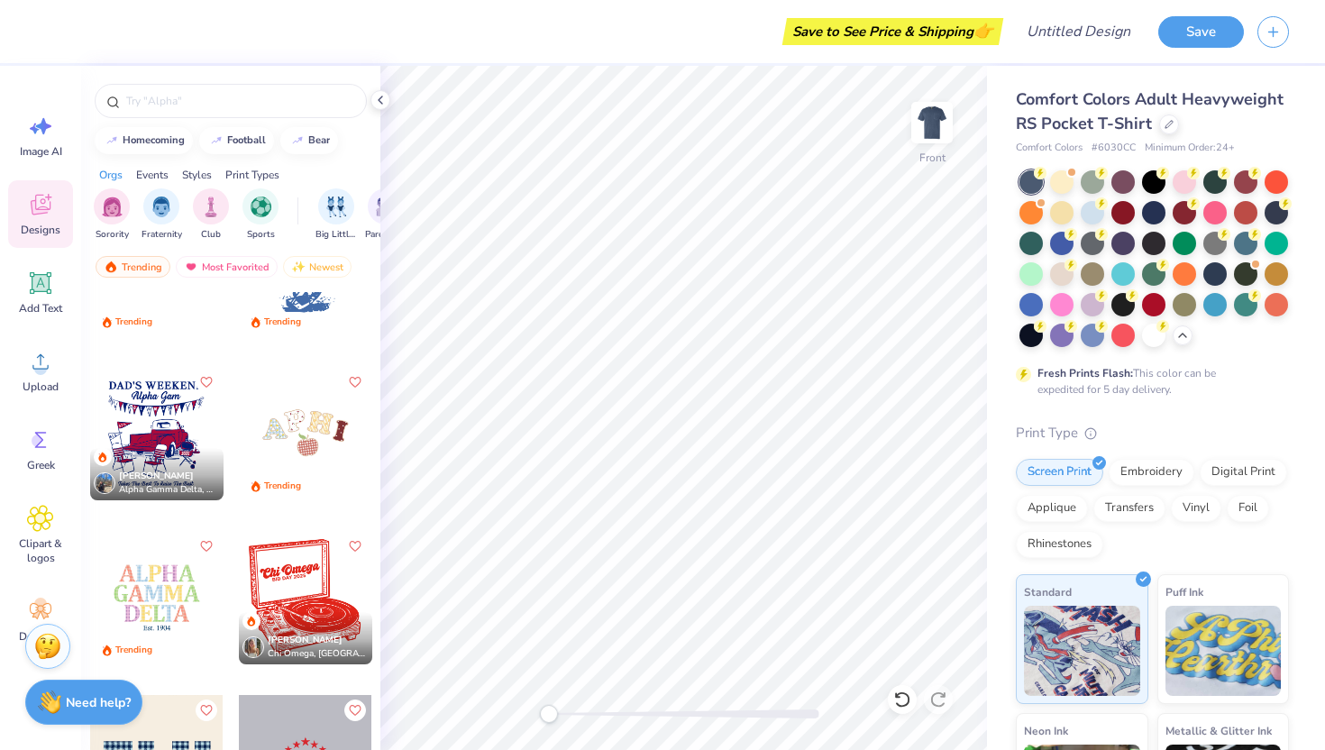
click at [135, 424] on div at bounding box center [156, 433] width 133 height 133
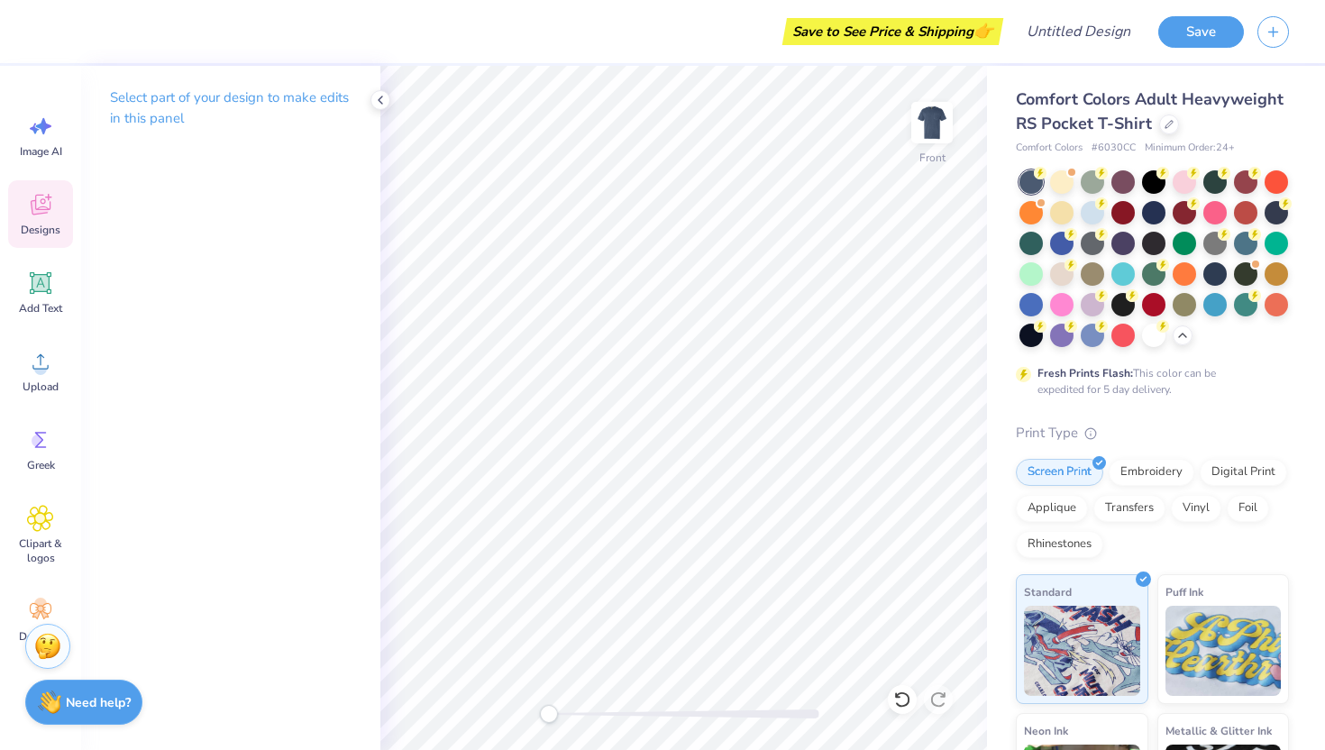
click at [32, 215] on icon at bounding box center [40, 204] width 27 height 27
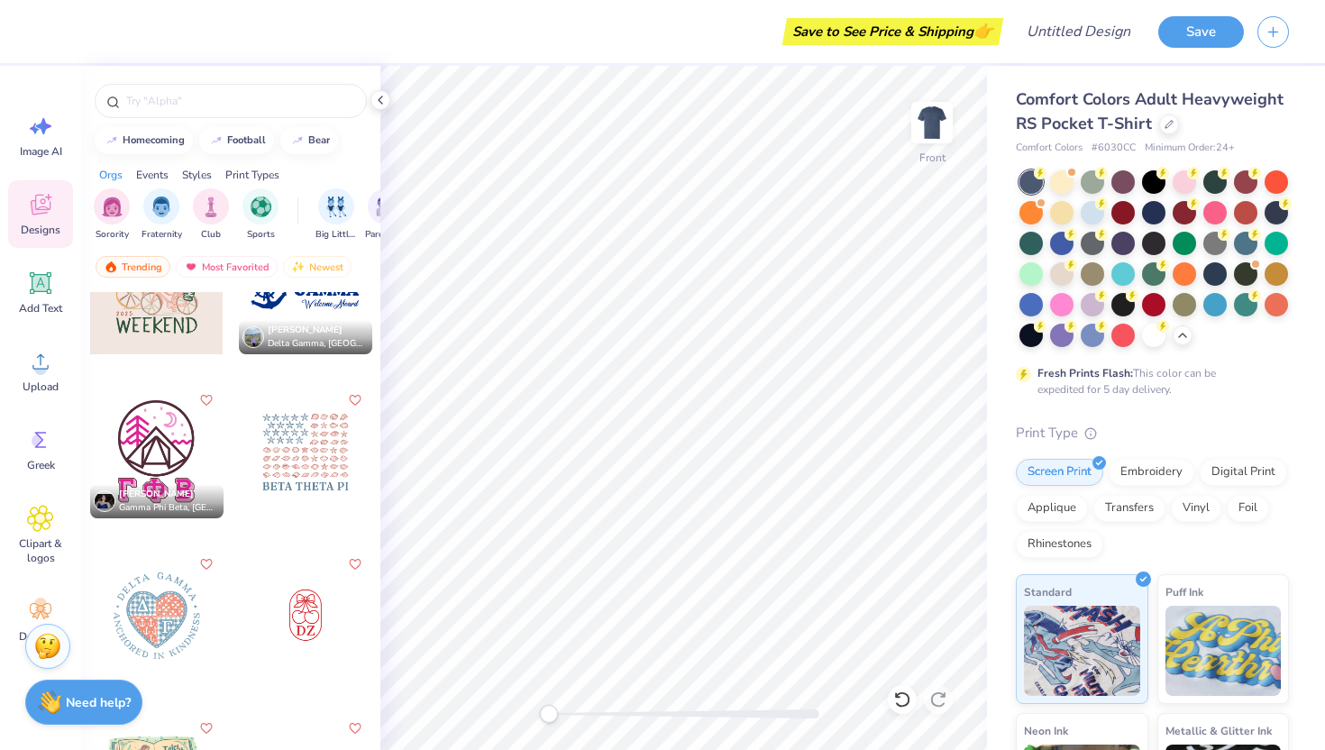
scroll to position [26467, 0]
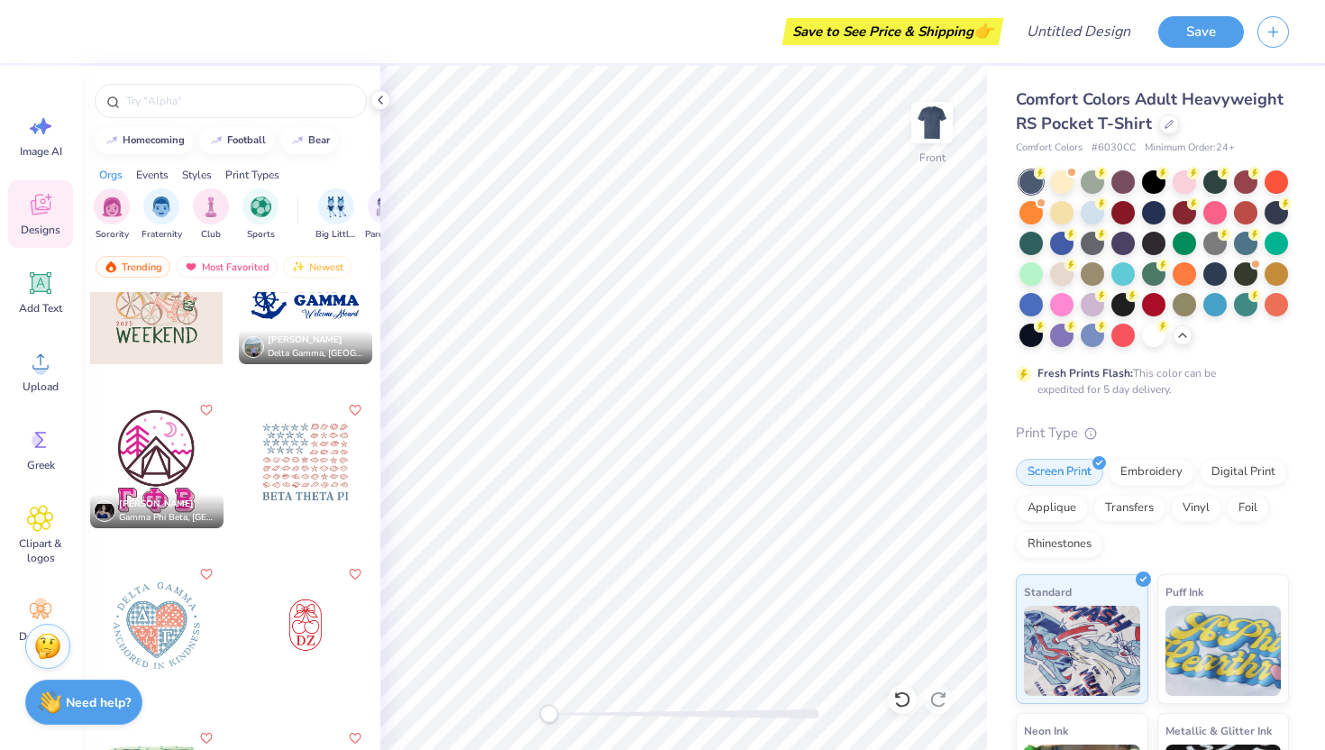
click at [289, 459] on div at bounding box center [305, 461] width 133 height 133
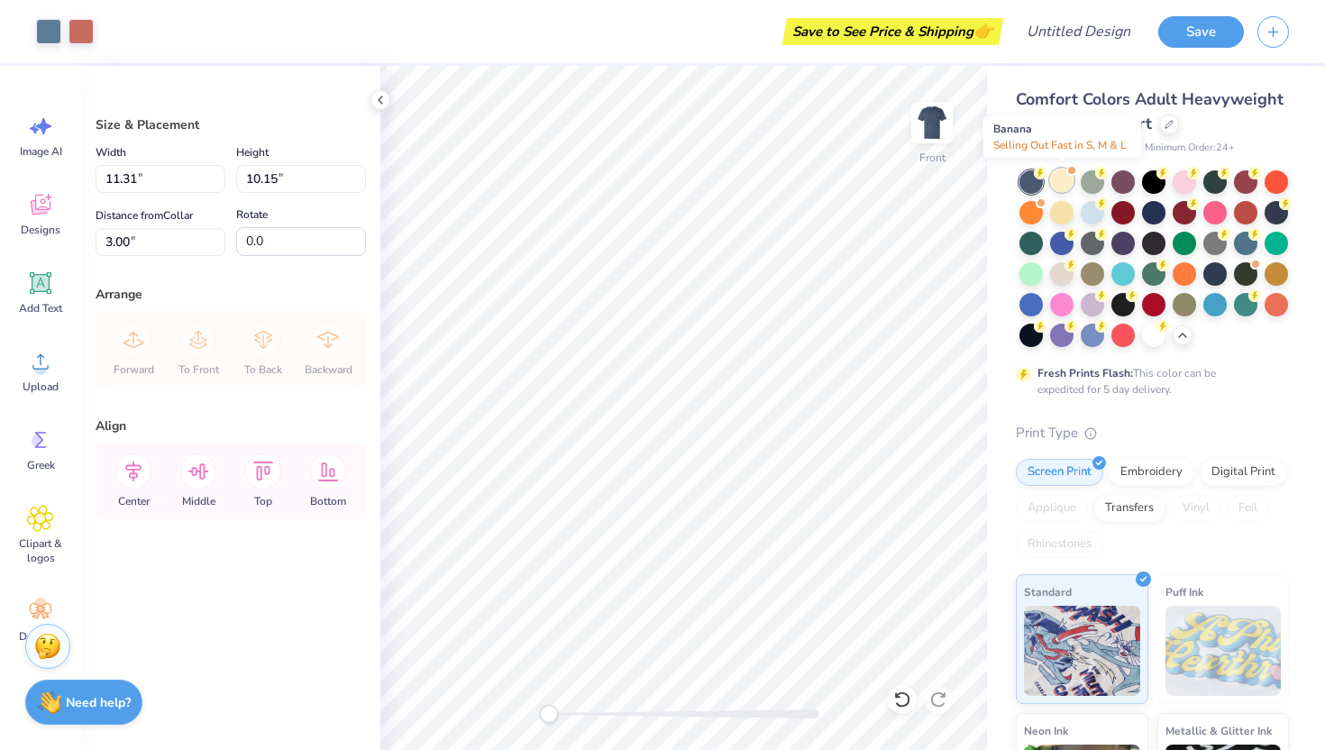
click at [1064, 179] on div at bounding box center [1061, 180] width 23 height 23
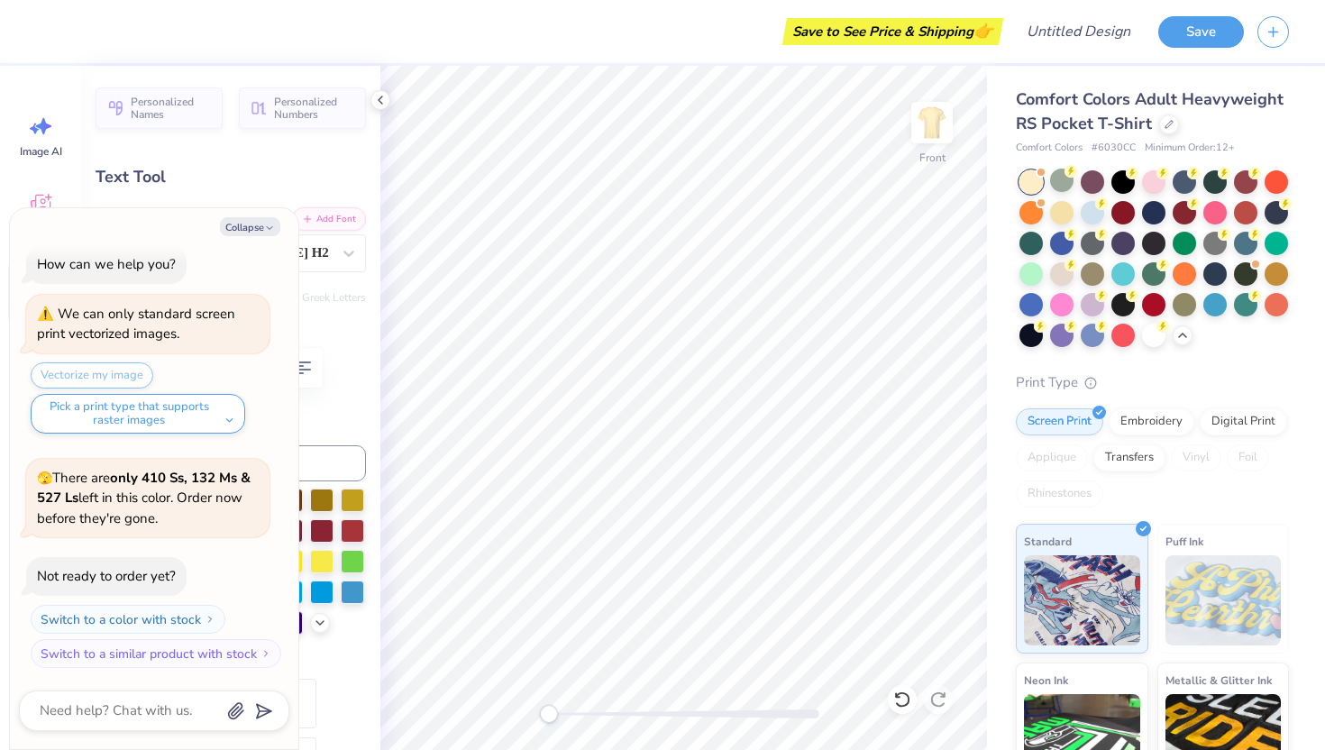
scroll to position [0, 5]
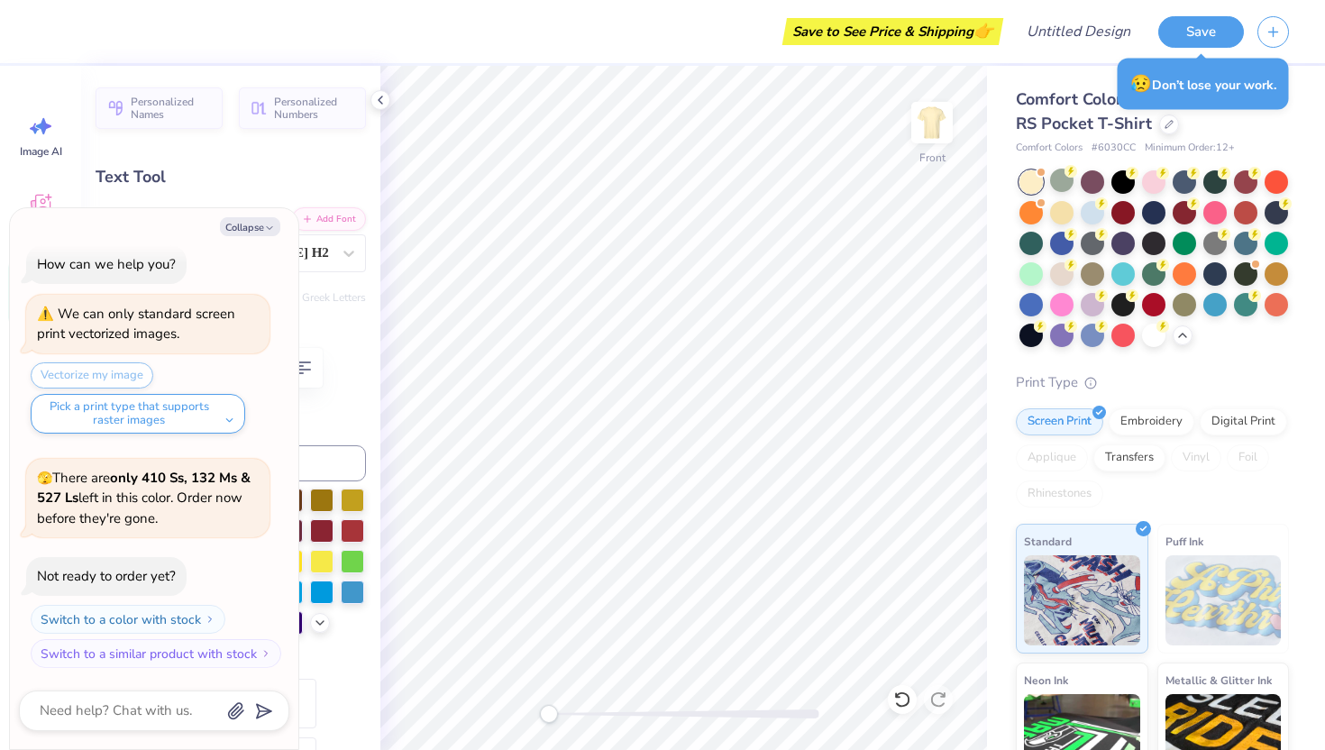
type textarea "x"
type textarea "BETA THETA P"
type textarea "x"
type textarea "BETA THETA"
type textarea "x"
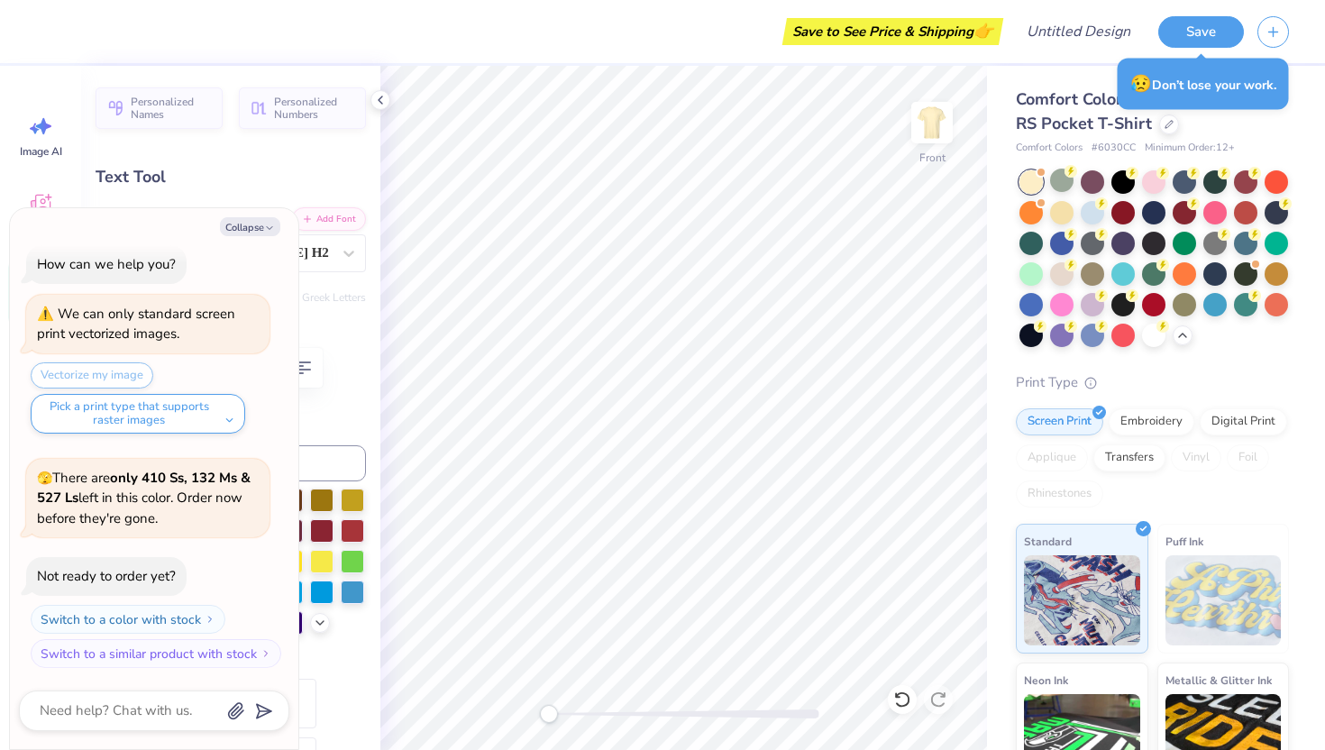
type textarea "BETA THETA"
type textarea "x"
type textarea "BETA THET"
type textarea "x"
type textarea "BETA THE"
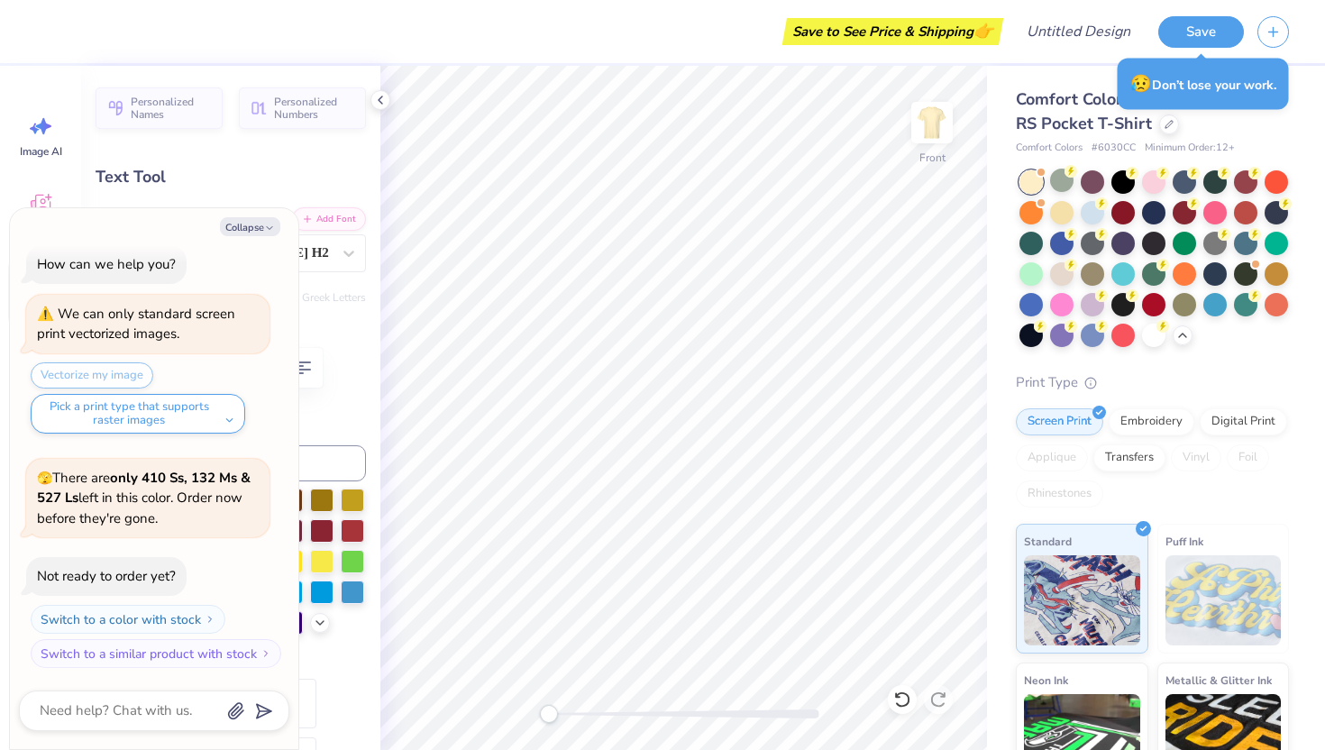
type textarea "x"
type textarea "BETA TH"
type textarea "x"
type textarea "BETA T"
type textarea "x"
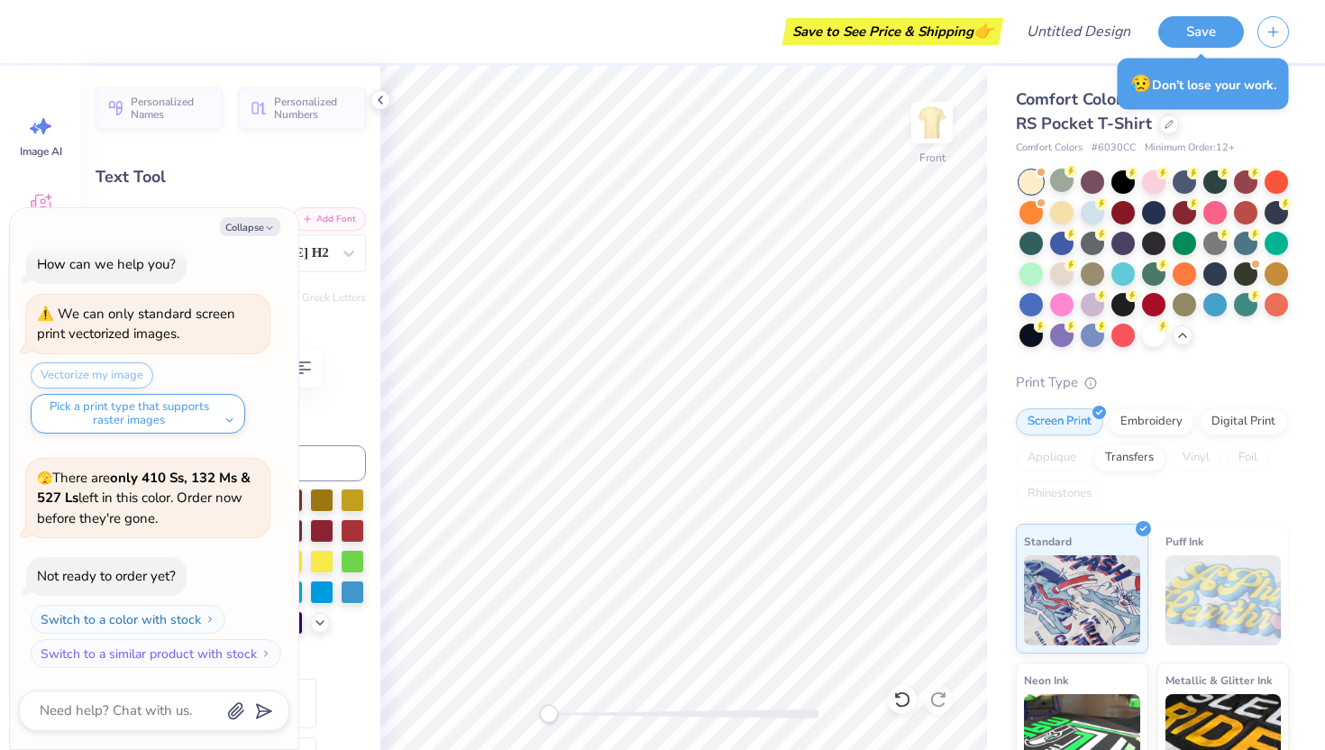
type textarea "BETA"
type textarea "x"
type textarea "BETA"
type textarea "x"
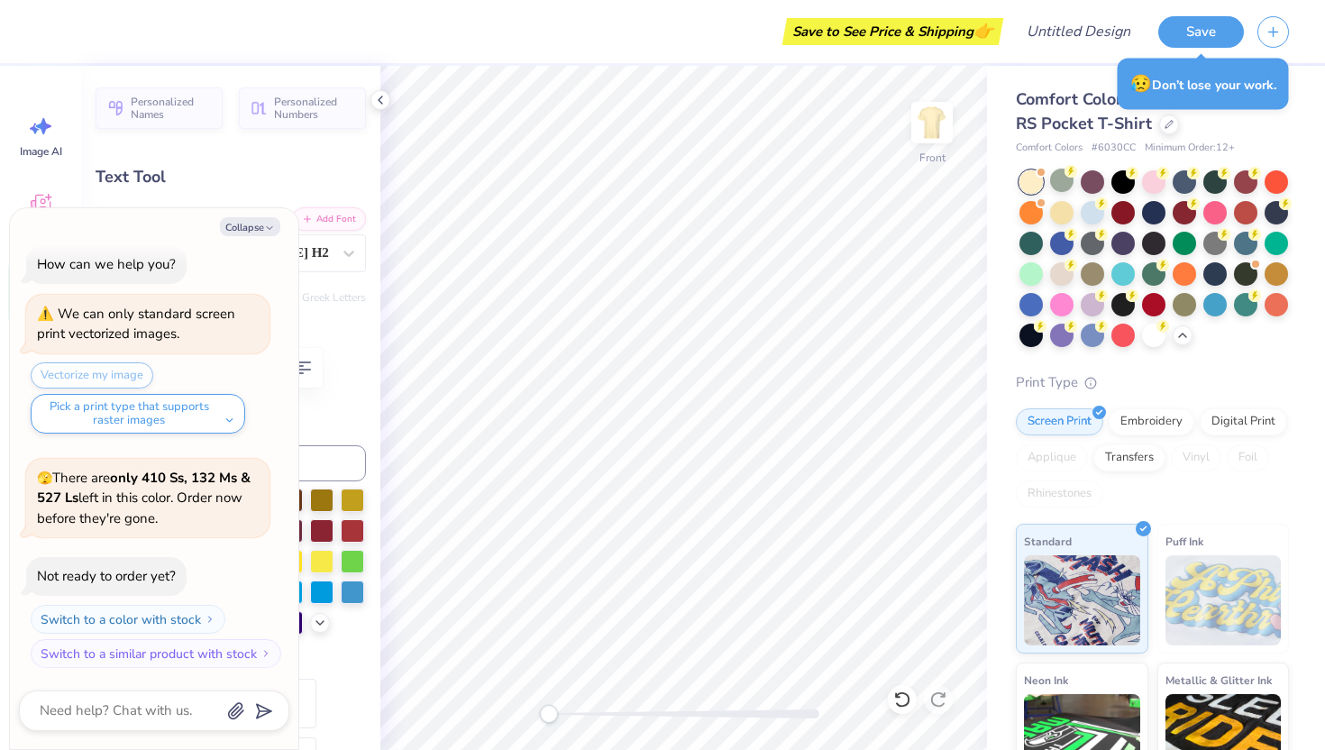
type textarea "BET"
type textarea "x"
type textarea "BE"
type textarea "x"
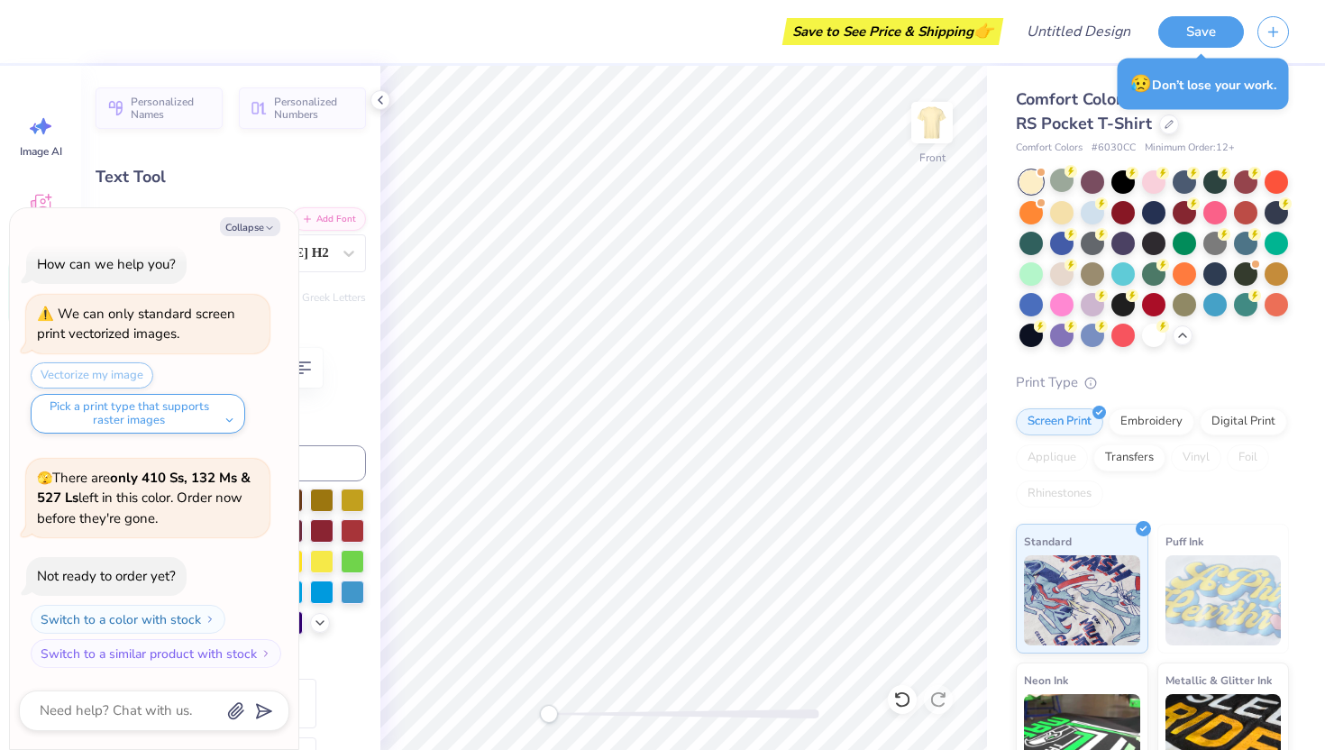
type textarea "B"
type textarea "x"
type textarea "H"
type textarea "x"
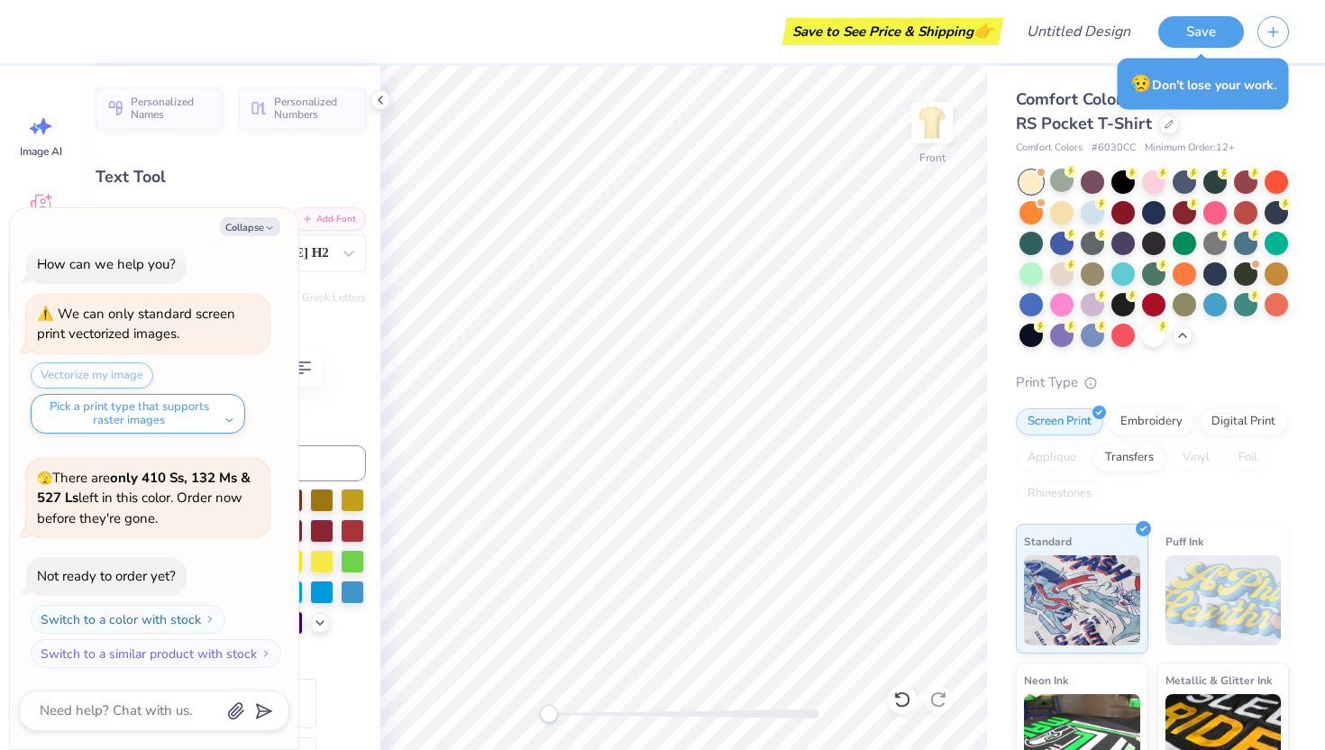
type textarea "HO"
type textarea "x"
type textarea "HOM"
type textarea "x"
type textarea "HOMC"
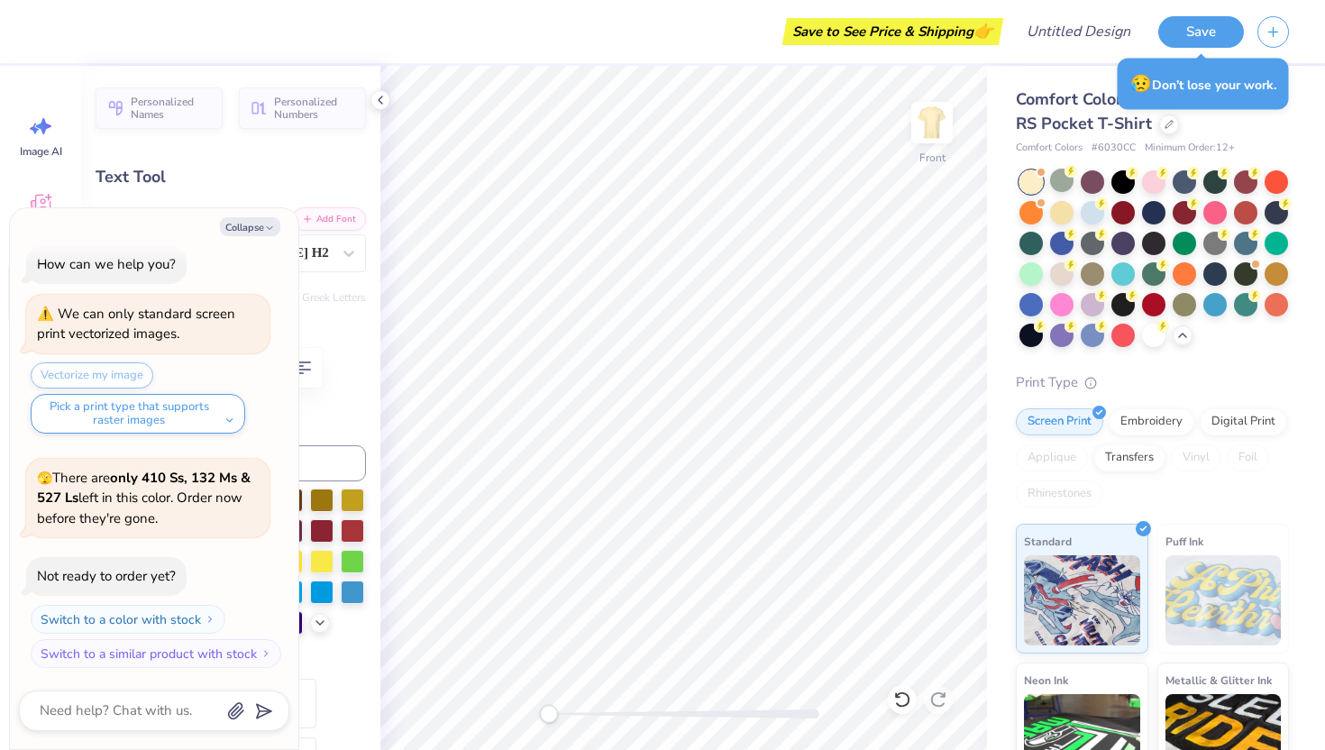
type textarea "x"
type textarea "HOMCO"
type textarea "x"
type textarea "HOMCOM"
type textarea "x"
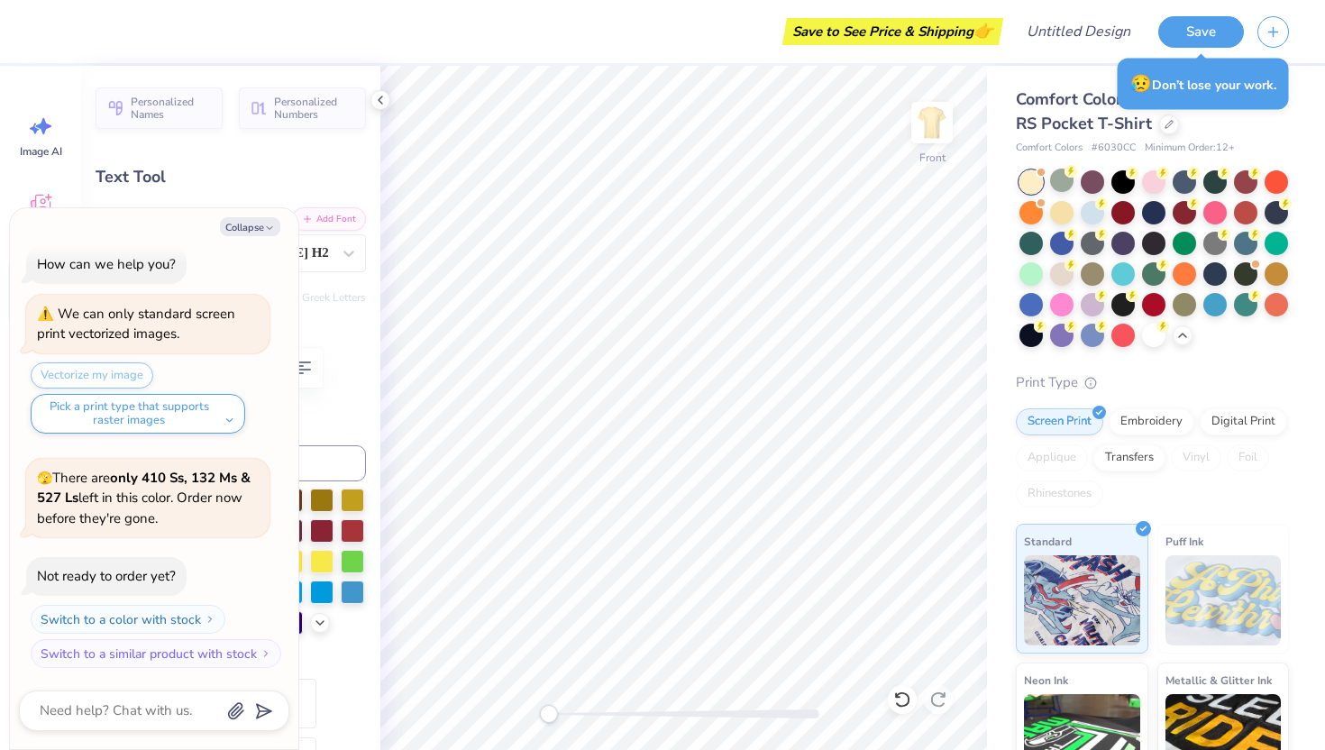
type textarea "HOMCOMI"
type textarea "x"
type textarea "HOMCOMIN"
type textarea "x"
type textarea "HOMCOMING"
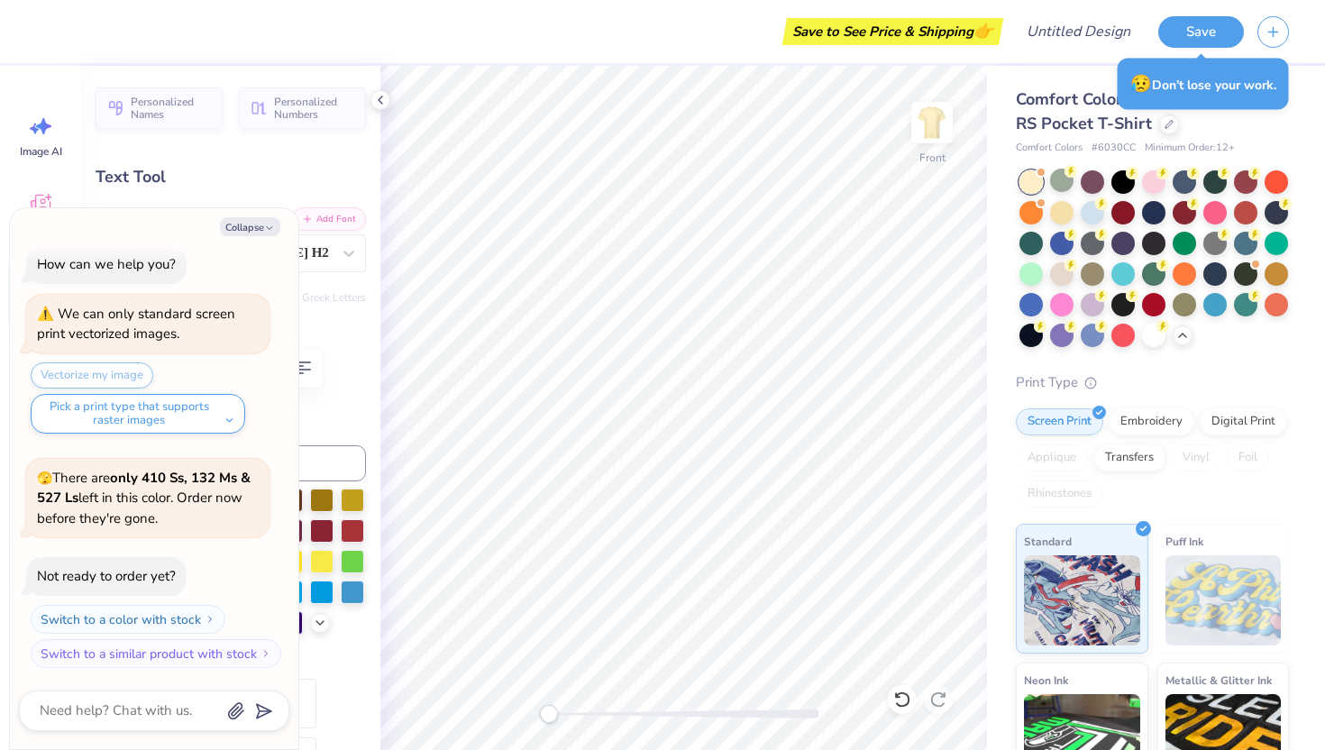
scroll to position [0, 4]
type textarea "x"
type textarea "HOMCOMING"
type textarea "x"
type textarea "HOMCOMING @"
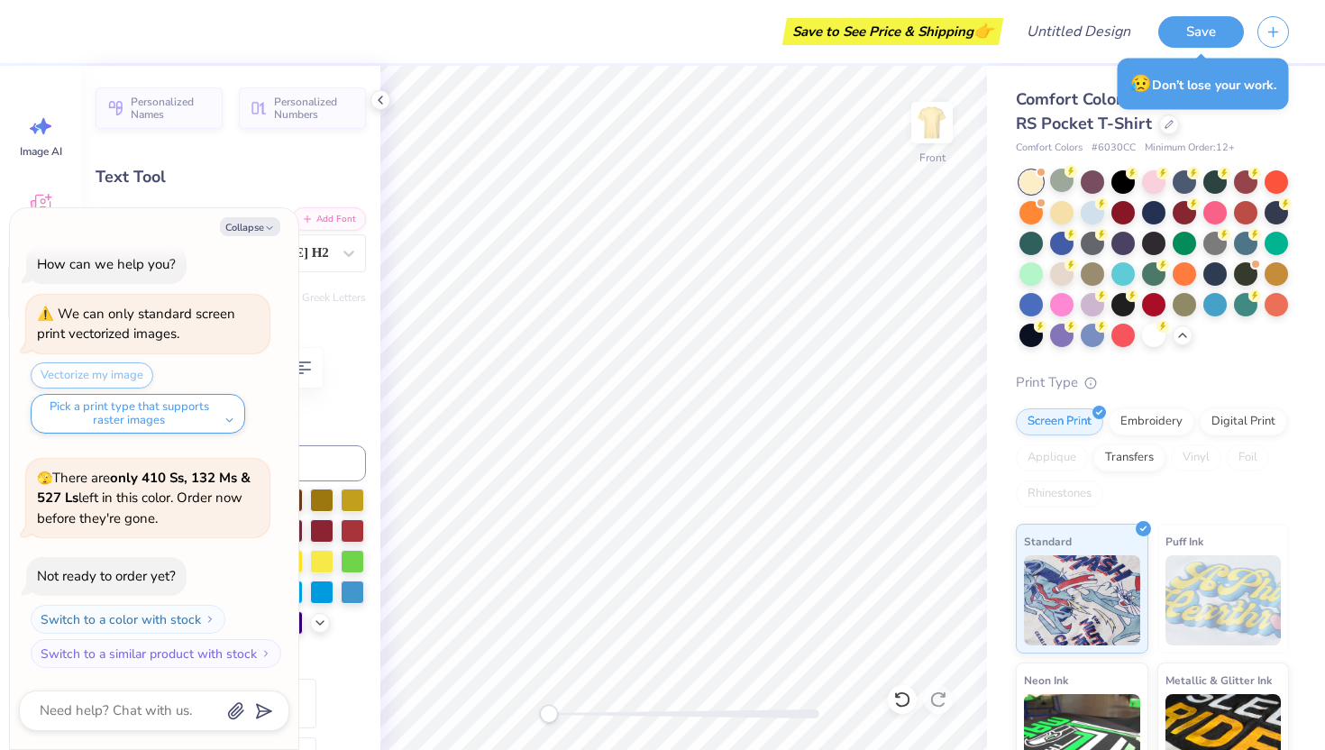
type textarea "x"
type textarea "HOMCOMING @)"
type textarea "x"
type textarea "HOMCOMING @)@"
type textarea "x"
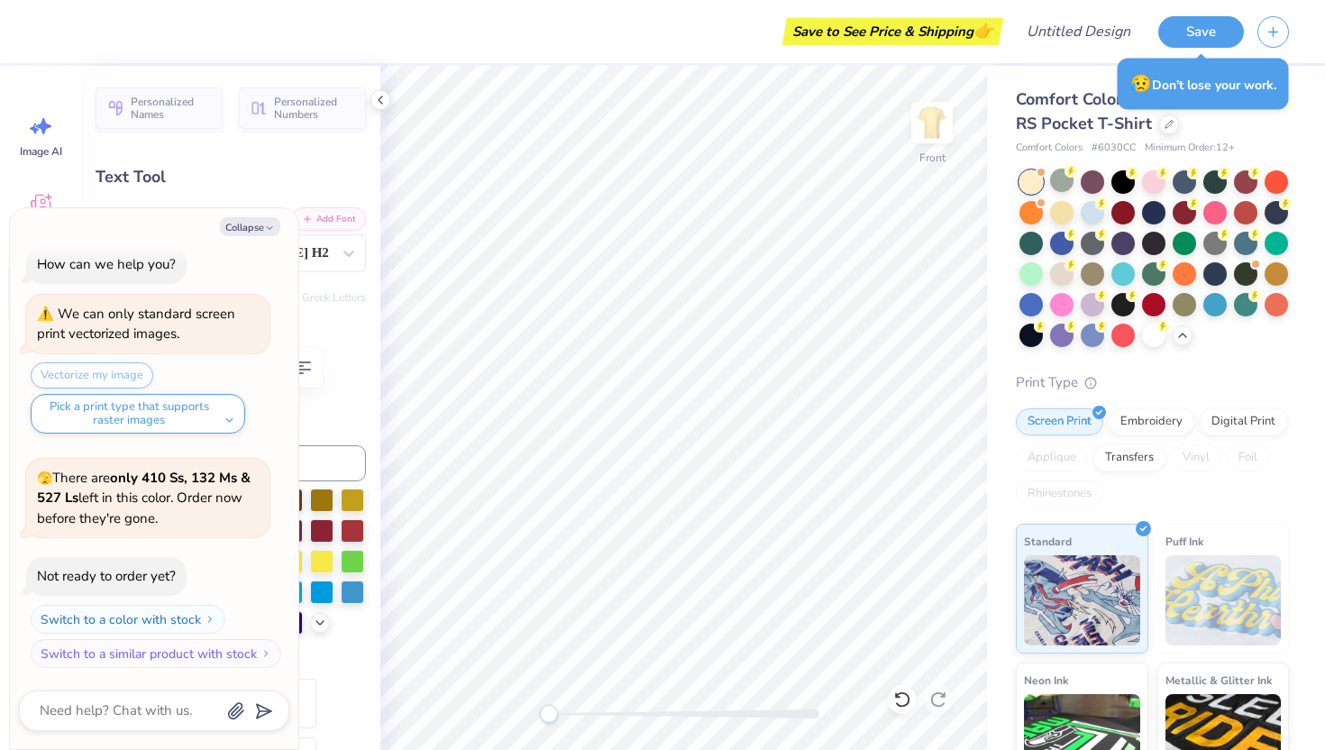
type textarea "HOMCOMING @)"
type textarea "x"
type textarea "HOMCOMING @"
type textarea "x"
type textarea "HOMCOMING"
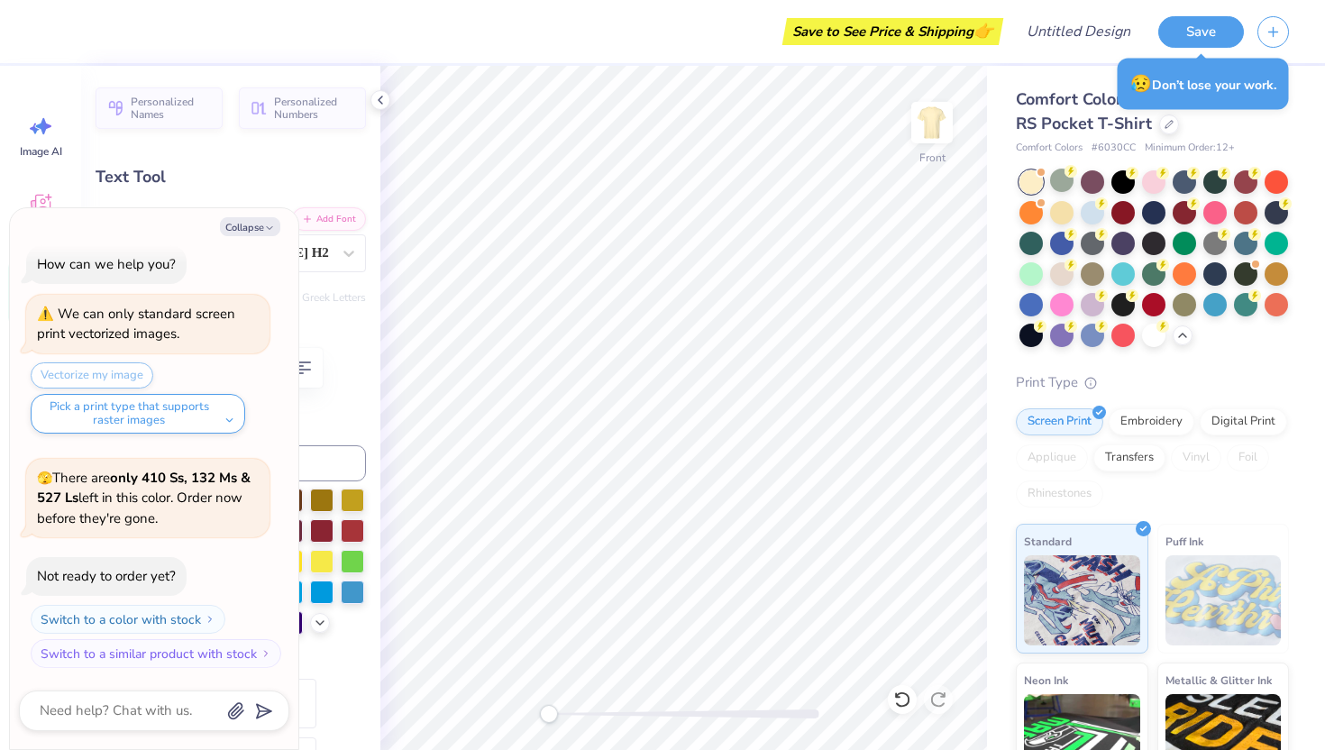
type textarea "x"
type textarea "HOMCOMING 2"
type textarea "x"
type textarea "HOMCOMING 20"
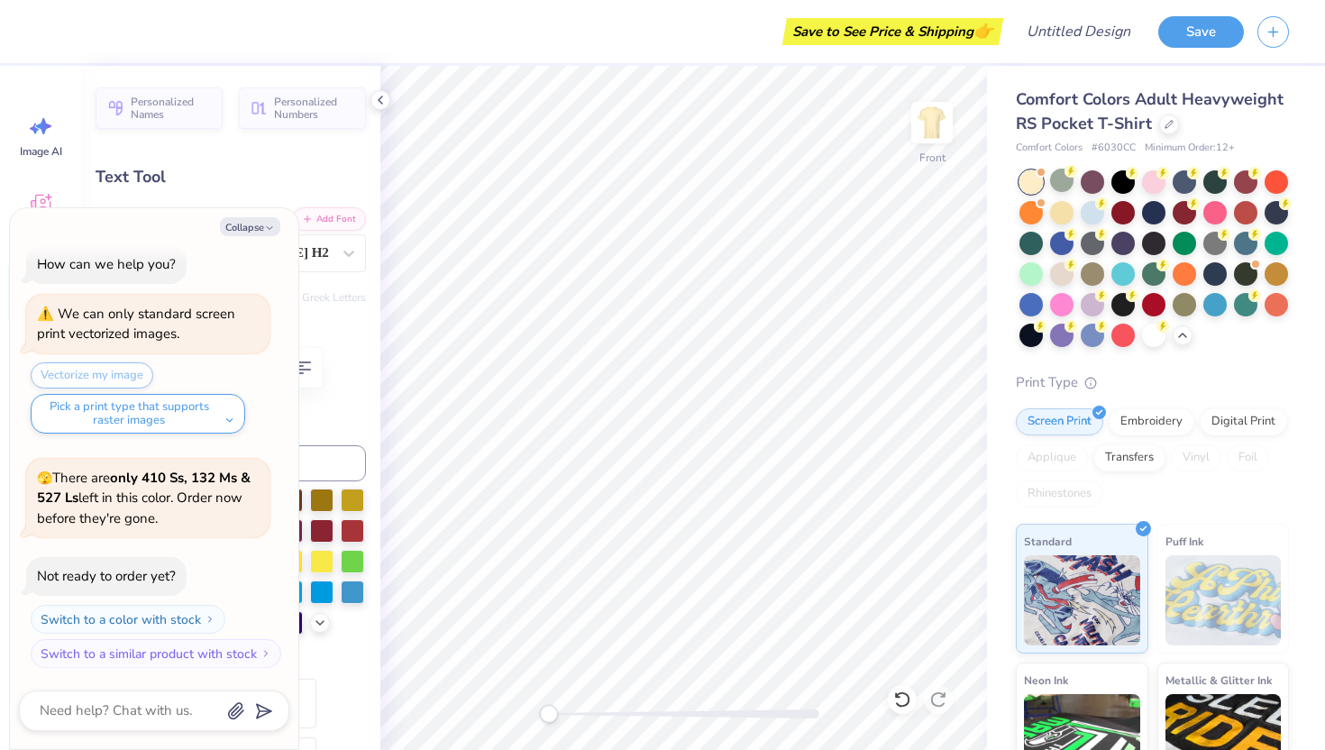
type textarea "x"
type textarea "HOMCOMING 202"
type textarea "x"
type textarea "HOMCOMING 2025"
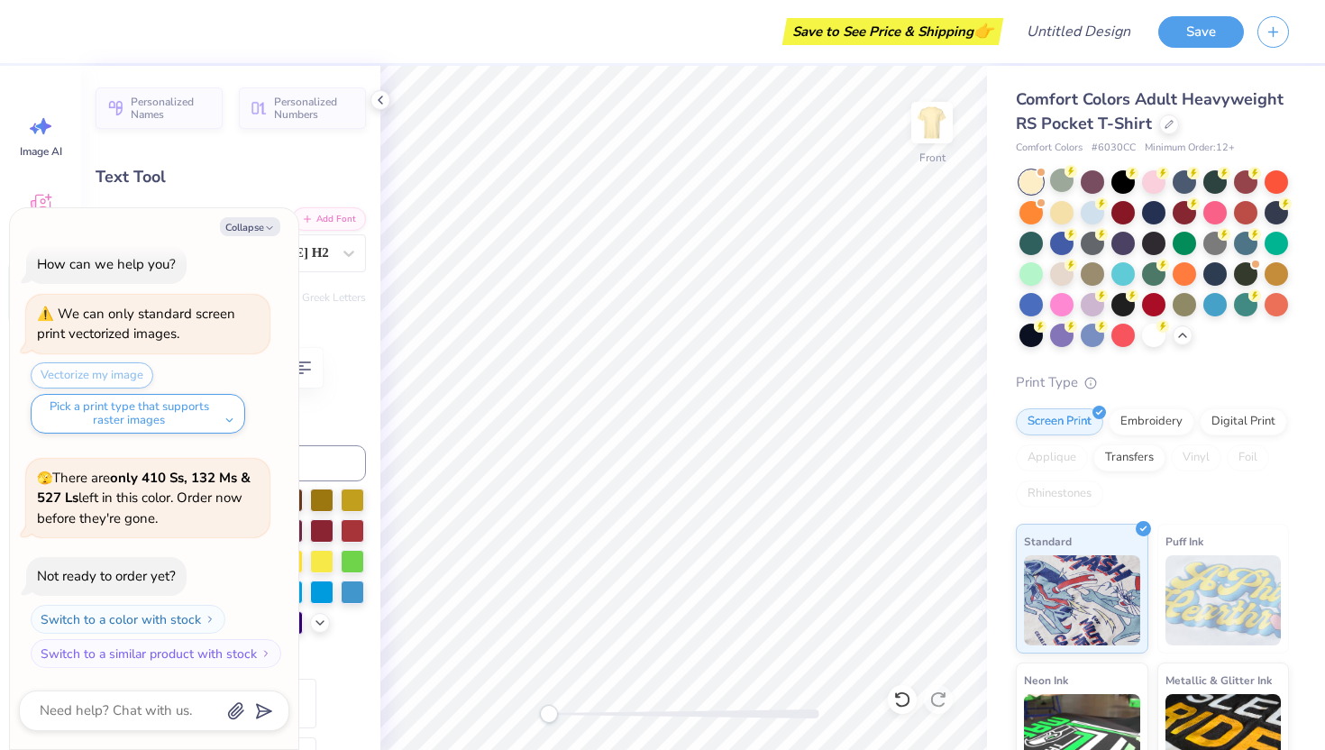
scroll to position [0, 0]
type textarea "x"
type input "14.03"
type input "1.08"
type input "12.09"
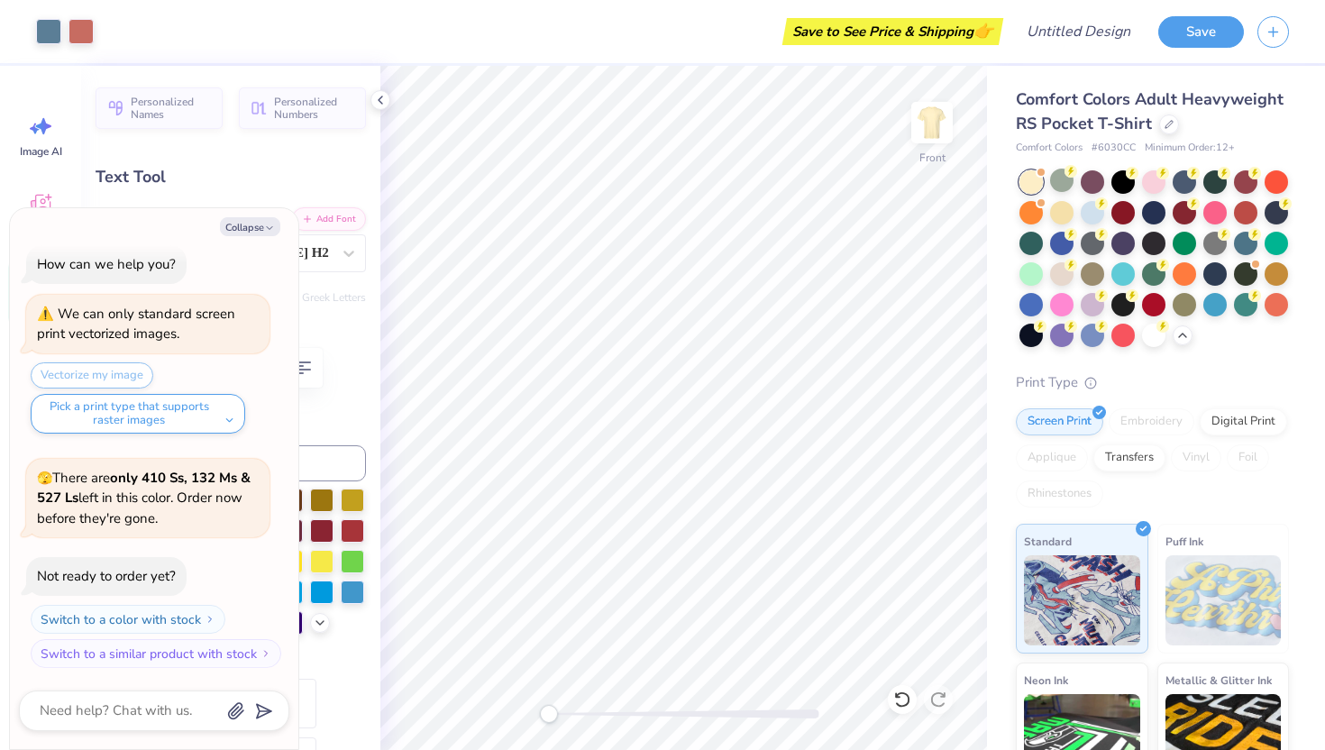
type textarea "x"
type input "12.06"
type textarea "x"
type input "12.48"
type input "0.96"
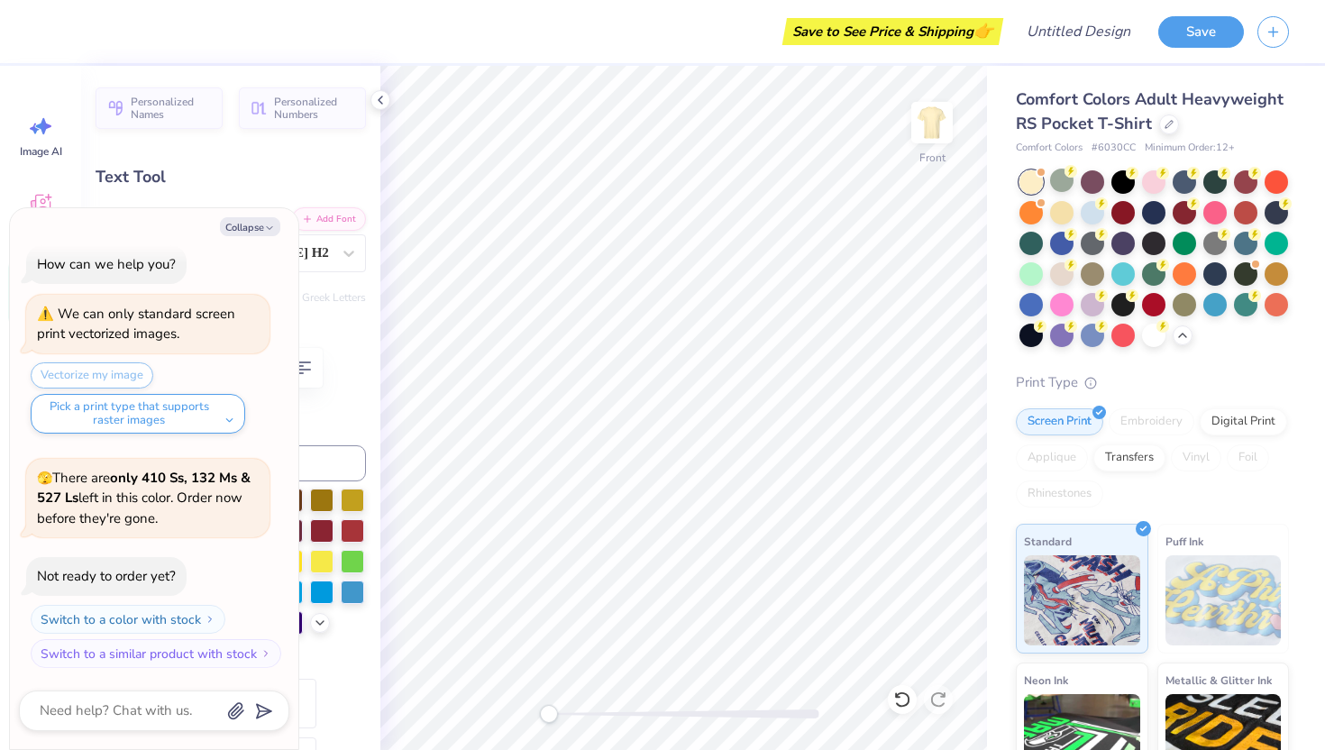
type input "12.19"
type textarea "x"
type input "11.79"
type input "0.91"
type input "11.96"
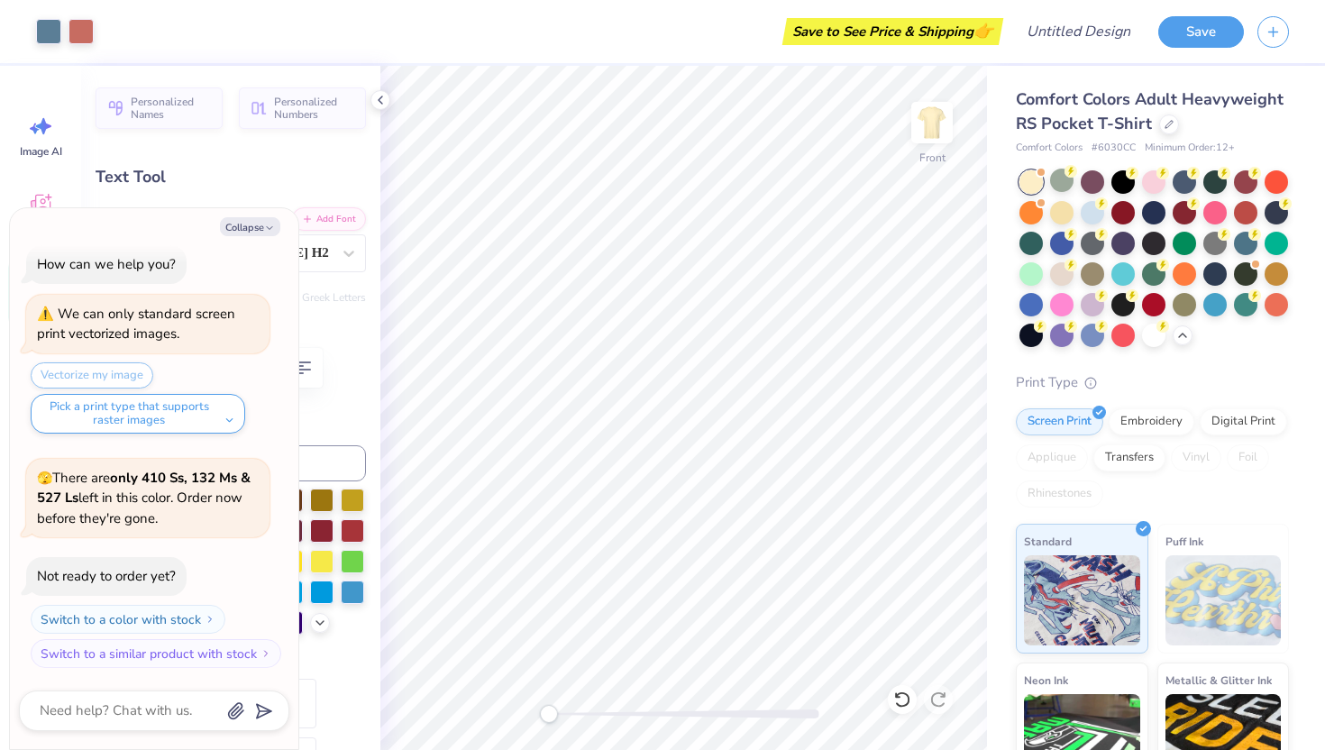
type textarea "x"
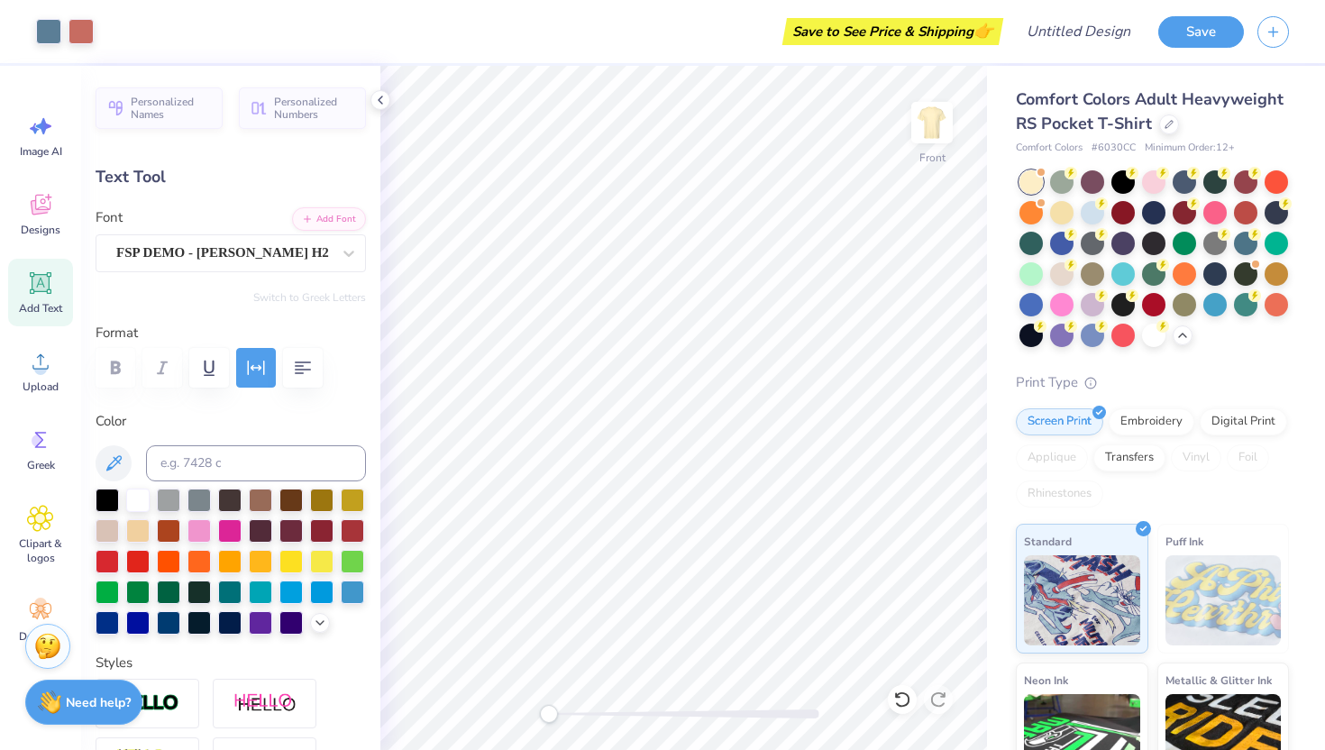
click at [32, 283] on icon at bounding box center [41, 283] width 22 height 22
type input "6.03"
type input "1.75"
type input "13.38"
type textarea "T"
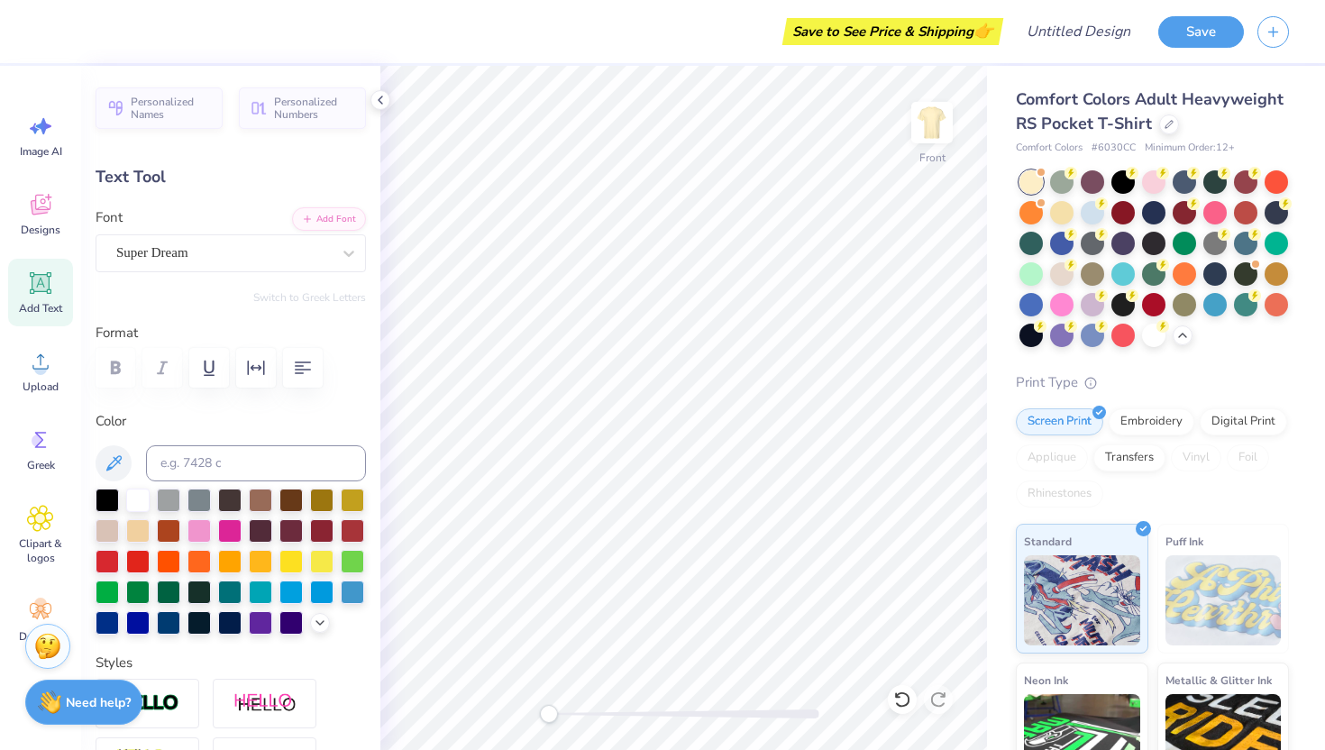
scroll to position [0, 1]
type textarea "ZTA x"
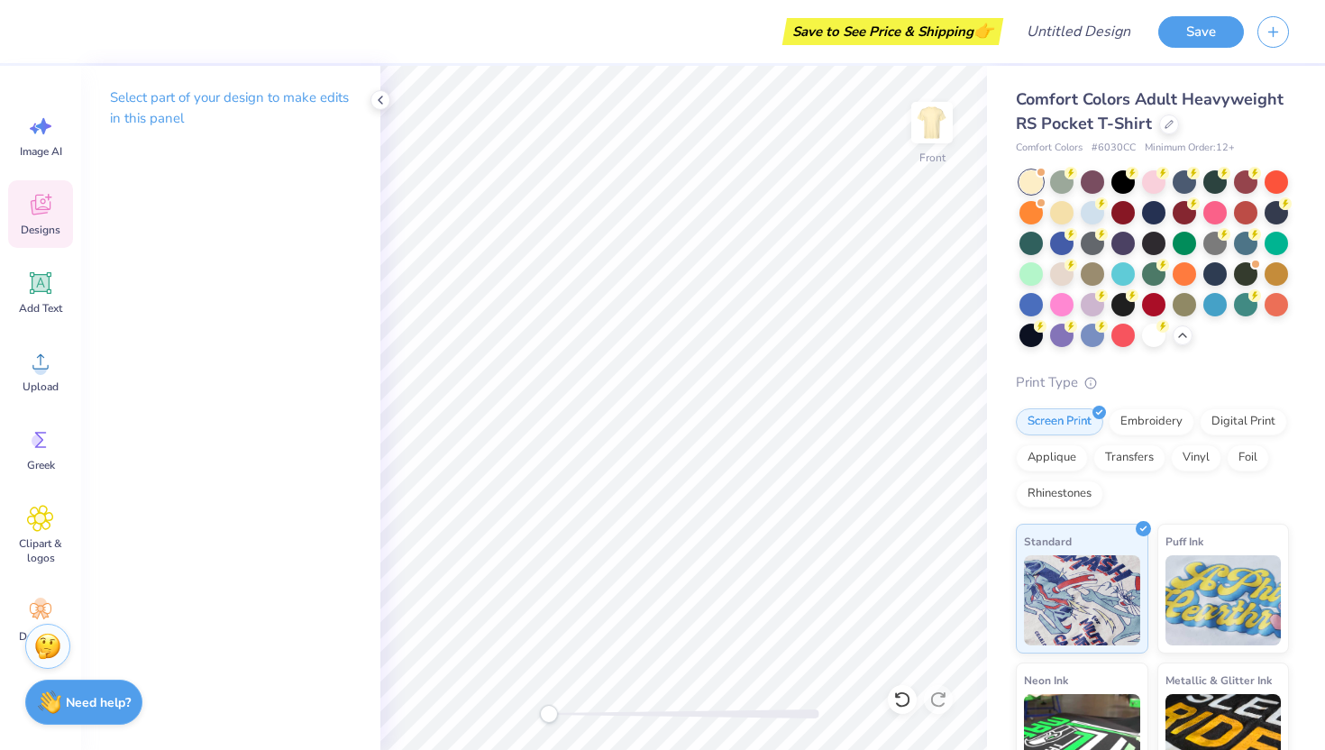
click at [32, 209] on icon at bounding box center [40, 207] width 17 height 14
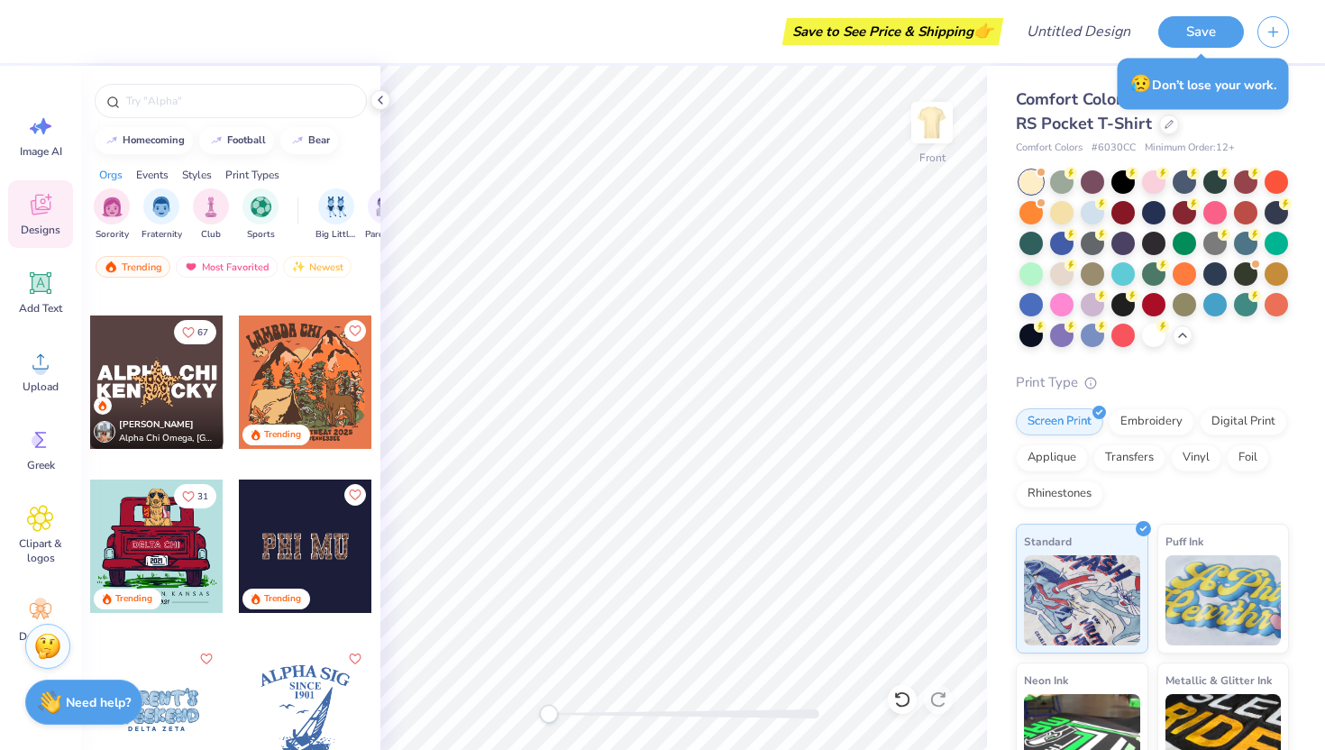
scroll to position [6866, 0]
click at [142, 527] on div at bounding box center [156, 545] width 133 height 133
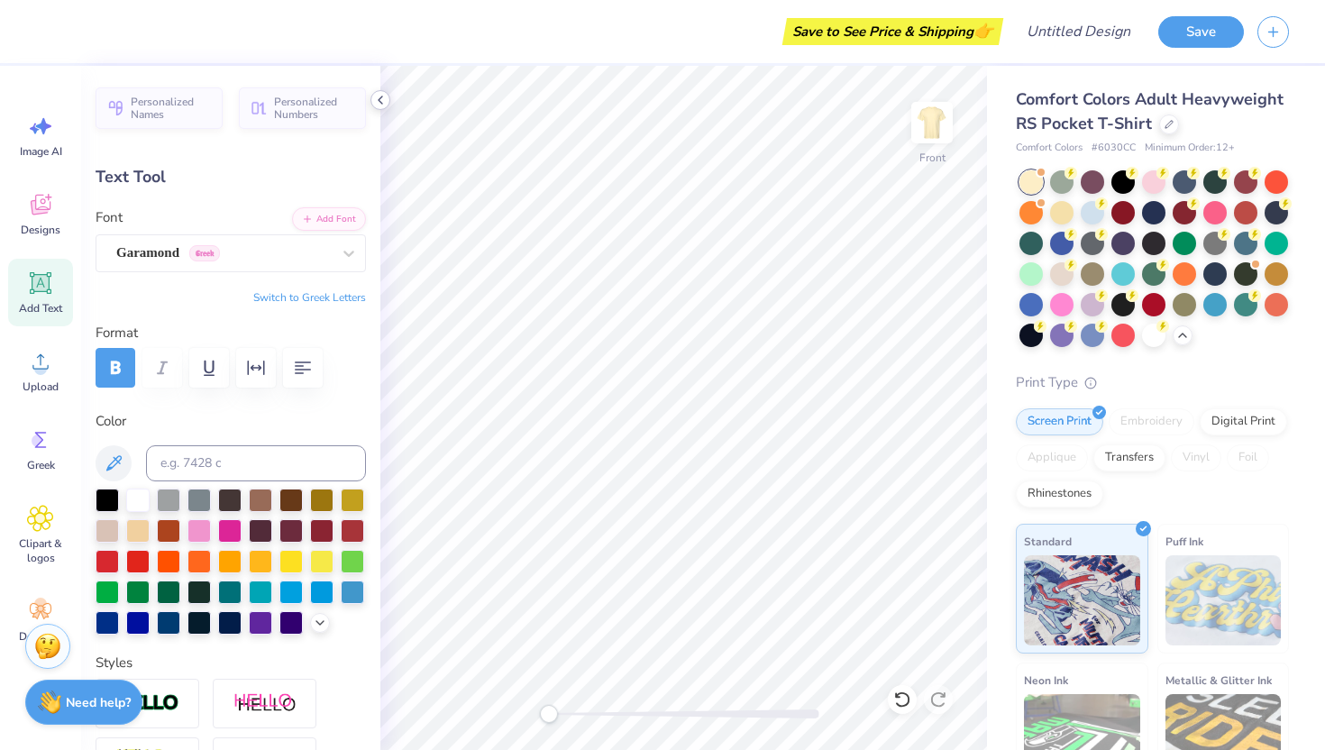
click at [380, 94] on icon at bounding box center [380, 100] width 14 height 14
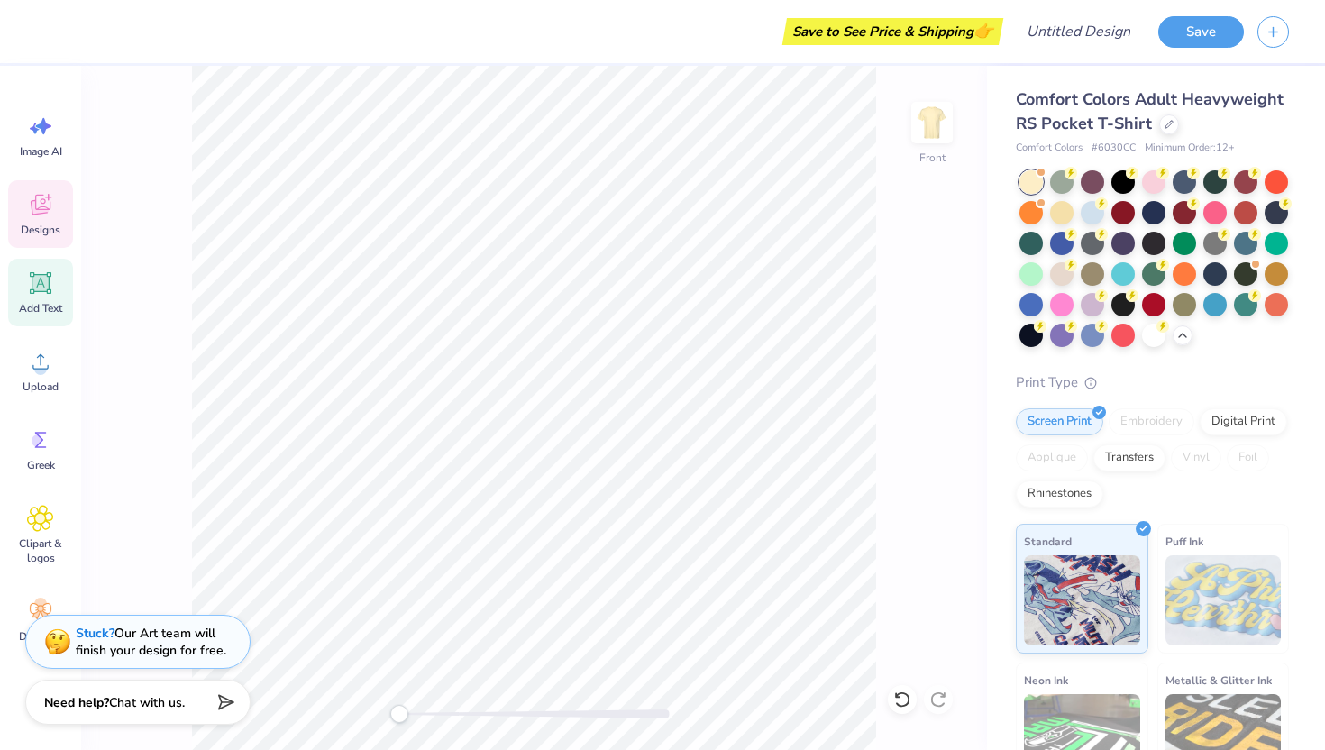
click at [44, 233] on span "Designs" at bounding box center [41, 230] width 40 height 14
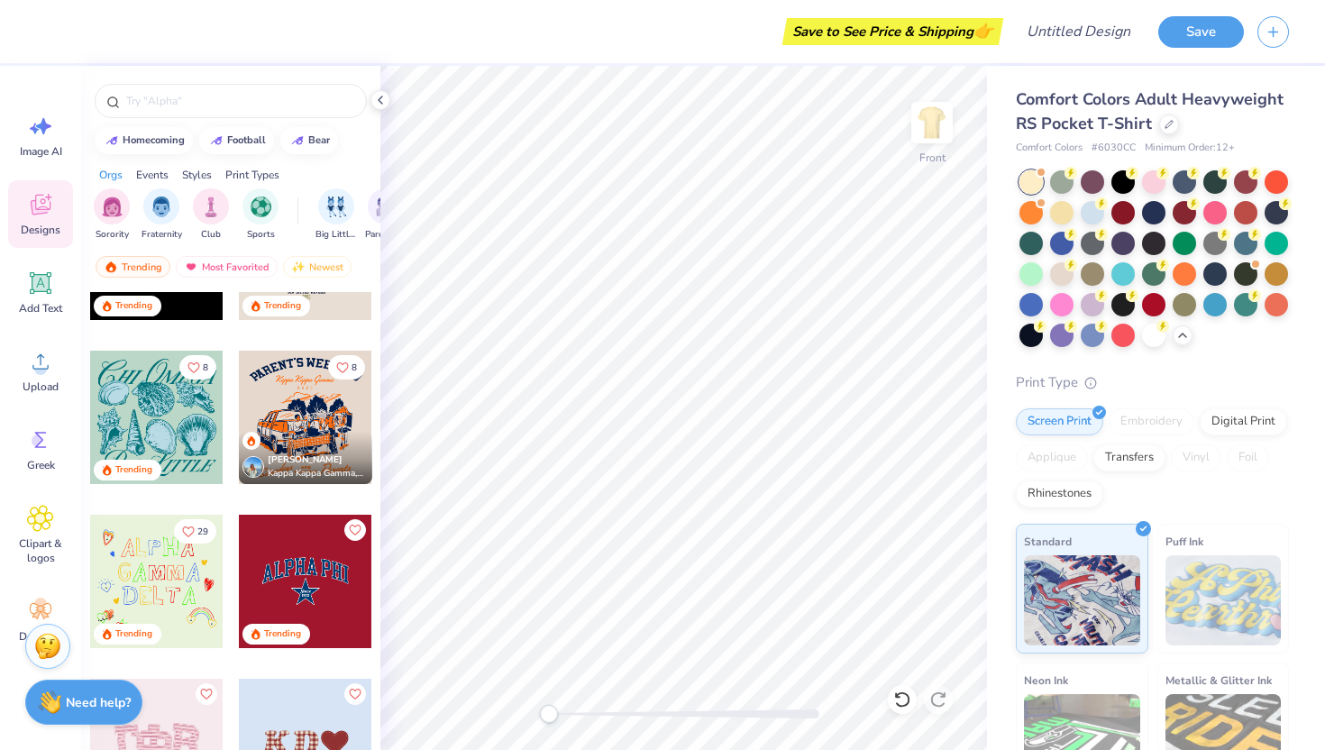
scroll to position [4207, 0]
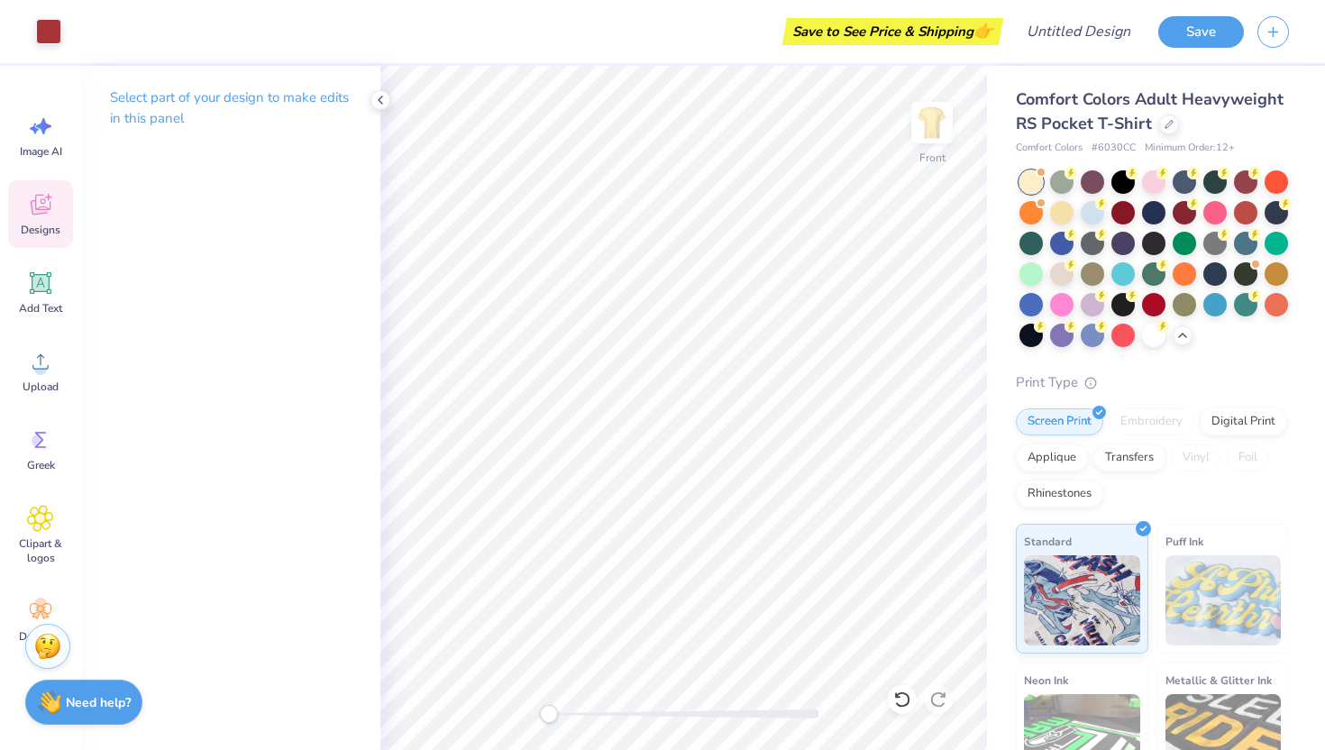
click at [38, 215] on icon at bounding box center [40, 204] width 27 height 27
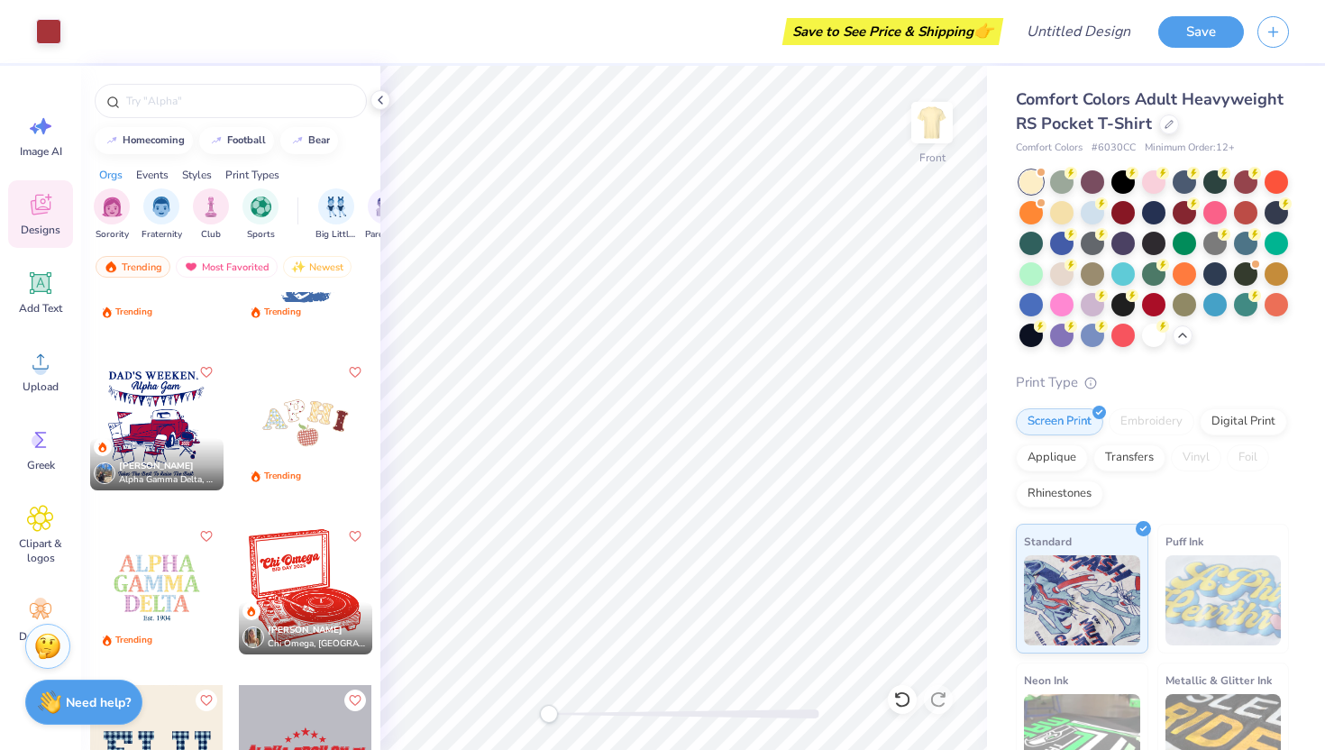
scroll to position [7318, 0]
click at [141, 421] on div at bounding box center [22, 421] width 400 height 133
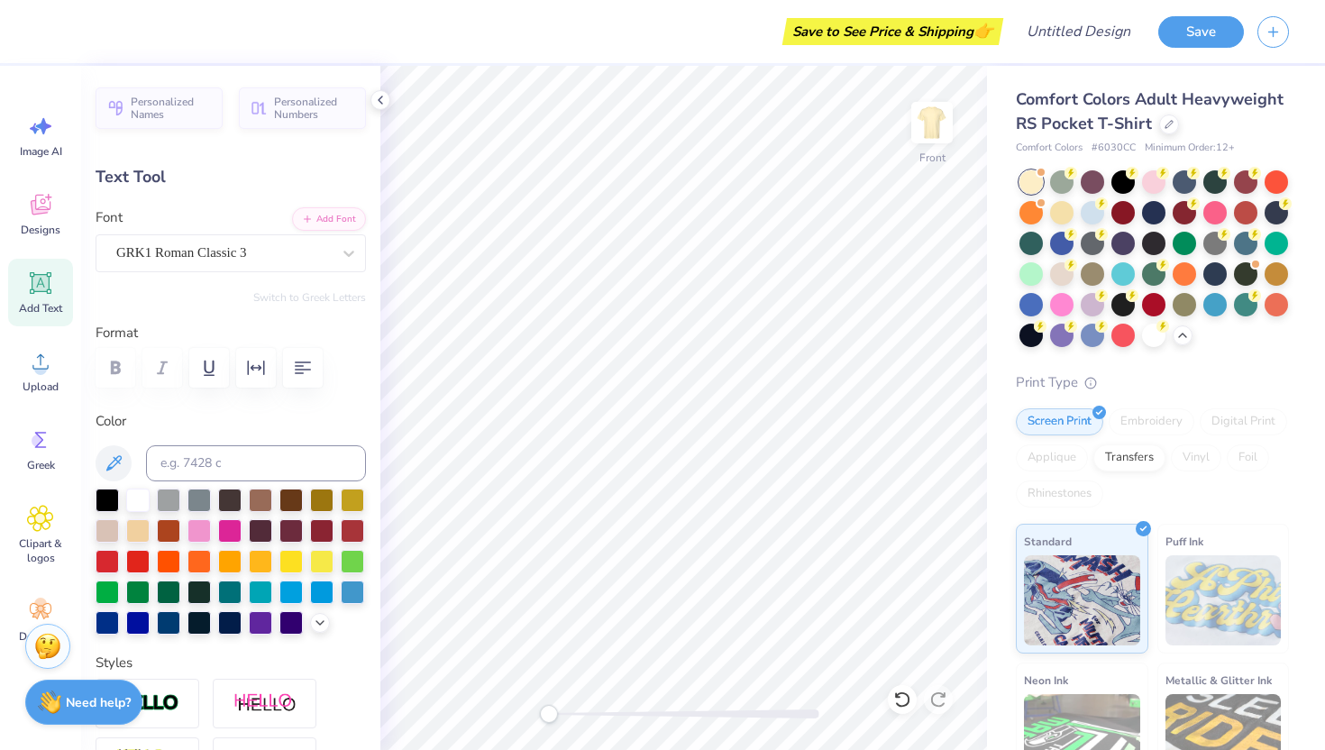
type input "13.05"
type input "1.08"
type input "3.00"
type input "0.0"
type textarea "d"
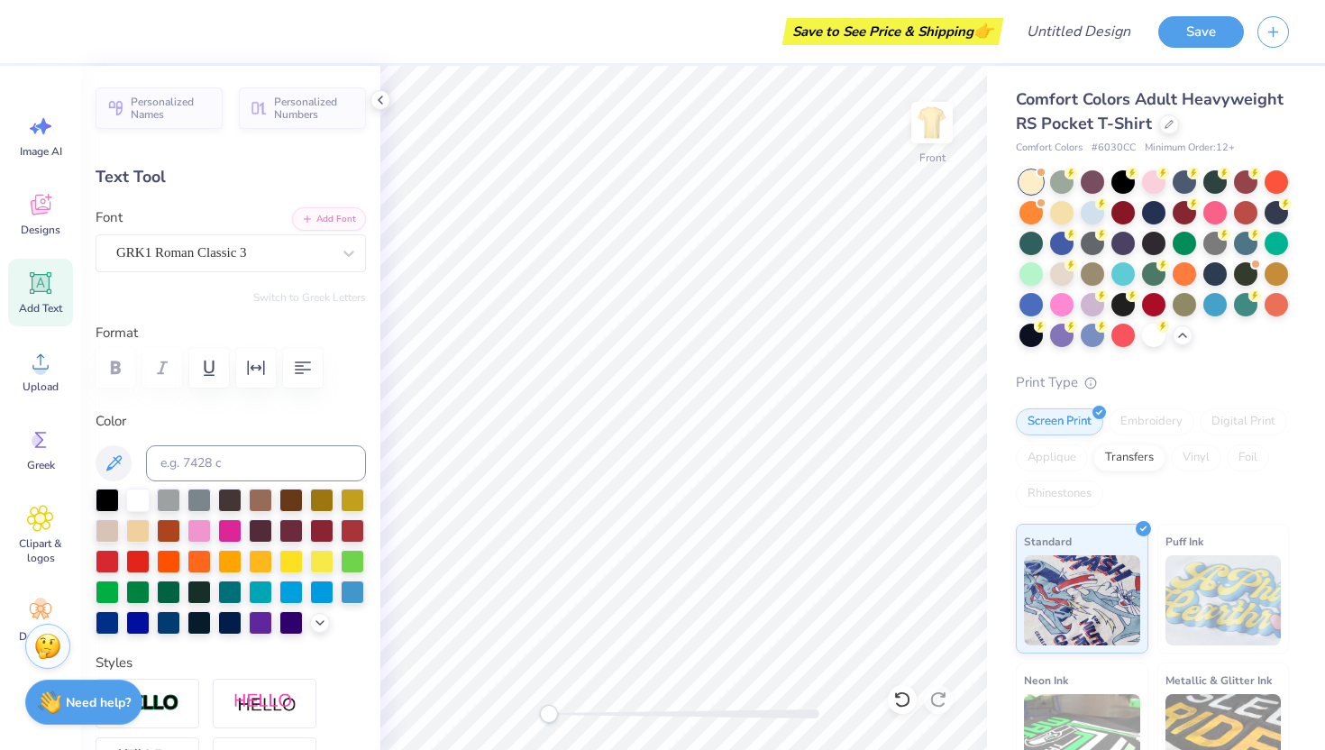
scroll to position [0, 3]
type textarea "Homcoming"
type input "6.85"
type input "1.70"
type input "4.37"
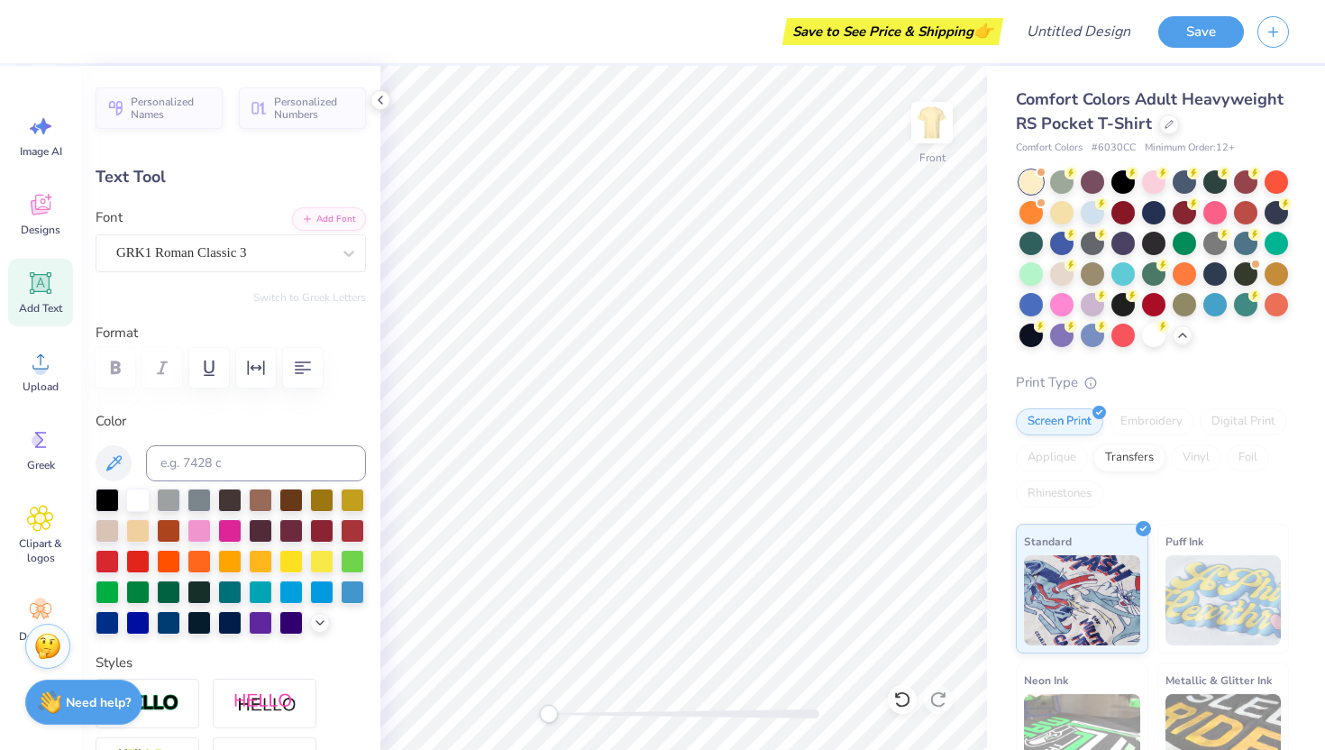
type input "10.22"
type input "1.06"
type input "3.01"
type textarea "Homecoming"
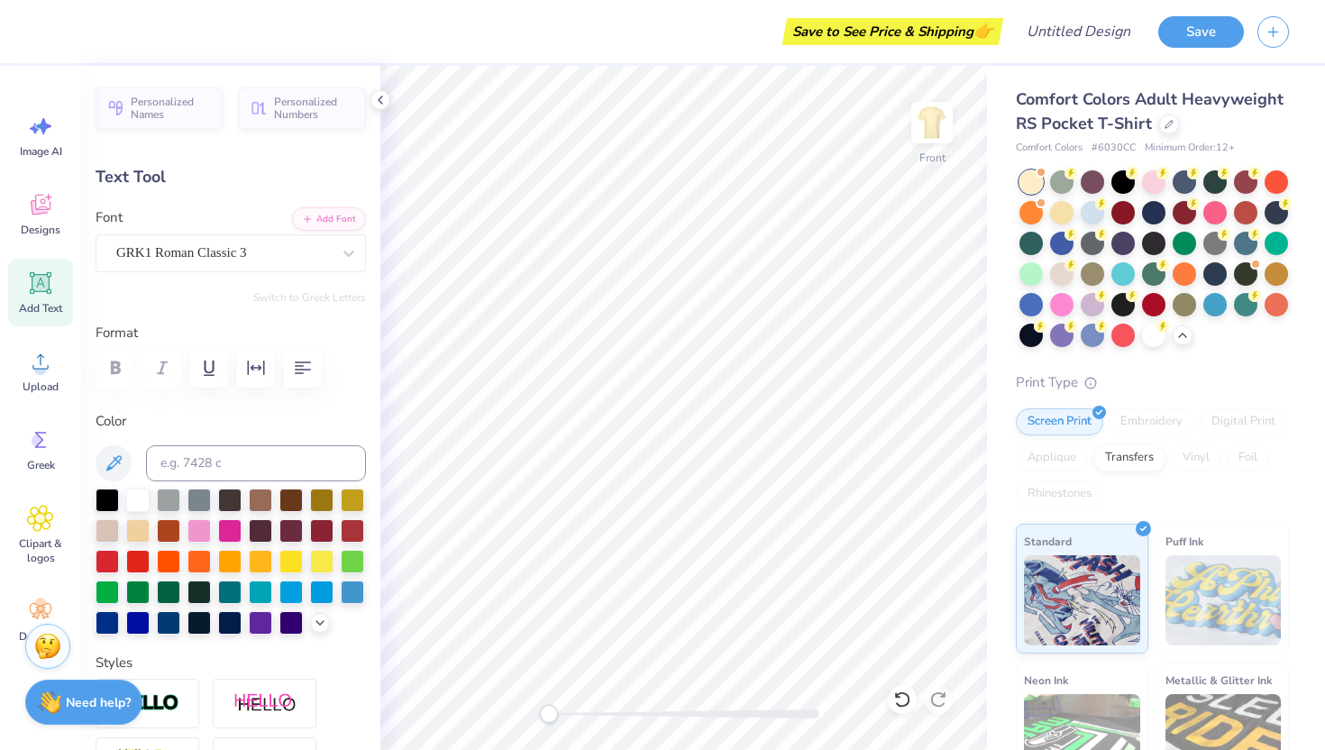
type input "0.95"
type input "0.61"
type input "8.77"
type input "0.0"
type input "0.23"
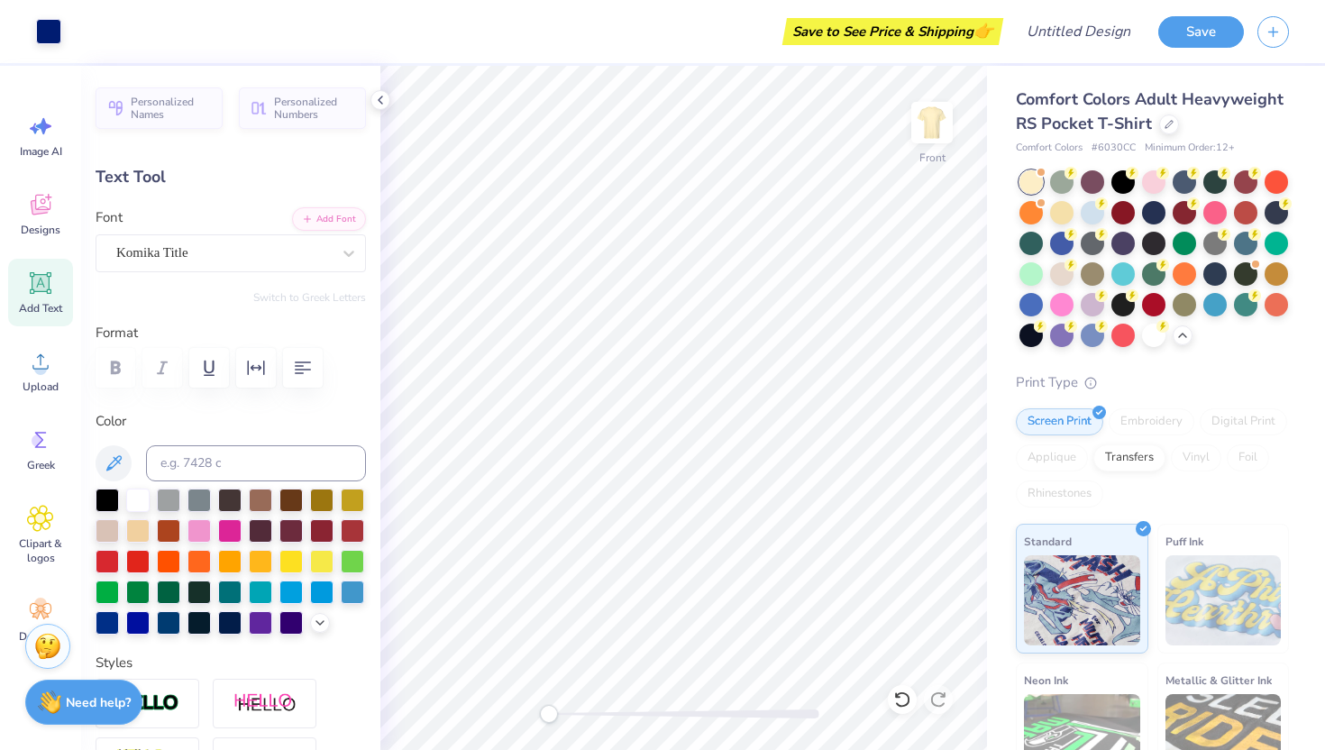
type input "0.48"
type input "6.23"
type input "0.0"
type input "0.25"
type input "0.46"
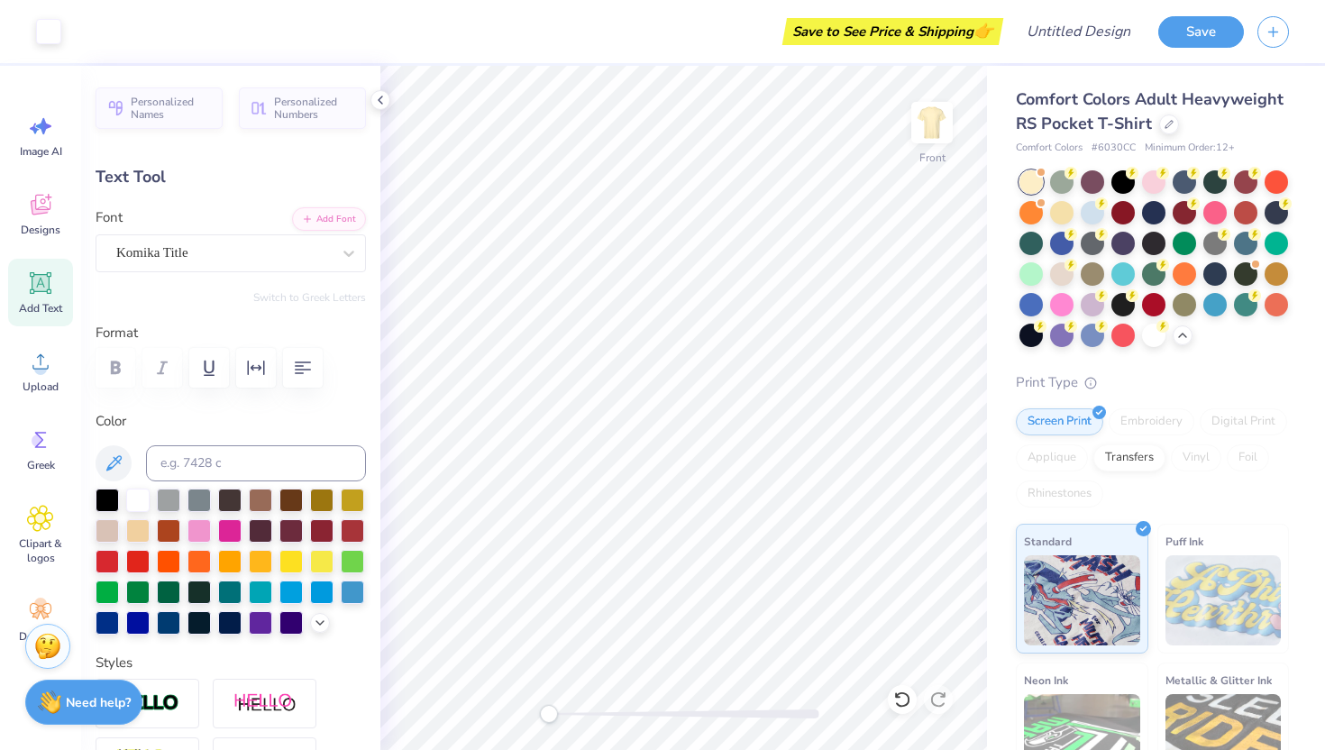
type input "6.39"
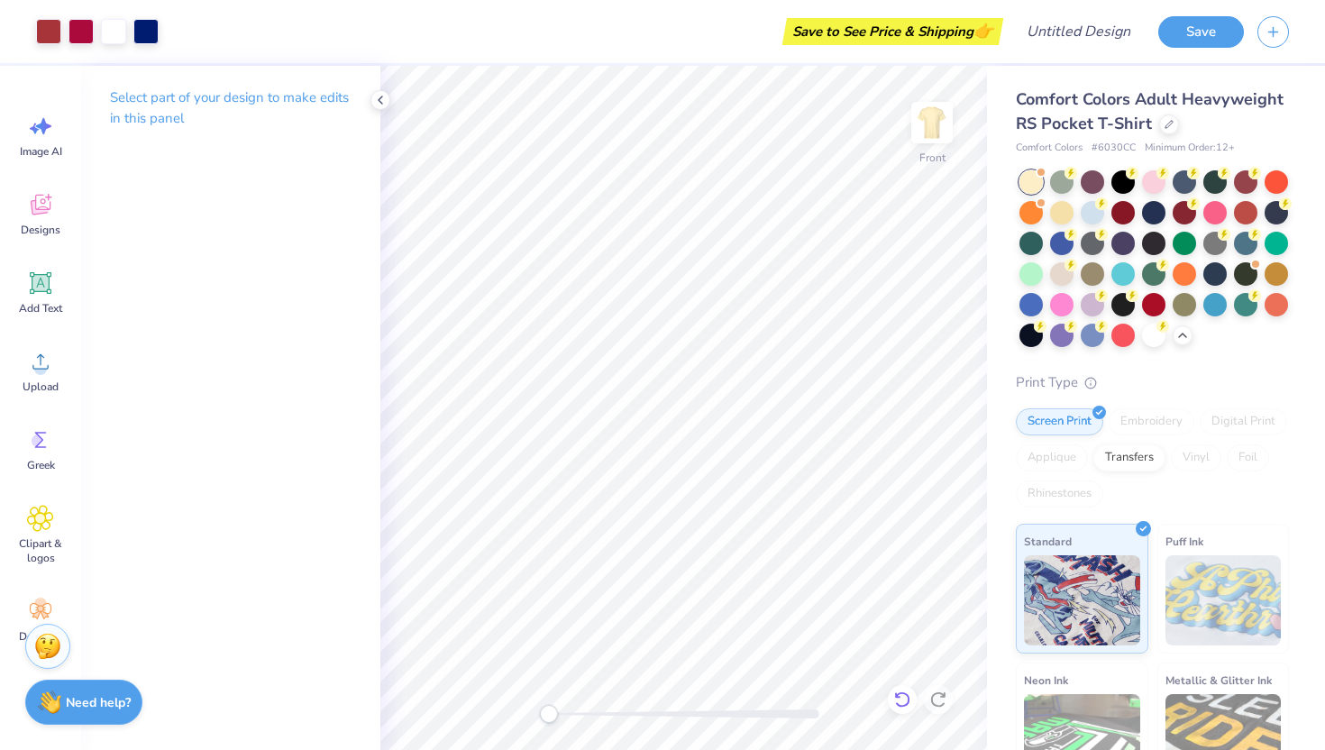
click at [901, 694] on icon at bounding box center [902, 699] width 18 height 18
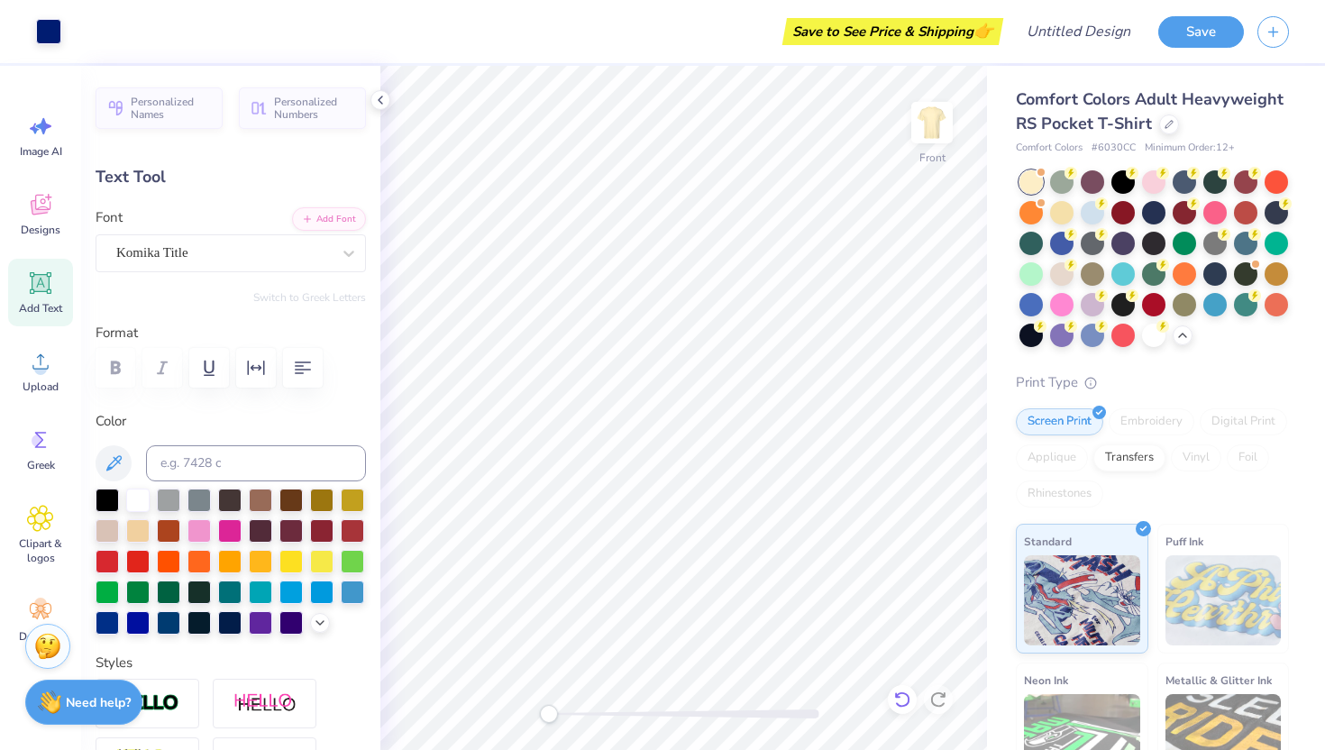
type input "0.23"
type input "6.54"
type input "0.0"
type input "0.38"
type input "6.58"
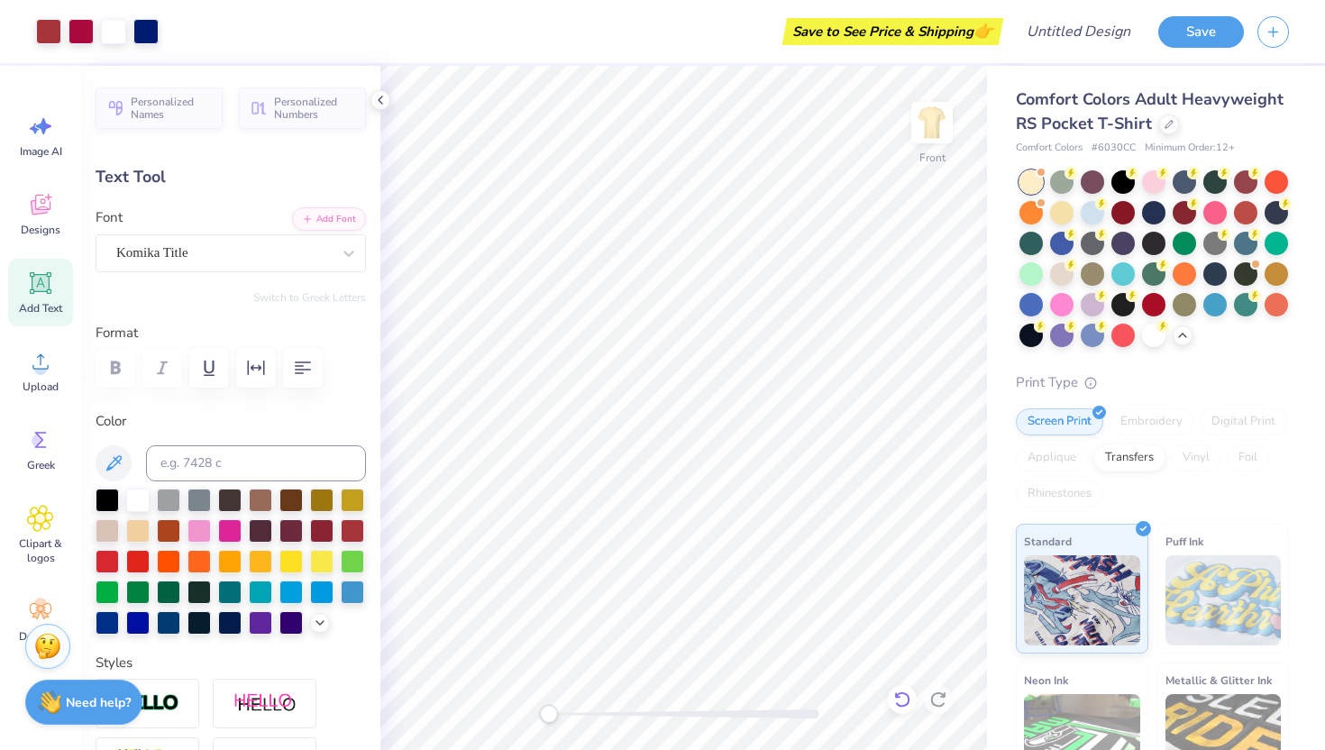
type input "0.27"
type input "0.48"
type input "6.52"
type input "0.0"
type input "0.26"
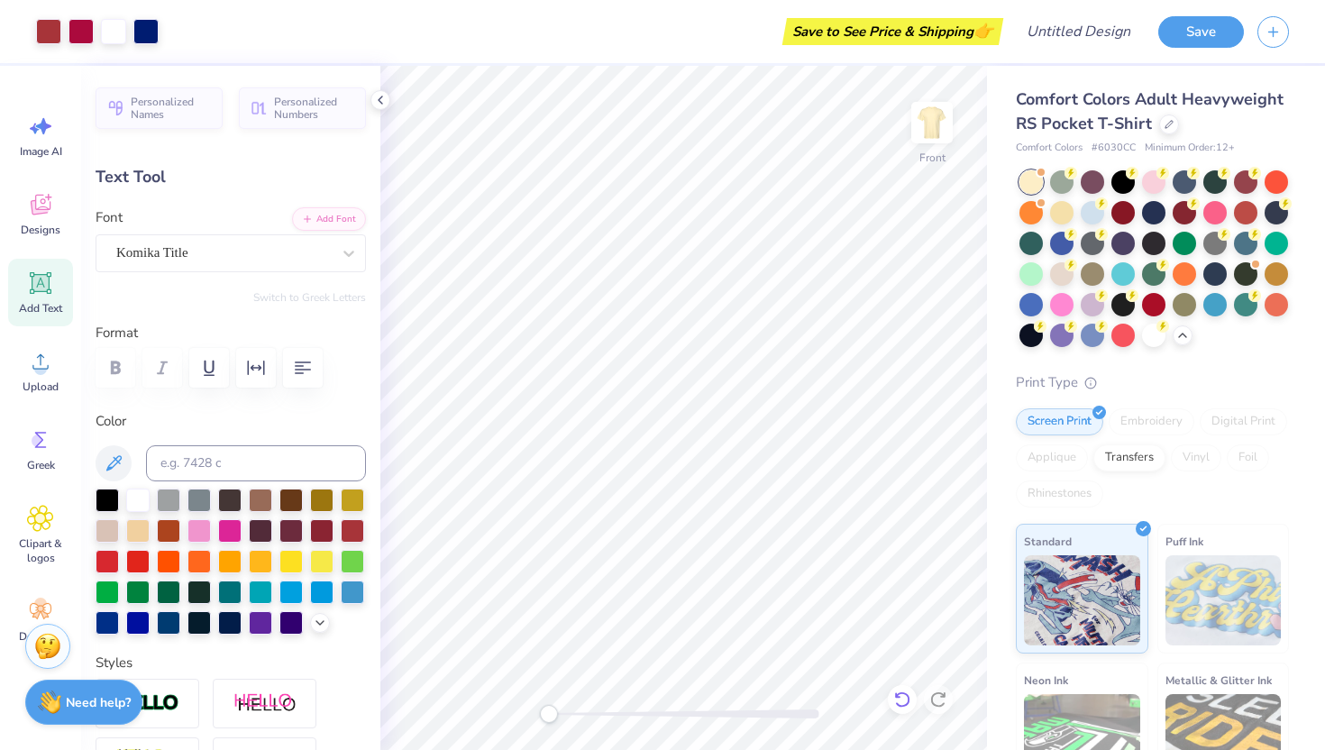
type input "6.26"
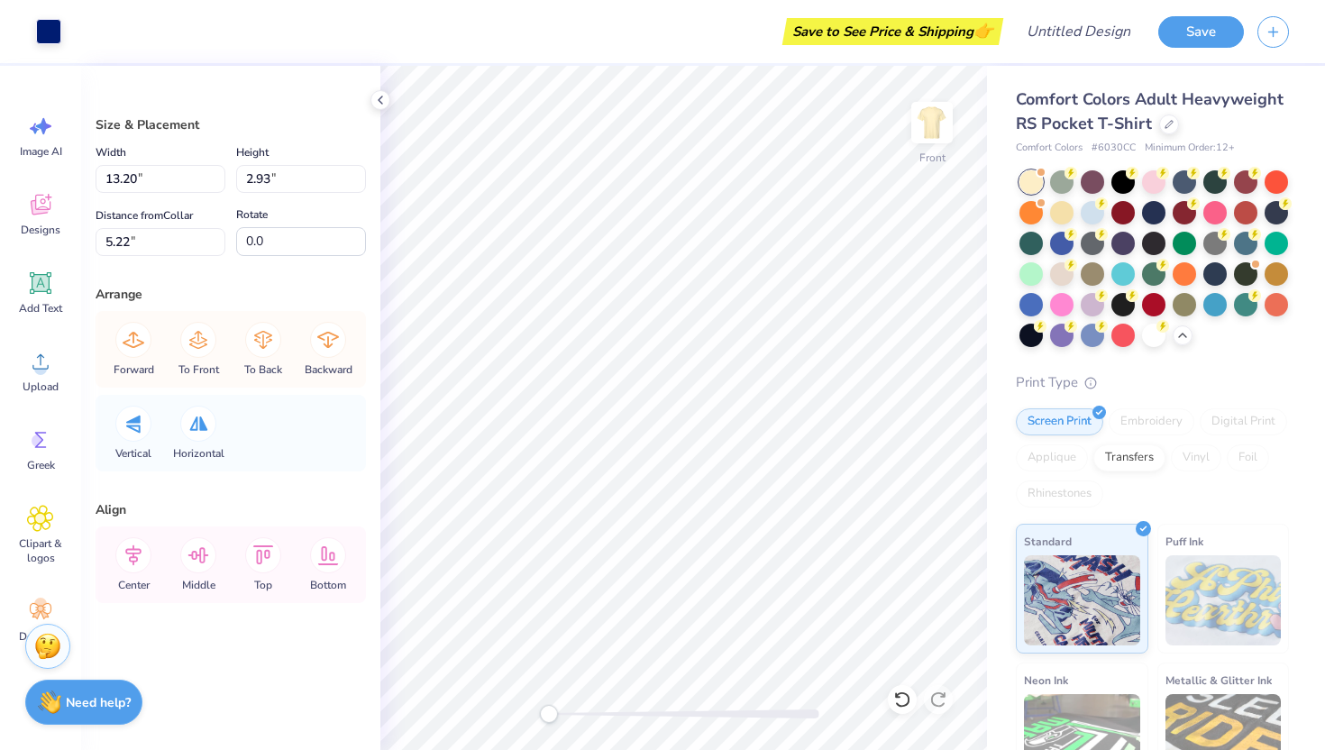
type input "10.72"
type input "2.11"
type input "5.64"
click at [46, 21] on div at bounding box center [48, 29] width 25 height 25
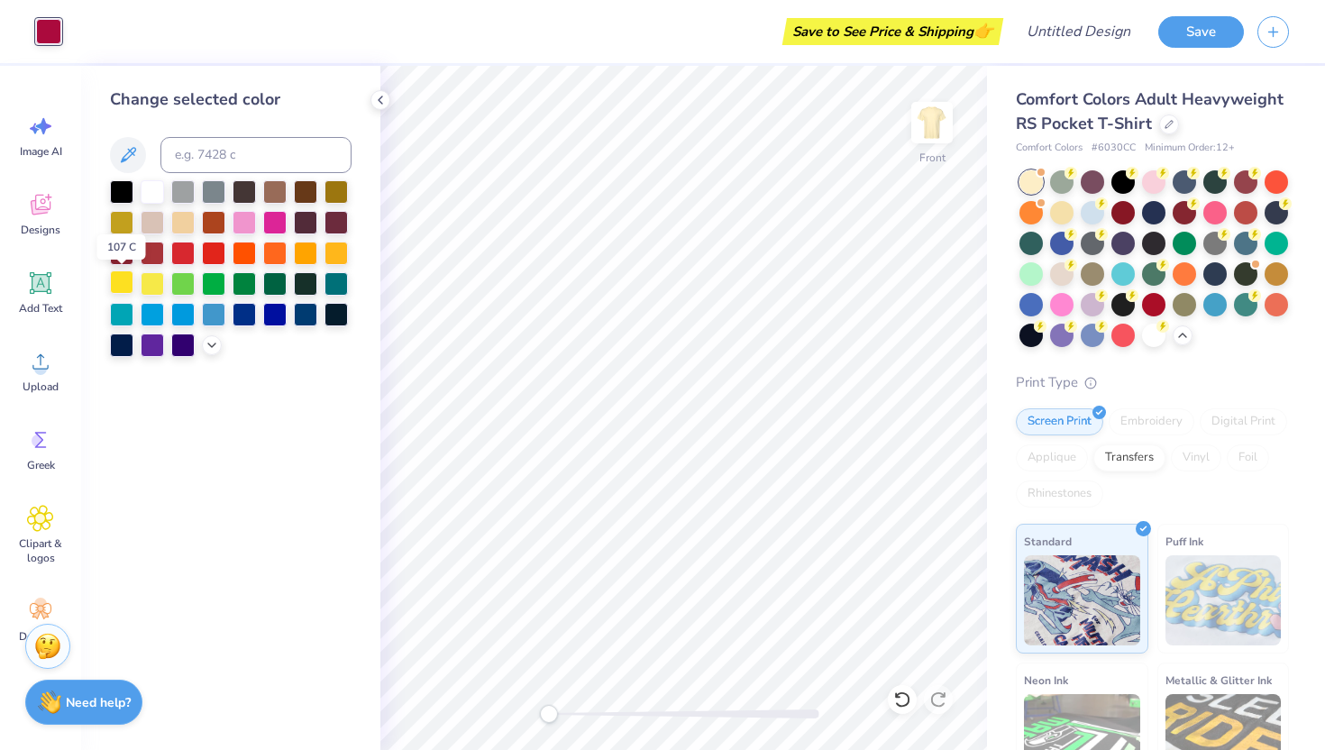
click at [128, 286] on div at bounding box center [121, 281] width 23 height 23
click at [144, 285] on div at bounding box center [152, 281] width 23 height 23
click at [150, 316] on div at bounding box center [152, 312] width 23 height 23
click at [185, 314] on div at bounding box center [182, 312] width 23 height 23
click at [212, 314] on div at bounding box center [213, 312] width 23 height 23
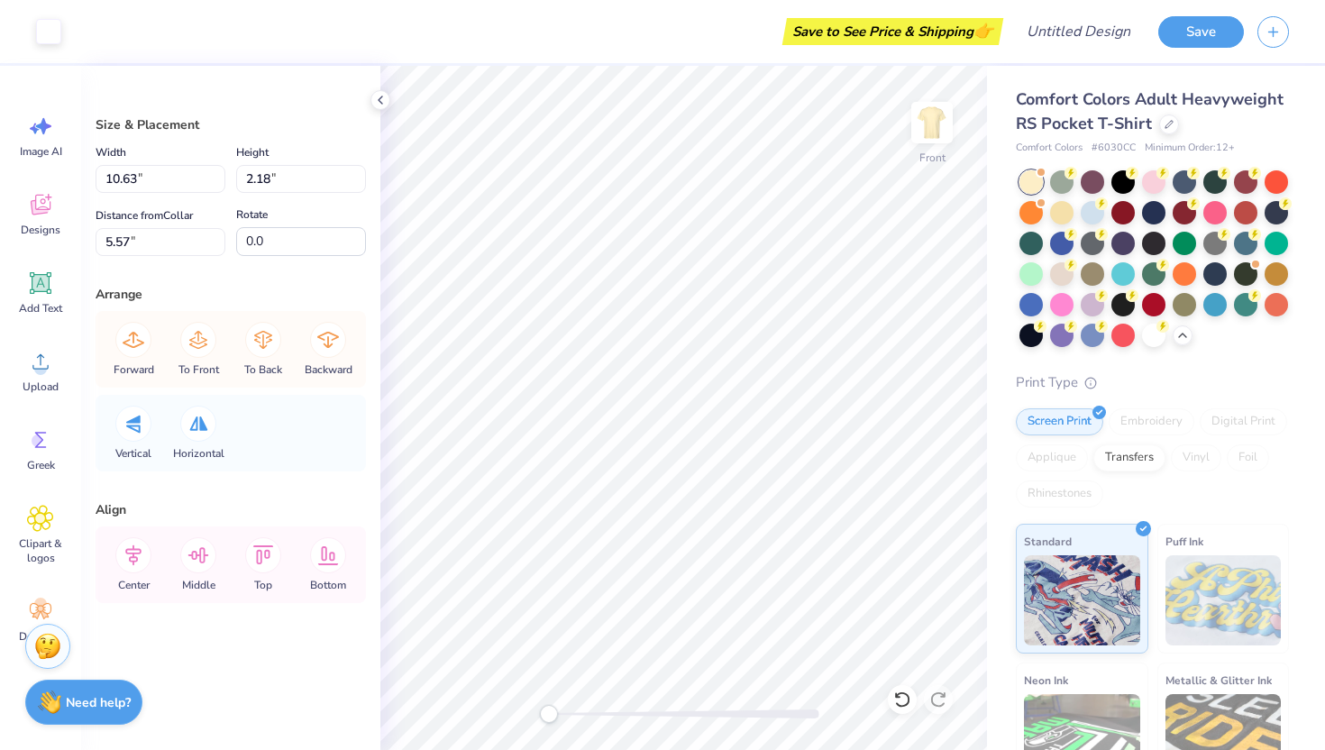
type input "13.20"
type input "2.93"
type input "4.82"
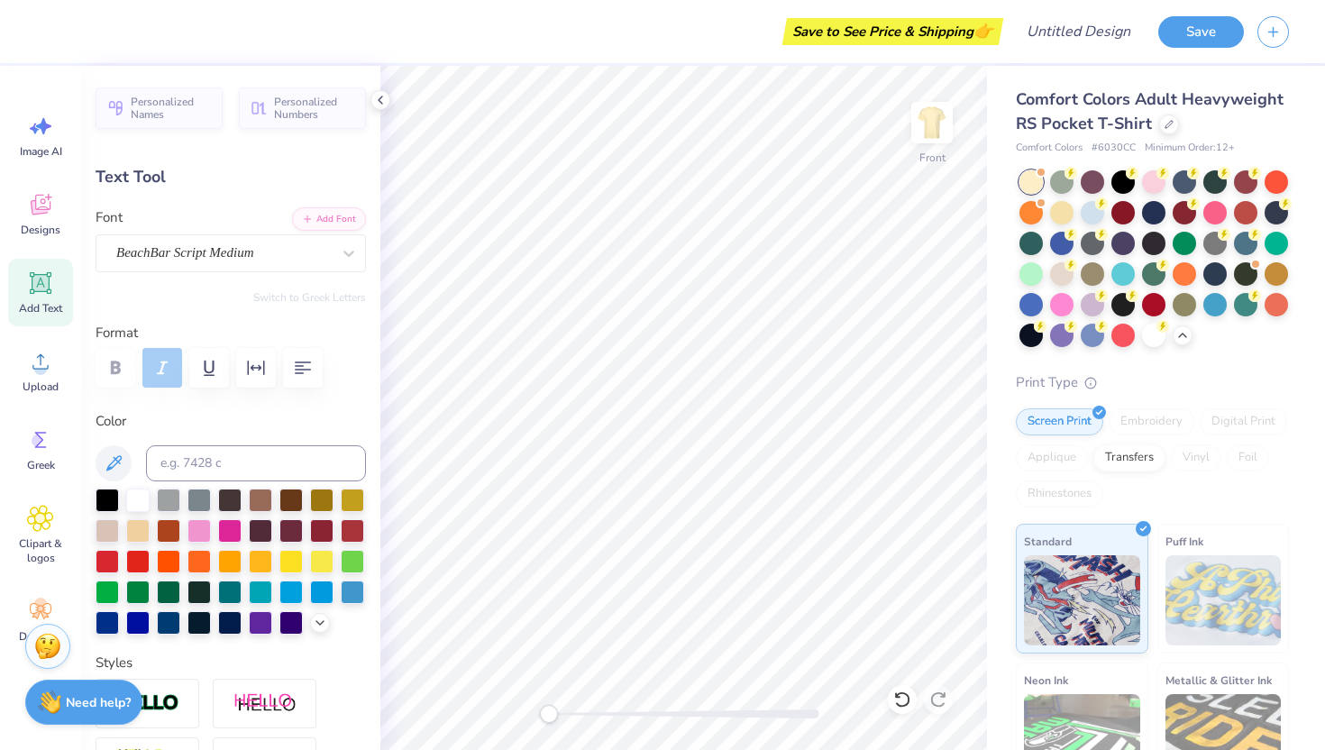
type input "10.48"
type input "0.58"
type input "16.83"
type textarea "T"
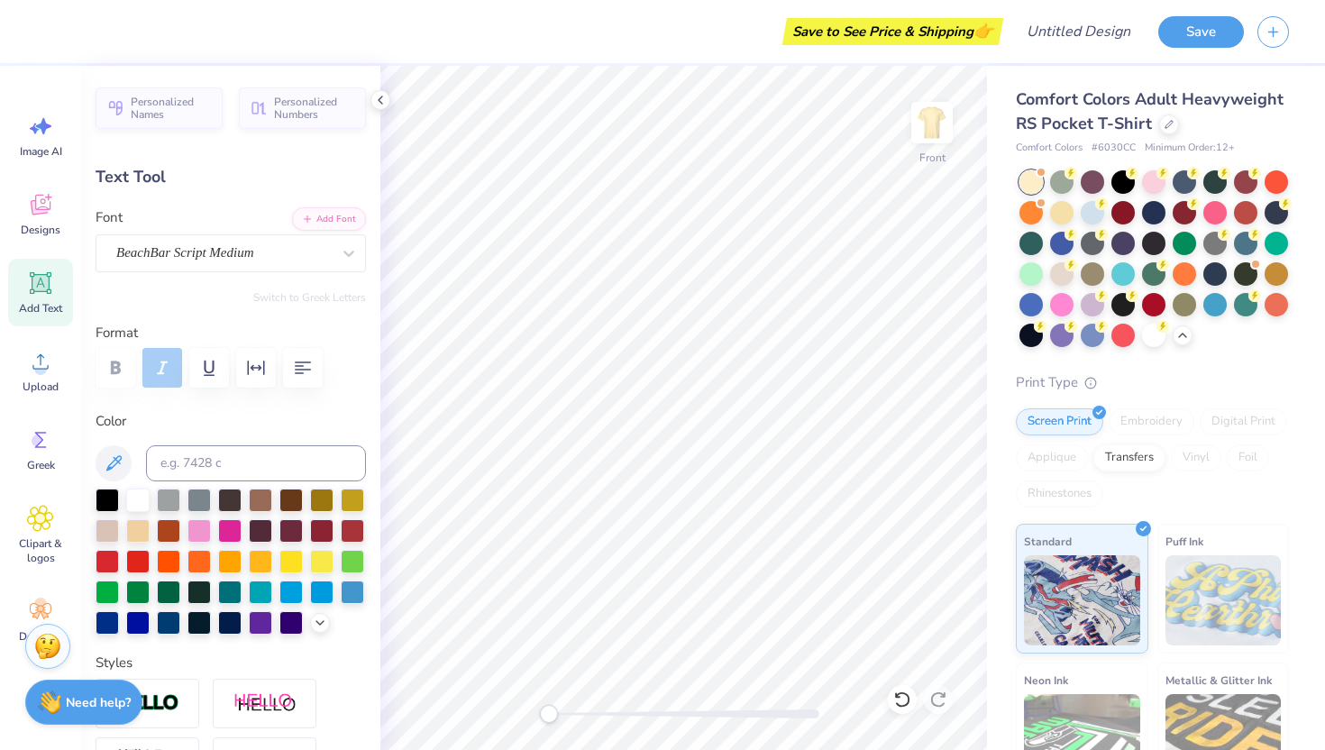
scroll to position [0, 11]
type textarea "Zeta Tau Alpha x Phi Kappa Psi"
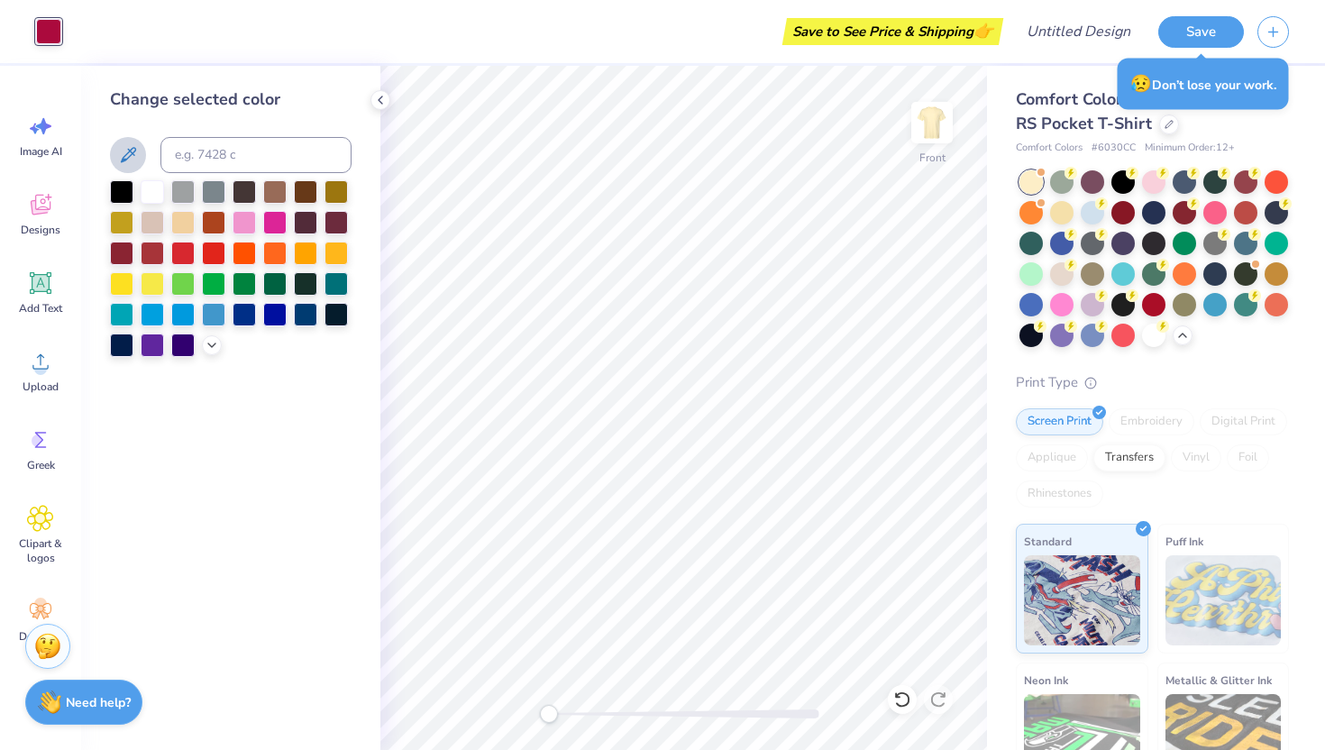
click at [129, 163] on icon at bounding box center [128, 155] width 22 height 22
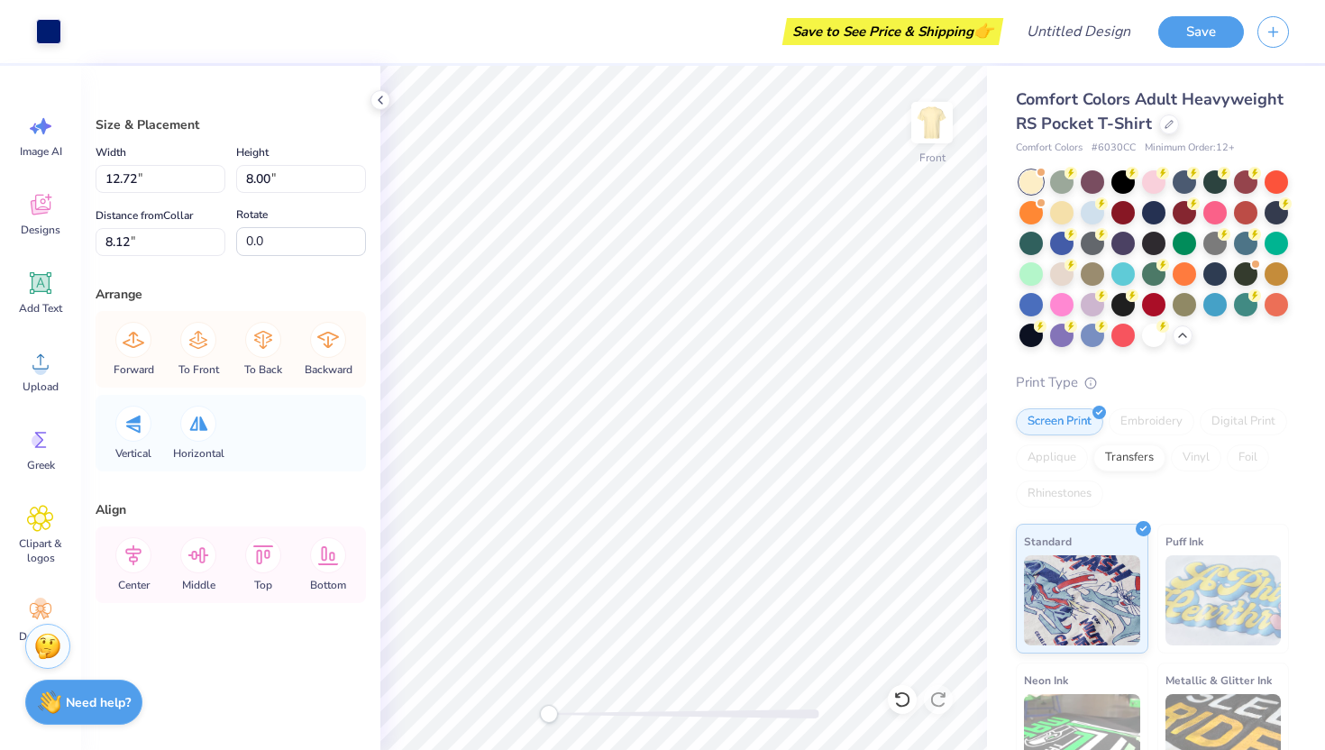
type input "8.99"
type input "5.79"
type input "10.87"
type input "12.72"
type input "8.00"
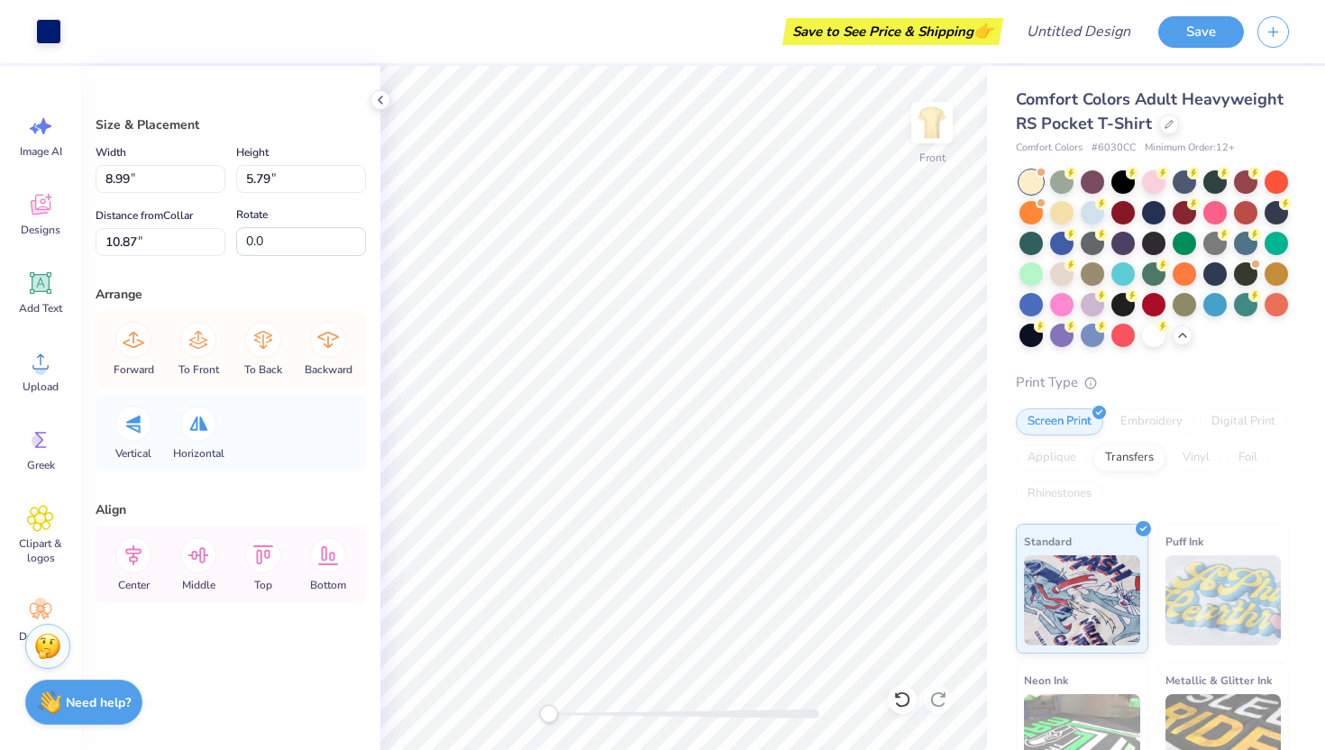
type input "8.12"
click at [48, 28] on div at bounding box center [48, 29] width 25 height 25
click at [47, 31] on div at bounding box center [48, 29] width 25 height 25
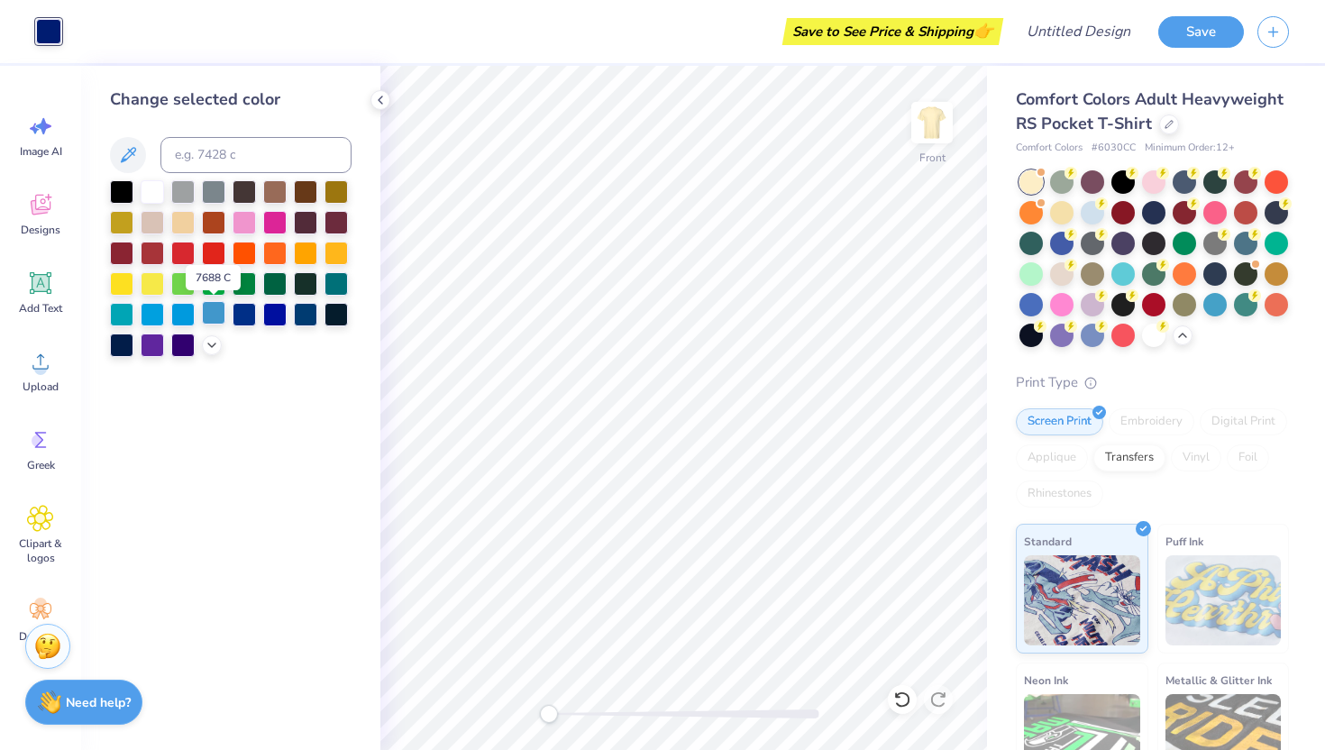
click at [212, 322] on div at bounding box center [213, 312] width 23 height 23
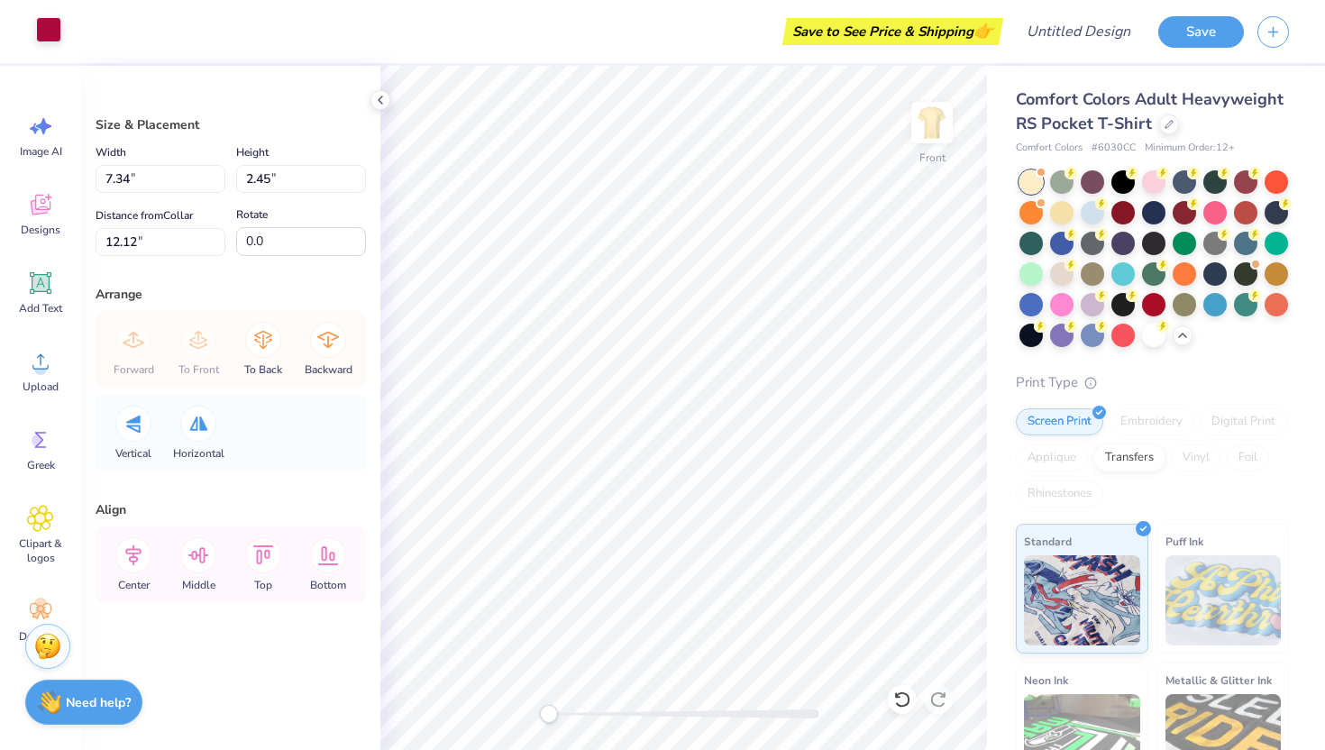
click at [41, 23] on div at bounding box center [48, 29] width 25 height 25
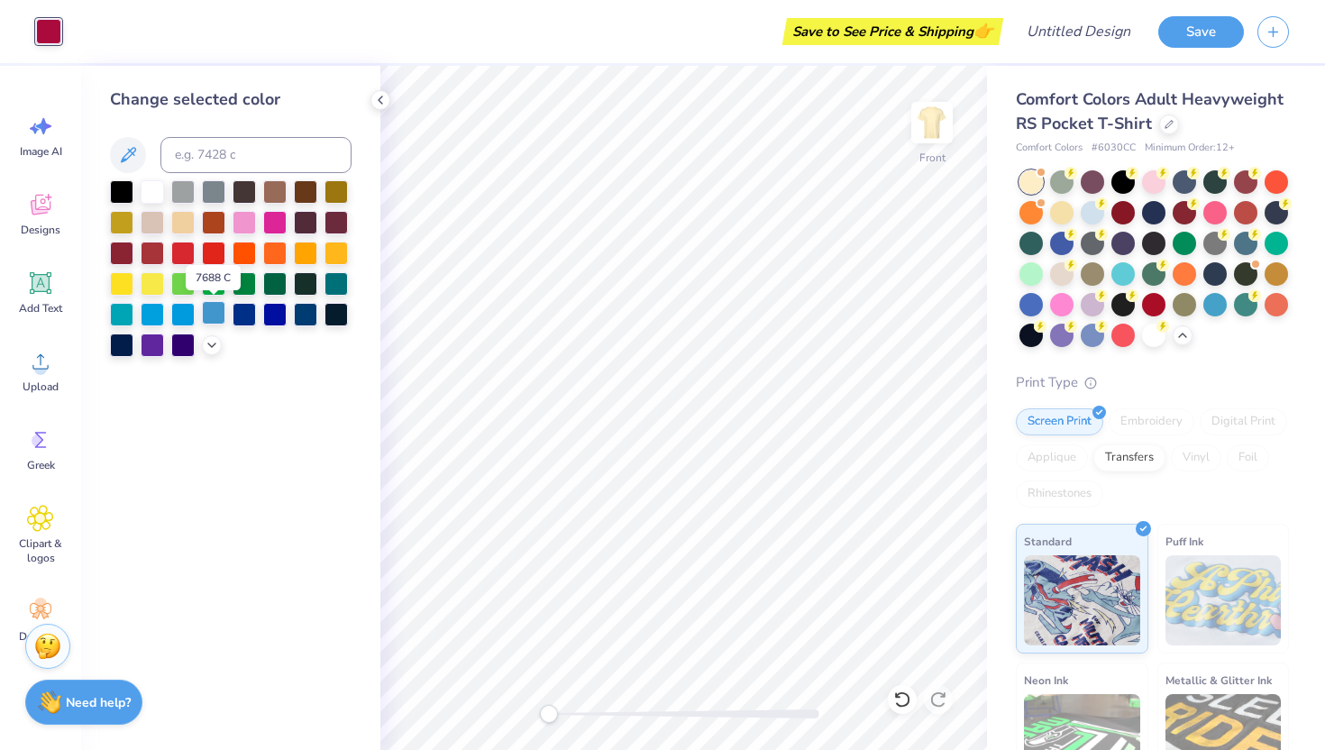
click at [210, 315] on div at bounding box center [213, 312] width 23 height 23
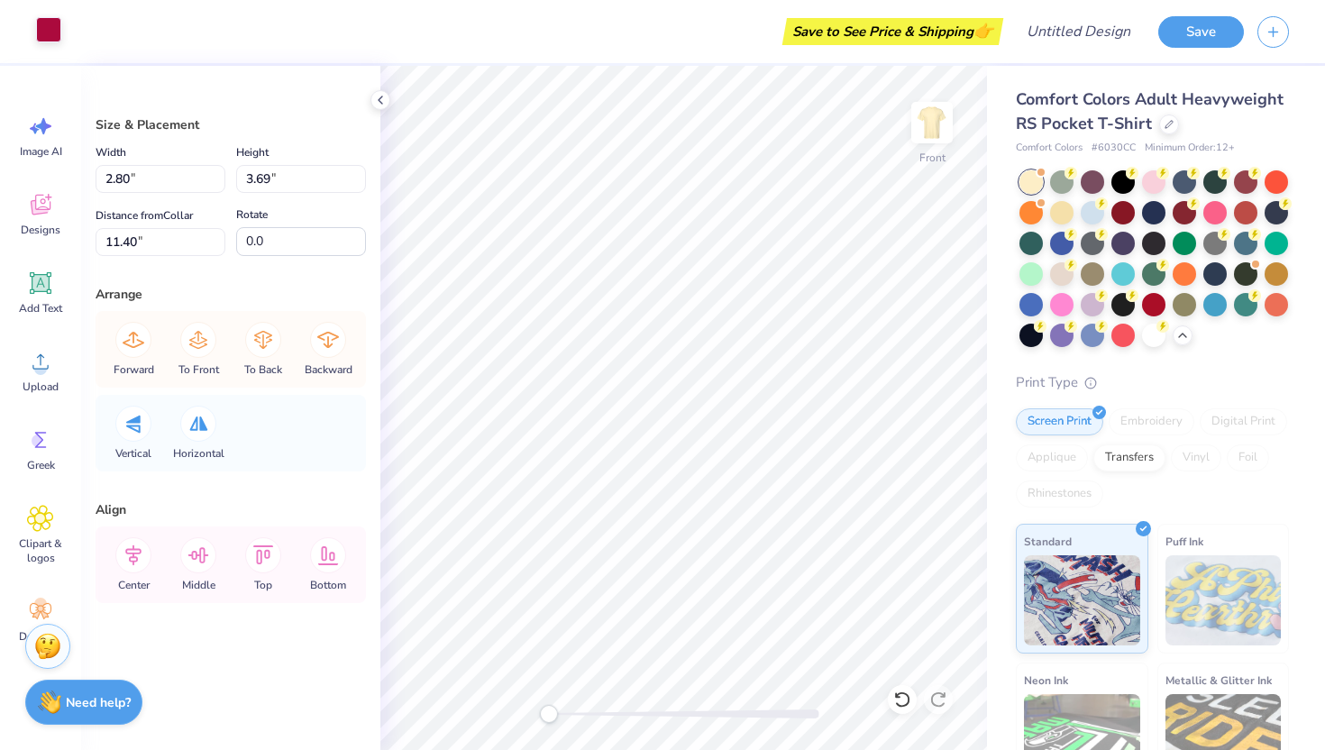
click at [47, 23] on div at bounding box center [48, 29] width 25 height 25
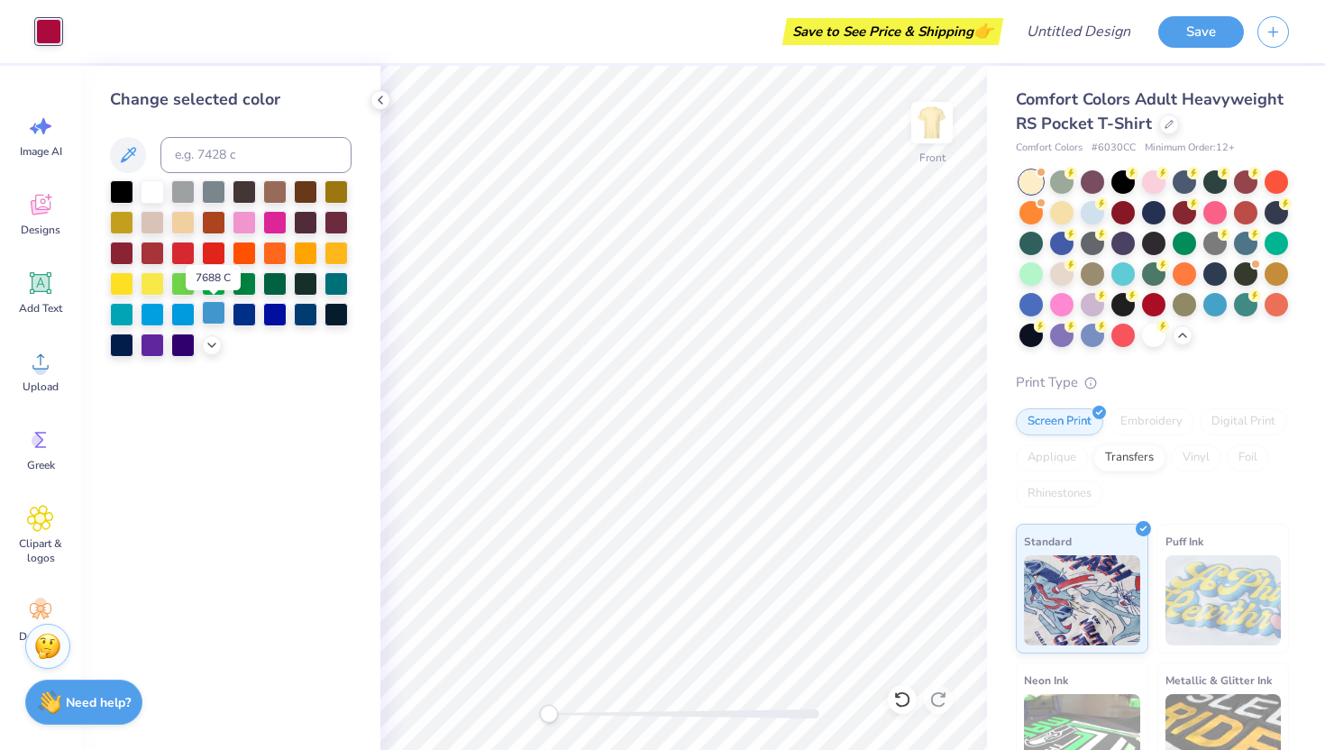
click at [214, 315] on div at bounding box center [213, 312] width 23 height 23
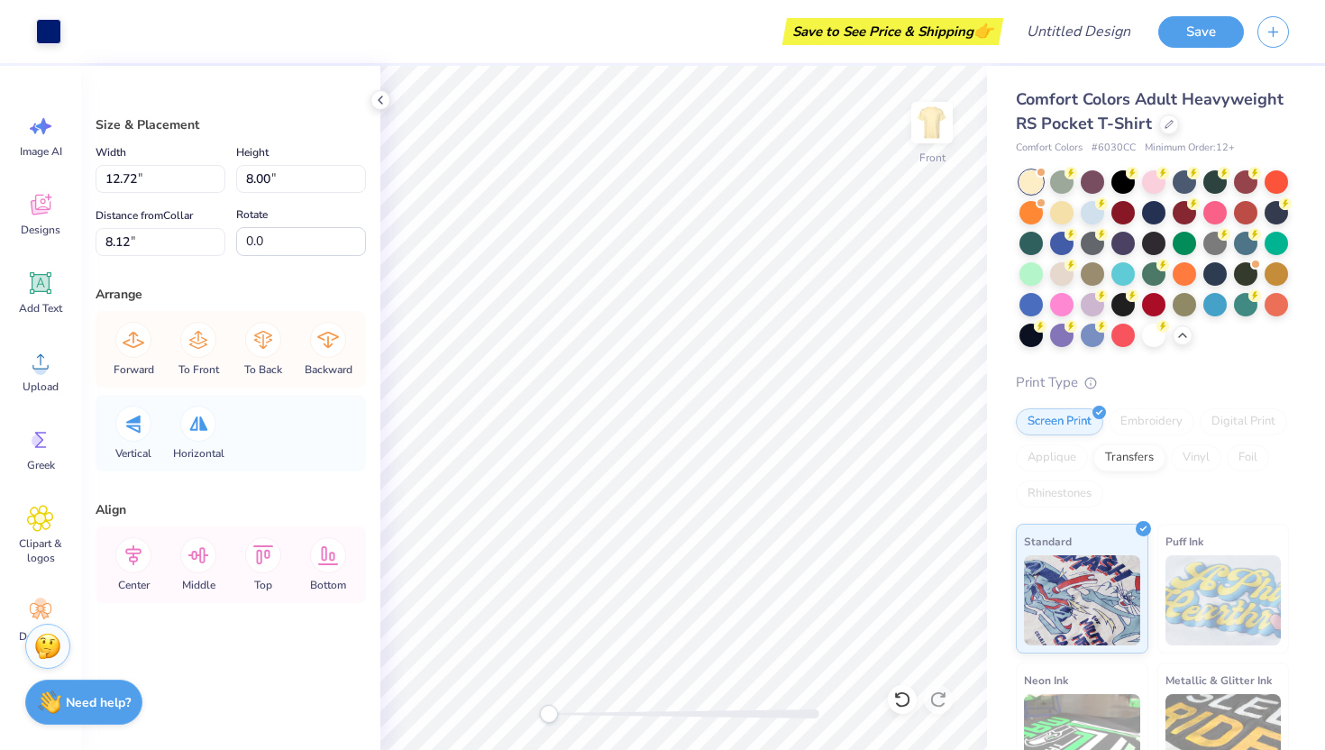
type input "12.72"
type input "8.00"
type input "8.12"
type input "1.91"
type input "0.93"
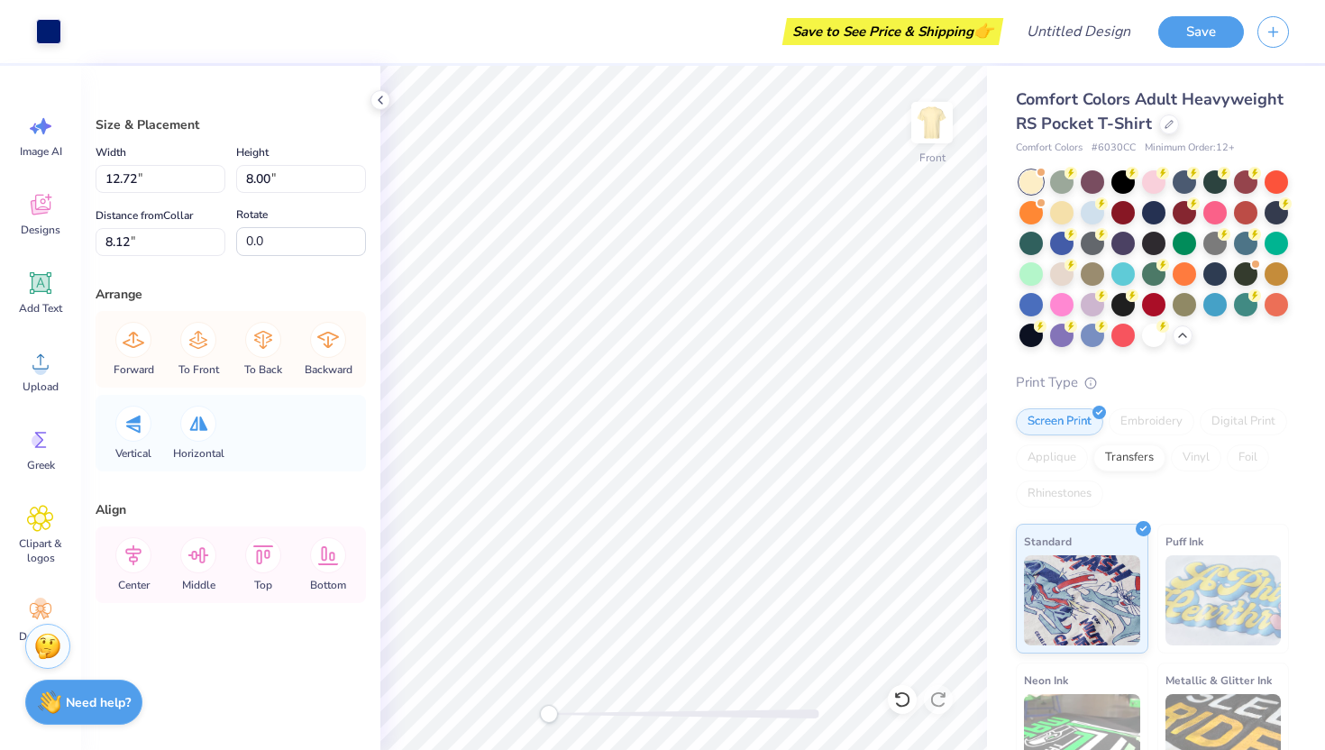
type input "8.58"
type input "12.72"
type input "8.00"
type input "8.30"
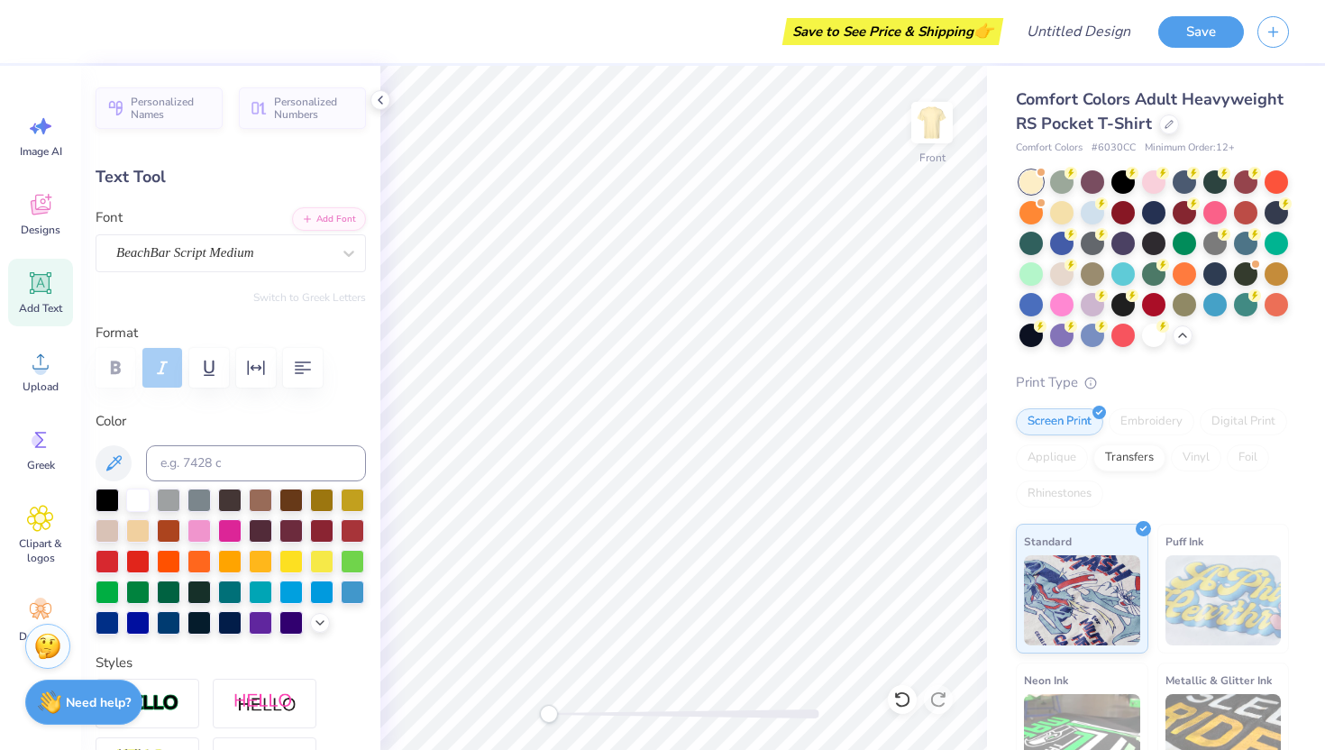
type textarea "T"
type textarea "z"
type textarea "Zeta Tau Alpha x Phi Kappa Psi"
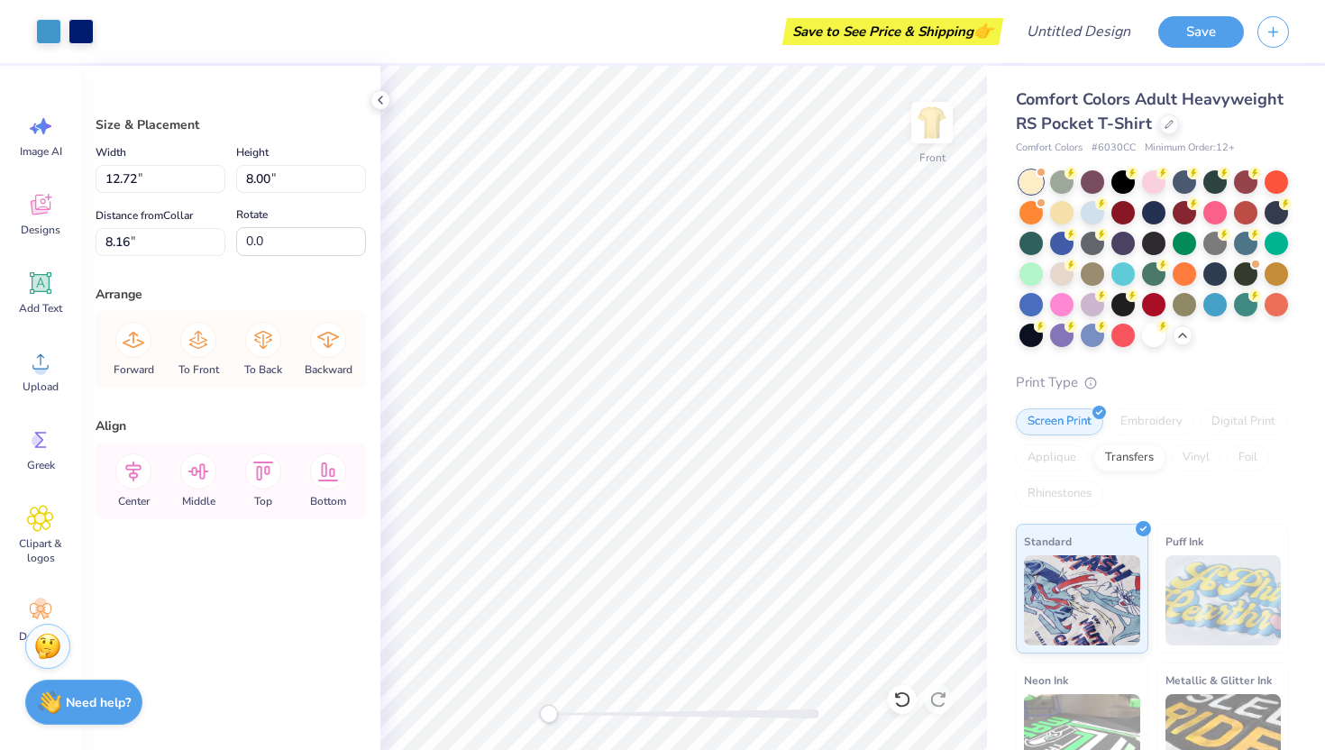
type input "8.39"
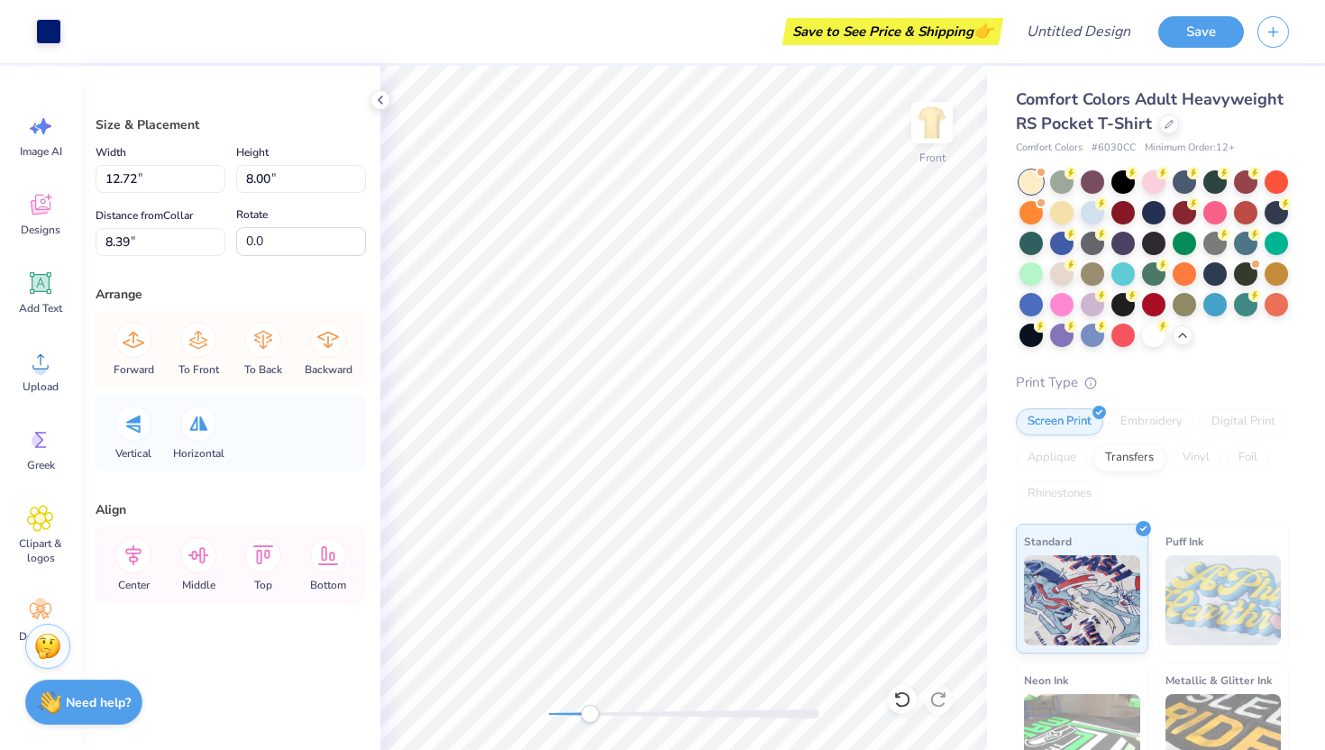
drag, startPoint x: 550, startPoint y: 714, endPoint x: 589, endPoint y: 711, distance: 39.7
click at [589, 711] on div "Accessibility label" at bounding box center [589, 714] width 18 height 18
type input "7.34"
type input "2.45"
type input "11.70"
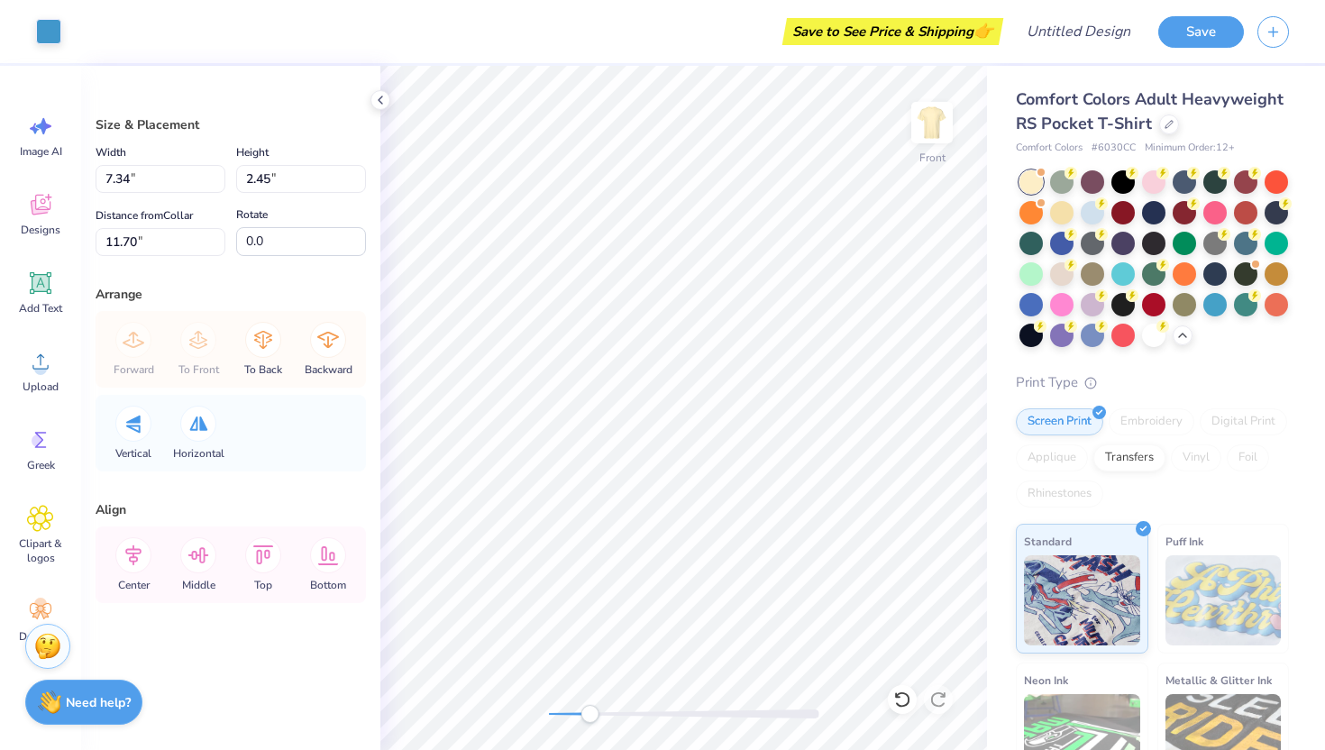
type input "2.80"
type input "3.69"
type input "11.40"
type input "1.91"
type input "0.93"
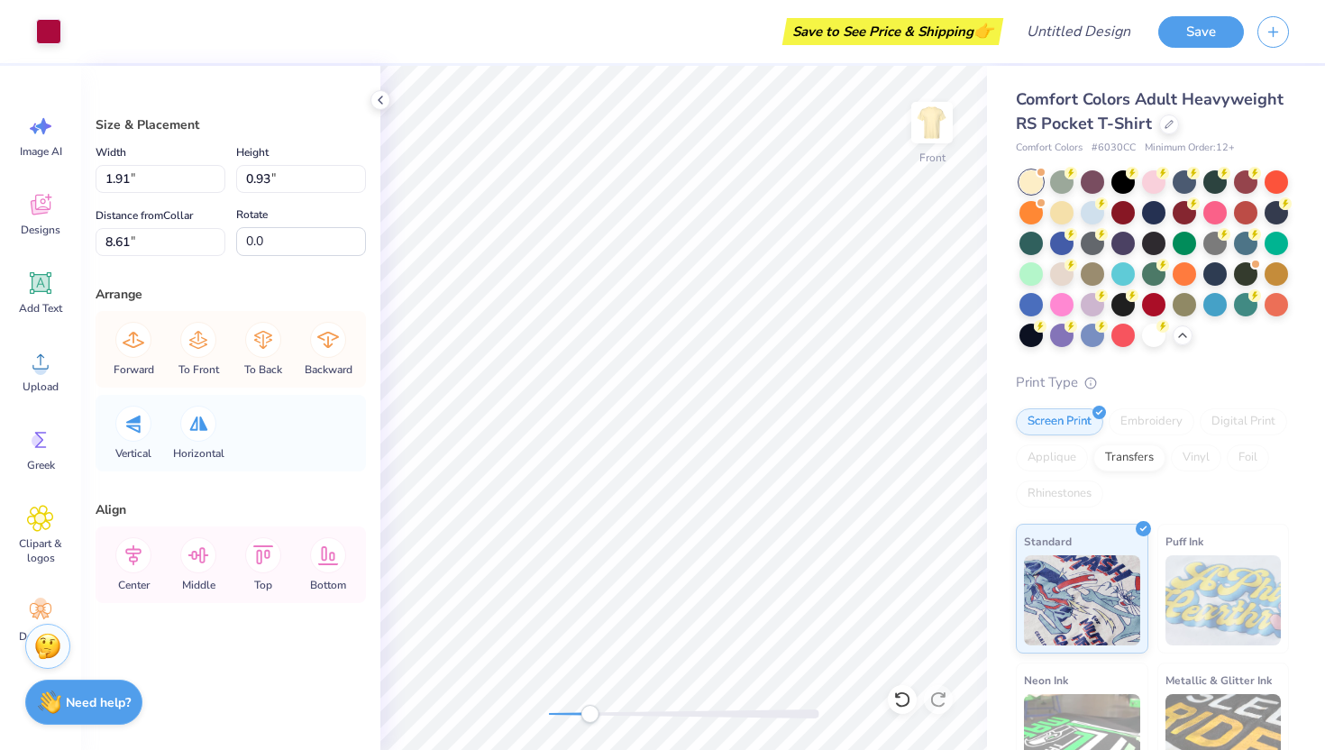
type input "8.61"
click at [41, 37] on div at bounding box center [48, 29] width 25 height 25
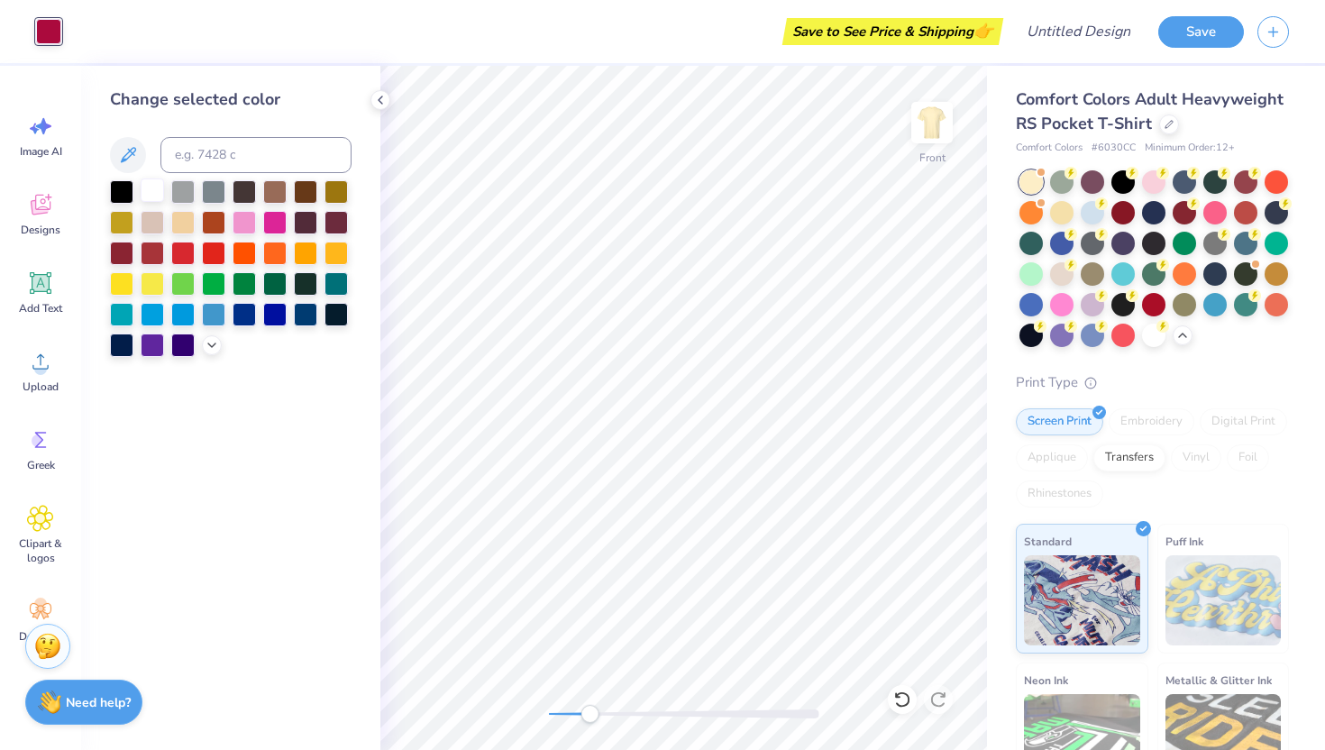
click at [151, 200] on div at bounding box center [152, 189] width 23 height 23
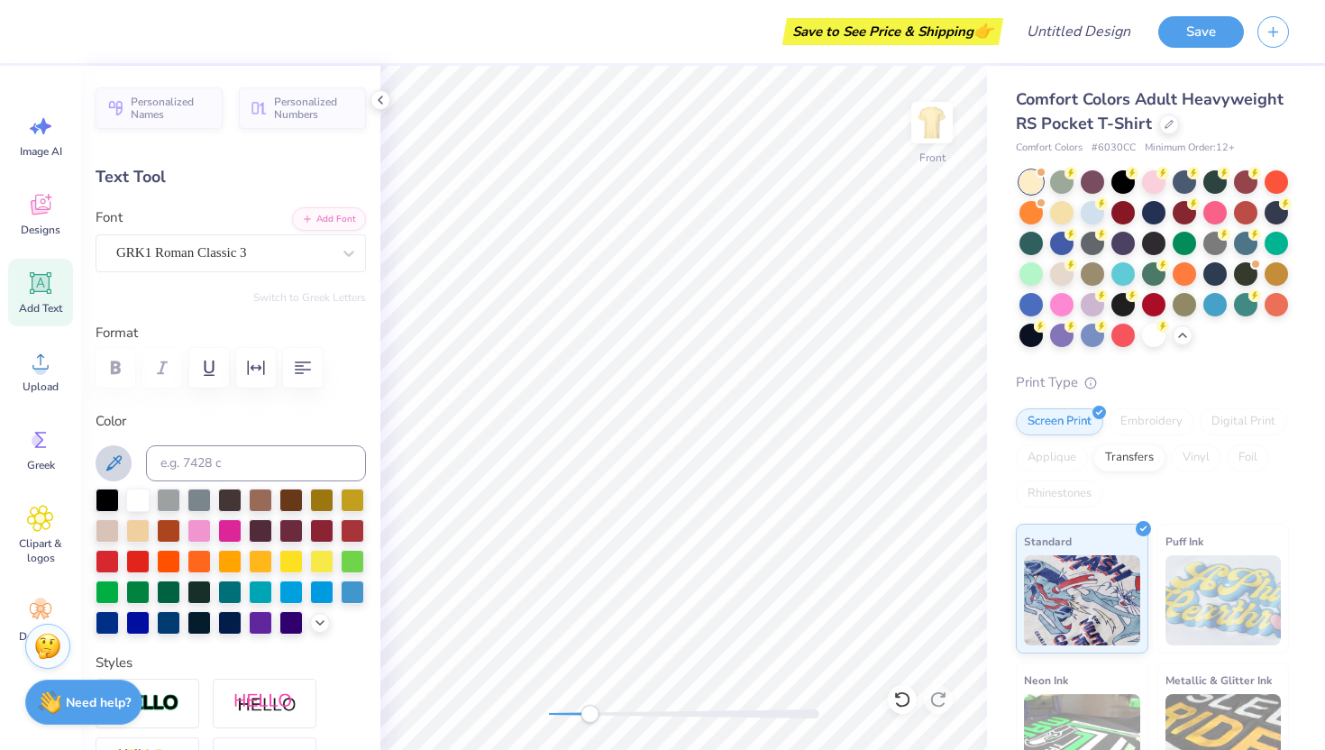
click at [104, 460] on icon at bounding box center [114, 463] width 22 height 22
click at [378, 96] on icon at bounding box center [380, 100] width 14 height 14
click at [184, 116] on span "Personalized Names" at bounding box center [171, 105] width 81 height 25
type input "0.95"
type input "0.61"
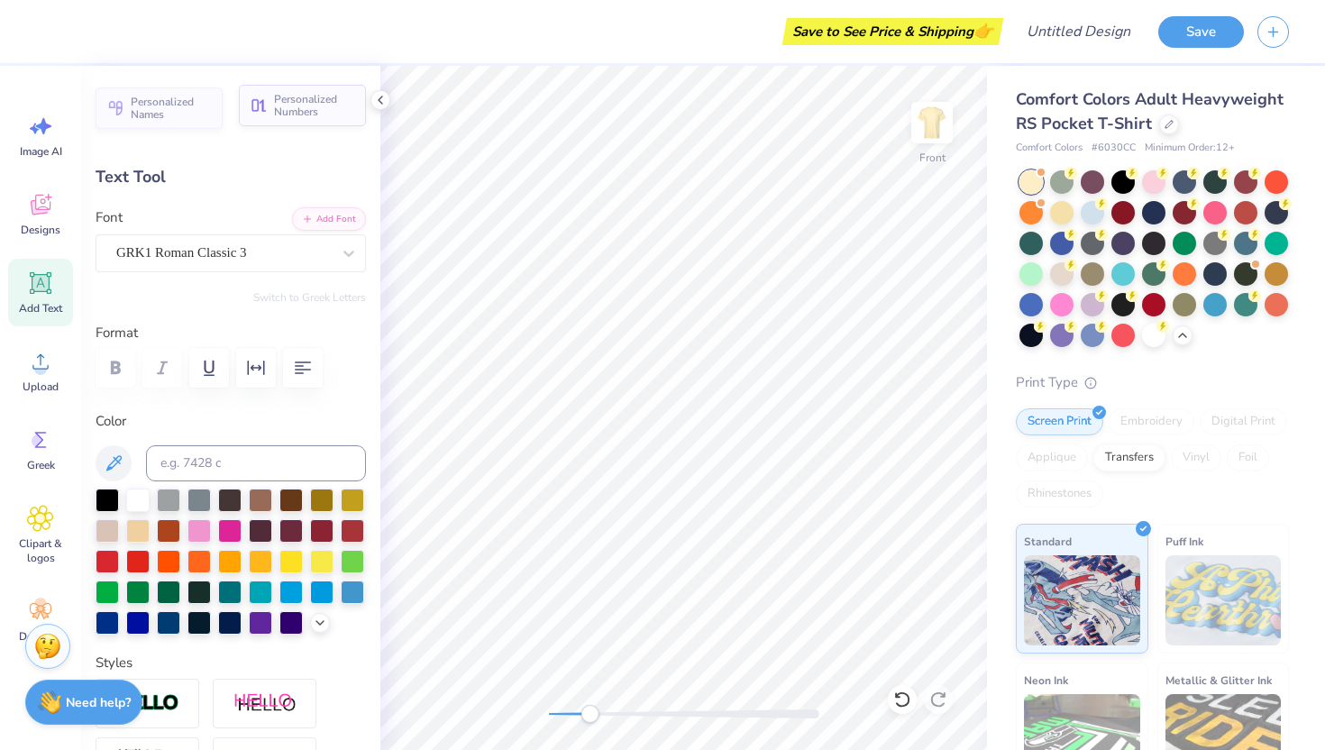
type input "7.57"
type input "-18.6"
paste textarea
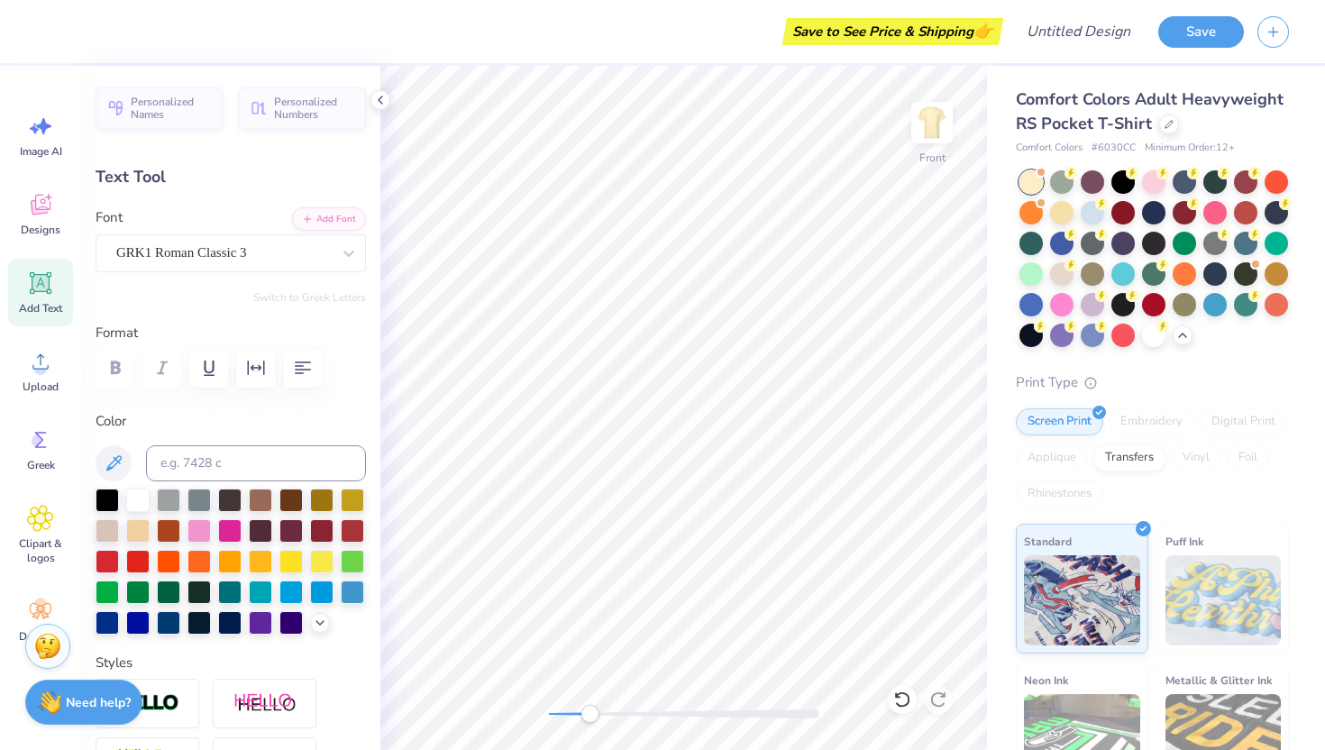
type textarea "AGD"
click at [269, 111] on button "Personalized Numbers" at bounding box center [302, 105] width 127 height 41
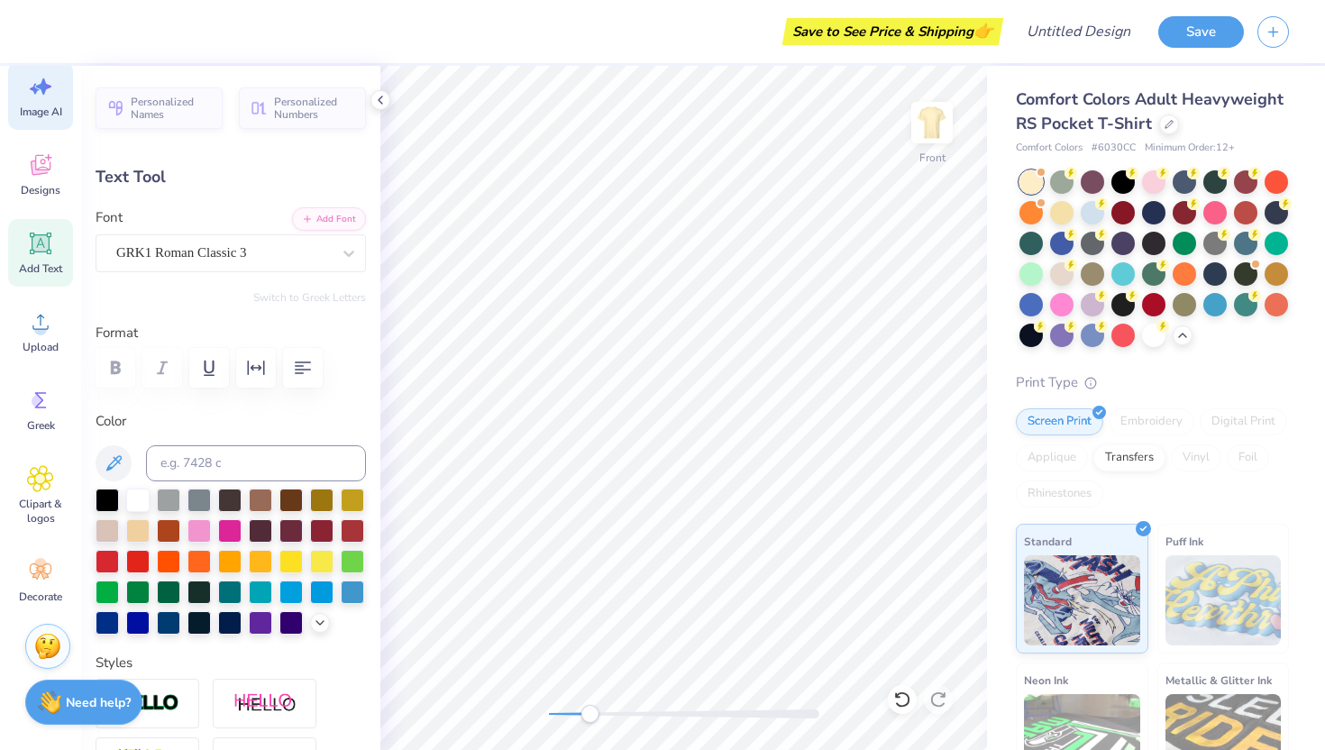
click at [43, 96] on icon at bounding box center [40, 86] width 27 height 27
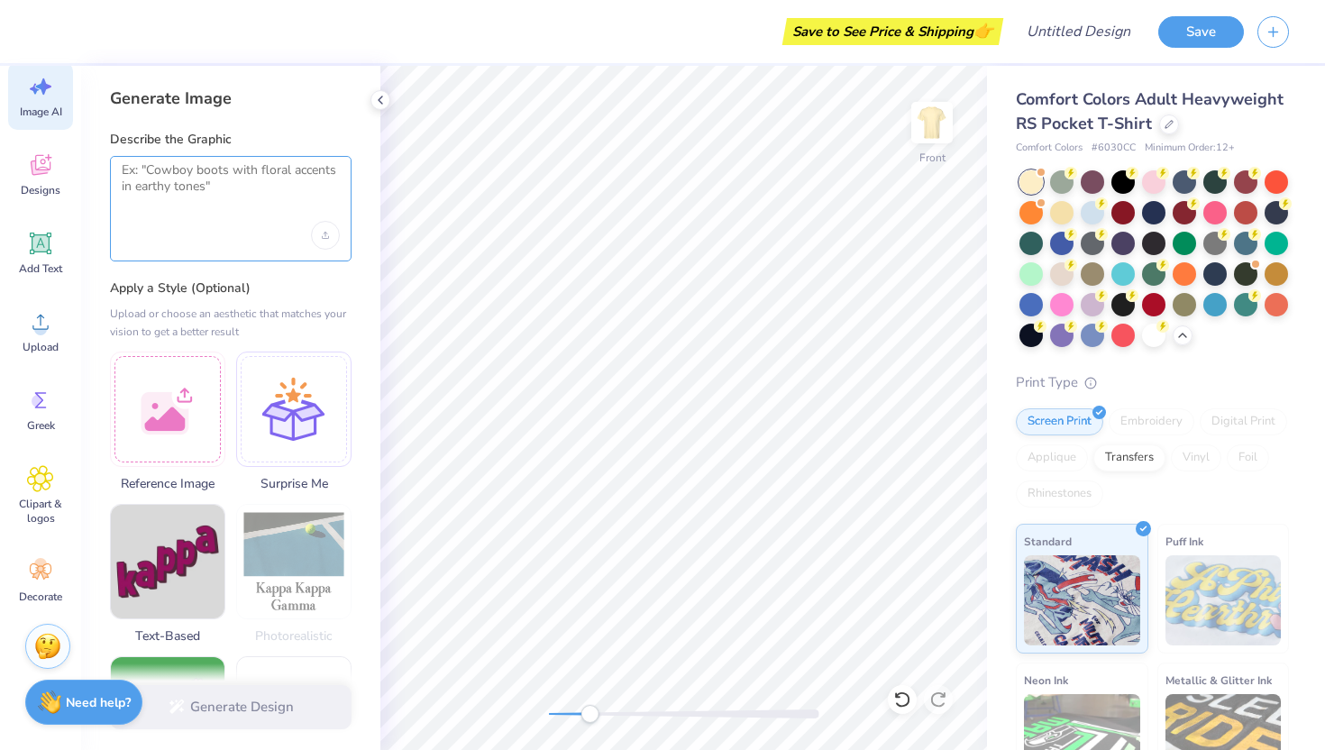
click at [152, 174] on textarea at bounding box center [231, 184] width 218 height 45
paste textarea "ΦΚΨ"
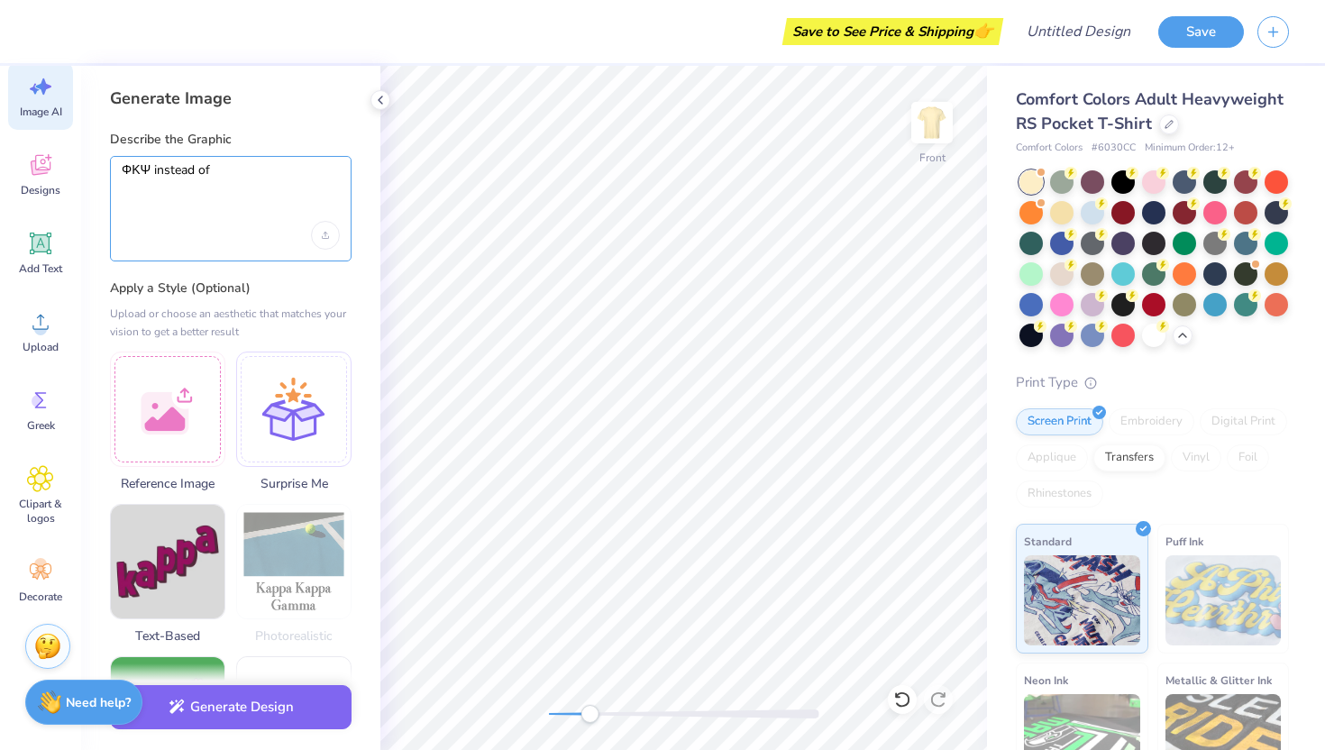
click at [256, 170] on textarea "ΦΚΨ instead of" at bounding box center [231, 184] width 218 height 45
paste textarea "ΦΚΨ"
click at [249, 173] on textarea "ΦΚΨ instead of ΦΚΨ" at bounding box center [231, 184] width 218 height 45
drag, startPoint x: 249, startPoint y: 172, endPoint x: 168, endPoint y: 172, distance: 81.1
click at [168, 172] on textarea "ΦΚΨ instead of ΦΚΨ" at bounding box center [231, 184] width 218 height 45
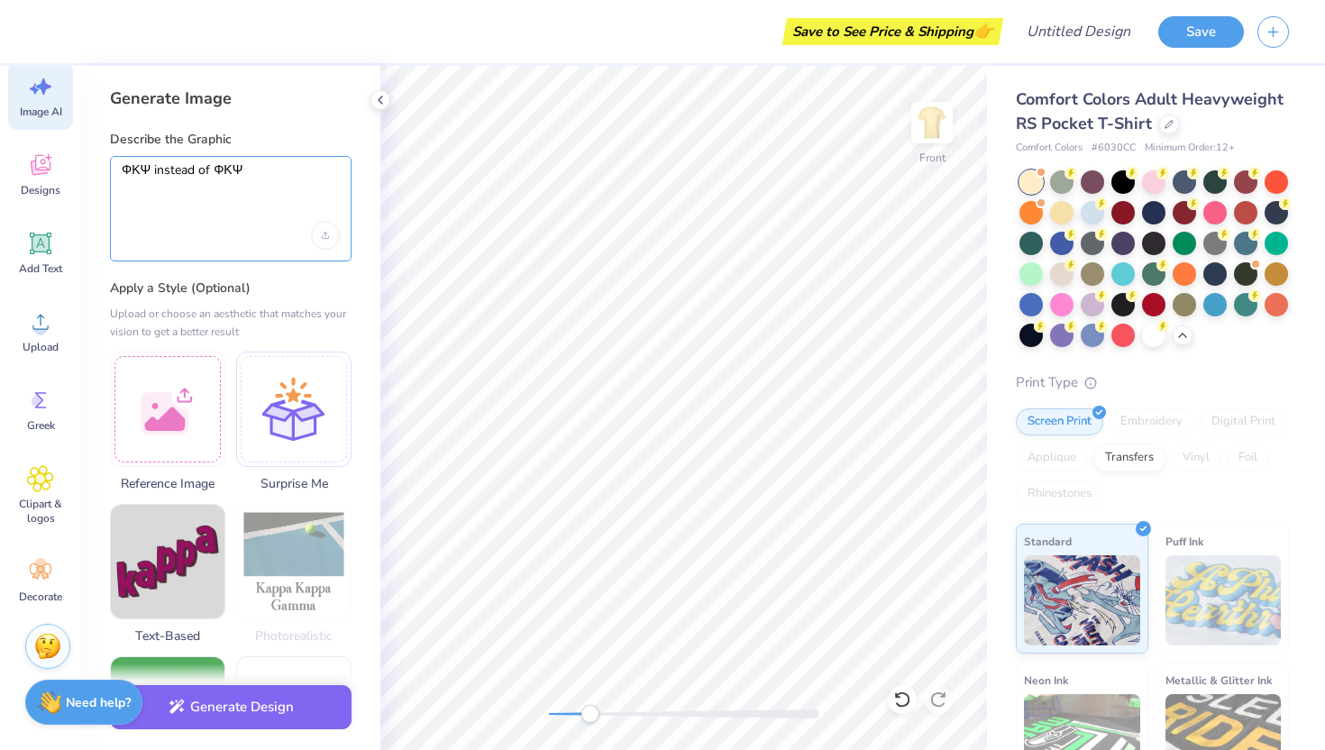
click at [242, 177] on textarea "ΦΚΨ instead of ΦΚΨ" at bounding box center [231, 184] width 218 height 45
type textarea "ΦΚΨ instead of the other one"
click at [229, 693] on button "Generate Design" at bounding box center [231, 702] width 242 height 44
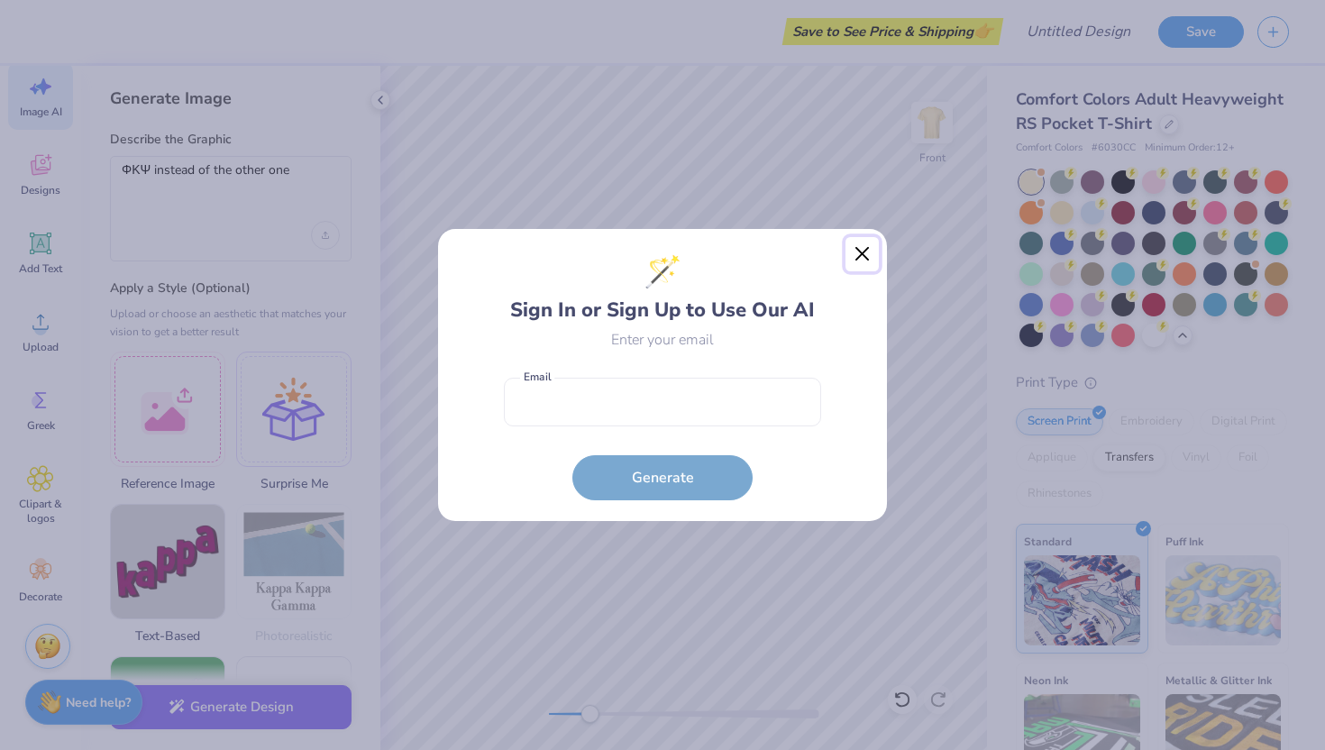
click at [860, 252] on button "Close" at bounding box center [862, 254] width 34 height 34
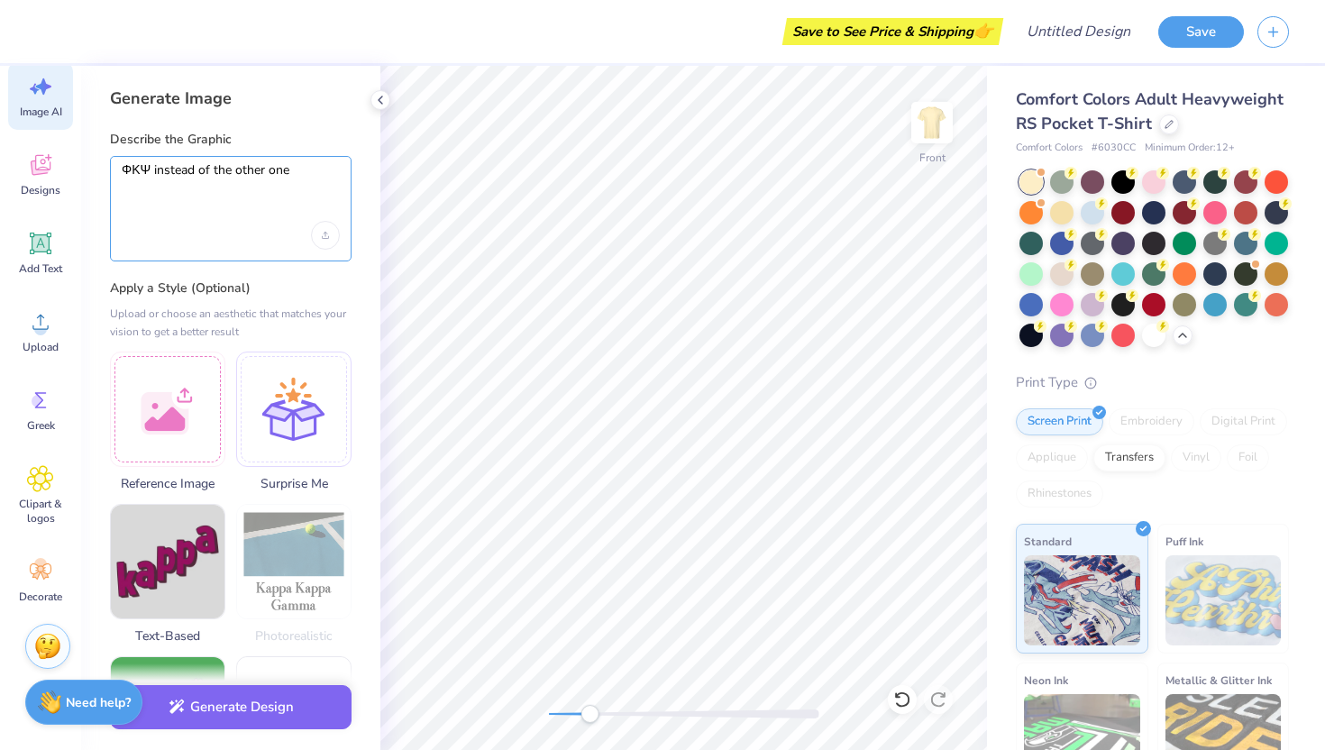
drag, startPoint x: 294, startPoint y: 168, endPoint x: 117, endPoint y: 174, distance: 176.7
click at [117, 174] on div "ΦΚΨ instead of the other one" at bounding box center [231, 208] width 242 height 105
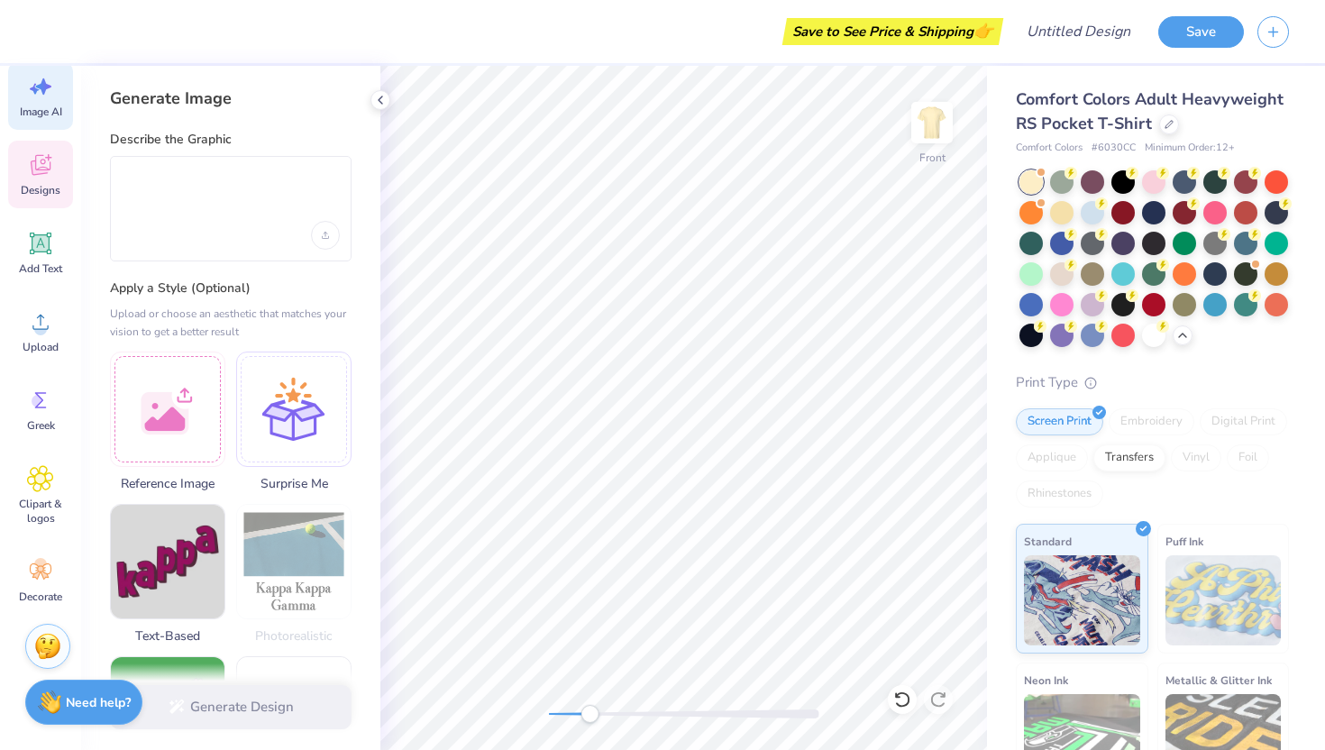
click at [39, 169] on icon at bounding box center [41, 165] width 20 height 21
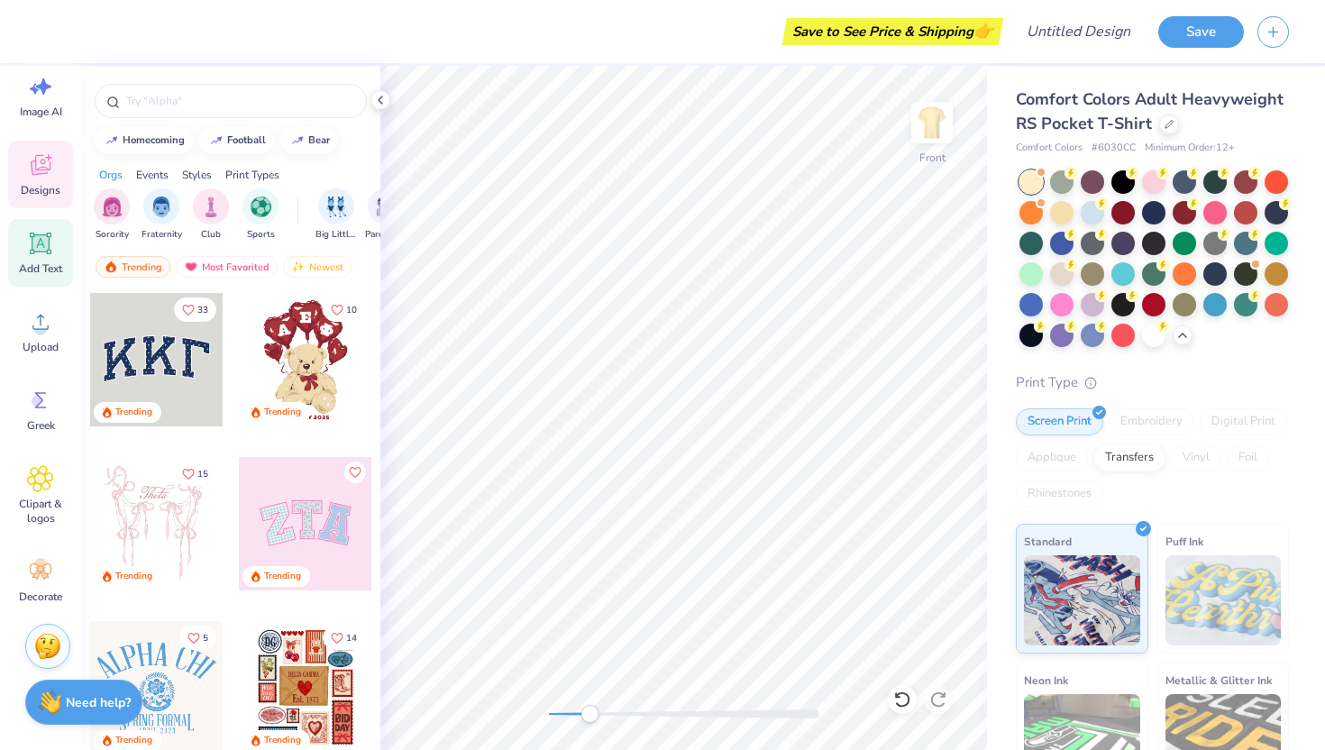
click at [33, 248] on icon at bounding box center [40, 243] width 17 height 17
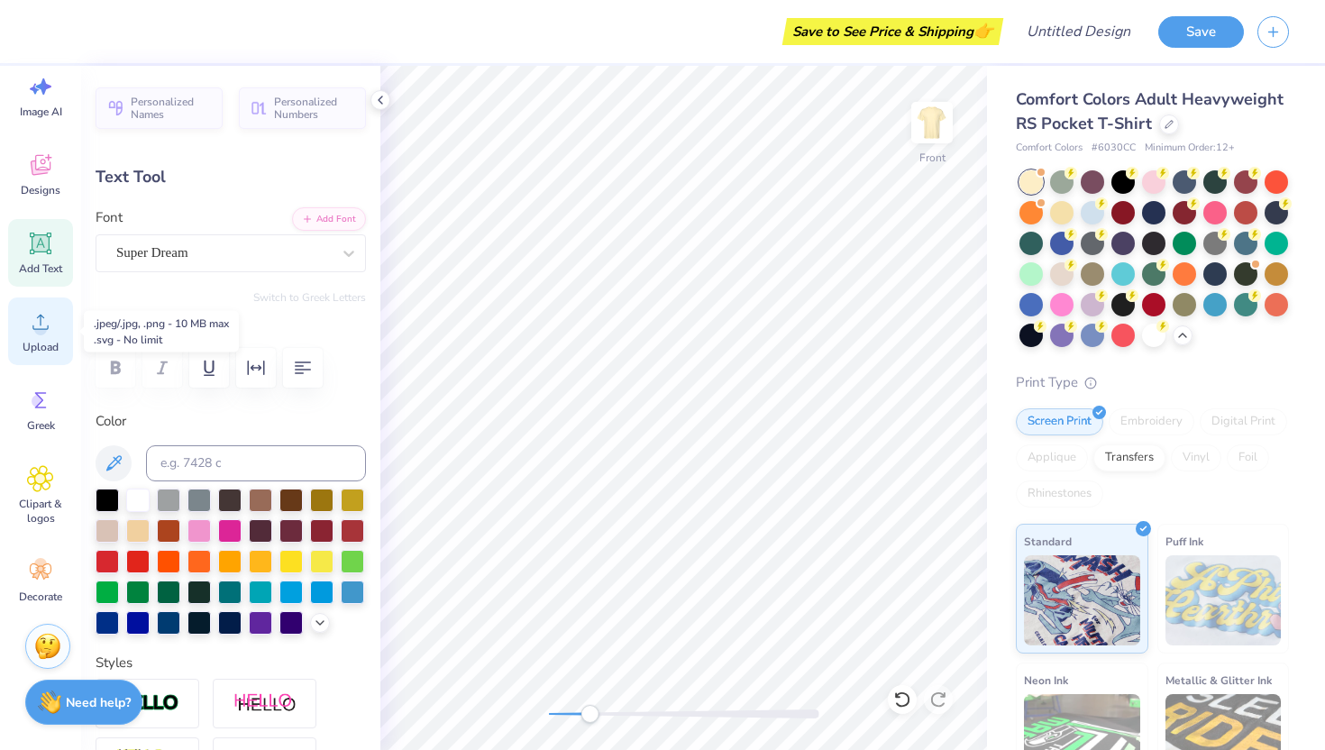
click at [43, 338] on div "Upload" at bounding box center [40, 331] width 65 height 68
click at [33, 411] on icon at bounding box center [40, 400] width 27 height 27
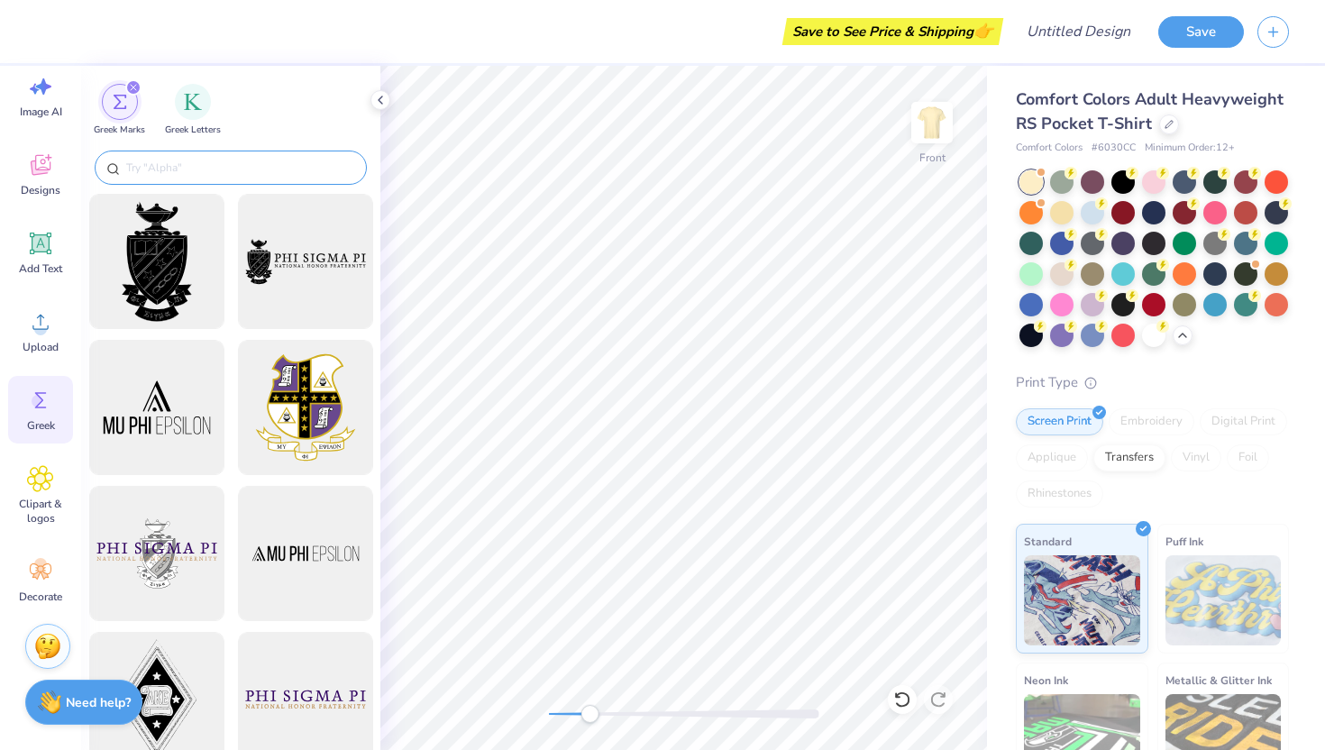
click at [149, 167] on input "text" at bounding box center [239, 168] width 231 height 18
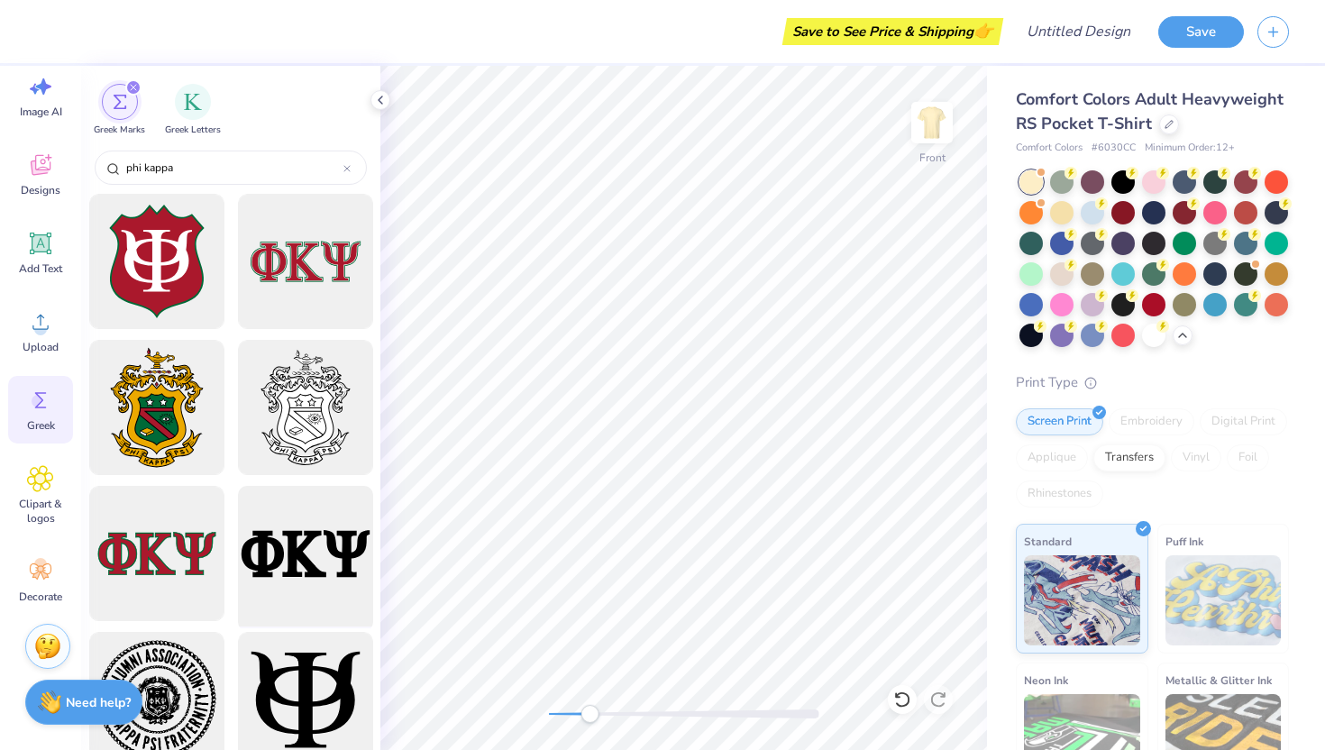
type input "phi kappa"
click at [314, 568] on div at bounding box center [305, 553] width 149 height 149
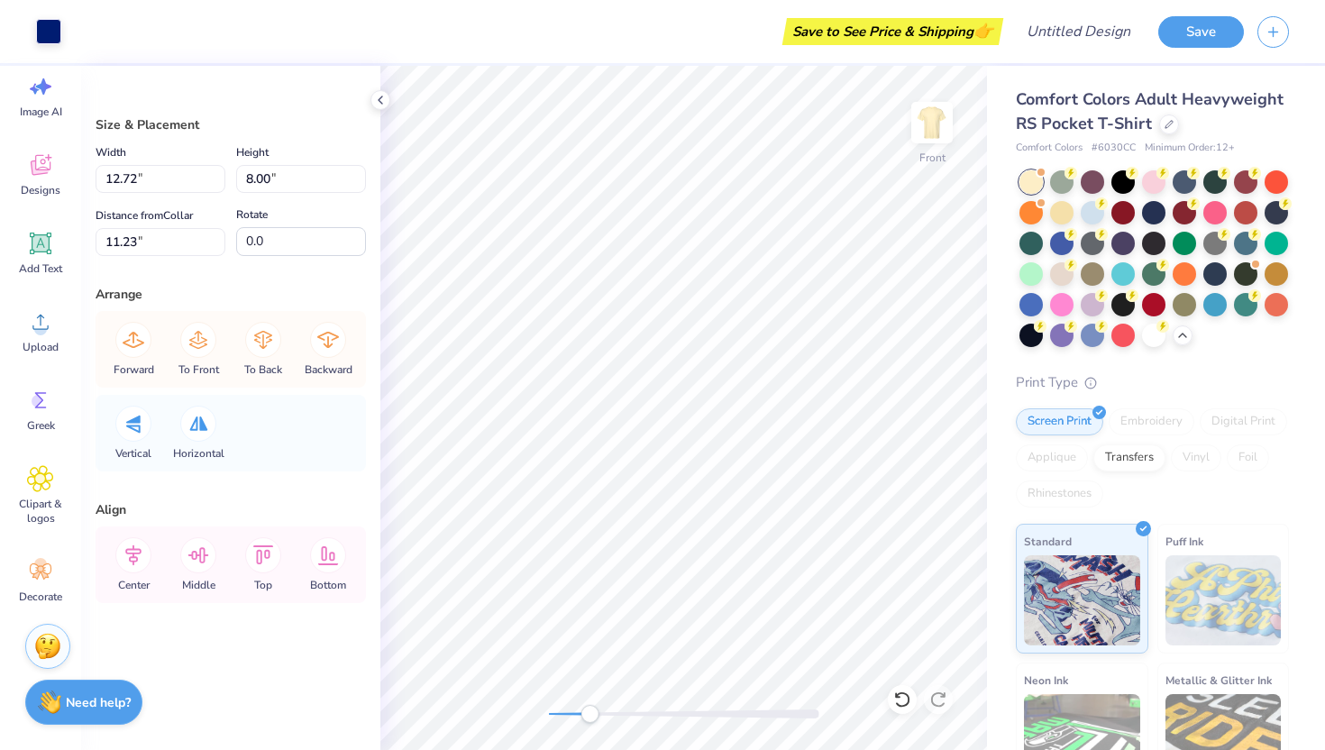
type input "11.23"
click at [535, 712] on div "Front" at bounding box center [683, 408] width 606 height 684
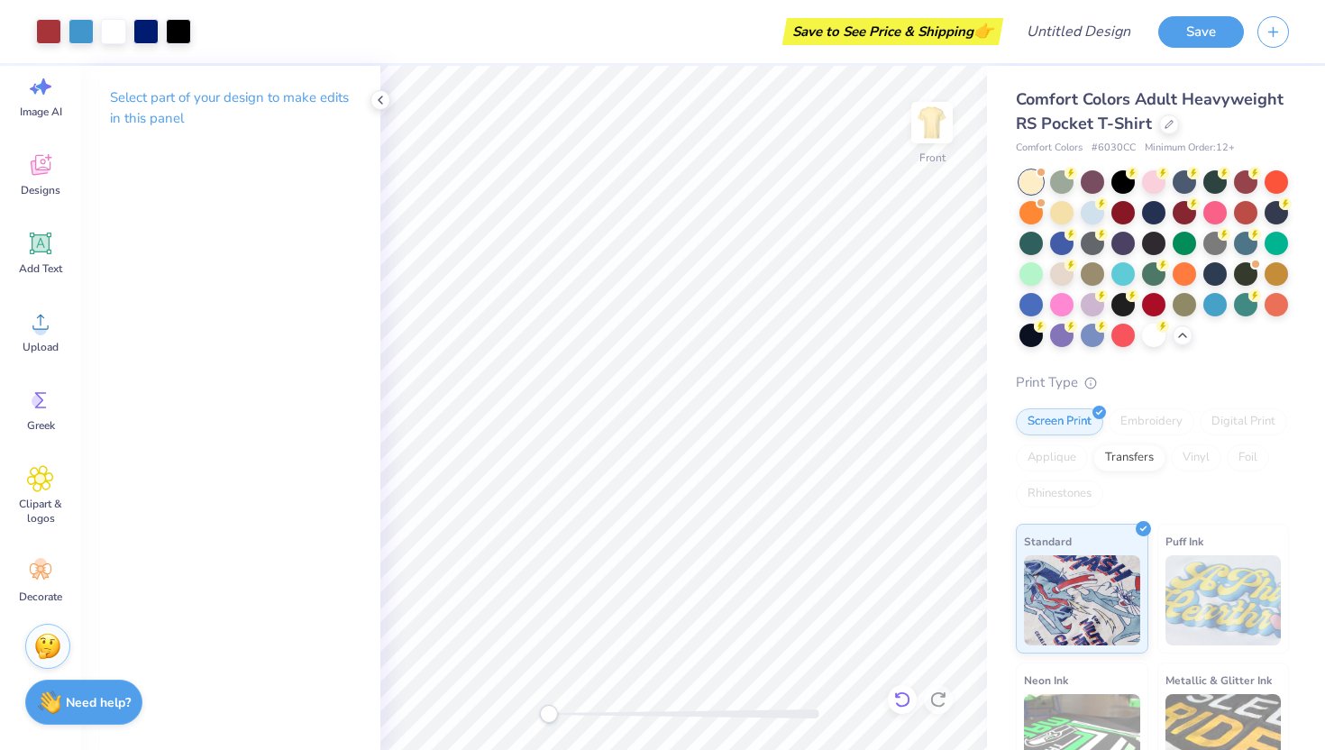
click at [898, 691] on icon at bounding box center [902, 699] width 18 height 18
click at [903, 698] on icon at bounding box center [902, 699] width 18 height 18
click at [896, 696] on icon at bounding box center [898, 695] width 4 height 4
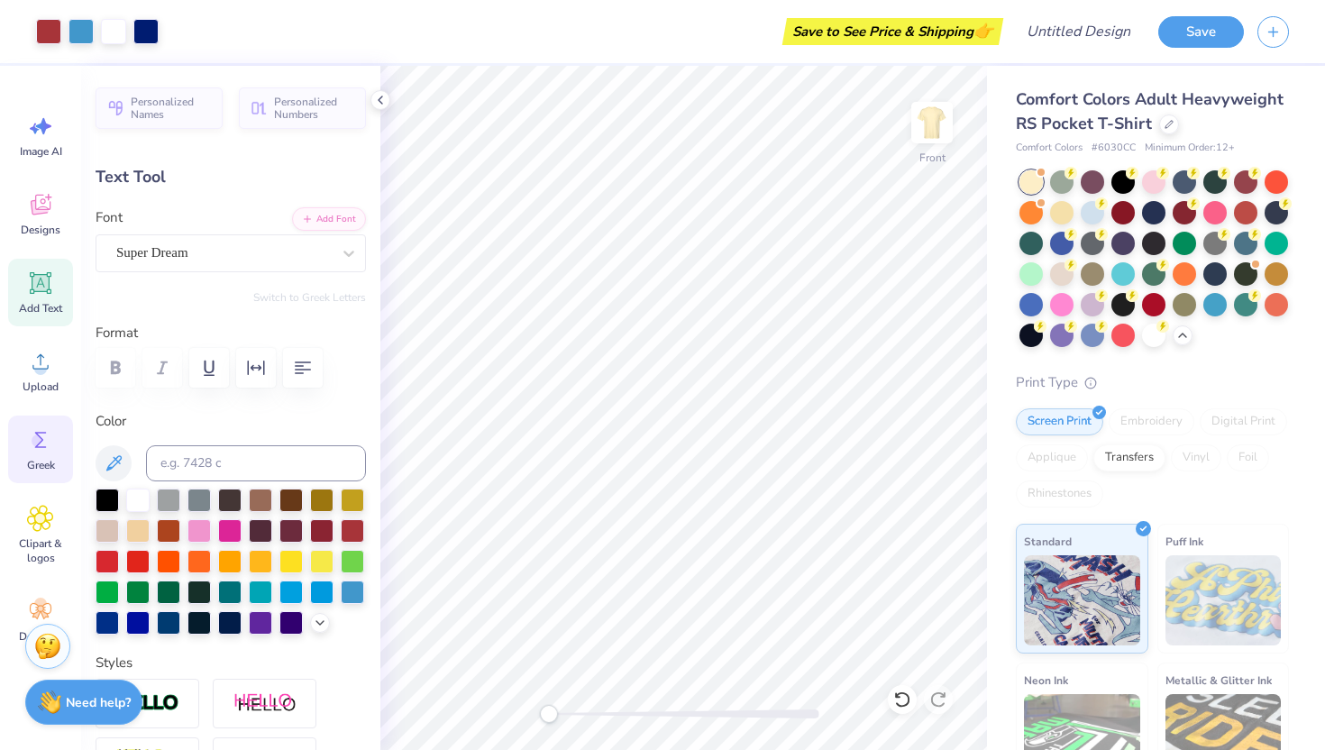
scroll to position [40, 0]
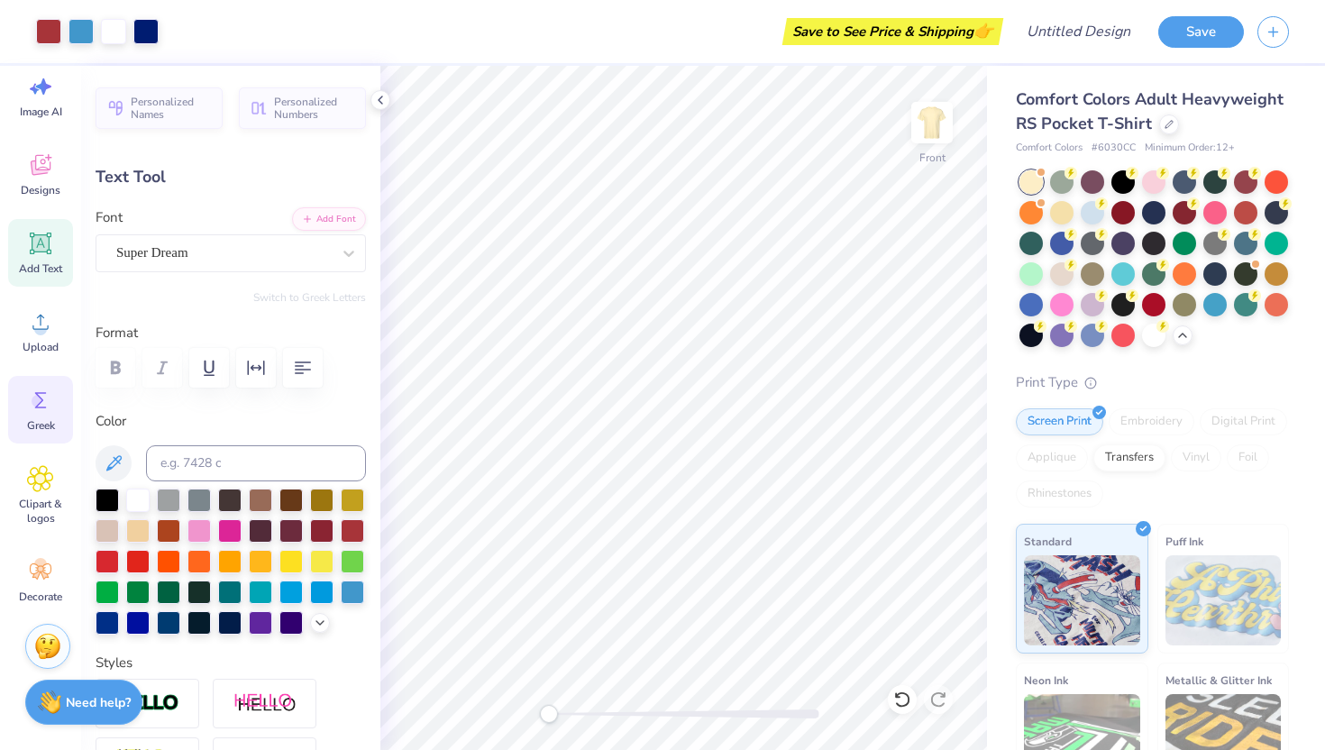
click at [40, 409] on icon at bounding box center [40, 400] width 27 height 27
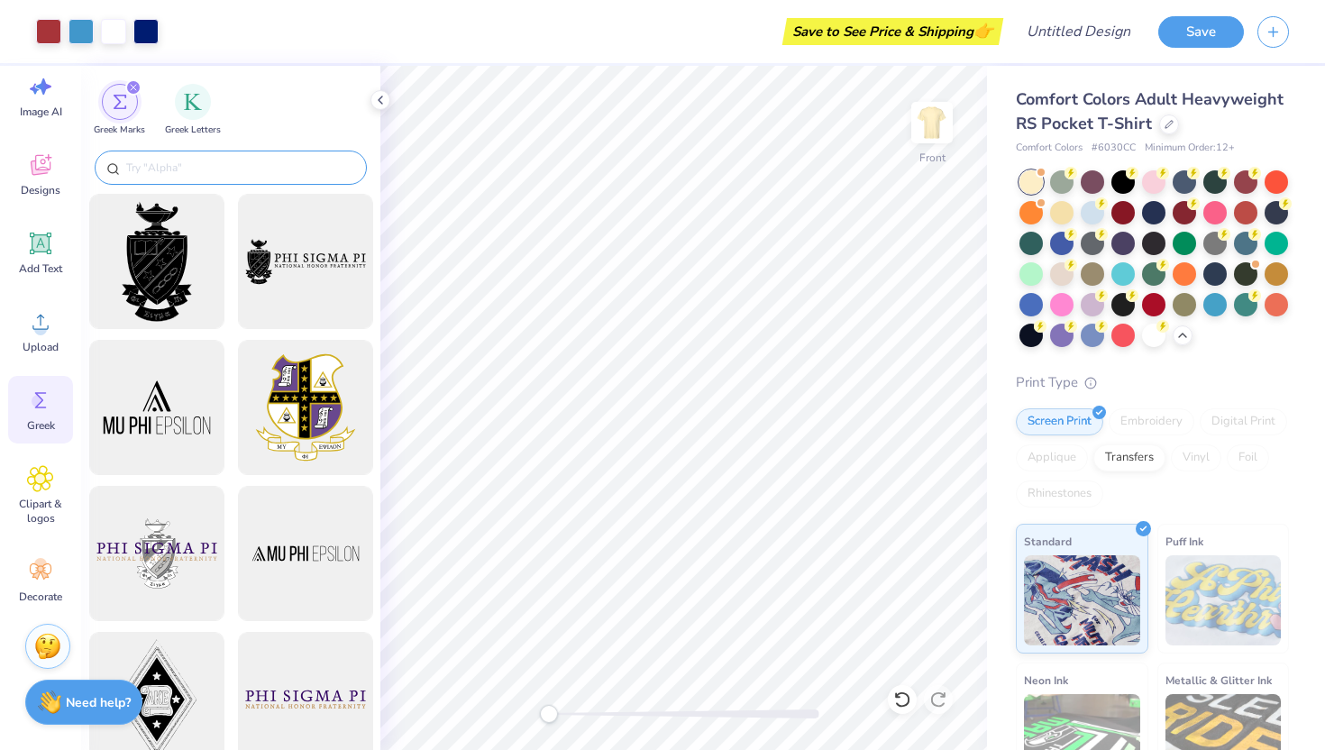
click at [145, 178] on div at bounding box center [231, 167] width 272 height 34
click at [143, 163] on input "text" at bounding box center [239, 168] width 231 height 18
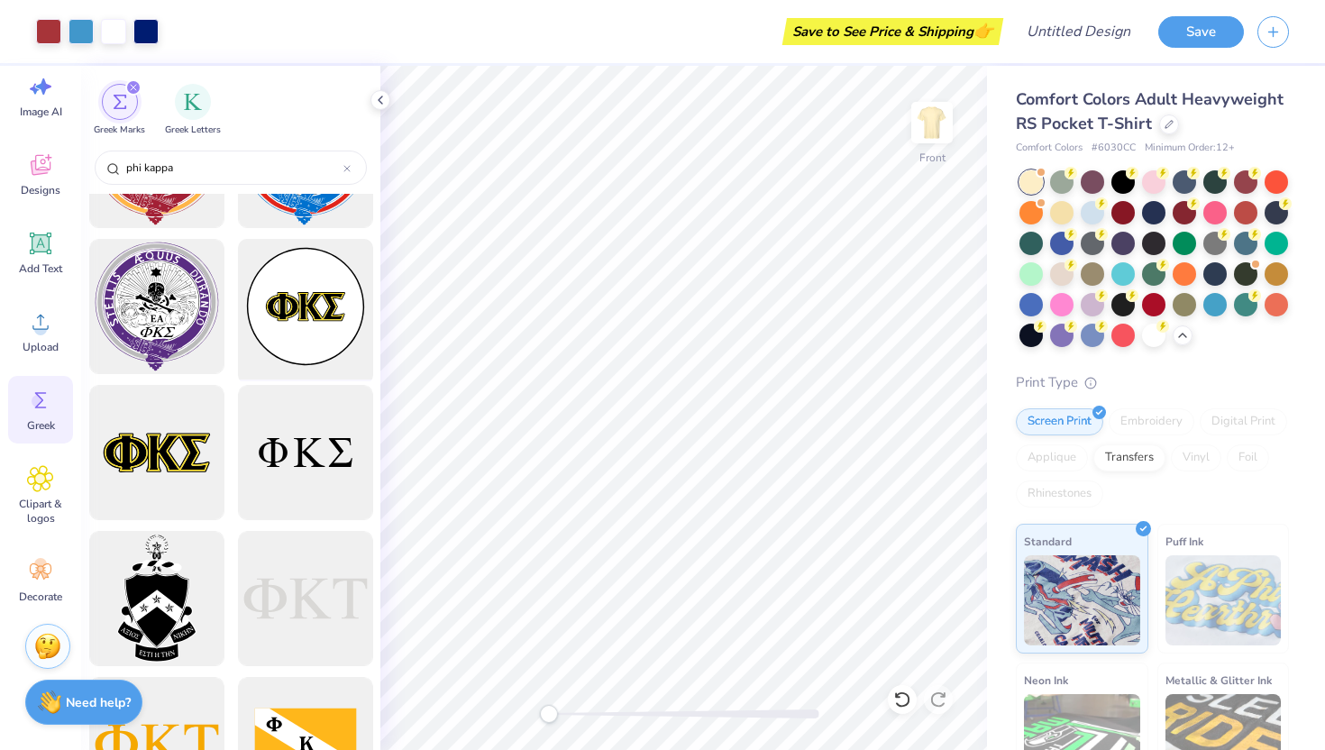
scroll to position [4401, 0]
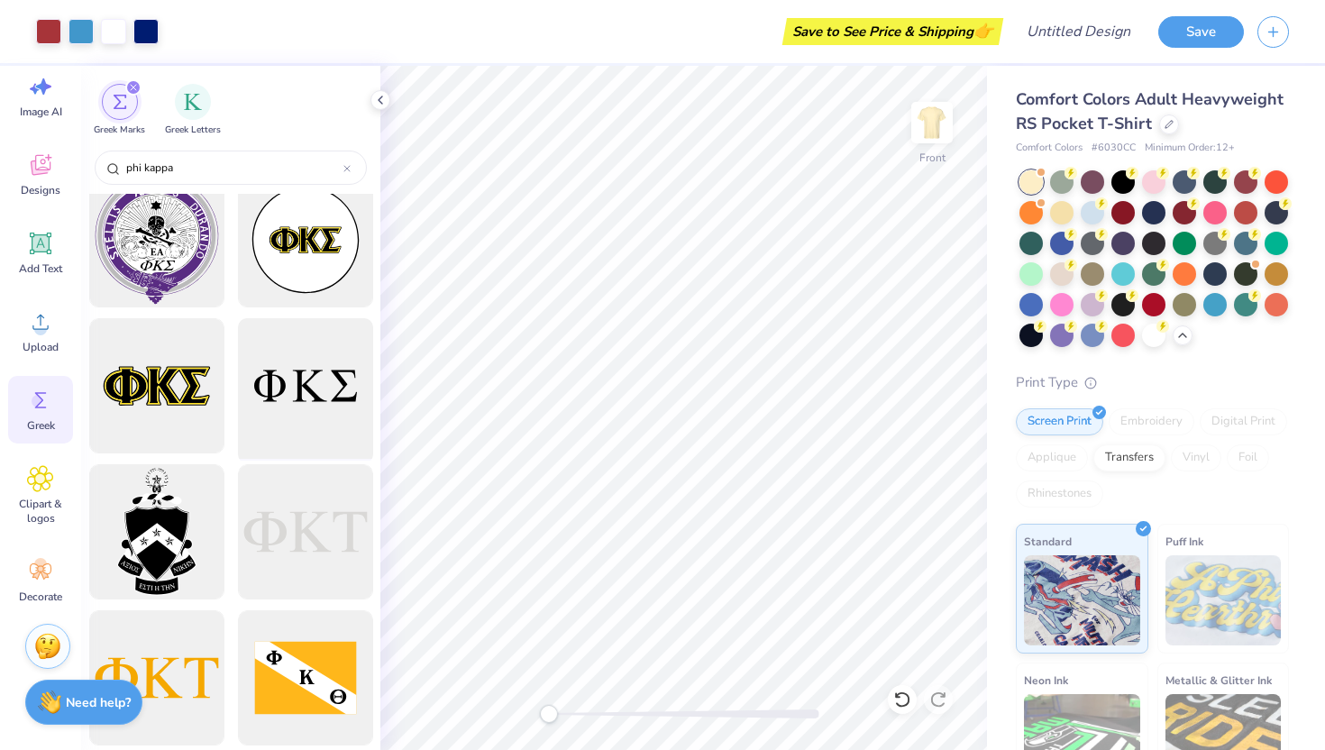
type input "phi kappa"
click at [278, 406] on div at bounding box center [305, 386] width 149 height 149
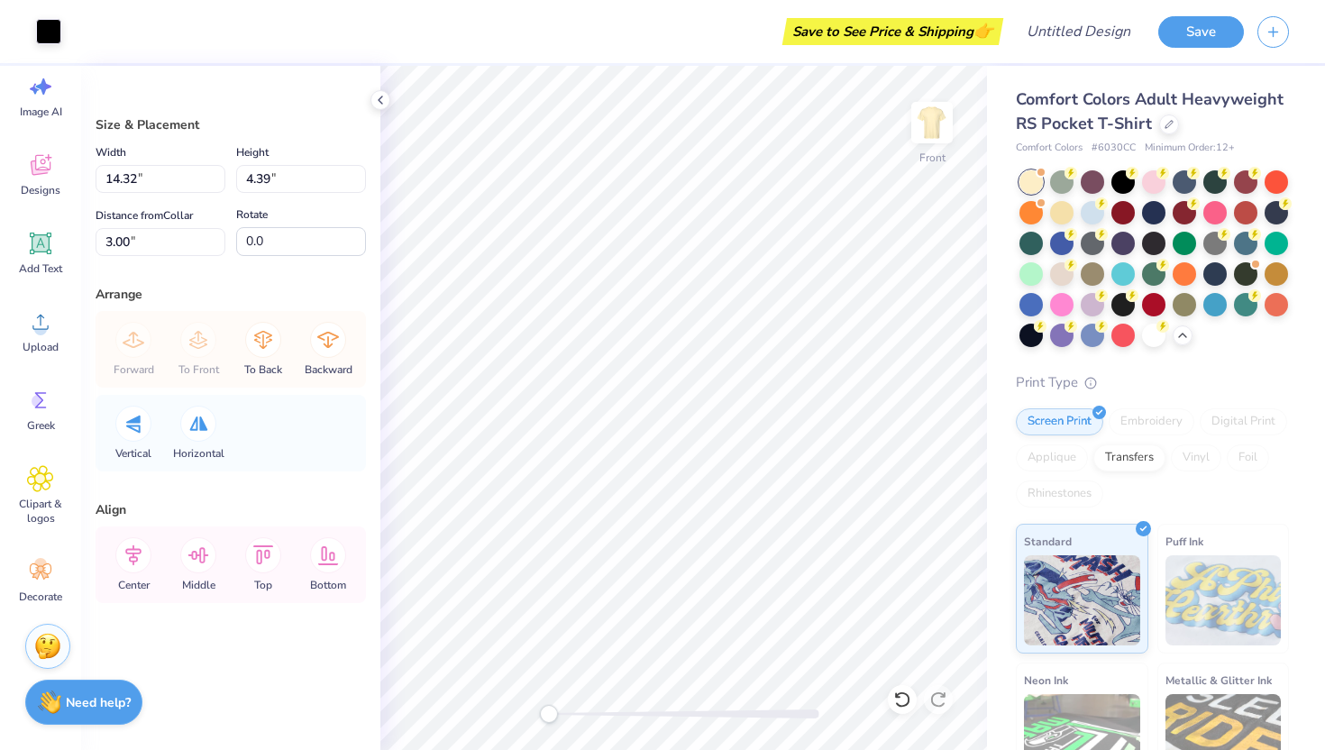
type input "6.10"
type input "1.87"
type input "5.52"
click at [45, 26] on div at bounding box center [48, 29] width 25 height 25
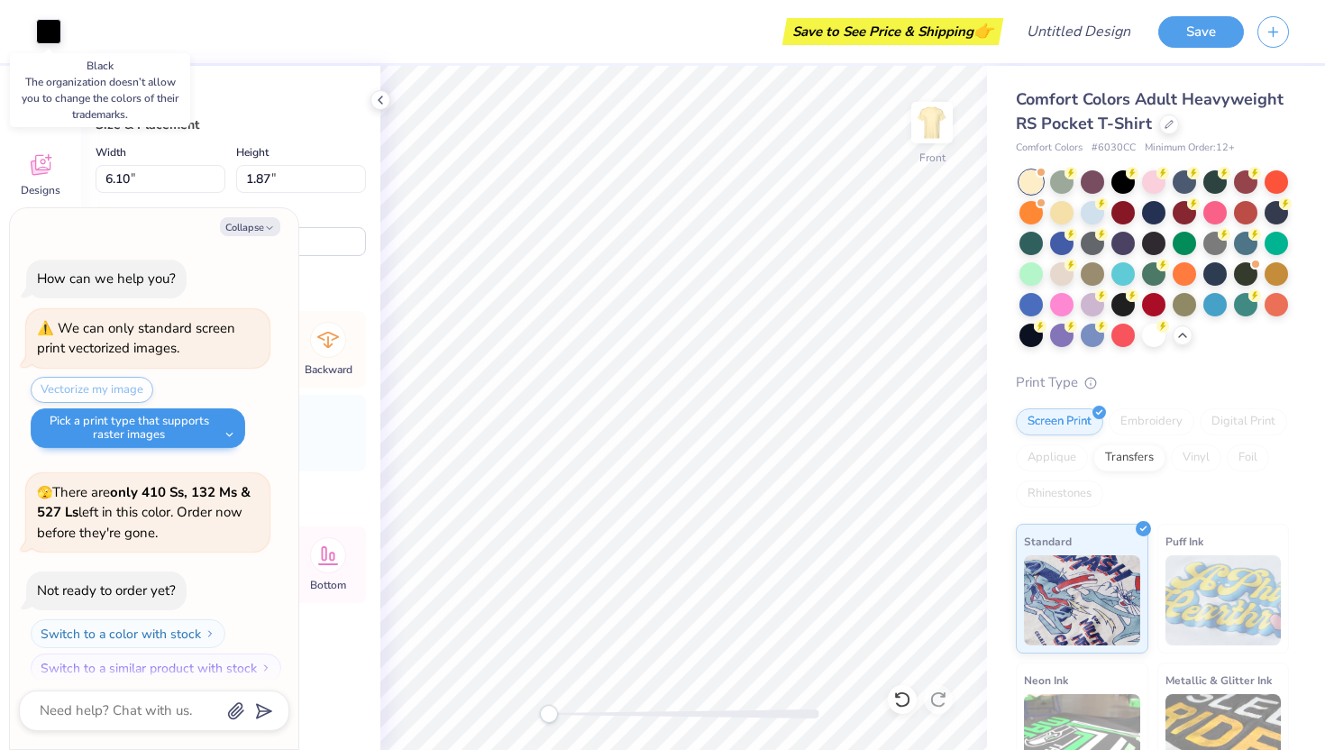
scroll to position [105, 0]
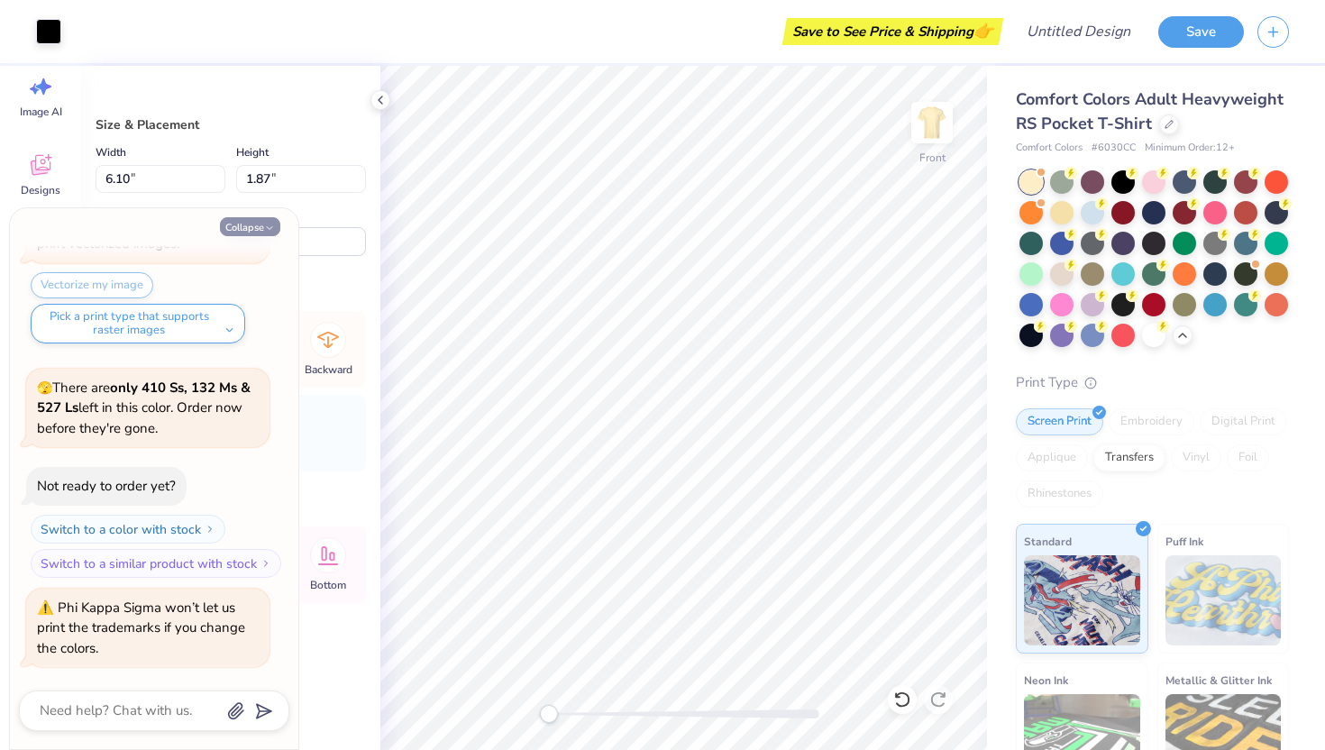
click at [246, 227] on button "Collapse" at bounding box center [250, 226] width 60 height 19
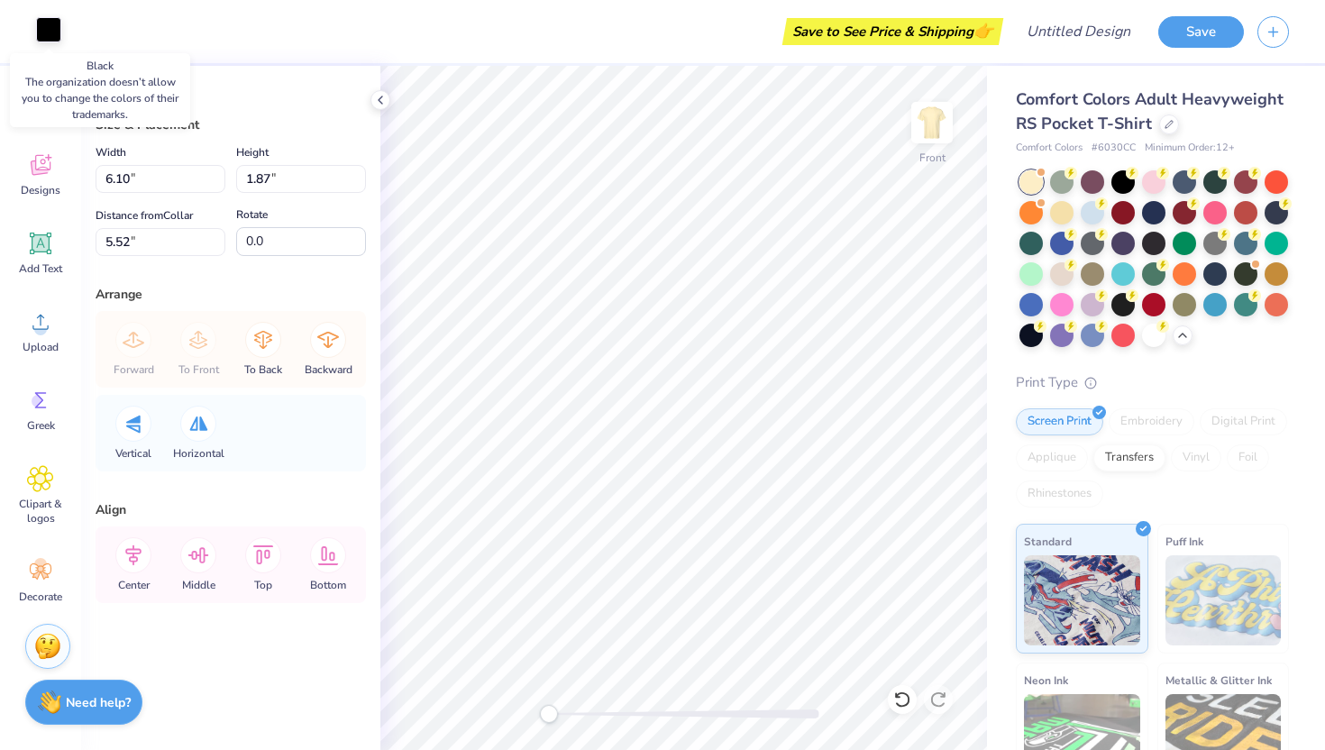
click at [50, 30] on div at bounding box center [48, 29] width 25 height 25
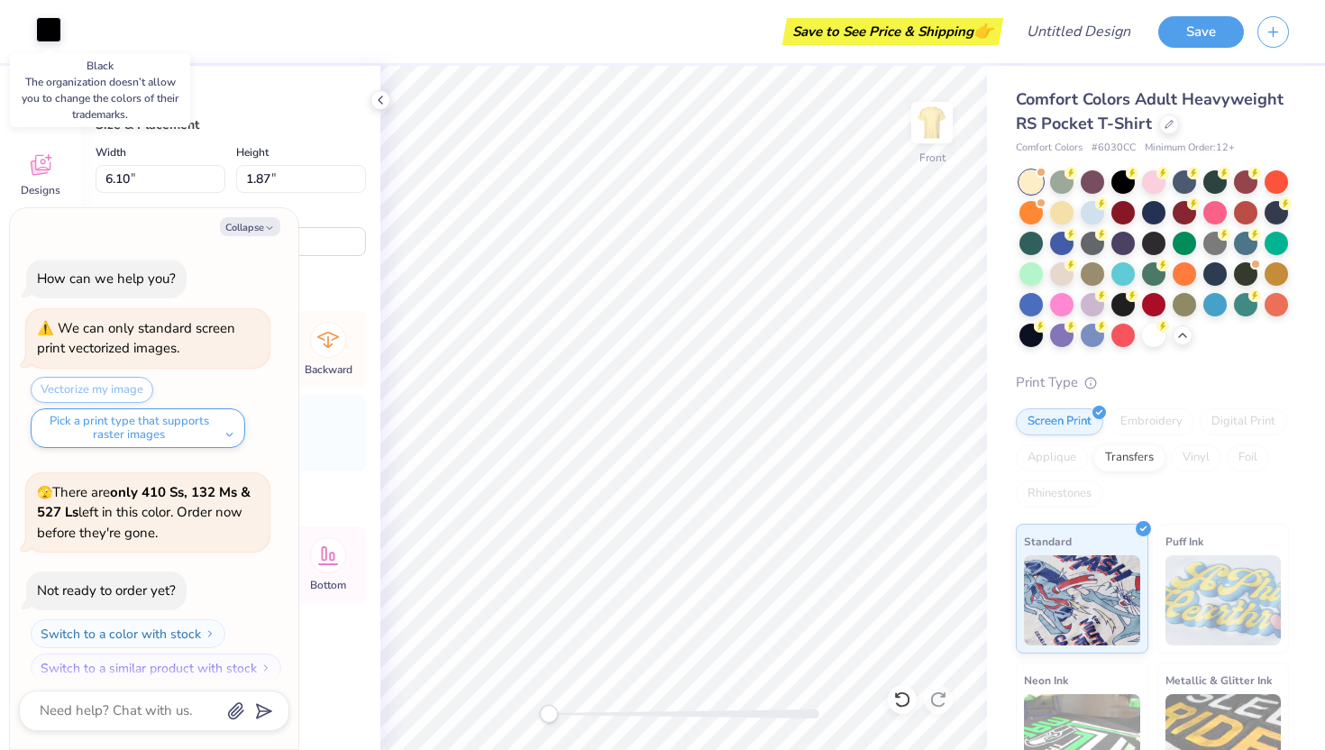
scroll to position [194, 0]
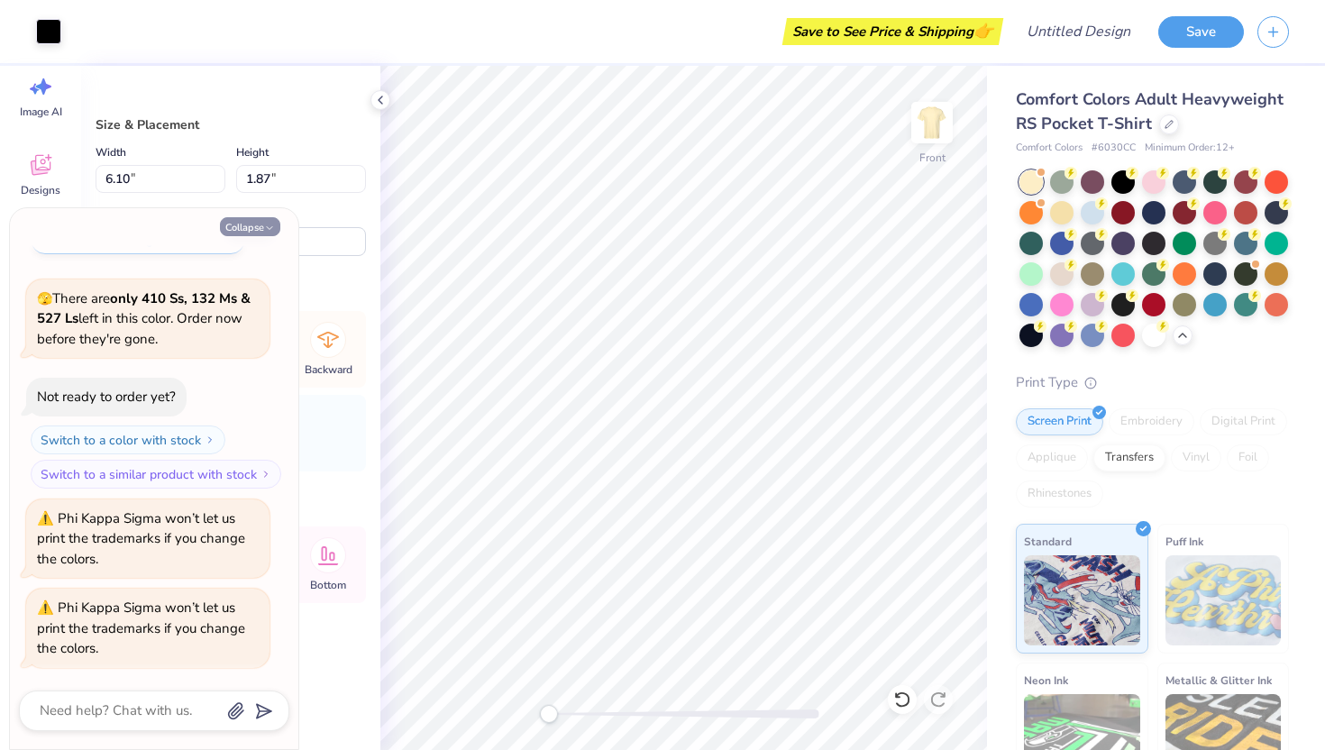
click at [247, 223] on button "Collapse" at bounding box center [250, 226] width 60 height 19
type textarea "x"
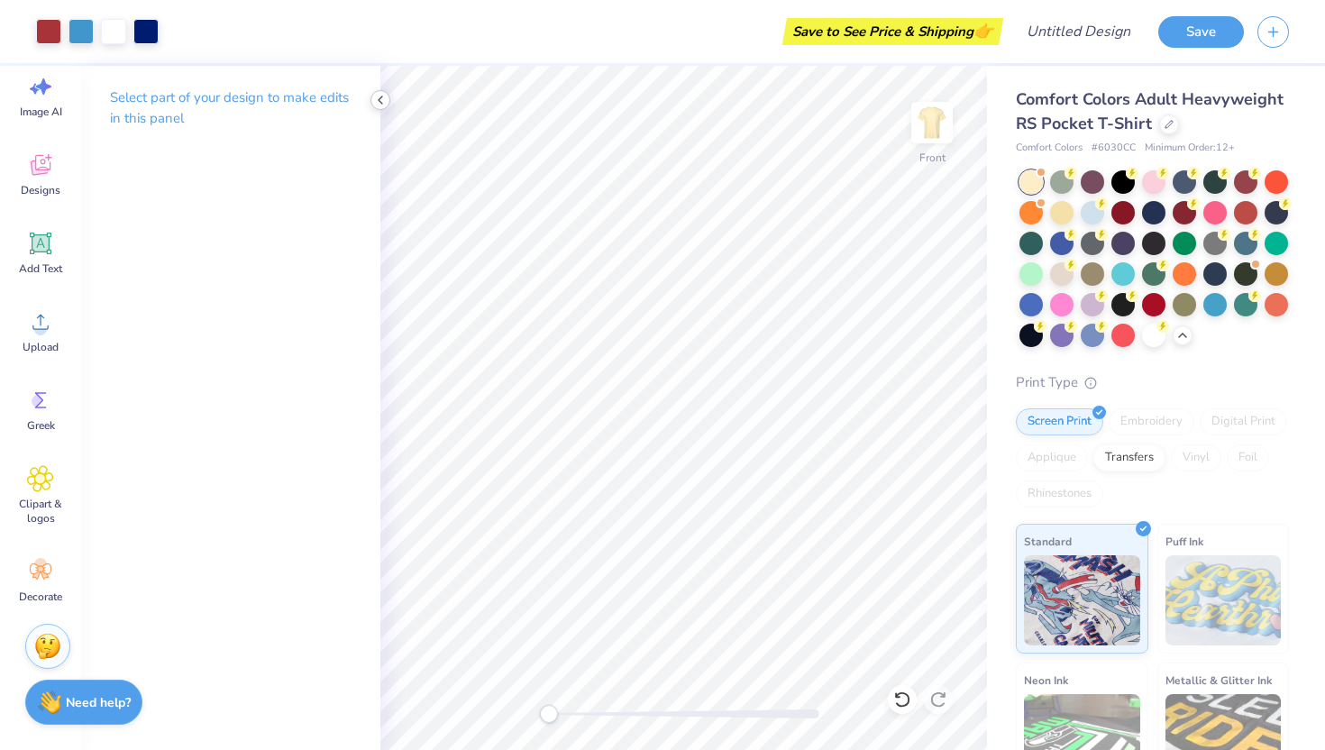
click at [380, 96] on icon at bounding box center [380, 100] width 14 height 14
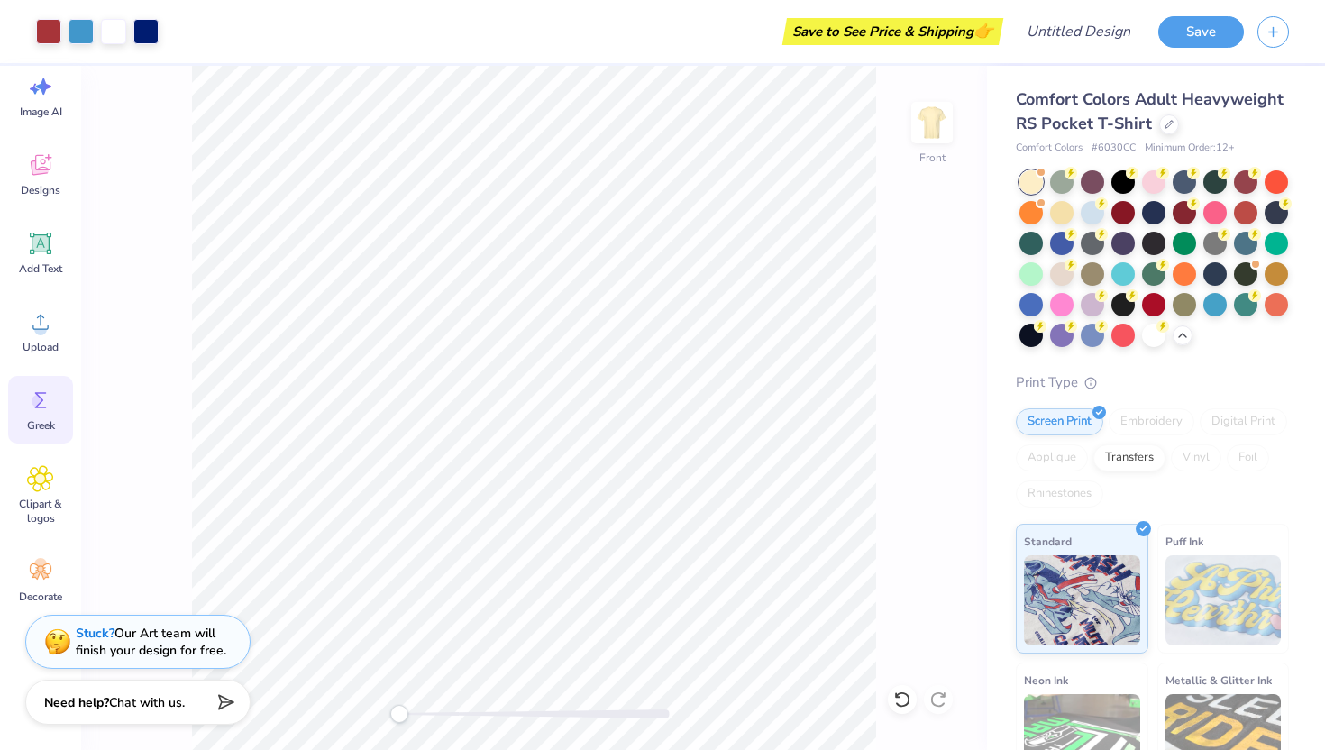
click at [30, 398] on icon at bounding box center [40, 400] width 27 height 27
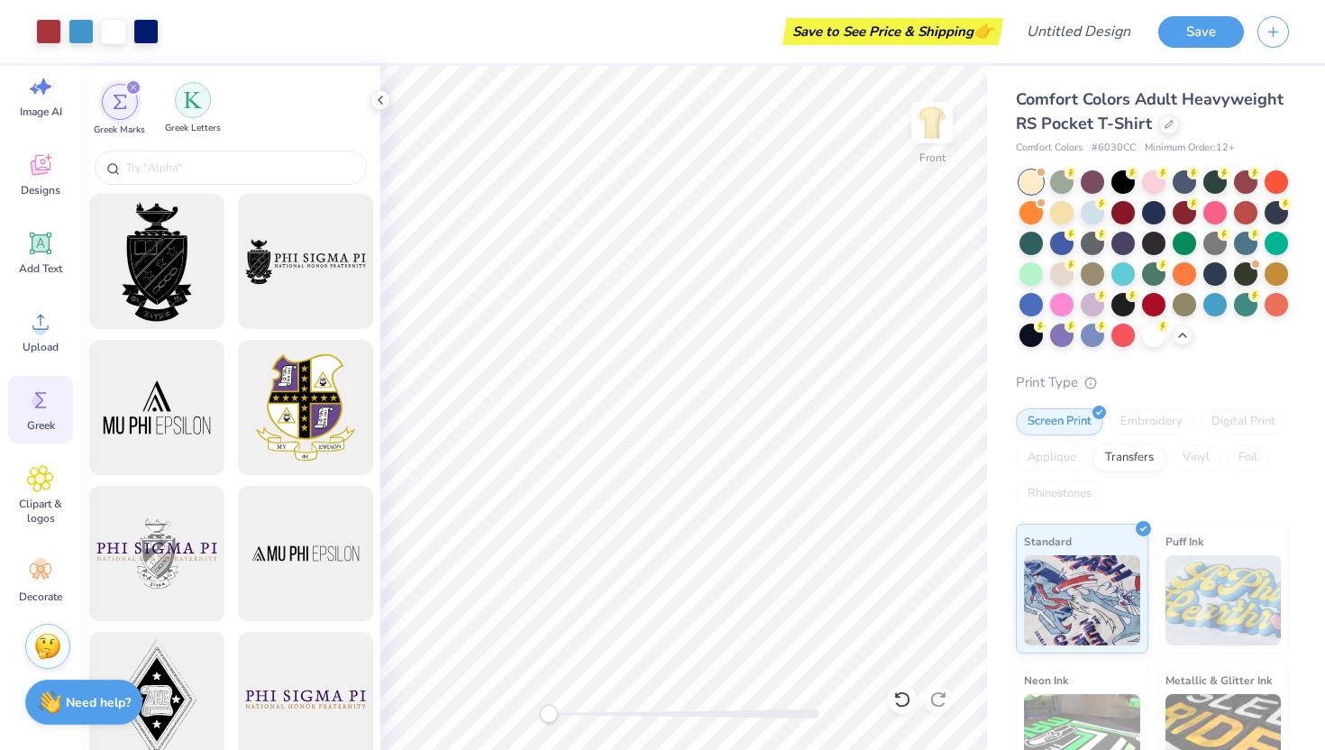
click at [191, 105] on img "filter for Greek Letters" at bounding box center [193, 100] width 18 height 18
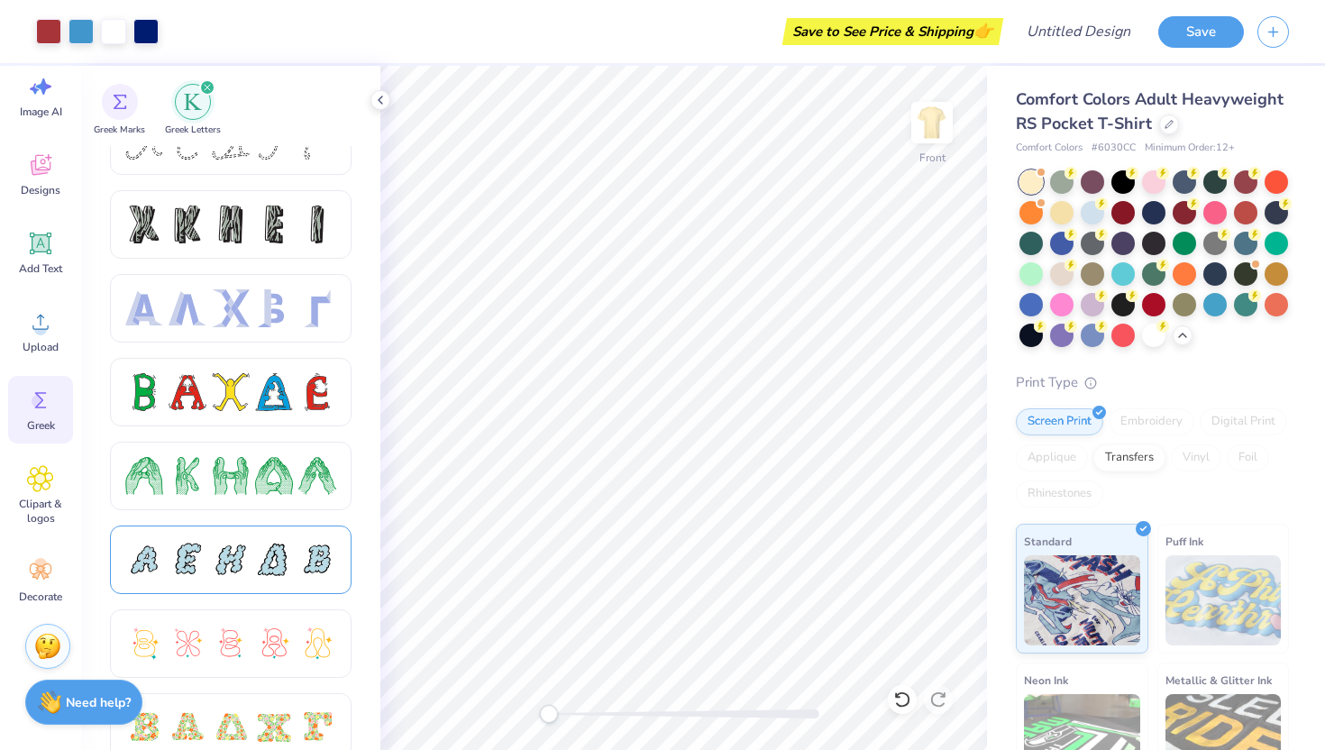
scroll to position [0, 0]
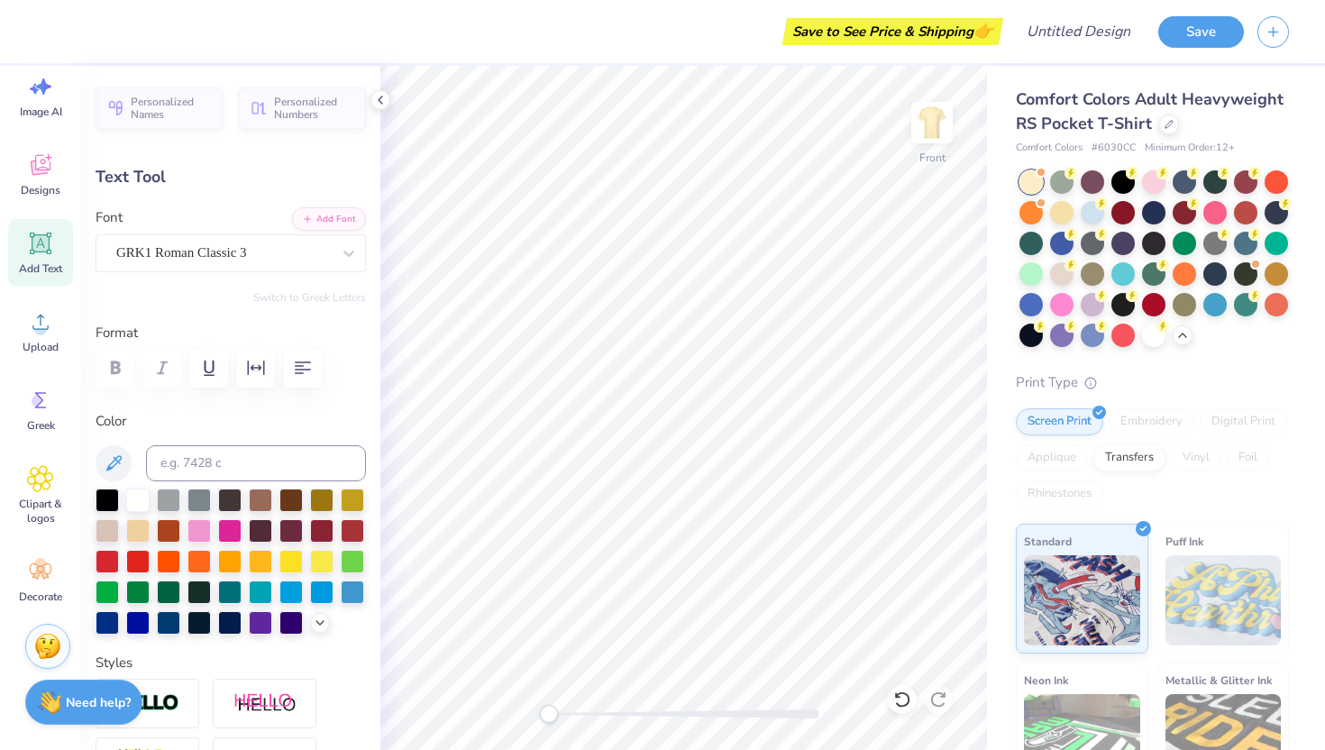
type input "0.95"
type input "0.61"
type input "7.55"
type input "-18.6"
type input "1.04"
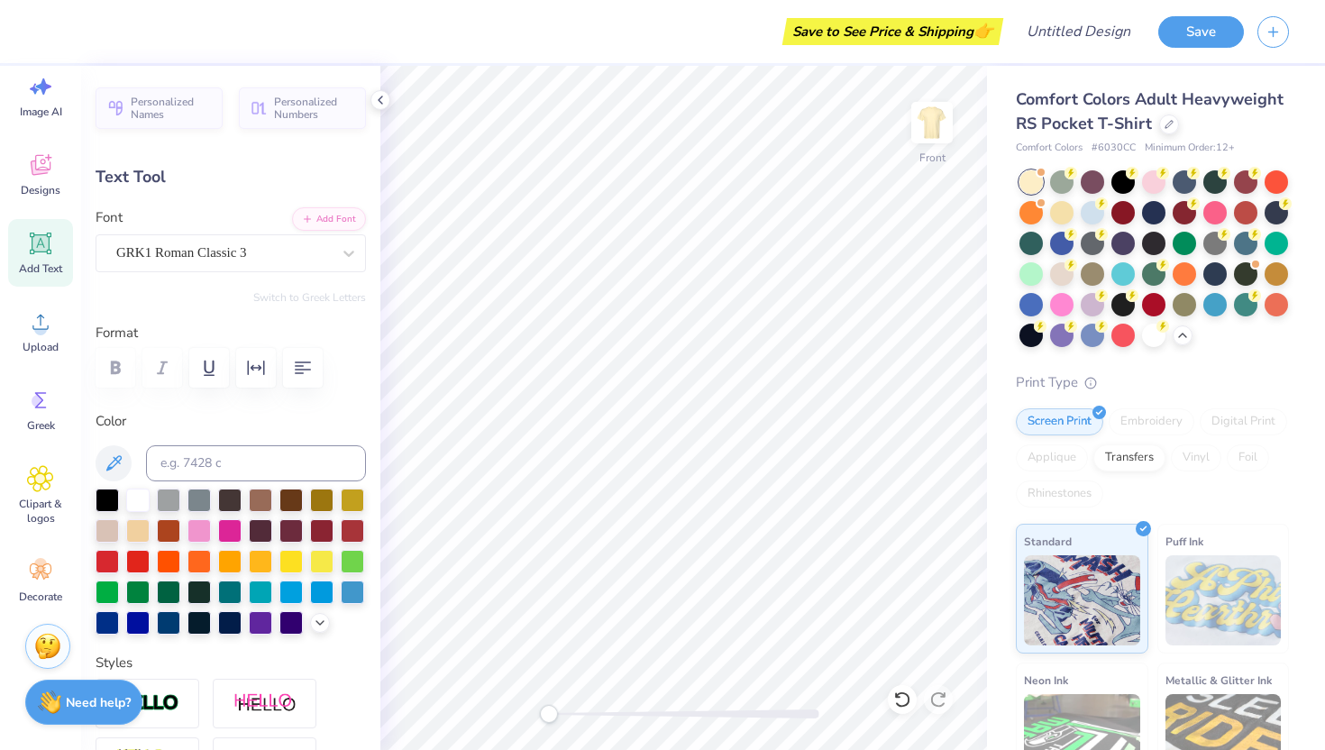
type input "0.60"
type input "10.27"
type input "0.95"
type input "0.61"
type input "7.55"
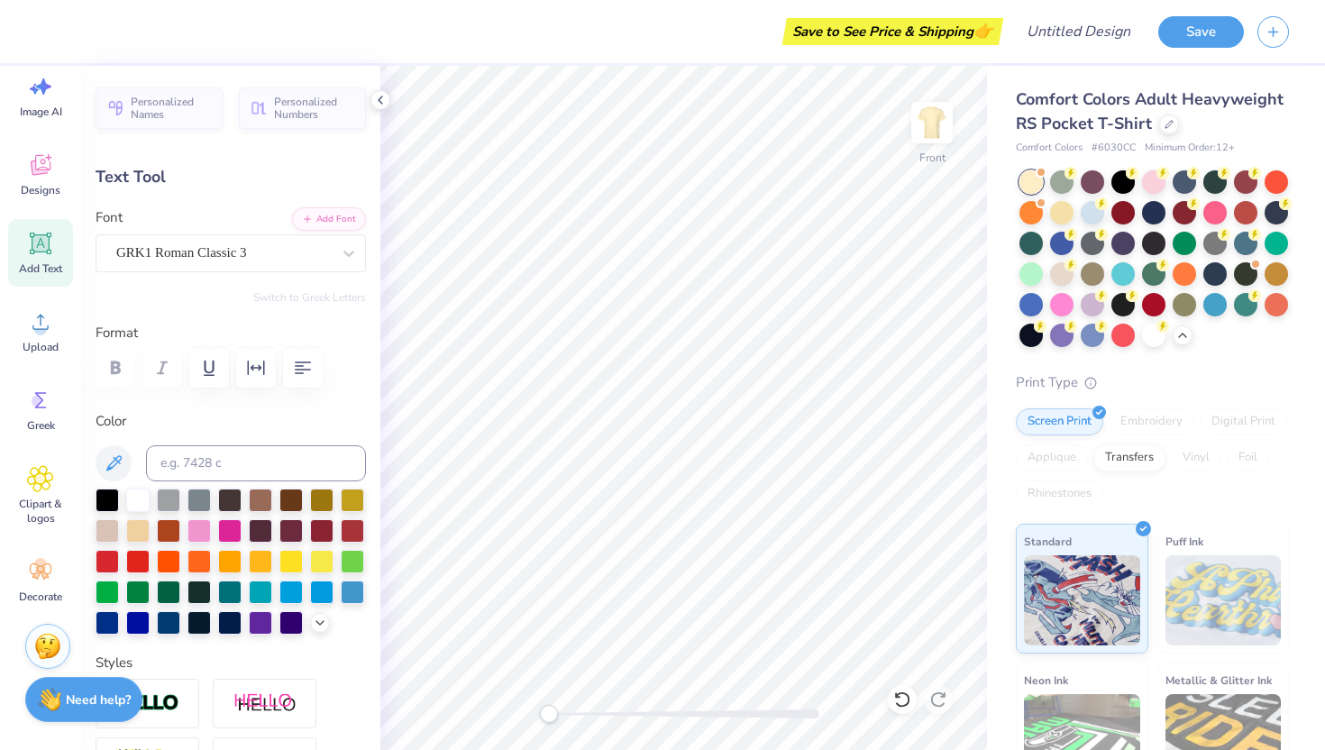
click at [75, 703] on strong "Need help?" at bounding box center [98, 699] width 65 height 17
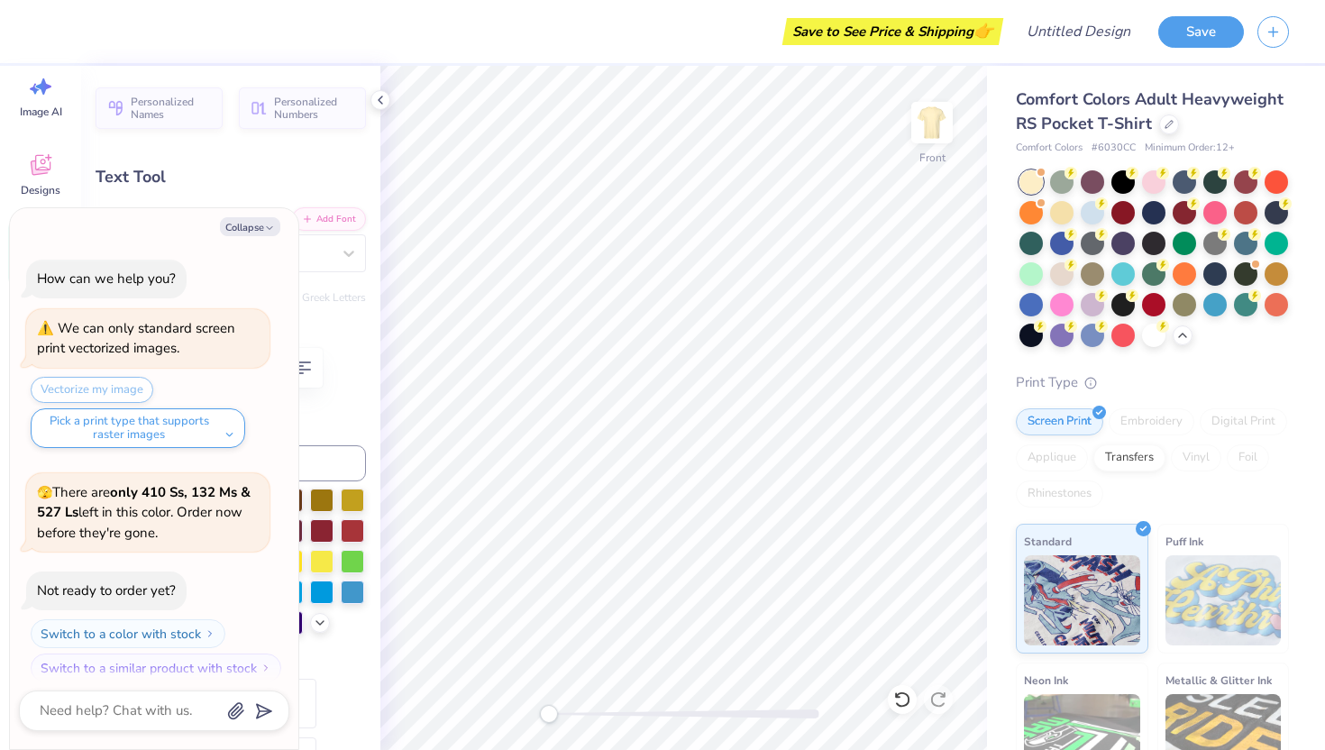
scroll to position [194, 0]
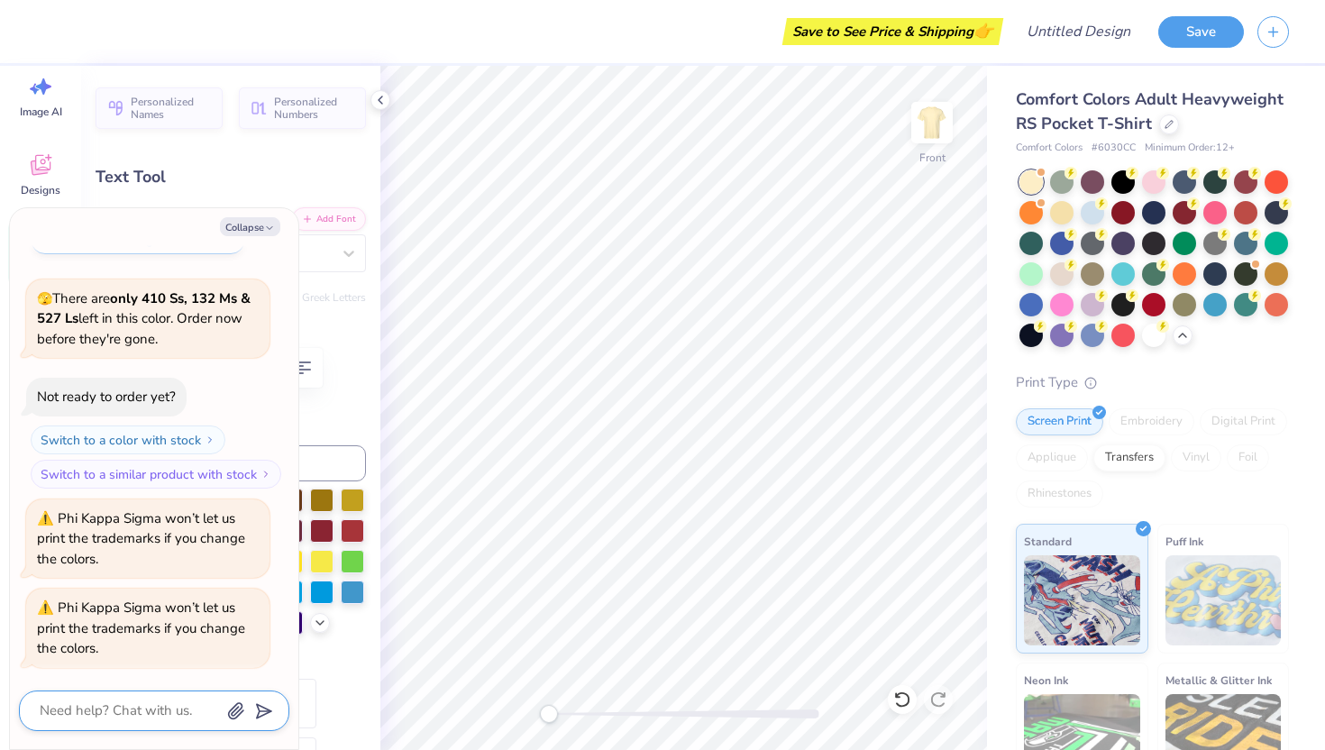
click at [57, 719] on textarea at bounding box center [129, 710] width 183 height 24
type textarea "x"
type textarea "i"
type textarea "x"
type textarea "i w"
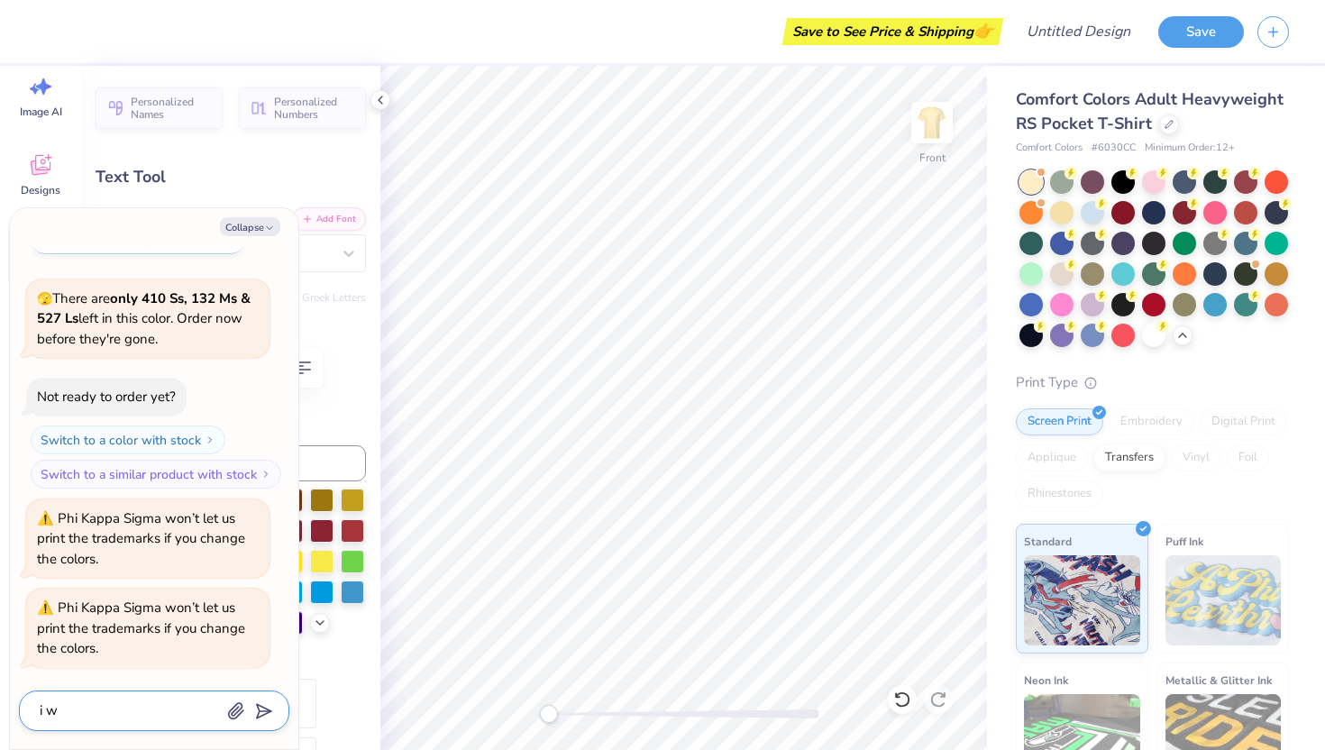
type textarea "x"
type textarea "i wa"
type textarea "x"
type textarea "i wan"
type textarea "x"
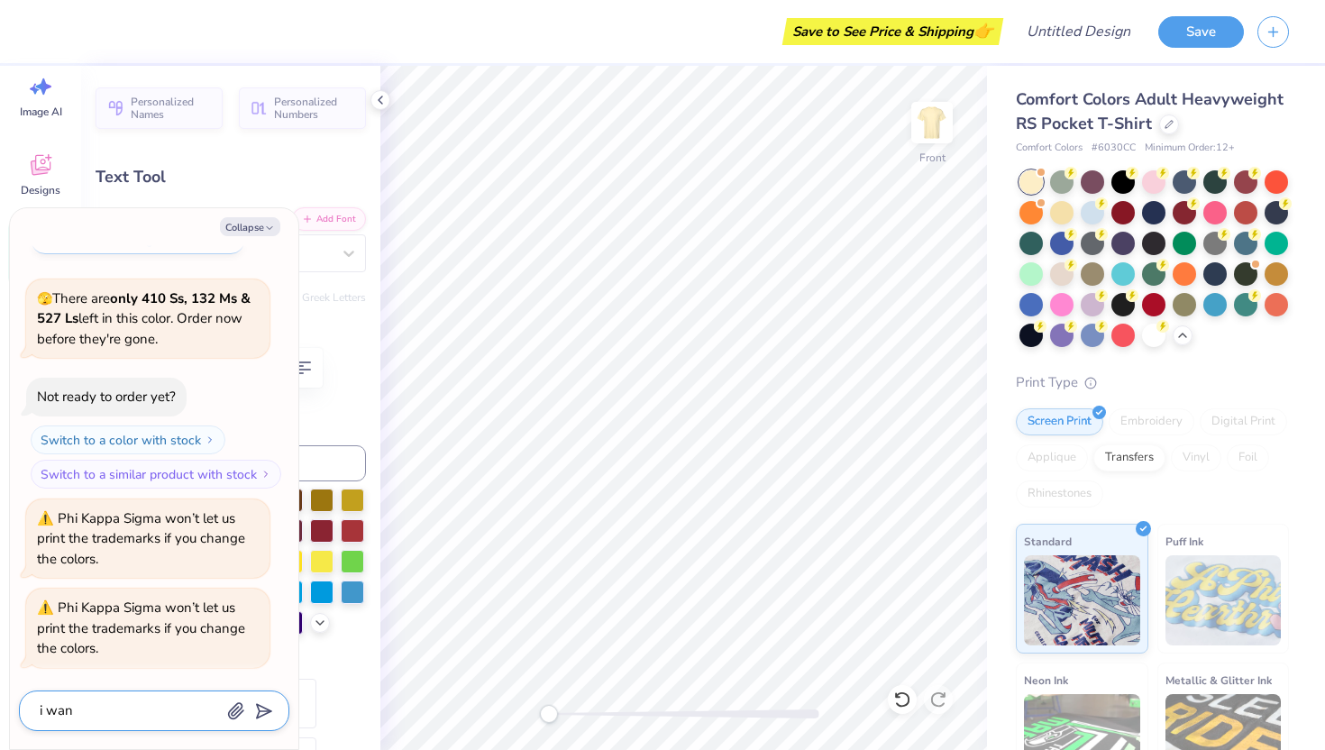
type textarea "i want"
type textarea "x"
type textarea "i want"
type textarea "x"
type textarea "i want t"
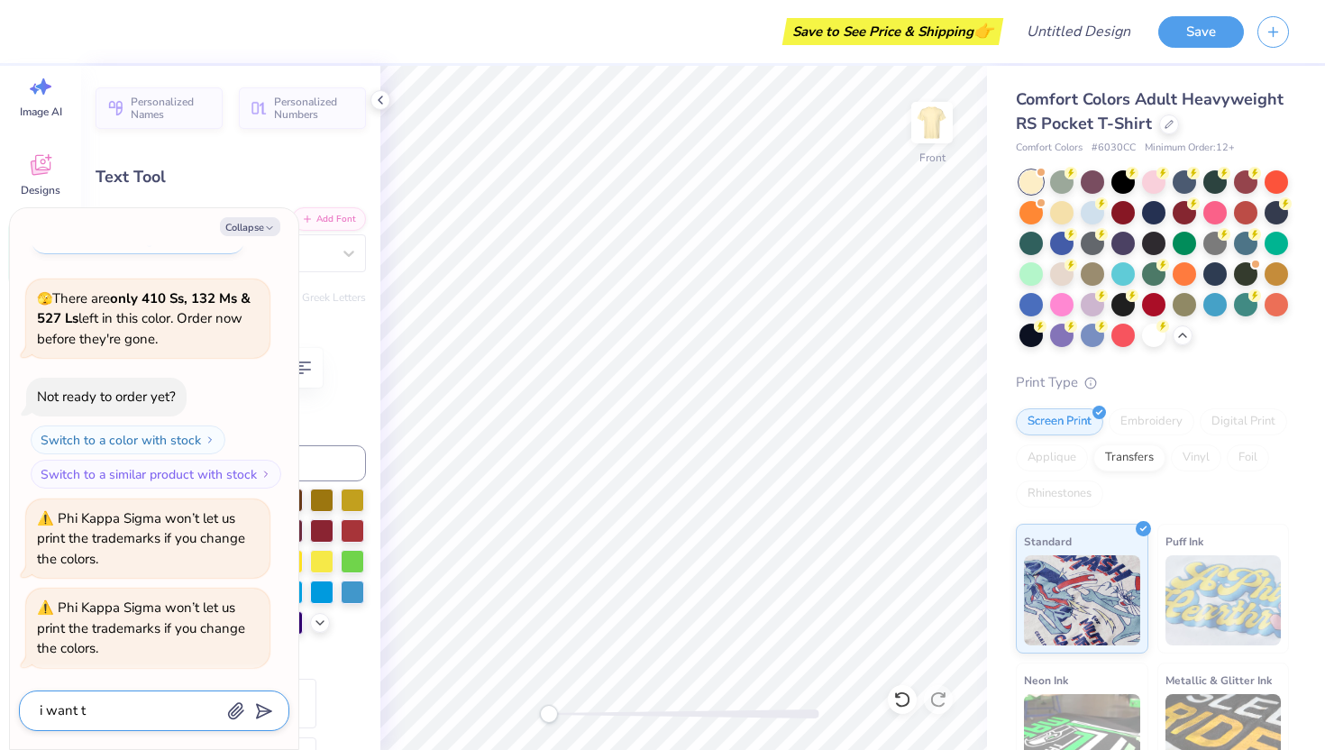
type textarea "x"
type textarea "i want to"
type textarea "x"
type textarea "i want to"
type textarea "x"
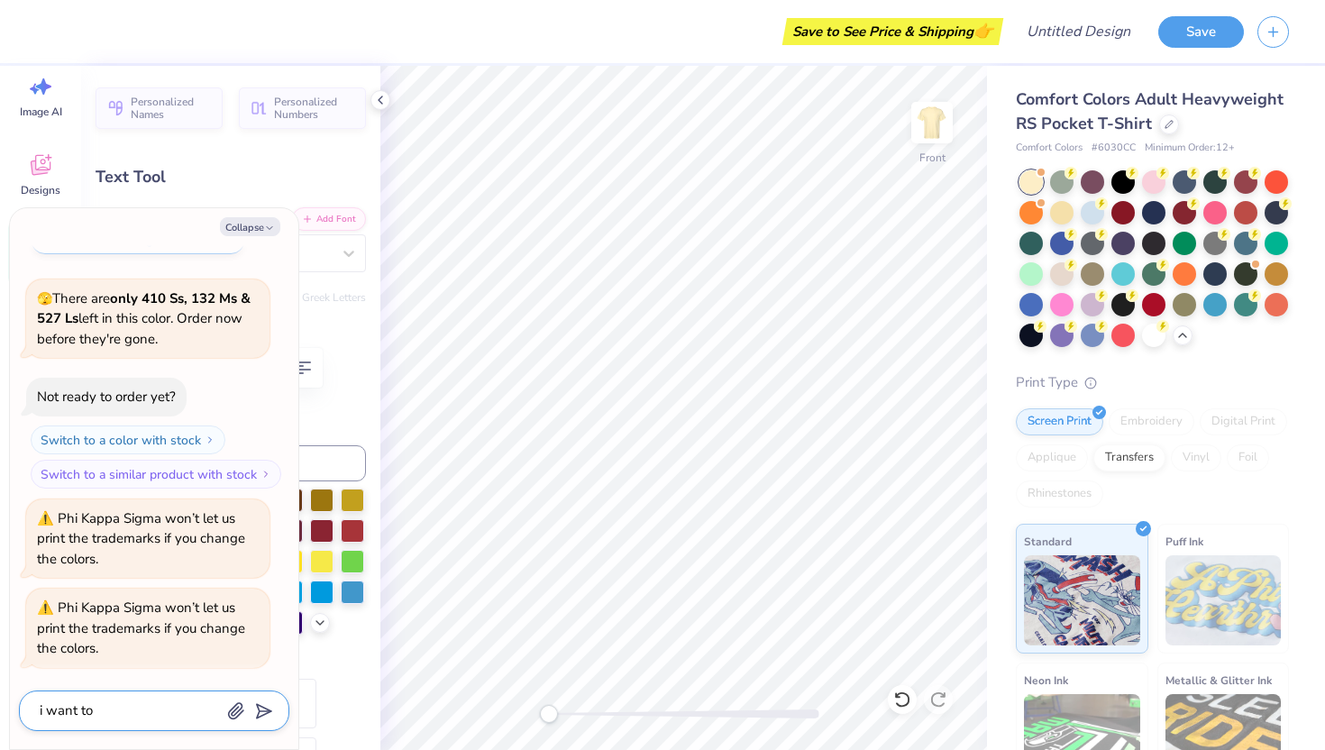
type textarea "i want to a"
type textarea "x"
type textarea "i want to ad"
type textarea "x"
type textarea "i want to add"
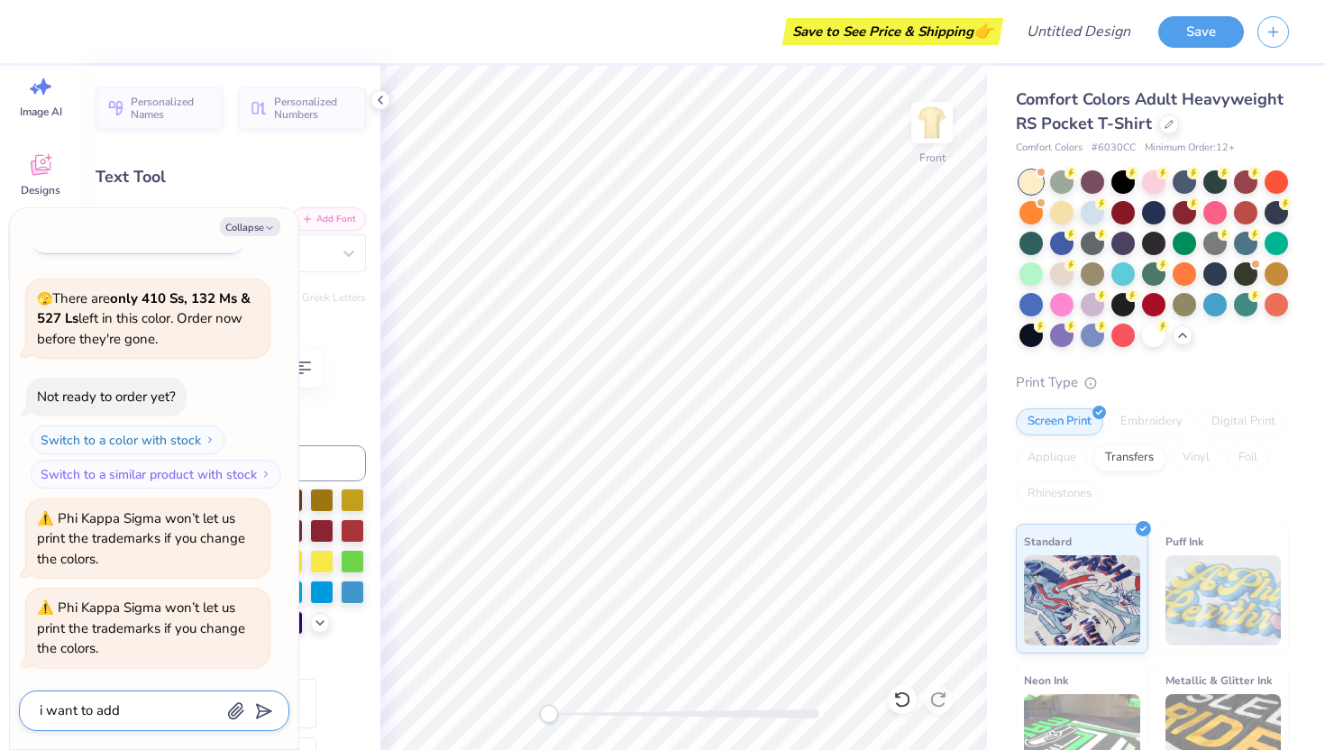
type textarea "x"
type textarea "i want to add"
type textarea "x"
type textarea "i want to add p"
type textarea "x"
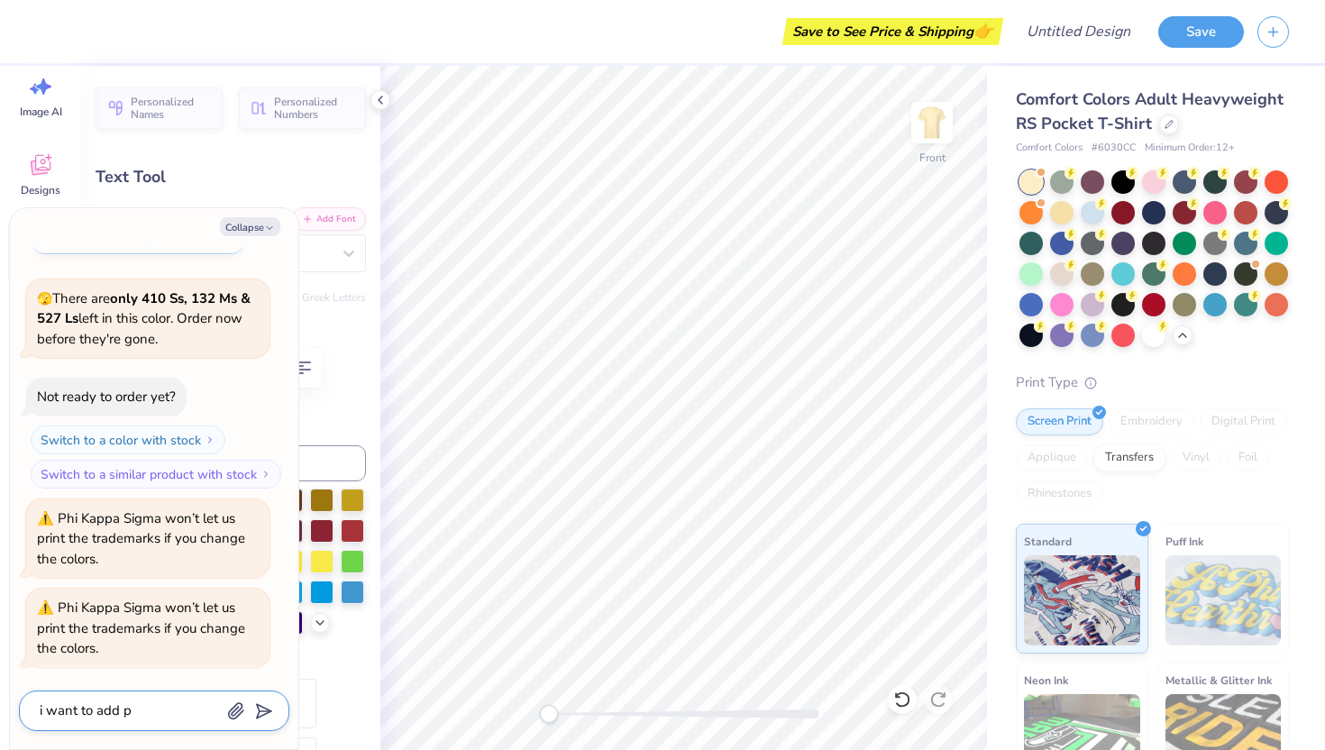
type textarea "i want to add ph"
type textarea "x"
type textarea "i want to add phi"
type textarea "x"
type textarea "i want to add phi"
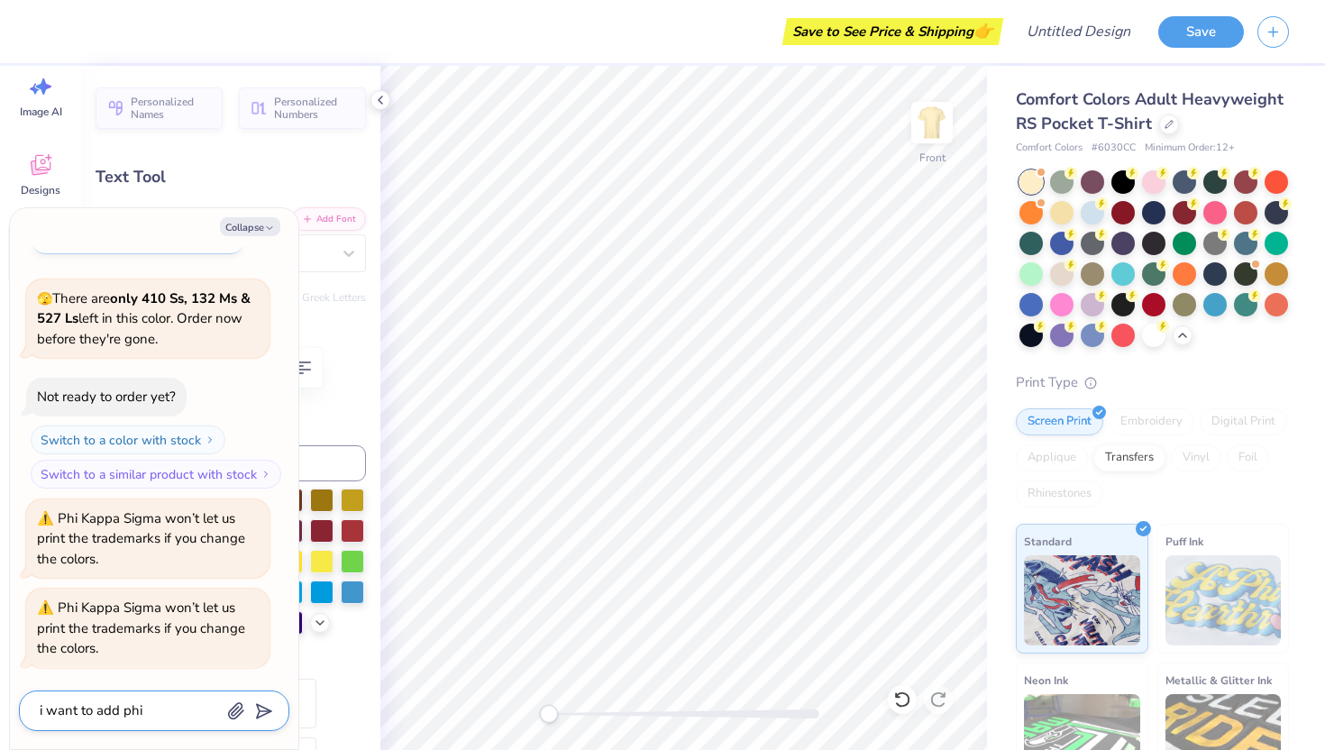
type textarea "x"
type textarea "i want to add phi k"
type textarea "x"
type textarea "i want to add phi ka"
type textarea "x"
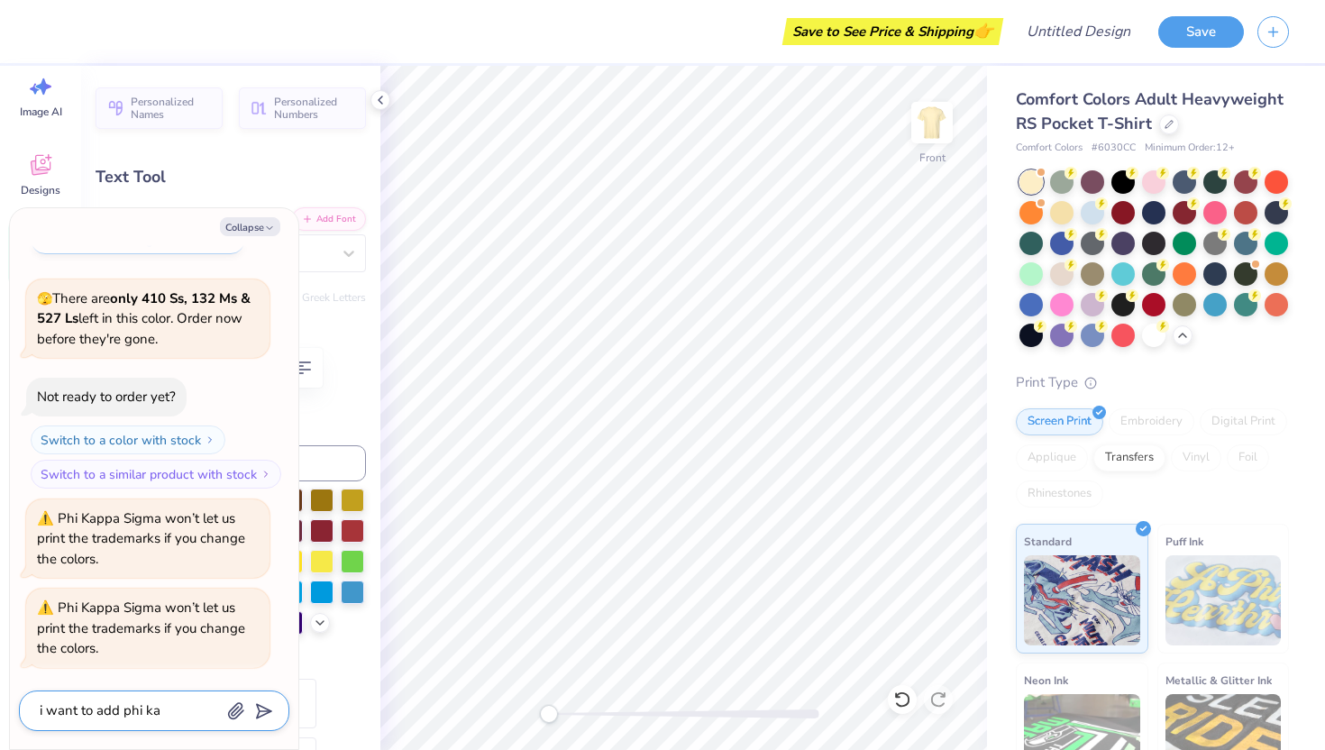
type textarea "i want to add phi kap"
type textarea "x"
type textarea "i want to add phi kapp"
type textarea "x"
type textarea "i want to add phi kappa"
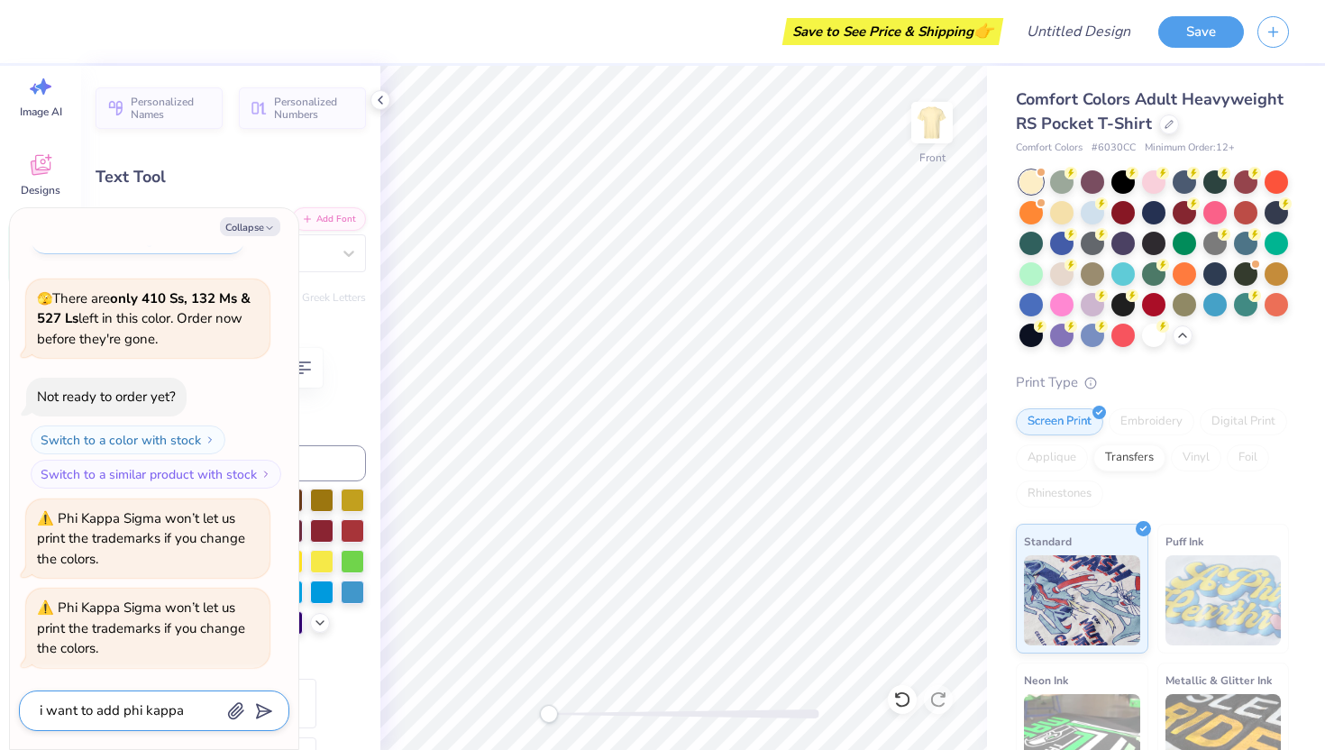
type textarea "x"
type textarea "i want to add phi kappa"
type textarea "x"
type textarea "i want to add phi kappa p"
type textarea "x"
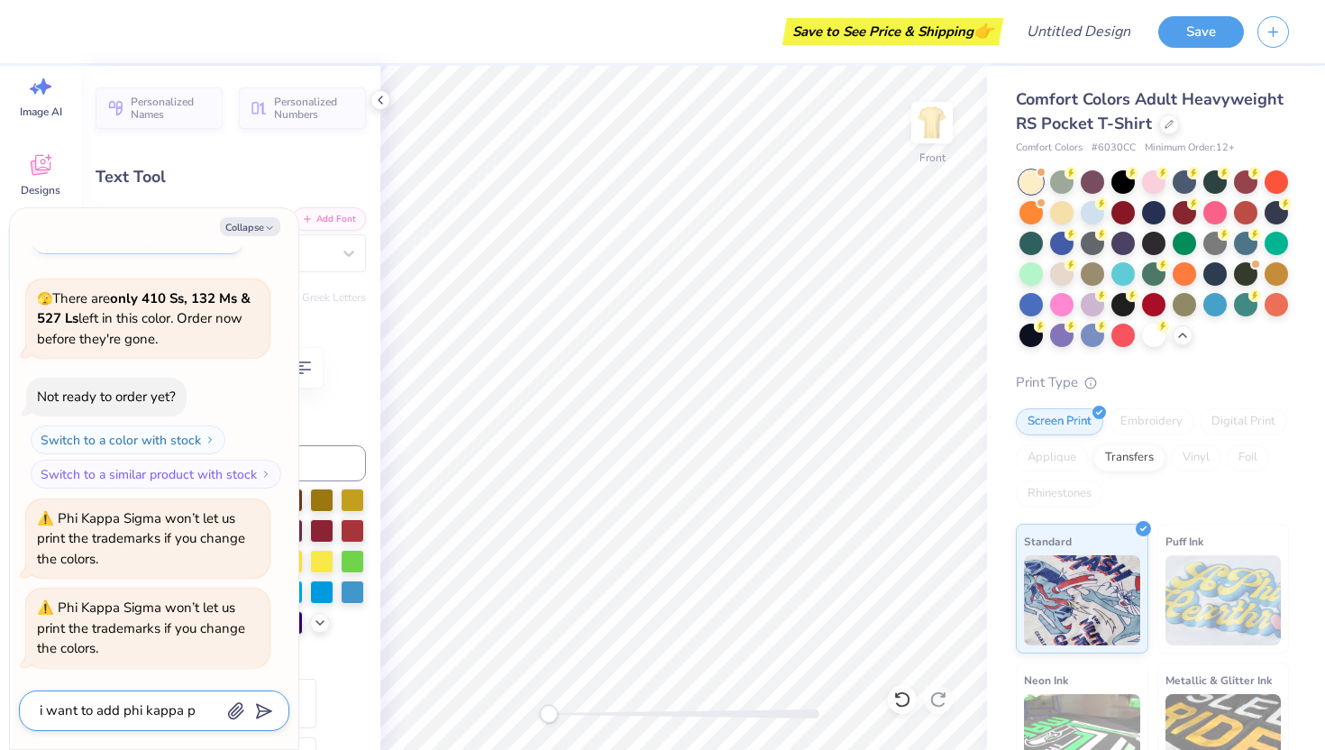
type textarea "i want to add phi kappa ps"
type textarea "x"
type textarea "i want to add phi kappa psi"
type textarea "x"
type textarea "i want to add phi kappa psi"
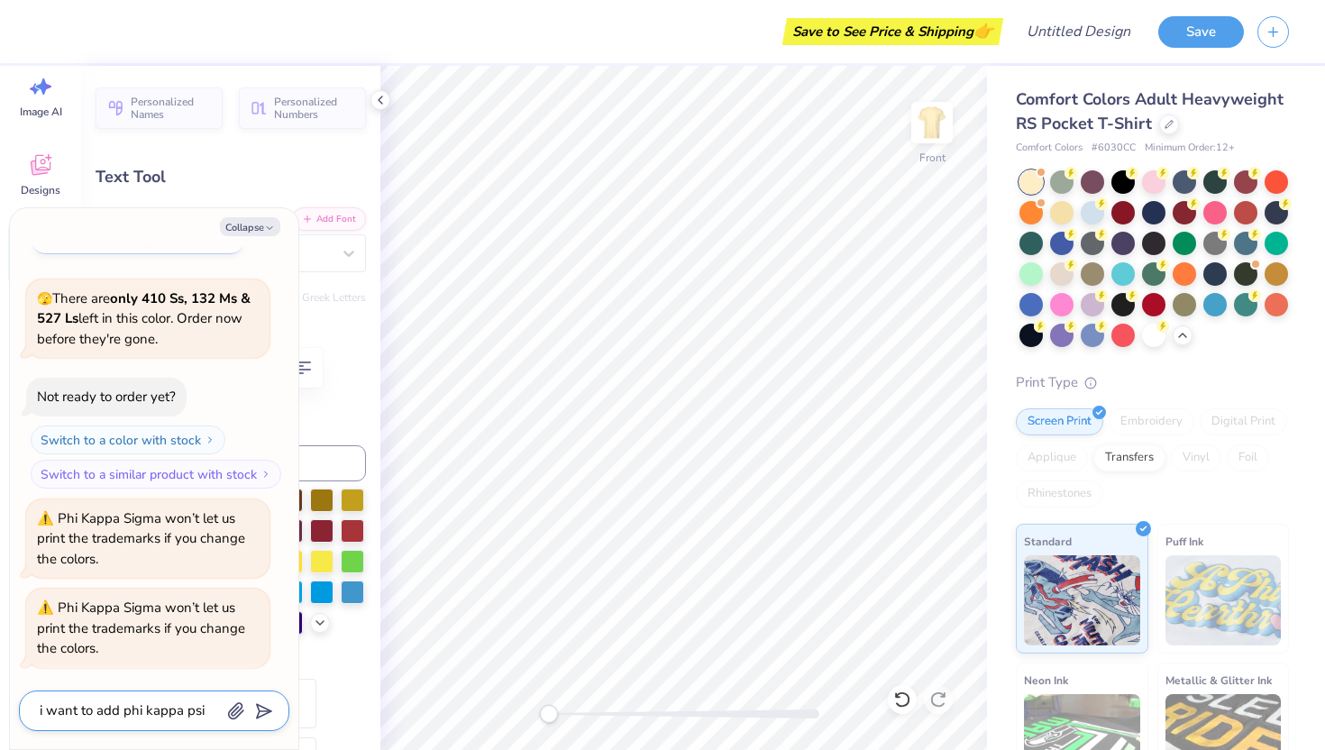
type textarea "x"
type textarea "i want to add phi kappa psi g"
type textarea "x"
type textarea "i want to add phi kappa psi gr"
type textarea "x"
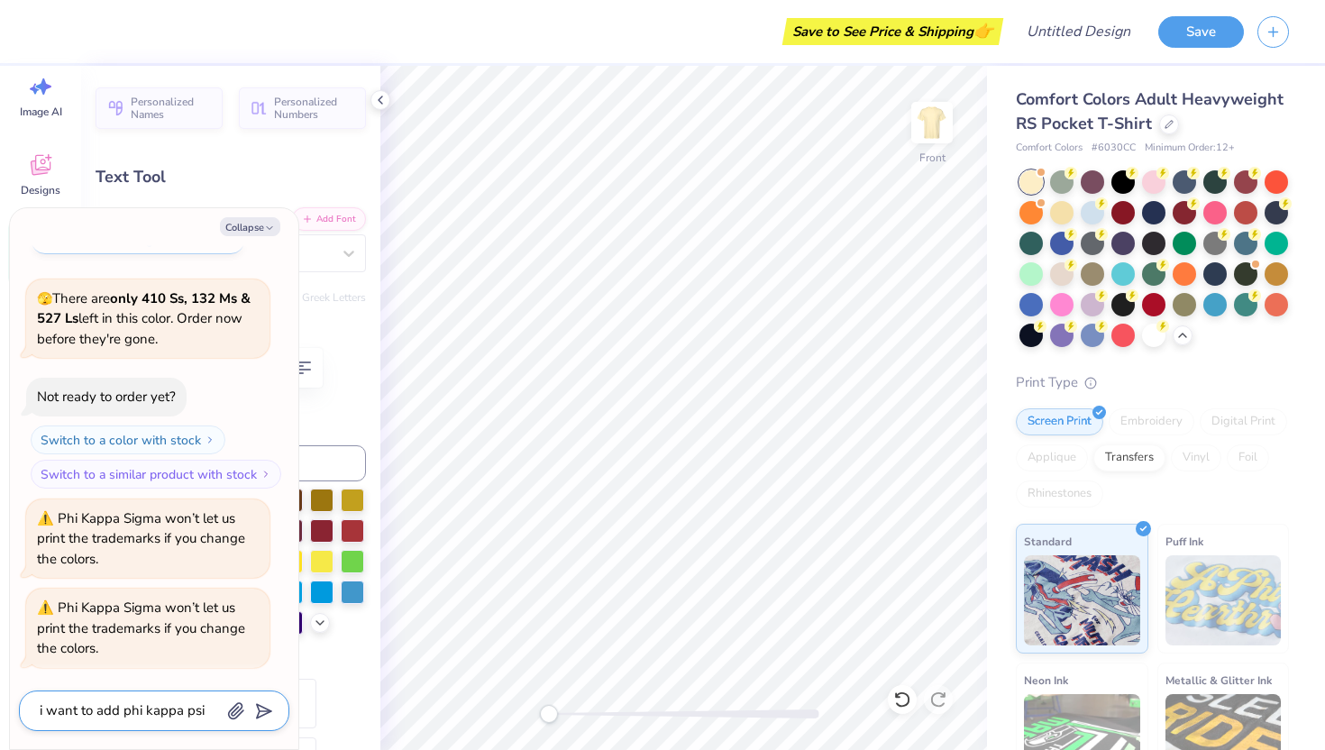
type textarea "i want to add phi kappa psi gre"
type textarea "x"
type textarea "i want to add phi kappa psi gree"
type textarea "x"
type textarea "i want to add phi kappa psi greek"
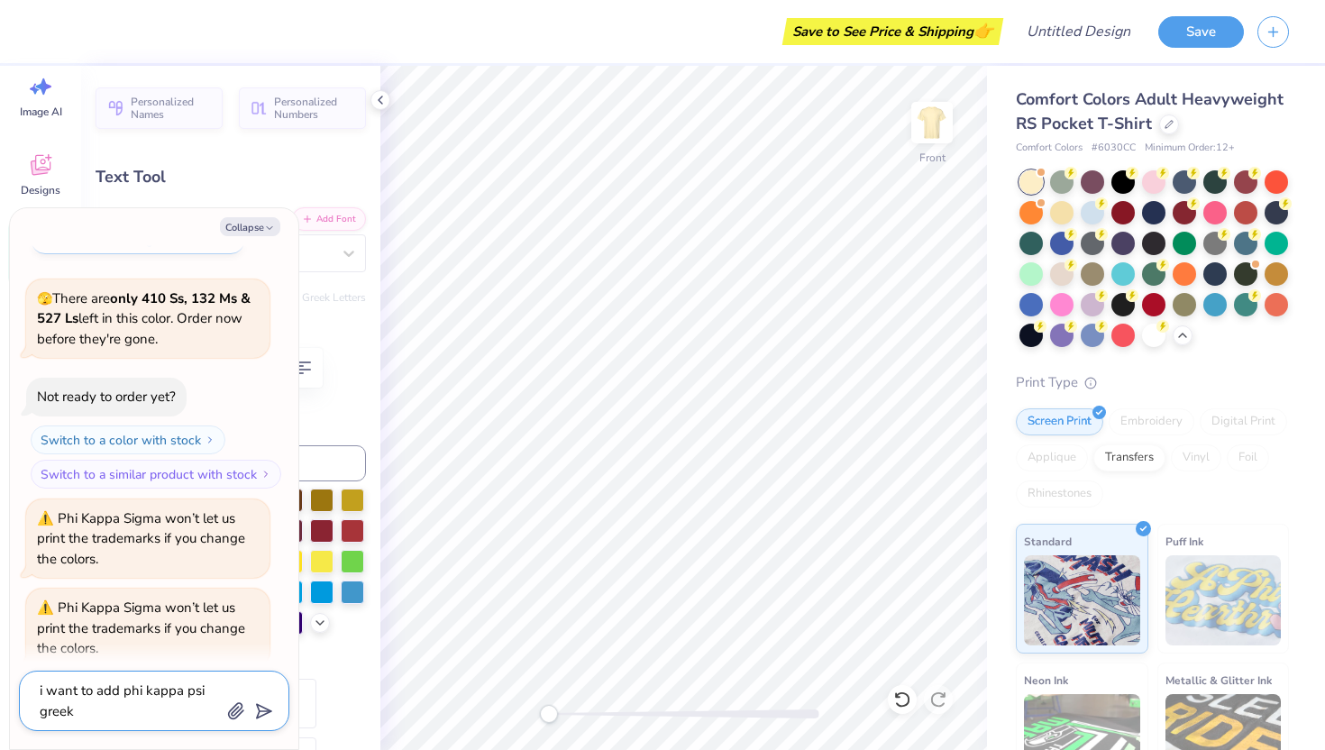
type textarea "x"
type textarea "i want to add phi kappa psi greek"
type textarea "x"
type textarea "i want to add phi kappa psi greek l"
type textarea "x"
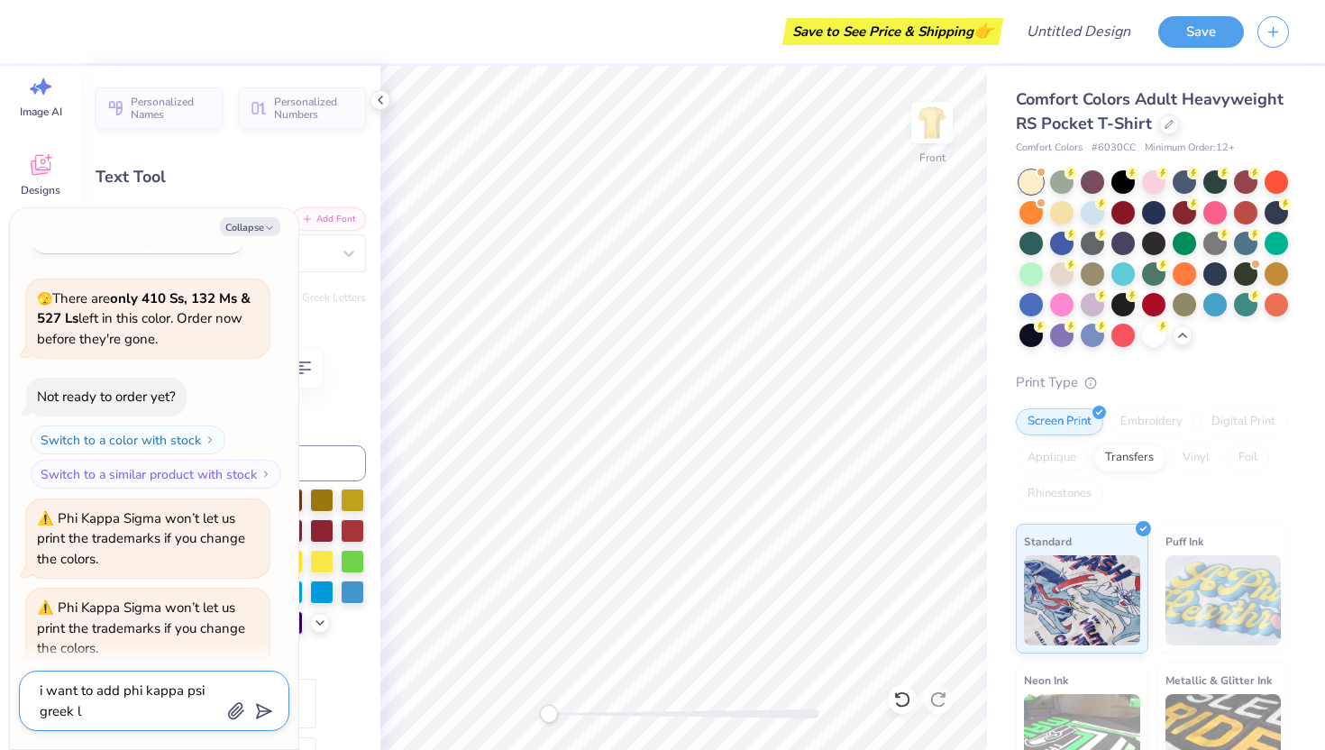
type textarea "i want to add phi kappa psi greek le"
type textarea "x"
type textarea "i want to add phi kappa psi greek let"
type textarea "x"
type textarea "i want to add phi kappa psi greek lett"
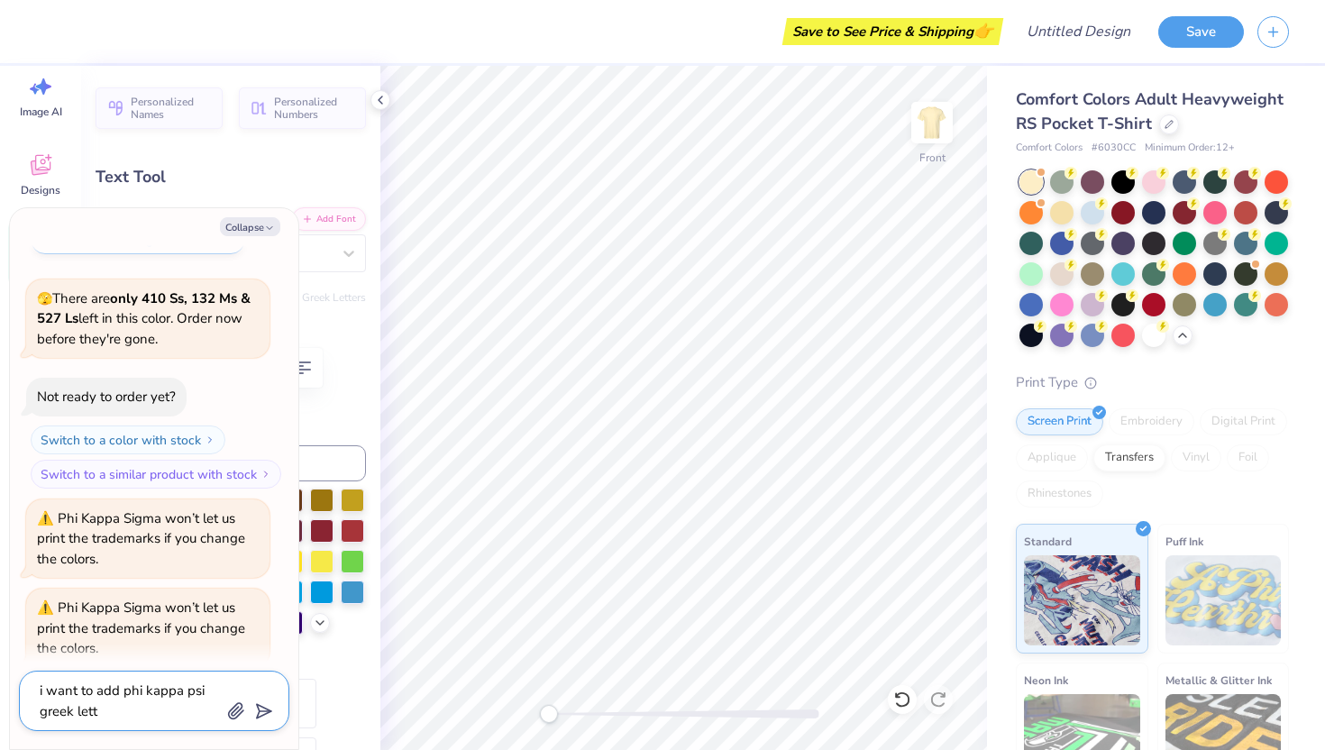
type textarea "x"
type textarea "i want to add phi kappa psi greek letter"
type textarea "x"
type textarea "i want to add phi kappa psi greek letters"
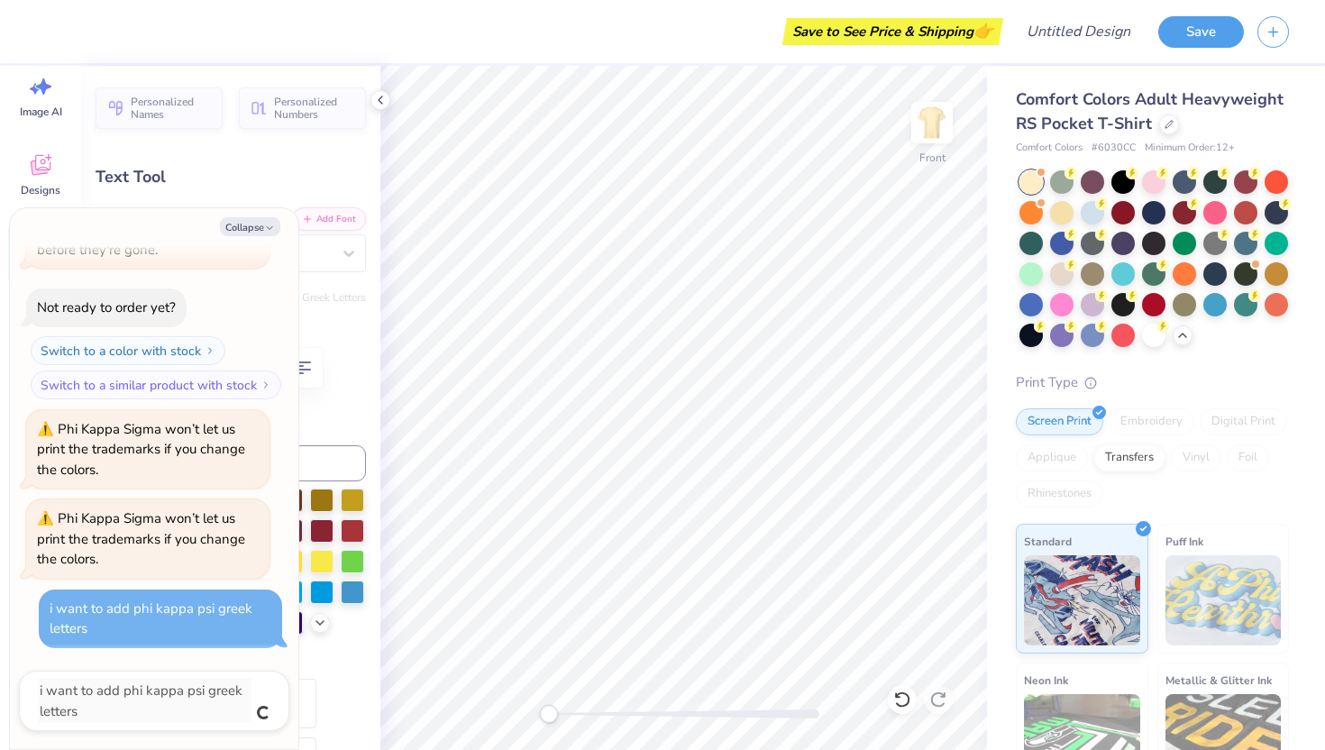
type textarea "x"
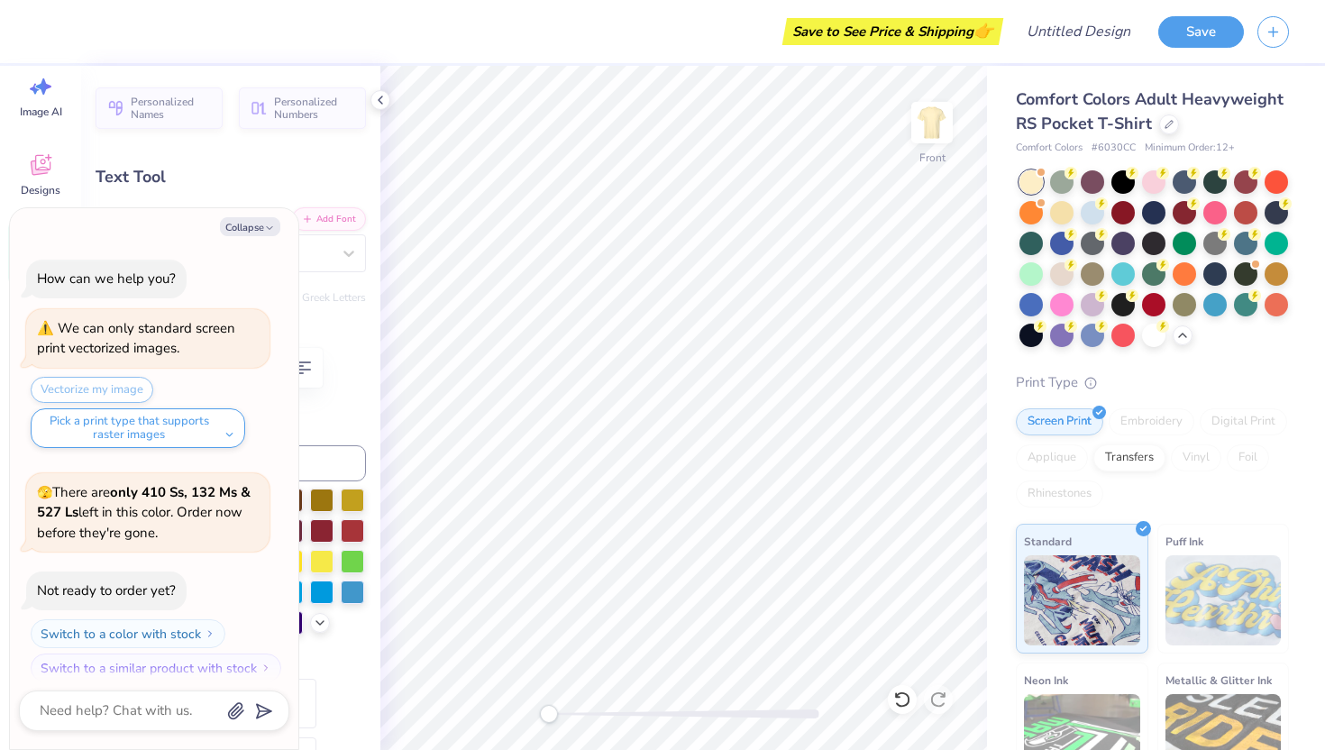
scroll to position [263, 0]
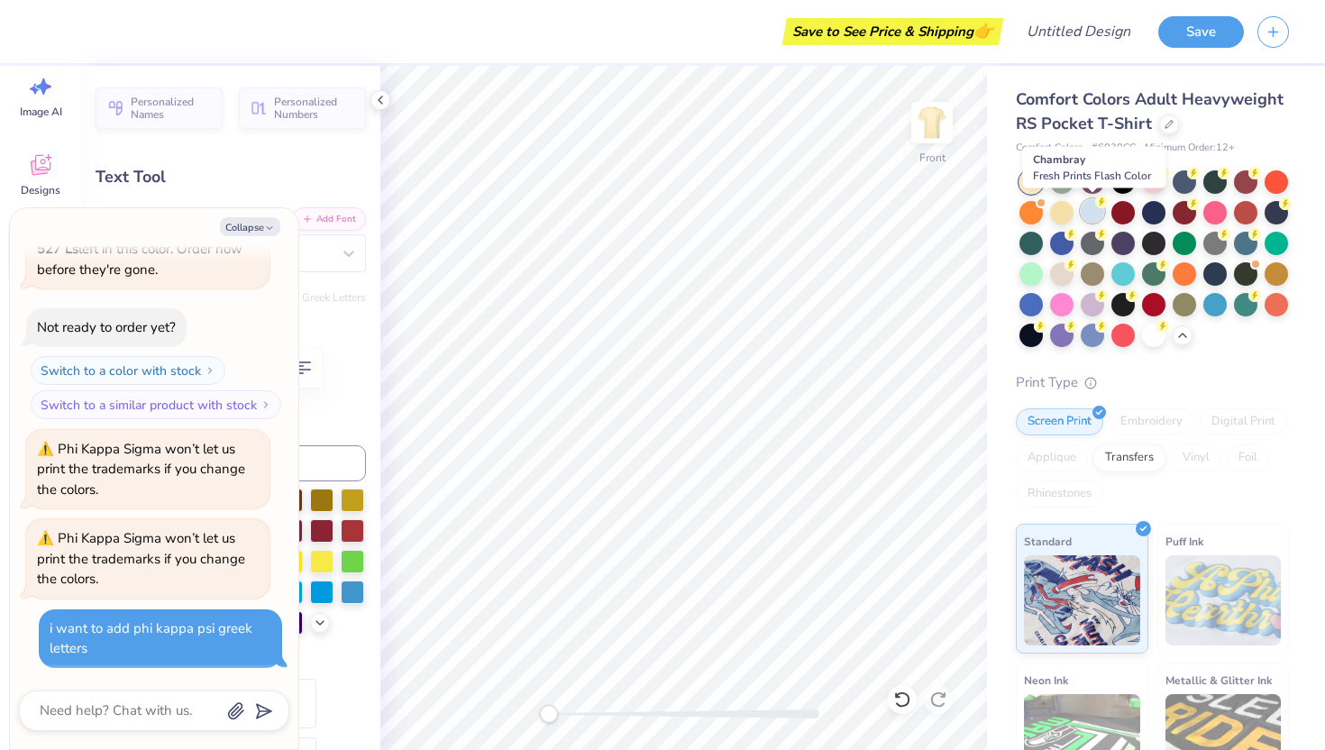
click at [1090, 211] on div at bounding box center [1091, 210] width 23 height 23
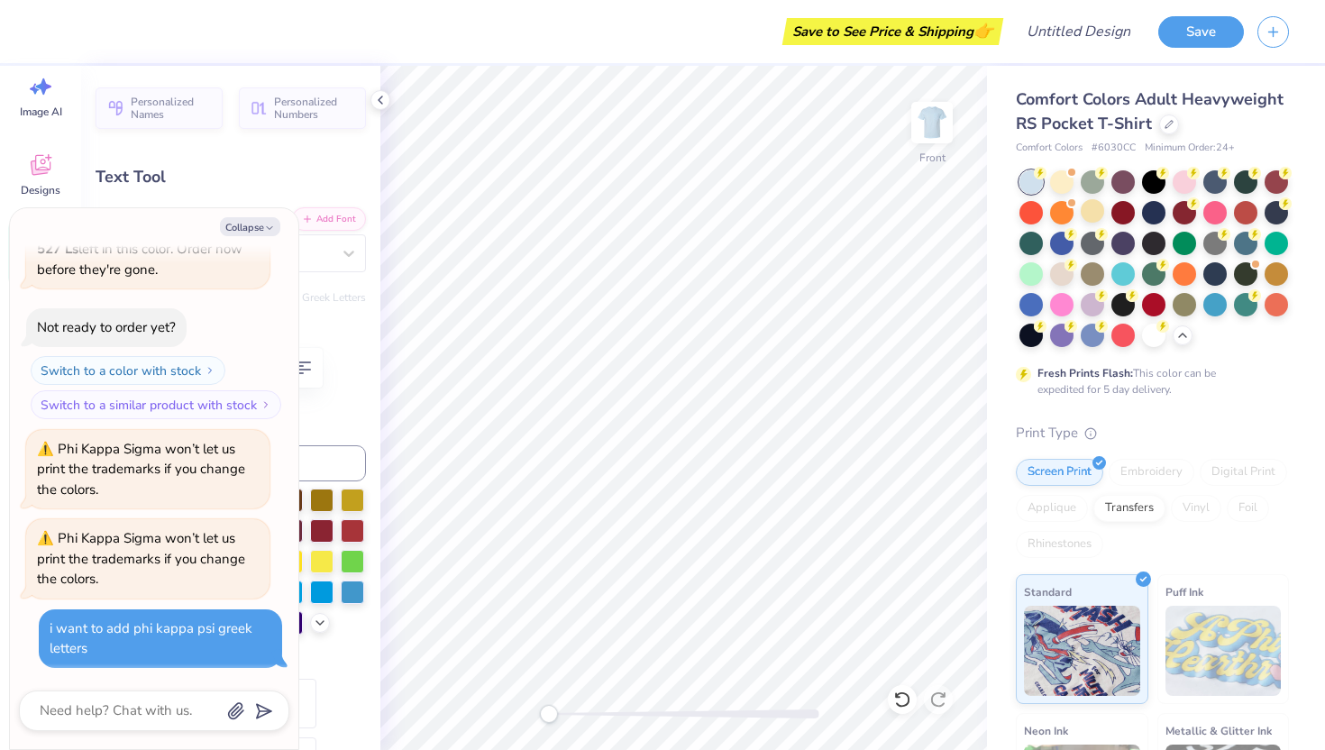
type textarea "x"
type input "-18.3"
type textarea "x"
type input "0.0"
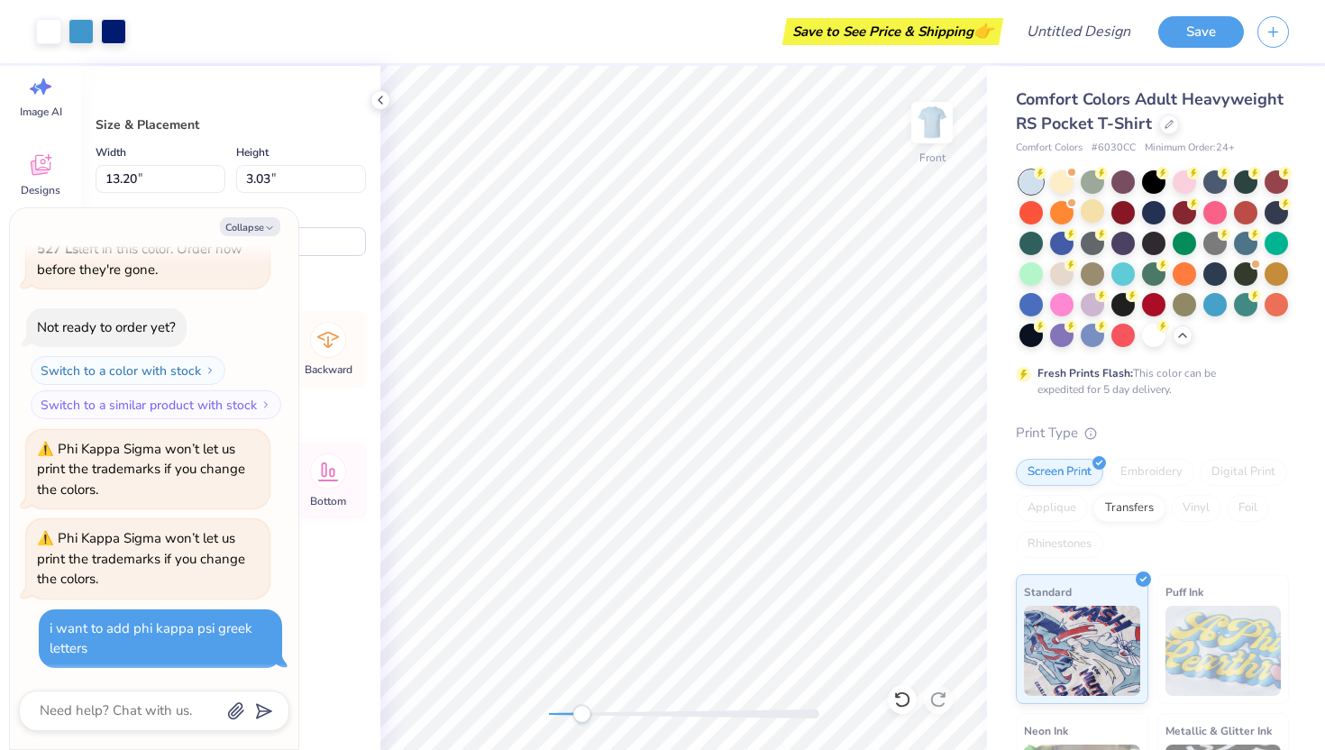
drag, startPoint x: 548, startPoint y: 715, endPoint x: 581, endPoint y: 715, distance: 33.3
click at [581, 715] on div "Accessibility label" at bounding box center [581, 714] width 18 height 18
type textarea "x"
type input "10.63"
type input "2.18"
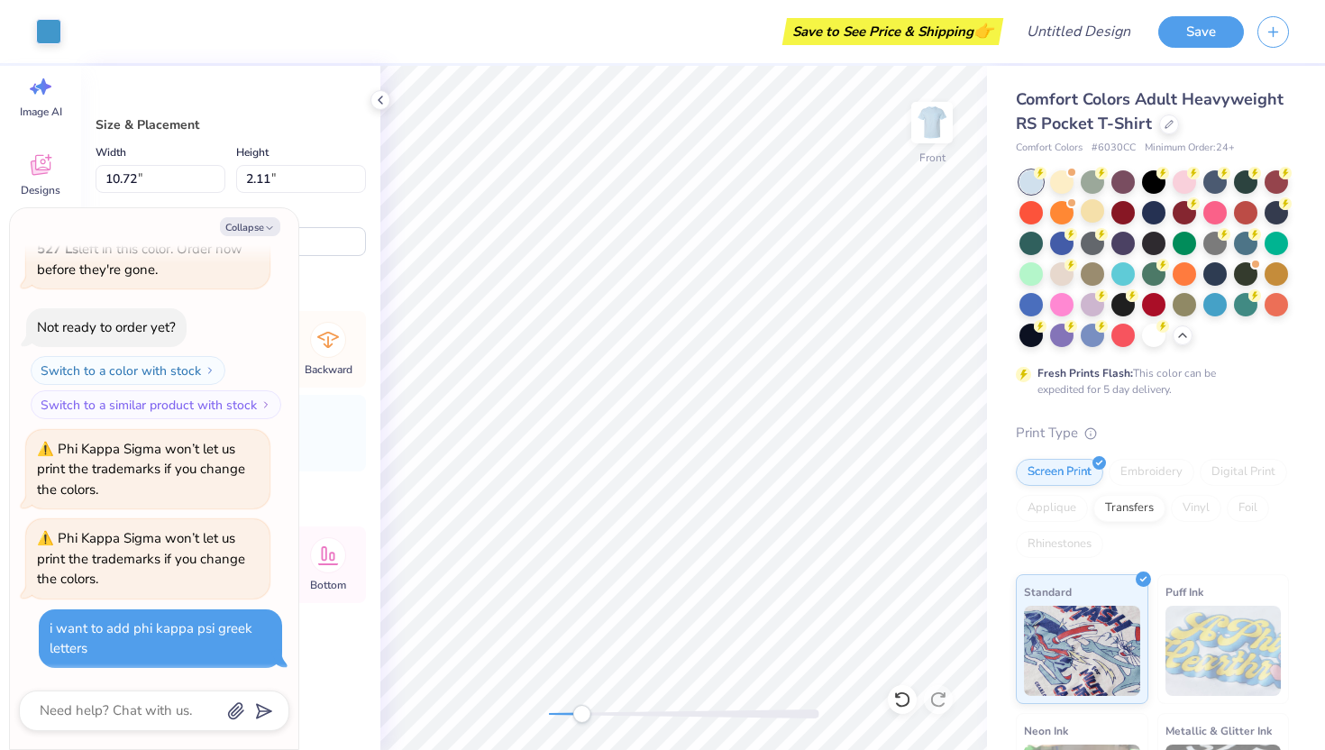
type input "5.57"
type textarea "x"
type input "10.72"
type input "2.11"
type input "5.44"
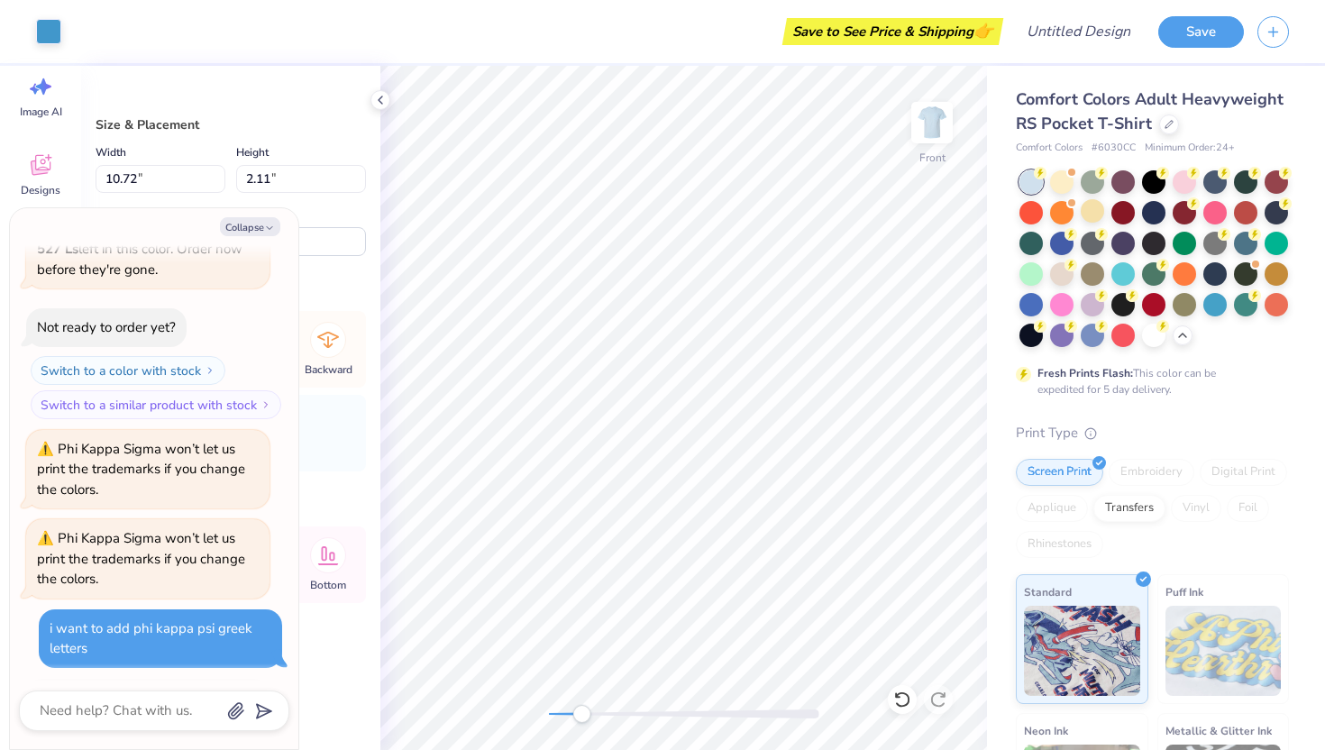
scroll to position [369, 0]
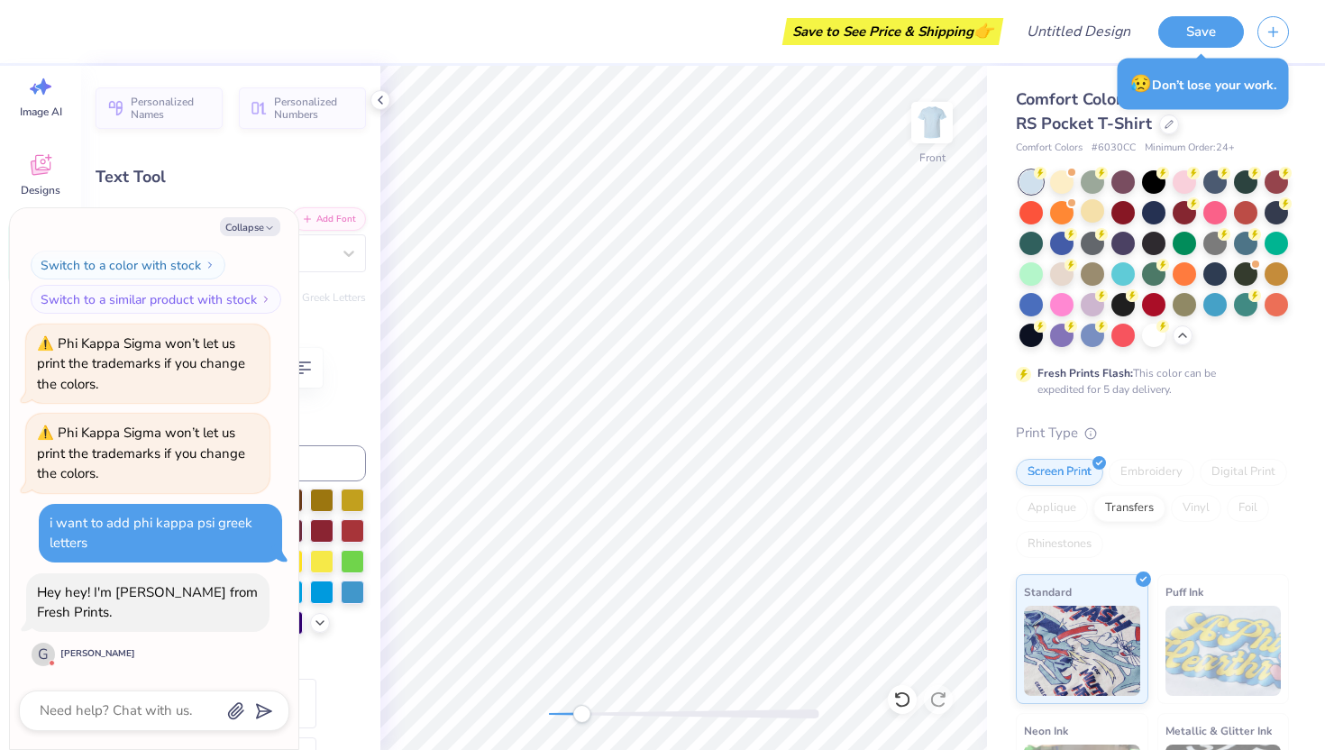
type textarea "x"
type input "0.90"
type input "0.52"
type input "10.53"
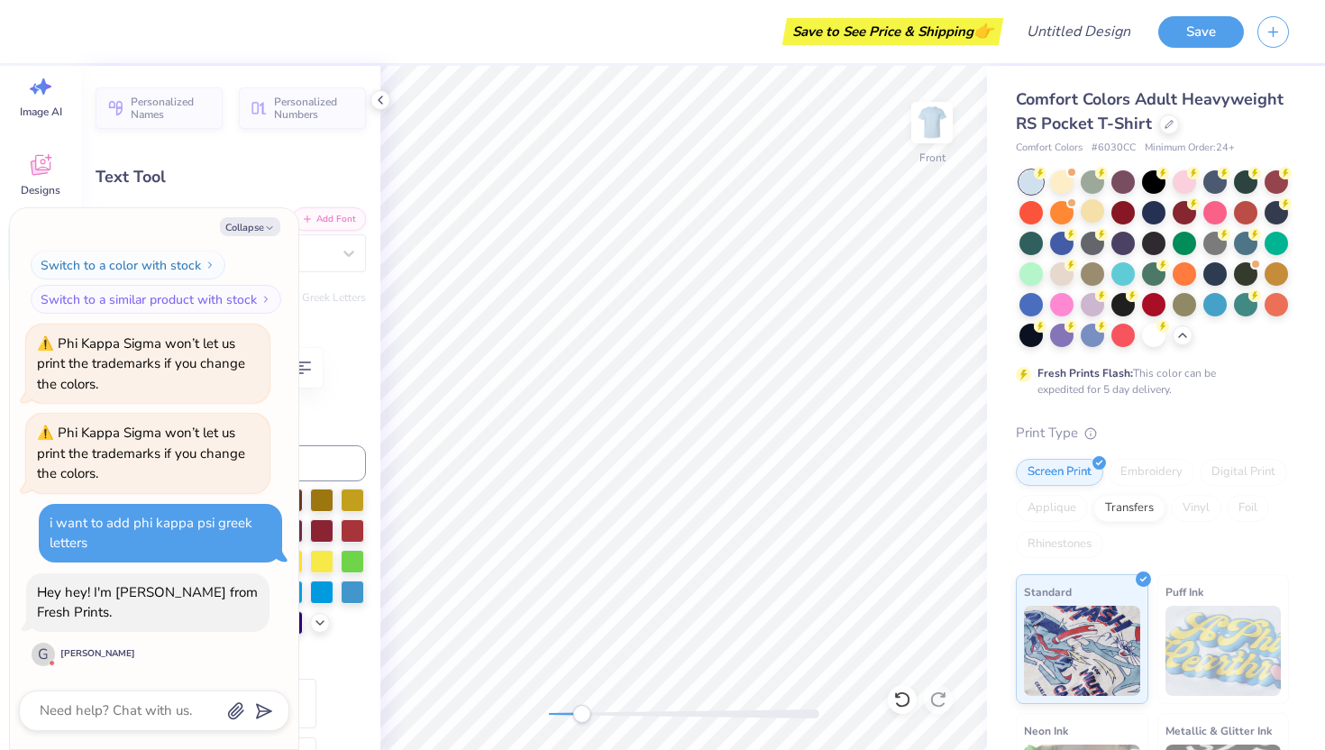
type textarea "x"
type input "1.07"
type input "0.62"
type input "10.27"
type textarea "x"
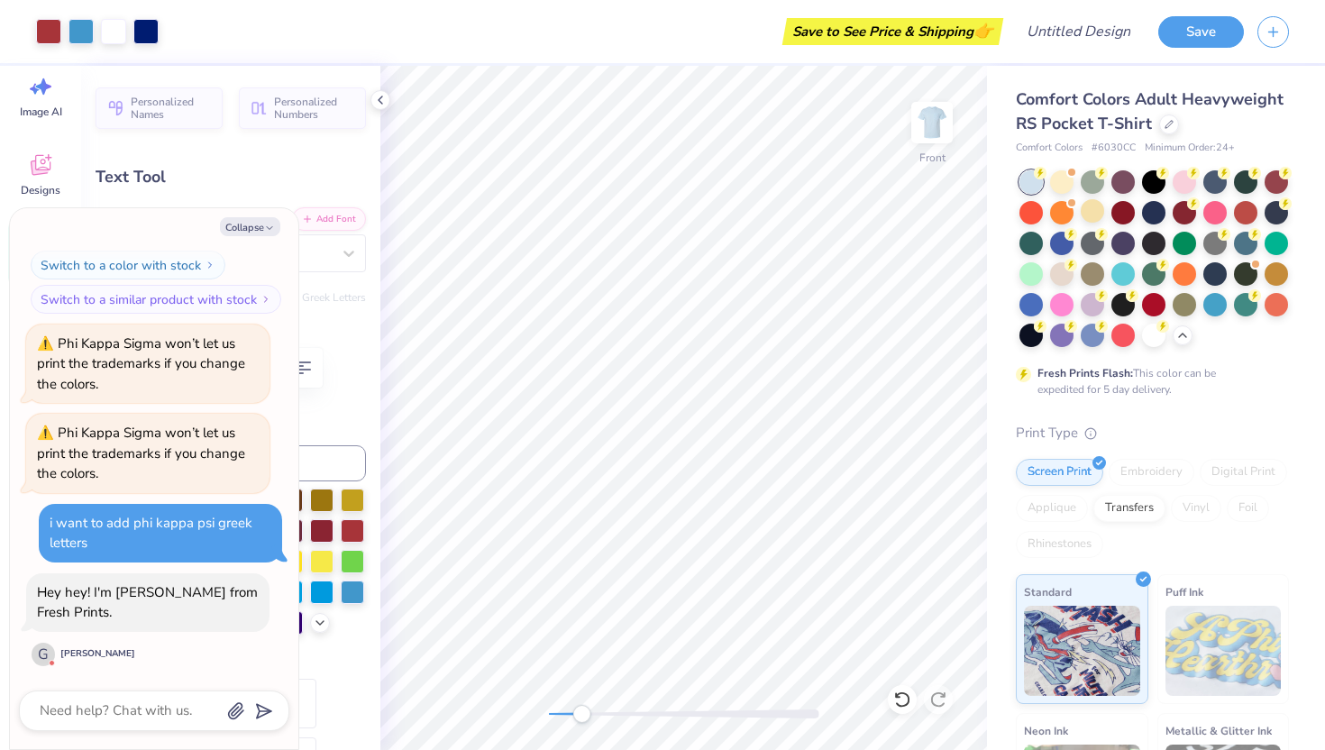
type input "0.0"
click at [105, 700] on textarea at bounding box center [129, 710] width 183 height 24
type textarea "x"
type textarea "h"
type textarea "x"
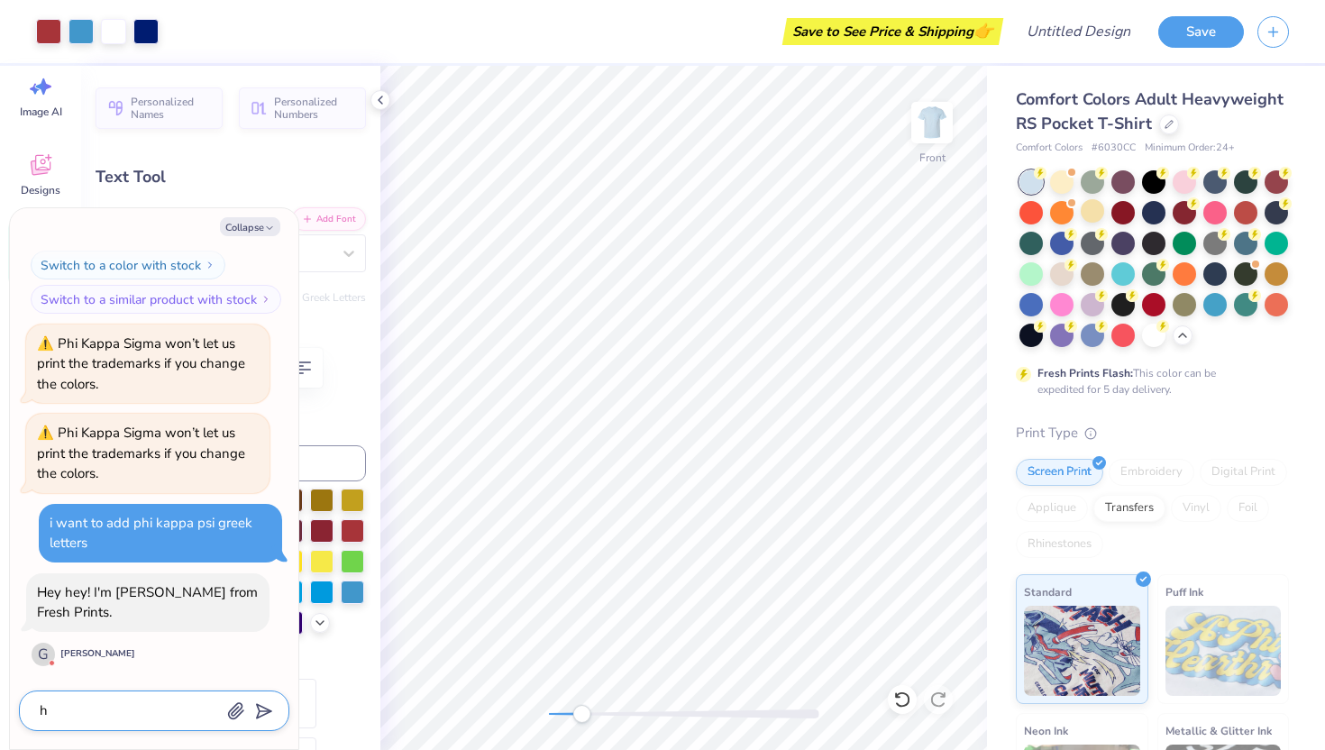
type textarea "hi"
type textarea "x"
type textarea "hi!"
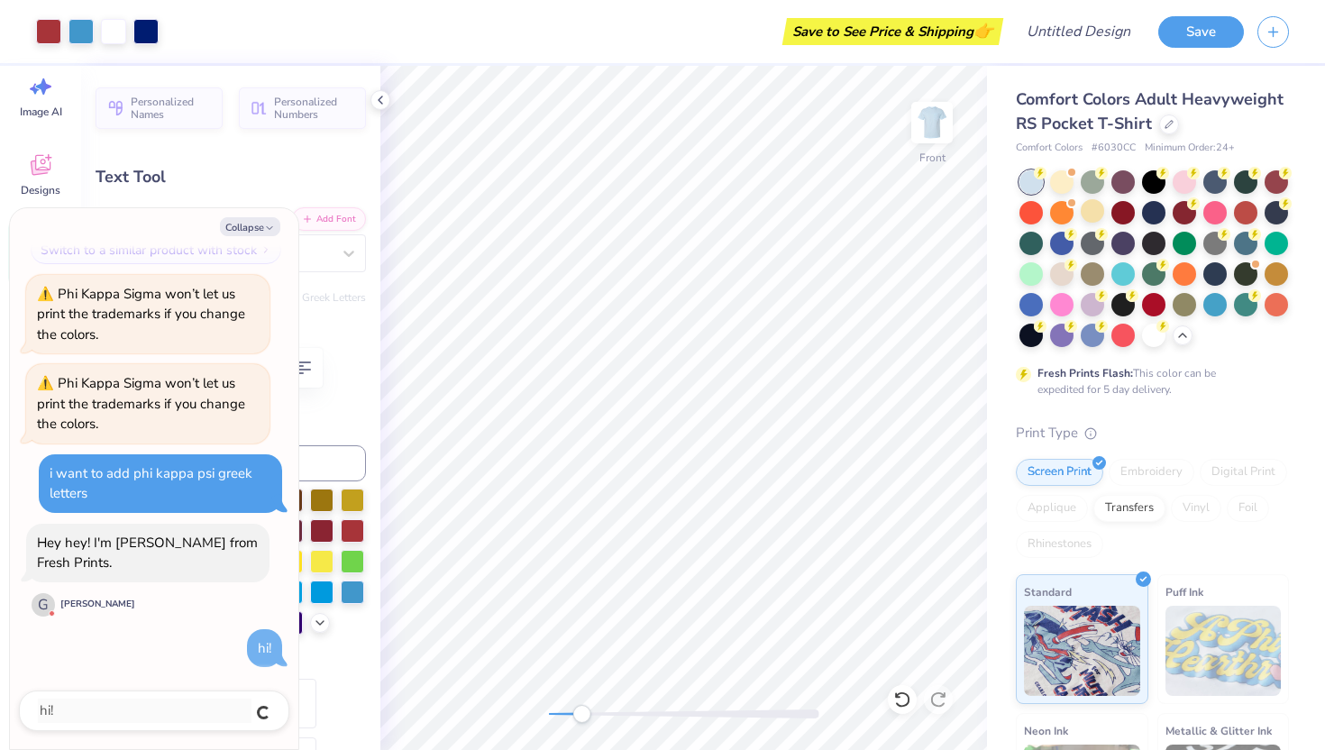
type textarea "x"
click at [380, 96] on polyline at bounding box center [380, 99] width 4 height 7
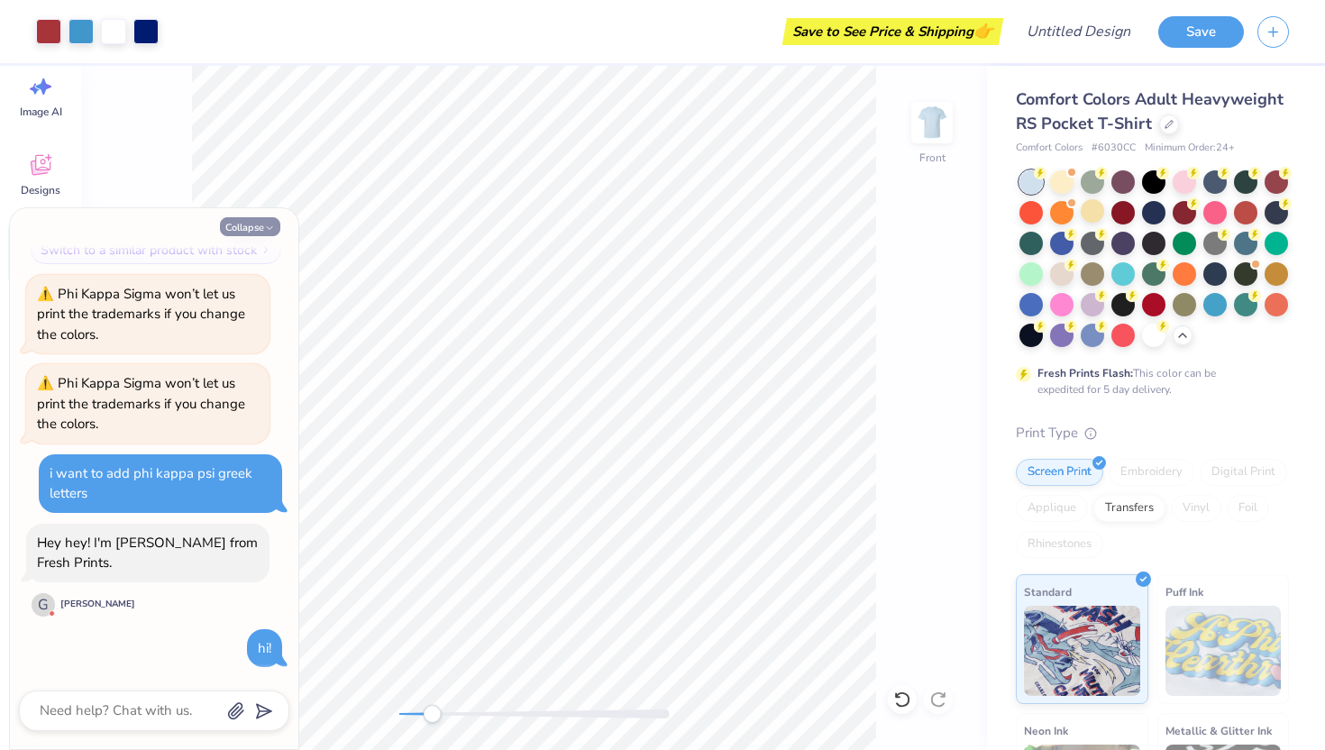
click at [243, 227] on button "Collapse" at bounding box center [250, 226] width 60 height 19
type textarea "x"
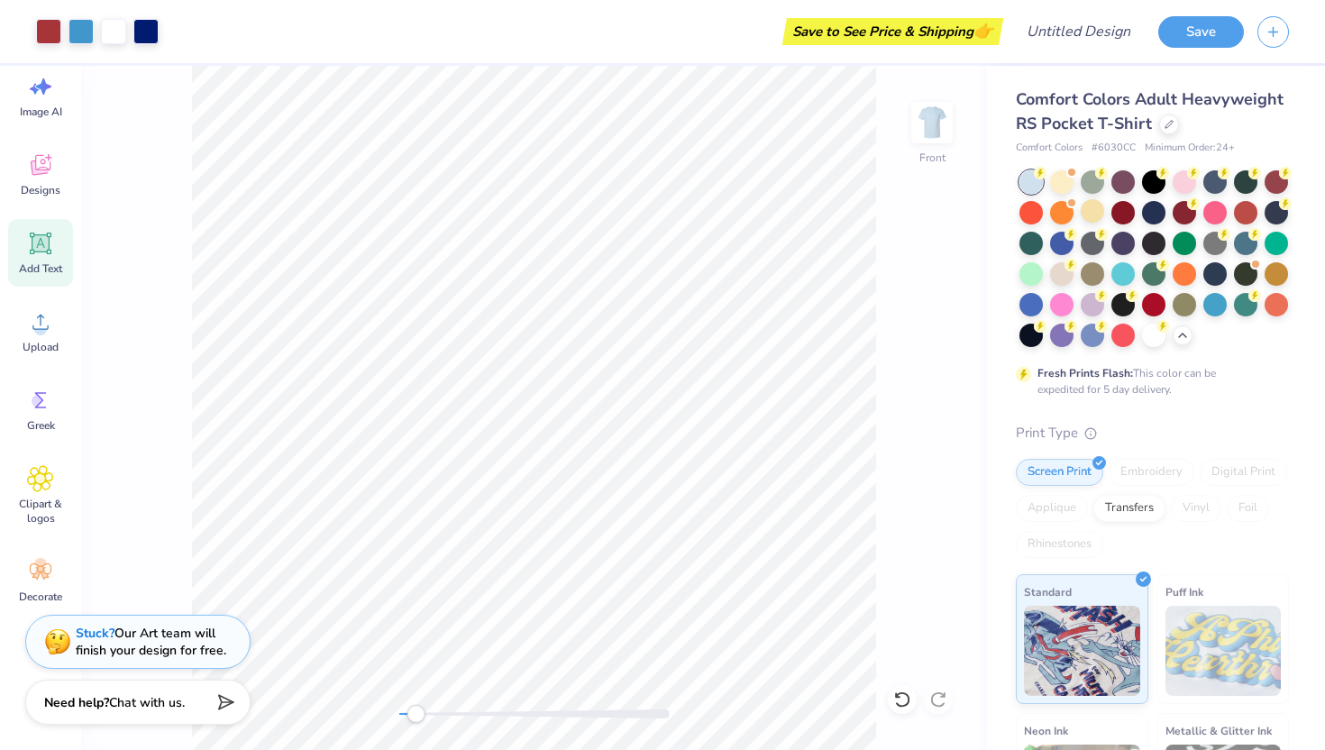
drag, startPoint x: 433, startPoint y: 710, endPoint x: 415, endPoint y: 709, distance: 17.1
click at [415, 709] on div "Accessibility label" at bounding box center [415, 714] width 18 height 18
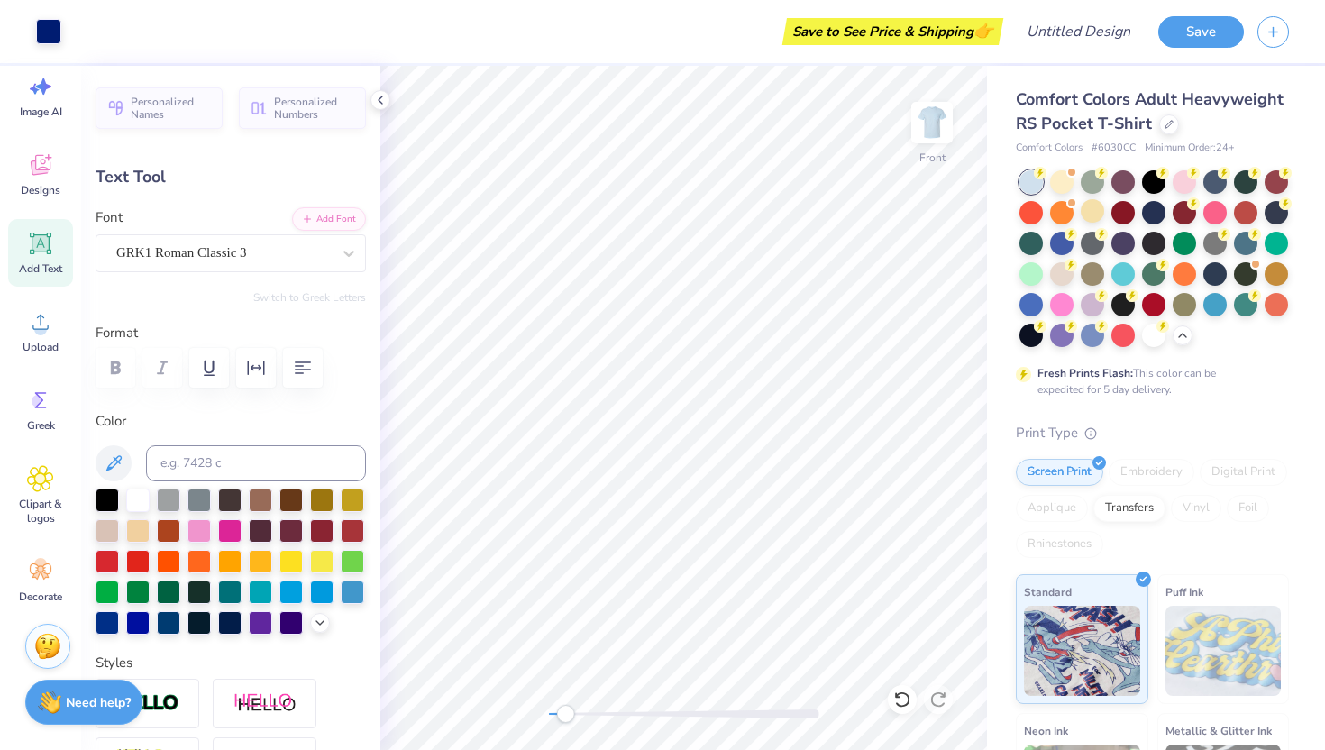
type input "11.28"
type input "1.06"
type input "4.27"
click at [77, 704] on strong "Need help?" at bounding box center [98, 699] width 65 height 17
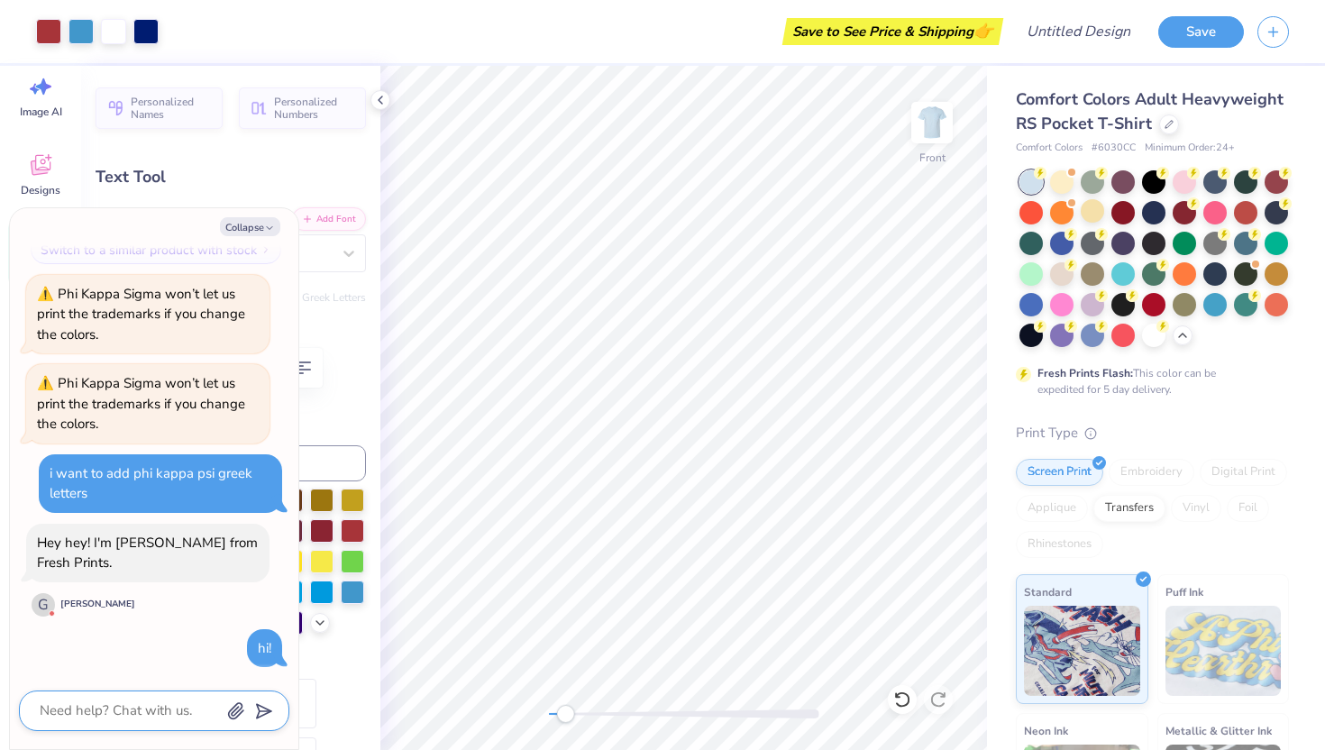
click at [98, 712] on textarea at bounding box center [129, 710] width 183 height 24
type textarea "x"
type textarea "i"
type textarea "x"
type textarea "i"
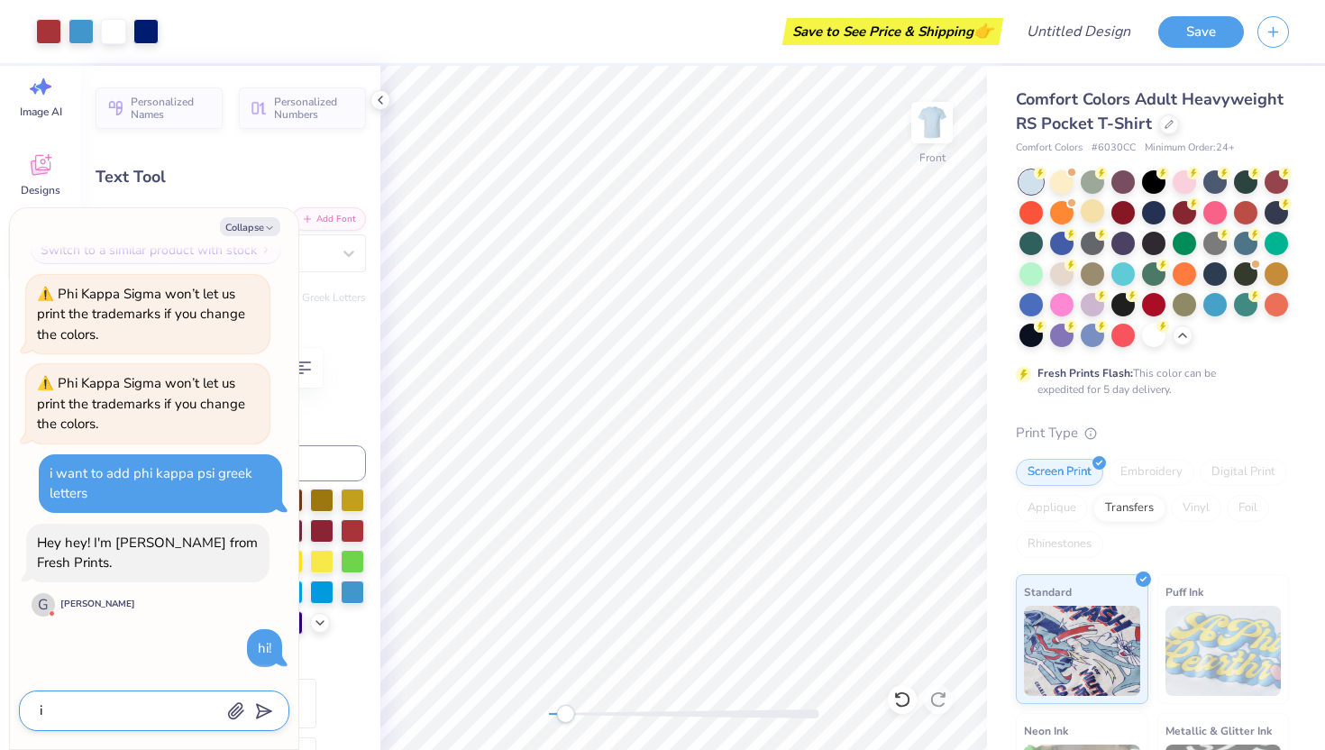
type textarea "x"
type textarea "i n"
type textarea "x"
type textarea "i ne"
type textarea "x"
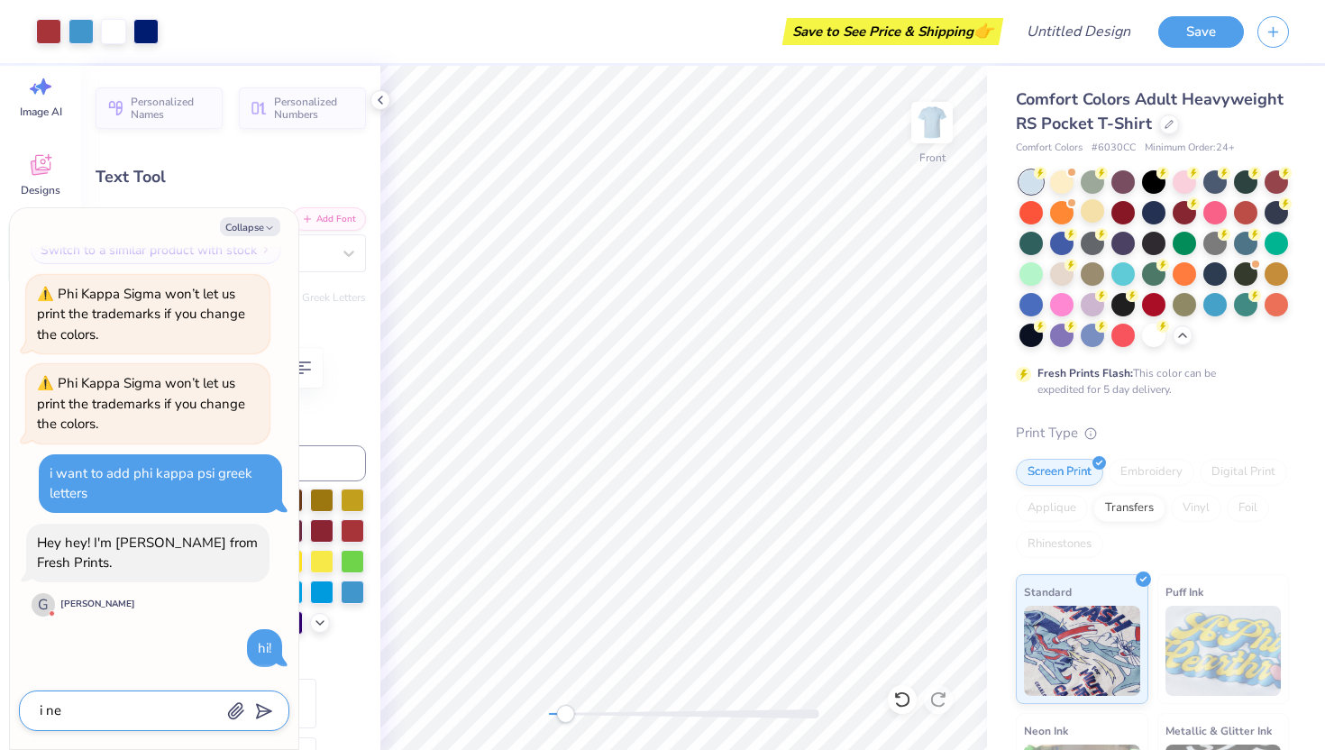
type textarea "i nee"
type textarea "x"
type textarea "i need"
type textarea "x"
type textarea "i need"
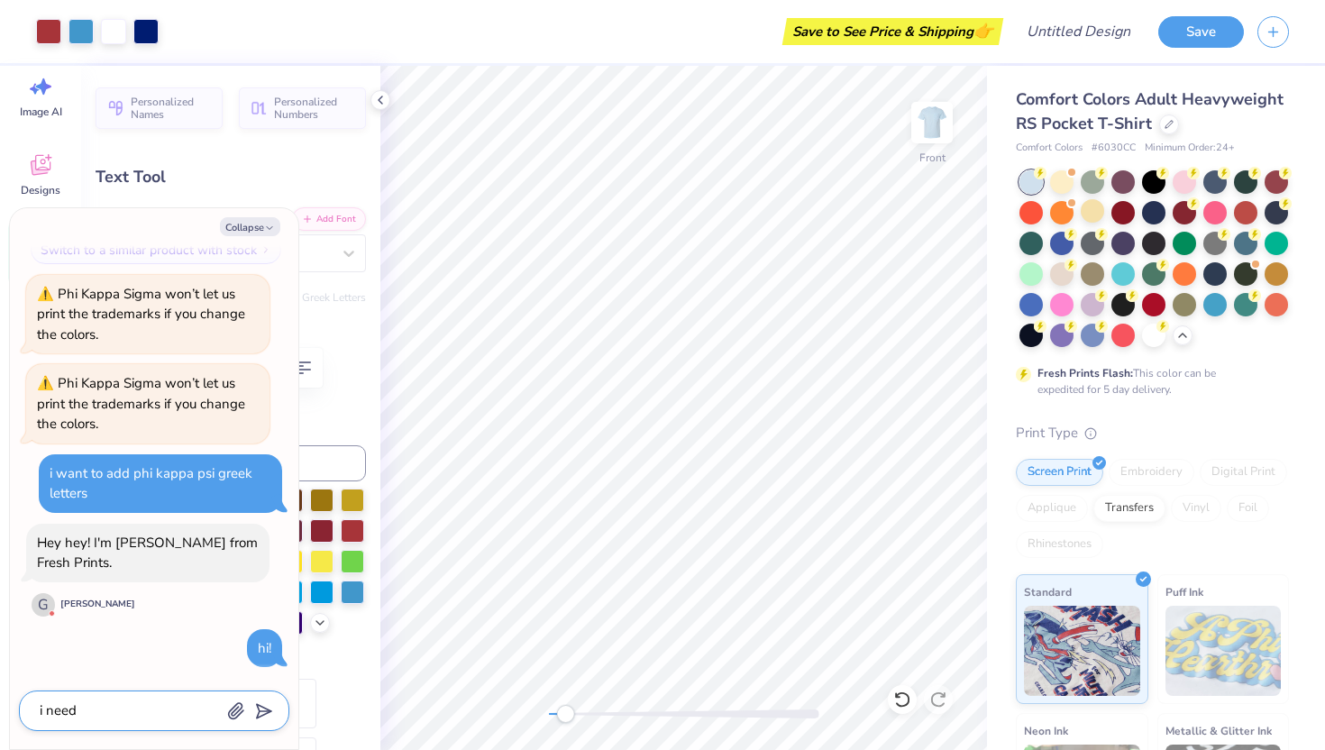
type textarea "x"
type textarea "i need h"
type textarea "x"
type textarea "i need he"
type textarea "x"
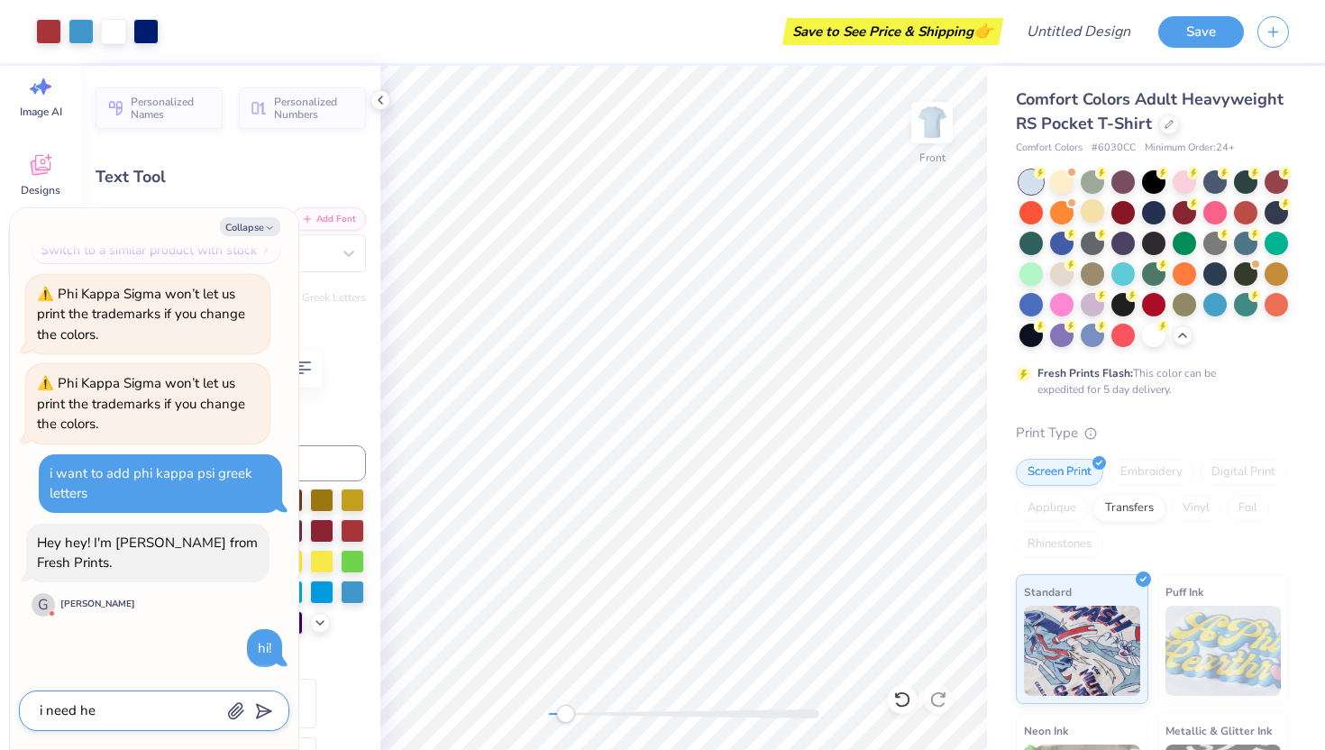
type textarea "i need hel"
type textarea "x"
type textarea "i need help"
type textarea "x"
type textarea "i need help"
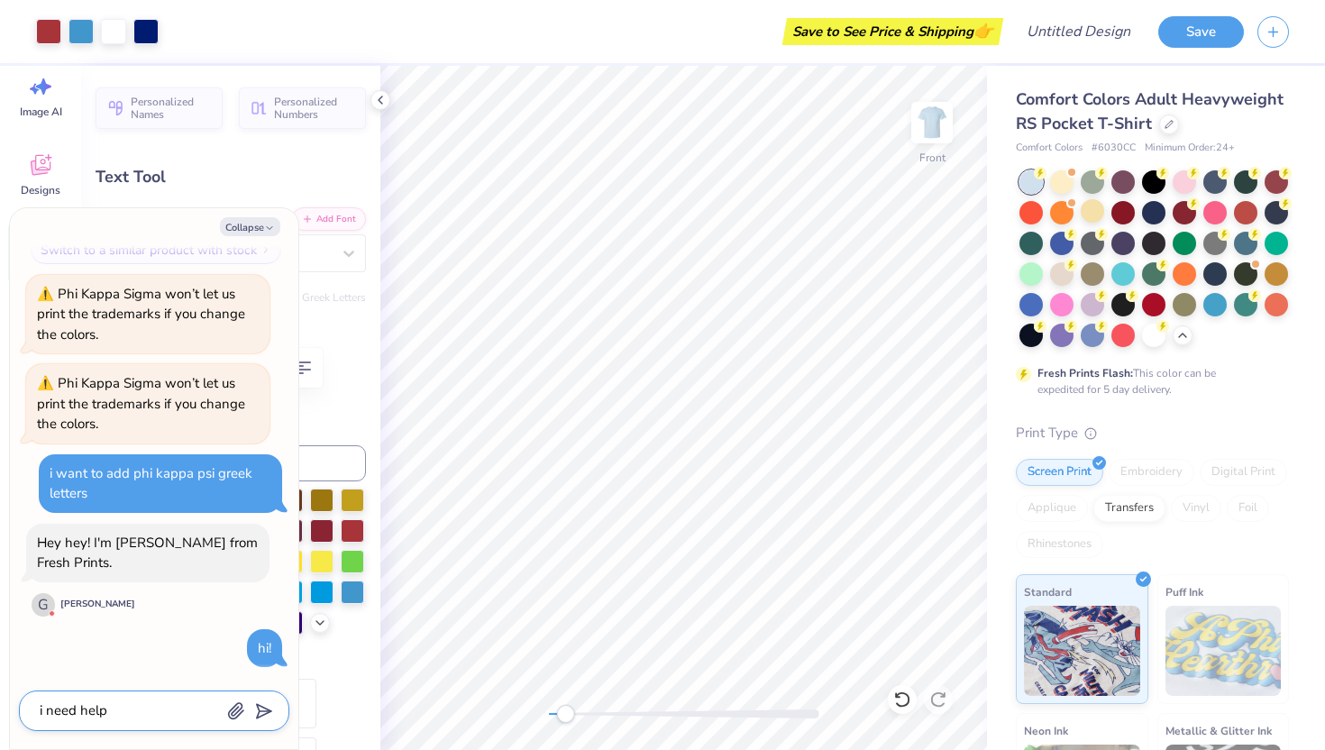
type textarea "x"
type textarea "i need help g"
type textarea "x"
type textarea "i need help ge"
type textarea "x"
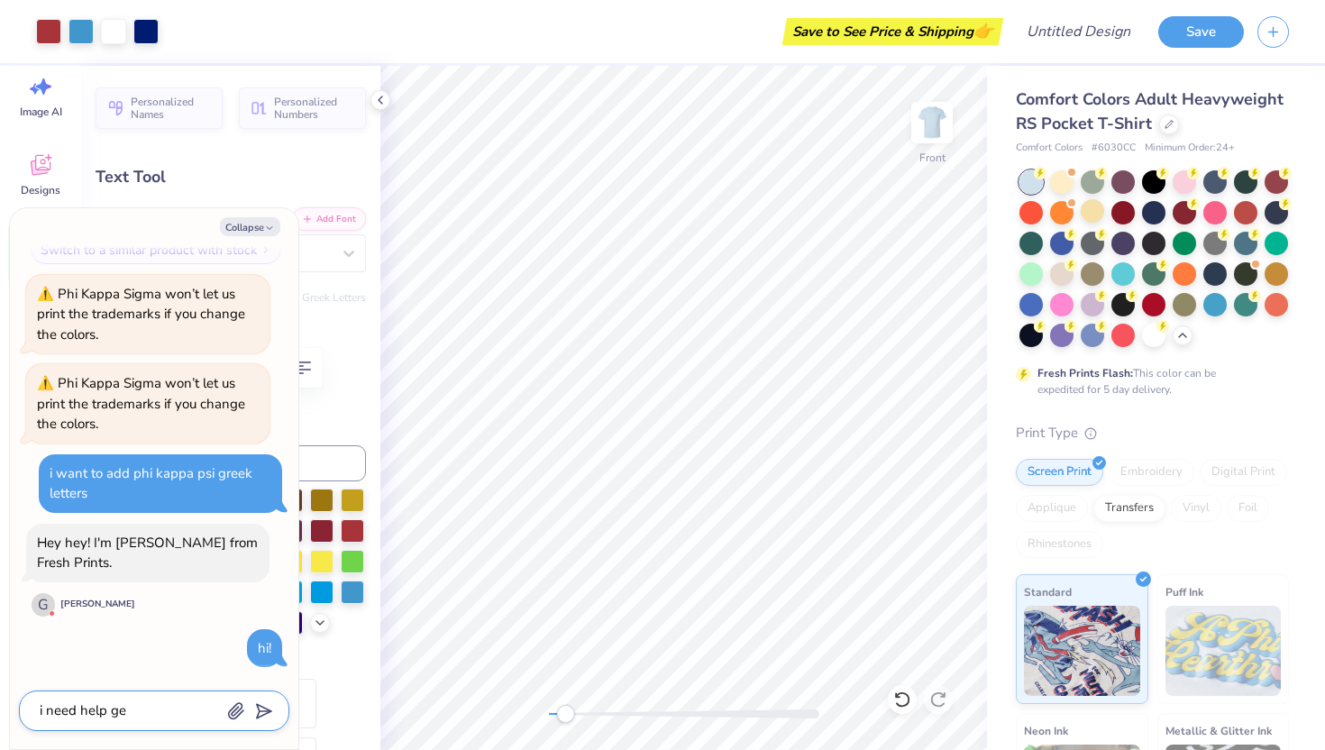
type textarea "i need help get"
type textarea "x"
type textarea "i need help gett"
type textarea "x"
type textarea "i need help getti"
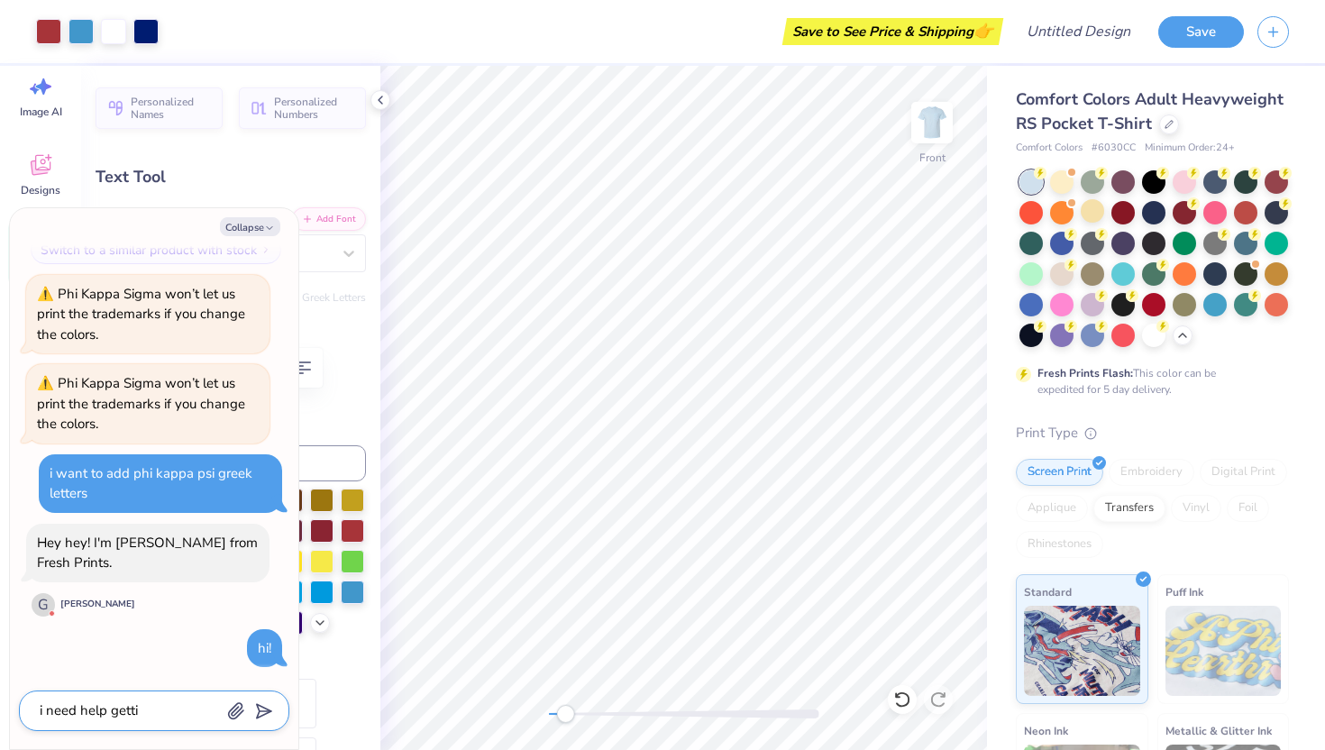
type textarea "x"
type textarea "i need help gettin"
type textarea "x"
type textarea "i need help getting"
type textarea "x"
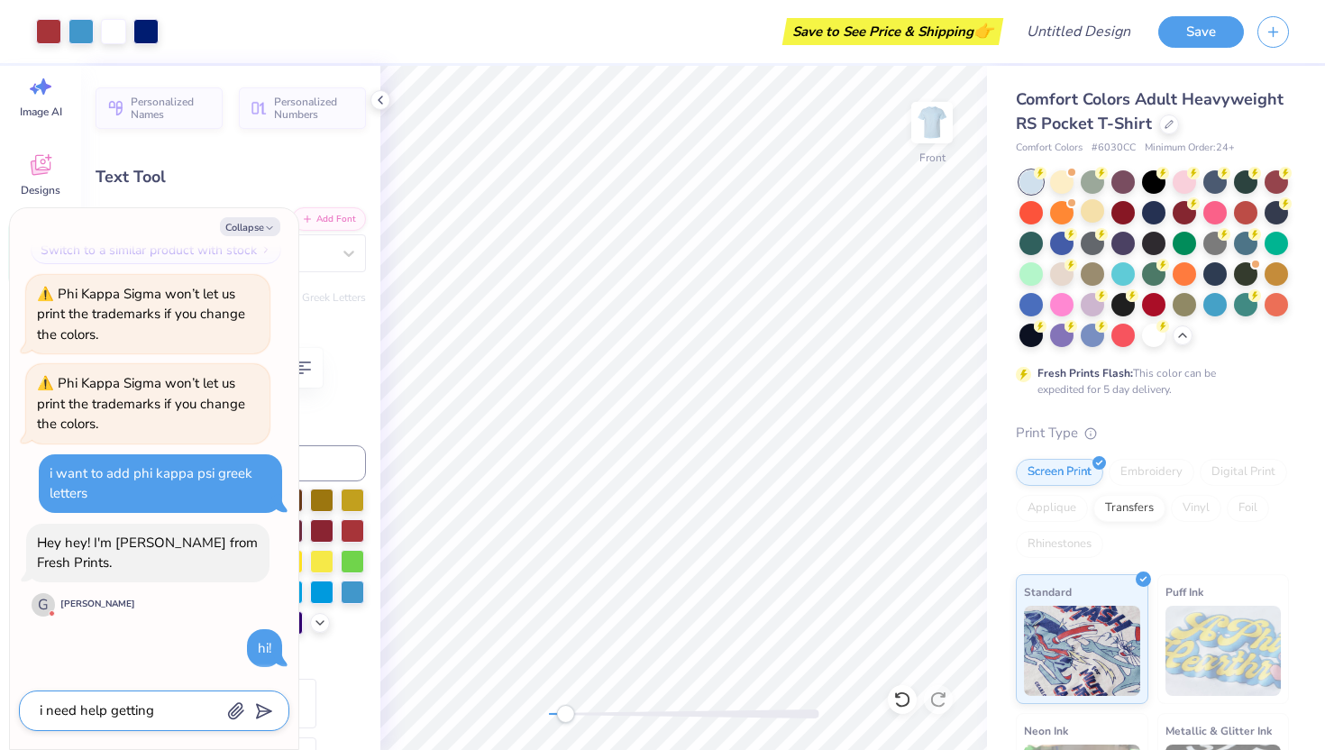
type textarea "i need help gettingt"
type textarea "x"
type textarea "i need help gettingthe"
type textarea "x"
type textarea "i need help gettingthe"
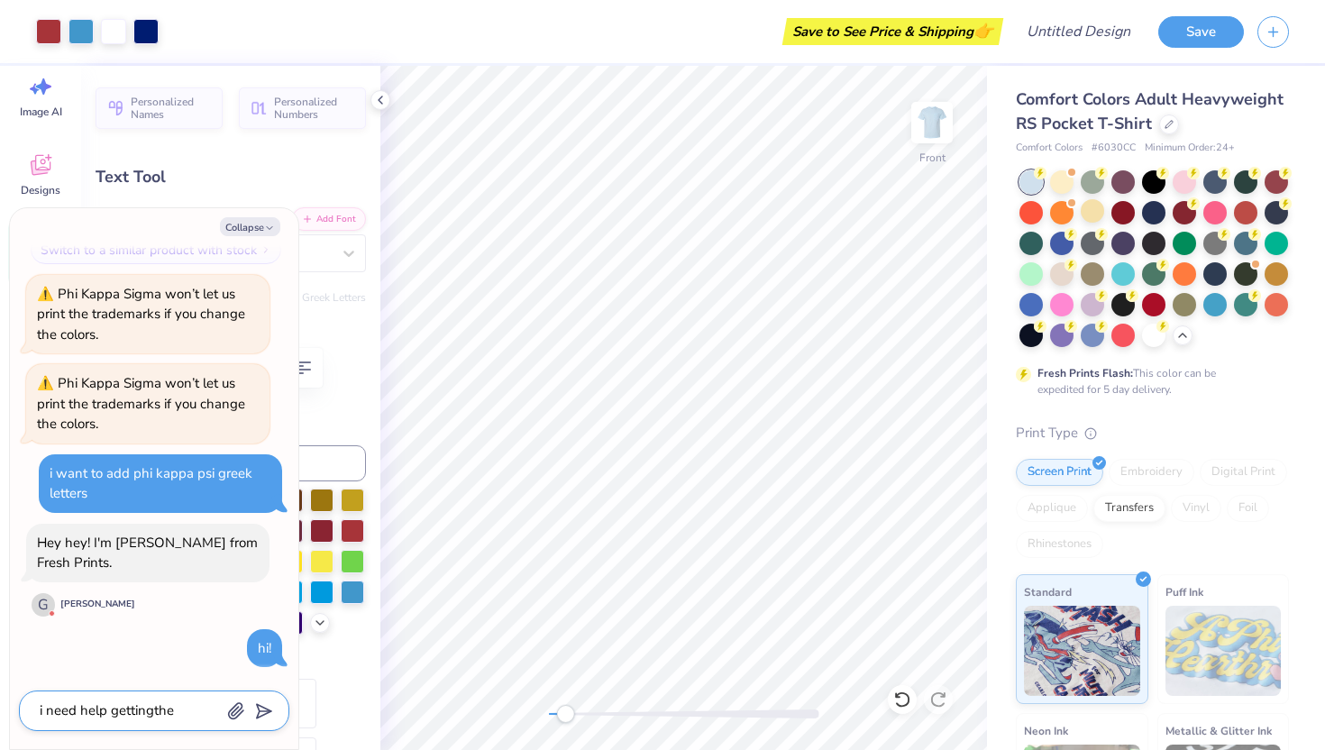
type textarea "x"
type textarea "i need help gettingthe"
type textarea "x"
type textarea "i need help gettingth"
type textarea "x"
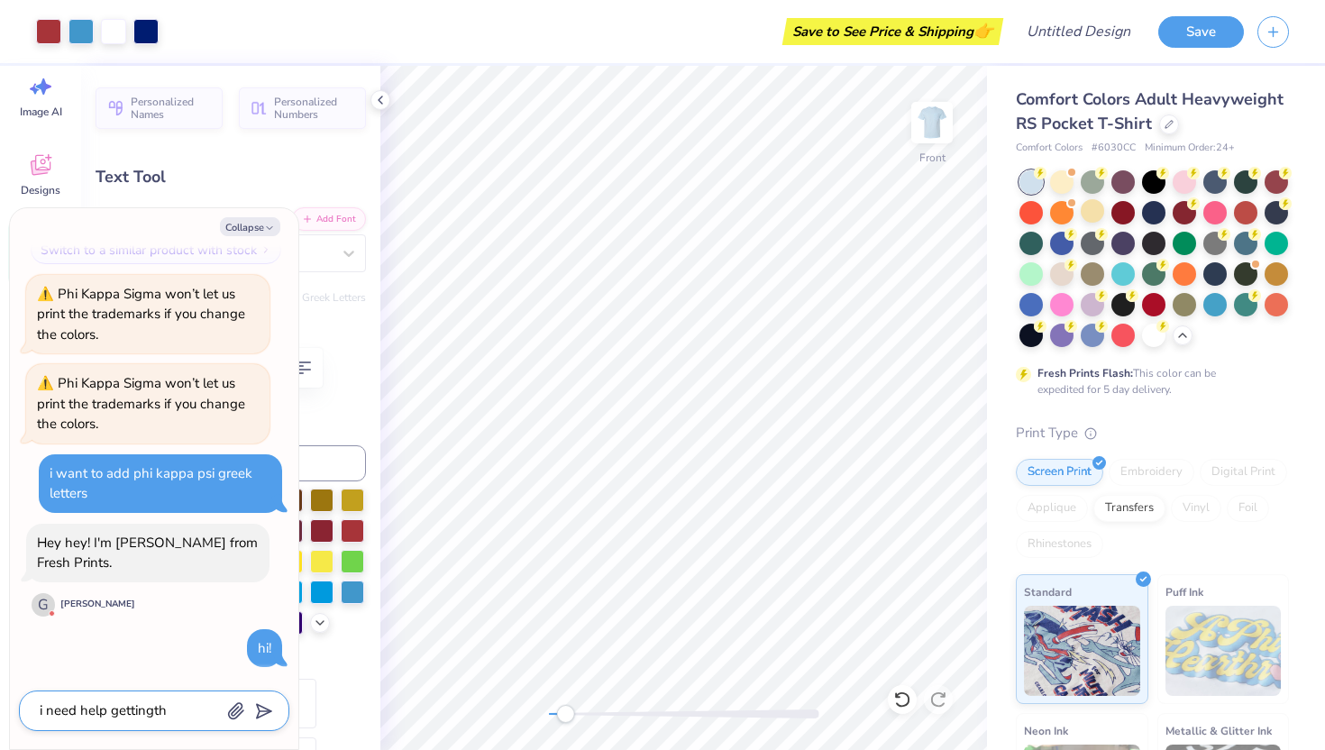
type textarea "i need help gettingt"
type textarea "x"
type textarea "i need help getting"
type textarea "x"
type textarea "i need help getting"
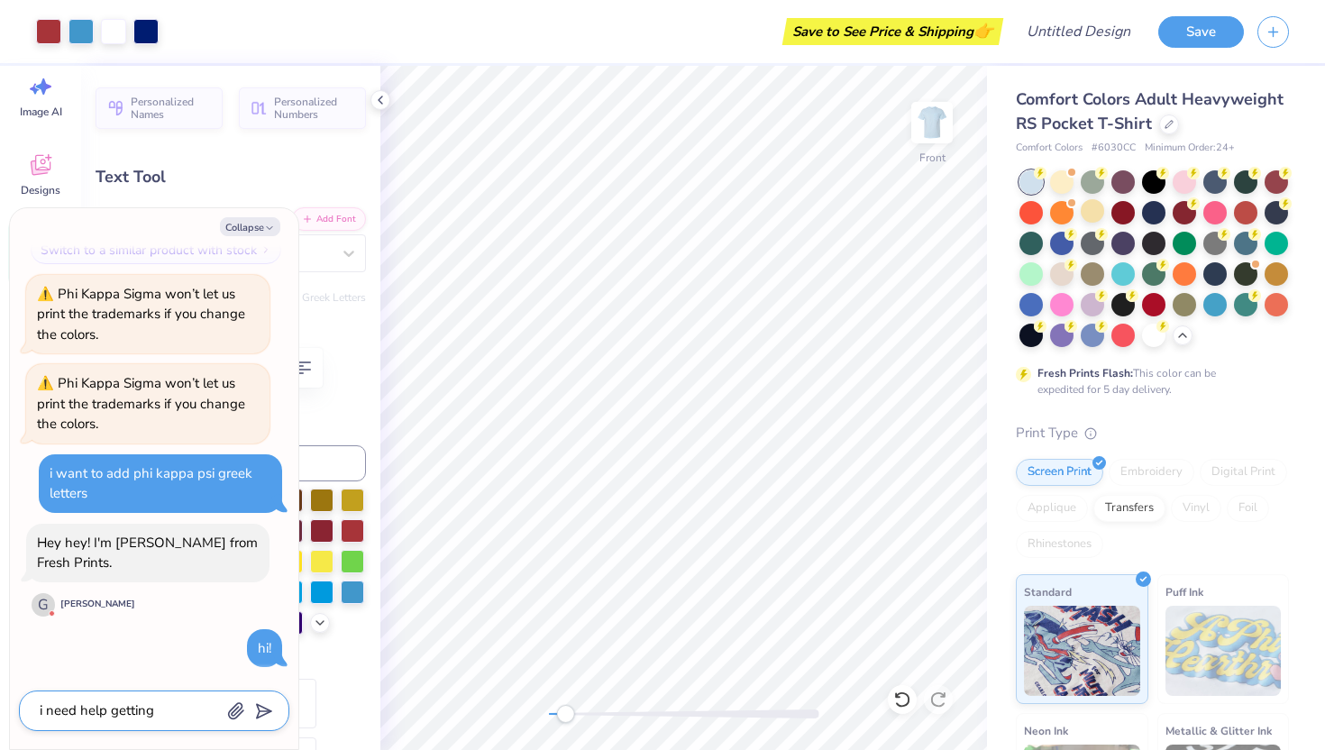
type textarea "x"
type textarea "i need help getting t"
type textarea "x"
type textarea "i need help getting th"
type textarea "x"
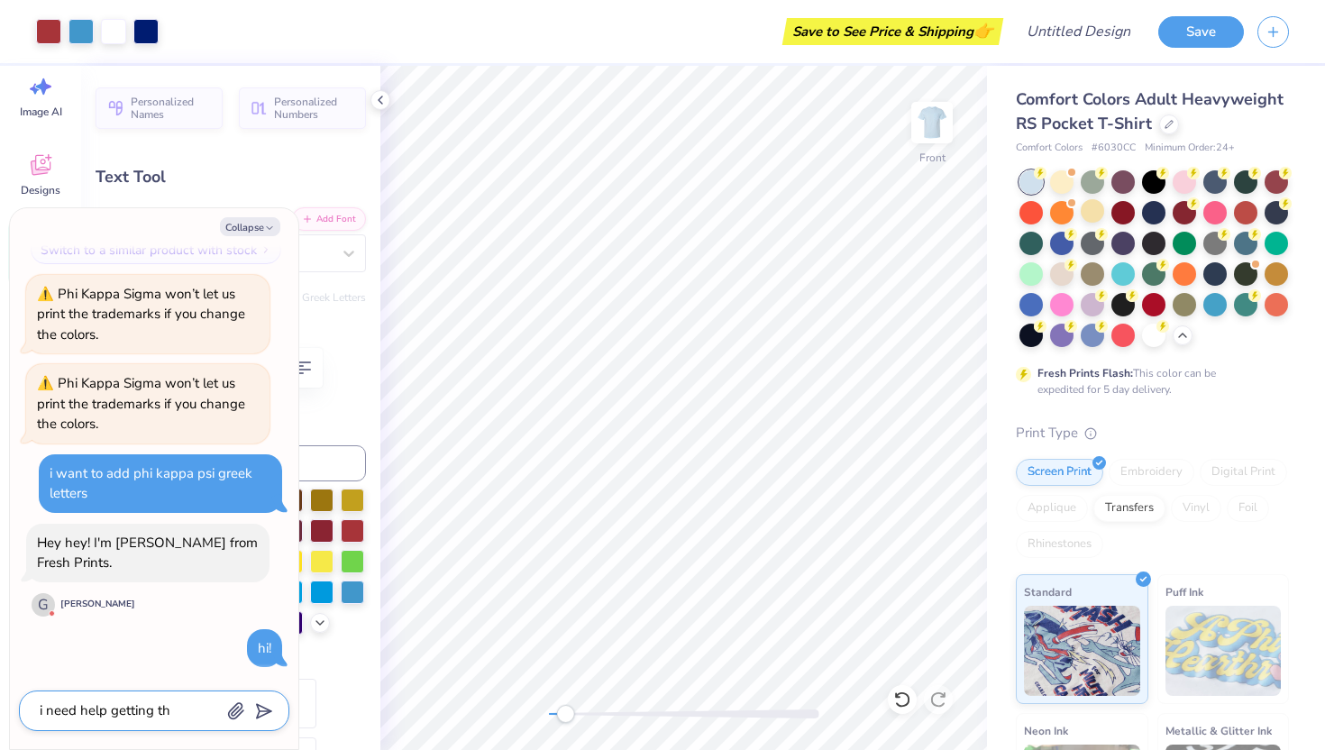
type textarea "i need help getting t"
type textarea "x"
type textarea "i need help getting"
type textarea "x"
type textarea "i need help getting t"
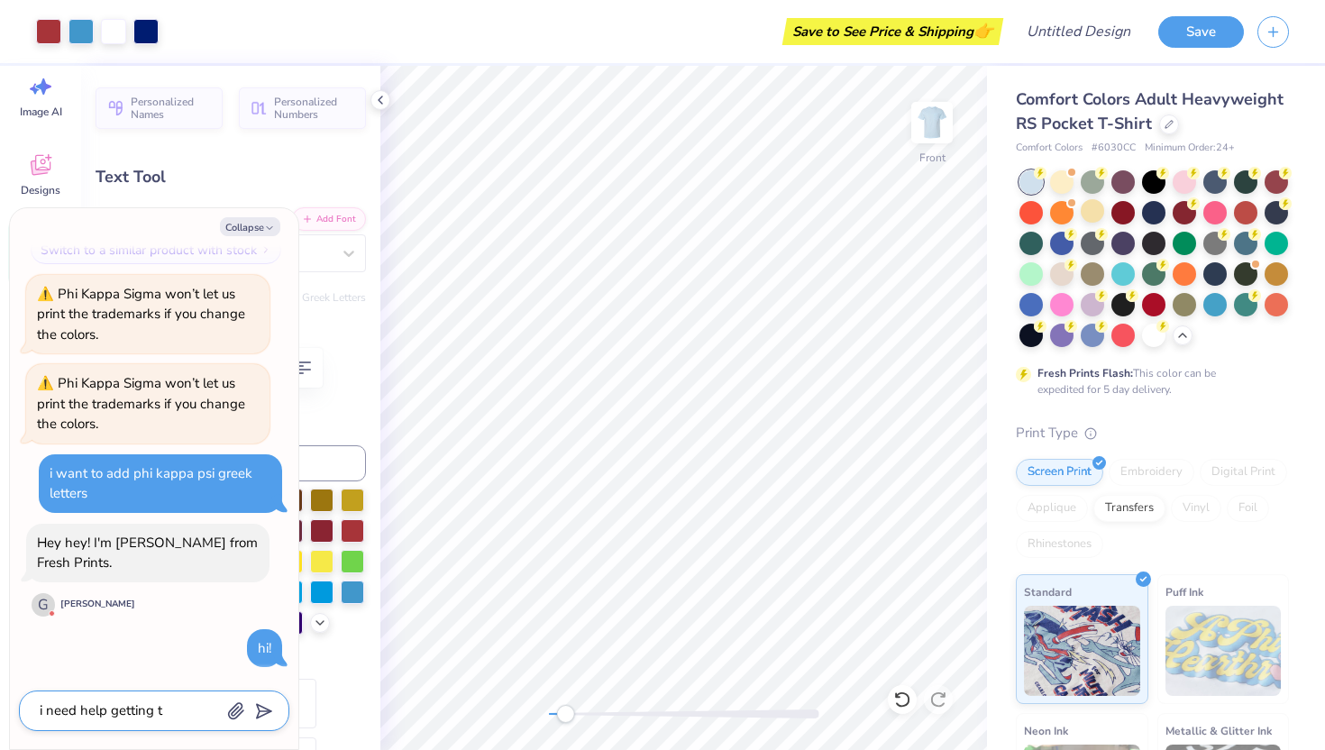
type textarea "x"
type textarea "i need help getting th"
type textarea "x"
type textarea "i need help getting the"
type textarea "x"
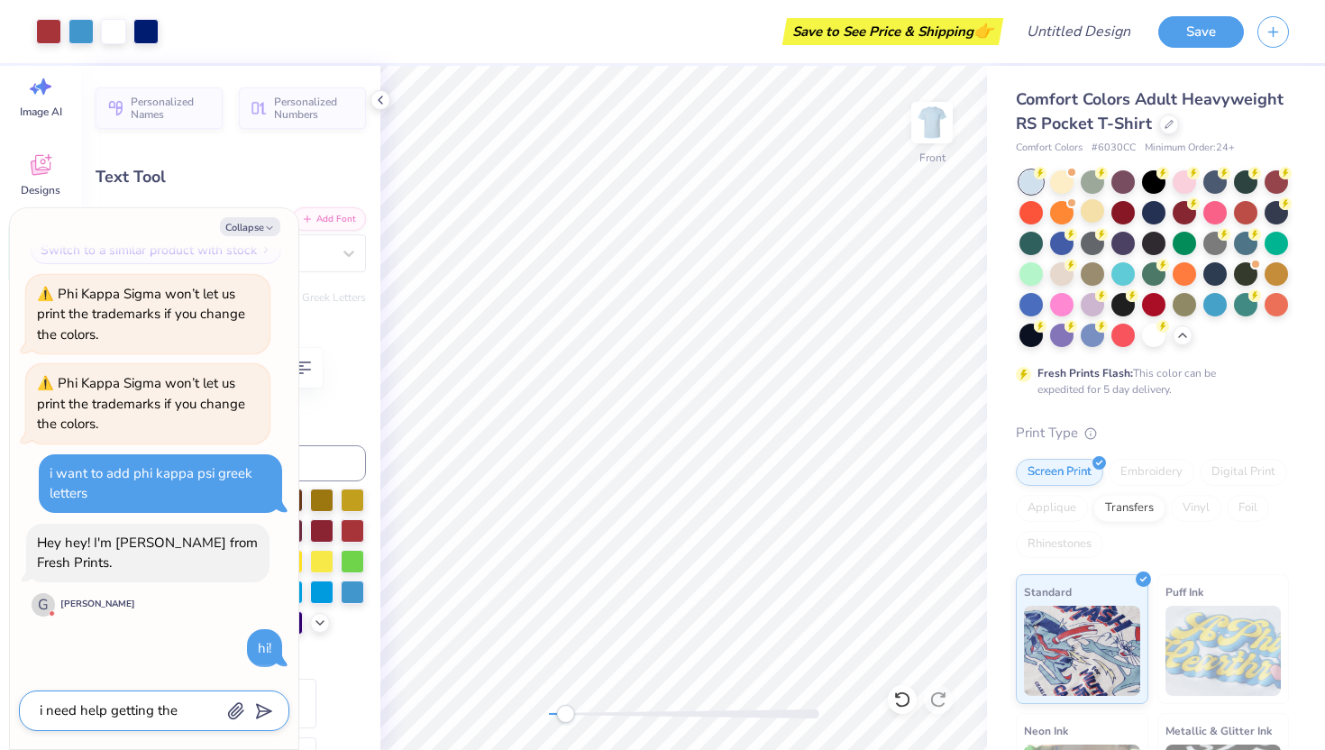
type textarea "i need help getting the"
type textarea "x"
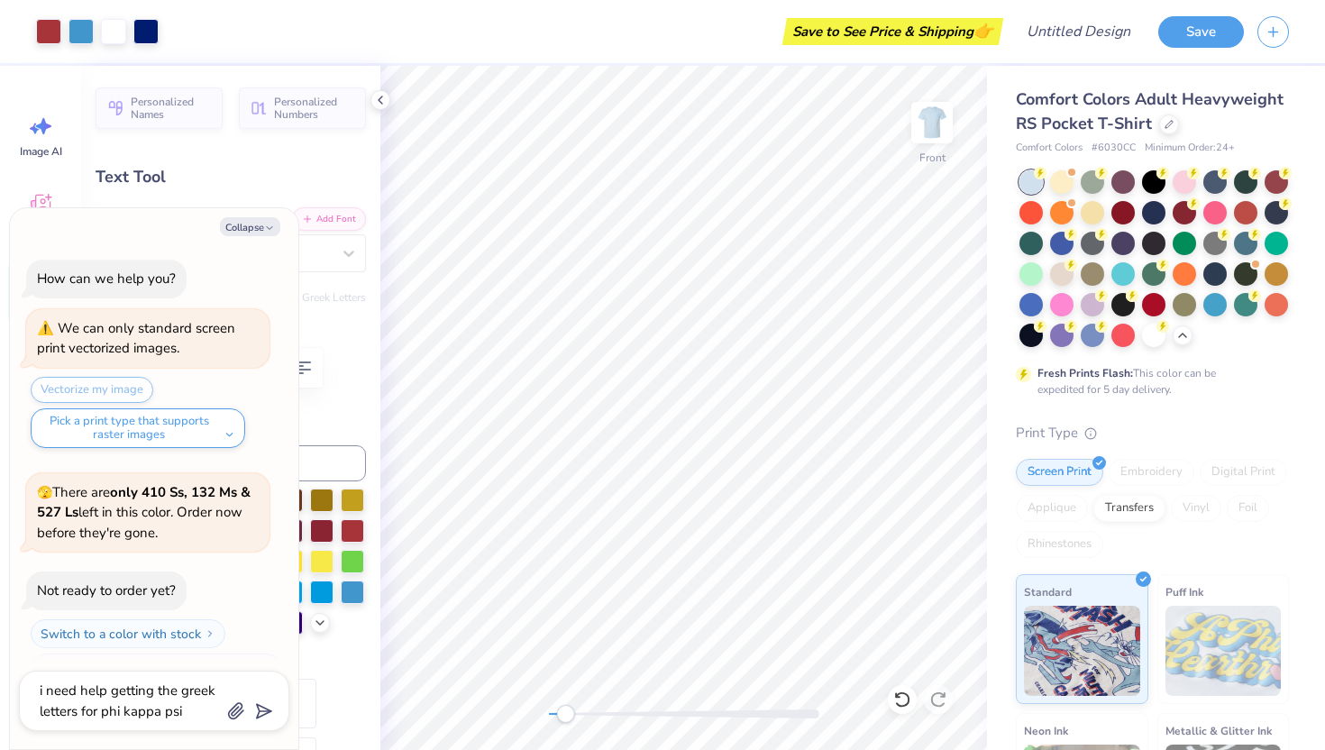
scroll to position [418, 0]
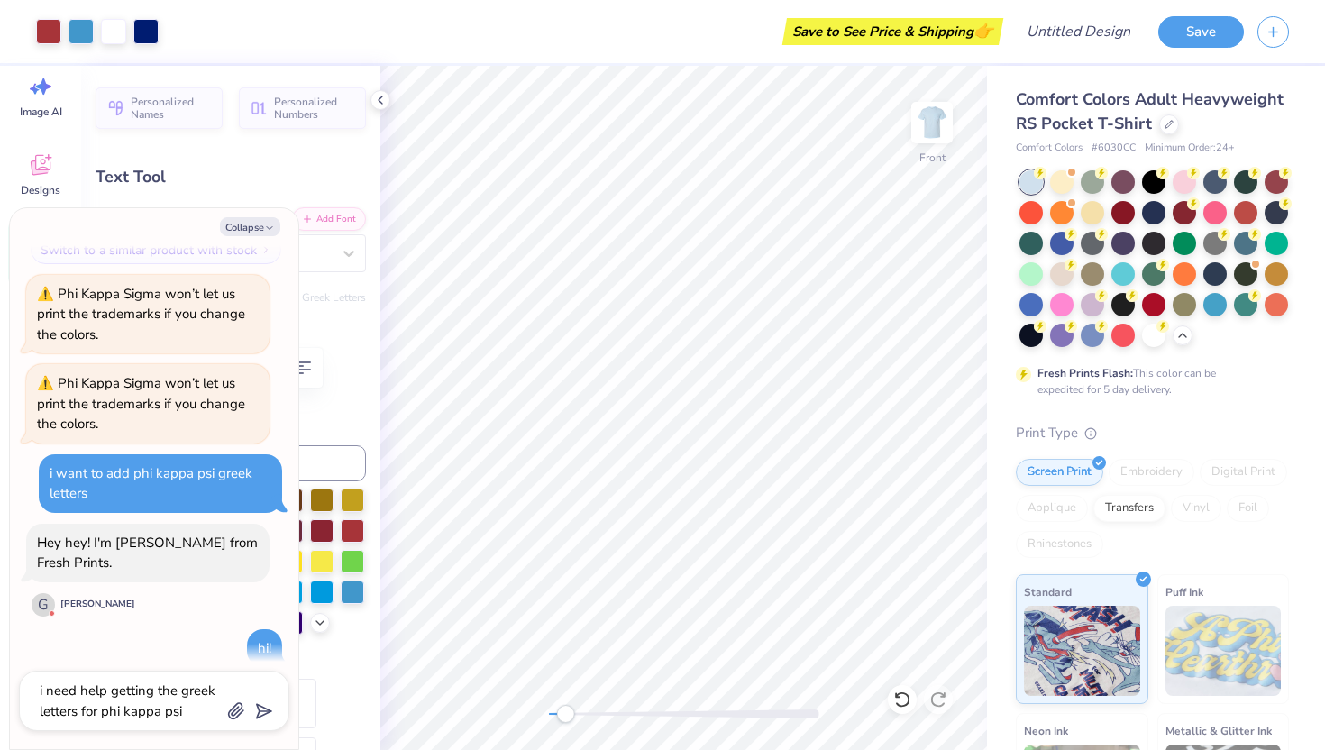
type textarea "i need help getting the greek letters for phi kappa psi"
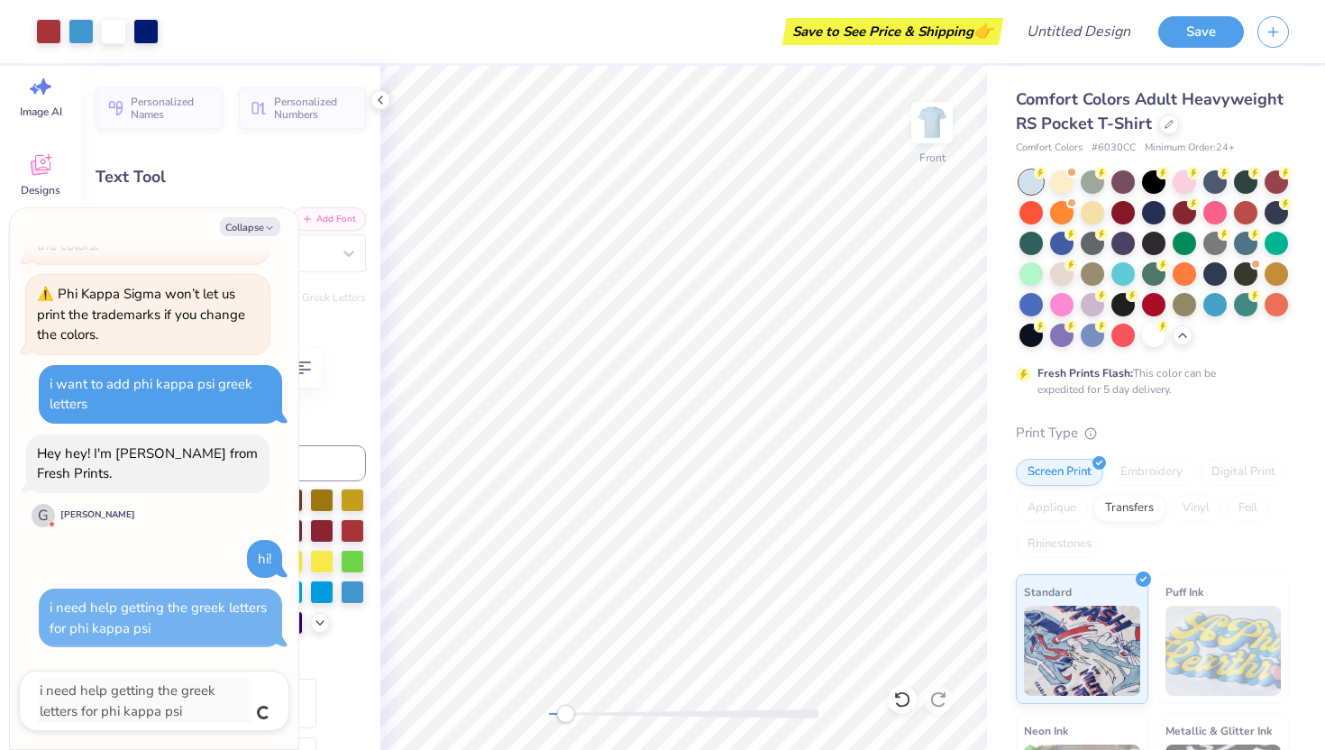
type textarea "x"
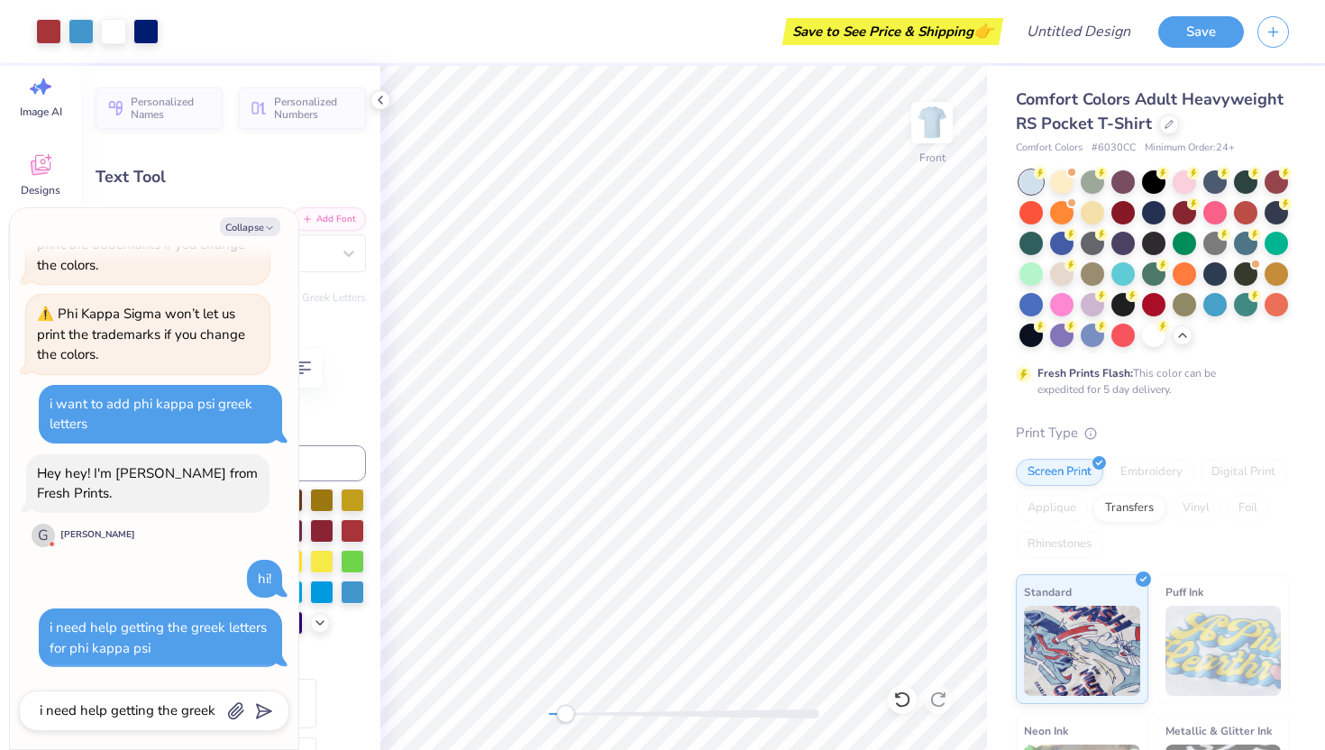
type input "9.86"
type input "0.84"
type input "16.70"
drag, startPoint x: 561, startPoint y: 714, endPoint x: 547, endPoint y: 713, distance: 14.4
click at [547, 713] on div "Accessibility label" at bounding box center [549, 714] width 18 height 18
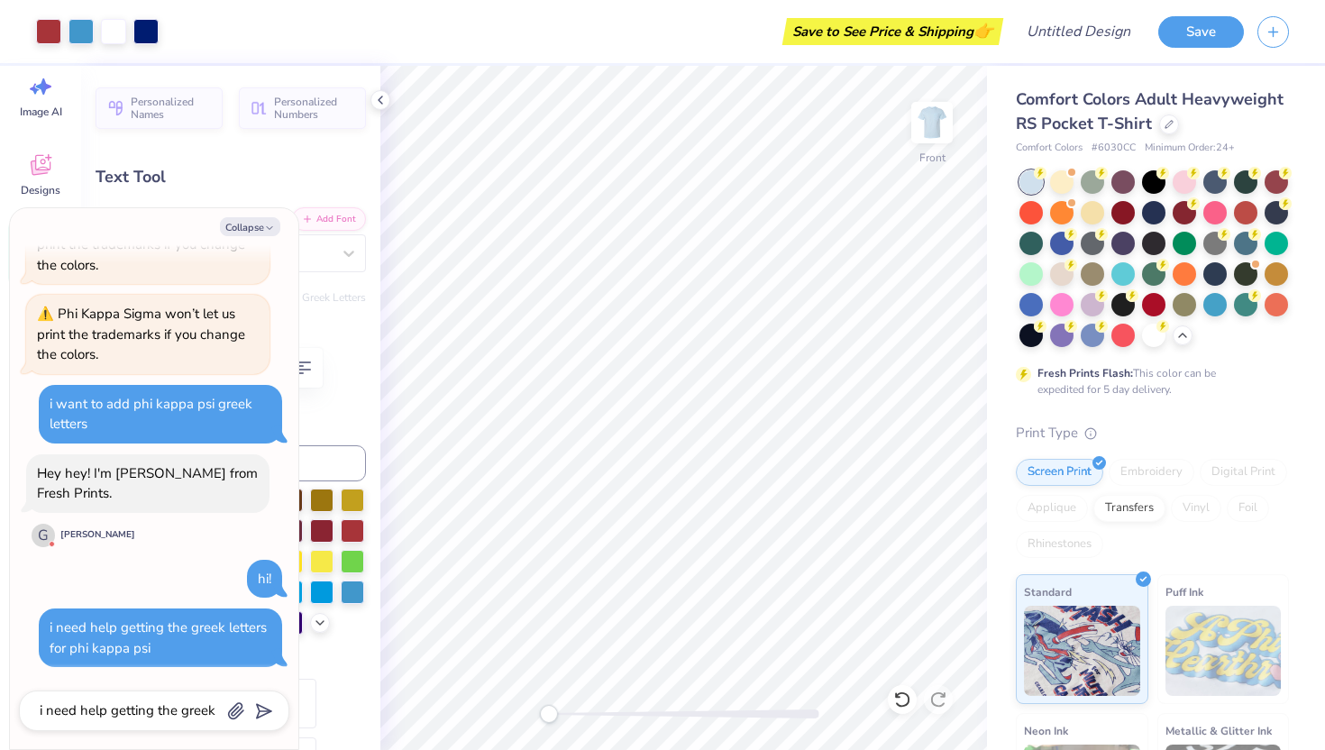
click at [81, 533] on div "[PERSON_NAME]" at bounding box center [97, 535] width 75 height 14
click at [232, 215] on div "Collapse How can we help you? We can only standard screen print vectorized imag…" at bounding box center [154, 478] width 288 height 541
click at [236, 228] on button "Collapse" at bounding box center [250, 226] width 60 height 19
type textarea "x"
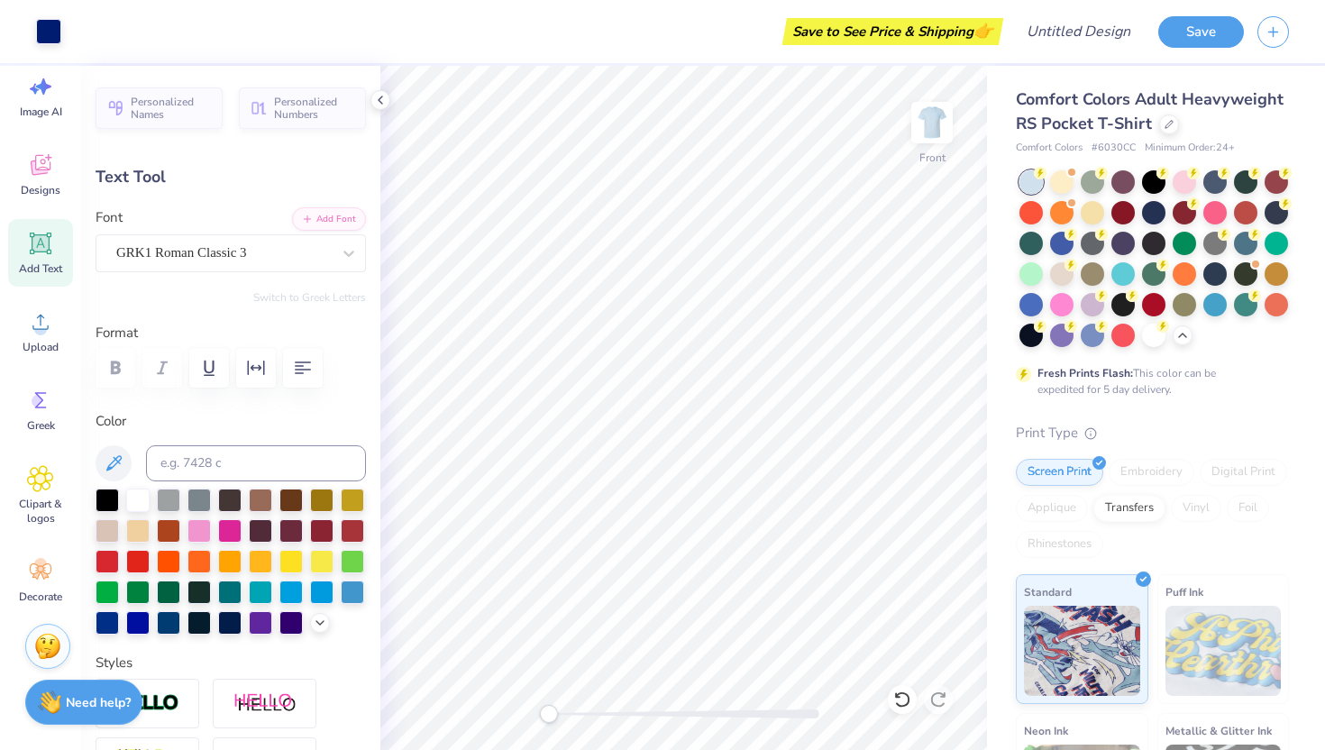
type input "11.28"
type input "1.06"
type input "4.27"
type input "8.98"
type input "0.84"
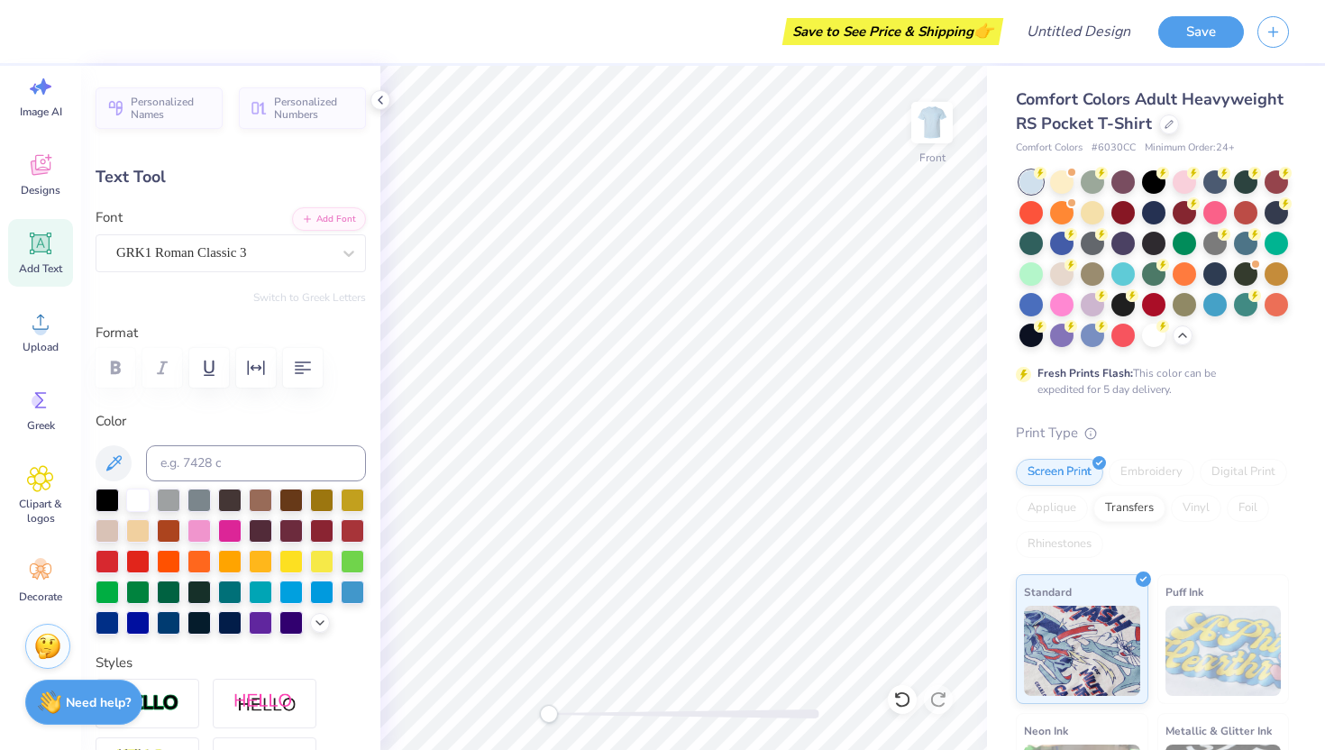
type input "4.82"
click at [1056, 32] on input "Design Title" at bounding box center [1100, 32] width 88 height 36
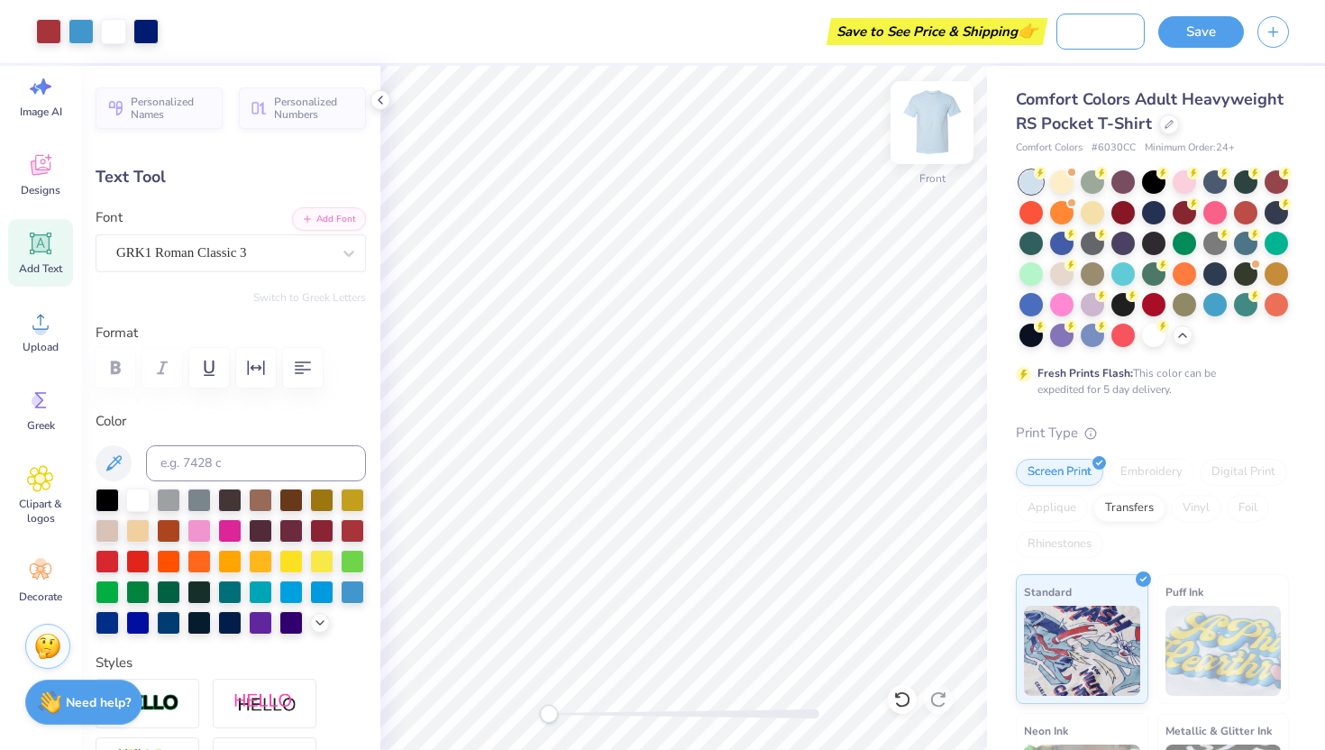
type input "homecoming design"
click at [68, 707] on div "Need help? Chat with us." at bounding box center [83, 699] width 117 height 45
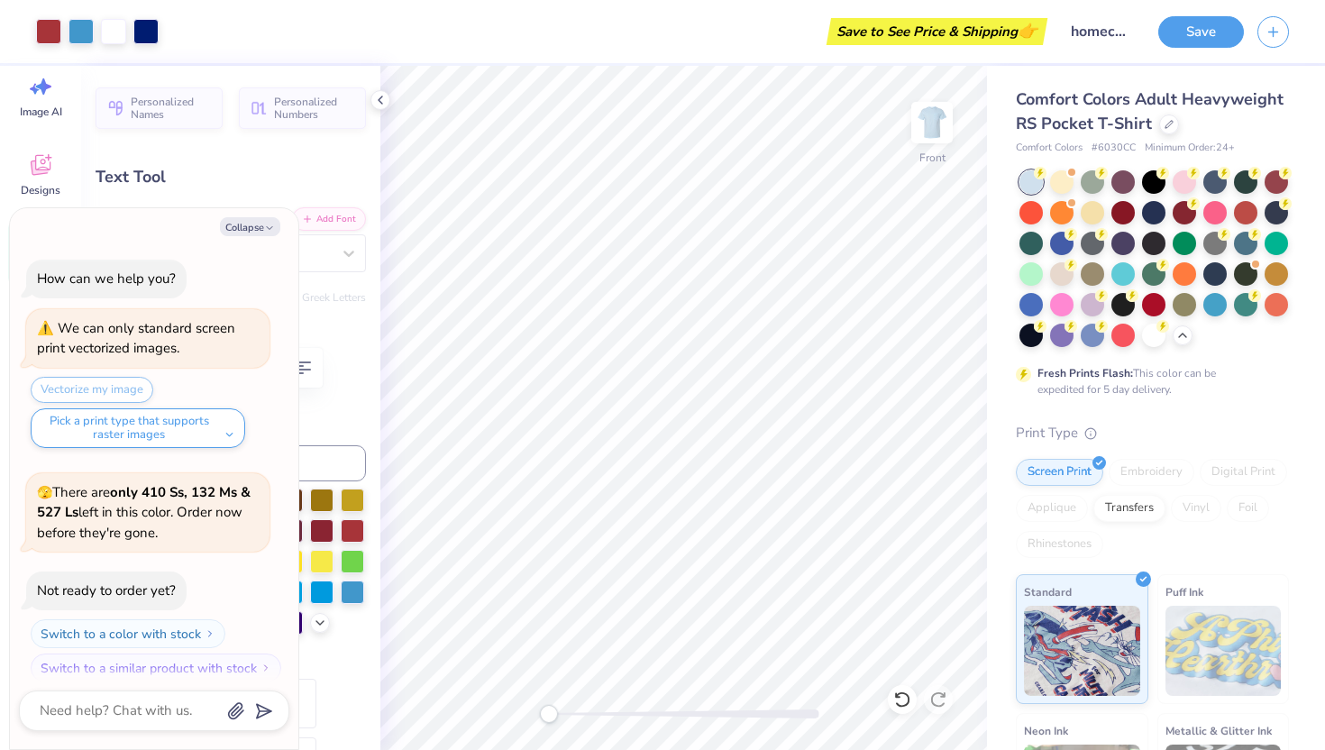
scroll to position [488, 0]
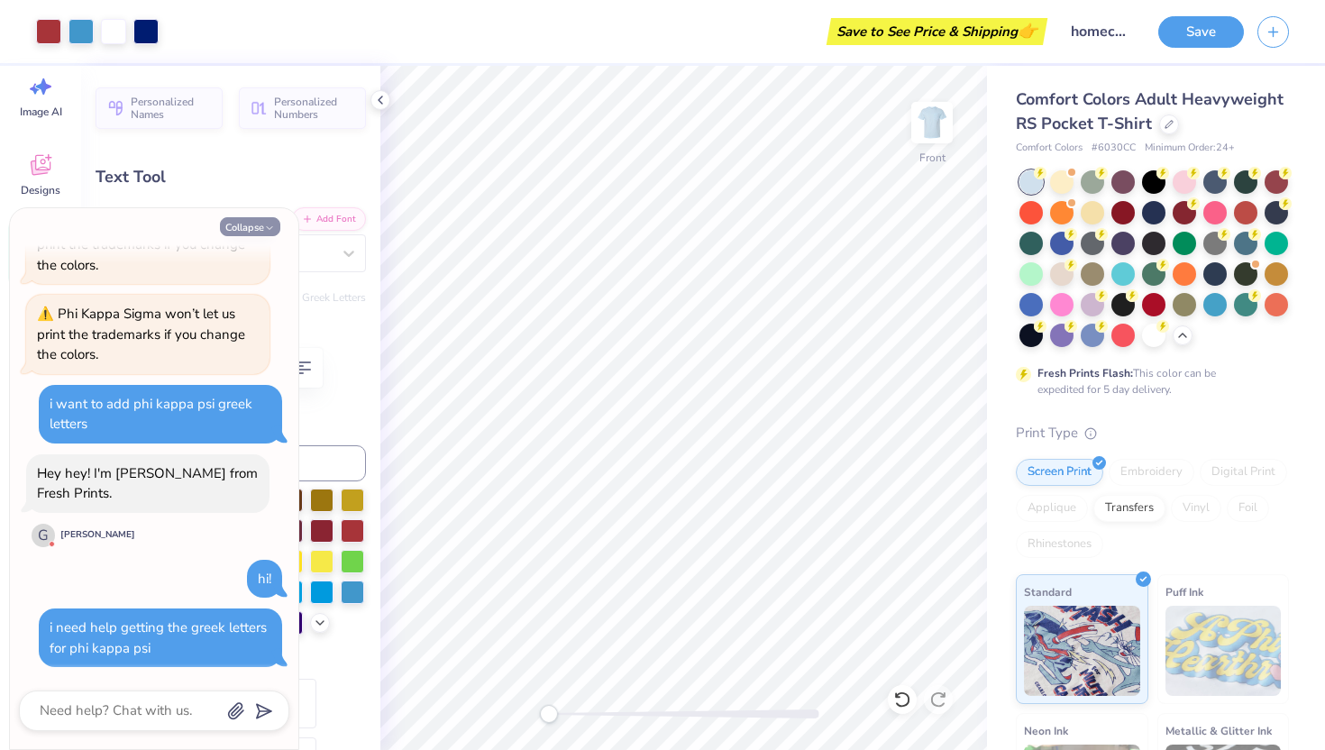
click at [247, 226] on button "Collapse" at bounding box center [250, 226] width 60 height 19
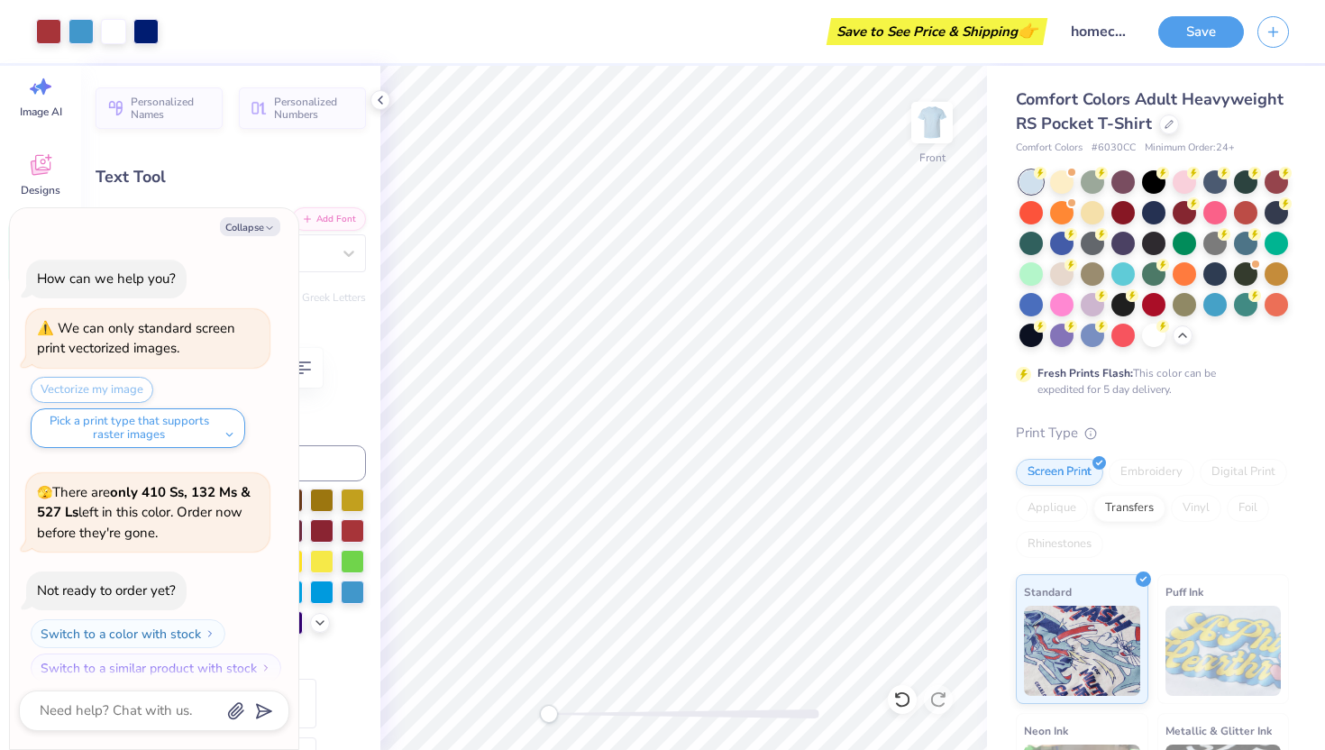
scroll to position [791, 0]
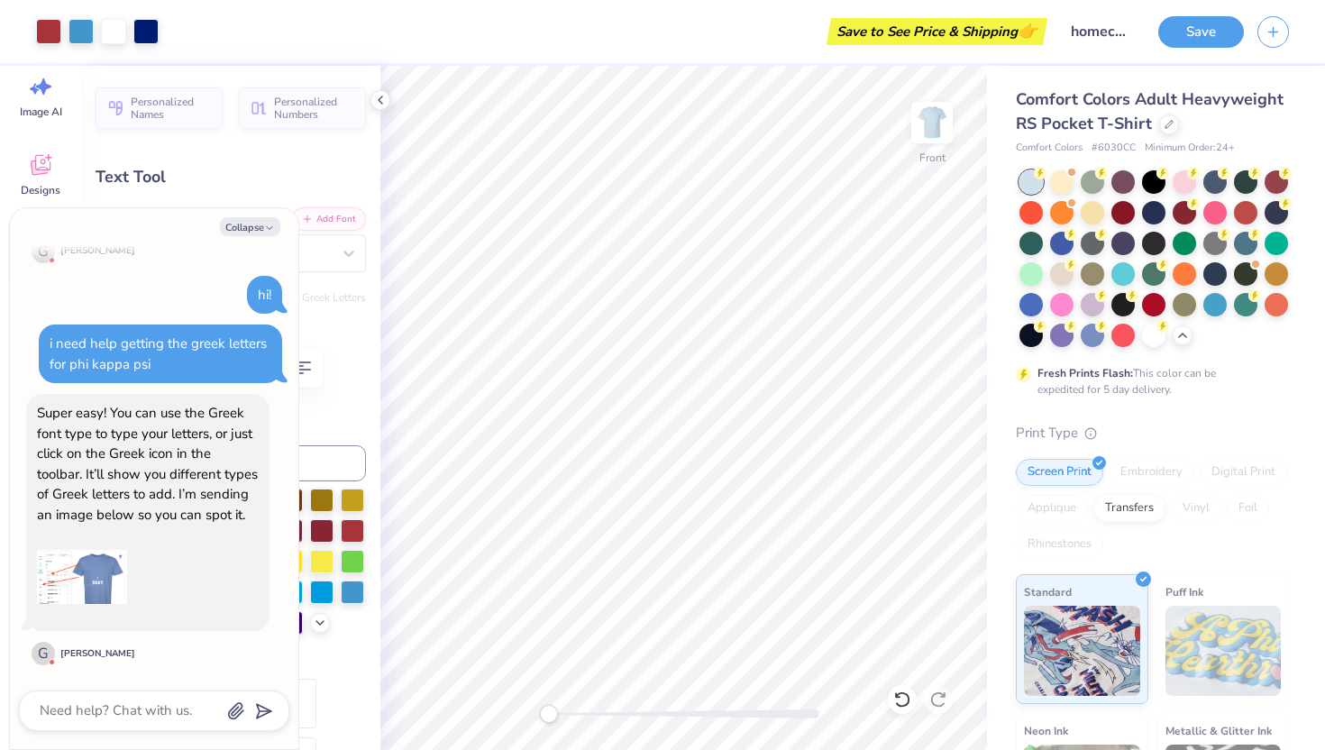
type textarea "x"
